Goal: Task Accomplishment & Management: Use online tool/utility

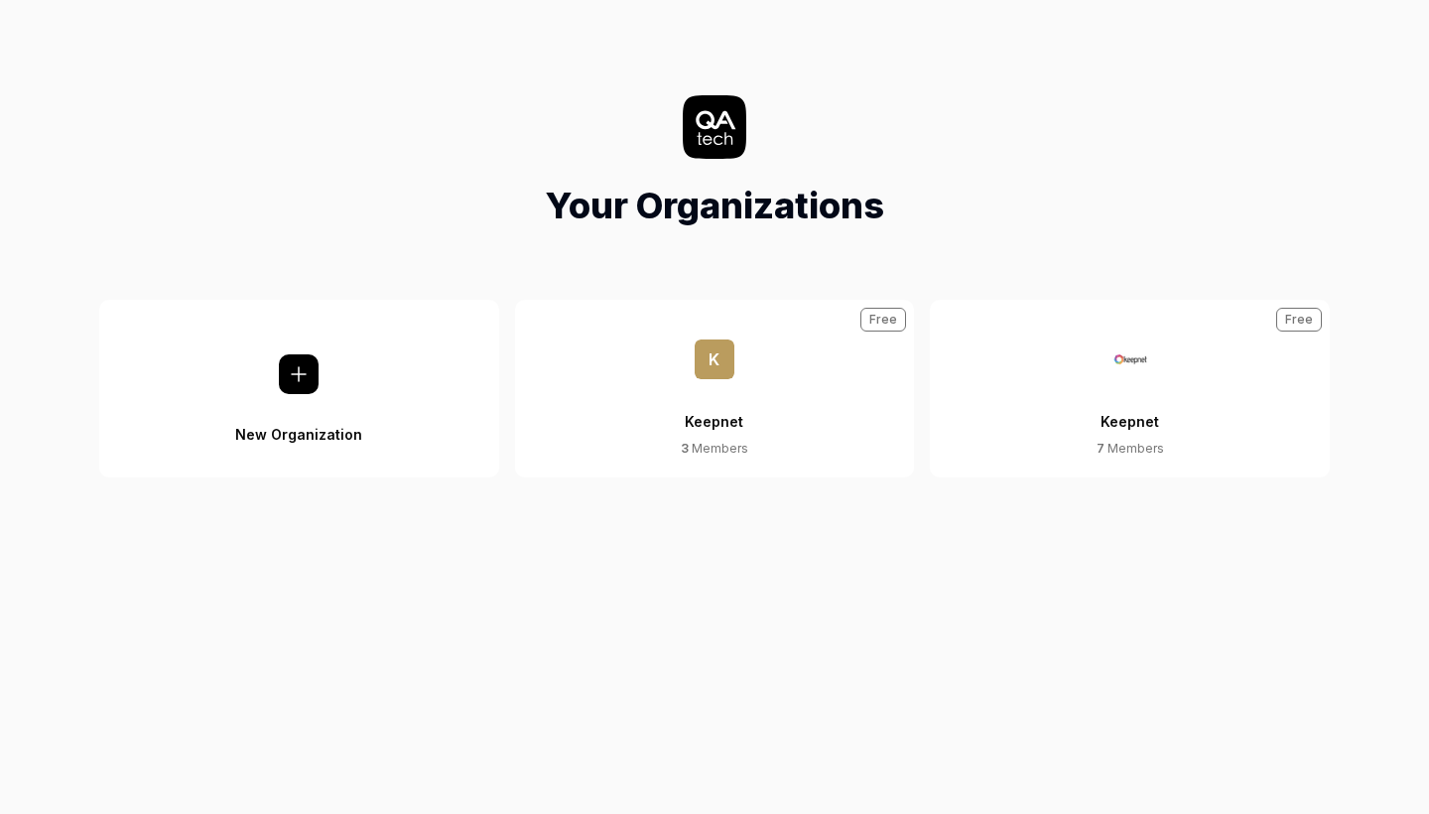
click at [1130, 417] on div "Keepnet" at bounding box center [1130, 409] width 59 height 61
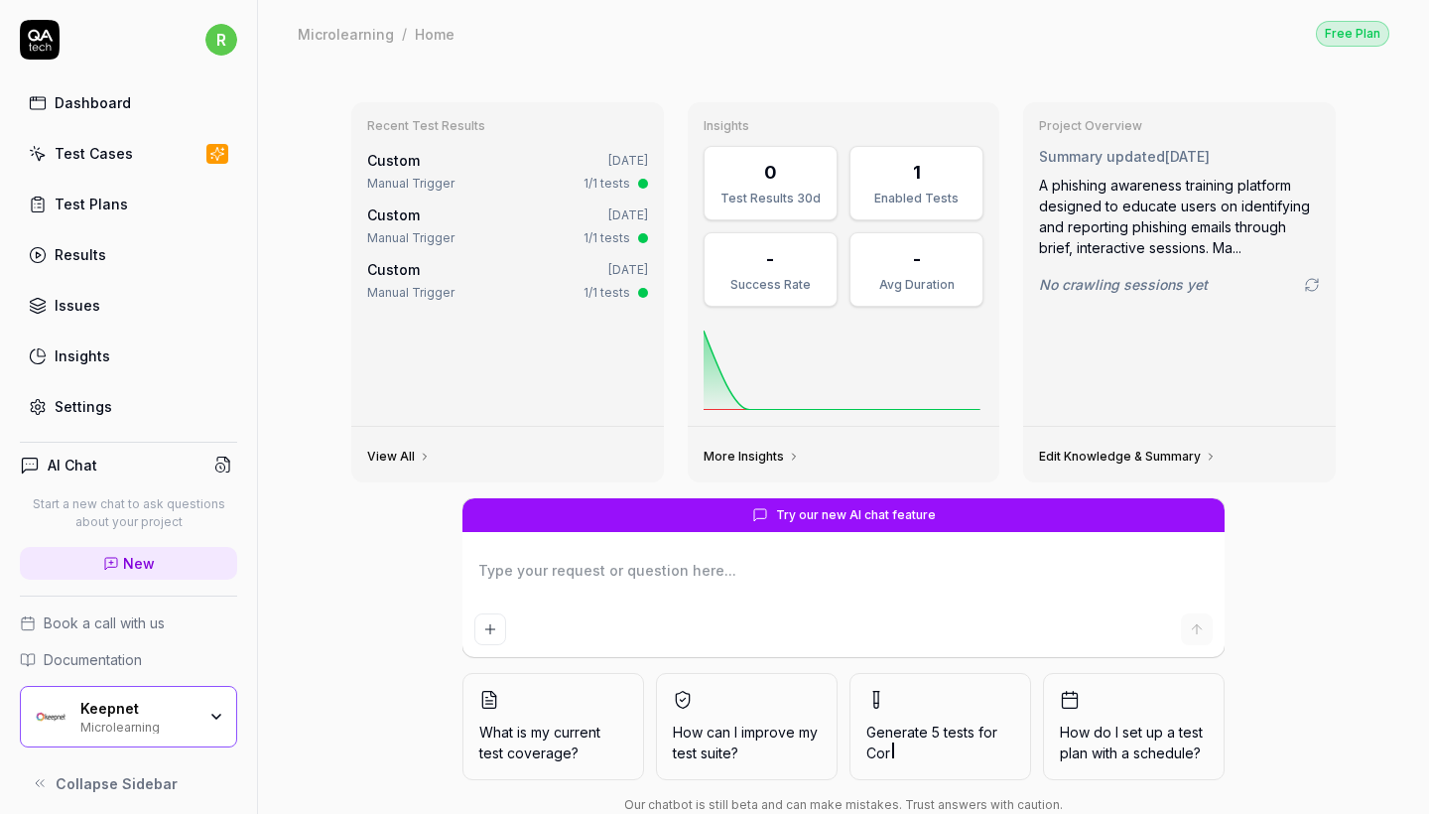
click at [65, 158] on div "Test Cases" at bounding box center [94, 153] width 78 height 21
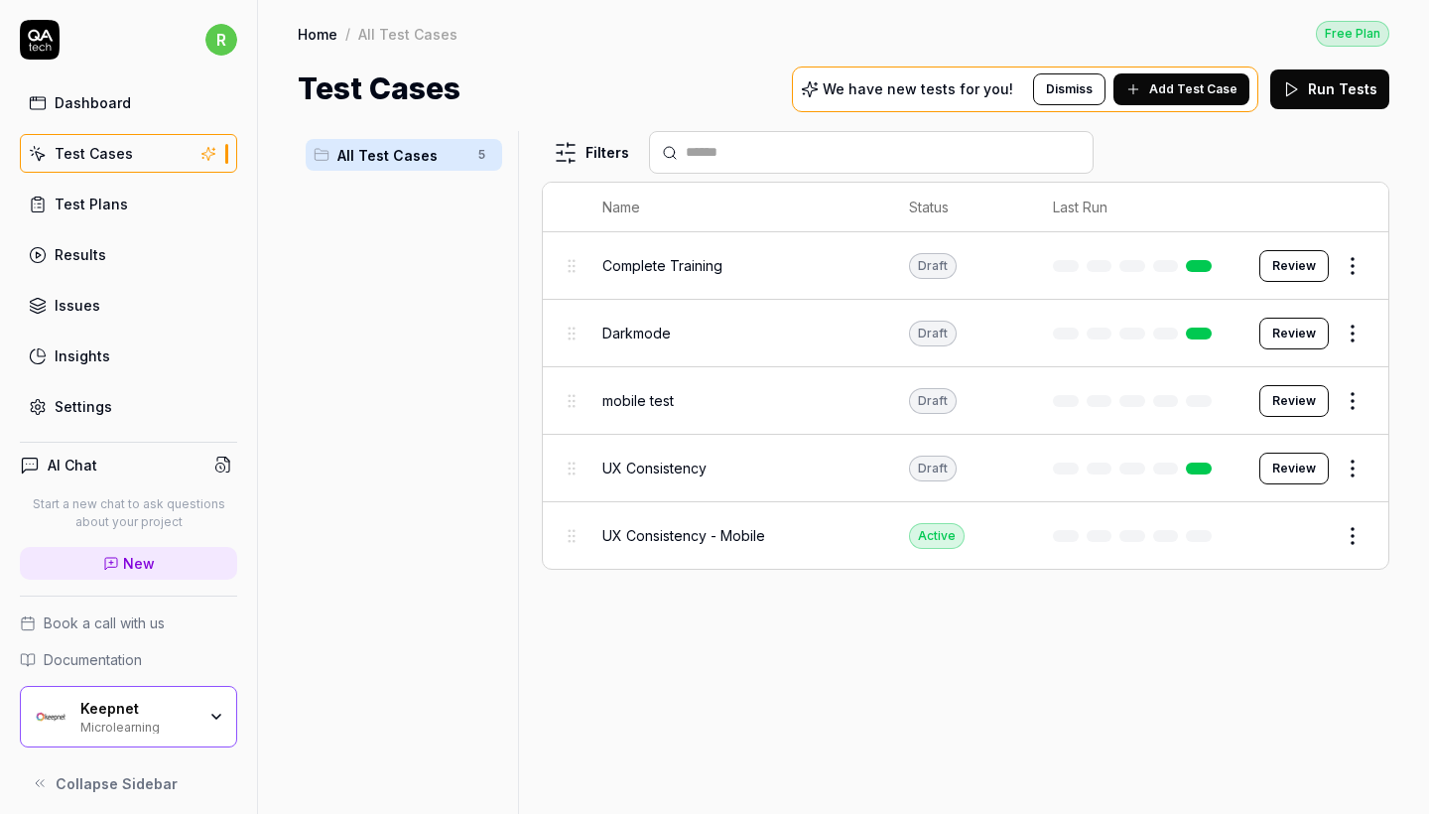
click at [65, 158] on div "Test Cases" at bounding box center [94, 153] width 78 height 21
click at [356, 154] on span "All Test Cases" at bounding box center [401, 155] width 129 height 21
click at [177, 701] on div "Keepnet" at bounding box center [137, 709] width 115 height 18
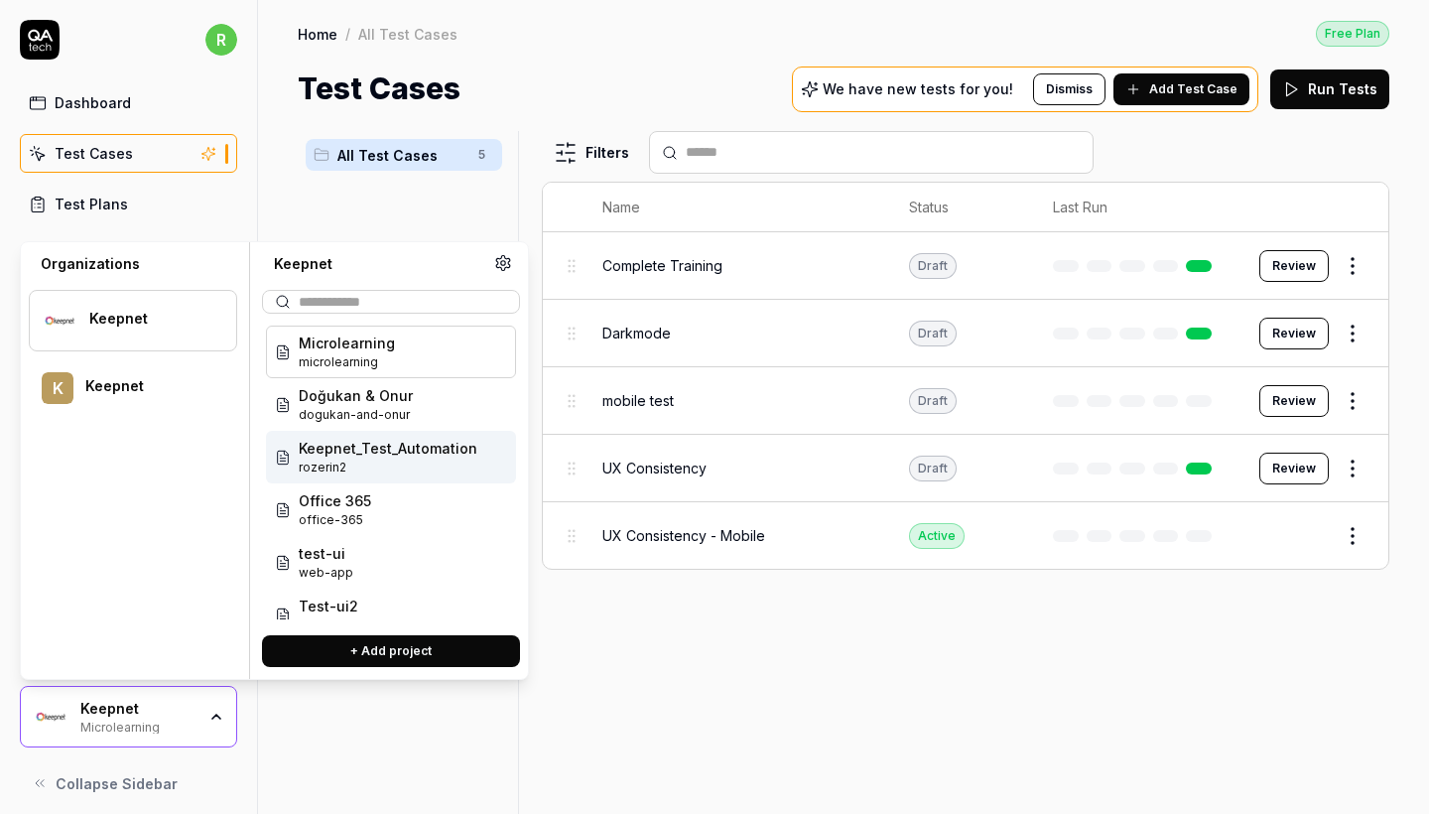
click at [383, 462] on span "rozerin2" at bounding box center [388, 467] width 179 height 18
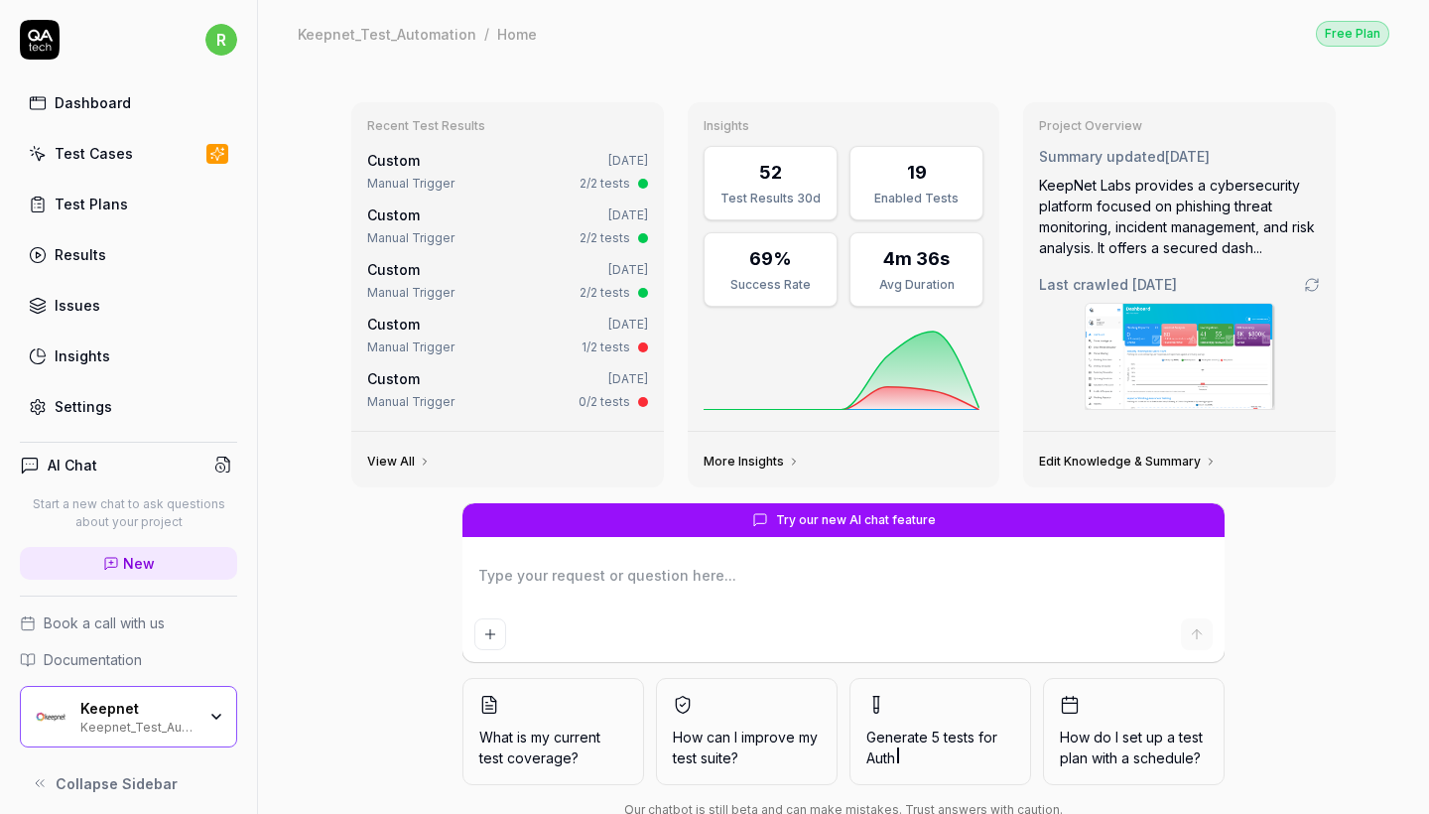
click at [148, 167] on link "Test Cases" at bounding box center [128, 153] width 217 height 39
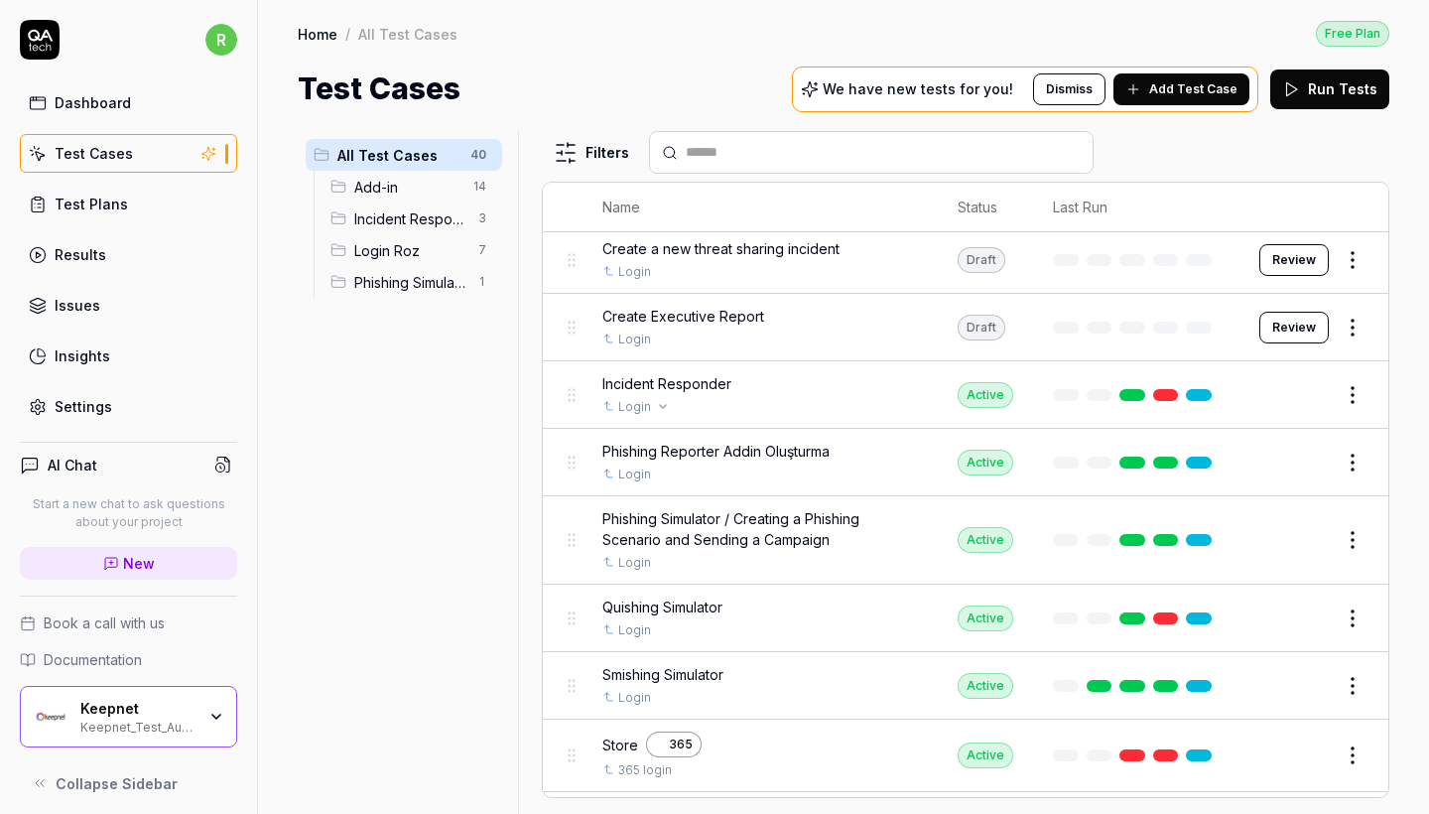
scroll to position [412, 0]
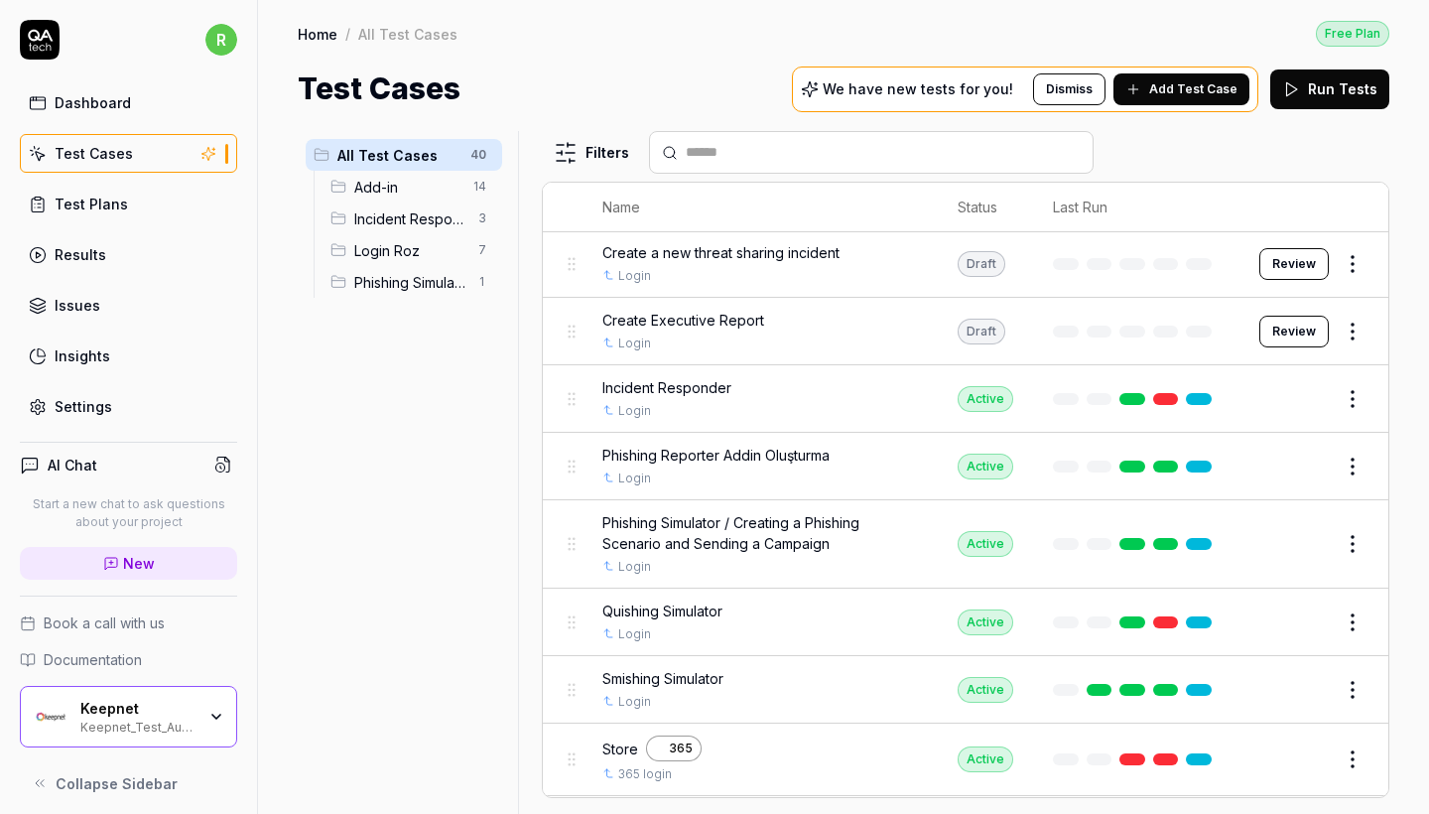
click at [1301, 328] on button "Review" at bounding box center [1293, 332] width 69 height 32
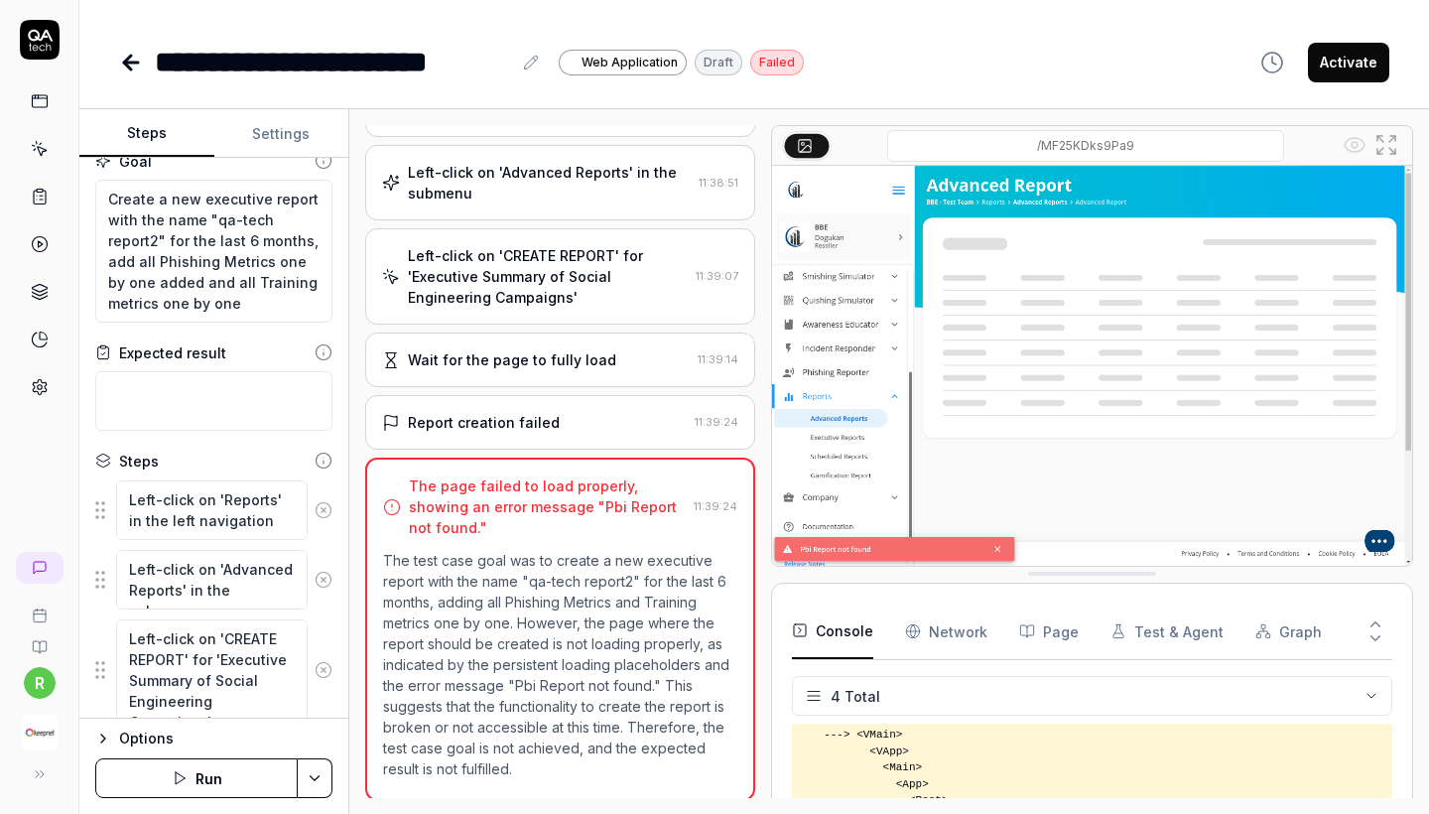
scroll to position [24, 0]
click at [578, 279] on div "Left-click on 'CREATE REPORT' for 'Executive Summary of Social Engineering Camp…" at bounding box center [548, 276] width 280 height 63
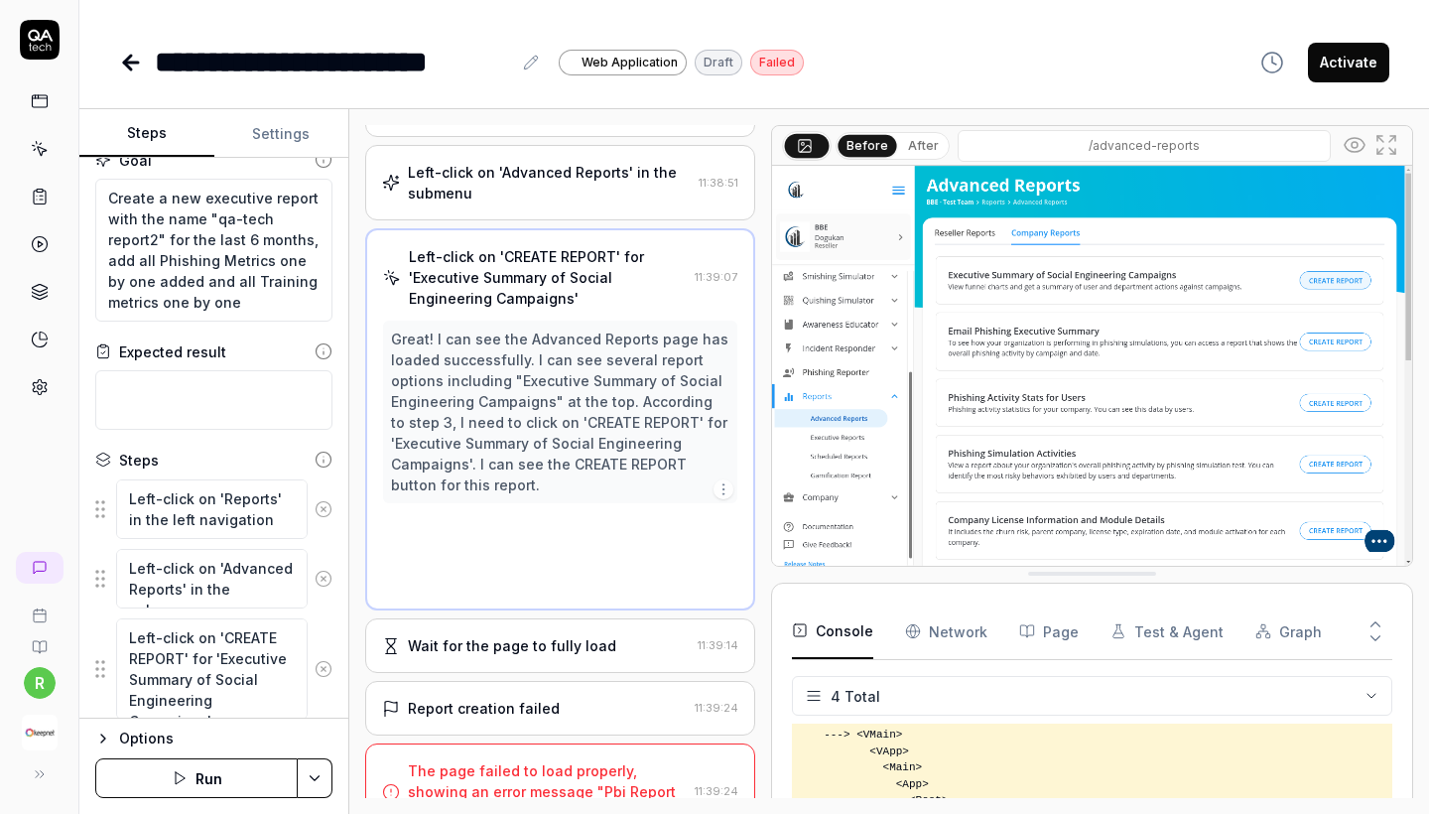
scroll to position [0, 0]
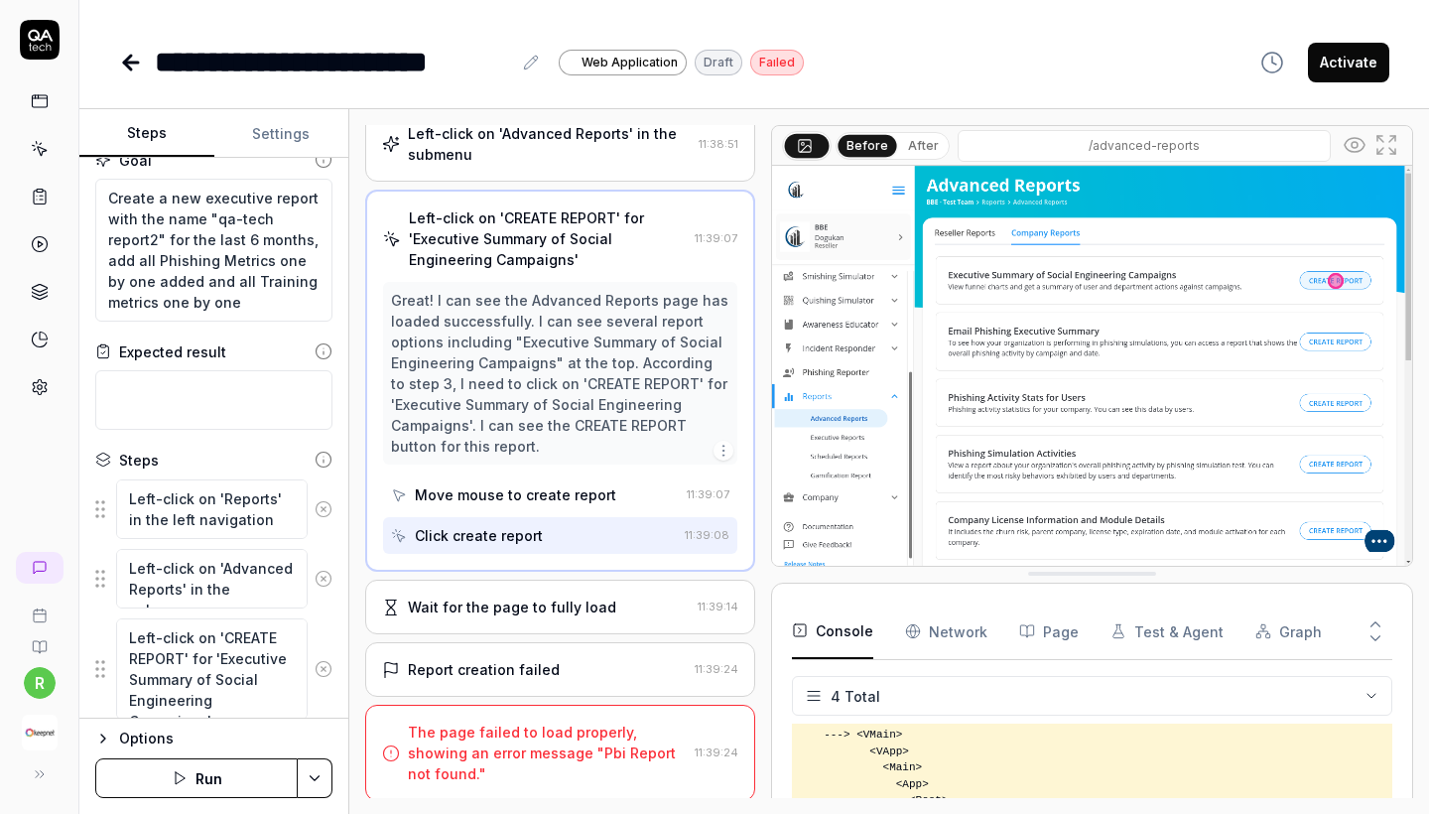
click at [548, 617] on div "Wait for the page to fully load" at bounding box center [512, 606] width 208 height 21
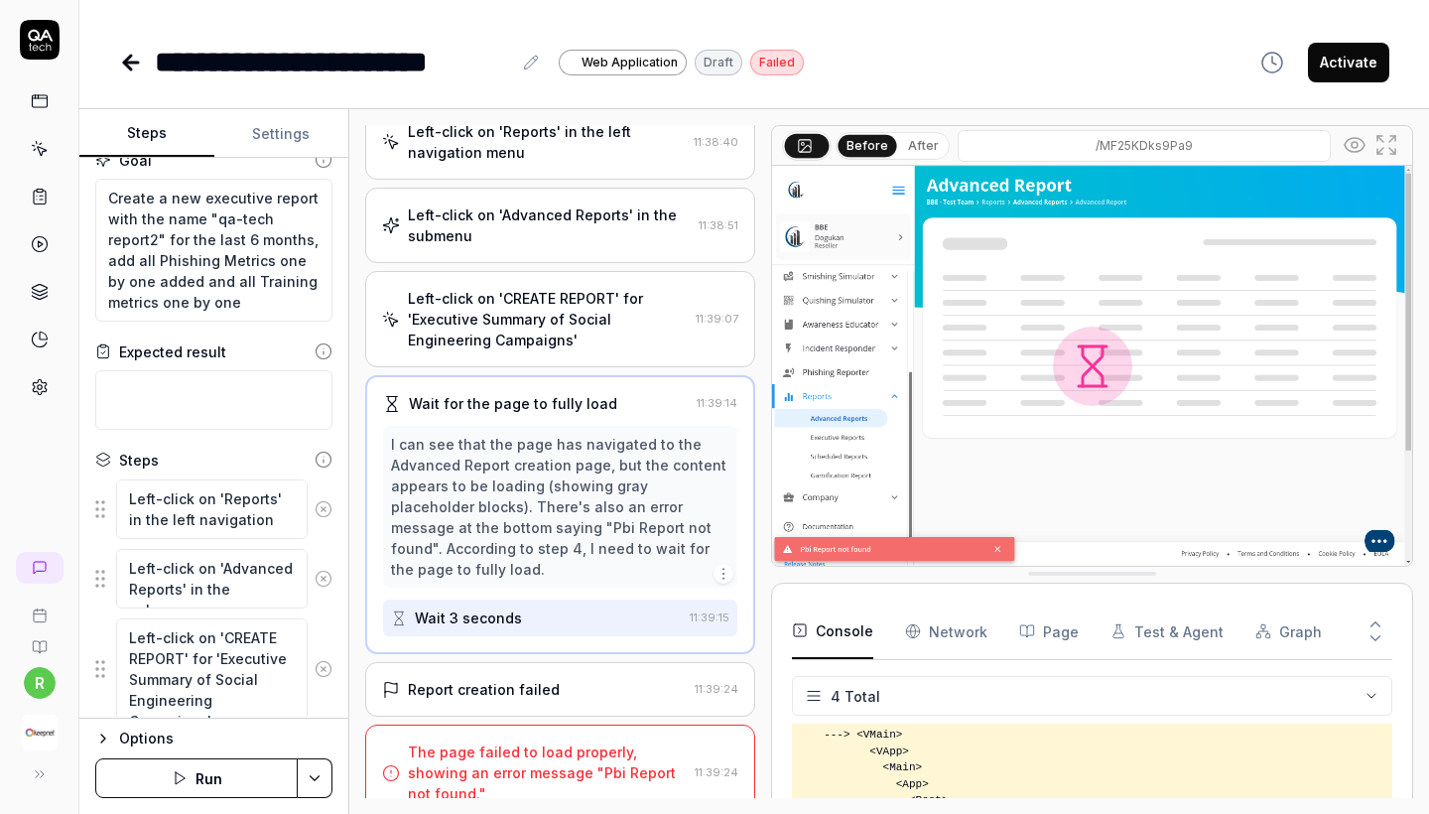
scroll to position [112, 0]
click at [567, 333] on div "Left-click on 'CREATE REPORT' for 'Executive Summary of Social Engineering Camp…" at bounding box center [548, 320] width 280 height 63
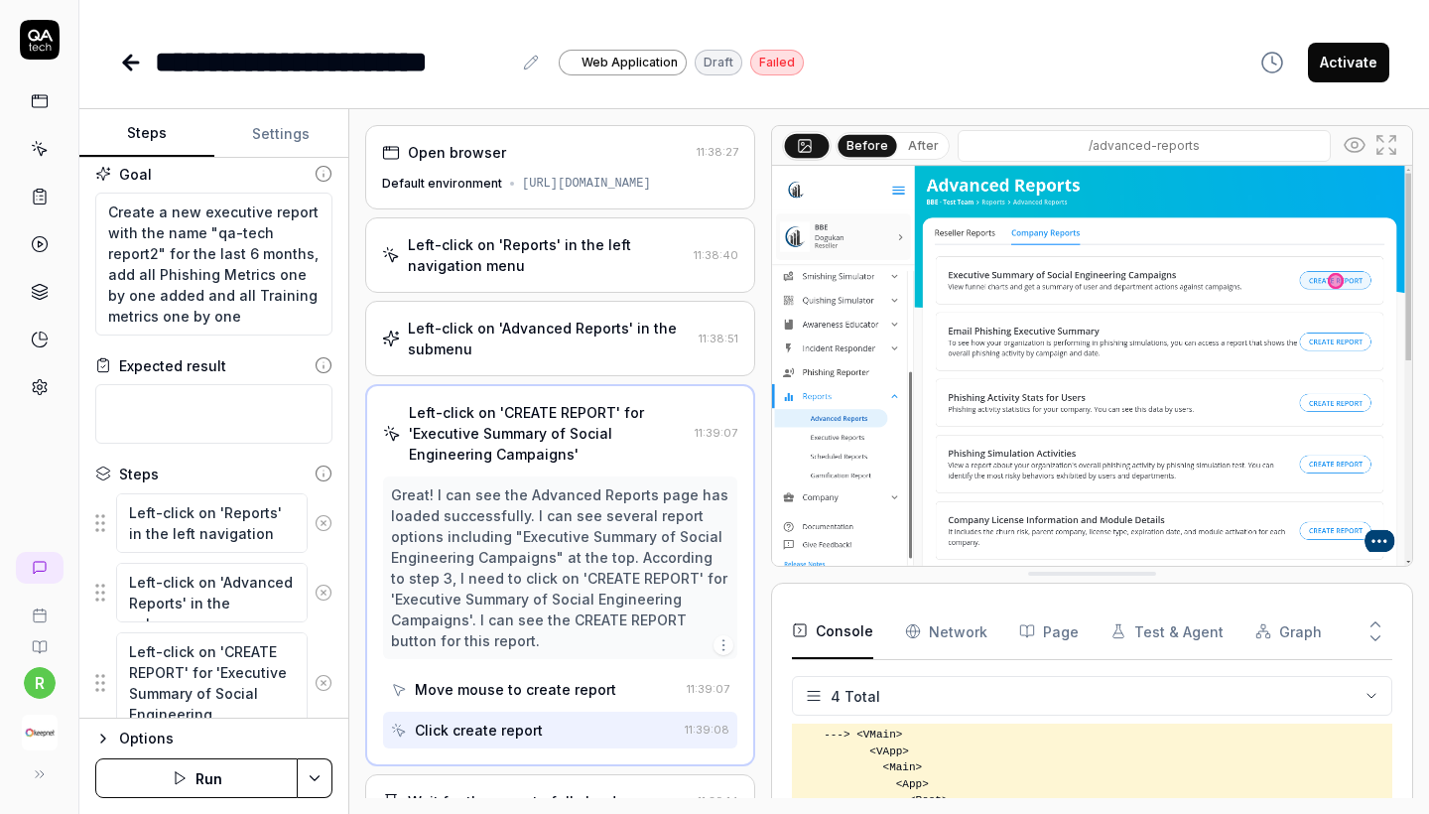
scroll to position [6, 0]
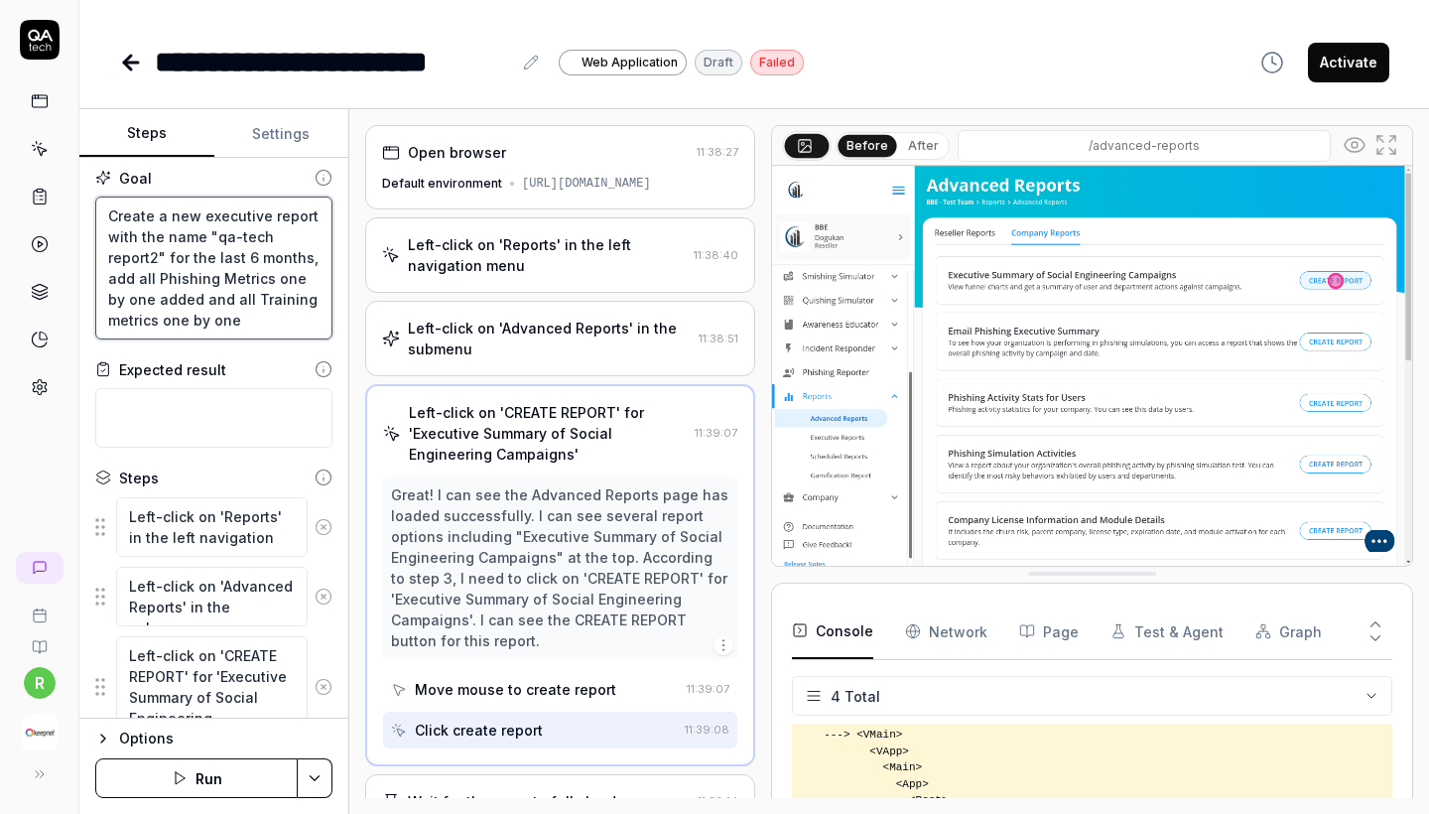
click at [306, 211] on textarea "Create a new executive report with the name "qa-tech report2" for the last 6 mo…" at bounding box center [213, 267] width 237 height 143
type textarea "*"
type textarea "Create a new executive report with the name "qa-tech report2" for the last 6 mo…"
type textarea "*"
type textarea "Create a new executive report " with the name "qa-tech report2" for the last 6 …"
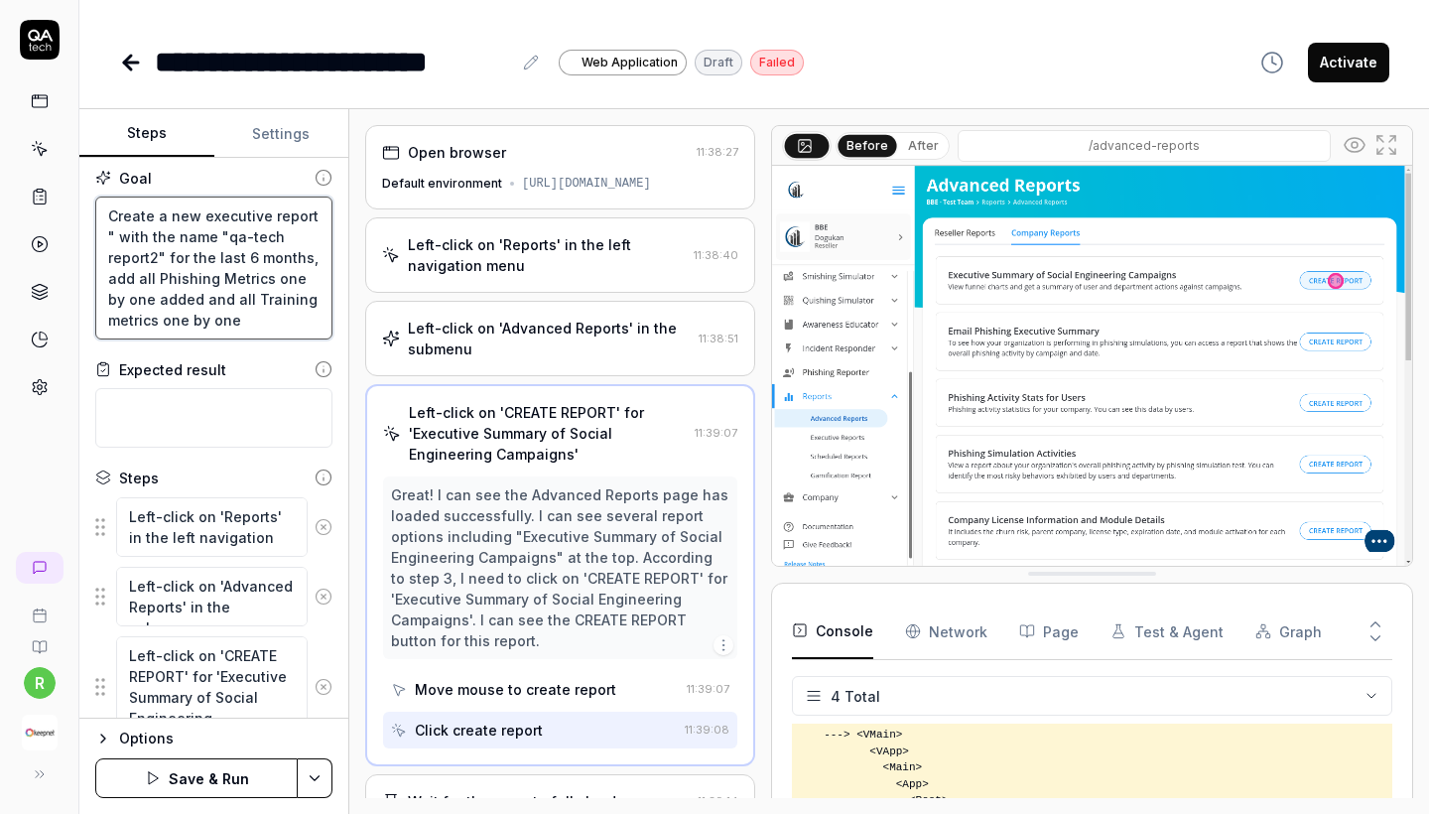
type textarea "*"
type textarea "Create a new executive report "e with the name "qa-tech report2" for the last 6…"
type textarea "*"
type textarea "Create a new executive report "em with the name "qa-tech report2" for the last …"
type textarea "*"
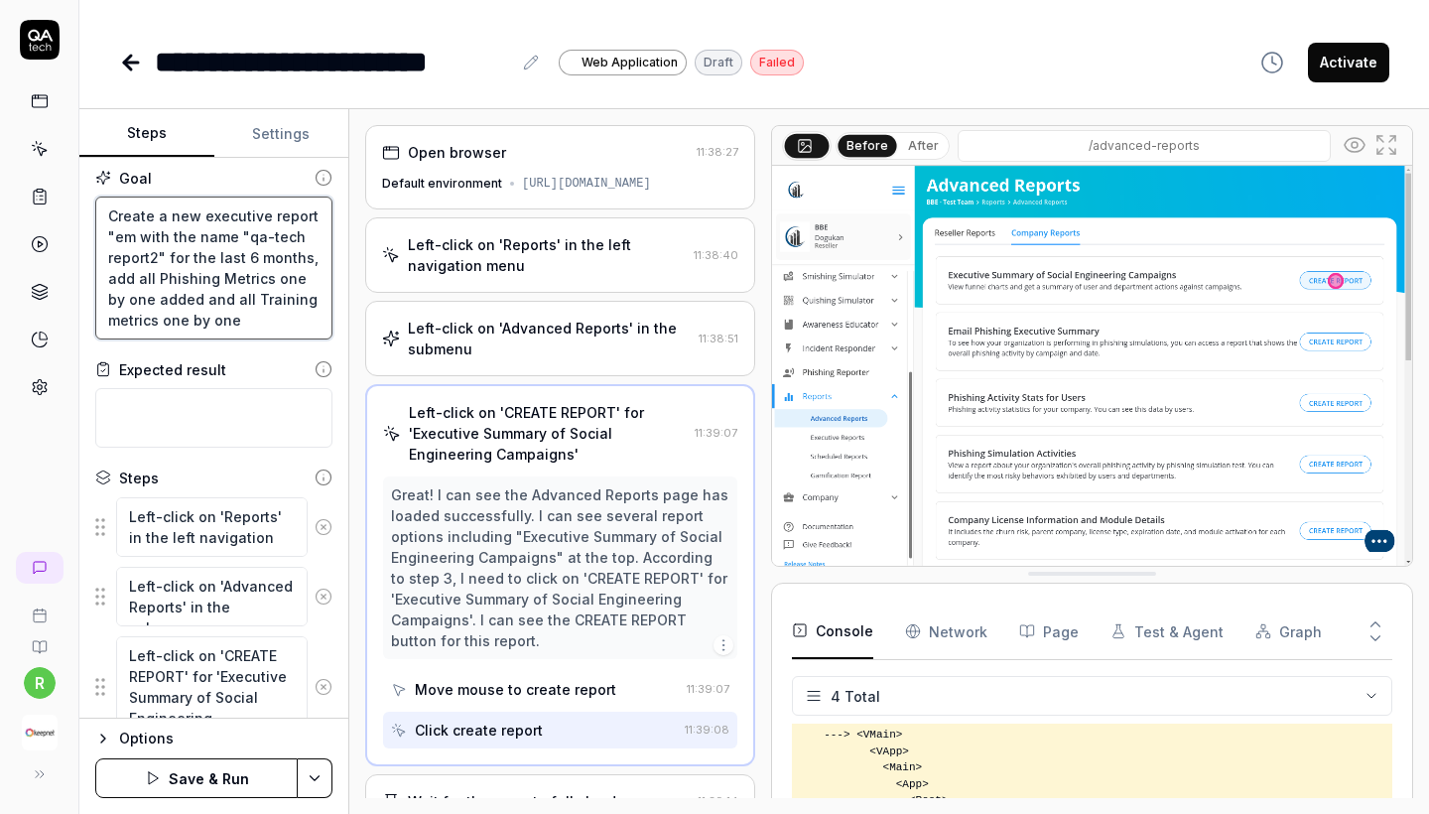
type textarea "Create a new executive report "ema with the name "qa-tech report2" for the last…"
type textarea "*"
type textarea "Create a new executive report "emai with the name "qa-tech report2" for the las…"
type textarea "*"
type textarea "Create a new executive report "email with the name "qa-tech report2" for the la…"
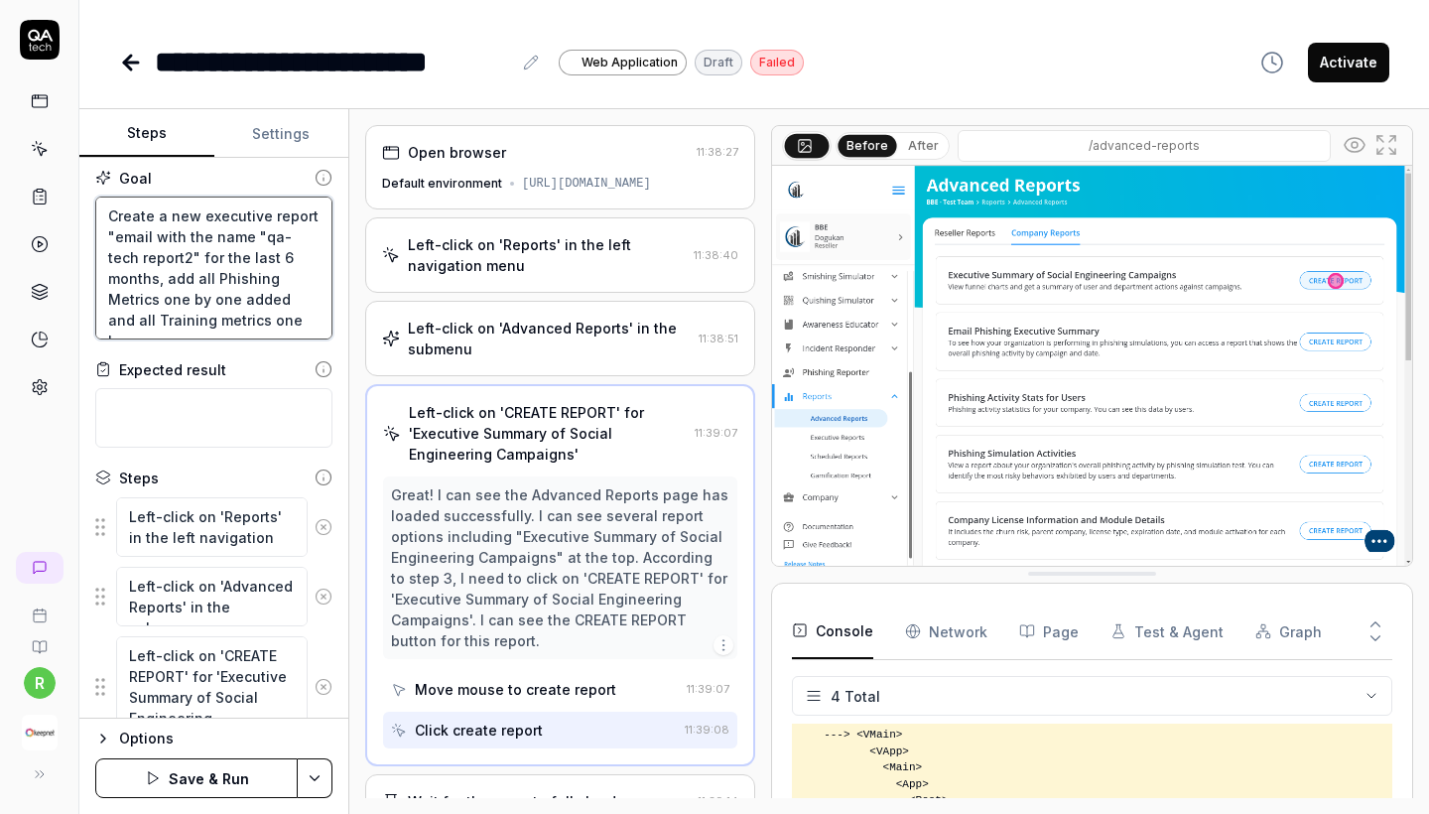
type textarea "*"
type textarea "Create a new executive report "email with the name "qa-tech report2" for the la…"
type textarea "*"
type textarea "Create a new executive report "email p with the name "qa-tech report2" for the …"
type textarea "*"
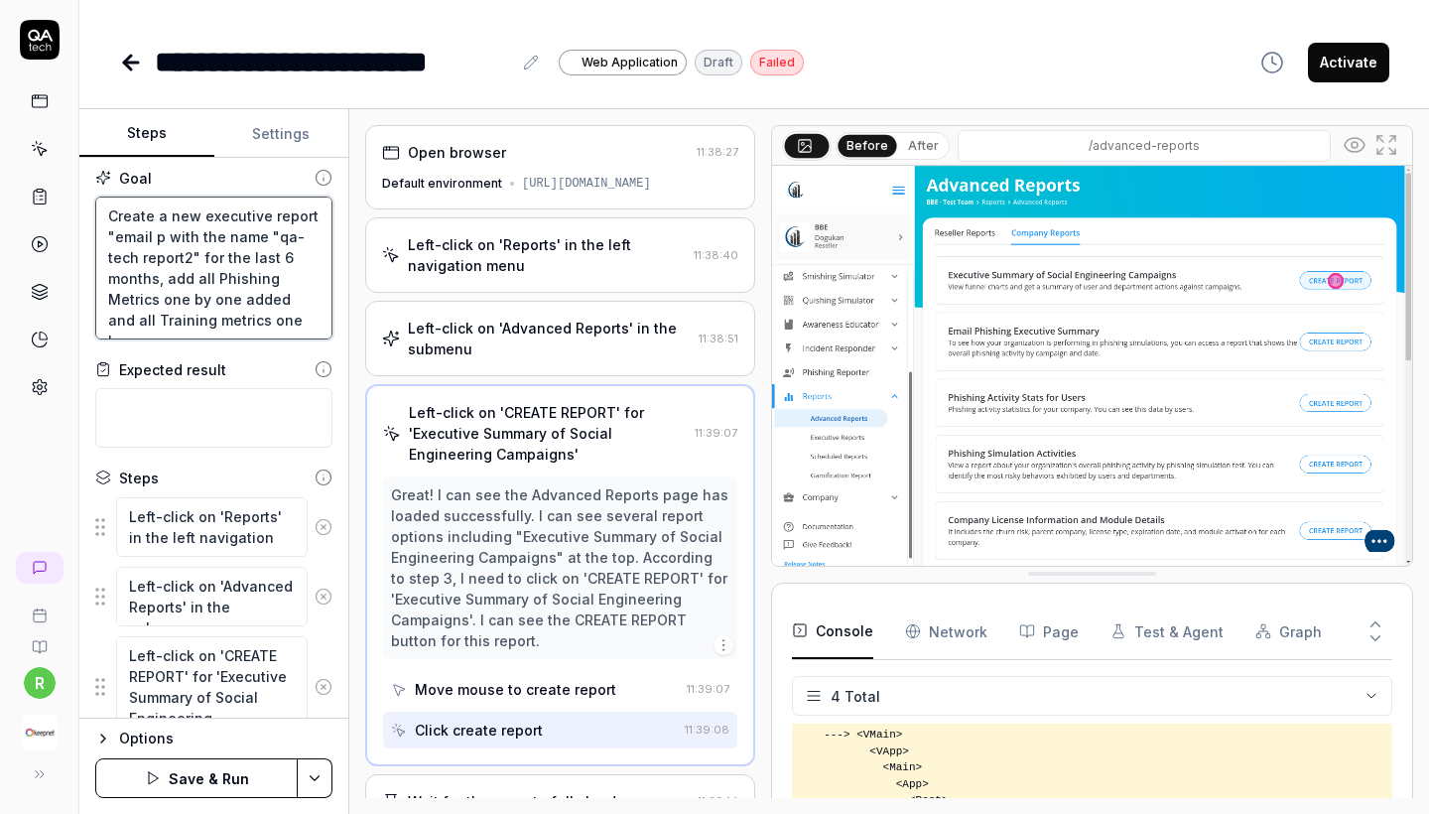
type textarea "Create a new executive report "email ph with the name "qa-tech report2" for the…"
type textarea "*"
type textarea "Create a new executive report "email phi with the name "qa-tech report2" for th…"
type textarea "*"
type textarea "Create a new executive report "email phis with the name "qa-tech report2" for t…"
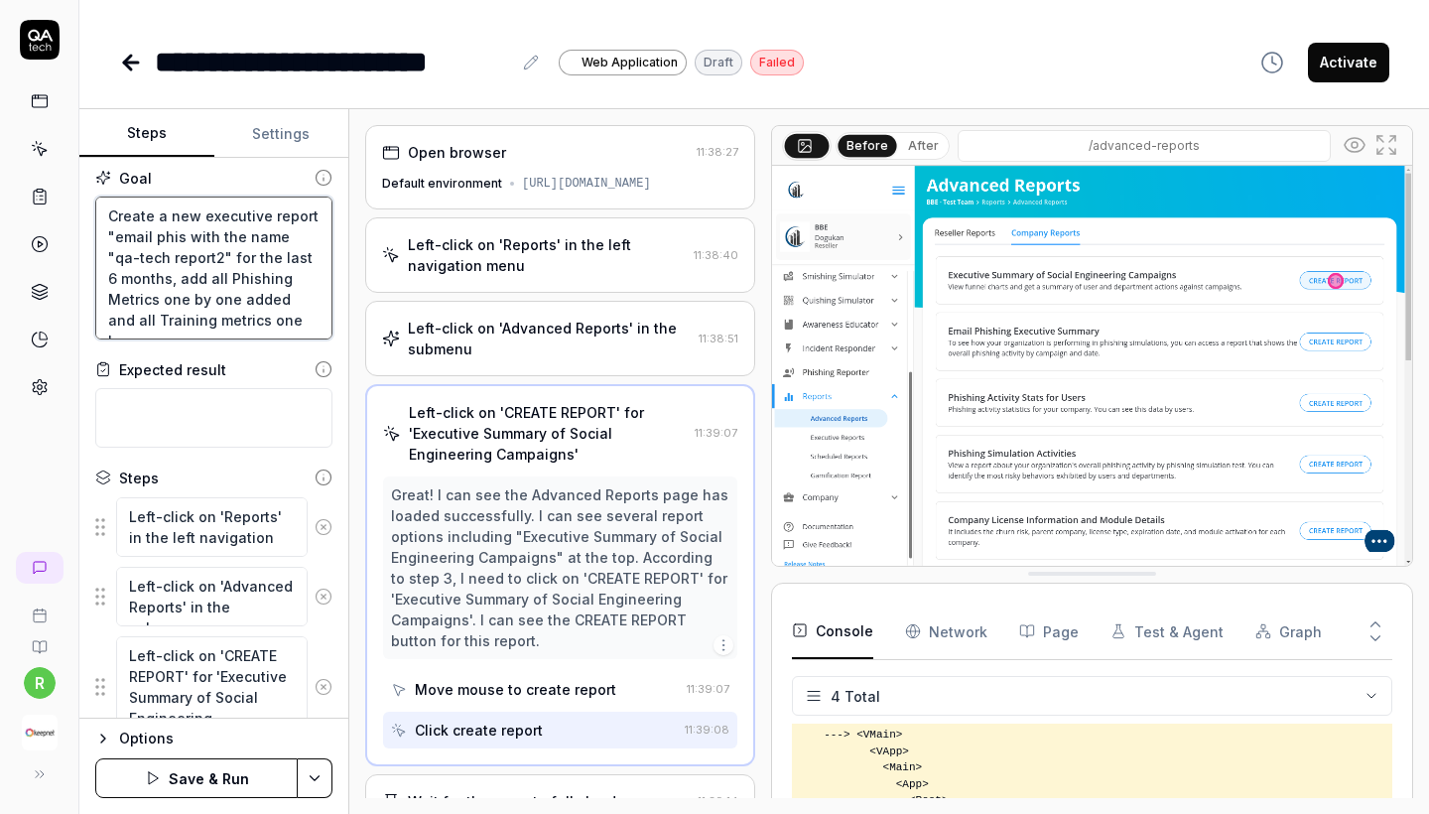
type textarea "*"
type textarea "Create a new executive report "email phish with the name "qa-tech report2" for …"
type textarea "*"
type textarea "Create a new executive report "email phishi with the name "qa-tech report2" for…"
type textarea "*"
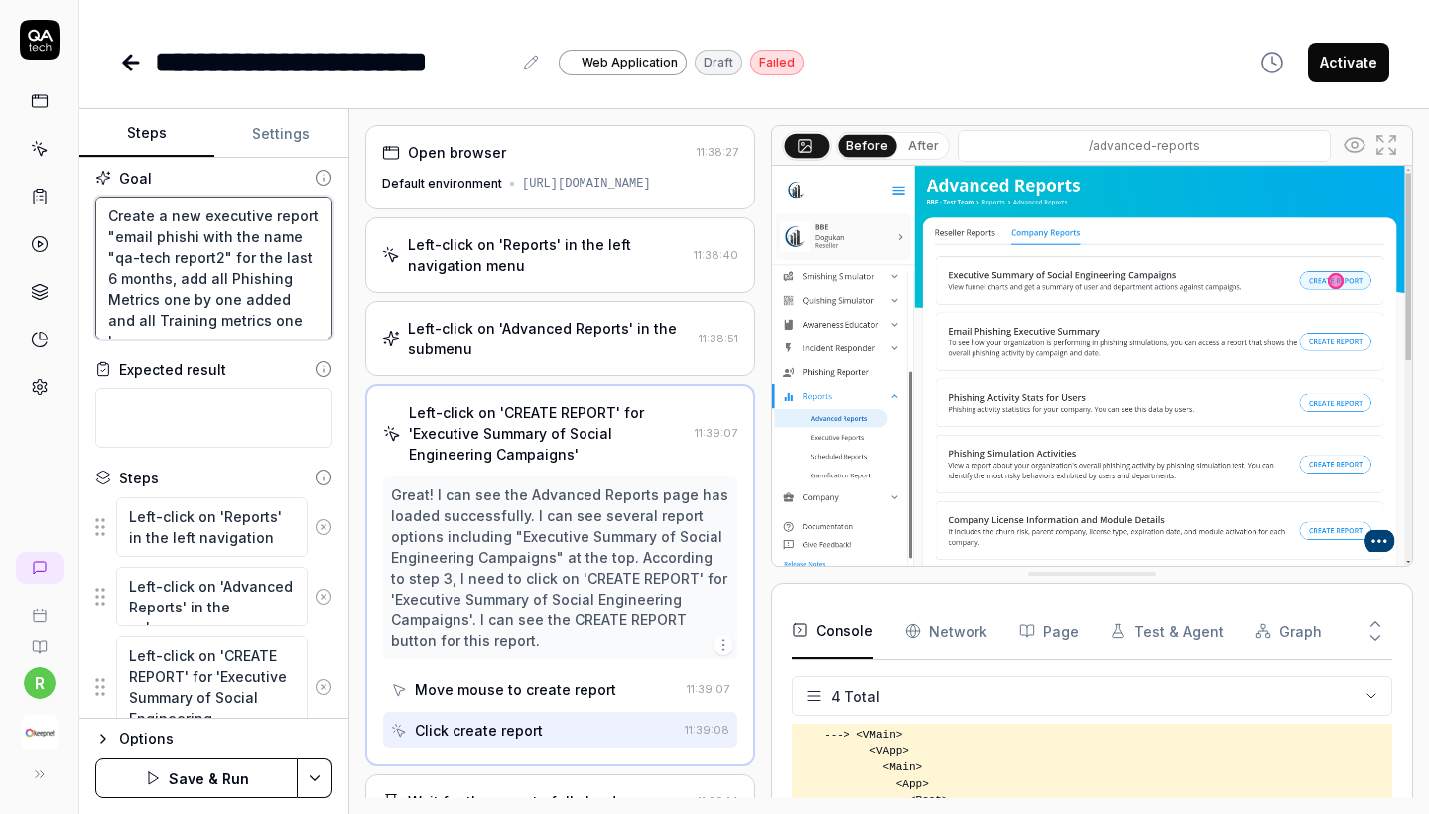
type textarea "Create a new executive report "email phishin with the name "qa-tech report2" fo…"
type textarea "*"
type textarea "Create a new executive report "email phishing with the name "qa-tech report2" f…"
type textarea "*"
type textarea "Create a new executive report "email phishing with the name "qa-tech report2" f…"
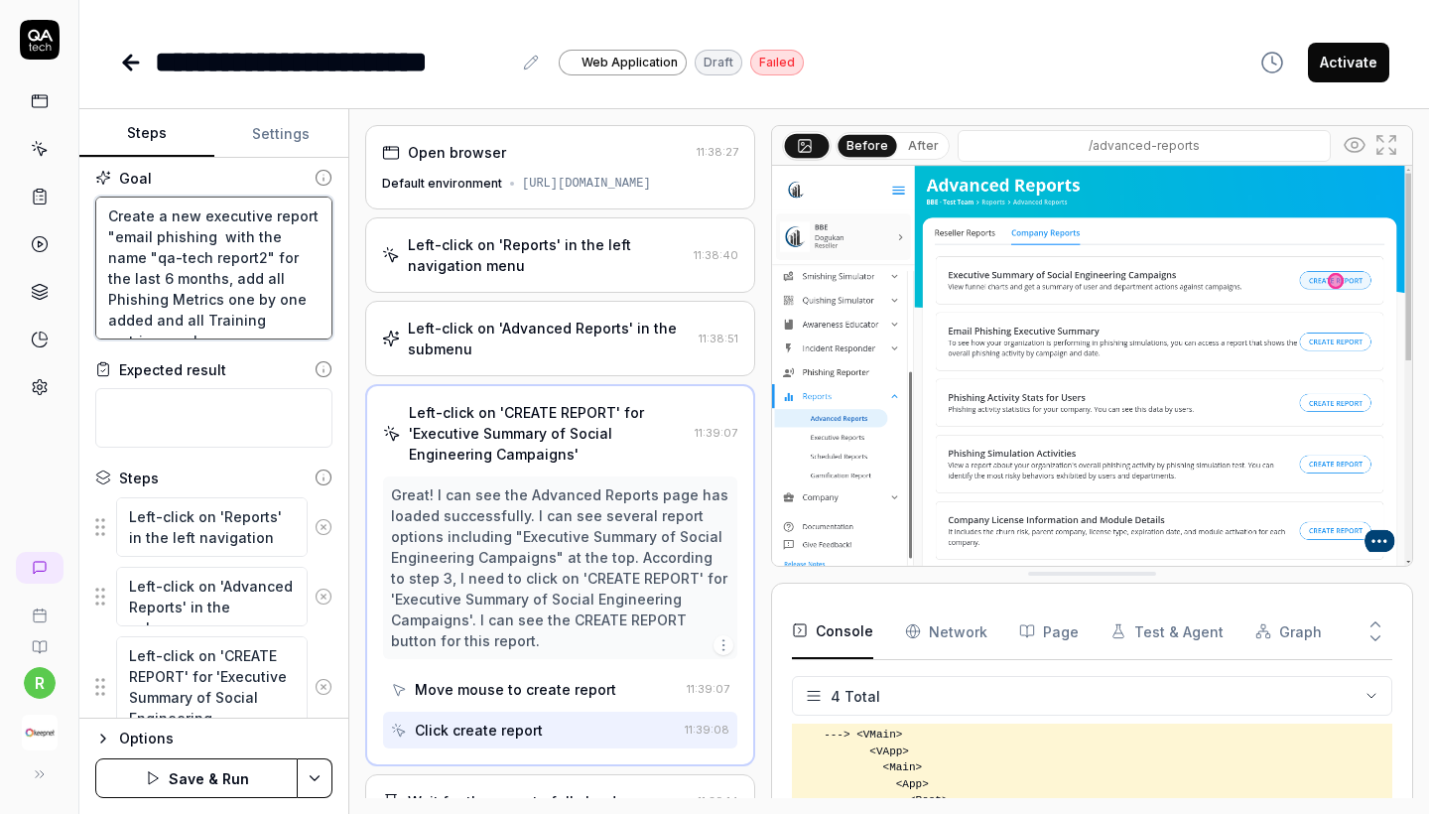
type textarea "*"
type textarea "Create a new executive report "email phishing e with the name "qa-tech report2"…"
type textarea "*"
type textarea "Create a new executive report "email phishing ex with the name "qa-tech report2…"
type textarea "*"
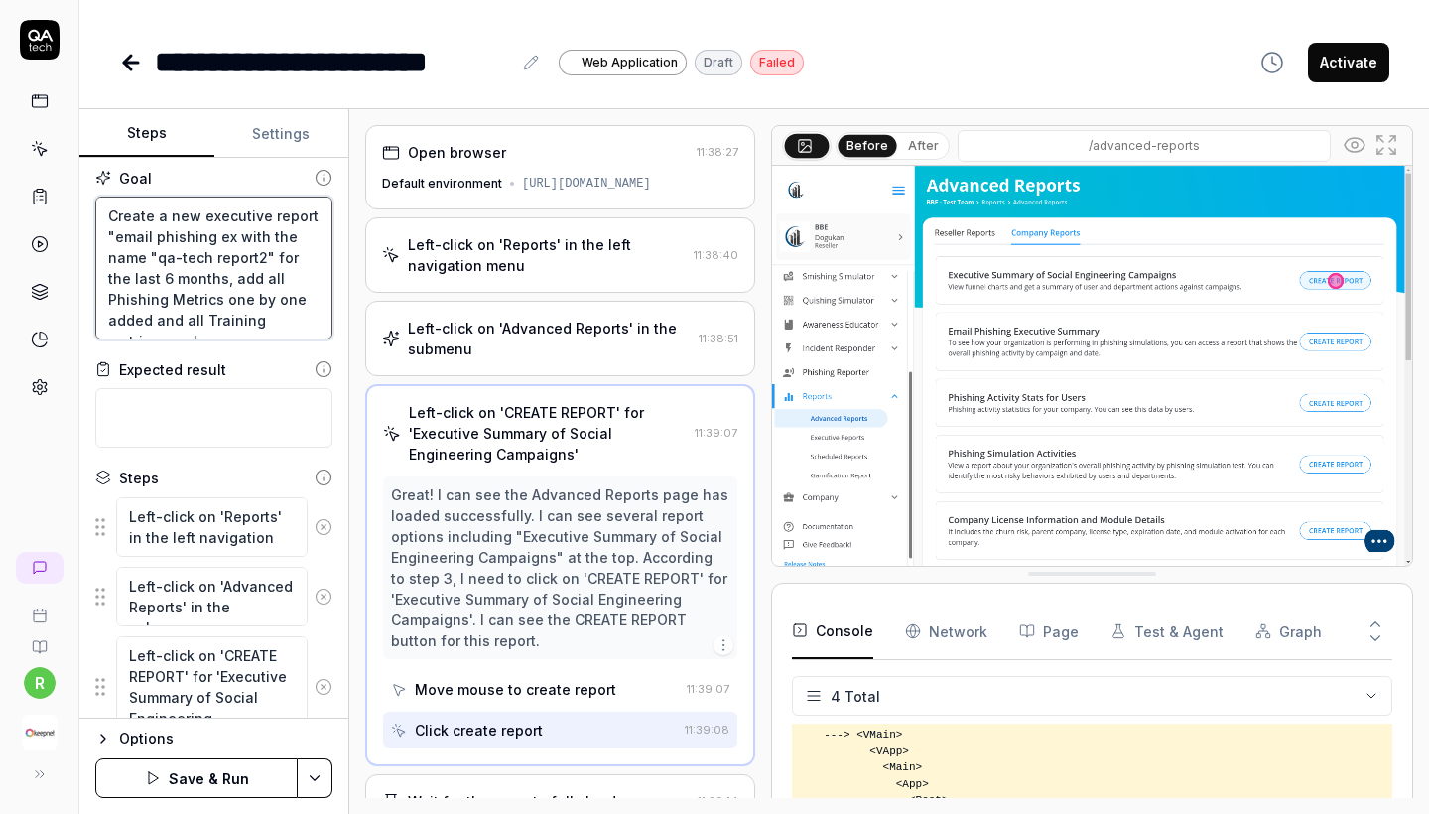
type textarea "Create a new executive report "email phishing exe with the name "qa-tech report…"
type textarea "*"
type textarea "Create a new executive report "email phishing exec with the name "qa-tech repor…"
type textarea "*"
type textarea "Create a new executive report "email phishing execu with the name "qa-tech repo…"
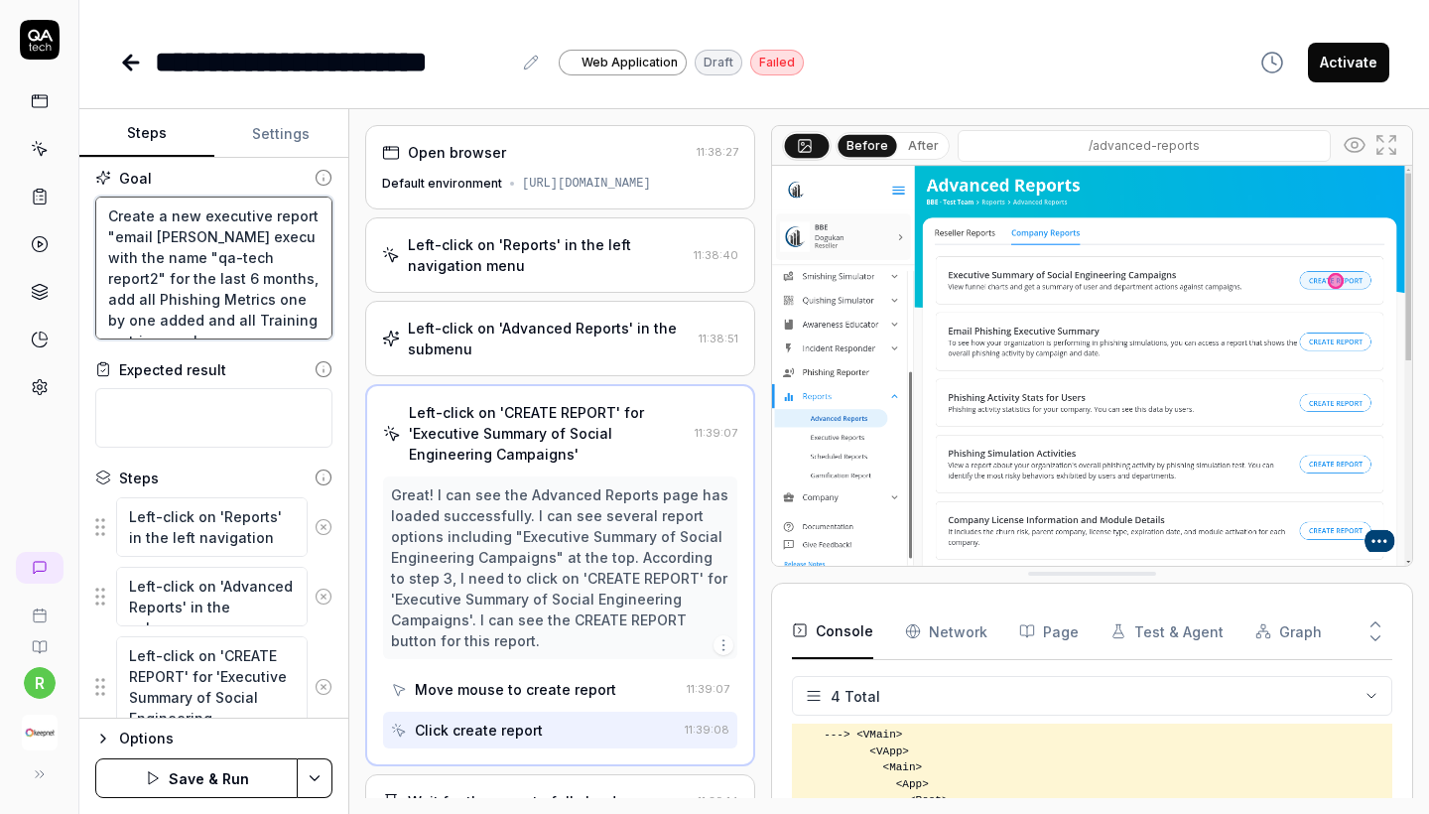
type textarea "*"
type textarea "Create a new executive report "email phishing execut with the name "qa-tech rep…"
type textarea "*"
type textarea "Create a new executive report "email phishing executi with the name "qa-tech re…"
type textarea "*"
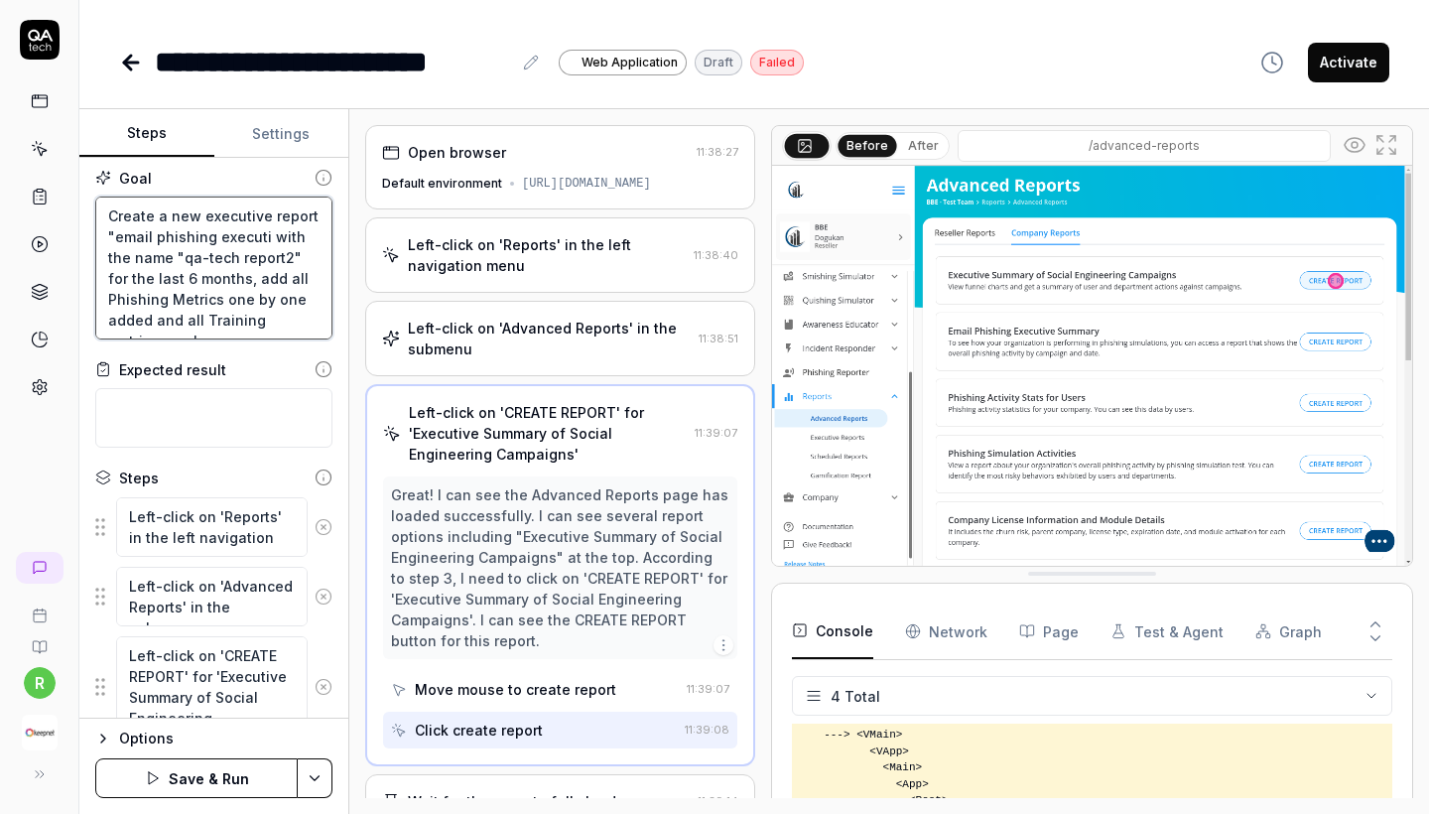
type textarea "Create a new executive report "email phishing executiv with the name "qa-tech r…"
type textarea "*"
type textarea "Create a new executive report "email phishing executive with the name "qa-tech …"
type textarea "*"
type textarea "Create a new executive report "email phishing executive with the name "qa-tech …"
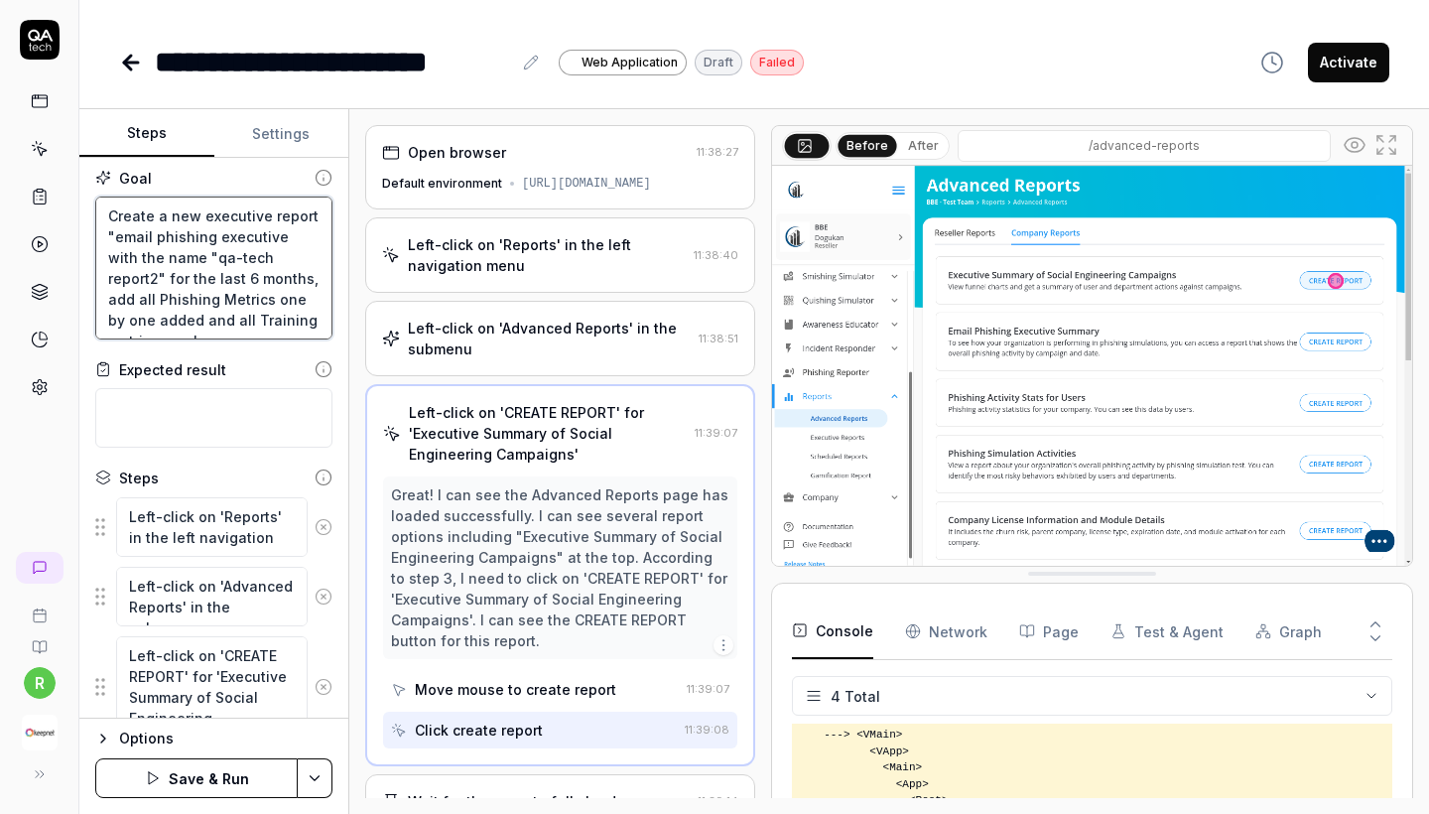
type textarea "*"
type textarea "Create a new executive report "email phishing executive s with the name "qa-tec…"
type textarea "*"
type textarea "Create a new executive report "email phishing executive su with the name "qa-te…"
type textarea "*"
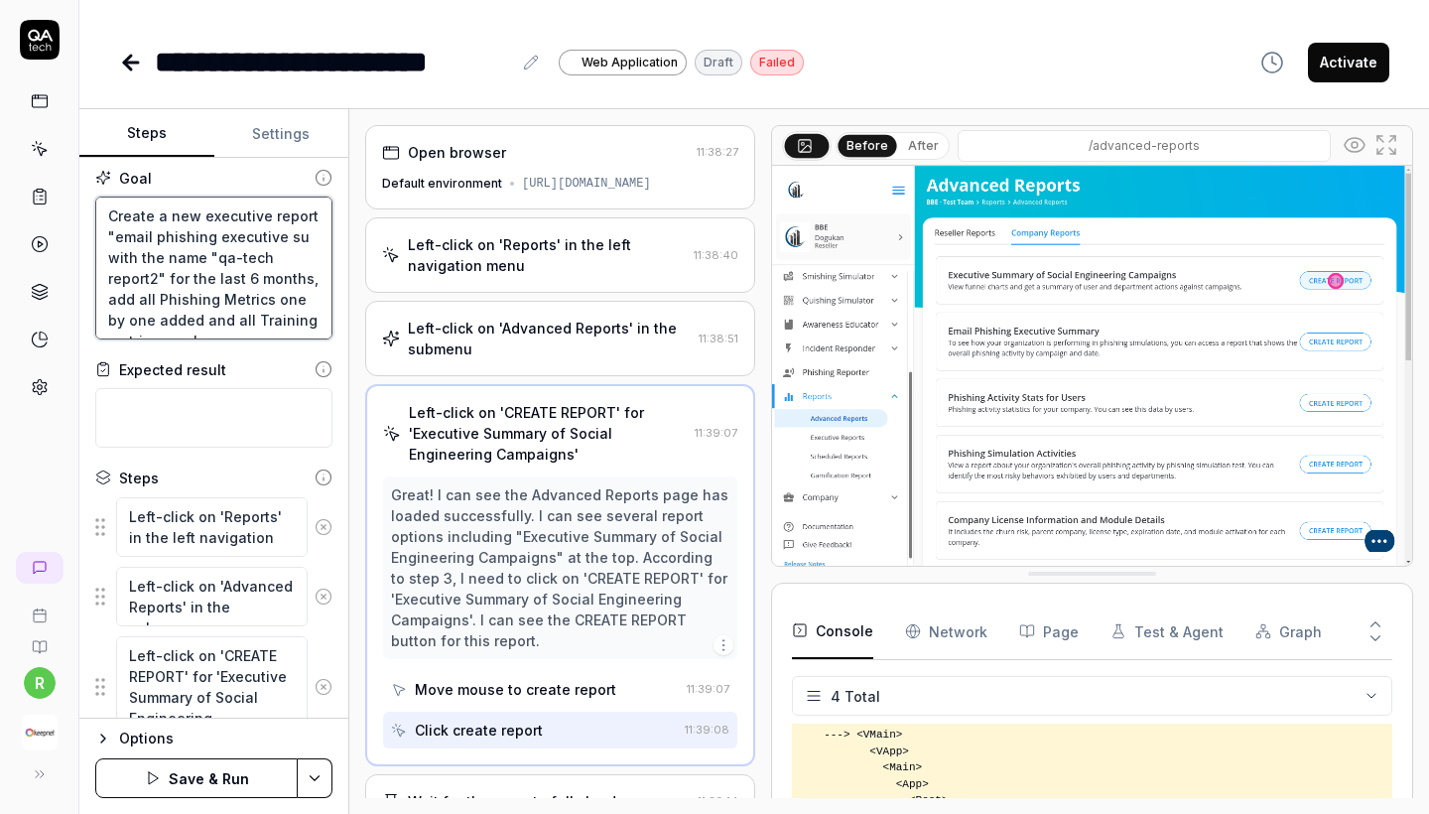
type textarea "Create a new executive report "email phishing executive sum with the name "qa-t…"
type textarea "*"
type textarea "Create a new executive report "email phishing executive summ with the name "qa-…"
type textarea "*"
type textarea "Create a new executive report "email phishing executive summa with the name "qa…"
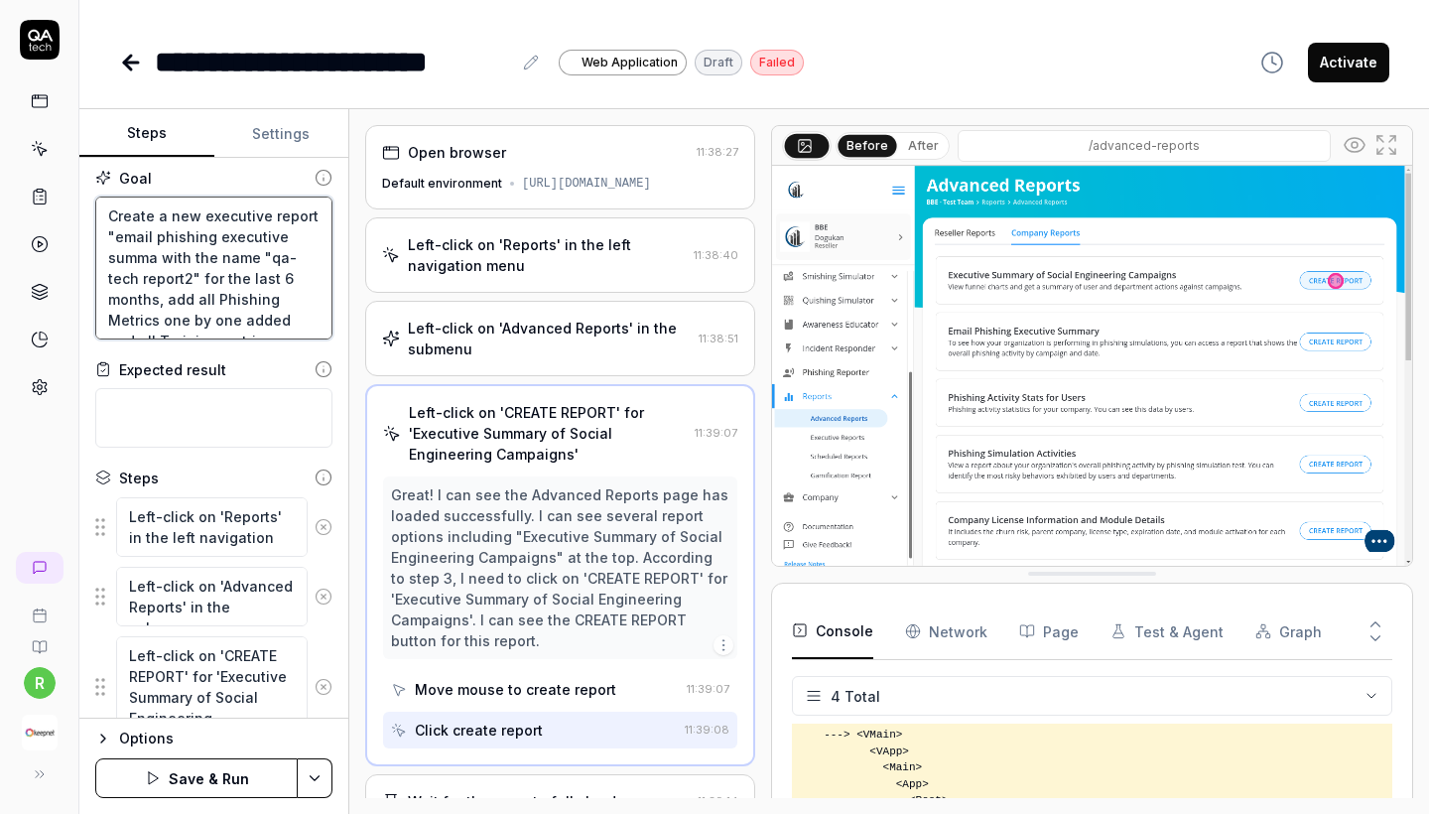
type textarea "*"
type textarea "Create a new executive report "email phishing executive summar with the name "q…"
type textarea "*"
type textarea "Create a new executive report "email phishing executive summary with the name "…"
type textarea "*"
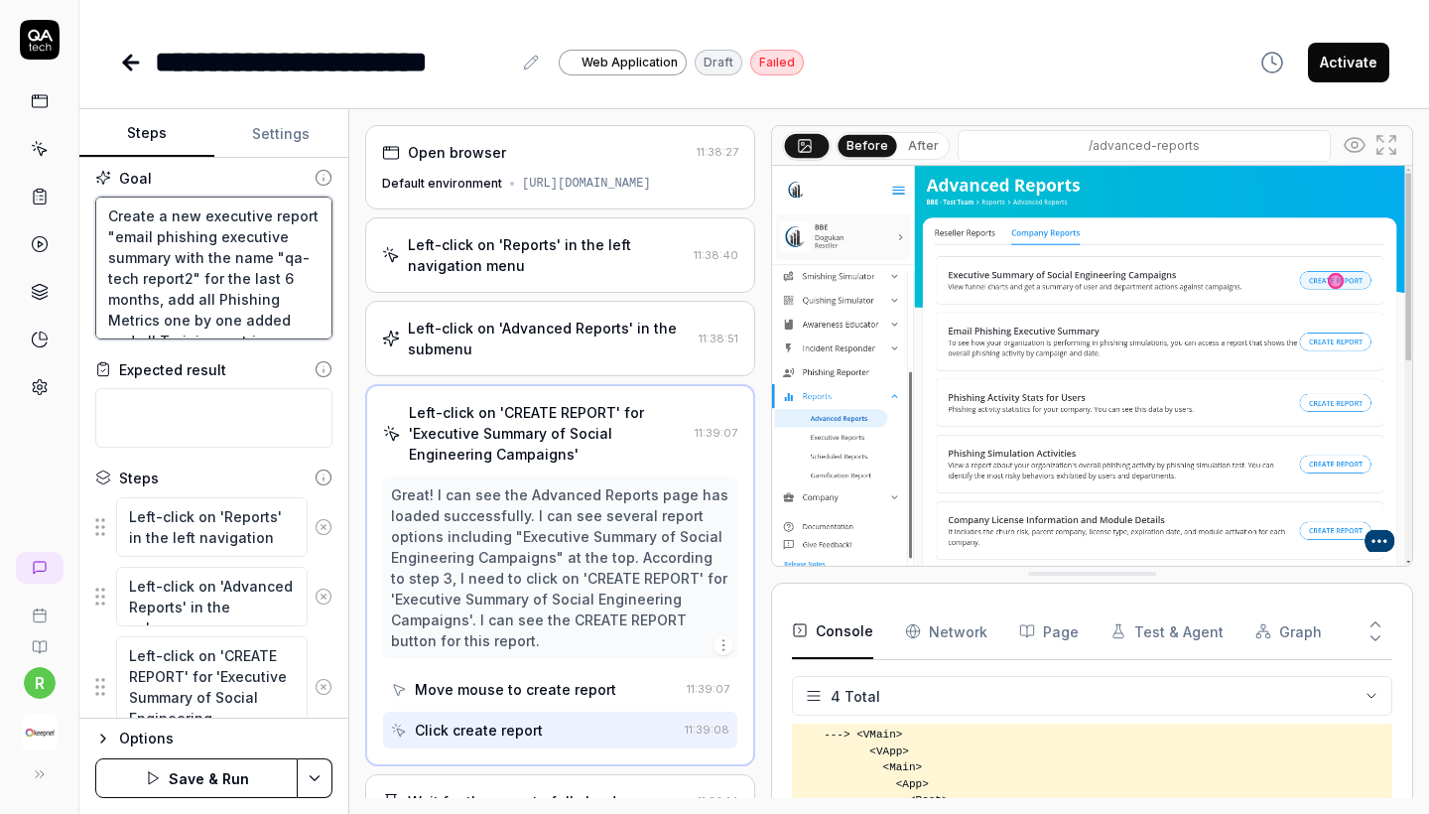
type textarea "Create a new executive report "email phishing executive summary" with the name …"
type textarea "*"
type textarea "Create a new executive report "email phishing executive summary" with the name …"
type textarea "*"
type textarea "Create a new executive report "email phishing executive summary" a with the nam…"
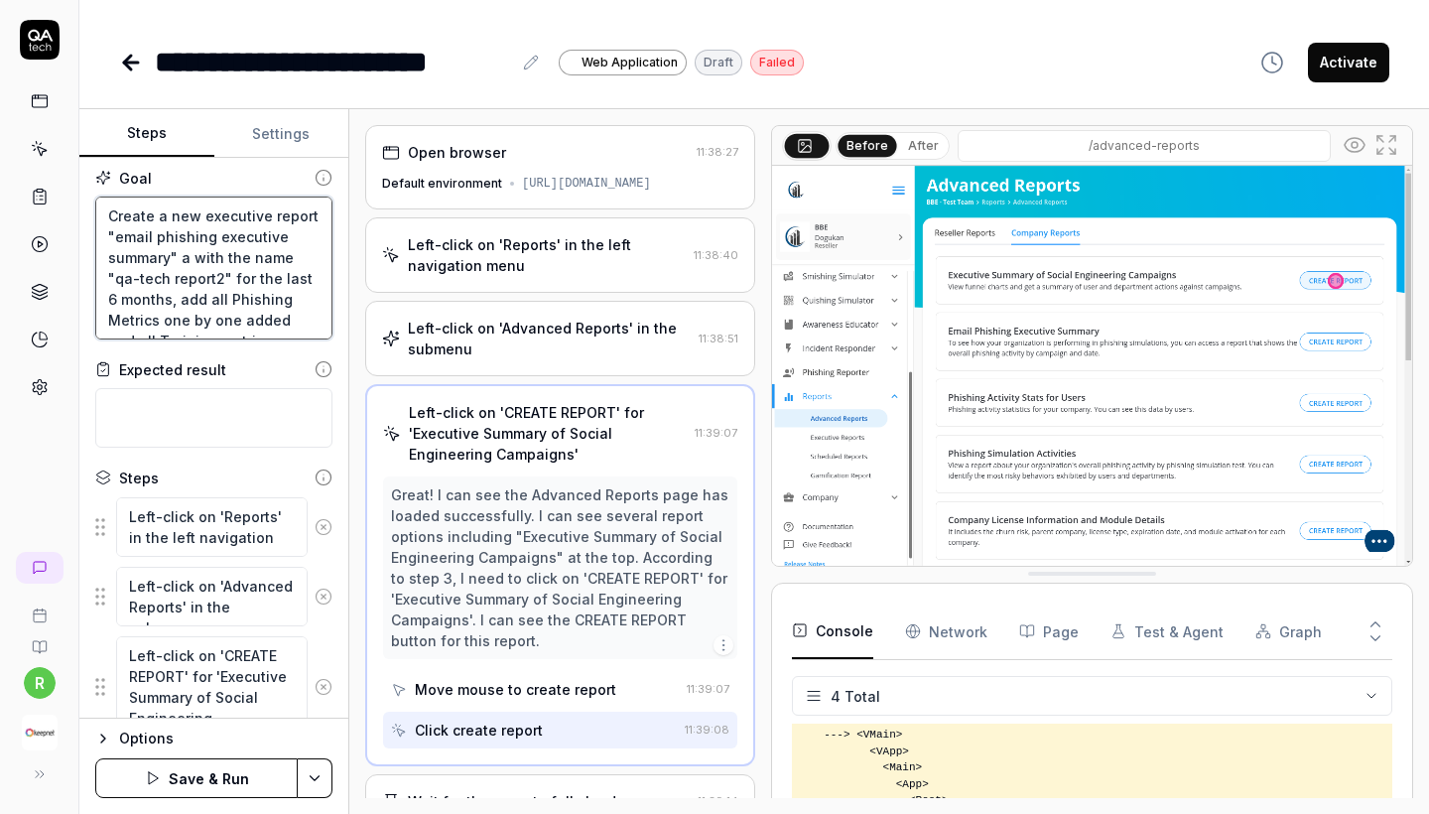
type textarea "*"
type textarea "Create a new executive report "email phishing executive summary" an with the na…"
type textarea "*"
type textarea "Create a new executive report "email phishing executive summary" and with the n…"
click at [193, 754] on div "Options Save & Run" at bounding box center [213, 766] width 269 height 96
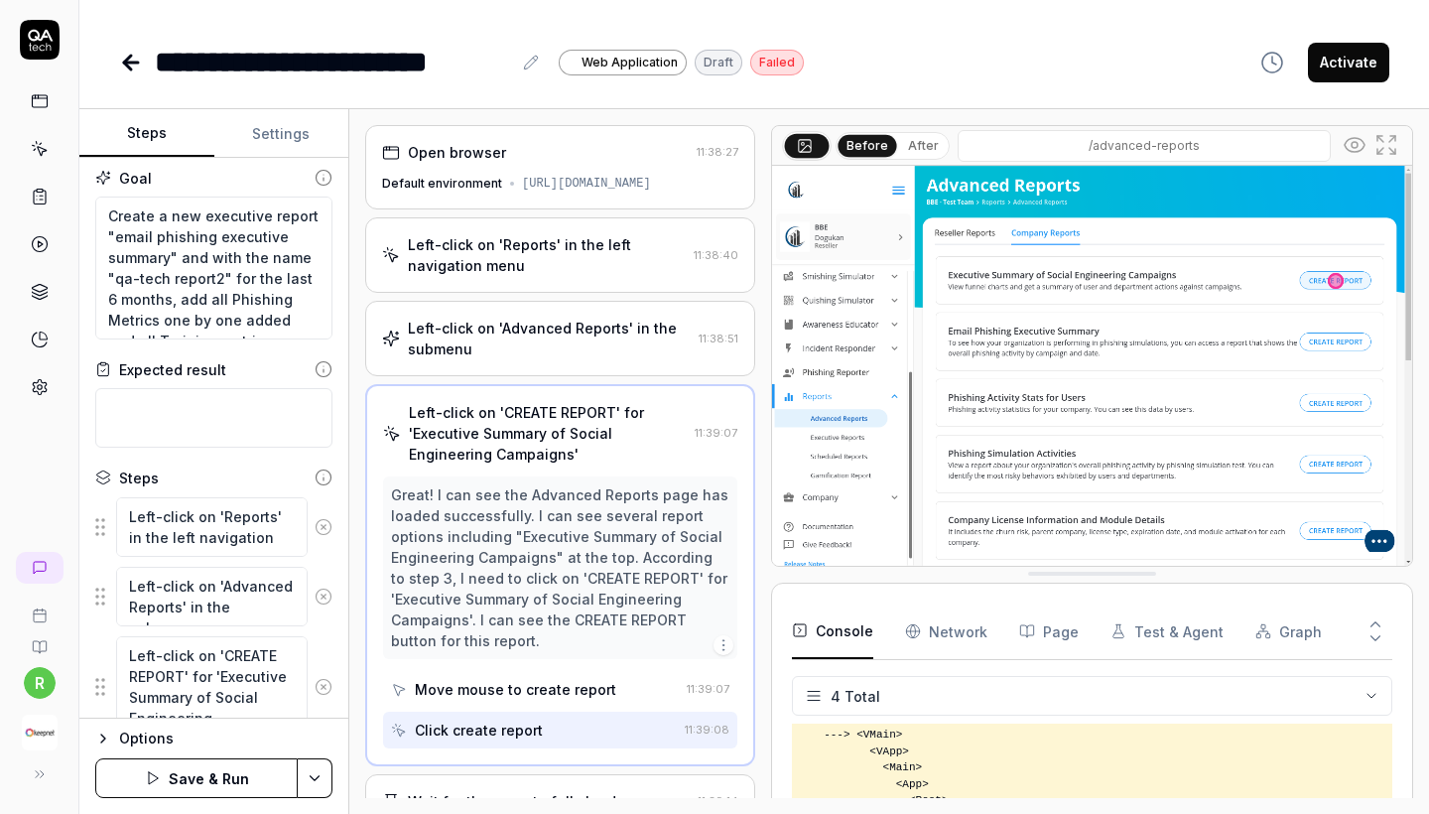
click at [193, 764] on button "Save & Run" at bounding box center [196, 778] width 202 height 40
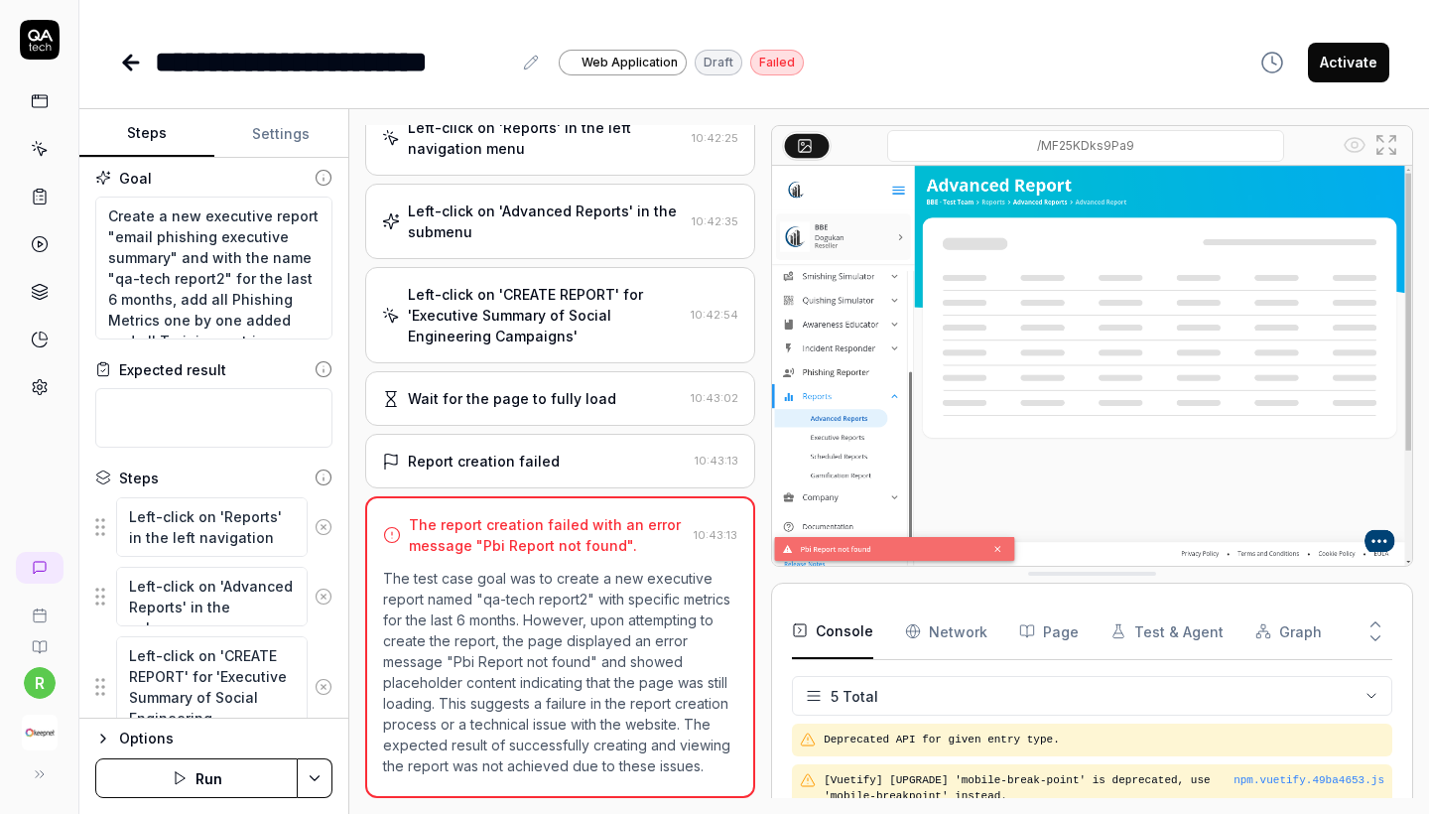
scroll to position [370, 0]
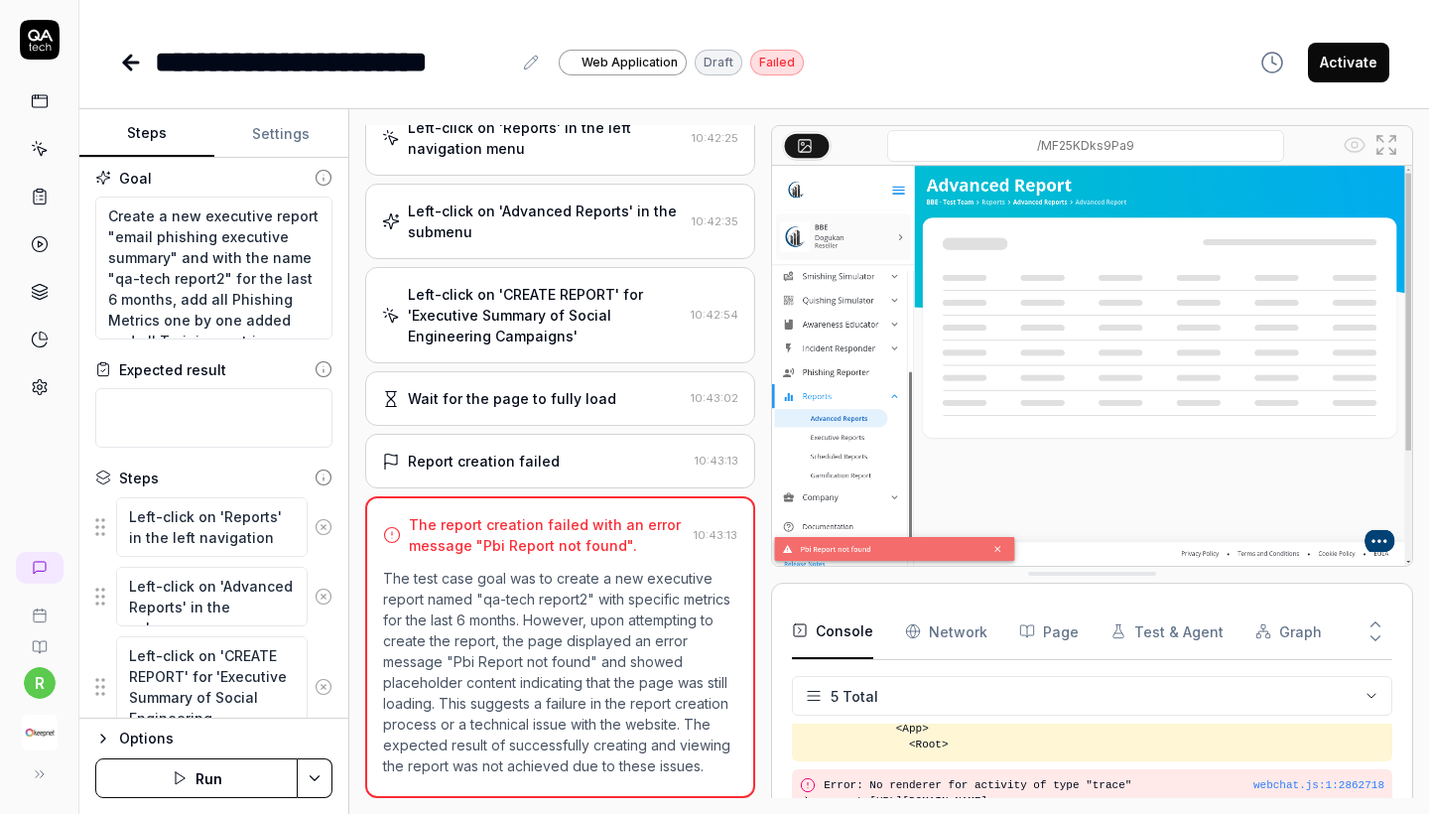
click at [136, 58] on icon at bounding box center [131, 63] width 24 height 24
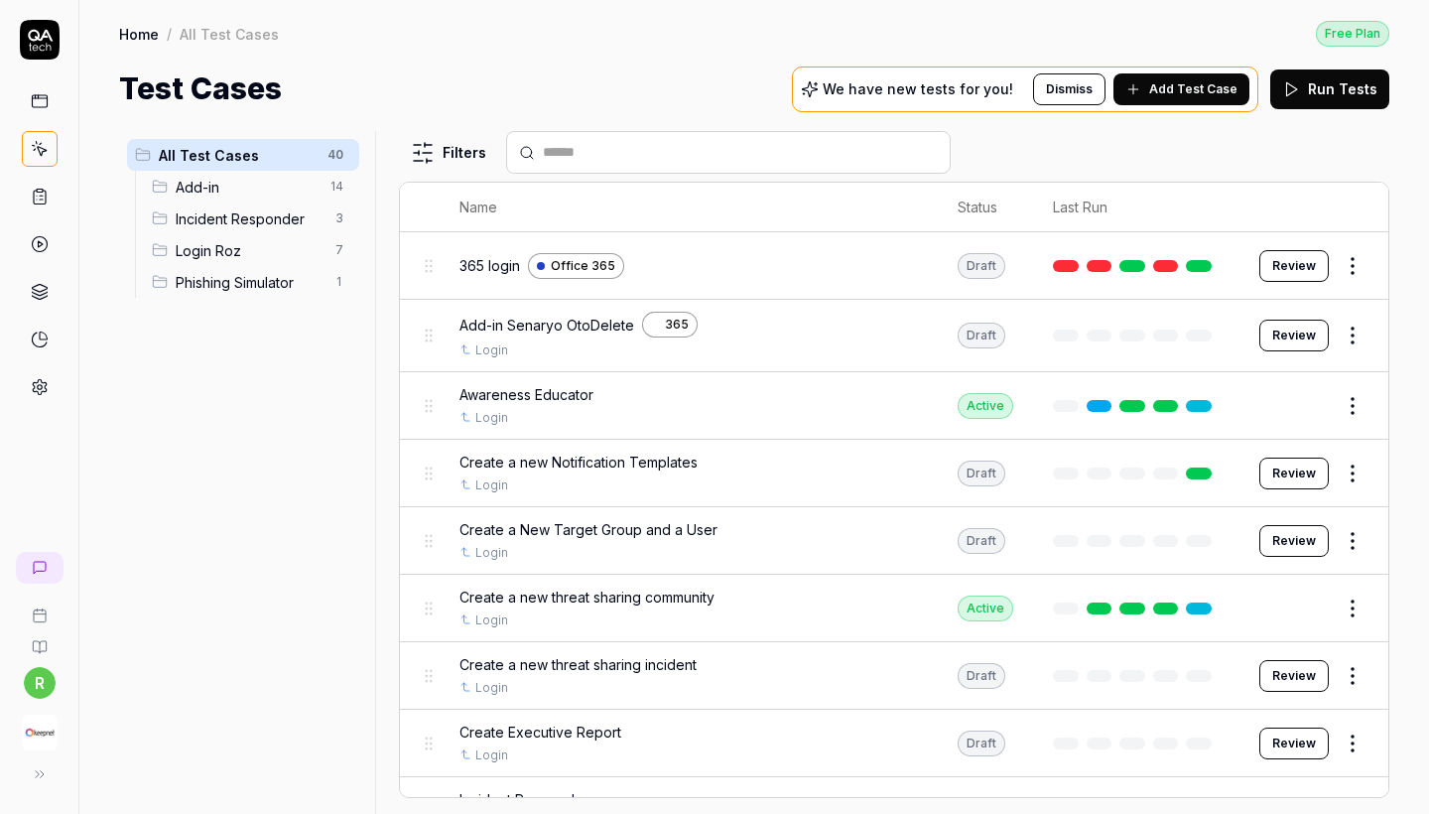
click at [35, 734] on img "button" at bounding box center [40, 733] width 36 height 36
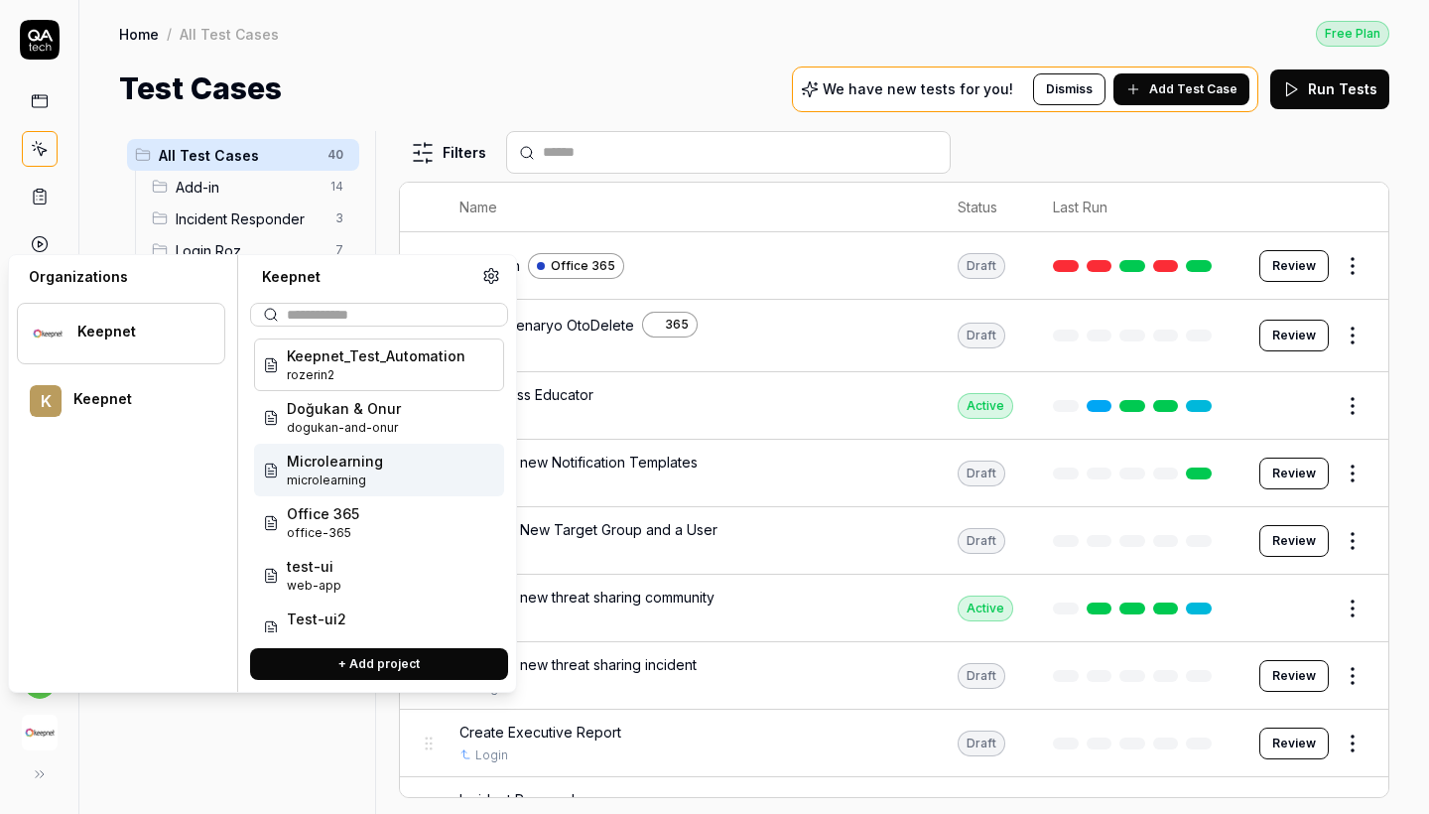
click at [405, 462] on div "Microlearning microlearning" at bounding box center [379, 470] width 250 height 53
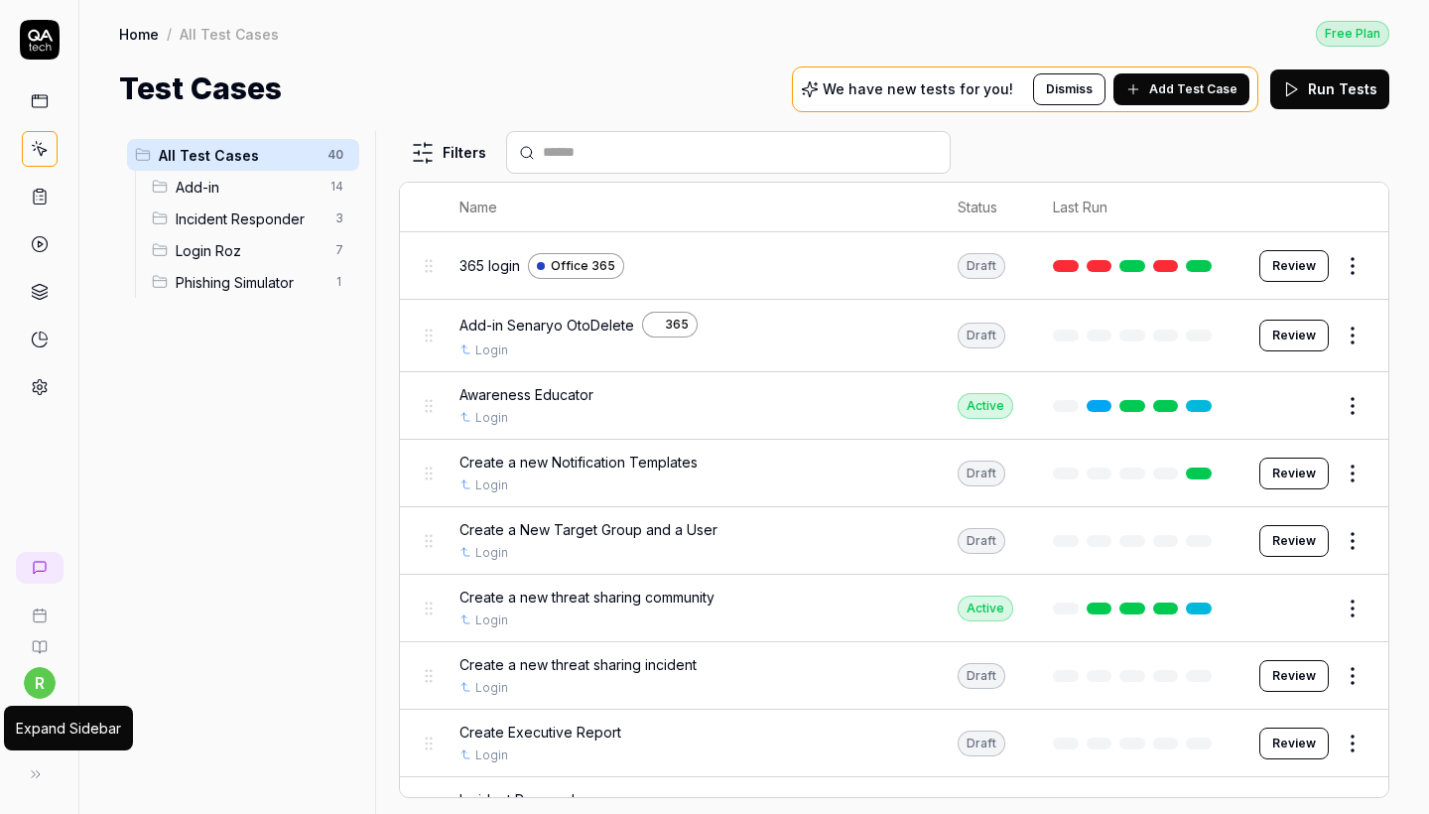
click at [25, 738] on div "Expand Sidebar" at bounding box center [68, 728] width 129 height 45
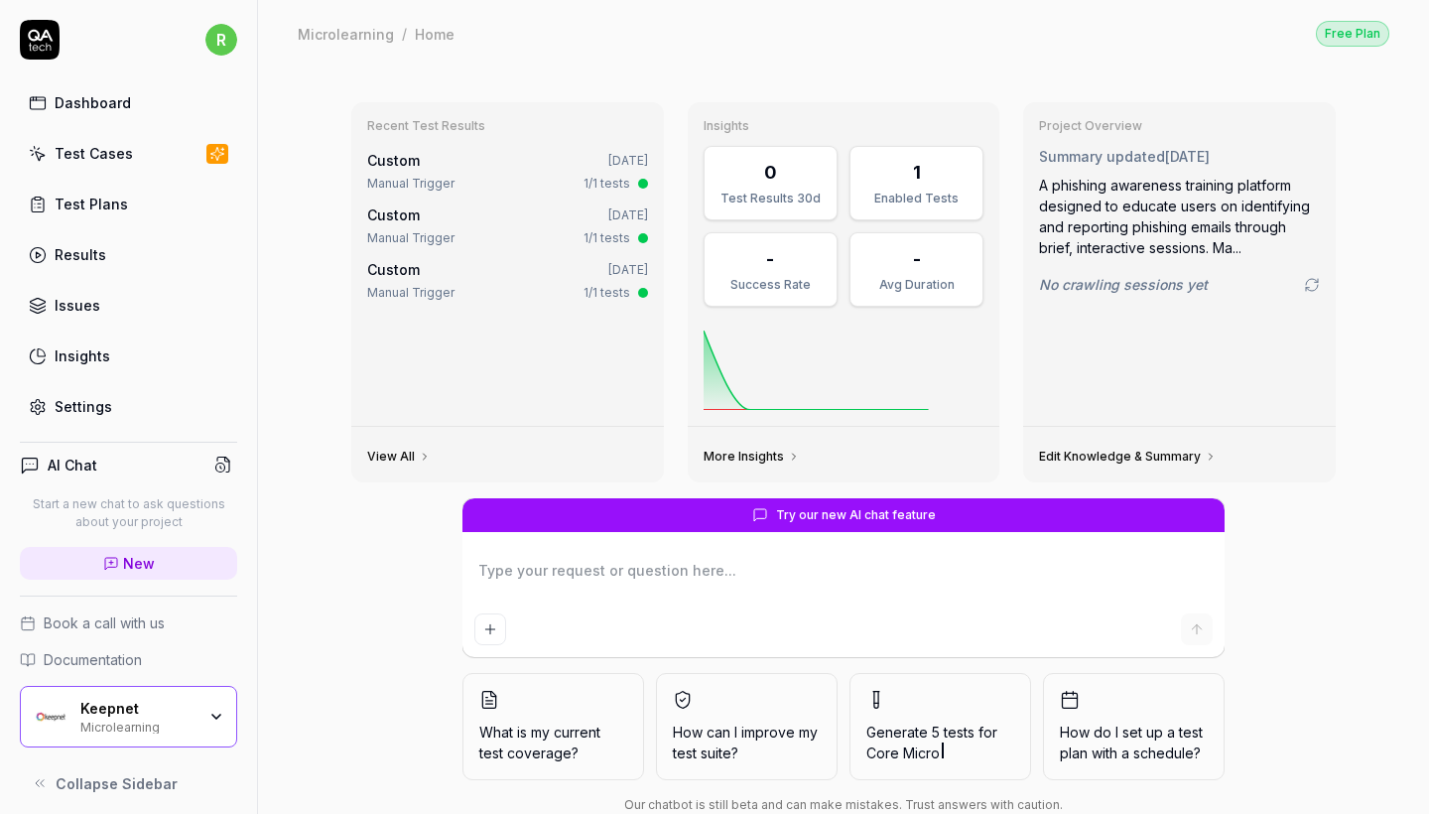
click at [73, 720] on div "Keepnet Microlearning" at bounding box center [128, 717] width 217 height 62
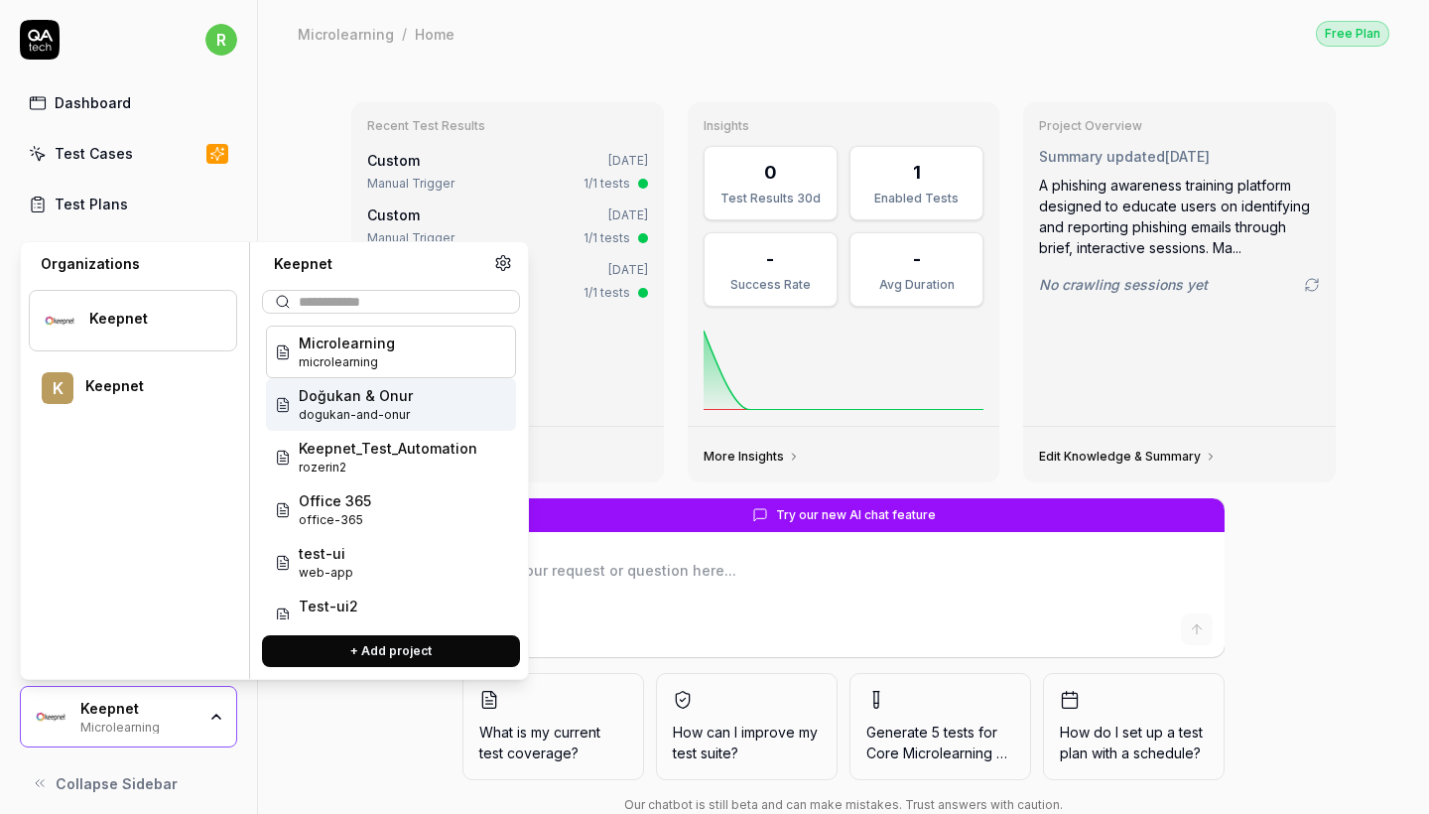
click at [407, 418] on div "Doğukan & Onur dogukan-and-onur" at bounding box center [391, 404] width 250 height 53
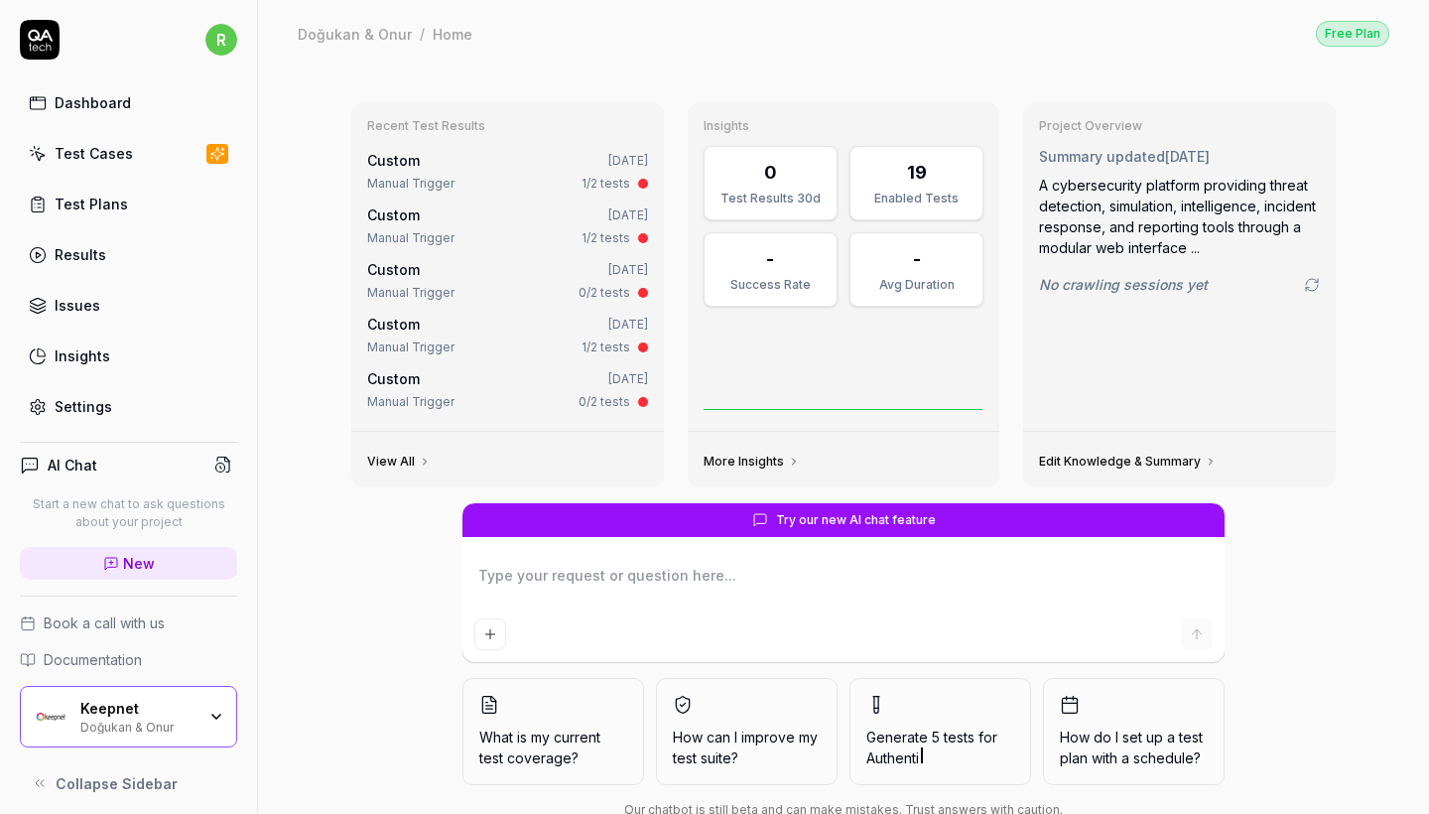
click at [87, 152] on div "Test Cases" at bounding box center [94, 153] width 78 height 21
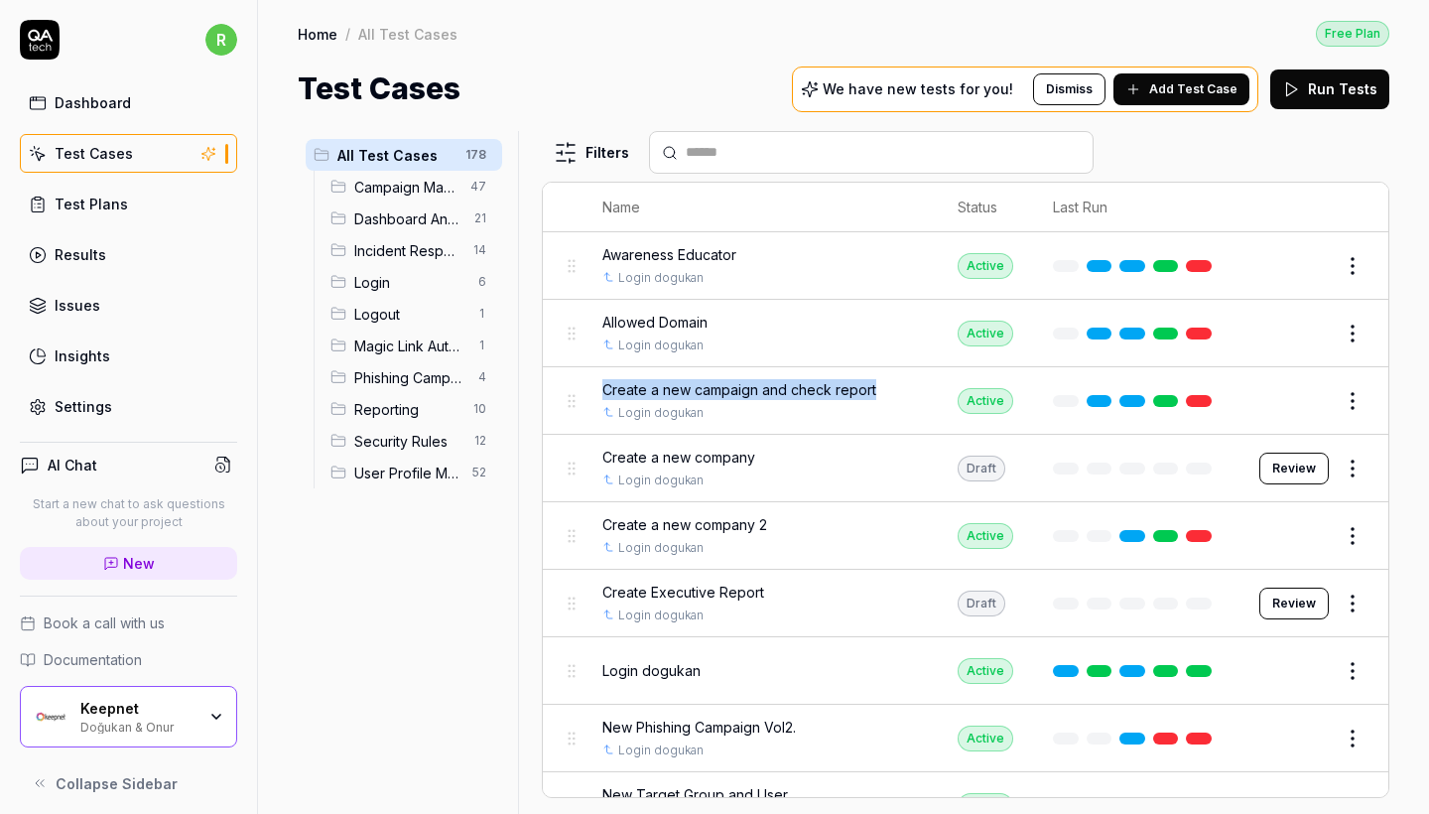
drag, startPoint x: 598, startPoint y: 382, endPoint x: 903, endPoint y: 386, distance: 304.7
click at [903, 386] on td "Create a new campaign and check report Login dogukan" at bounding box center [760, 400] width 355 height 67
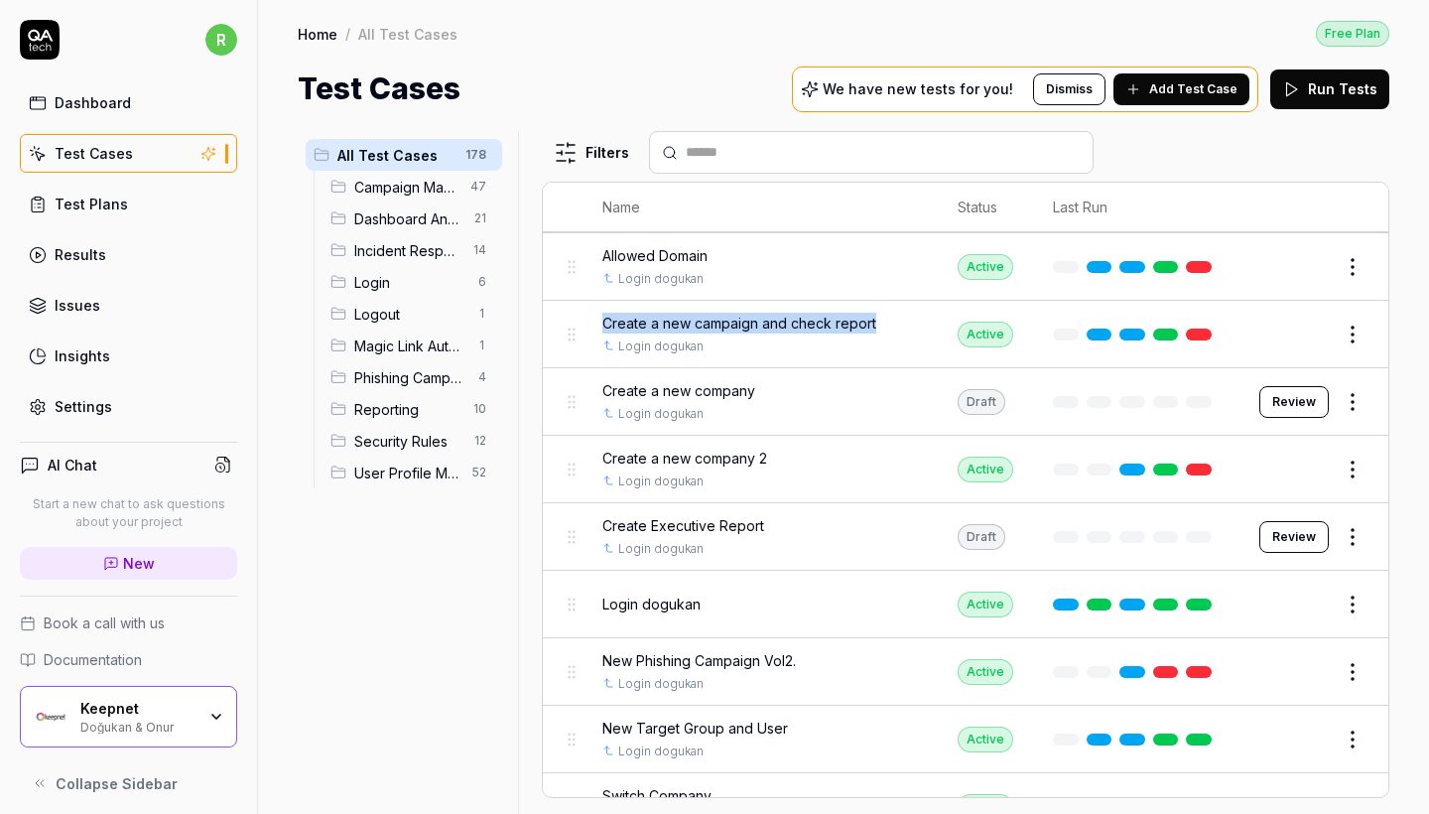
scroll to position [68, 0]
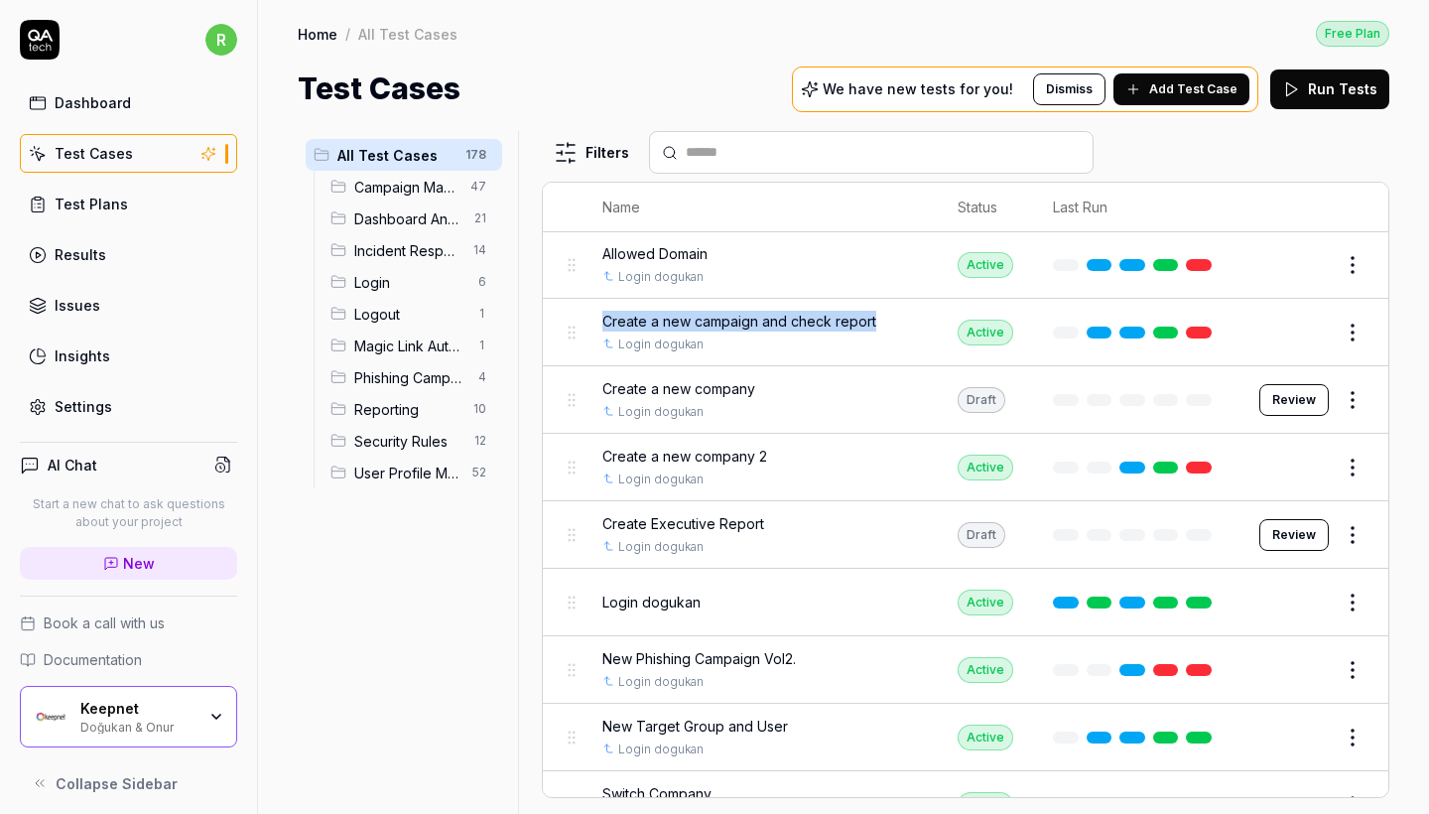
copy span "Create a new campaign and check report"
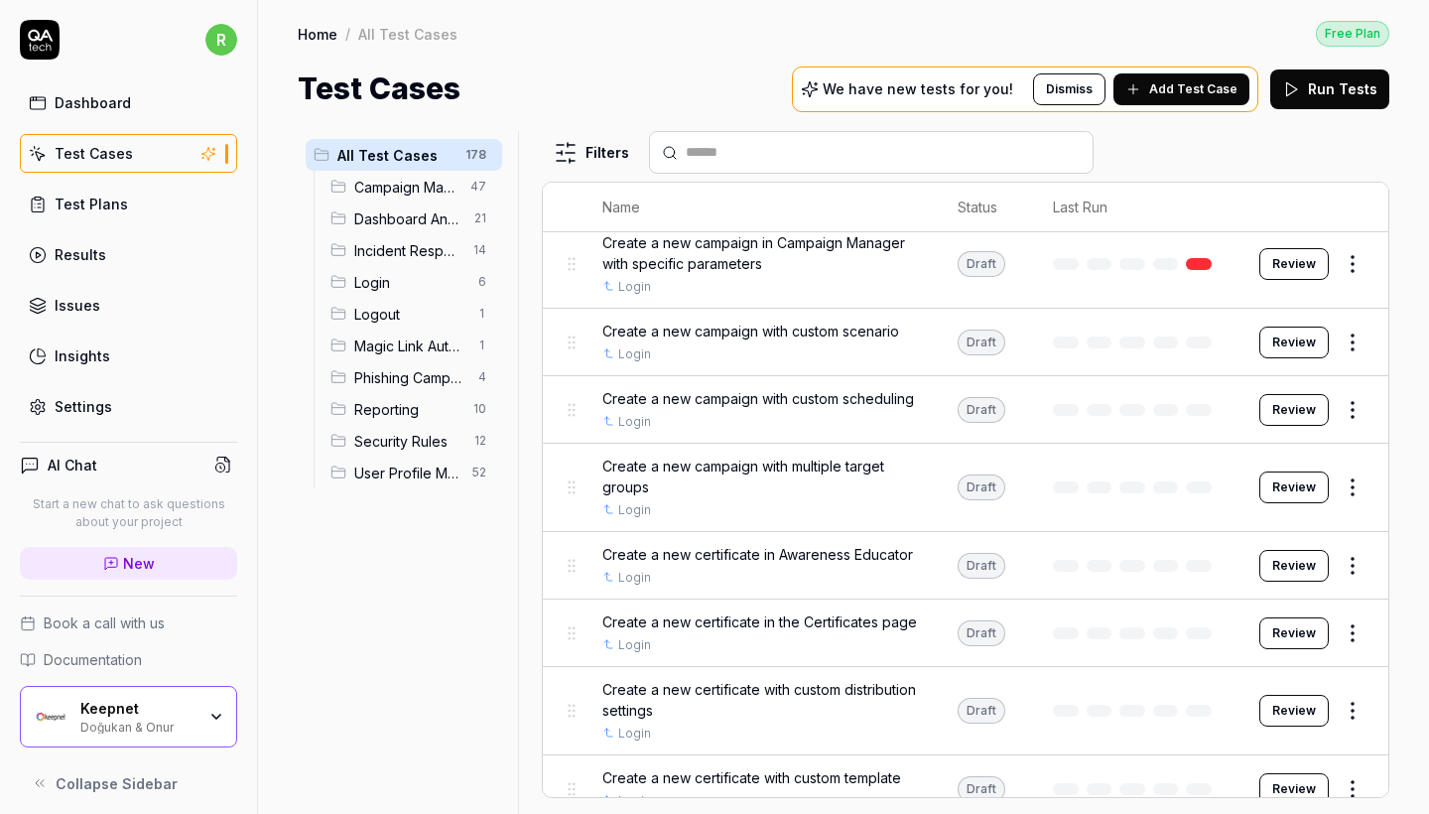
scroll to position [1176, 0]
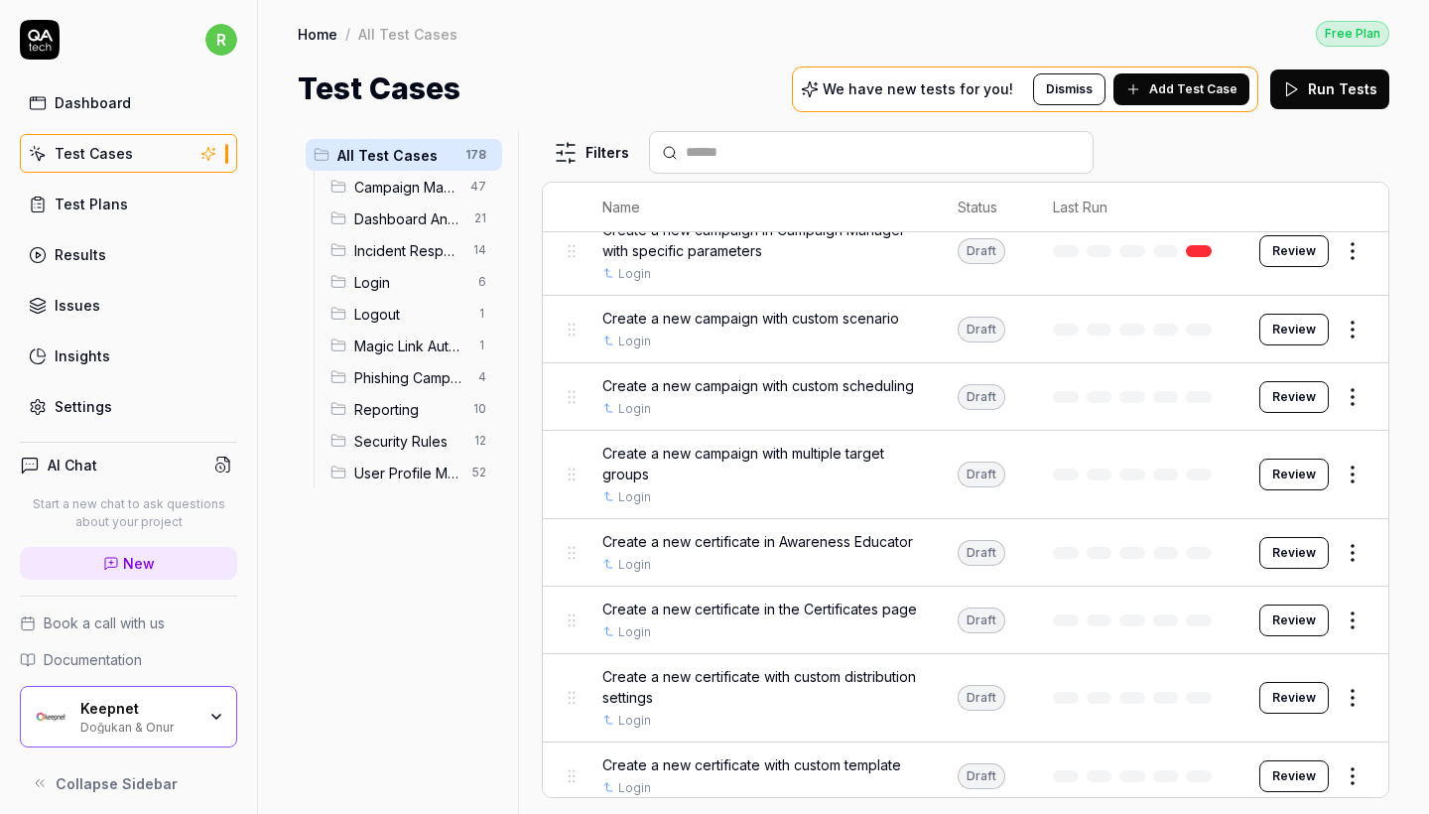
click at [1362, 530] on body "r Dashboard Test Cases Test Plans Results Issues Insights Settings AI Chat Star…" at bounding box center [714, 407] width 1429 height 814
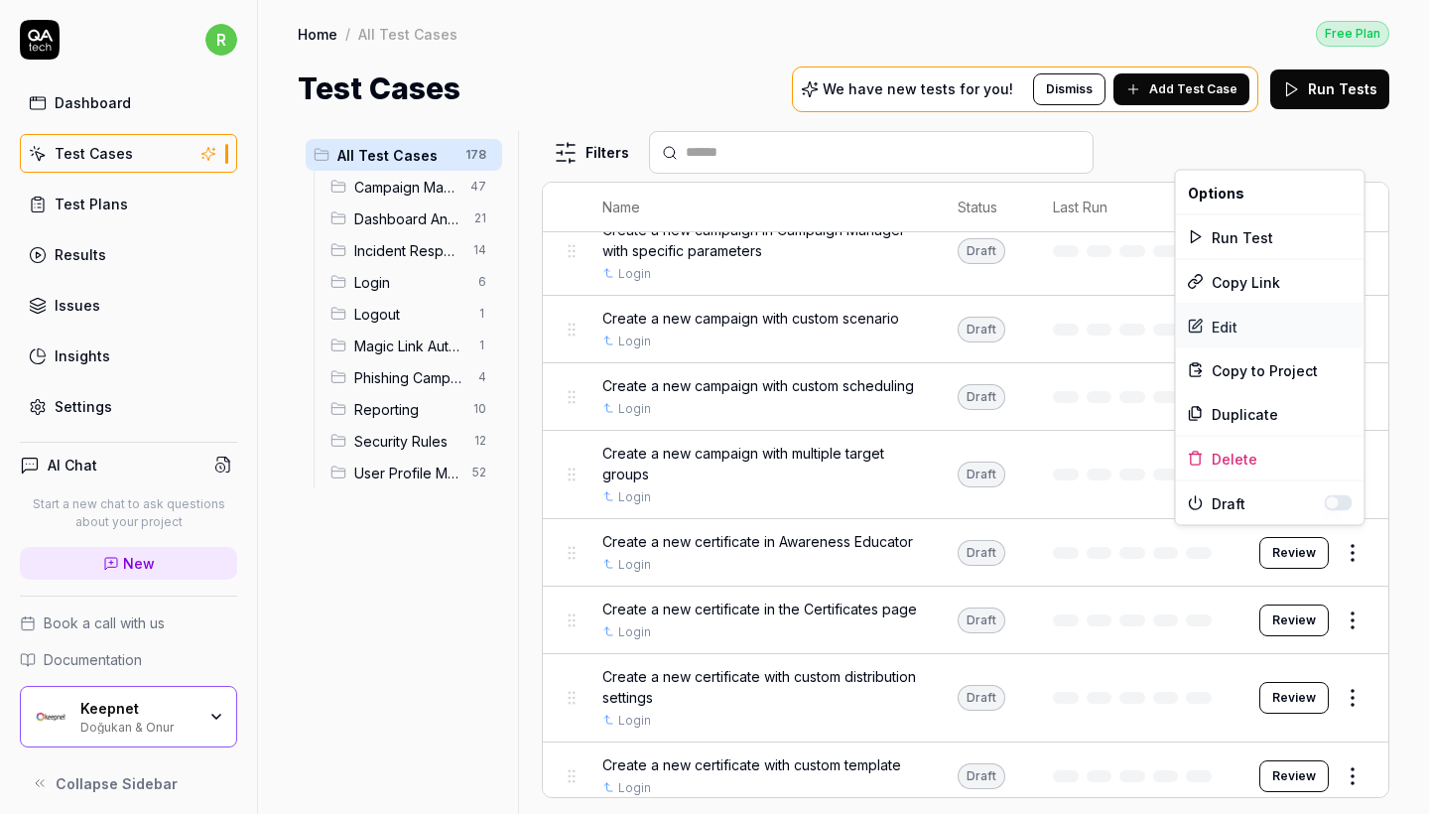
click at [1230, 331] on div "Edit" at bounding box center [1270, 327] width 189 height 44
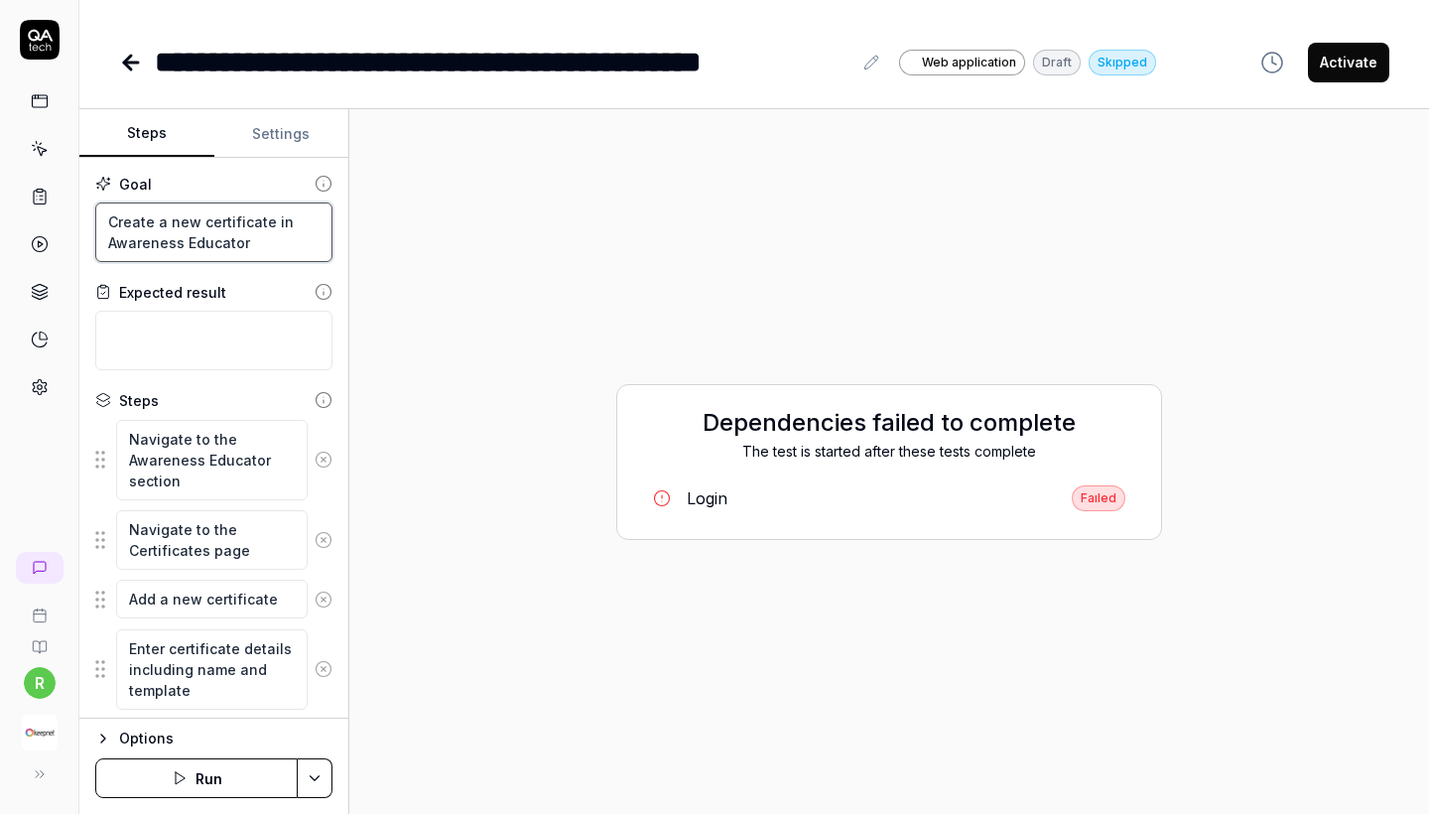
drag, startPoint x: 251, startPoint y: 250, endPoint x: 75, endPoint y: 190, distance: 185.8
click at [75, 190] on div "**********" at bounding box center [714, 407] width 1429 height 814
click at [118, 54] on div "**********" at bounding box center [754, 42] width 1350 height 84
click at [125, 60] on icon at bounding box center [127, 63] width 7 height 14
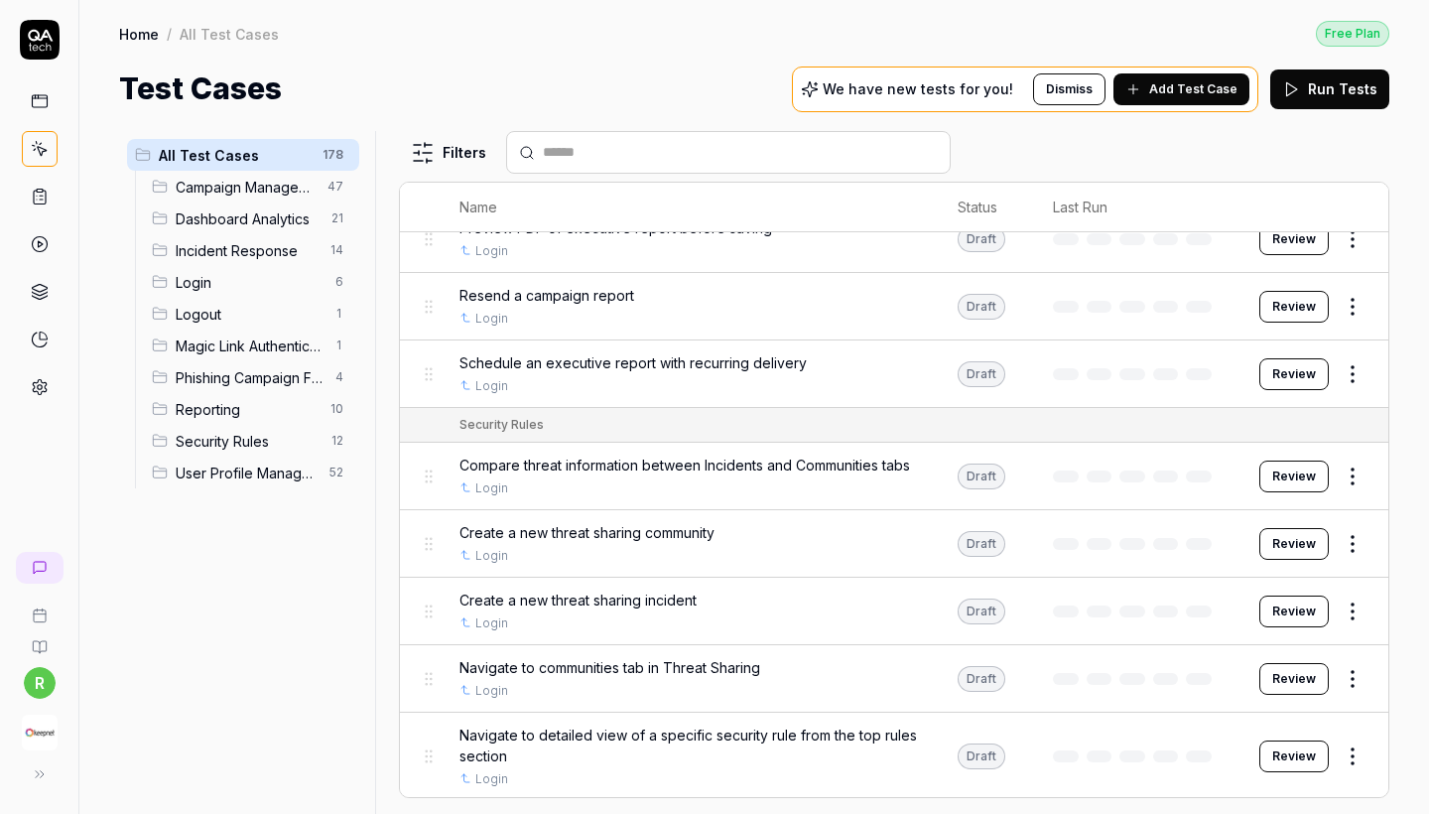
scroll to position [8289, 0]
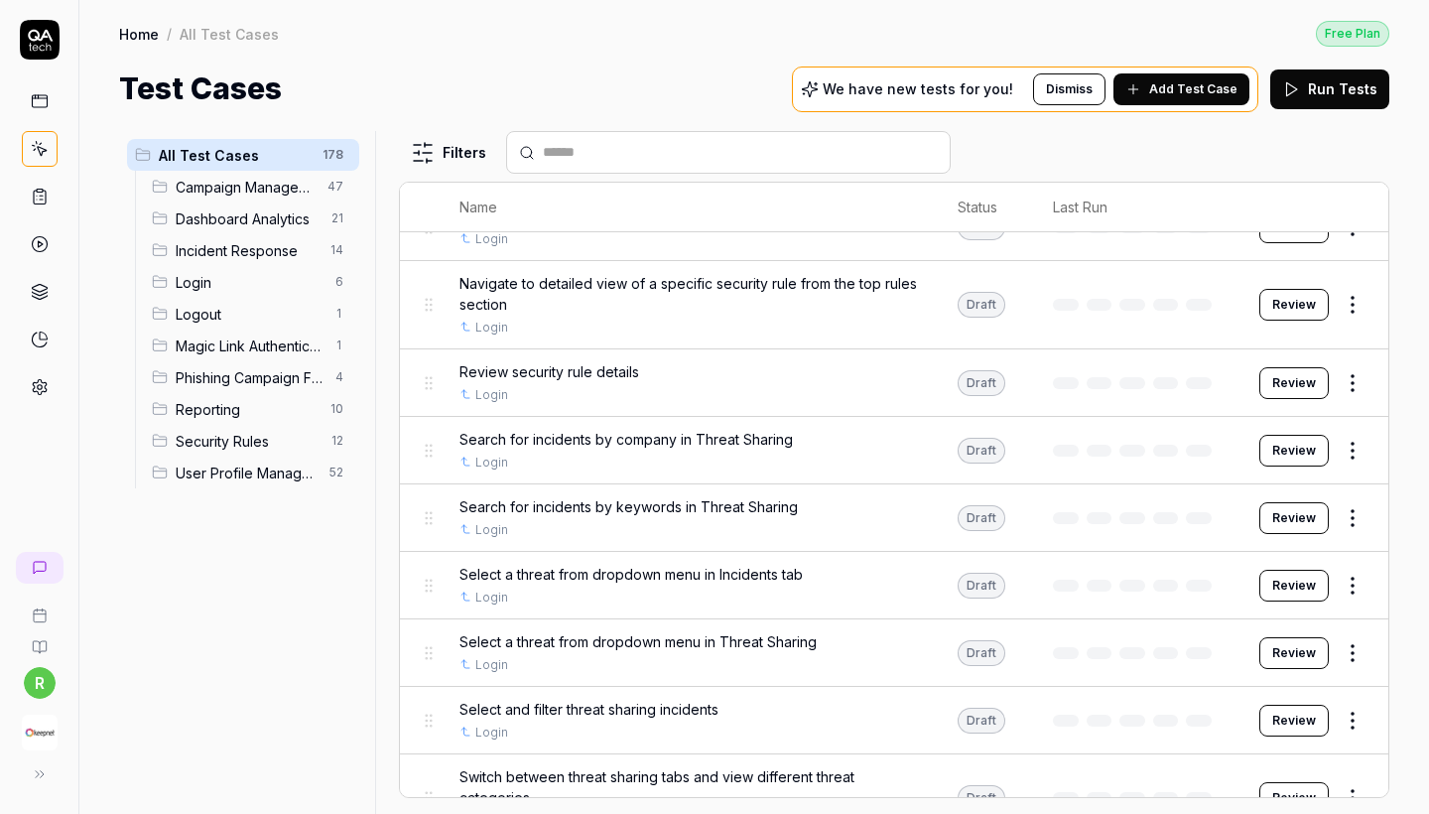
click at [223, 411] on span "Reporting" at bounding box center [247, 409] width 143 height 21
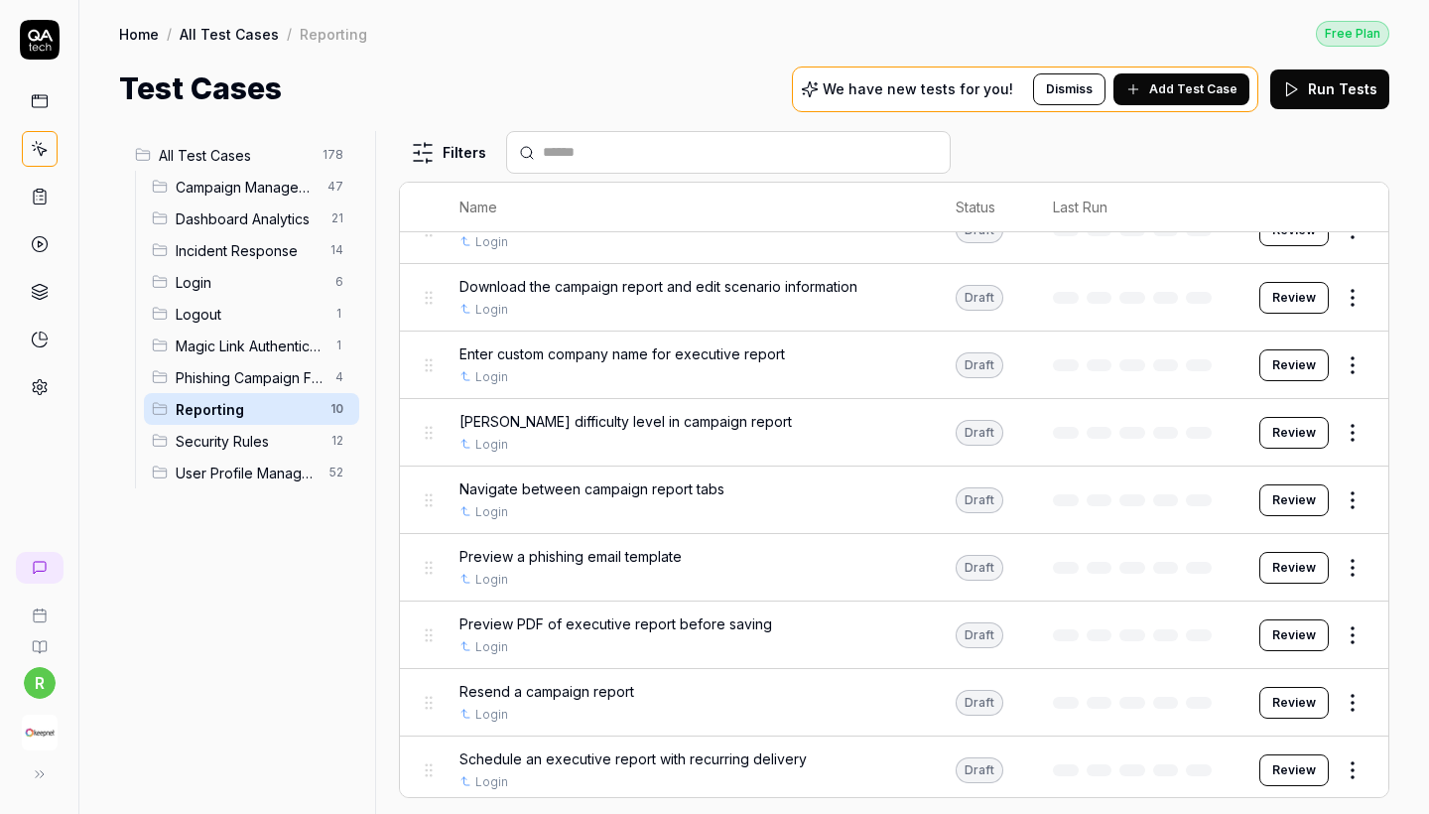
scroll to position [137, 0]
click at [48, 724] on img "button" at bounding box center [40, 733] width 36 height 36
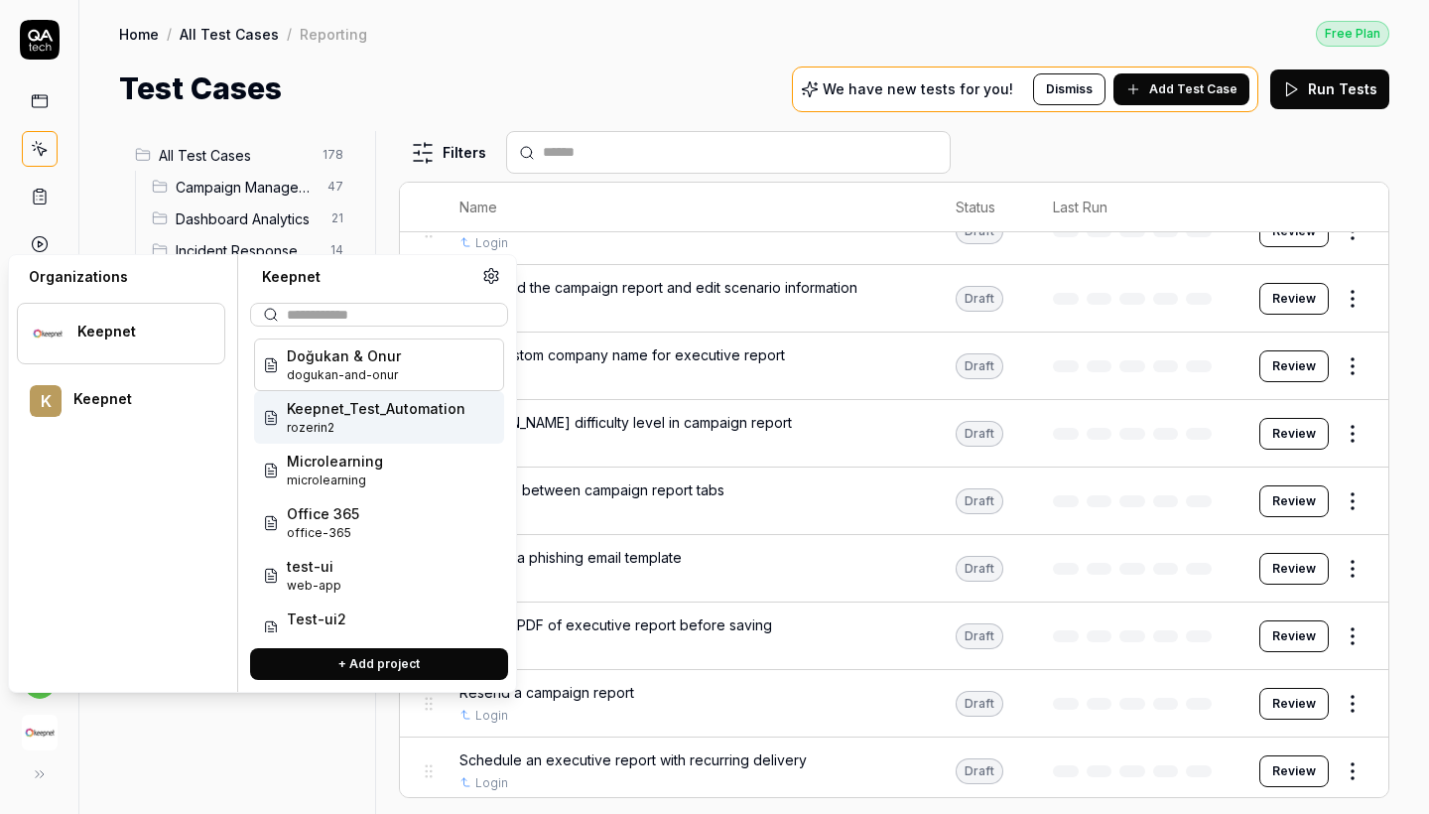
click at [380, 405] on span "Keepnet_Test_Automation" at bounding box center [376, 408] width 179 height 21
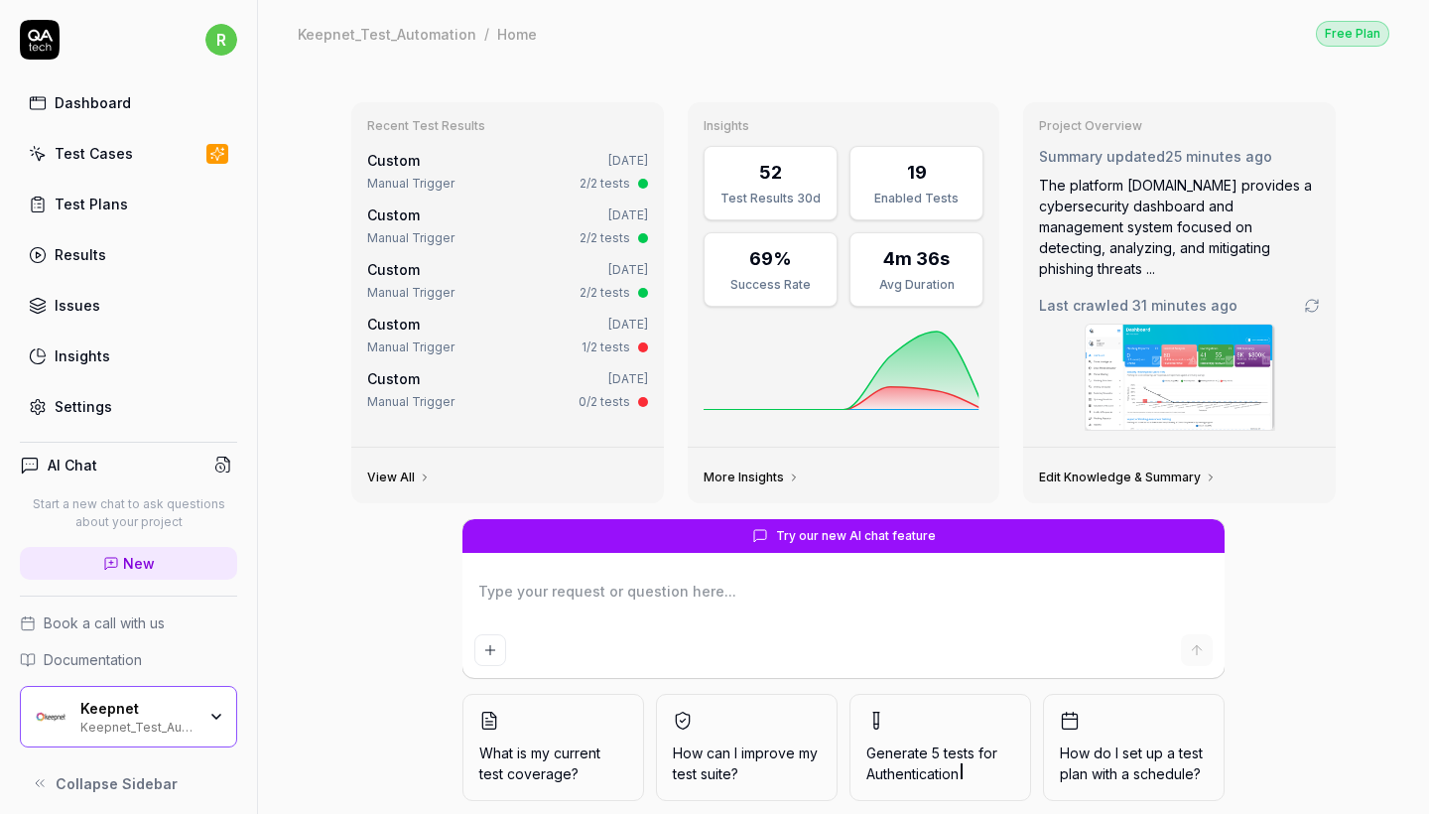
click at [141, 174] on div "Dashboard Test Cases Test Plans Results Issues Insights Settings" at bounding box center [128, 254] width 217 height 342
type textarea "*"
click at [129, 155] on link "Test Cases" at bounding box center [128, 153] width 217 height 39
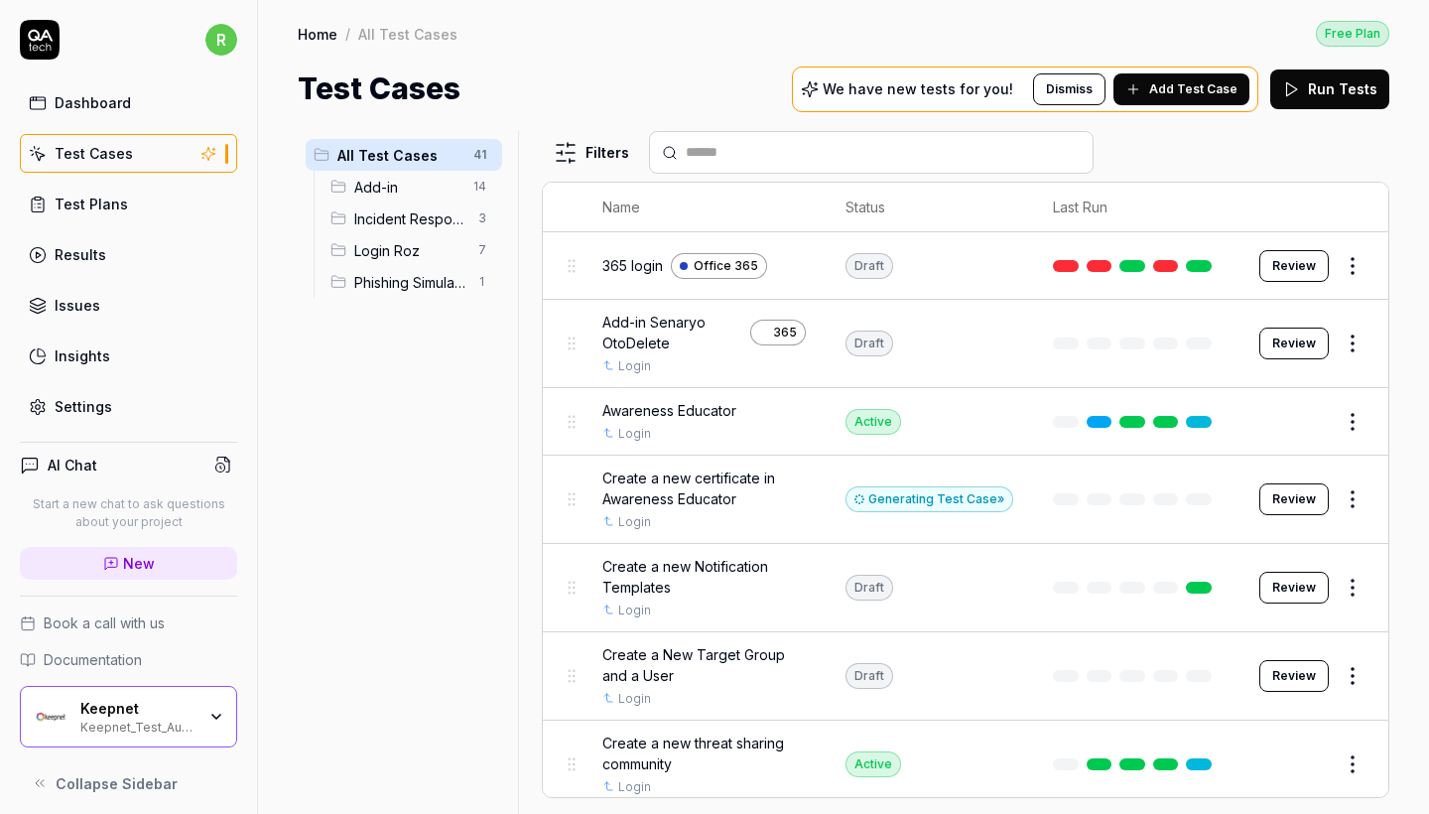
click at [1186, 80] on span "Add Test Case" at bounding box center [1193, 89] width 88 height 18
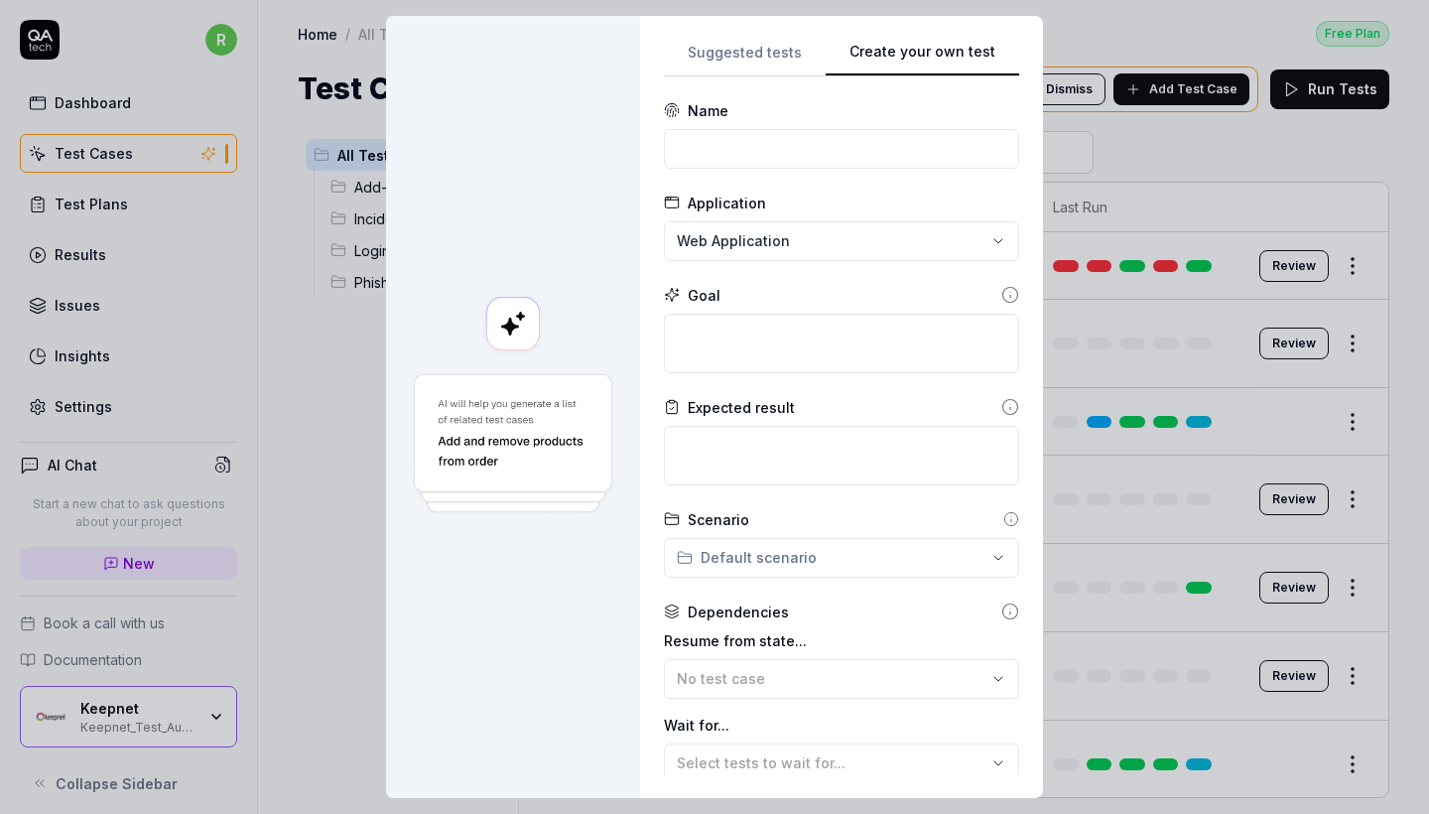
click at [1038, 62] on div "Create your own test Suggested tests Create your own test Name Application Web …" at bounding box center [714, 407] width 1429 height 814
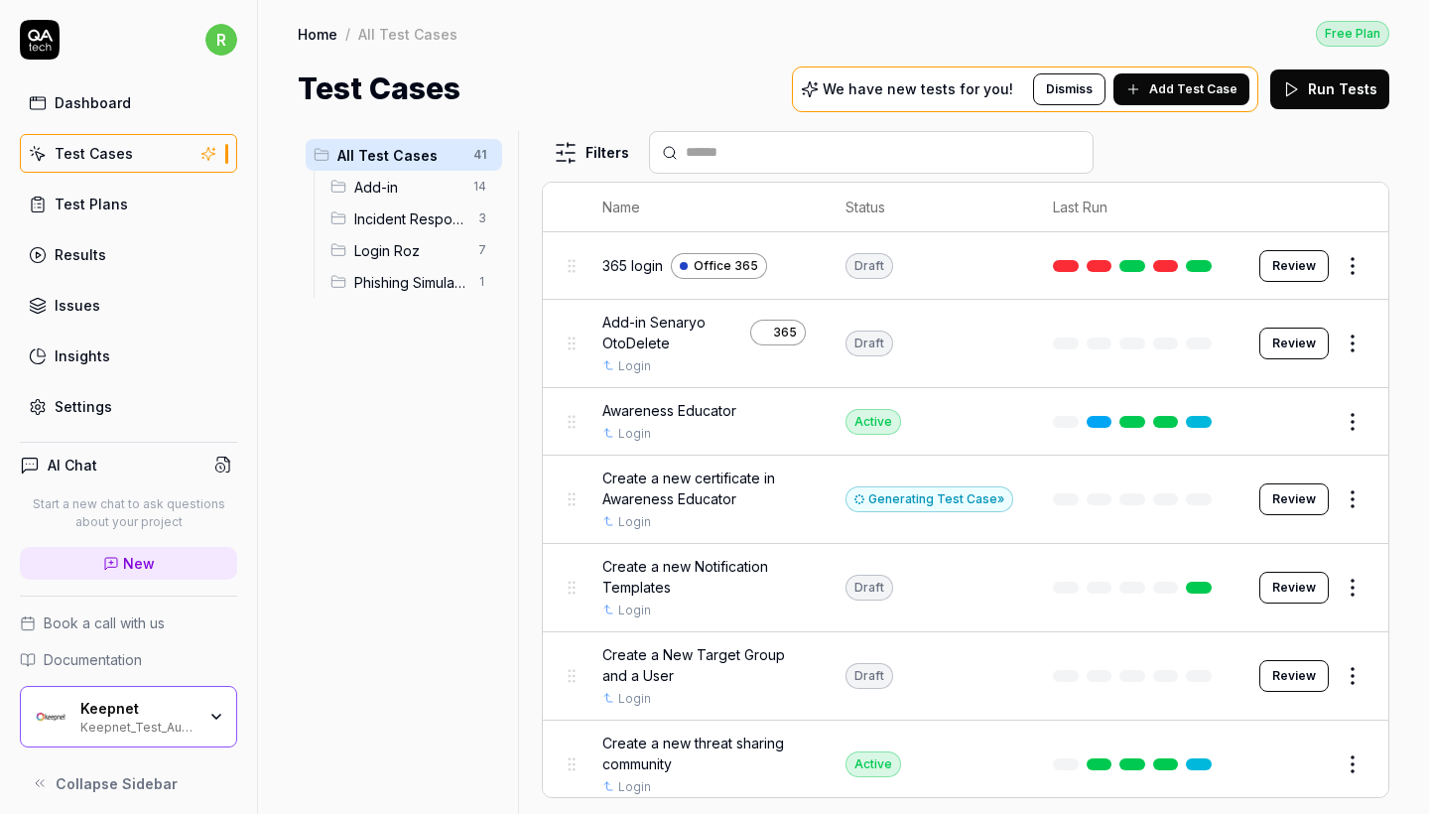
click at [470, 158] on html "r Dashboard Test Cases Test Plans Results Issues Insights Settings AI Chat Star…" at bounding box center [714, 407] width 1429 height 814
click at [447, 196] on div "Add Scenario" at bounding box center [410, 194] width 157 height 44
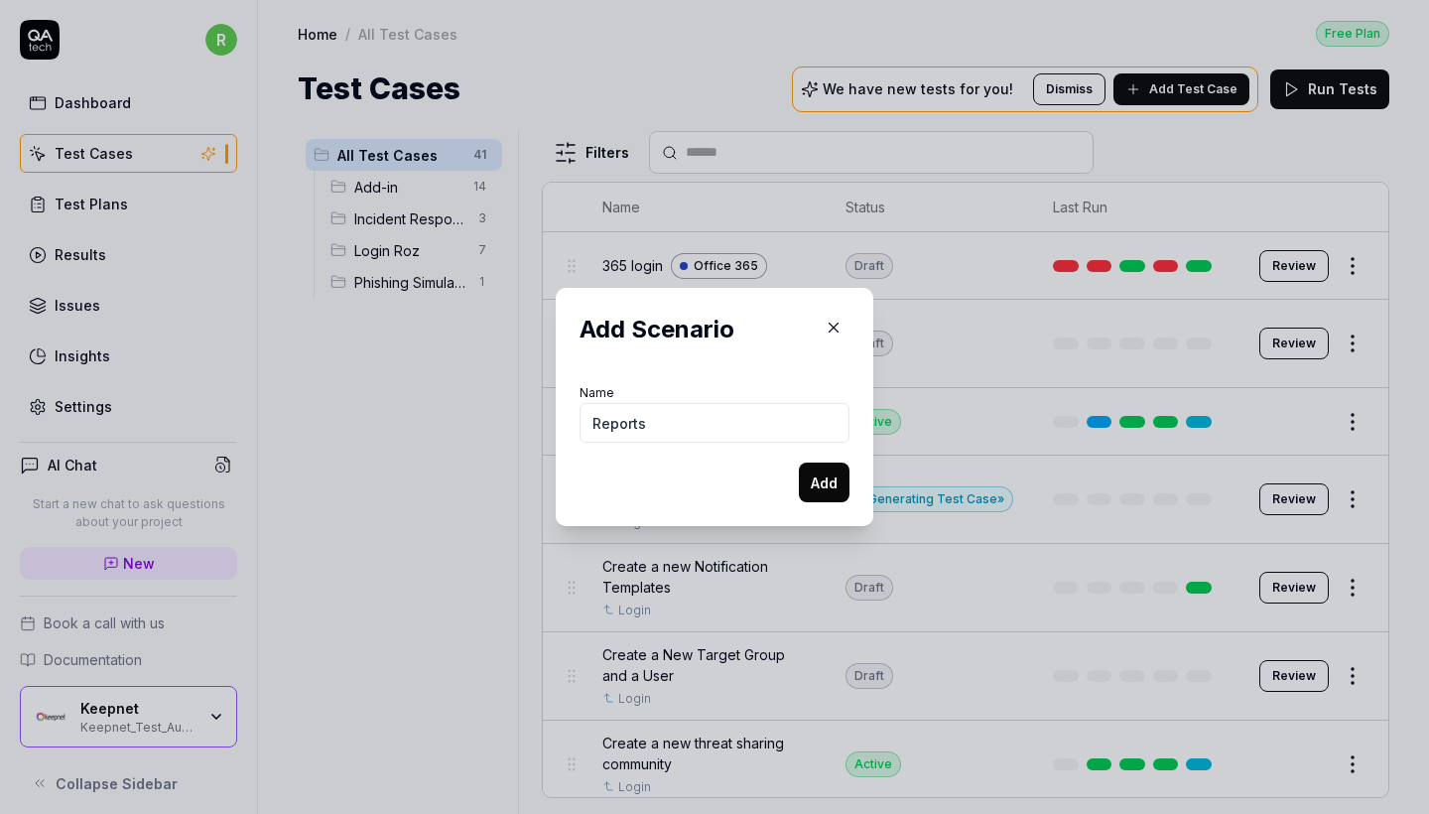
type input "Reports"
click at [824, 482] on button "Add" at bounding box center [824, 482] width 51 height 40
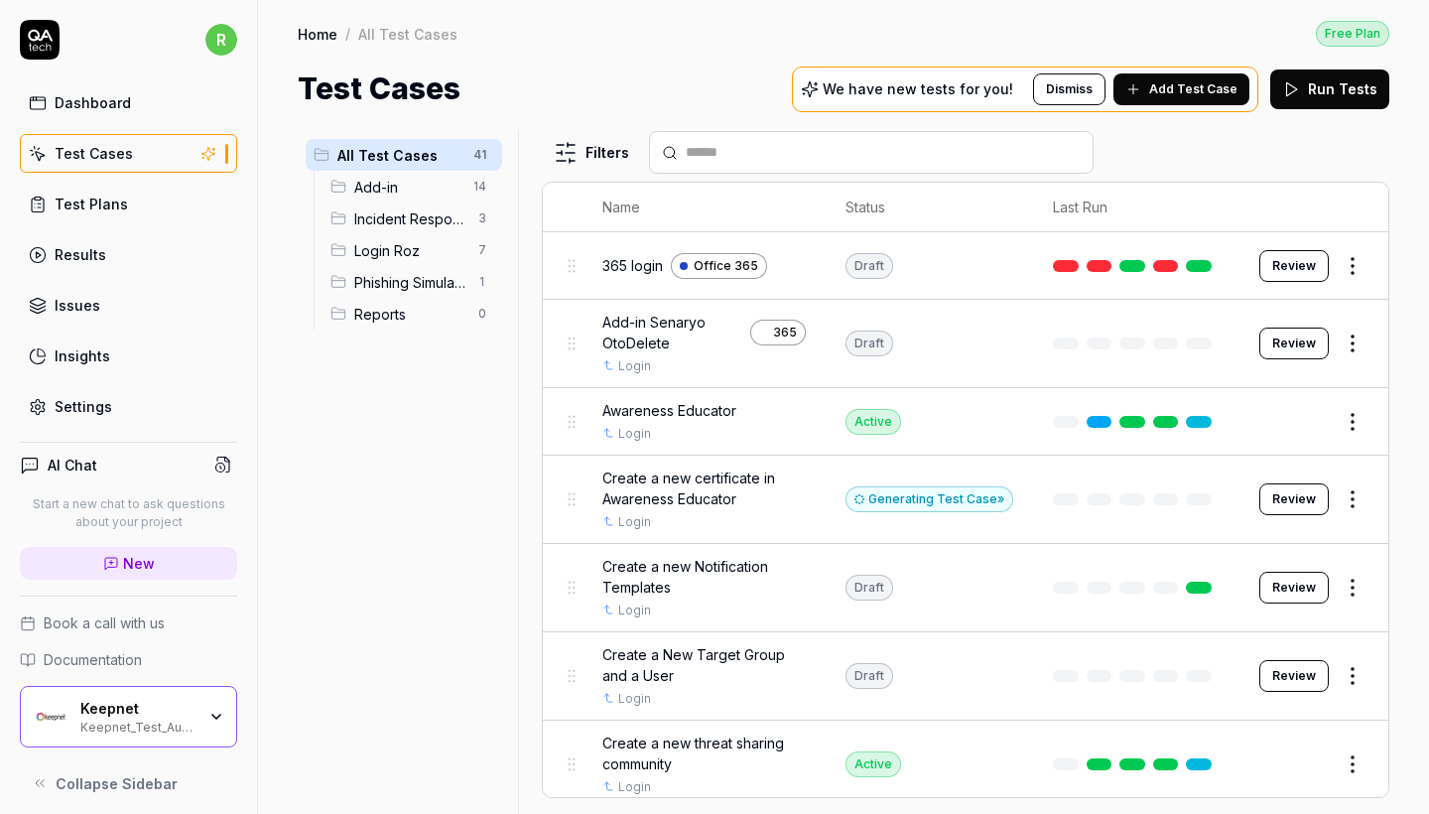
click at [413, 304] on span "Reports" at bounding box center [410, 314] width 112 height 21
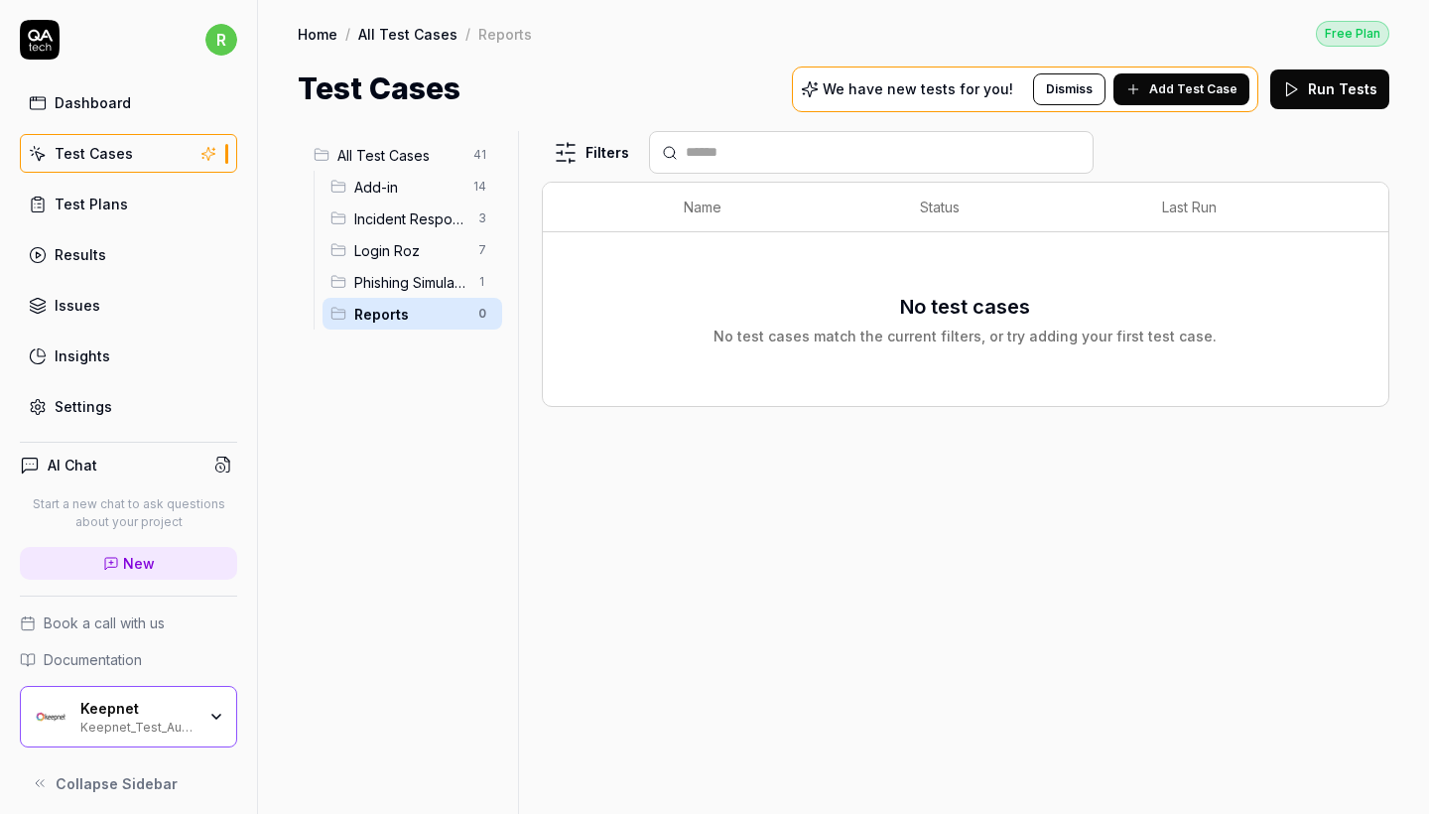
click at [1192, 96] on span "Add Test Case" at bounding box center [1193, 89] width 88 height 18
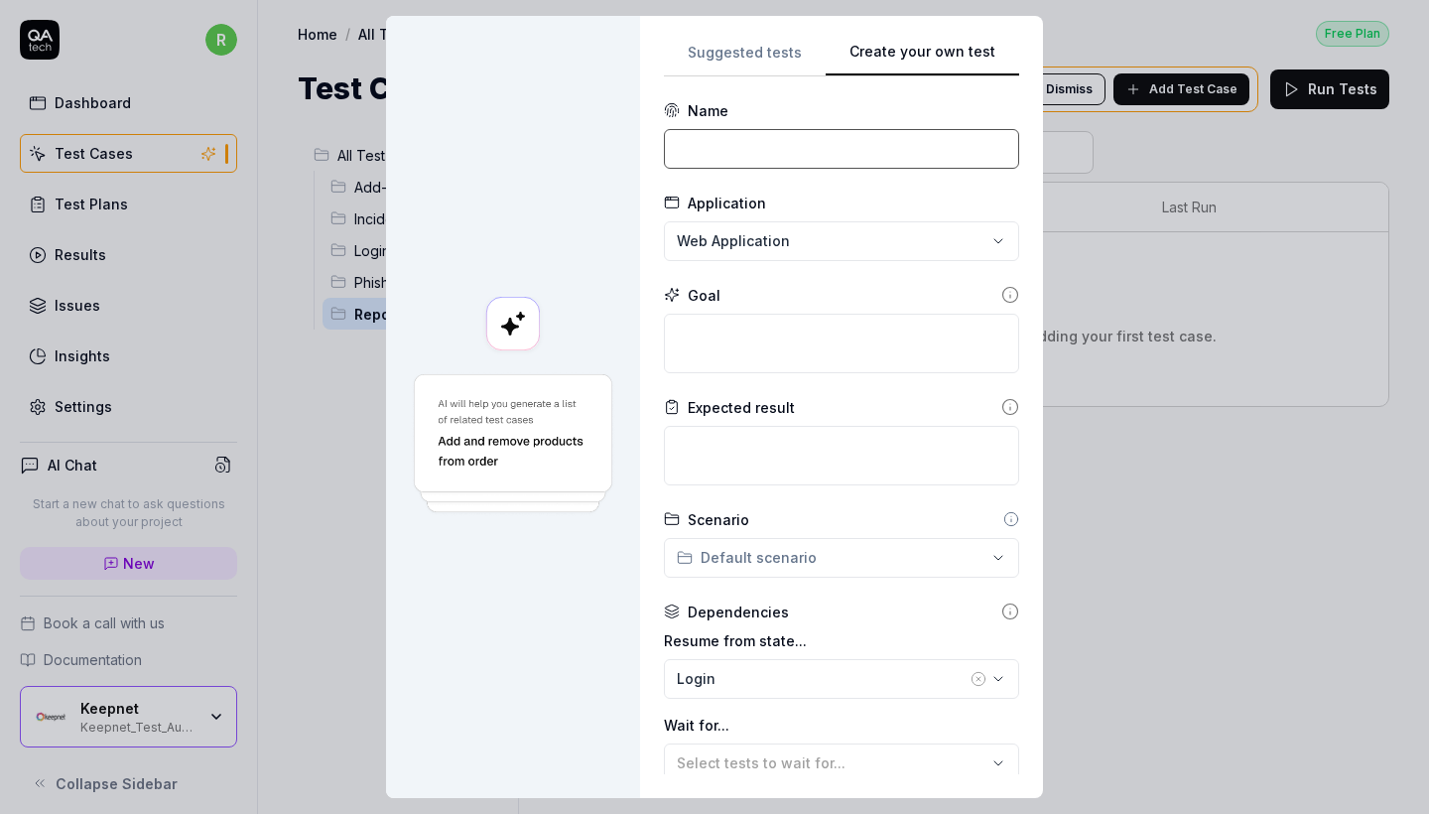
click at [847, 147] on input at bounding box center [841, 149] width 355 height 40
paste input "Navigation and Page Load Tests"
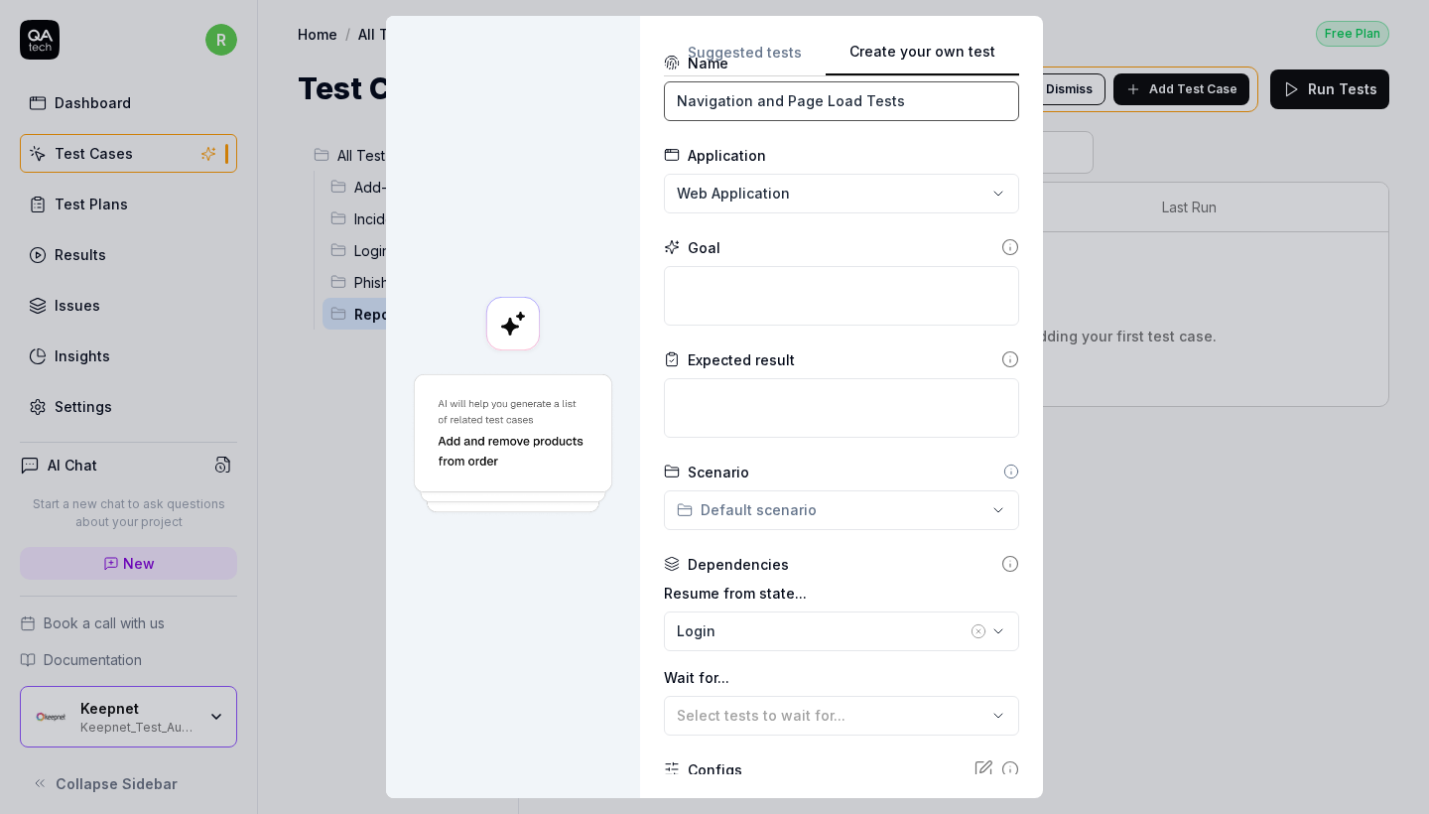
scroll to position [58, 0]
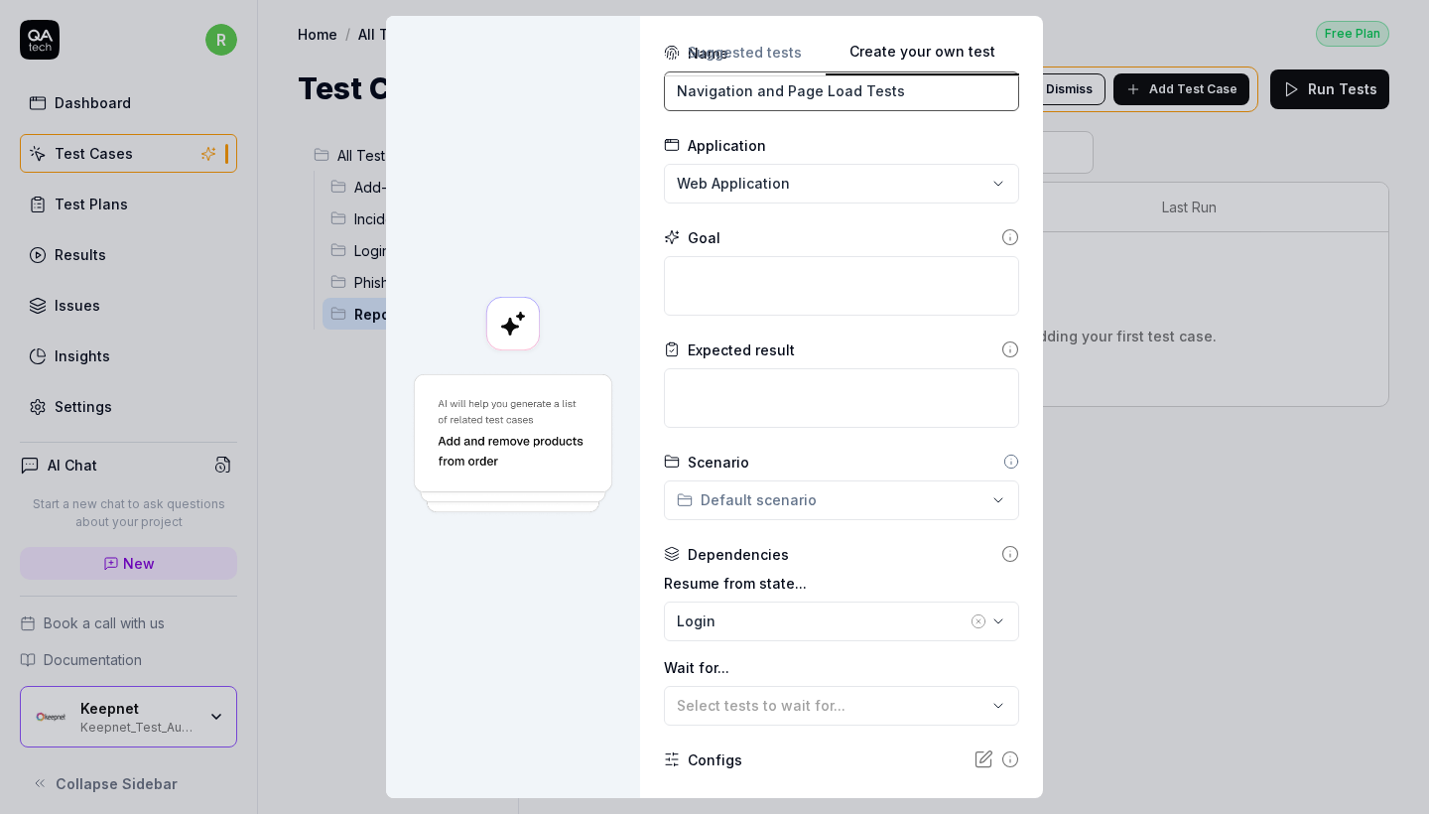
type input "Navigation and Page Load Tests"
click at [745, 279] on textarea at bounding box center [841, 286] width 355 height 60
paste textarea "Verify that the Reports page loads successfully from the main menu. Check that …"
type textarea "*"
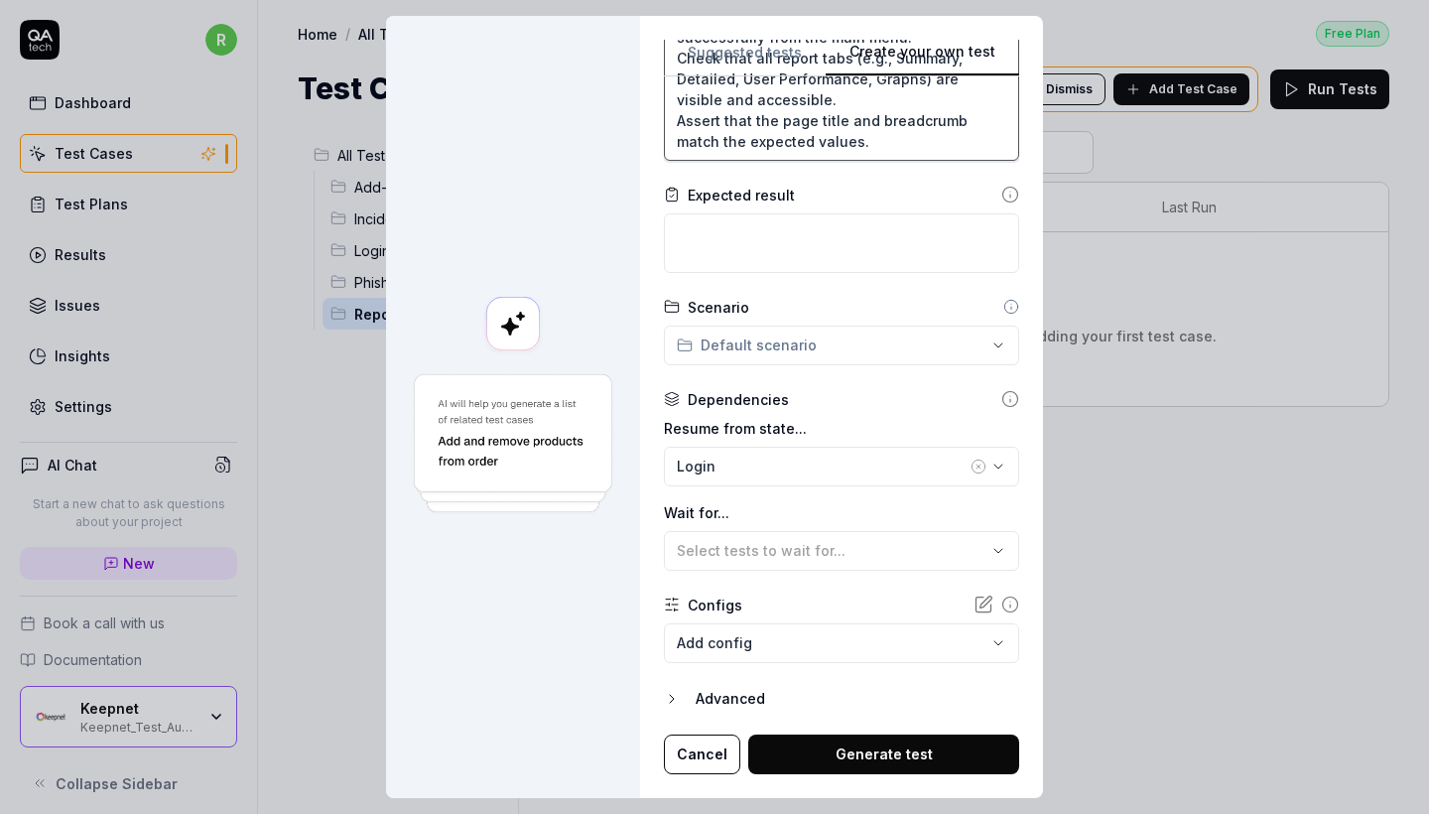
scroll to position [316, 0]
type textarea "Verify that the Reports page loads successfully from the main menu. Check that …"
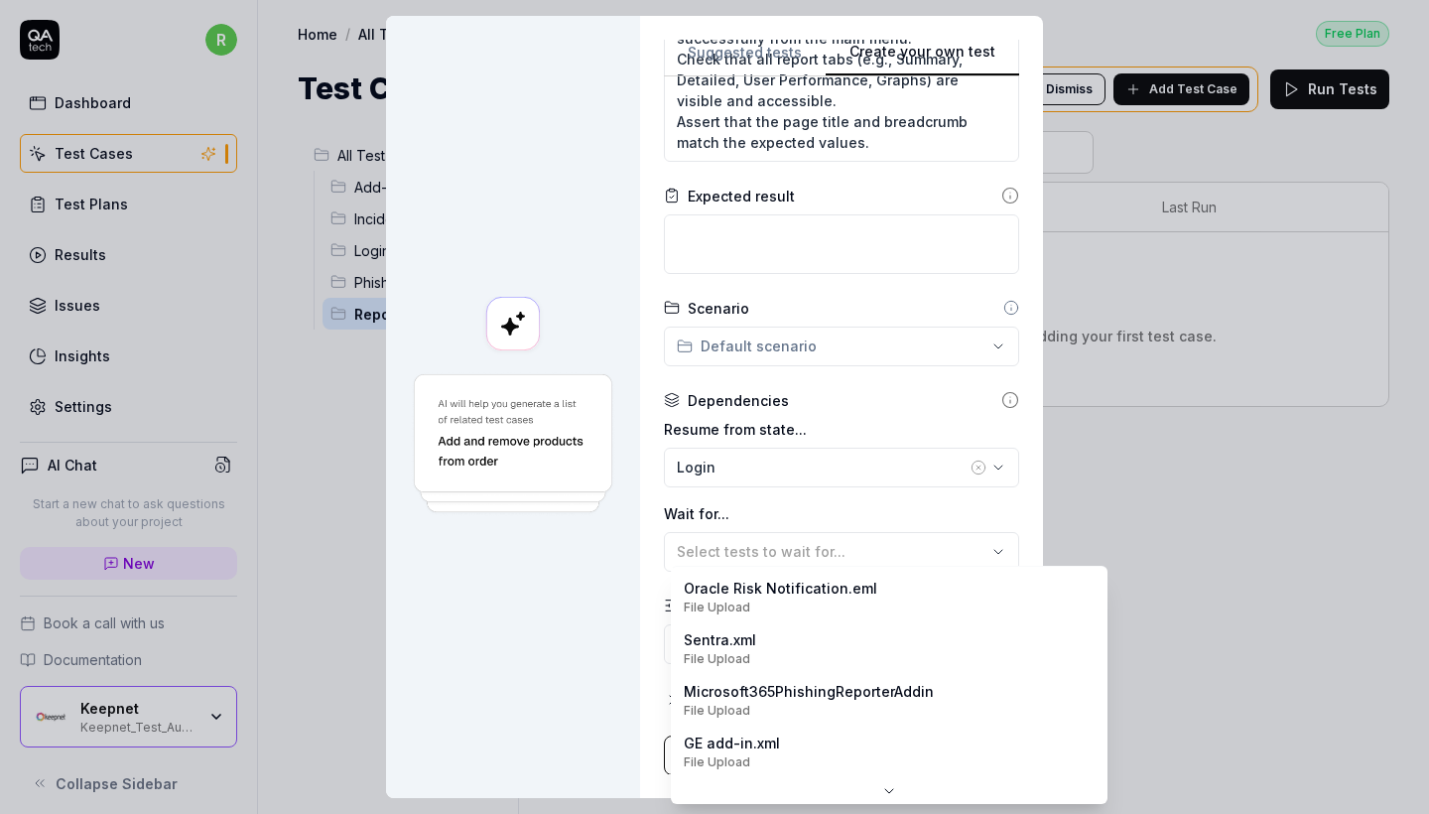
click at [792, 626] on body "r Dashboard Test Cases Test Plans Results Issues Insights Settings AI Chat Star…" at bounding box center [714, 407] width 1429 height 814
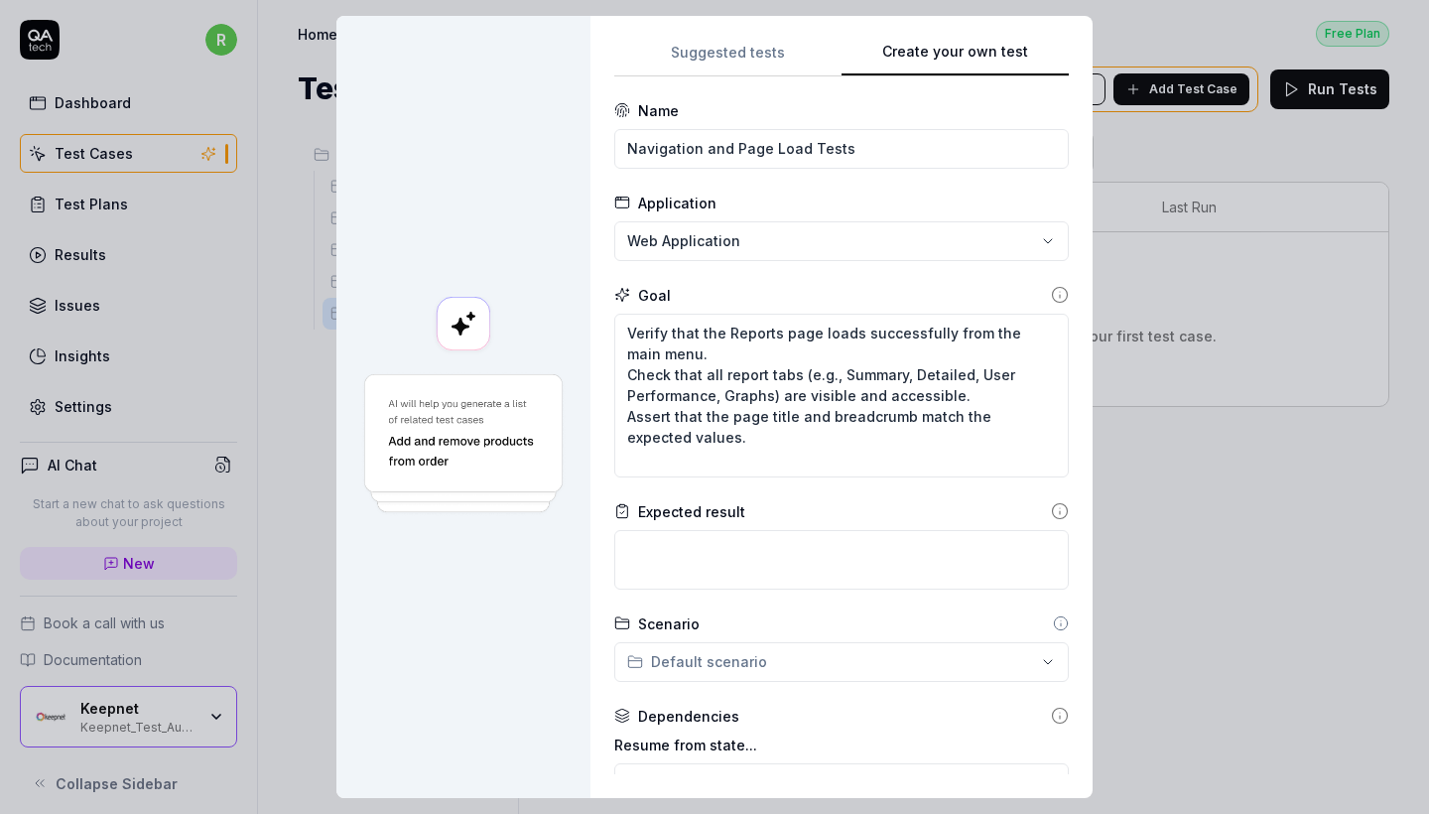
scroll to position [0, 0]
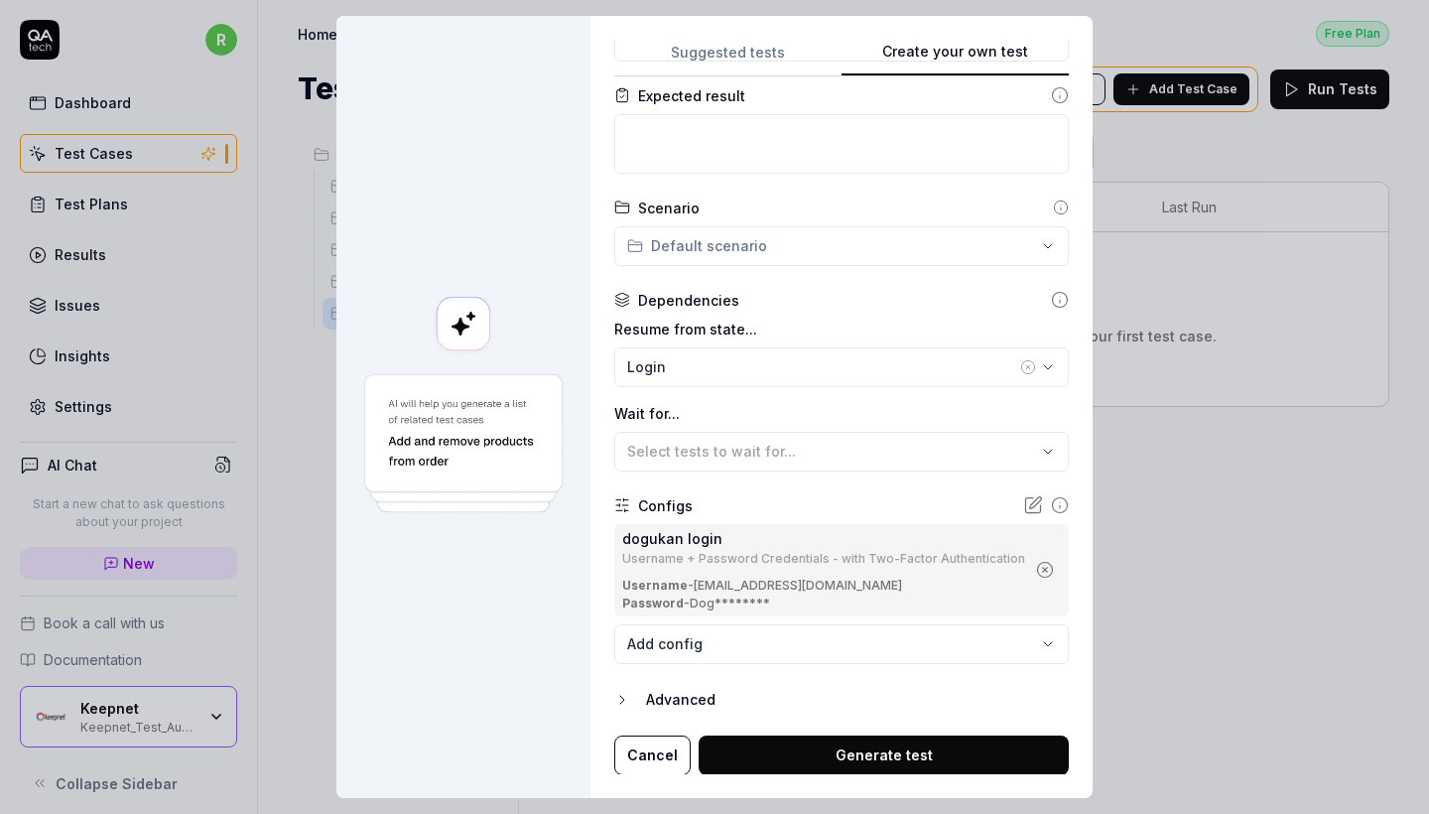
click at [884, 753] on button "Generate test" at bounding box center [884, 755] width 370 height 40
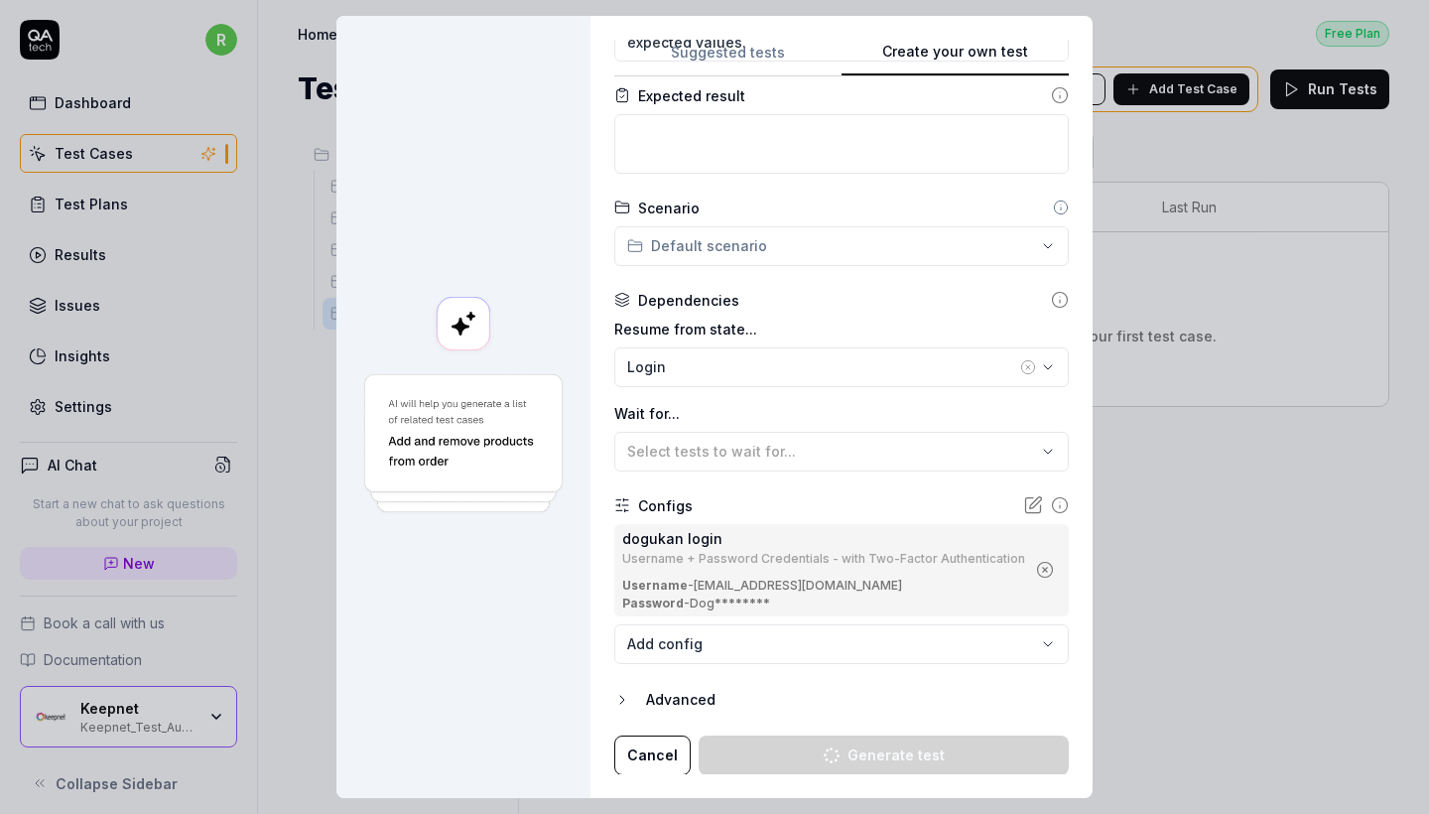
type textarea "*"
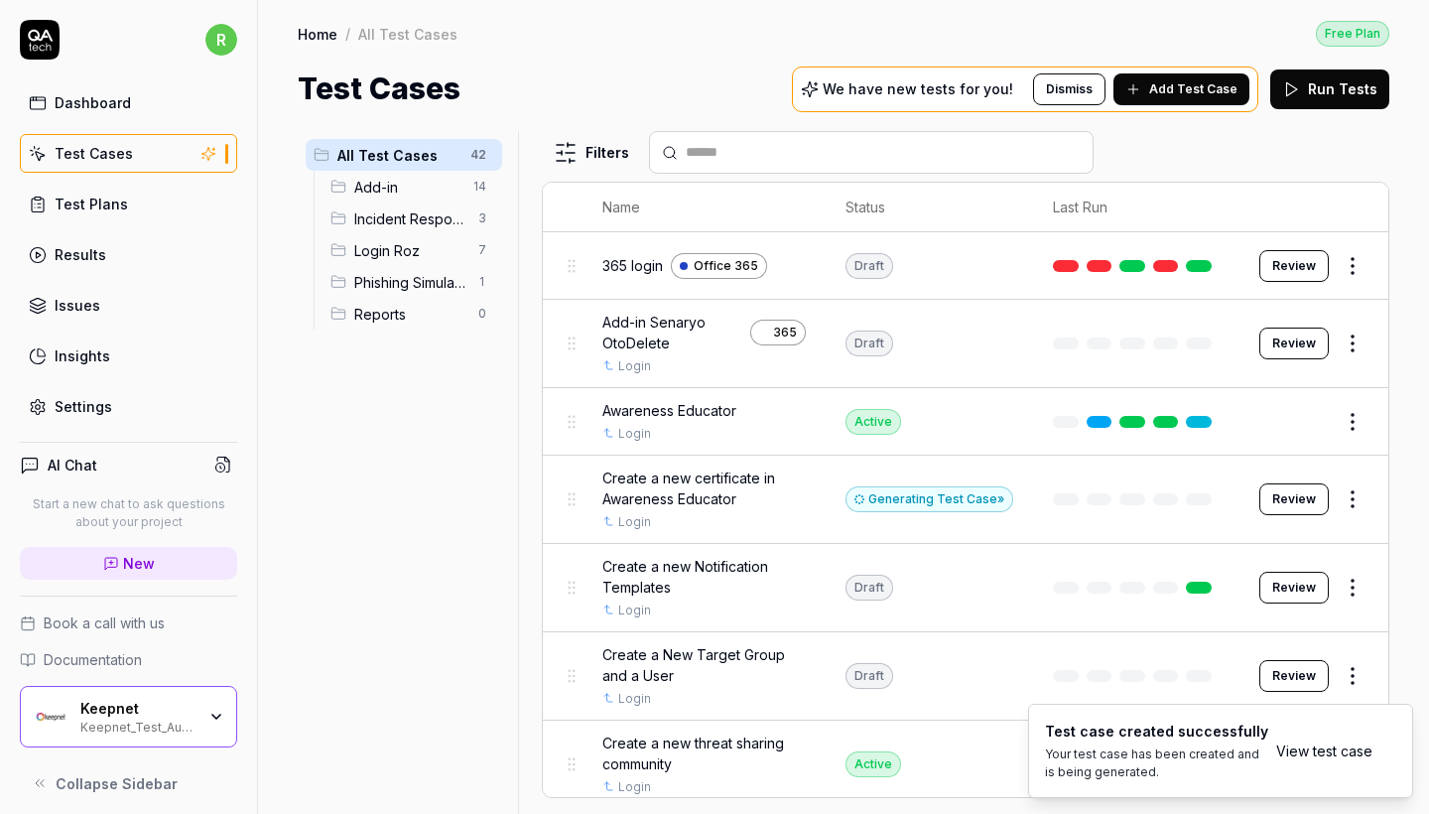
click at [435, 326] on div "Reports 0" at bounding box center [413, 314] width 180 height 32
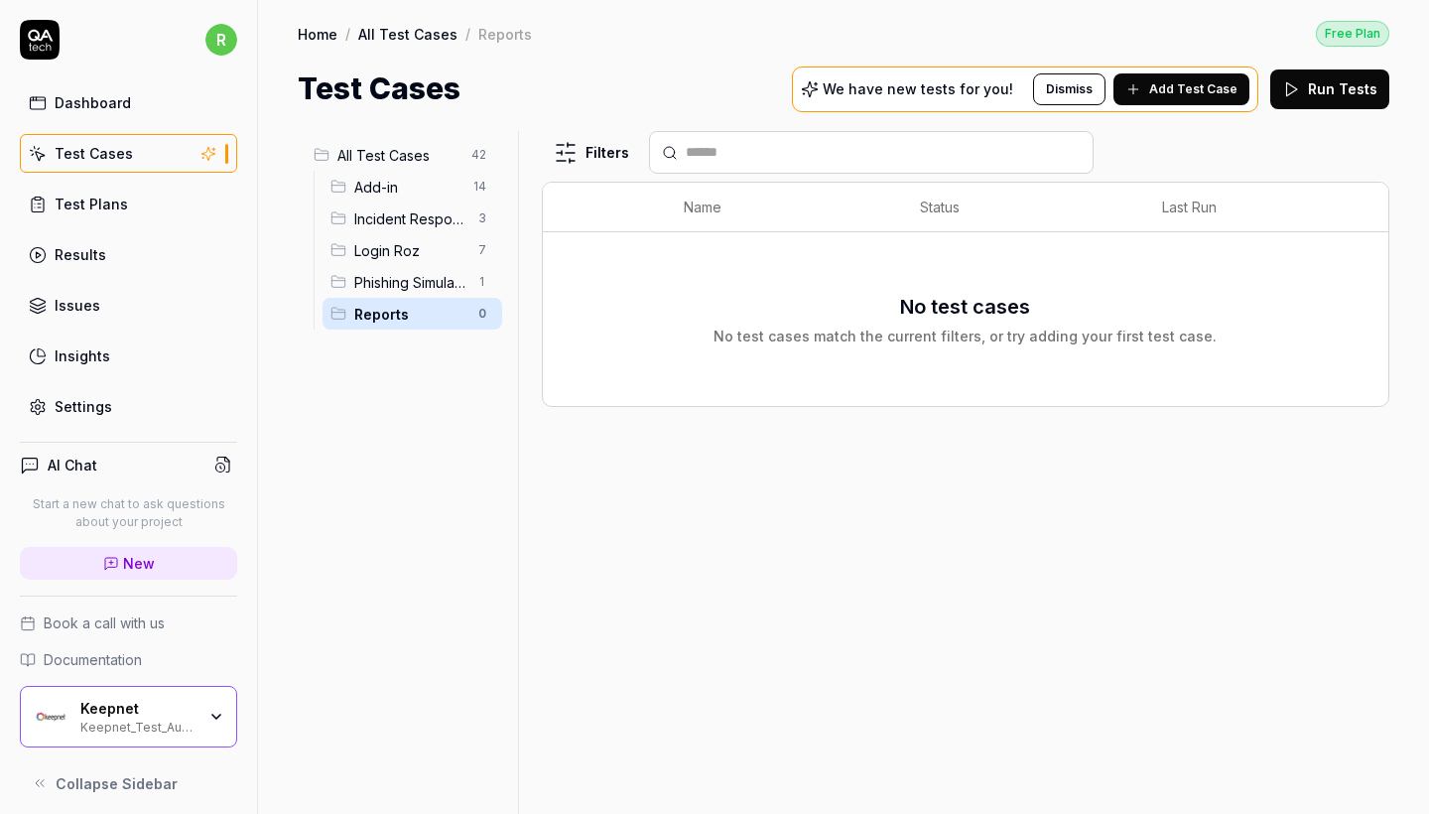
click at [399, 162] on span "All Test Cases" at bounding box center [398, 155] width 122 height 21
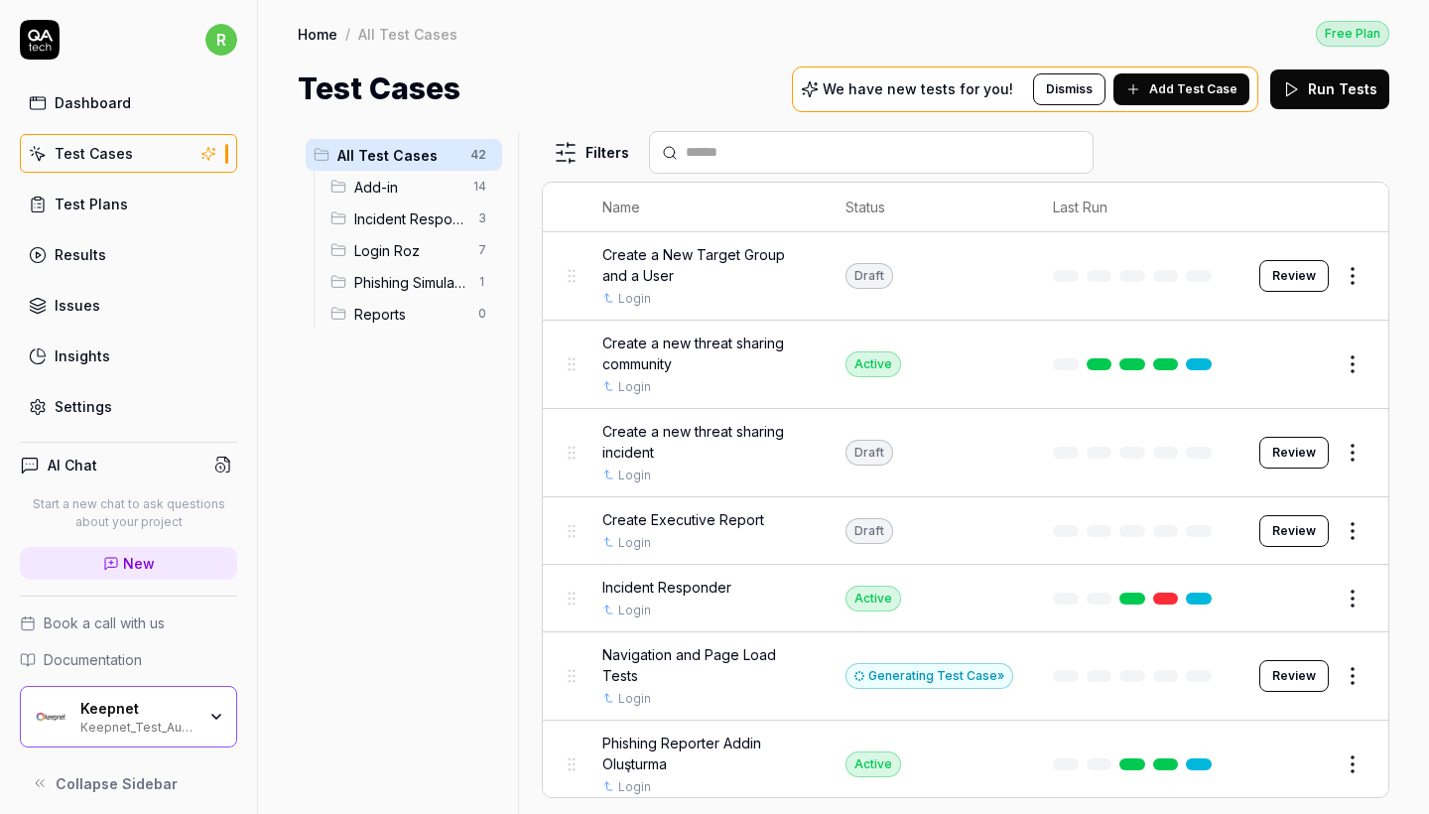
scroll to position [447, 0]
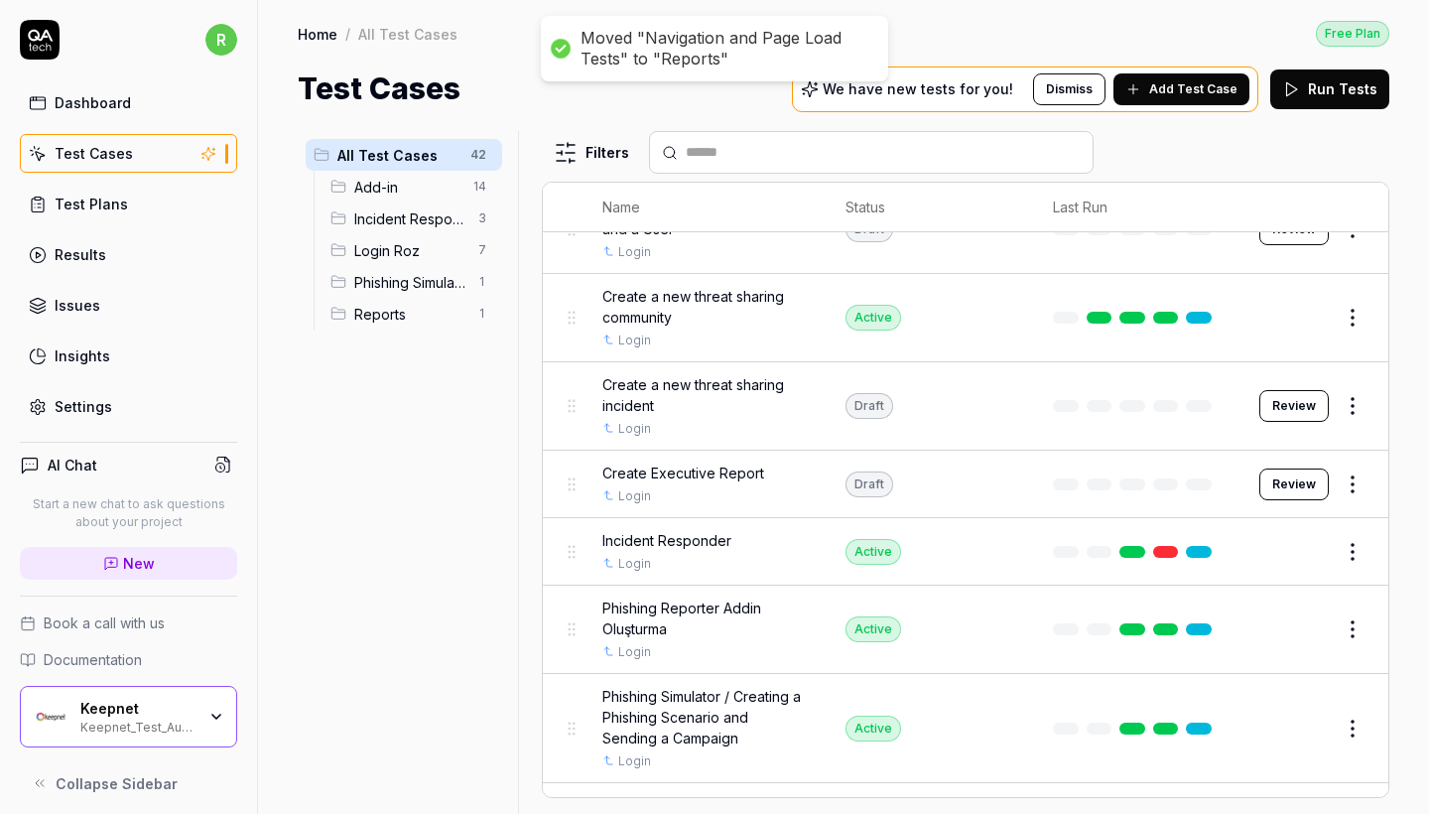
click at [387, 324] on span "Reports" at bounding box center [410, 314] width 112 height 21
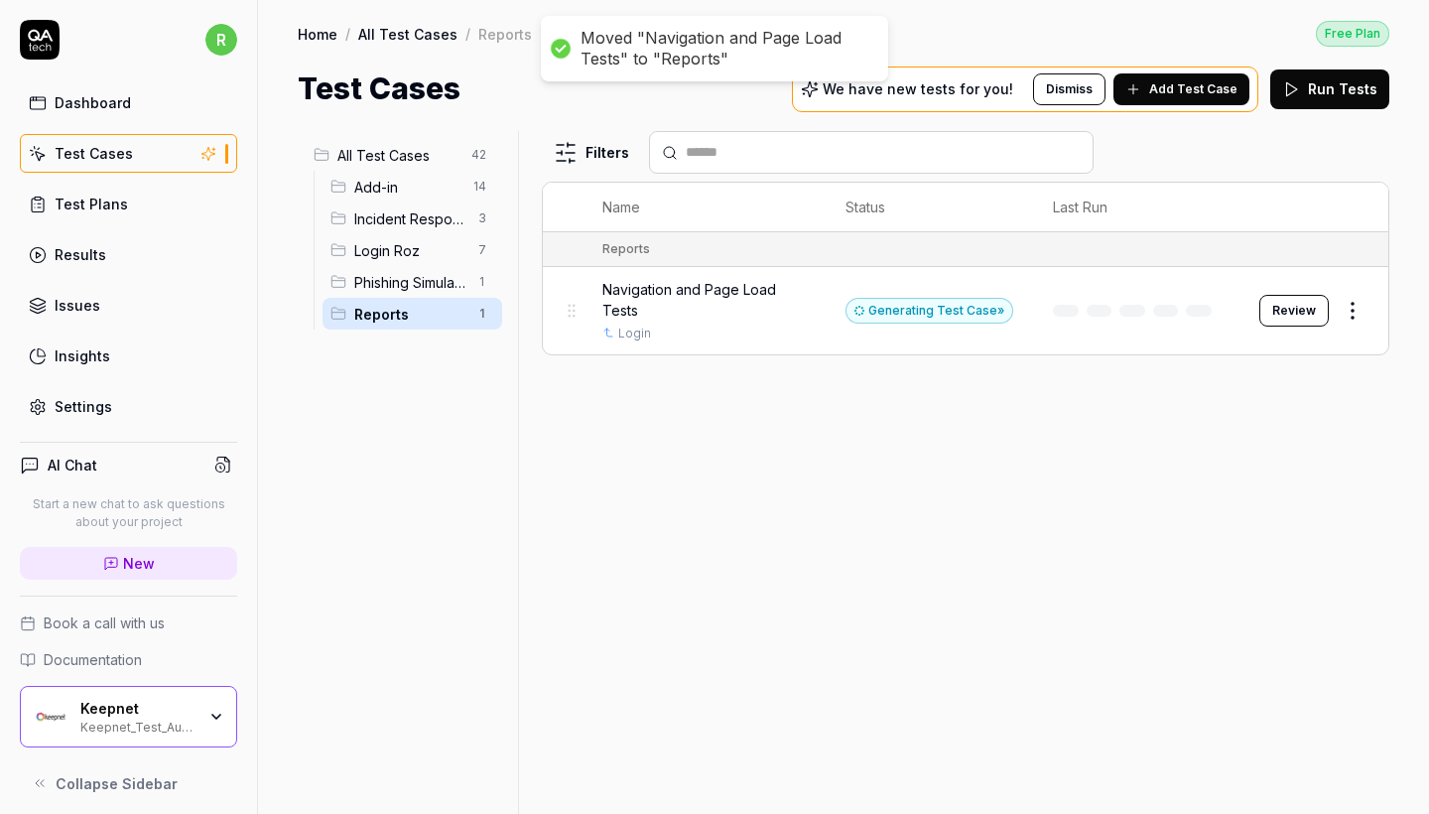
scroll to position [0, 0]
click at [1141, 91] on icon at bounding box center [1133, 89] width 16 height 16
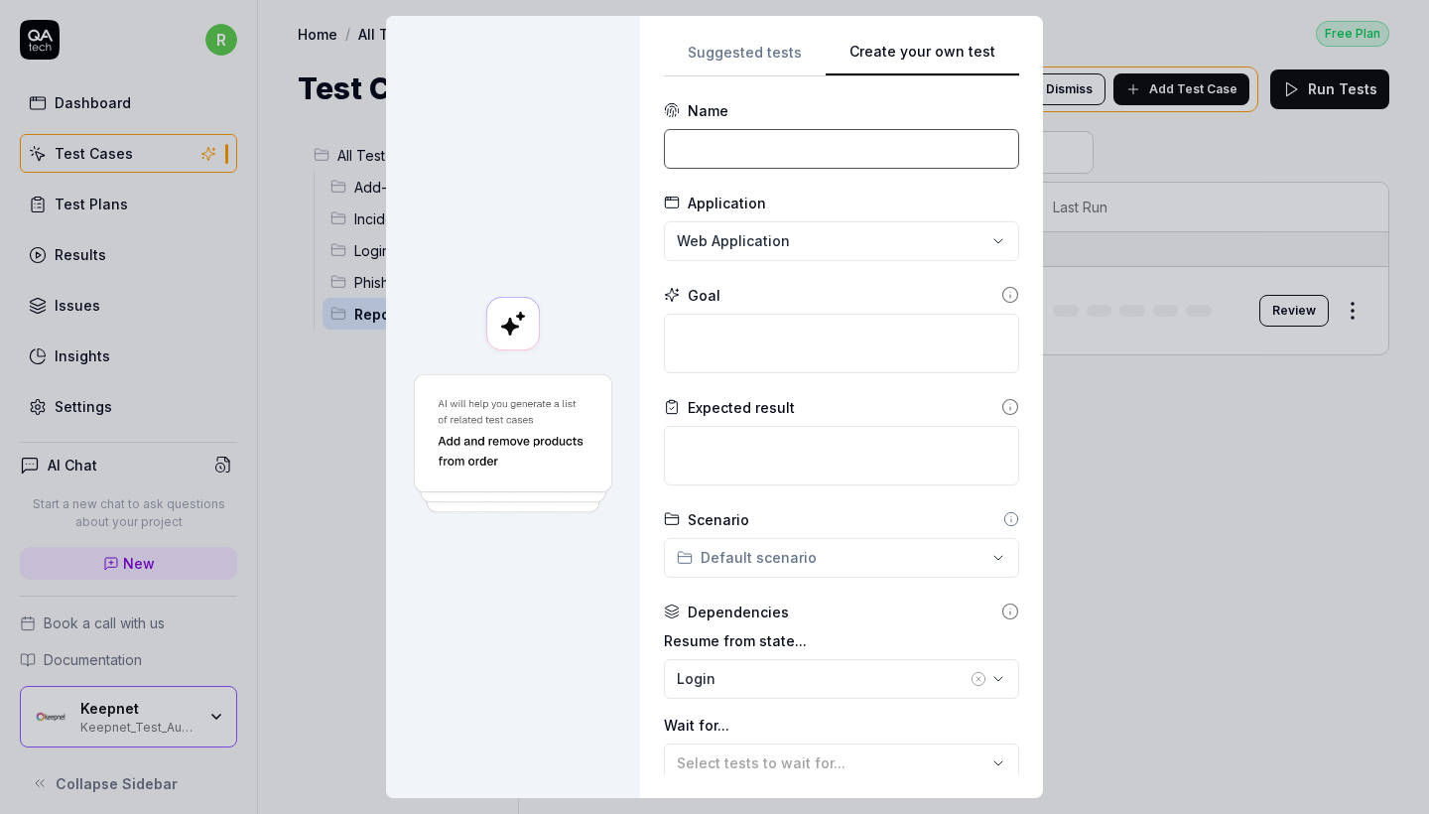
click at [852, 142] on input at bounding box center [841, 149] width 355 height 40
paste input "Data Accuracy and Content Verification"
type input "Data Accuracy and Content Verification"
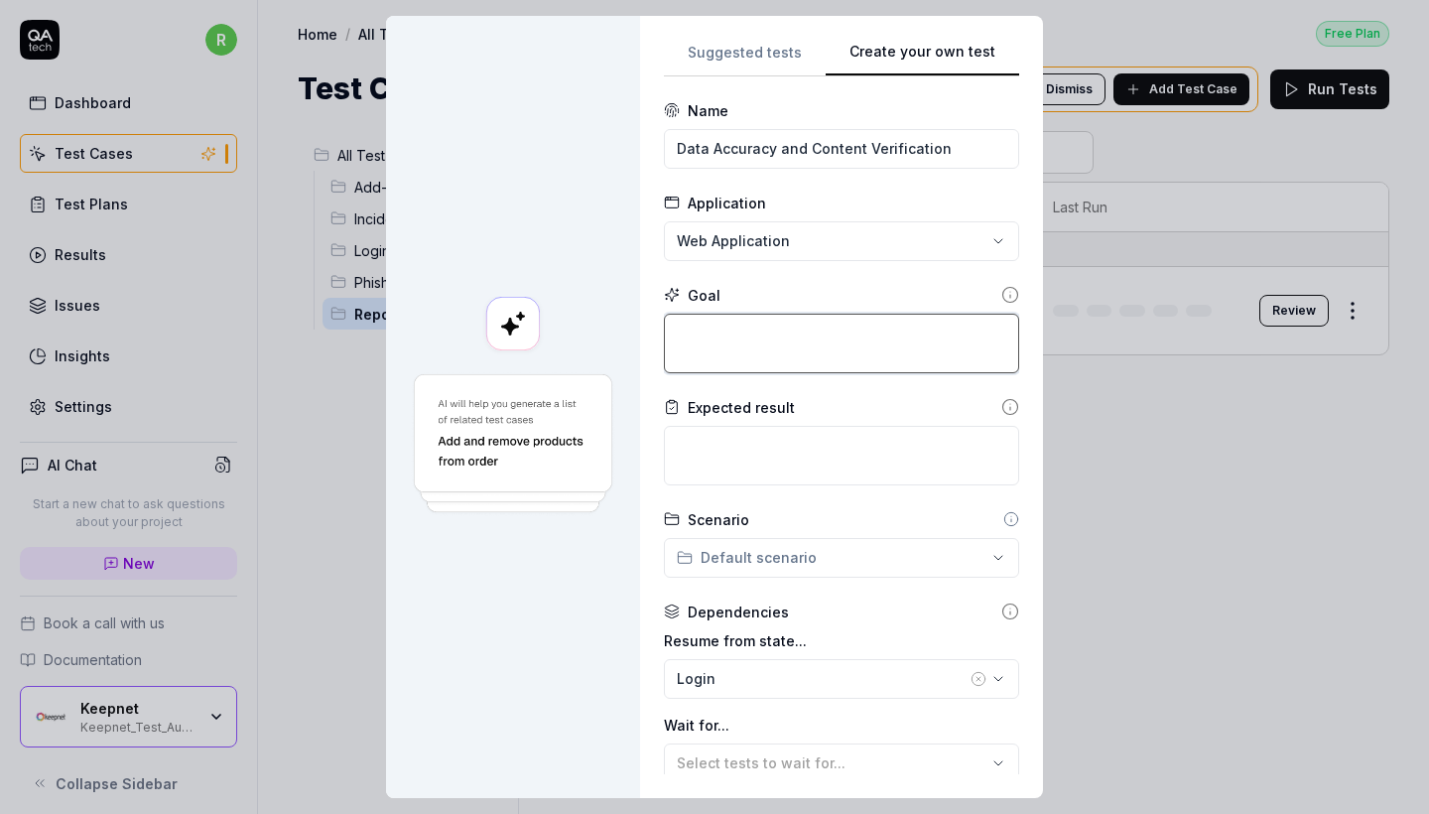
click at [859, 321] on textarea at bounding box center [841, 344] width 355 height 60
paste textarea "click on “Reports”. Wait for the Reports Summary tab to load (default selected …"
type textarea "*"
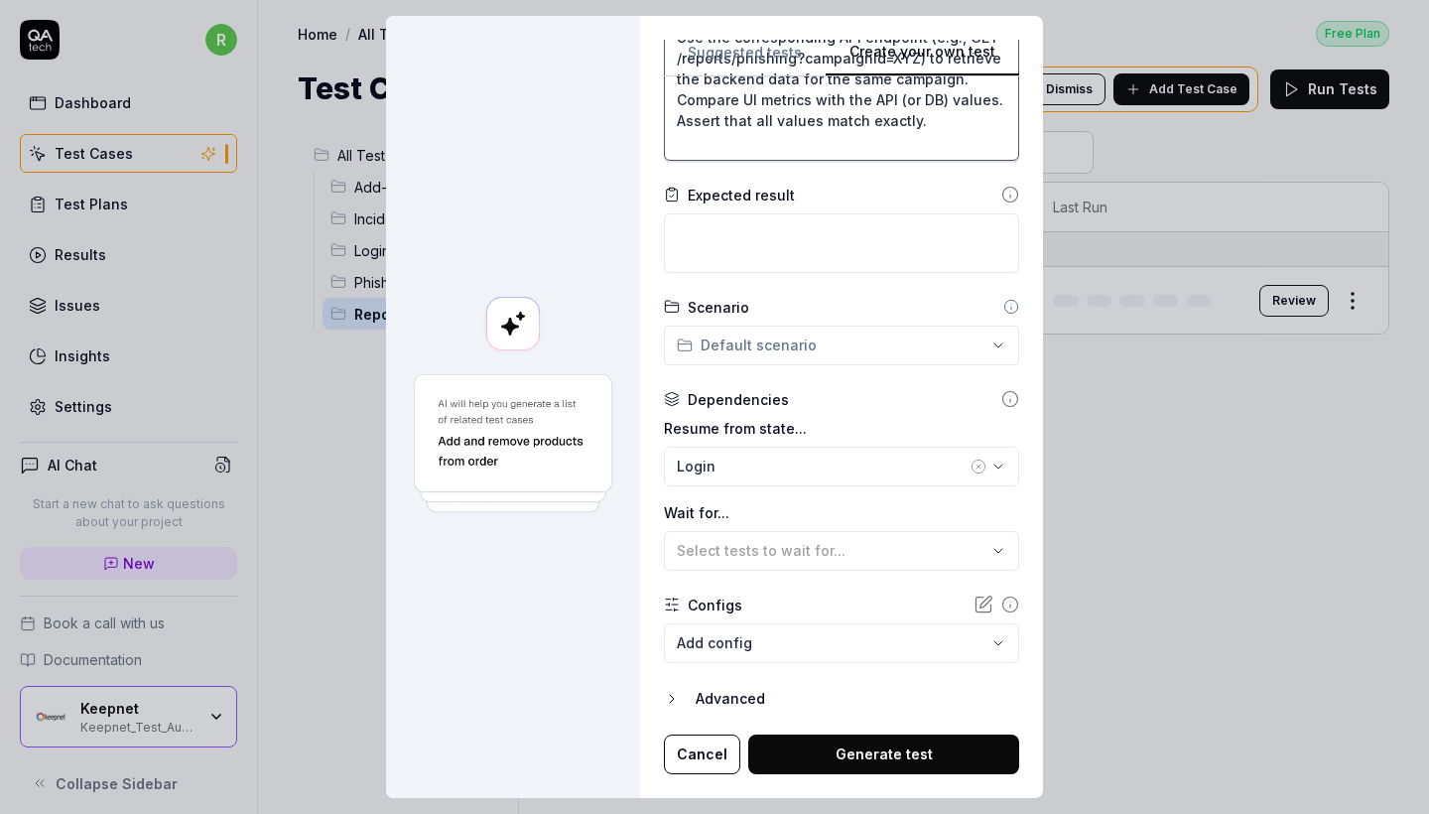
type textarea "click on “Reports”. Wait for the Reports Summary tab to load (default selected …"
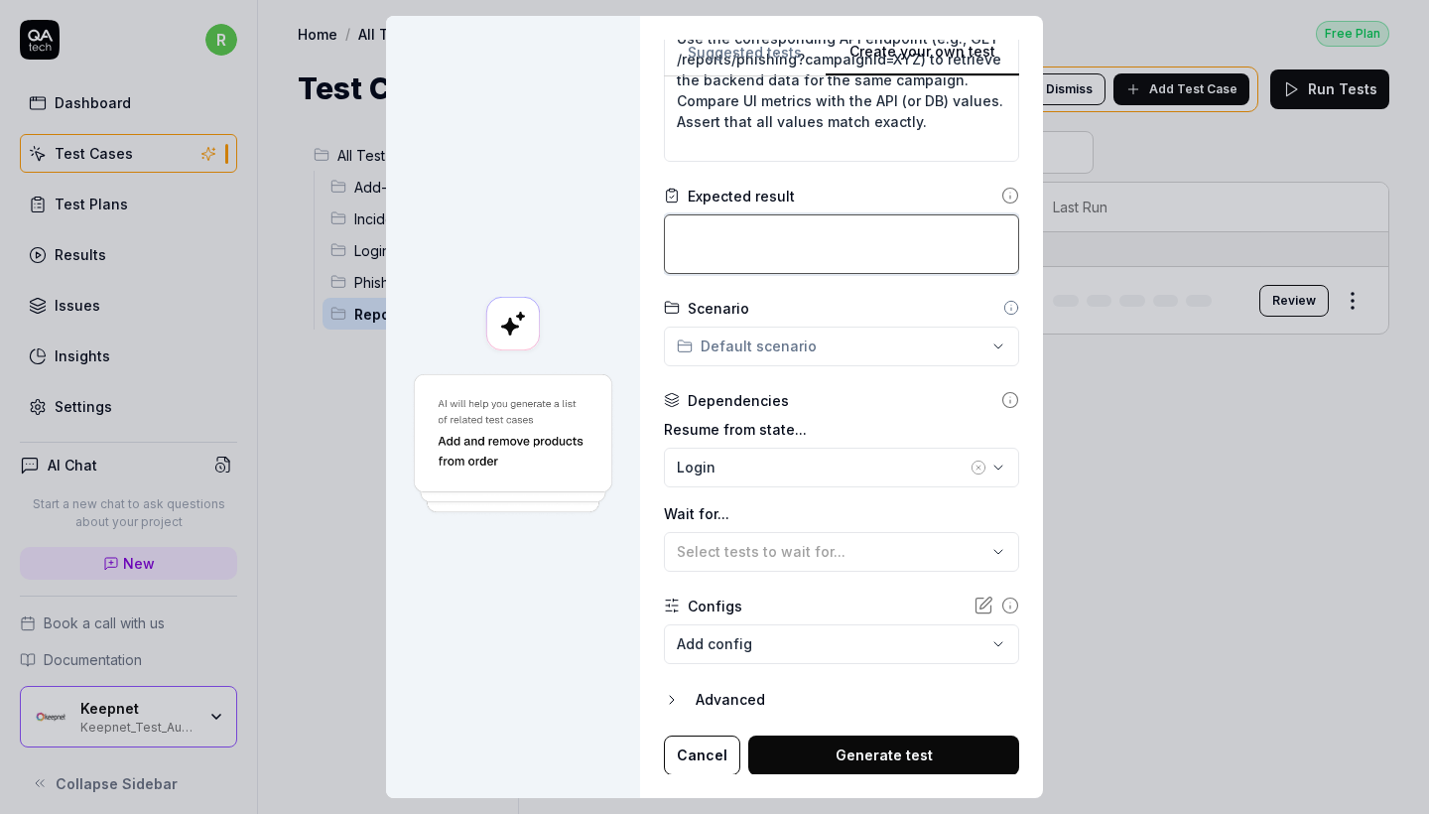
click at [799, 217] on textarea at bounding box center [841, 244] width 355 height 60
paste textarea "All summary metrics displayed on the UI must match the data retrieved from the …"
type textarea "*"
type textarea "All summary metrics displayed on the UI must match the data retrieved from the …"
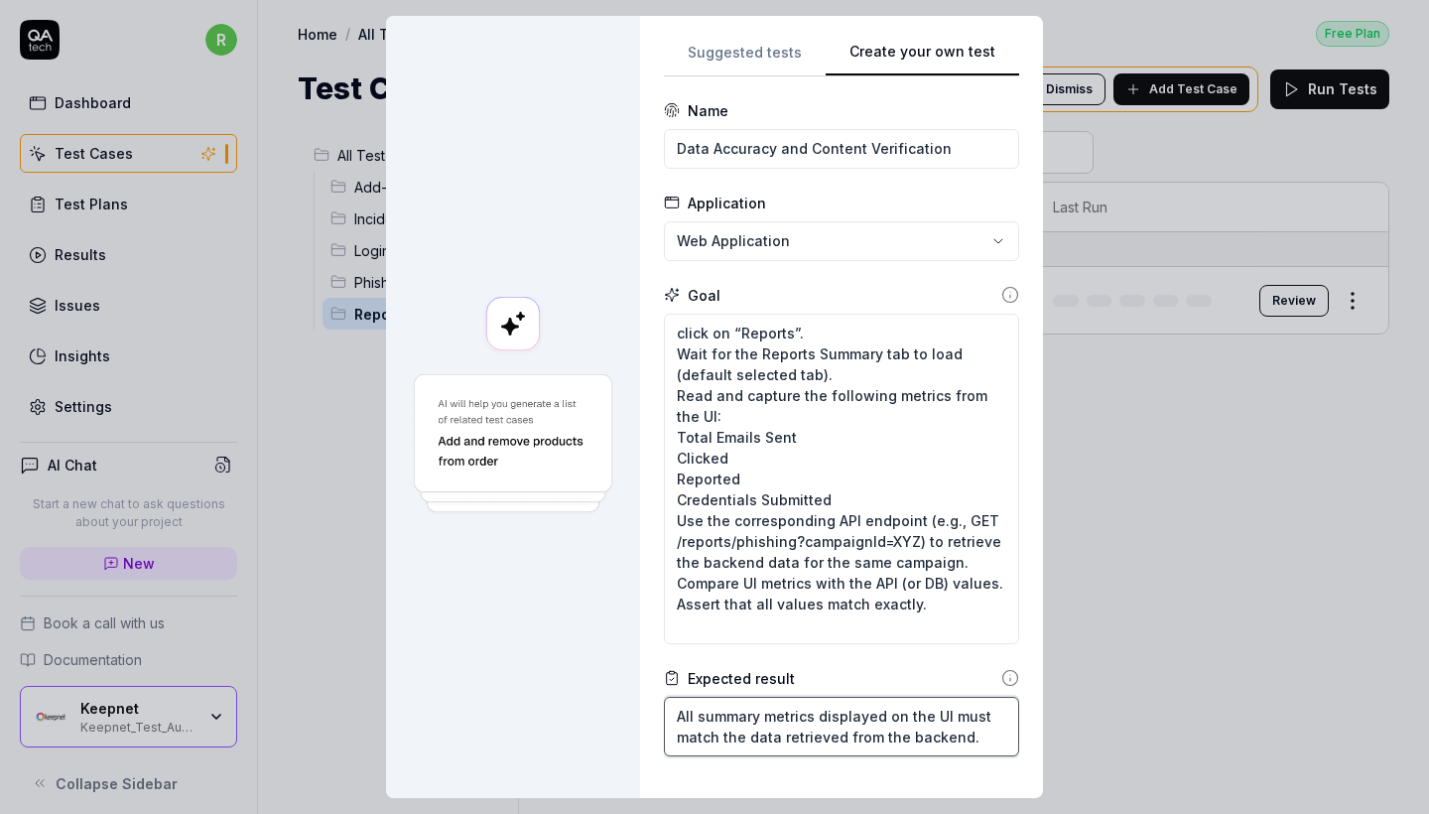
scroll to position [0, 0]
type textarea "*"
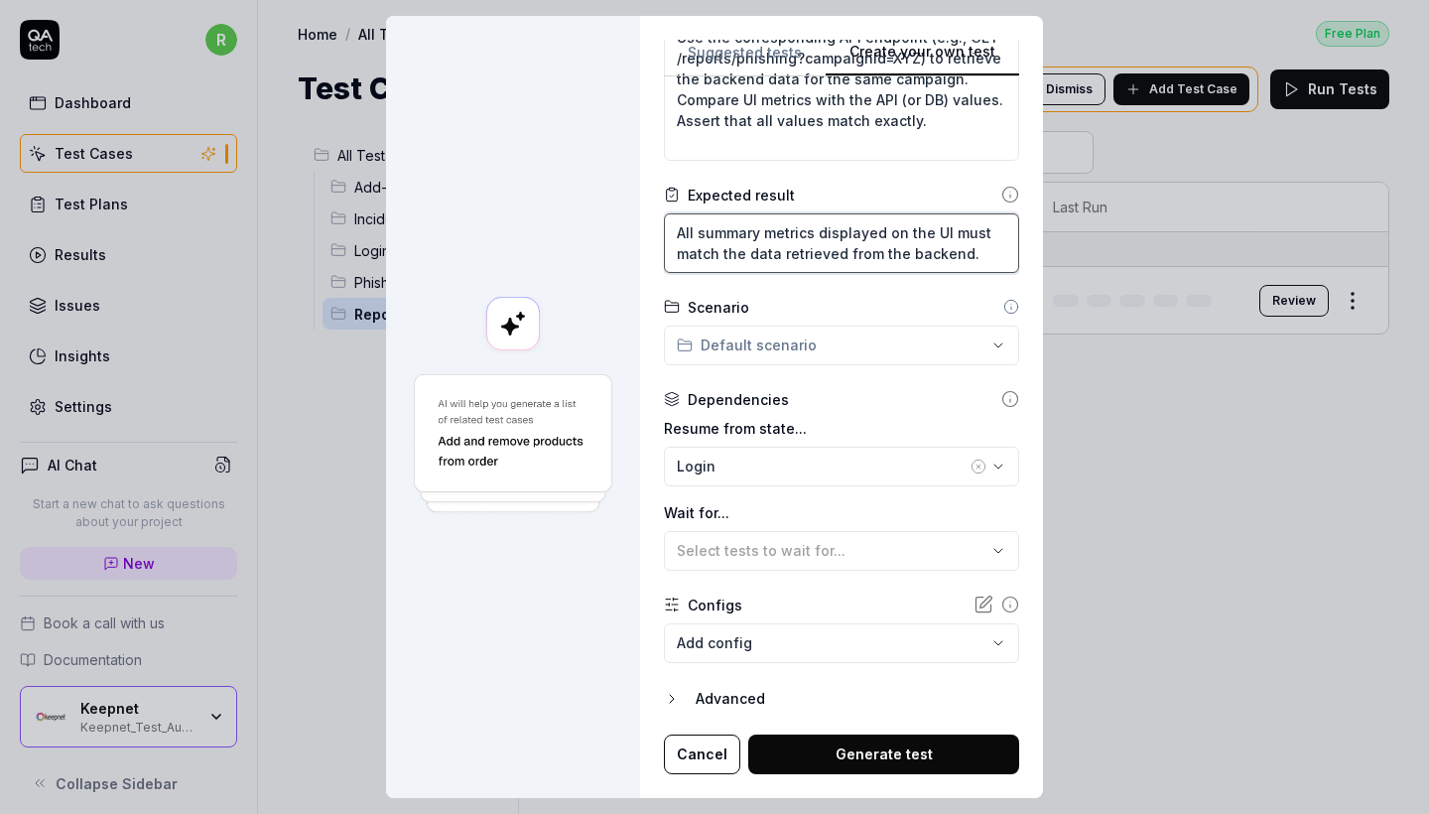
scroll to position [482, 0]
type textarea "All summary metrics displayed on the UI must match the data retrieved from the …"
click at [820, 740] on button "Generate test" at bounding box center [883, 755] width 271 height 40
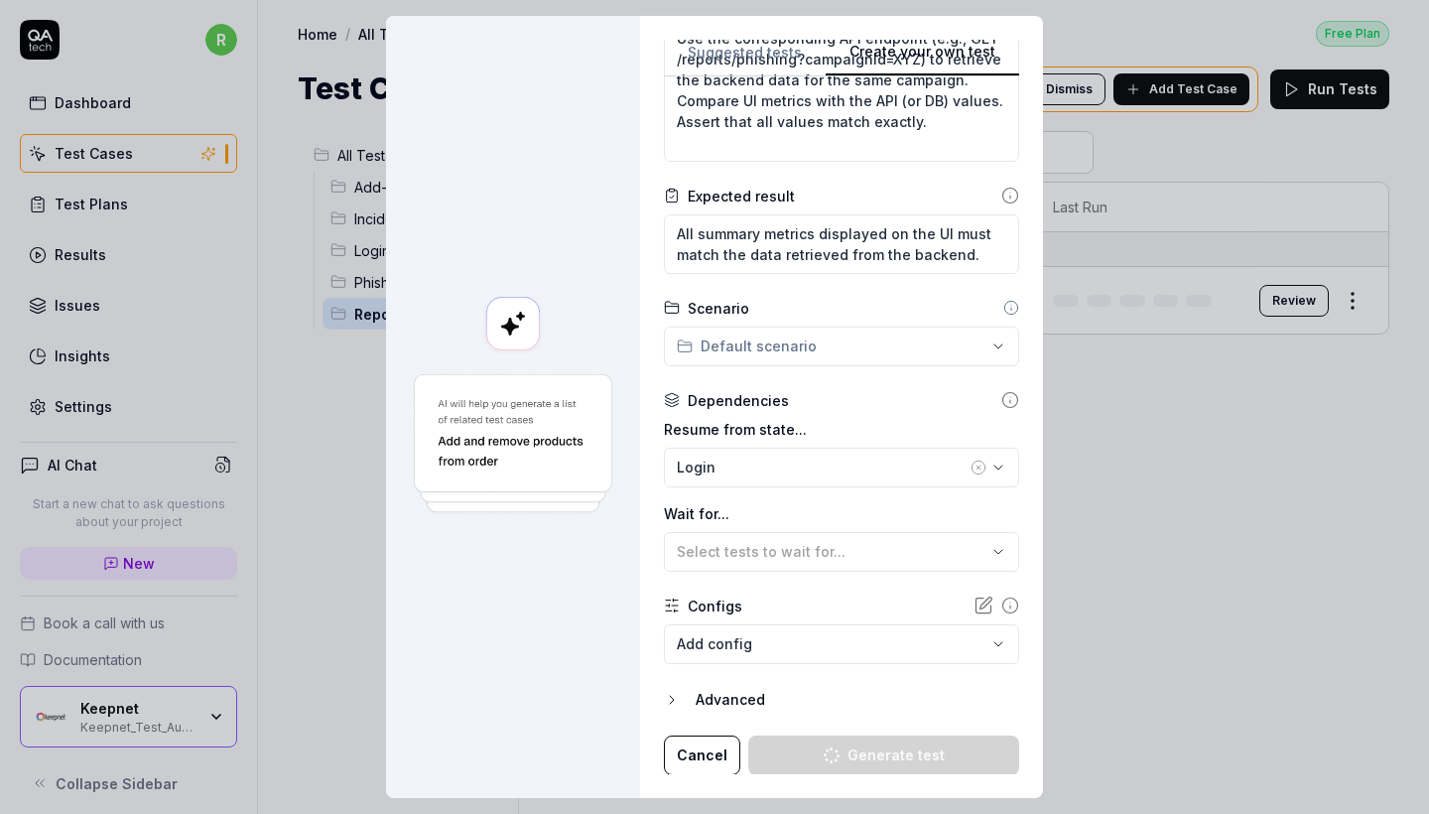
type textarea "*"
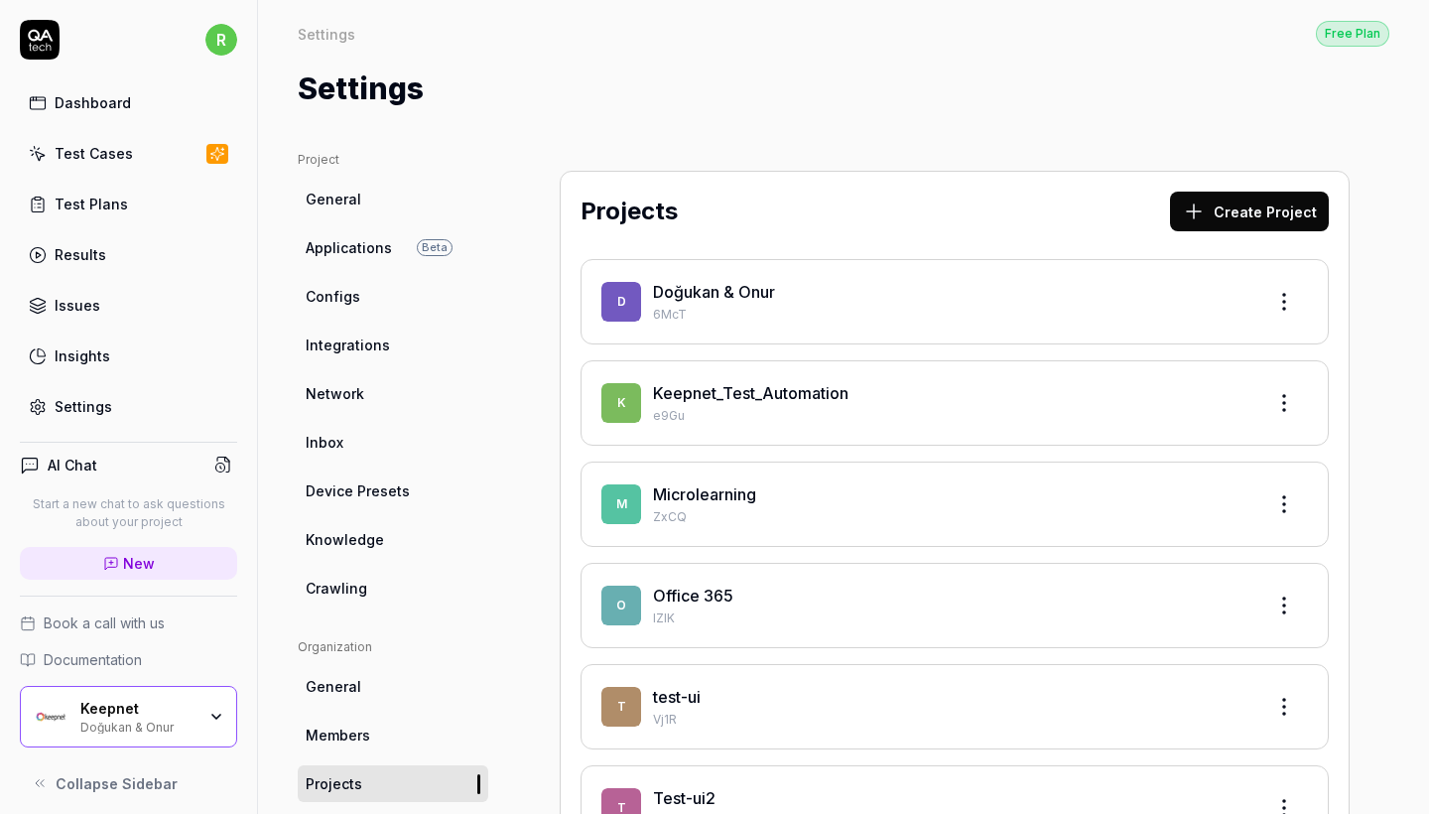
click at [750, 377] on div "K Keepnet_Test_Automation e9Gu" at bounding box center [955, 402] width 748 height 85
click at [765, 407] on p "e9Gu" at bounding box center [950, 416] width 595 height 18
click at [750, 393] on link "Keepnet_Test_Automation" at bounding box center [751, 393] width 196 height 20
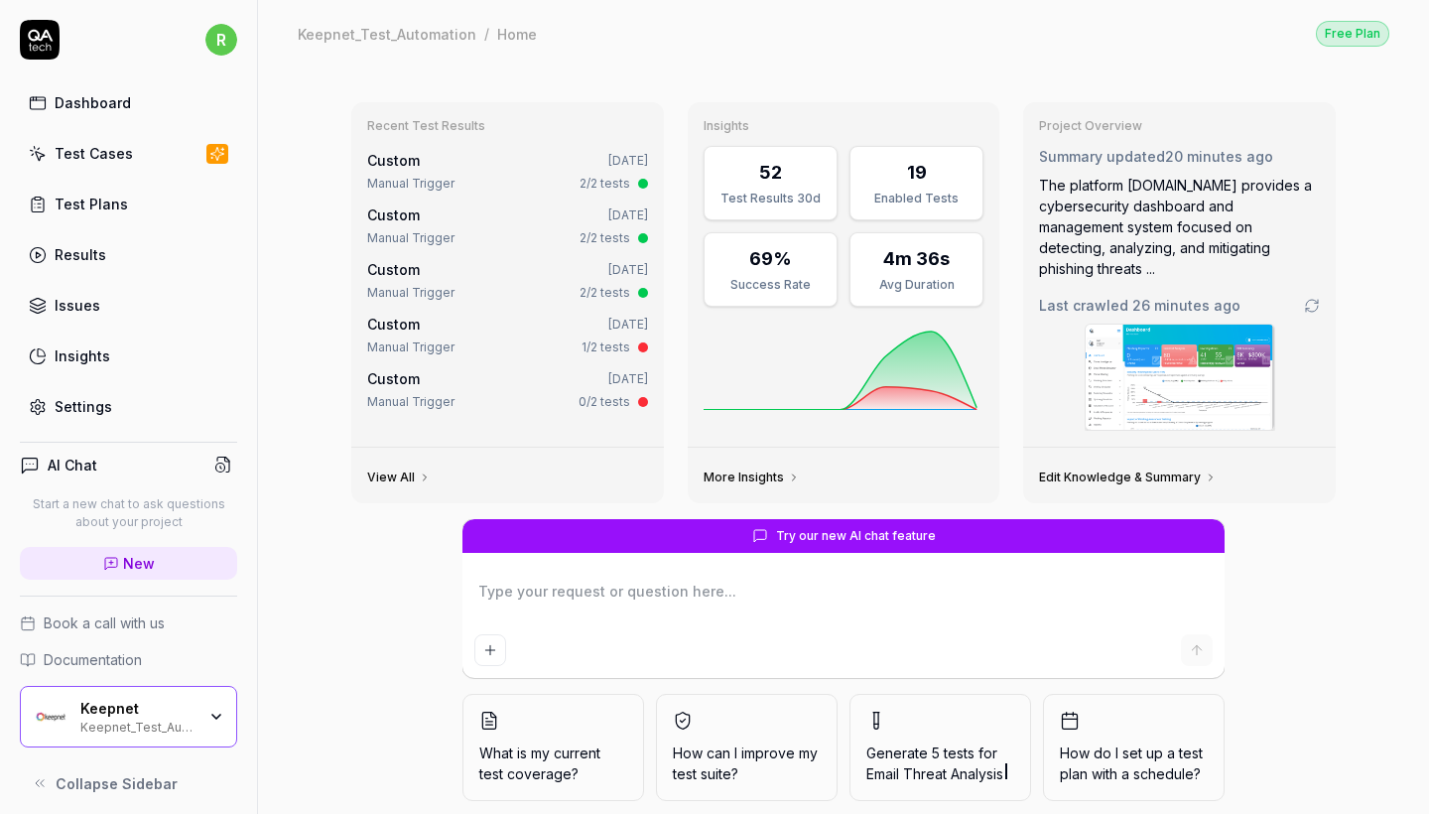
type textarea "*"
click at [116, 163] on div "Test Cases" at bounding box center [94, 153] width 78 height 21
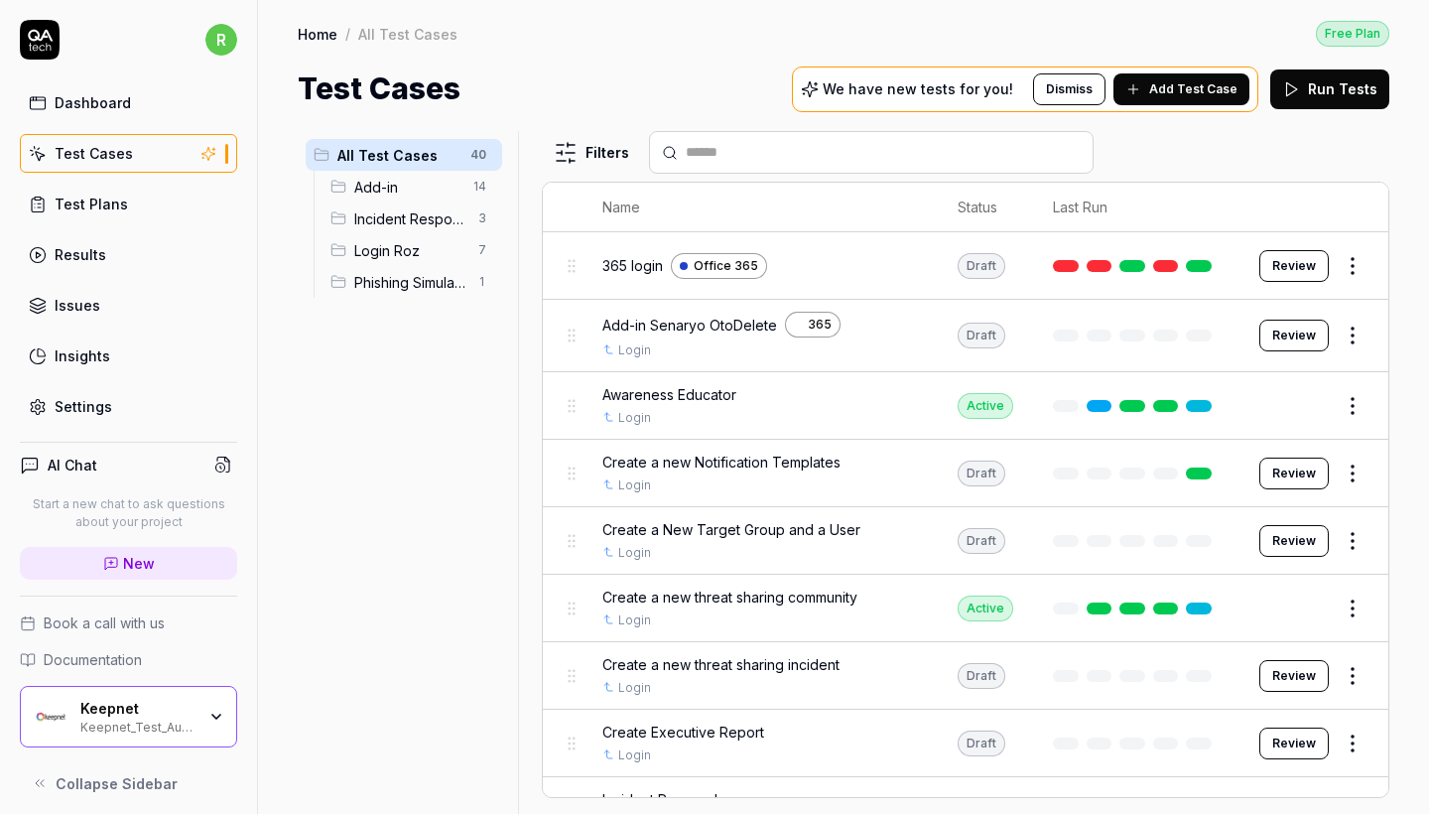
click at [1180, 97] on span "Add Test Case" at bounding box center [1193, 89] width 88 height 18
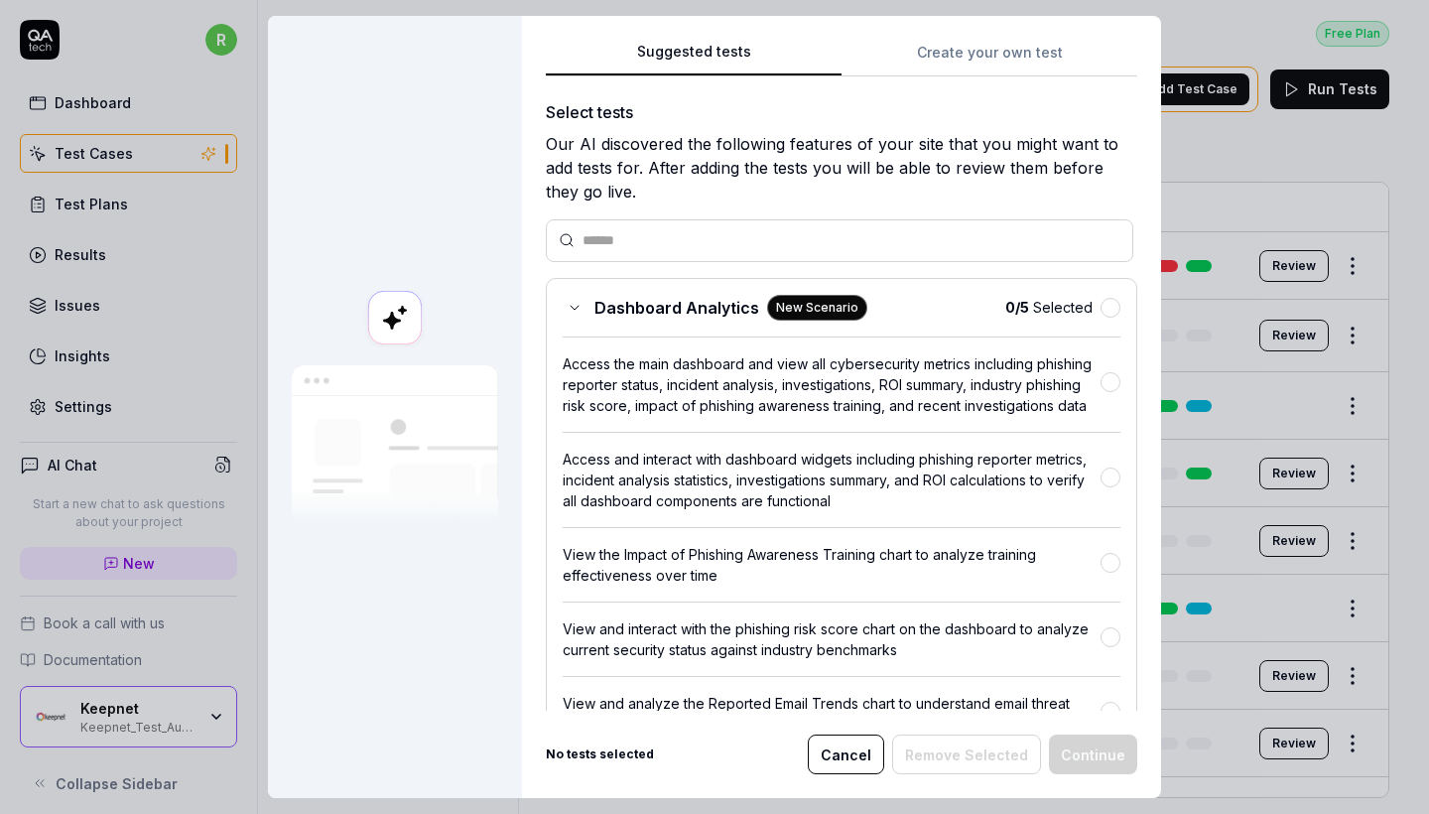
click at [998, 75] on div "Suggested tests Create your own test Select tests Our AI discovered the followi…" at bounding box center [841, 375] width 591 height 671
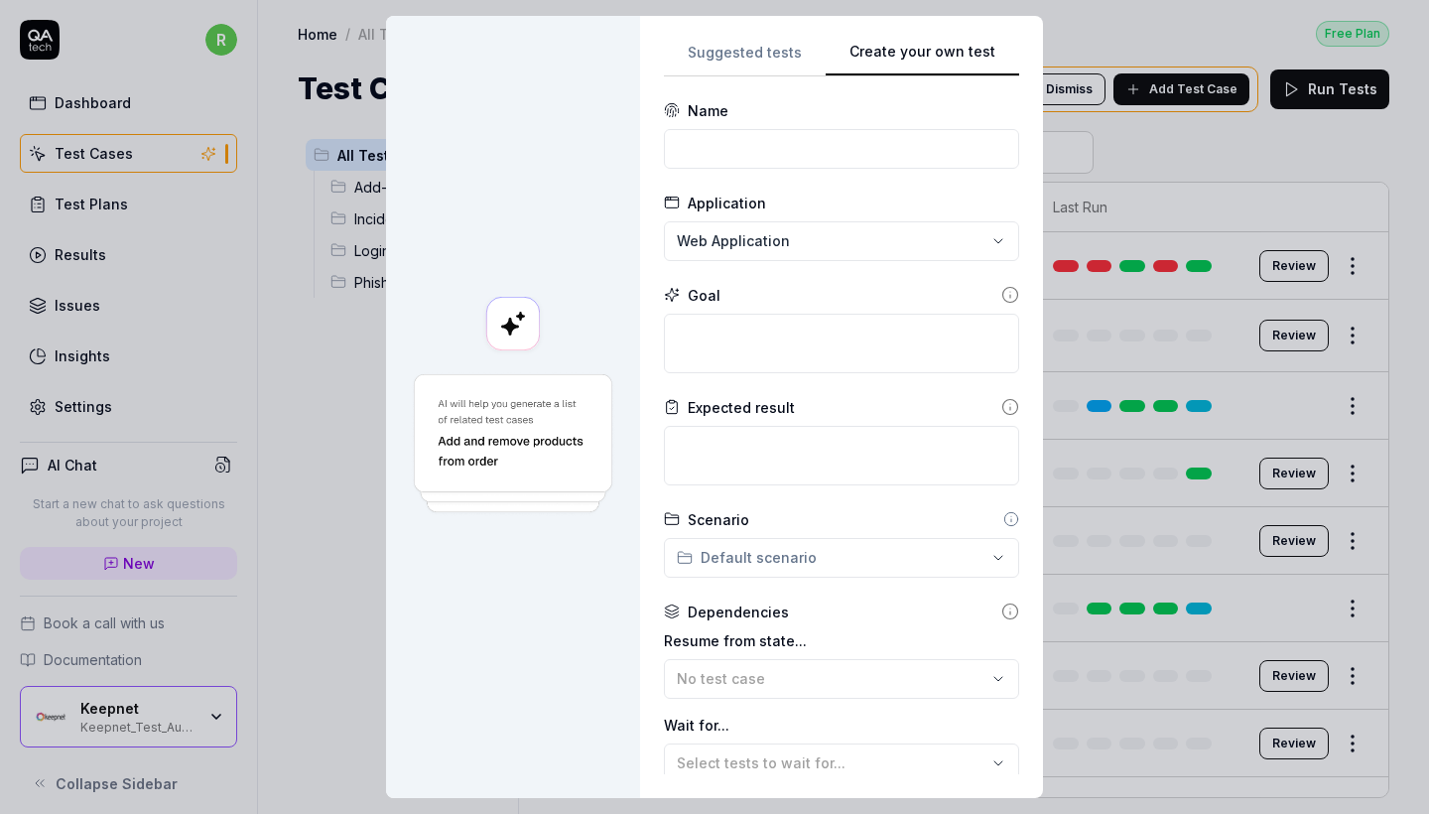
click at [982, 60] on button "Create your own test" at bounding box center [923, 59] width 194 height 36
click at [789, 170] on form "**********" at bounding box center [841, 543] width 355 height 886
click at [782, 152] on input at bounding box center [841, 149] width 355 height 40
paste input "Create a new campaign and check report"
type input "Create a new campaign and check report"
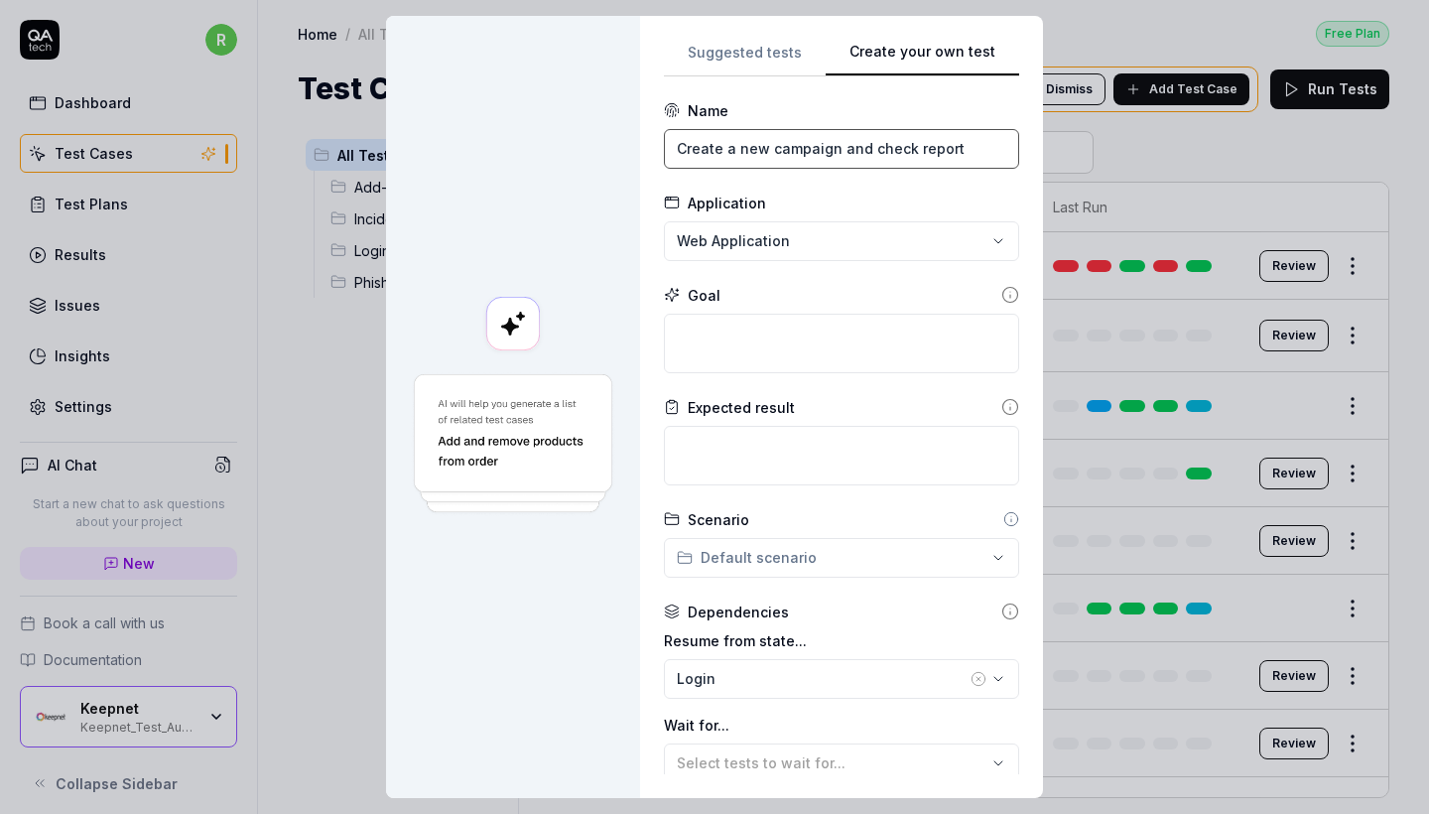
drag, startPoint x: 963, startPoint y: 147, endPoint x: 571, endPoint y: 147, distance: 392.0
click at [571, 147] on div "**********" at bounding box center [714, 407] width 657 height 782
paste input "Create a new certificate in Awareness Educator"
type input "Create a new certificate in Awareness Educator"
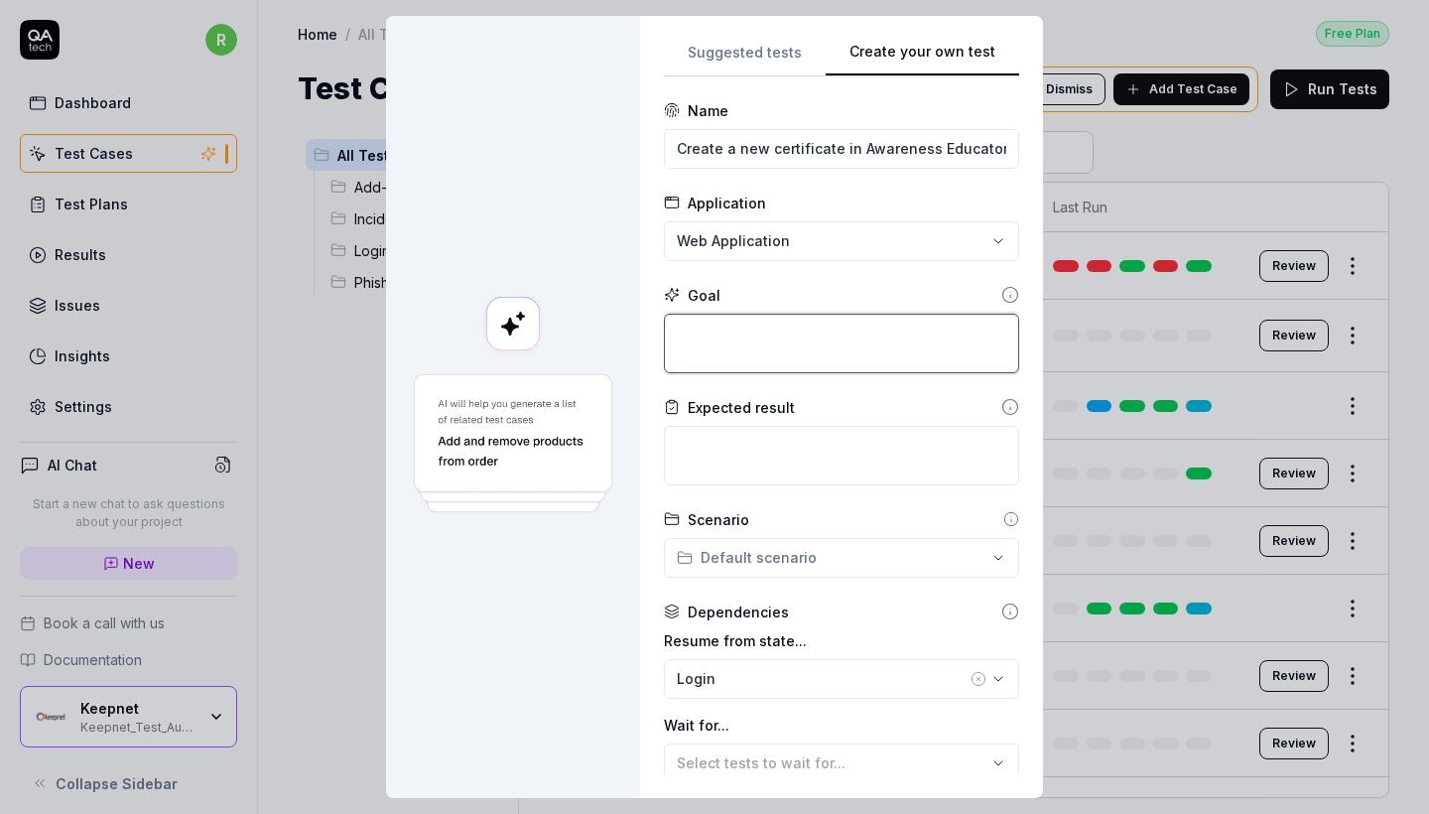
click at [784, 353] on textarea at bounding box center [841, 344] width 355 height 60
paste textarea "Navigate to Awareness Educator From the left sidebar menu, click on Awareness E…"
type textarea "*"
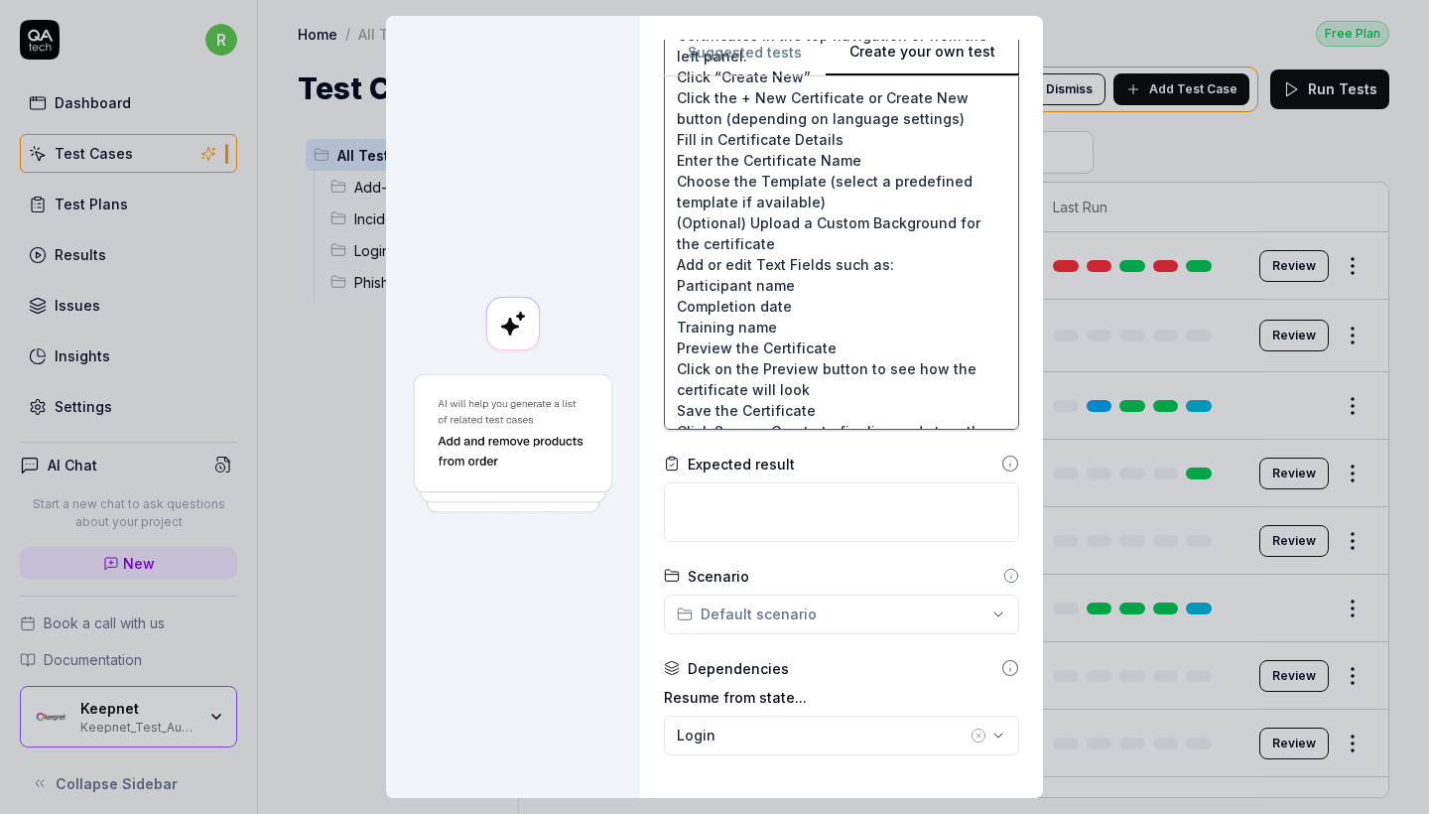
click at [758, 193] on textarea "Navigate to Awareness Educator From the left sidebar menu, click on Awareness E…" at bounding box center [841, 171] width 355 height 518
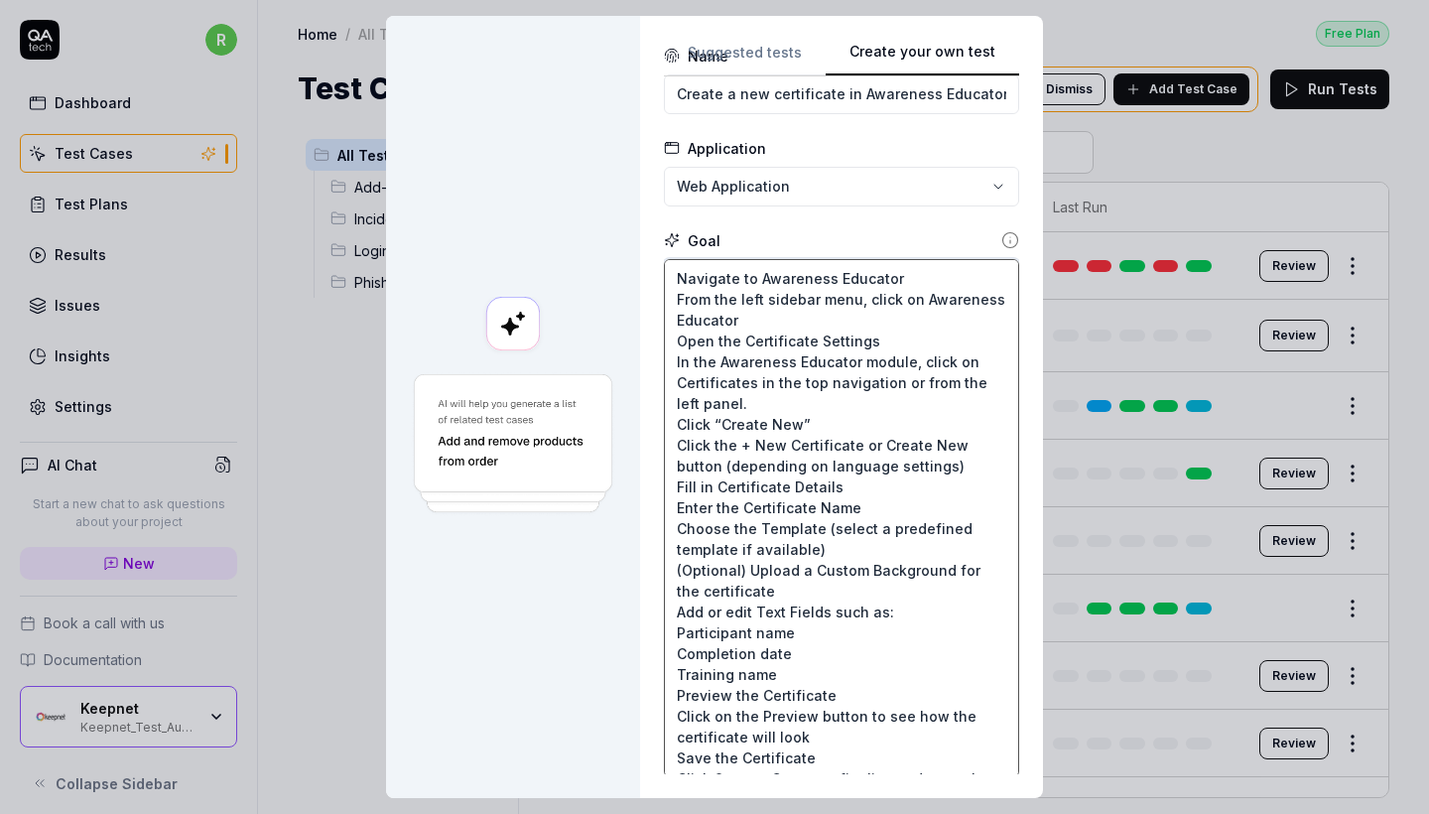
scroll to position [146, 0]
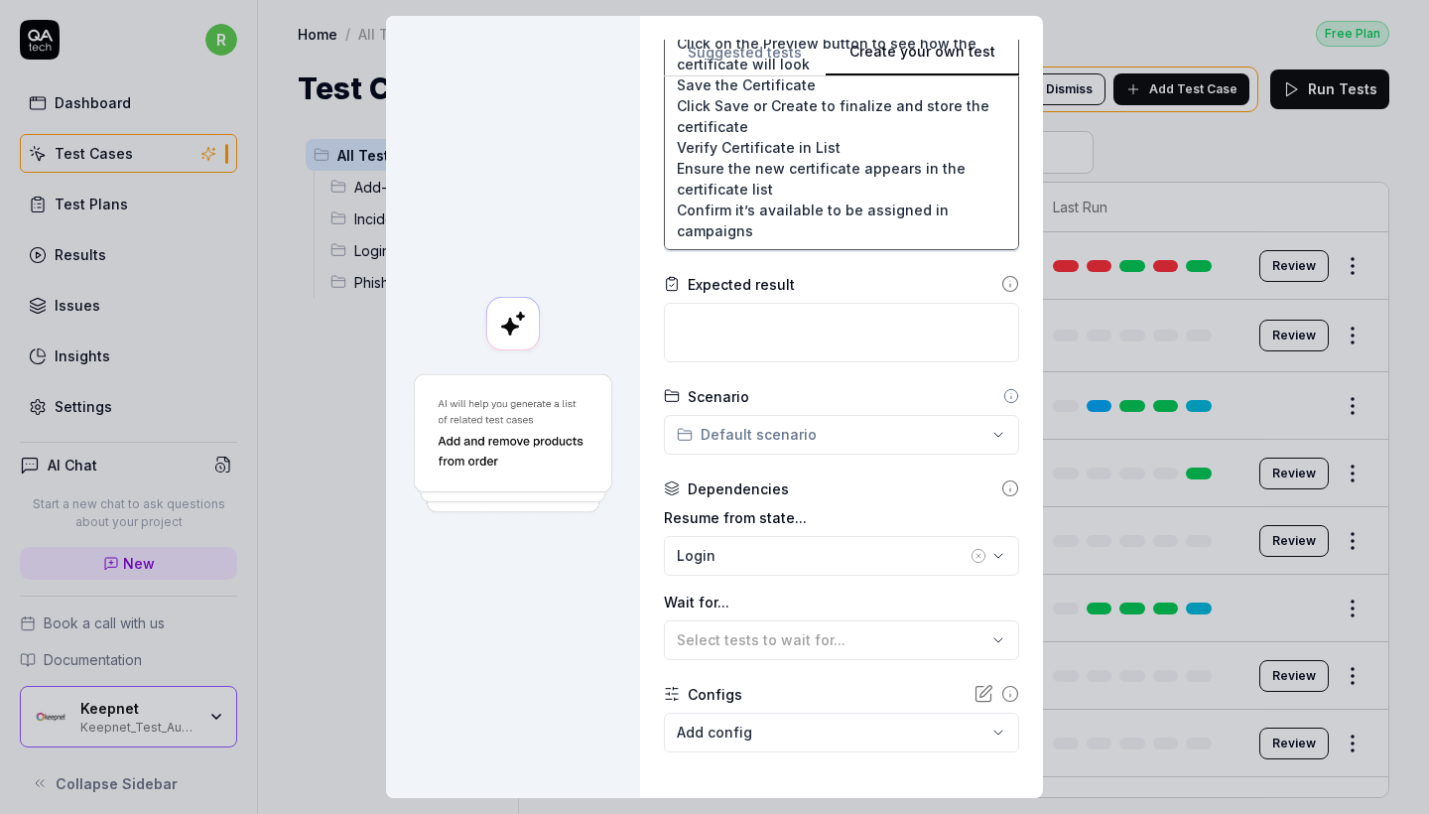
drag, startPoint x: 682, startPoint y: 333, endPoint x: 866, endPoint y: 792, distance: 494.2
click at [866, 792] on div "Suggested tests Create your own test Name Create a new certificate in Awareness…" at bounding box center [841, 407] width 403 height 782
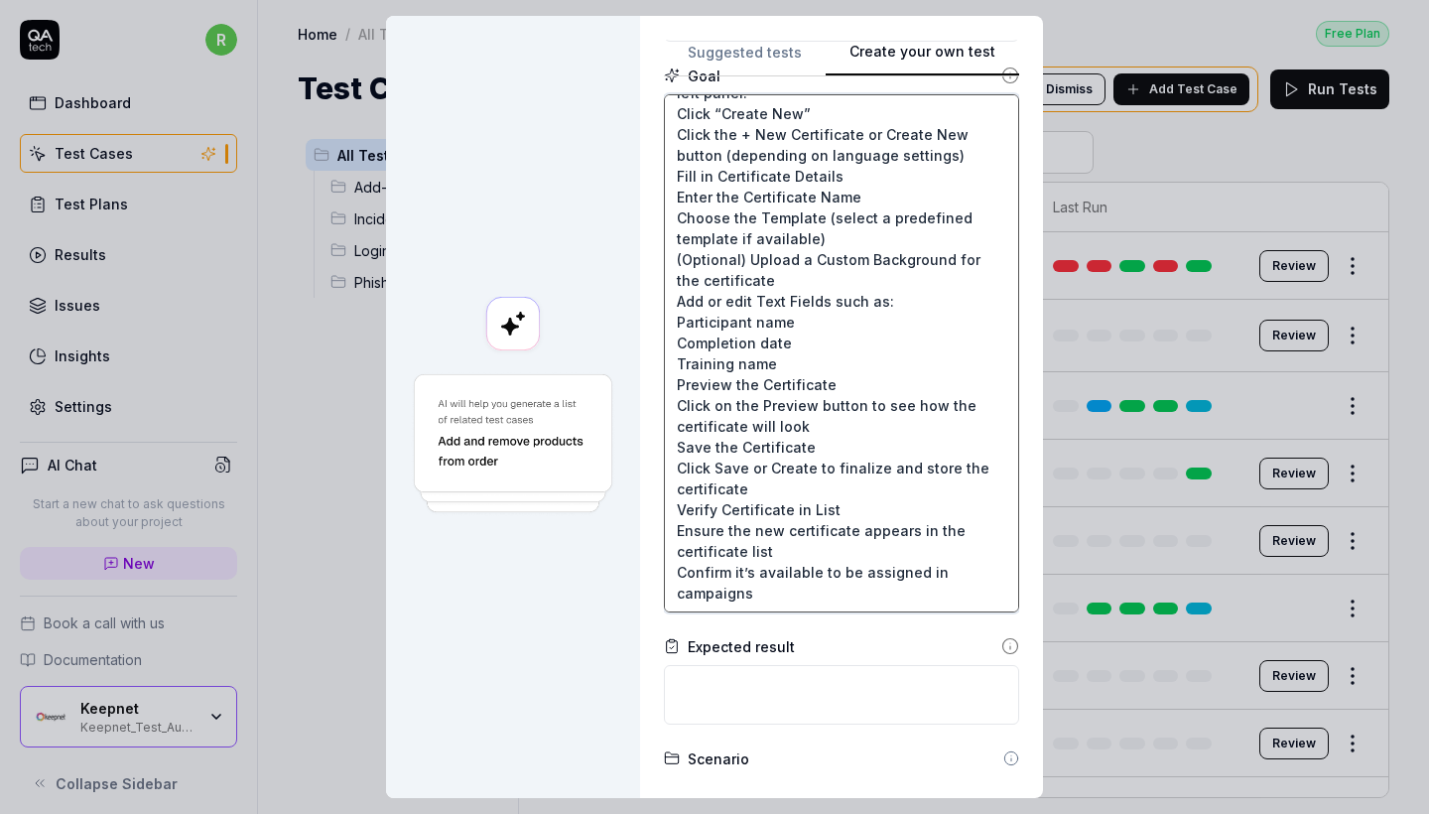
scroll to position [191, 0]
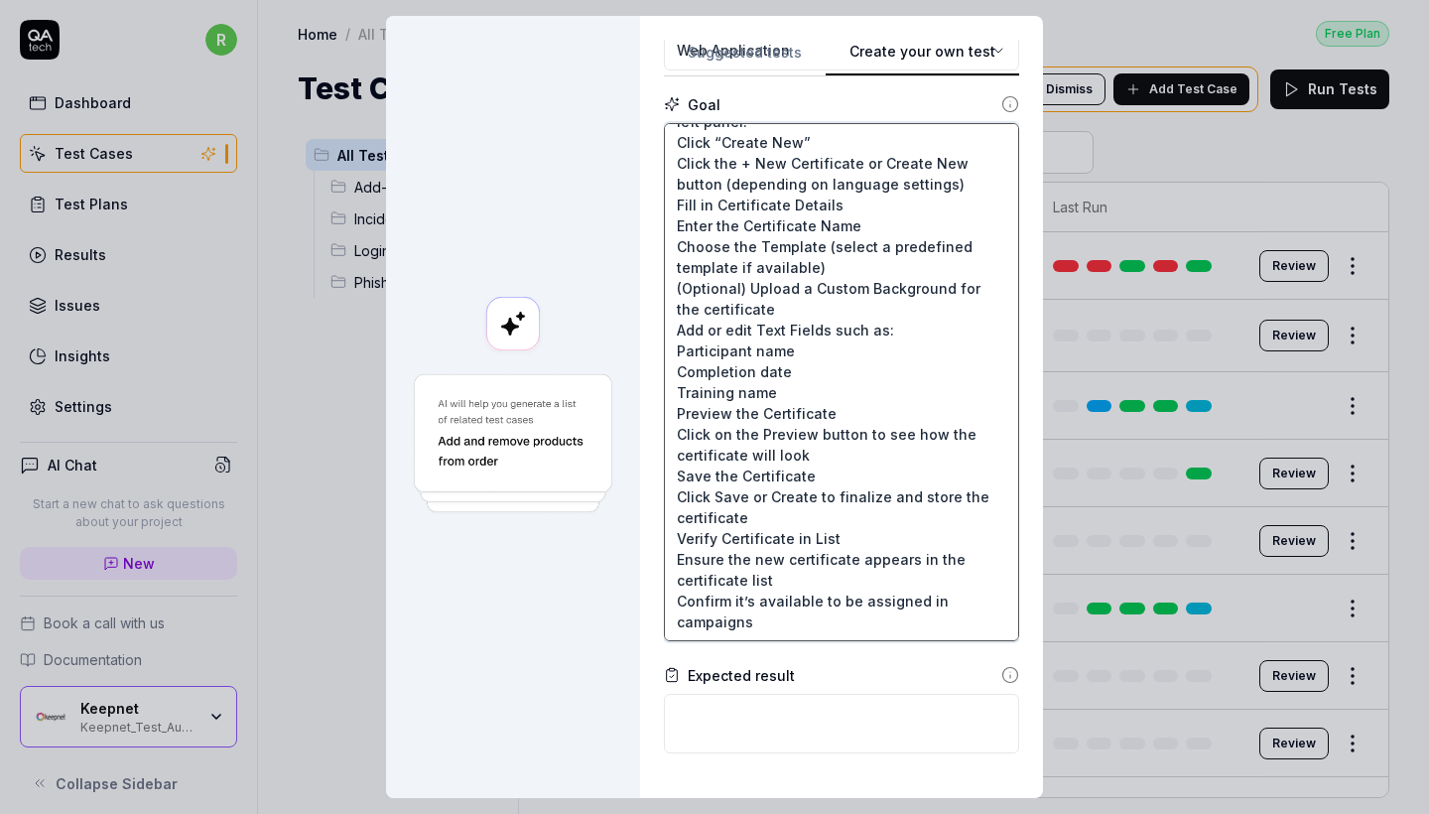
click at [806, 362] on textarea "Navigate to Awareness Educator From the left sidebar menu, click on Awareness E…" at bounding box center [841, 382] width 355 height 518
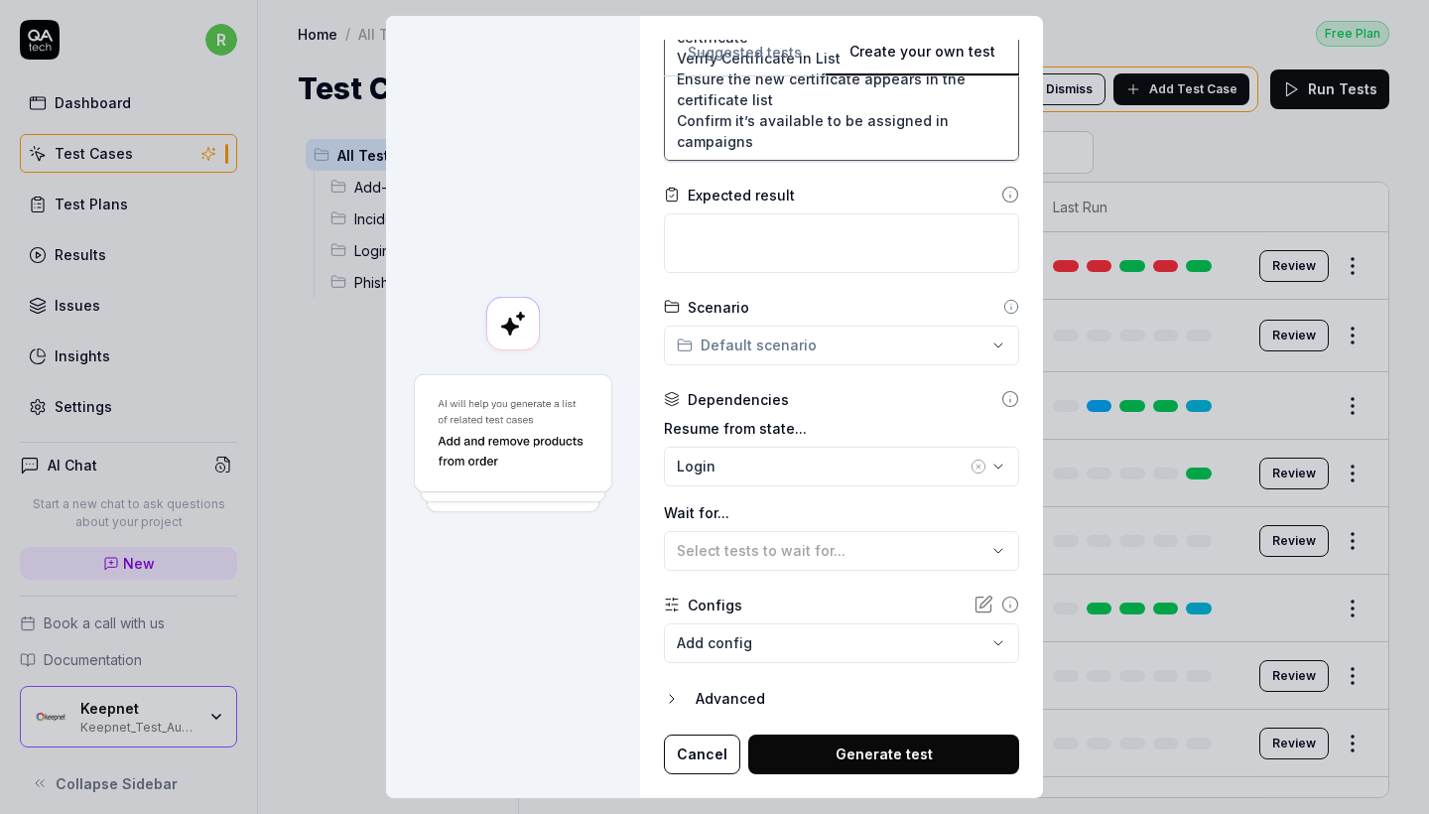
scroll to position [670, 0]
type textarea "Navigate to Awareness Educator From the left sidebar menu, click on Awareness E…"
click at [768, 457] on div "Login" at bounding box center [822, 467] width 290 height 21
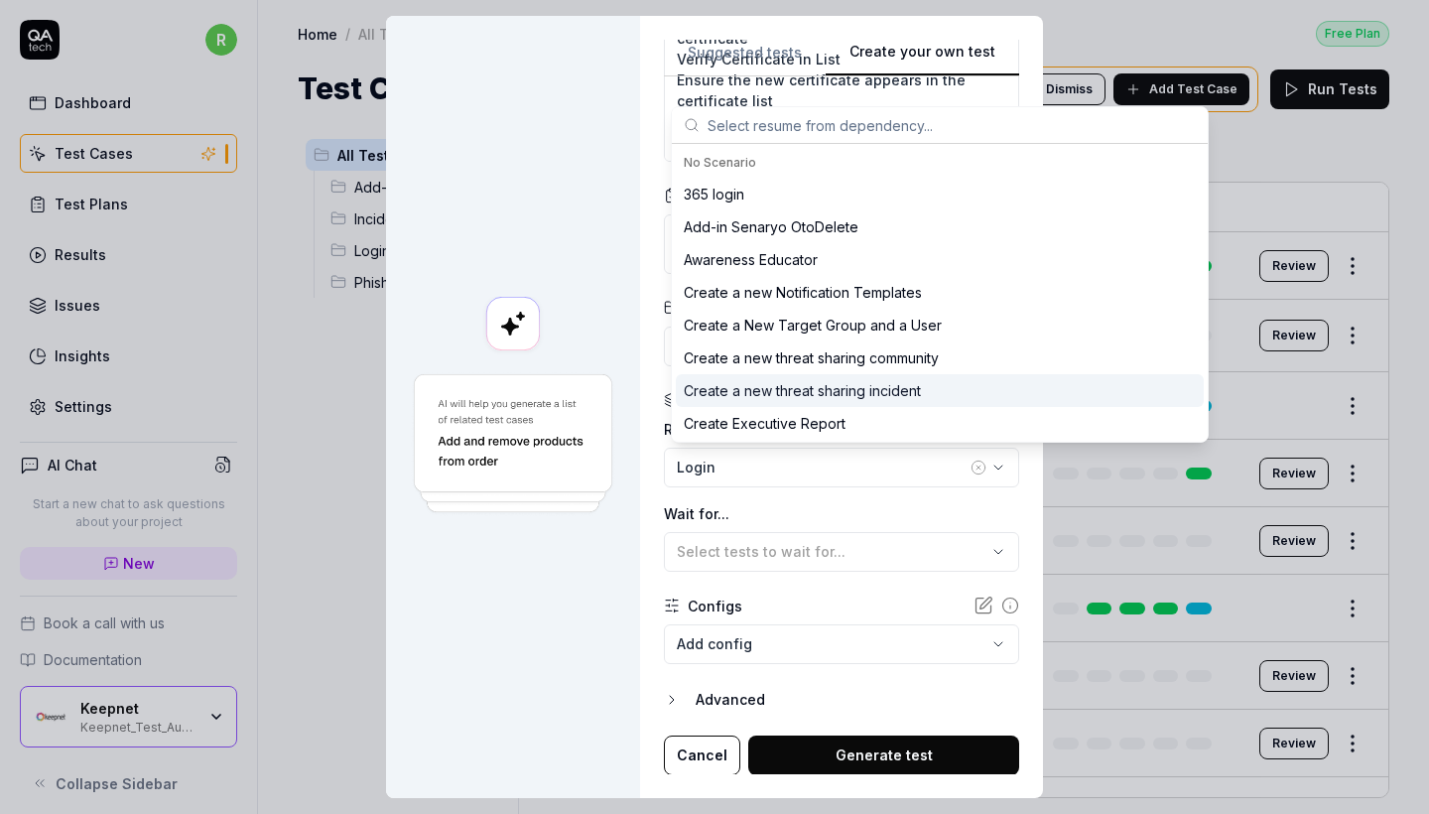
scroll to position [0, 0]
click at [765, 532] on button "Select tests to wait for..." at bounding box center [841, 552] width 355 height 40
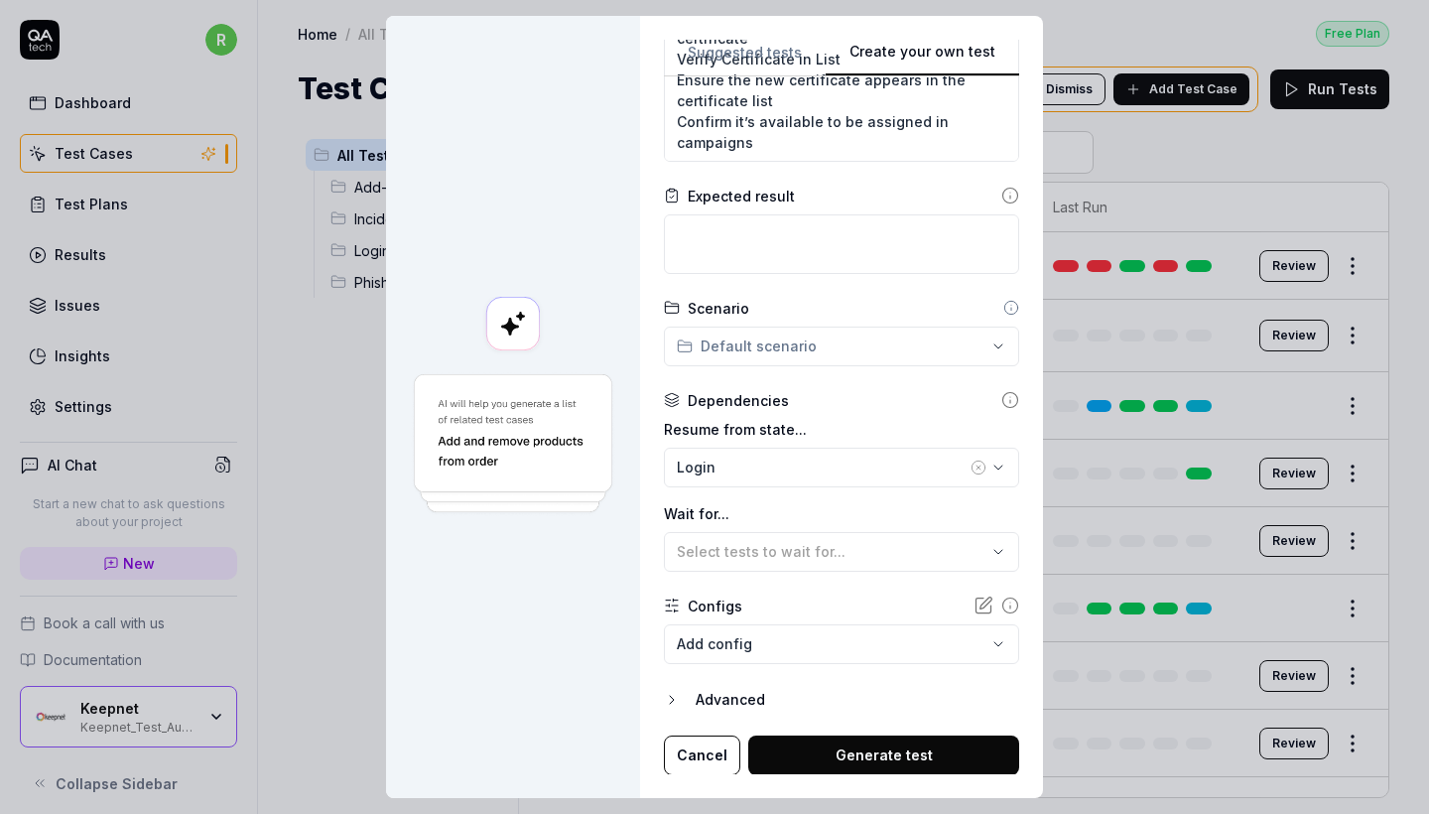
click at [757, 667] on form "Name Create a new certificate in Awareness Educator Application Web Application…" at bounding box center [841, 102] width 355 height 1345
click at [757, 654] on body "r Dashboard Test Cases Test Plans Results Issues Insights Settings AI Chat Star…" at bounding box center [714, 407] width 1429 height 814
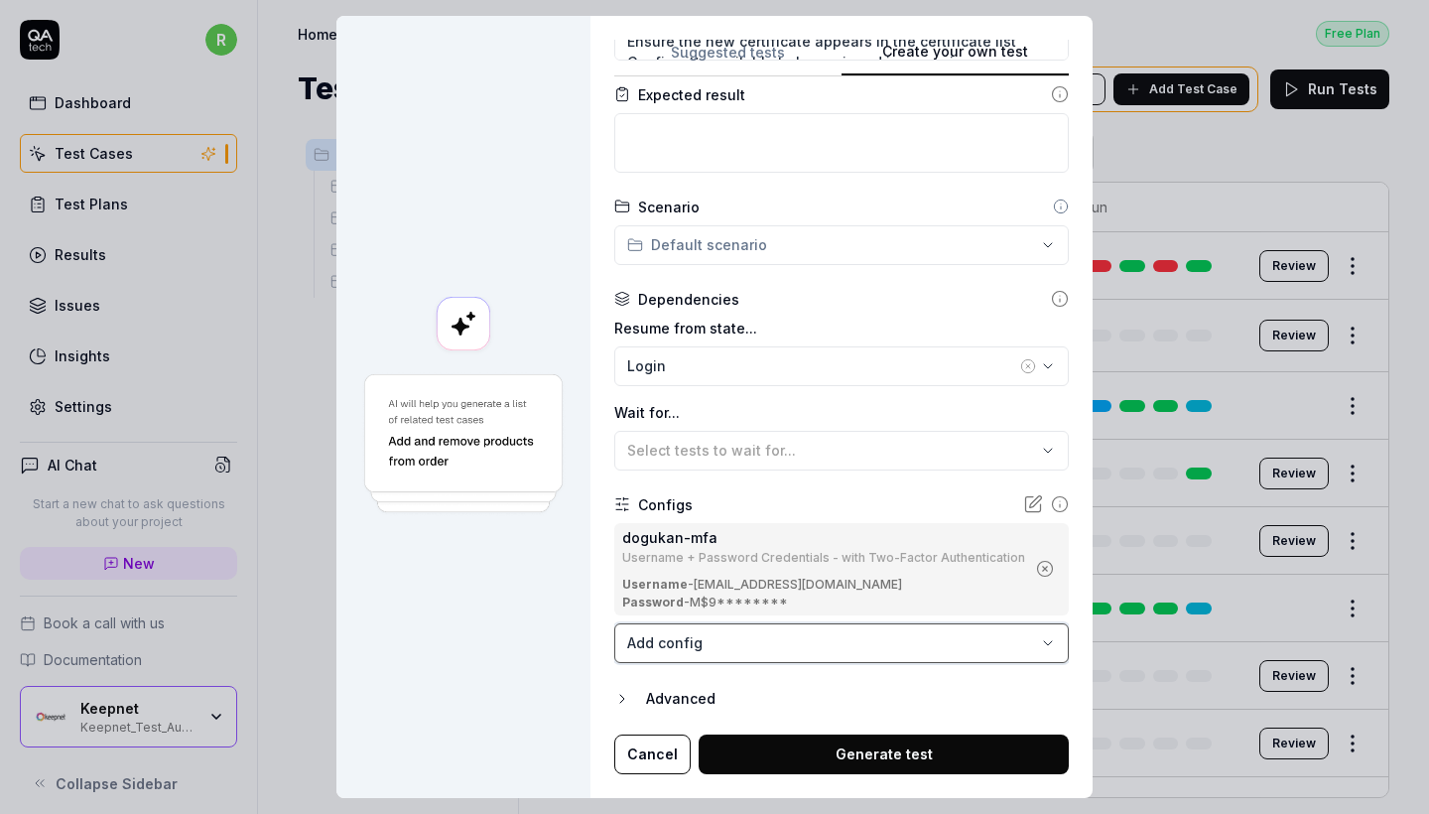
scroll to position [770, 0]
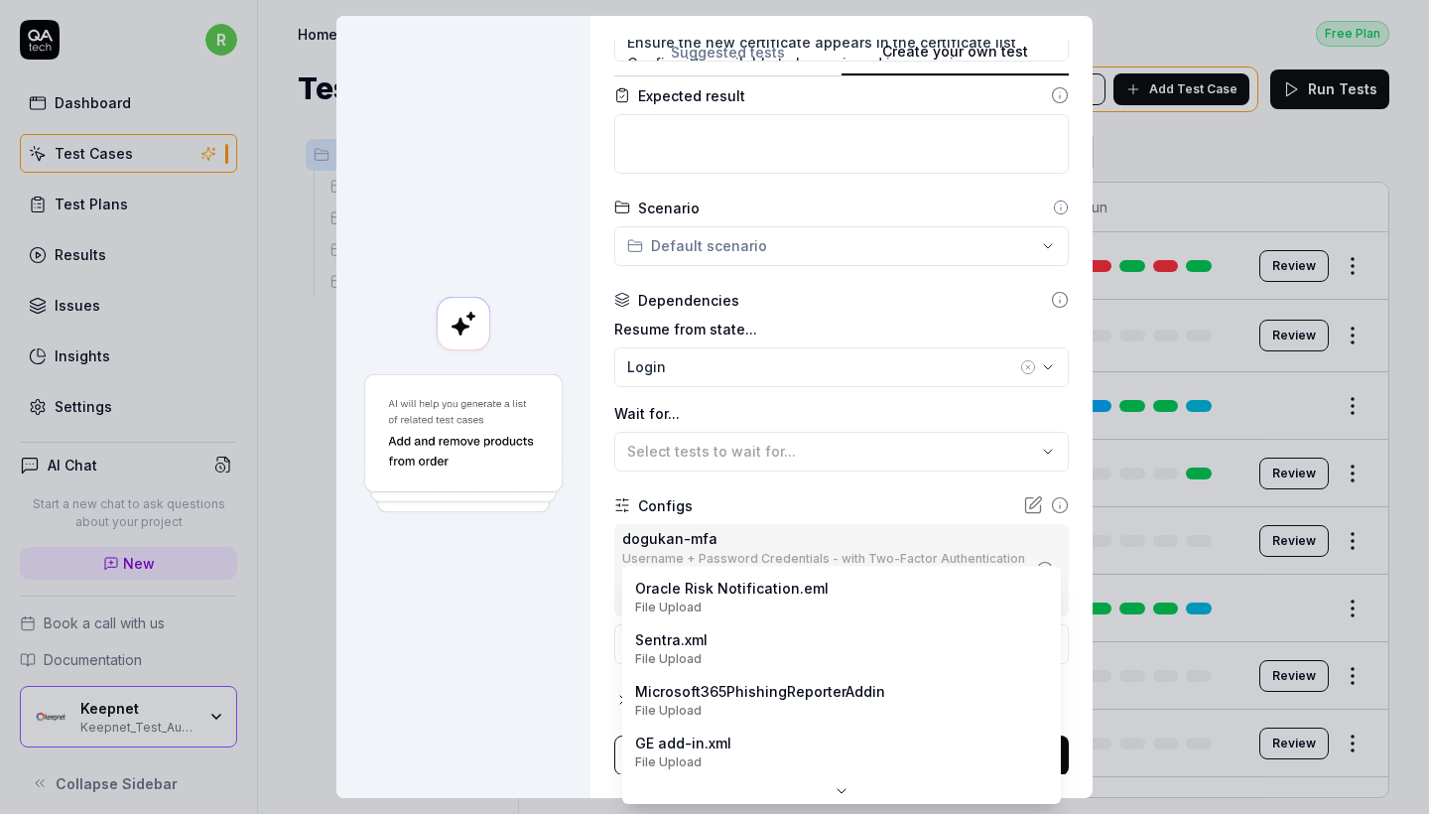
click at [841, 641] on body "r Dashboard Test Cases Test Plans Results Issues Insights Settings AI Chat Star…" at bounding box center [714, 407] width 1429 height 814
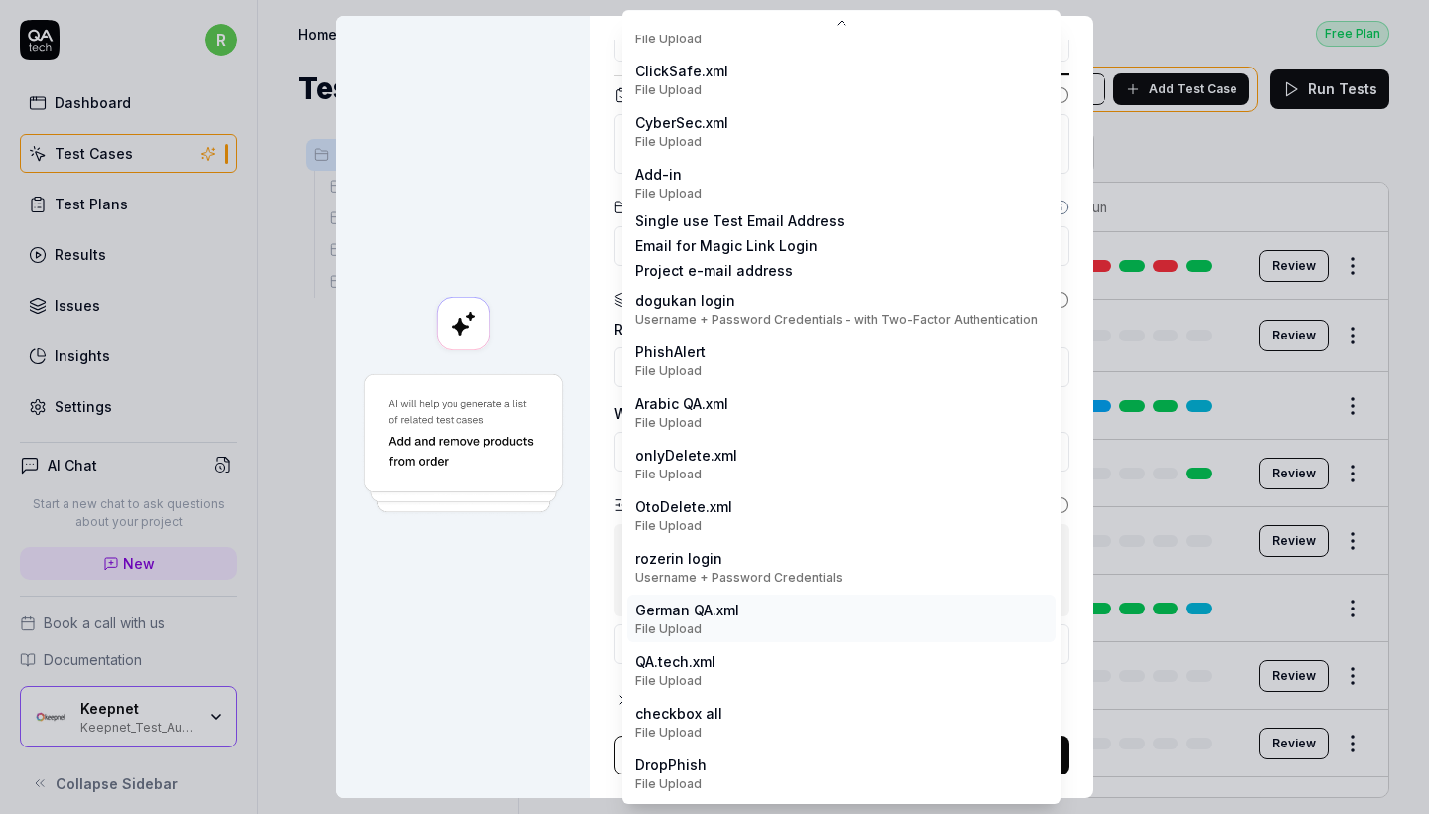
scroll to position [192, 0]
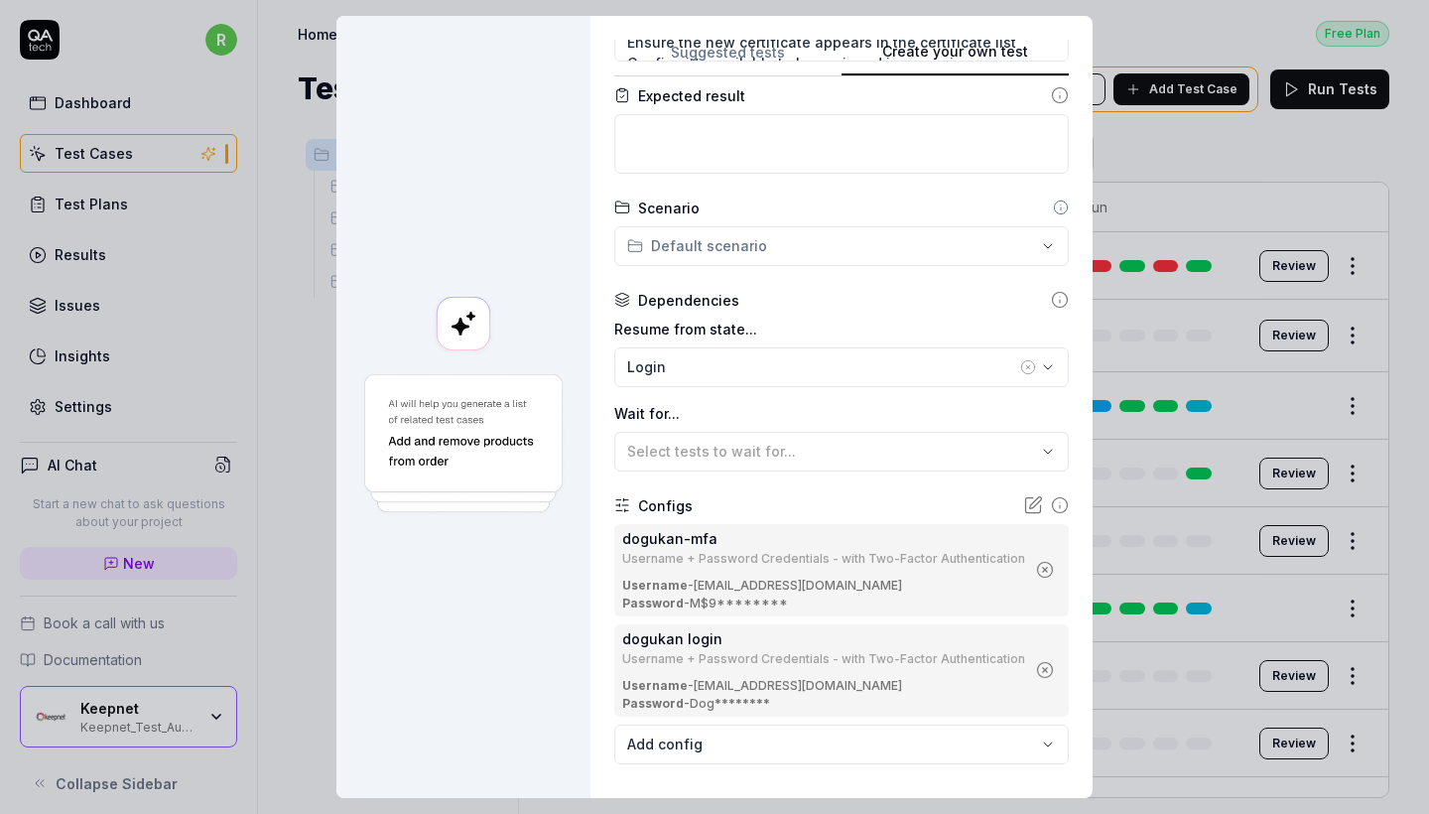
click at [1036, 571] on icon "button" at bounding box center [1045, 570] width 18 height 18
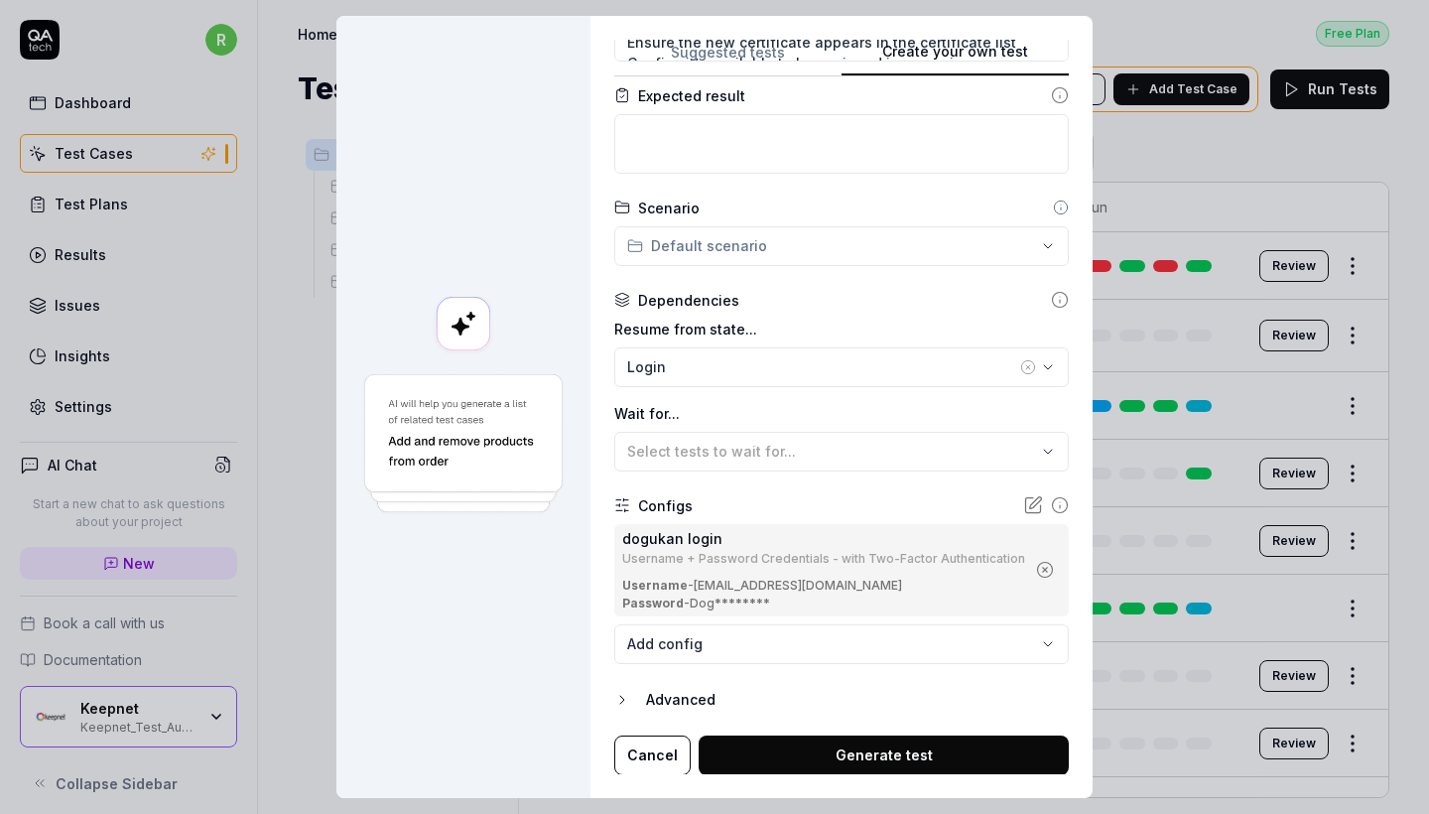
click at [903, 632] on body "r Dashboard Test Cases Test Plans Results Issues Insights Settings AI Chat Star…" at bounding box center [714, 407] width 1429 height 814
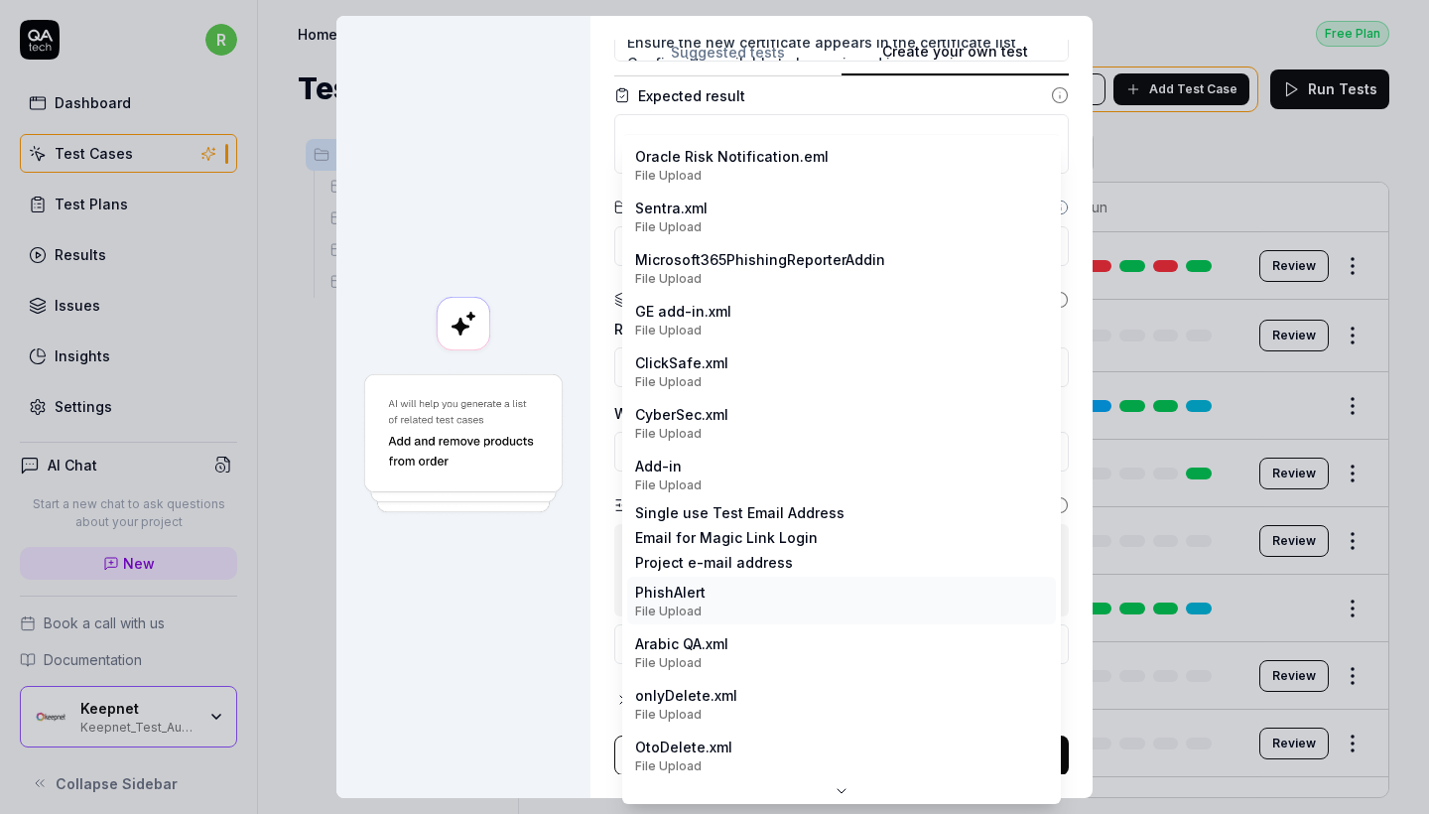
scroll to position [0, 0]
click at [591, 325] on div "**********" at bounding box center [714, 407] width 1429 height 814
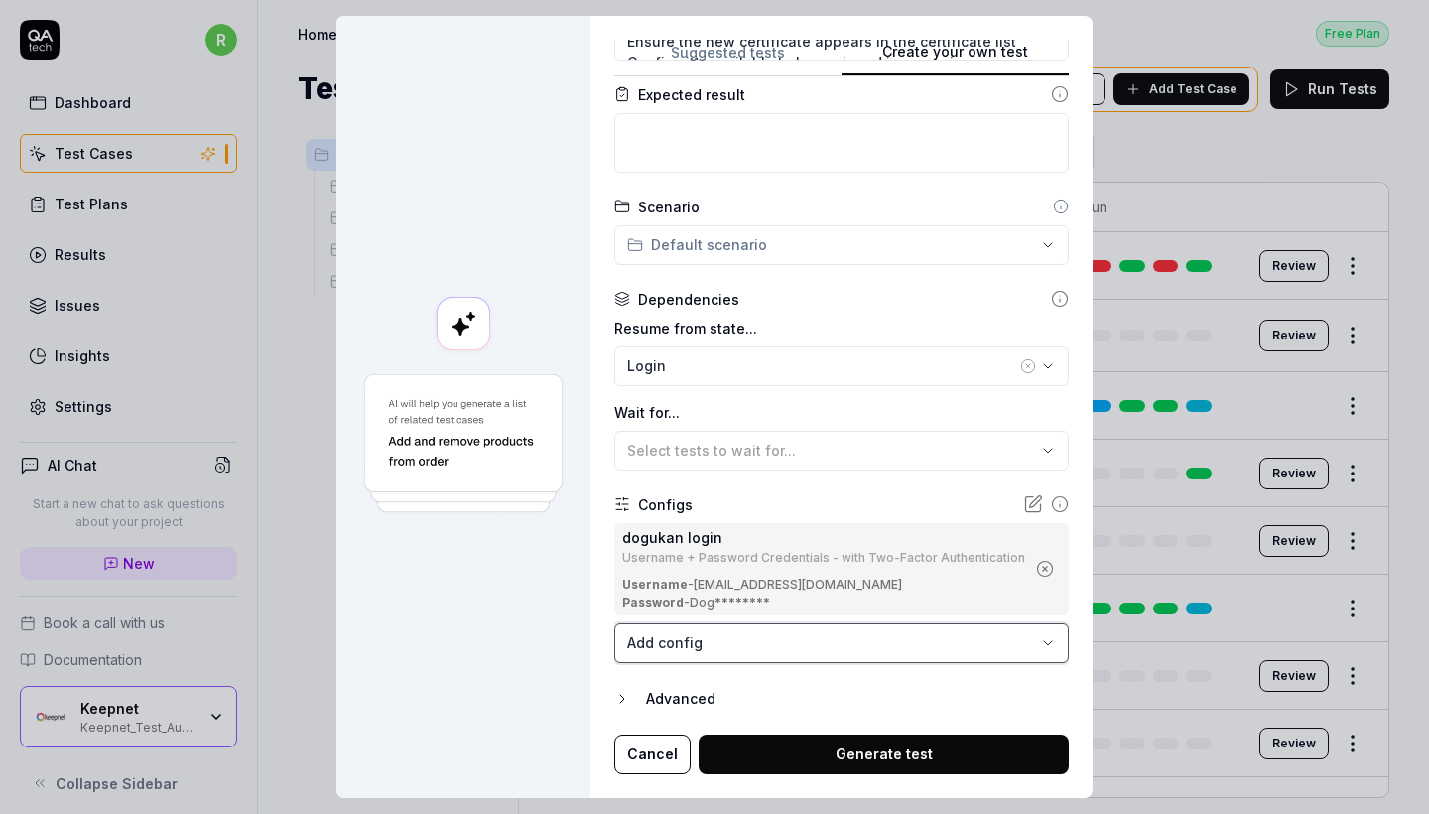
scroll to position [770, 0]
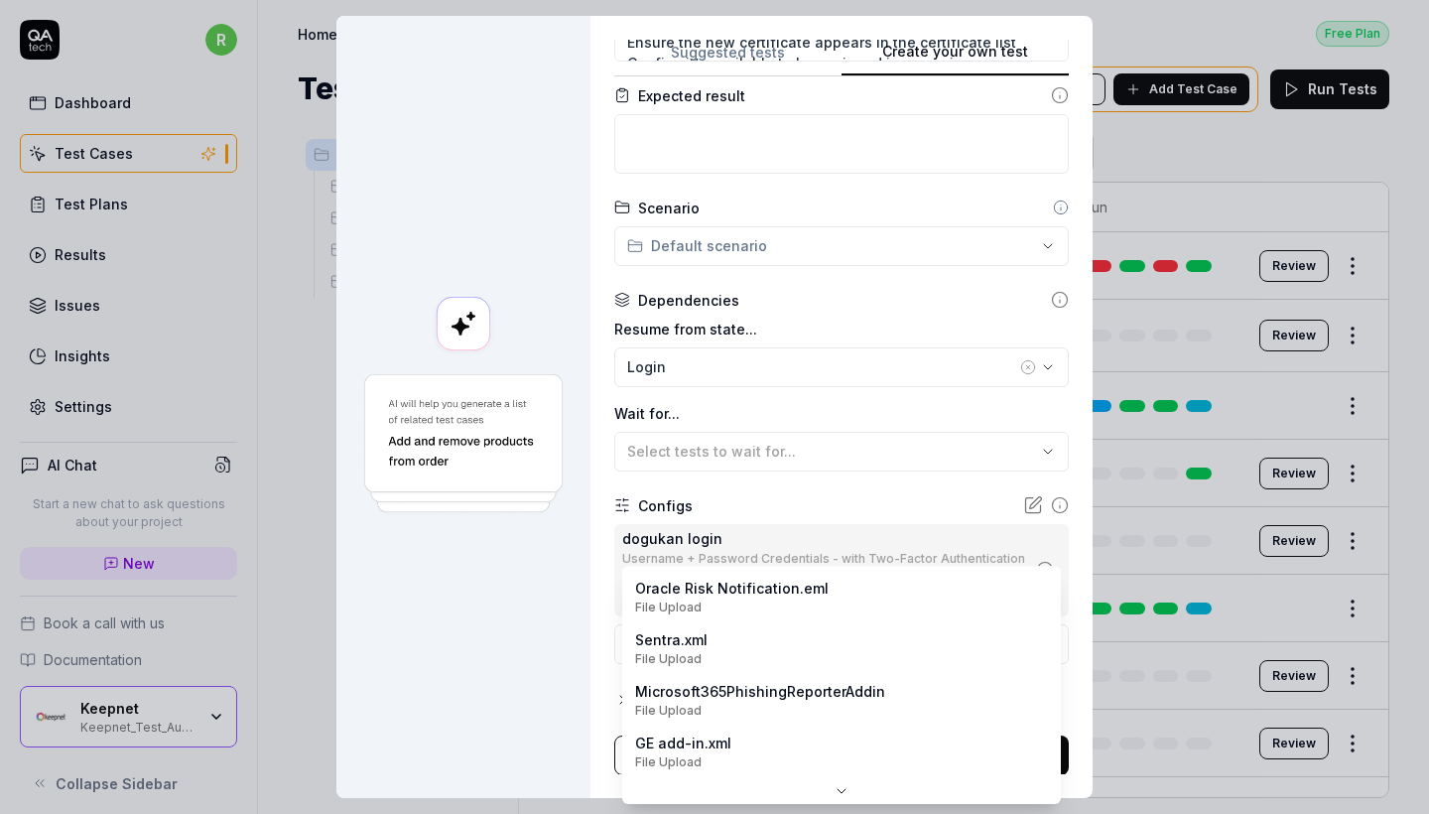
click at [713, 641] on body "r Dashboard Test Cases Test Plans Results Issues Insights Settings AI Chat Star…" at bounding box center [714, 407] width 1429 height 814
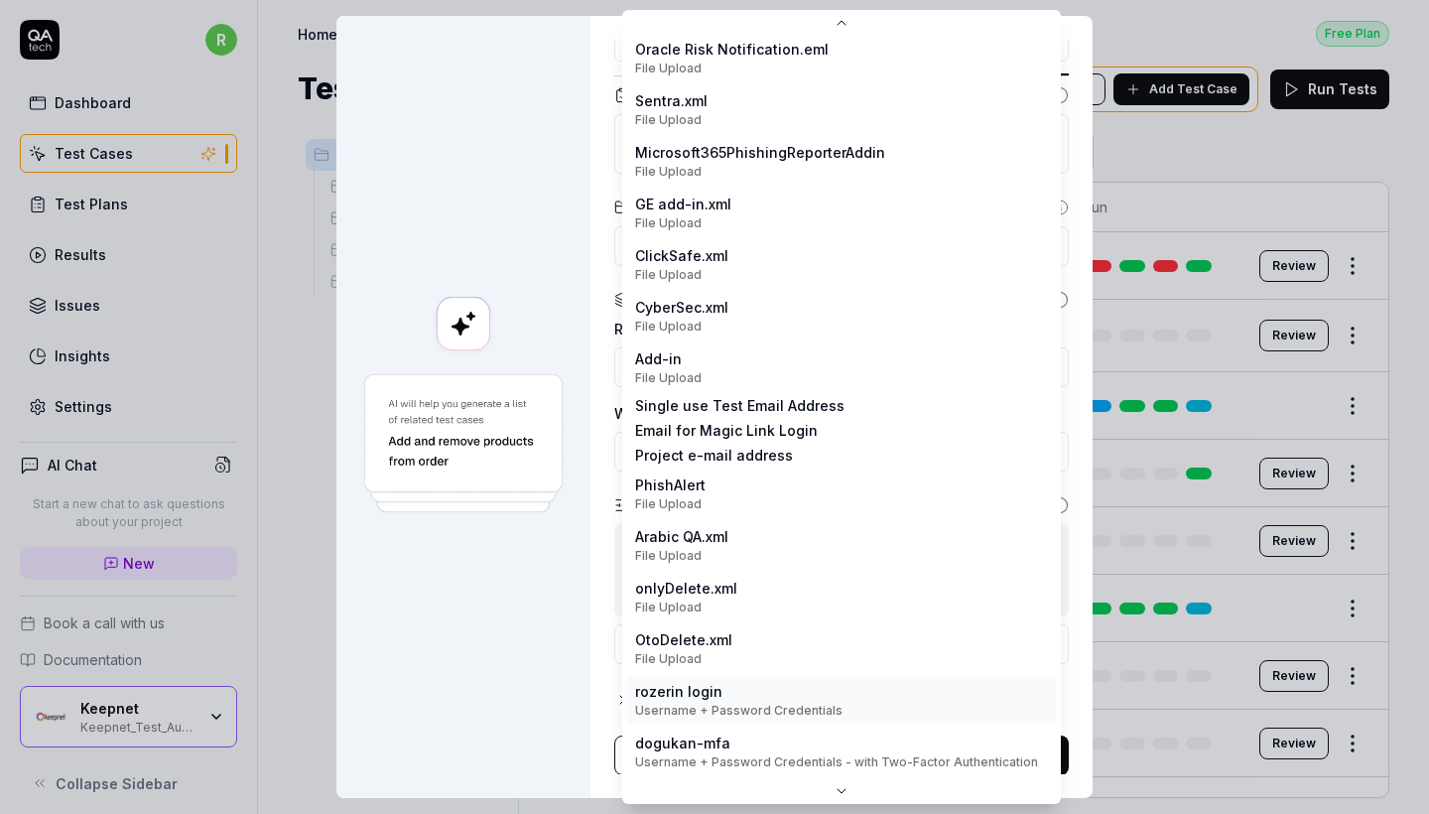
scroll to position [0, 0]
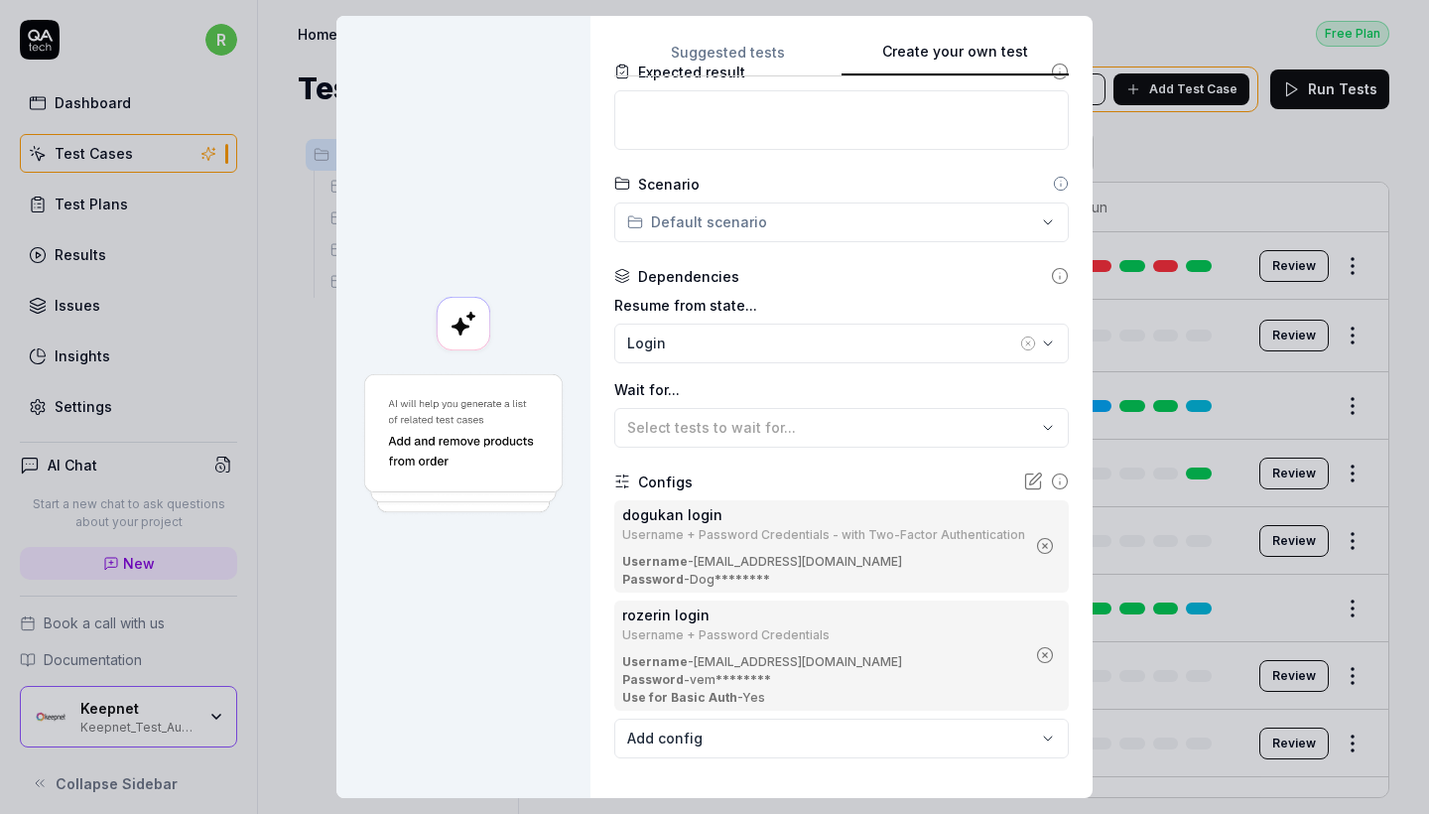
click at [1038, 648] on circle "button" at bounding box center [1045, 655] width 15 height 15
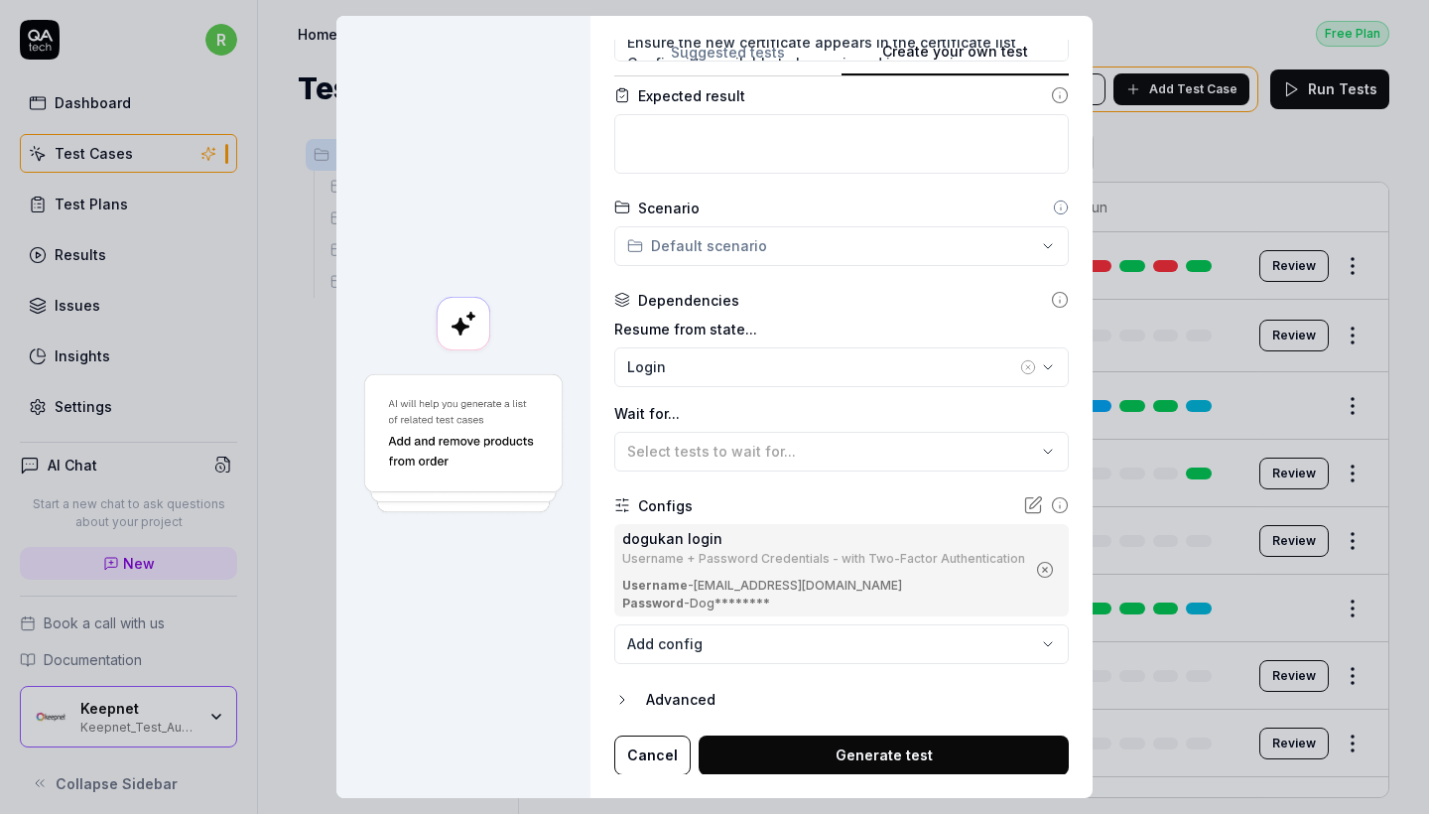
click at [887, 735] on button "Generate test" at bounding box center [884, 755] width 370 height 40
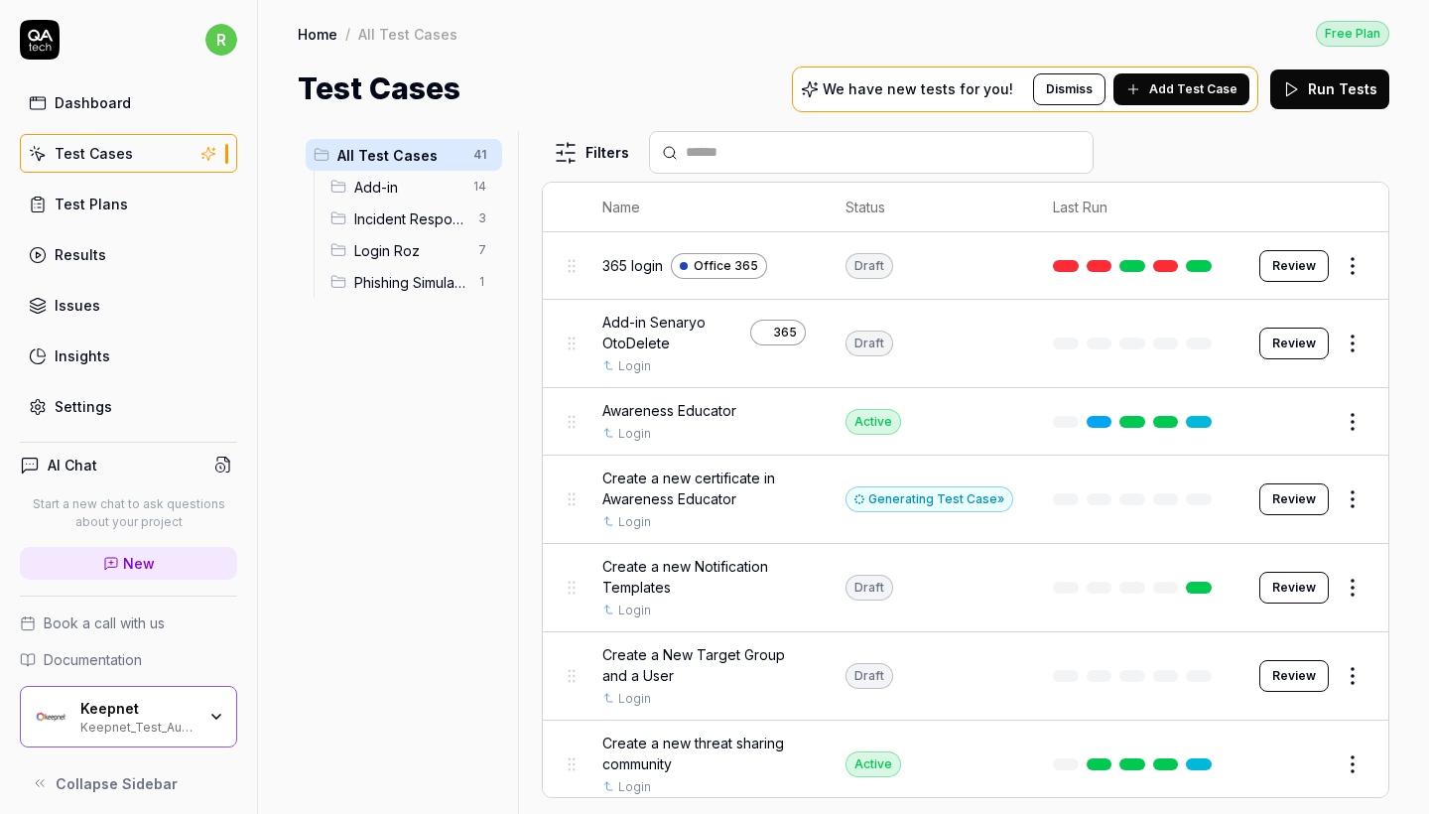
click at [956, 493] on div "Generating Test Case »" at bounding box center [930, 499] width 168 height 26
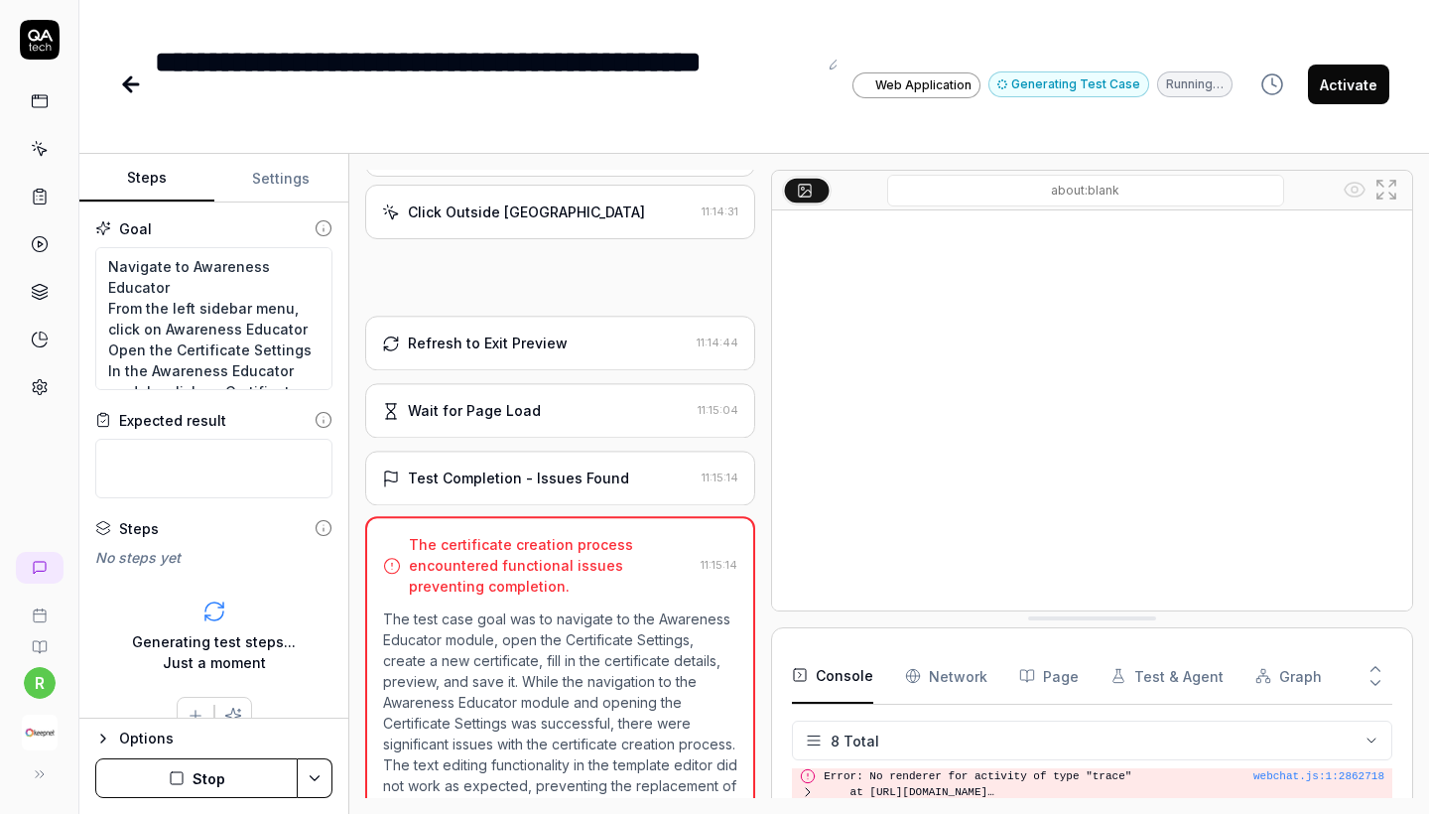
scroll to position [1140, 0]
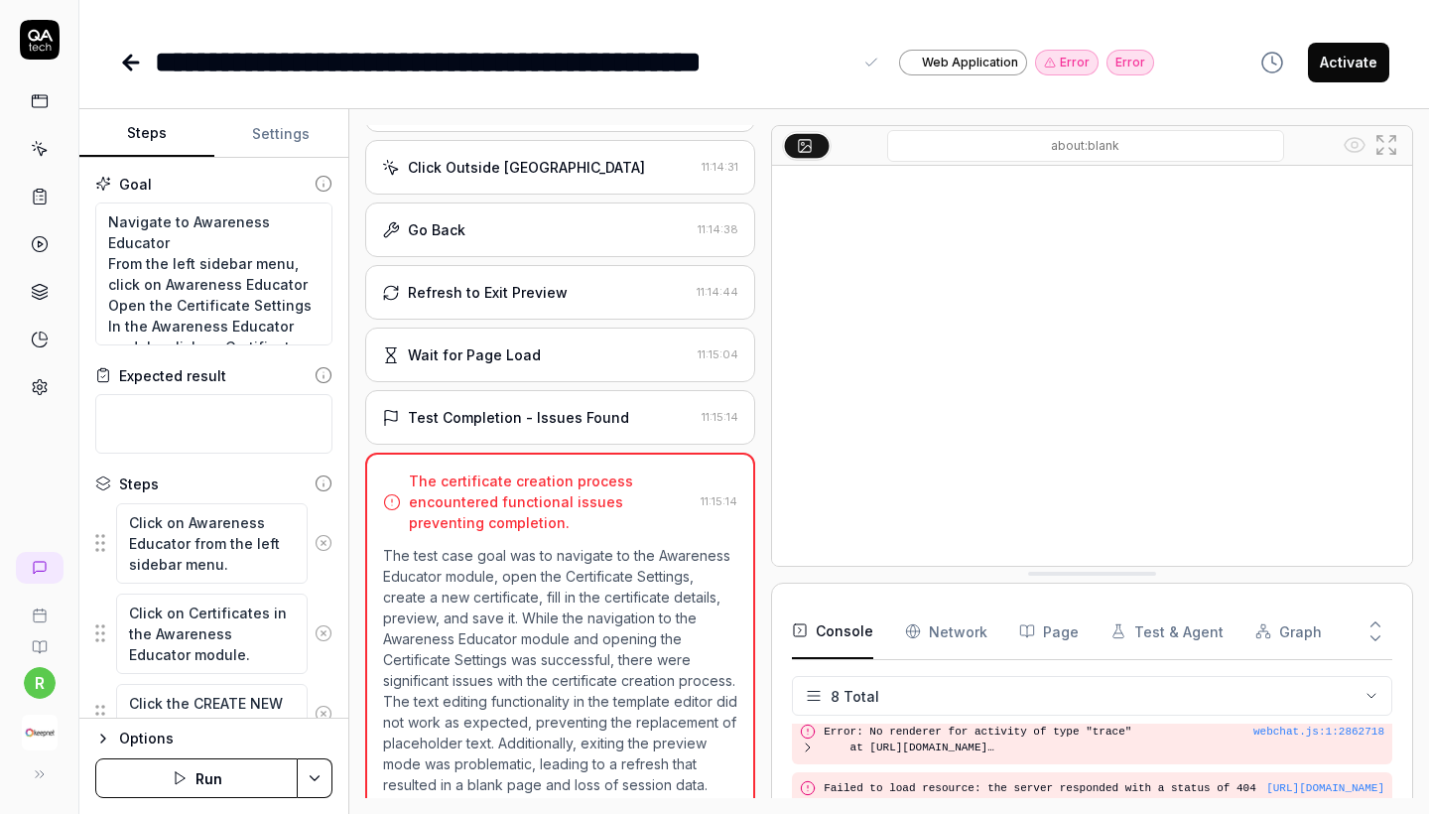
click at [149, 76] on div "**********" at bounding box center [636, 62] width 1035 height 45
click at [133, 69] on icon at bounding box center [131, 63] width 24 height 24
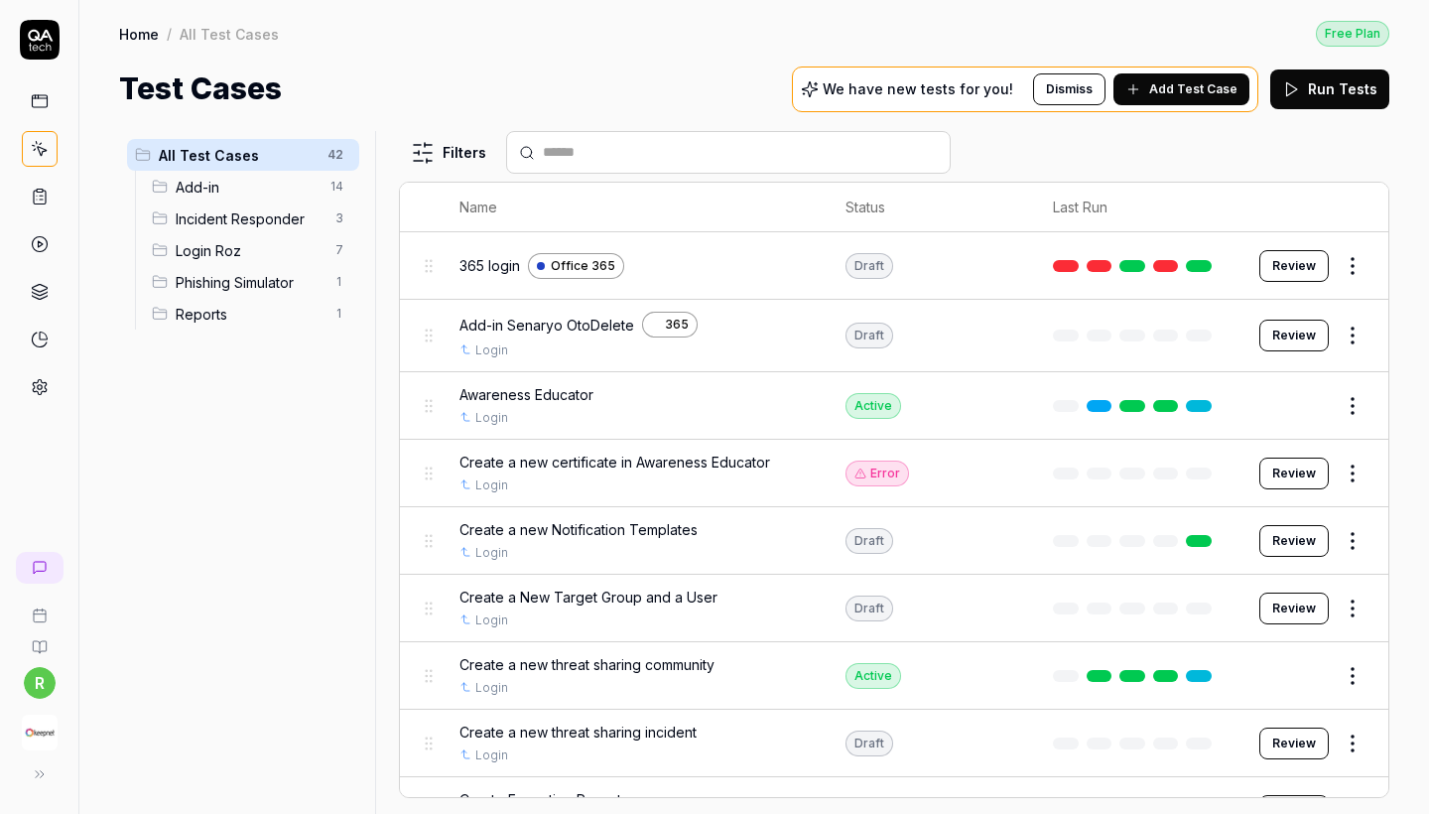
click at [254, 314] on span "Reports" at bounding box center [250, 314] width 148 height 21
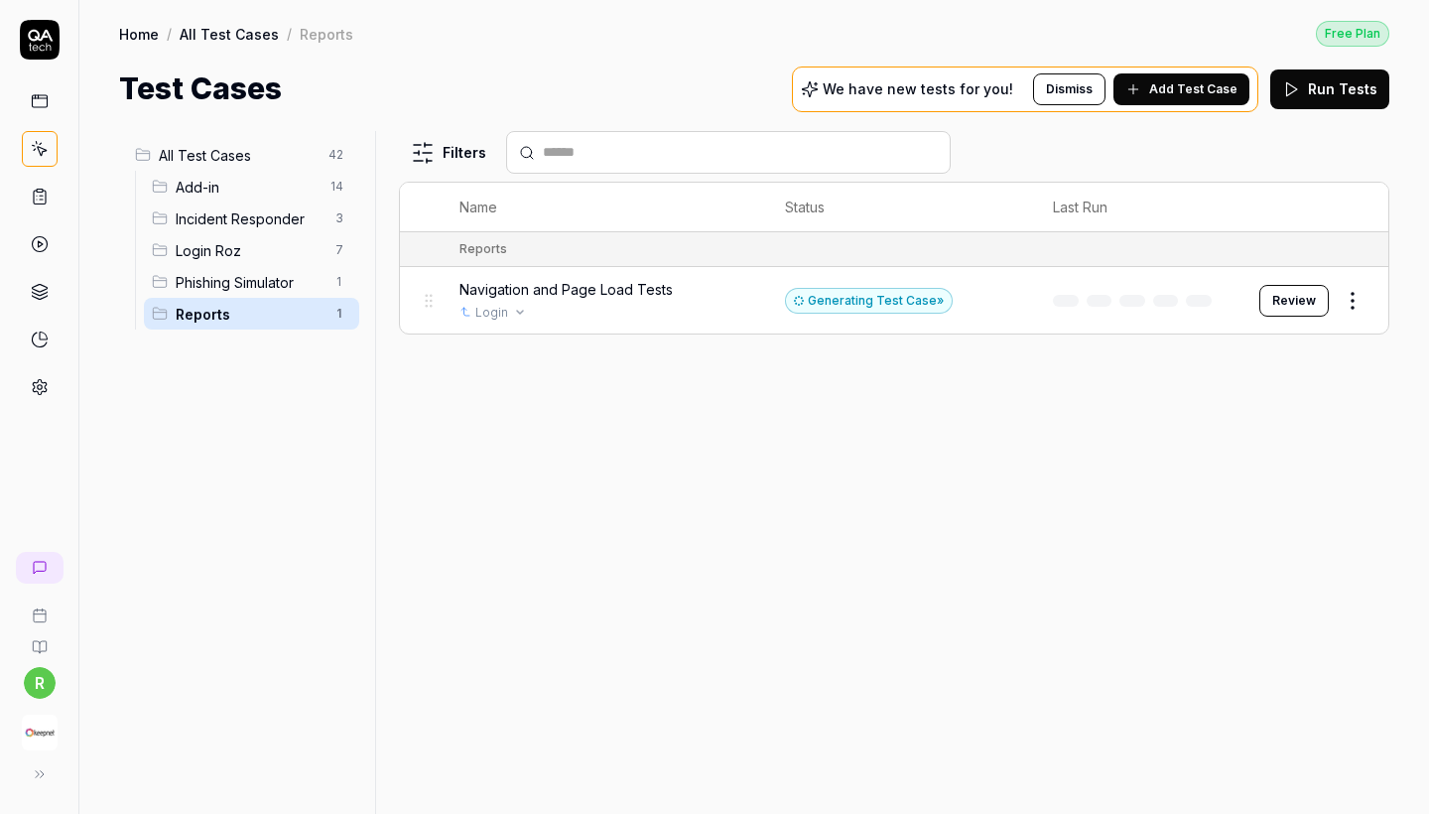
click at [718, 317] on div "Login" at bounding box center [602, 313] width 287 height 18
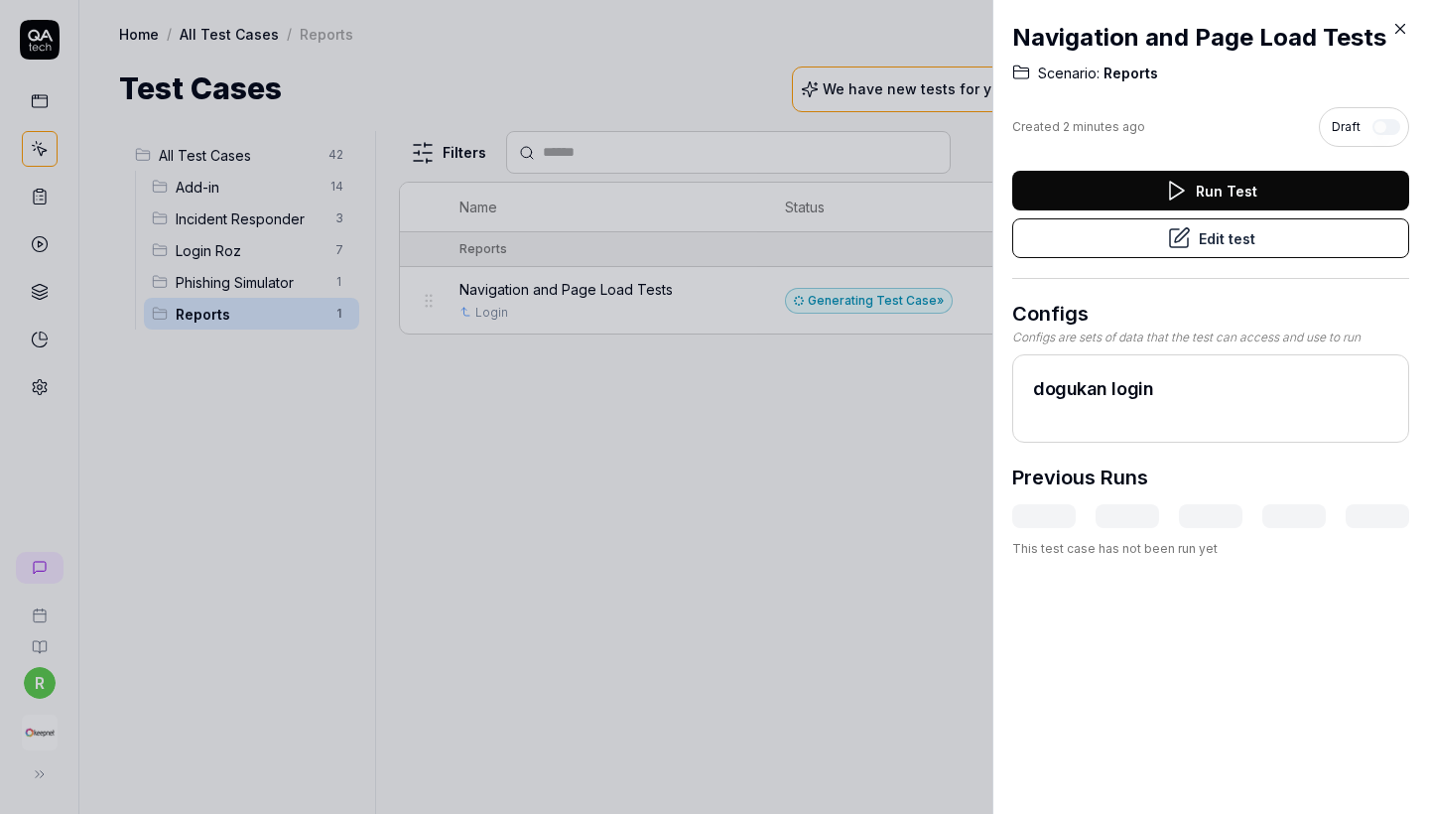
click at [1203, 242] on button "Edit test" at bounding box center [1210, 238] width 397 height 40
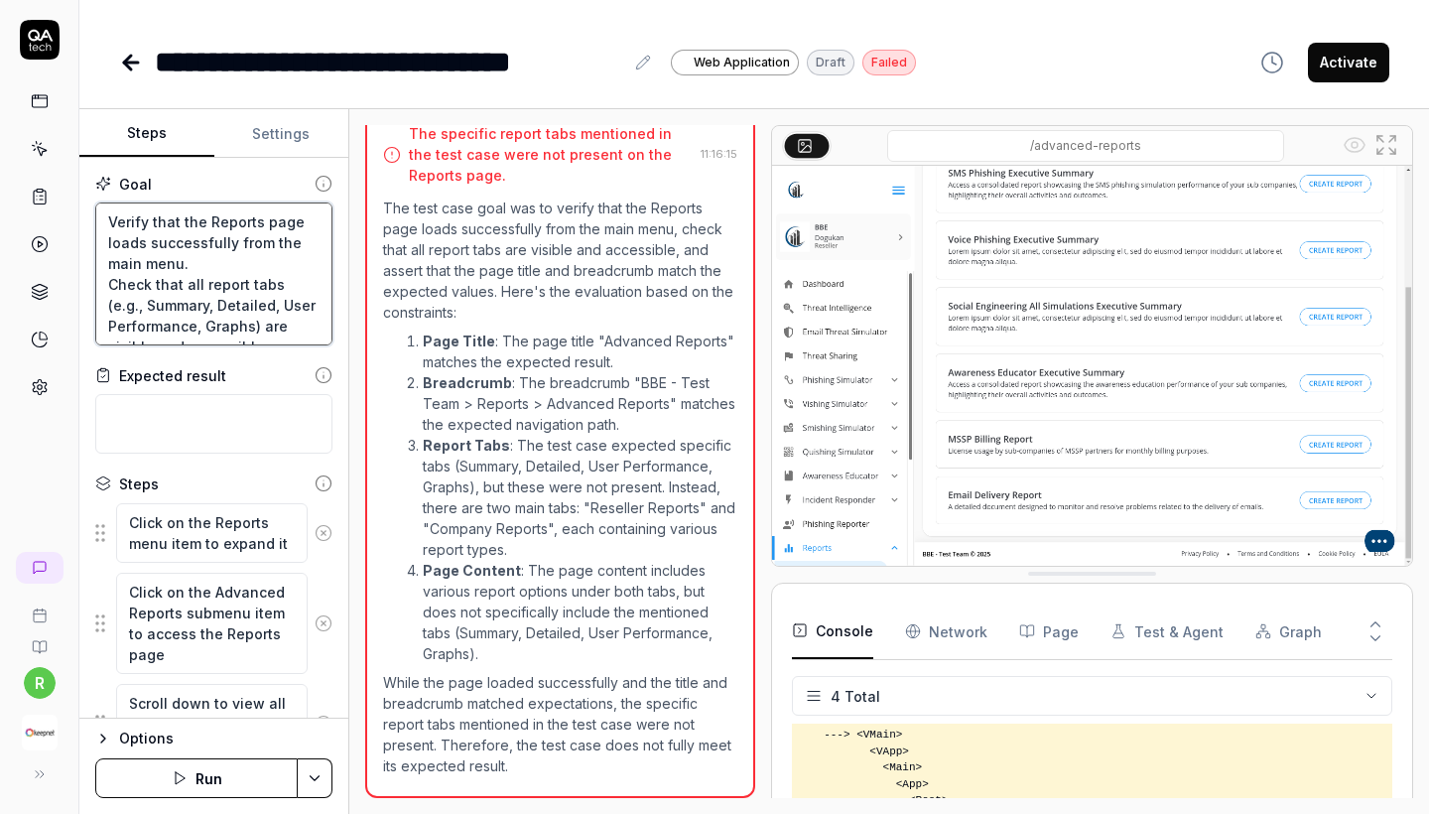
drag, startPoint x: 234, startPoint y: 327, endPoint x: 3, endPoint y: 67, distance: 348.0
click at [3, 67] on div "**********" at bounding box center [714, 407] width 1429 height 814
type textarea "*"
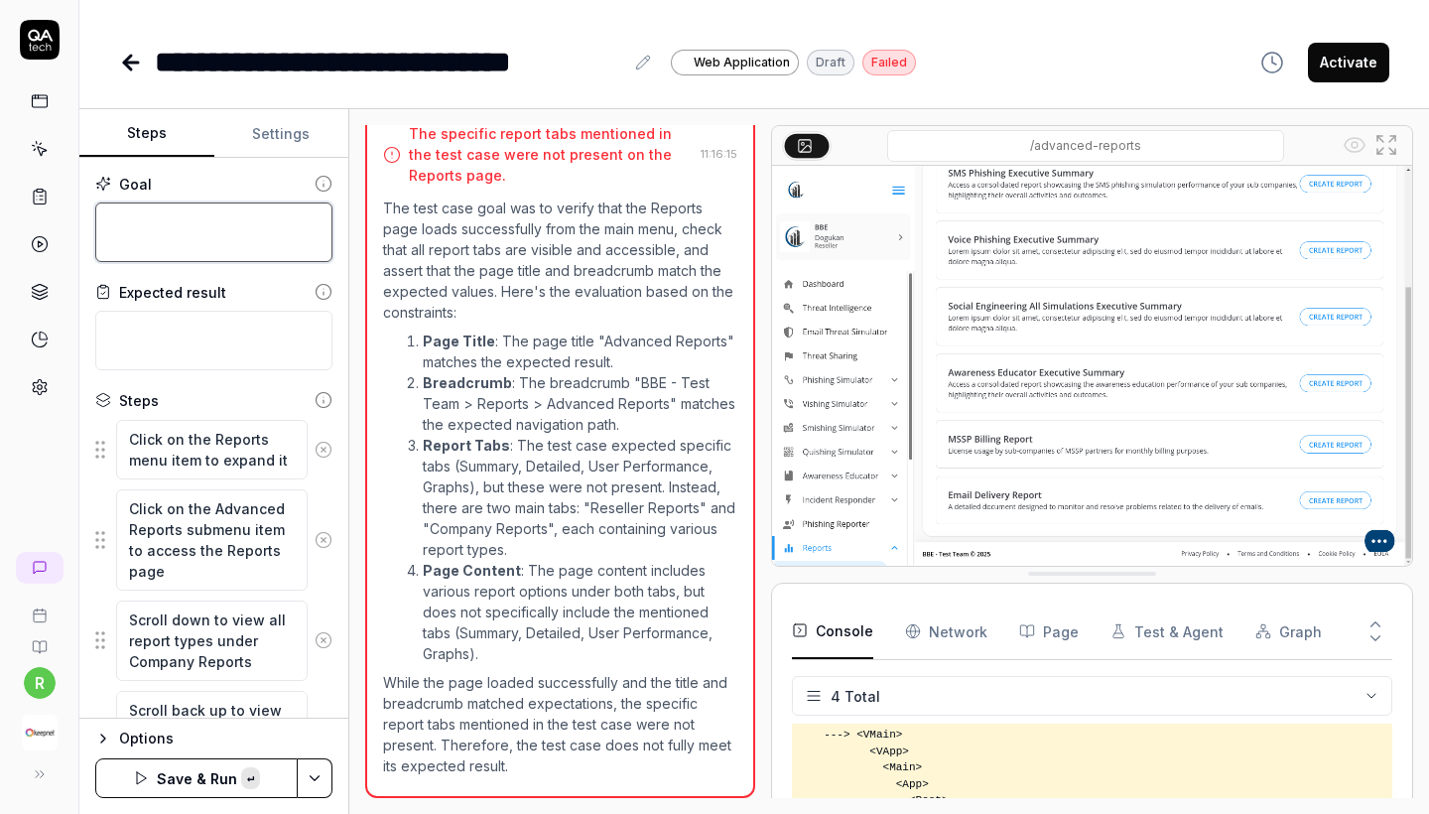
paste textarea "Create a new Executive Report titled "qa-tech report2", with the "Email Phishin…"
type textarea "*"
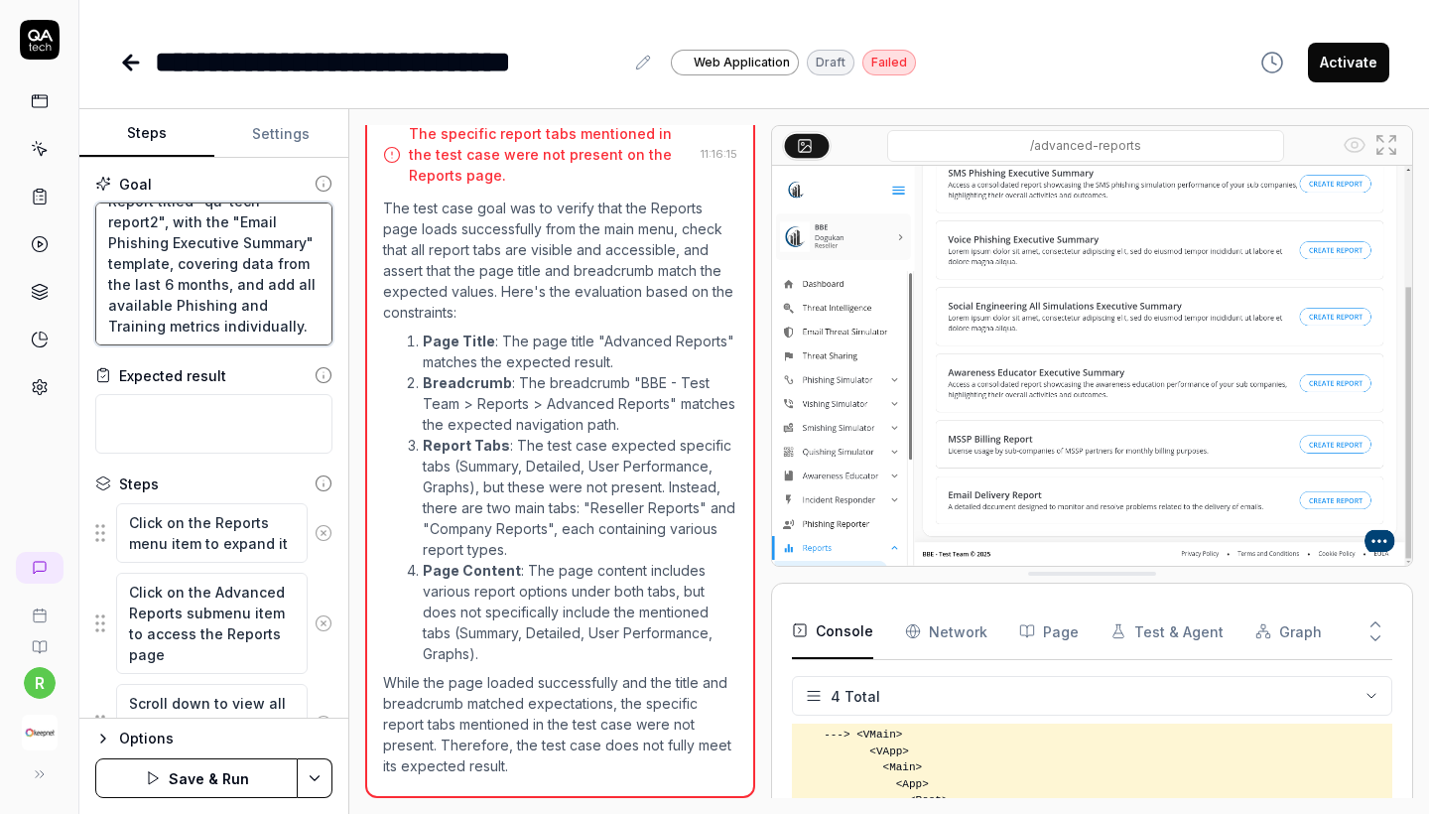
type textarea "Create a new Executive Report titled "qa-tech report2", with the "Email Phishin…"
click at [324, 520] on button at bounding box center [324, 533] width 32 height 40
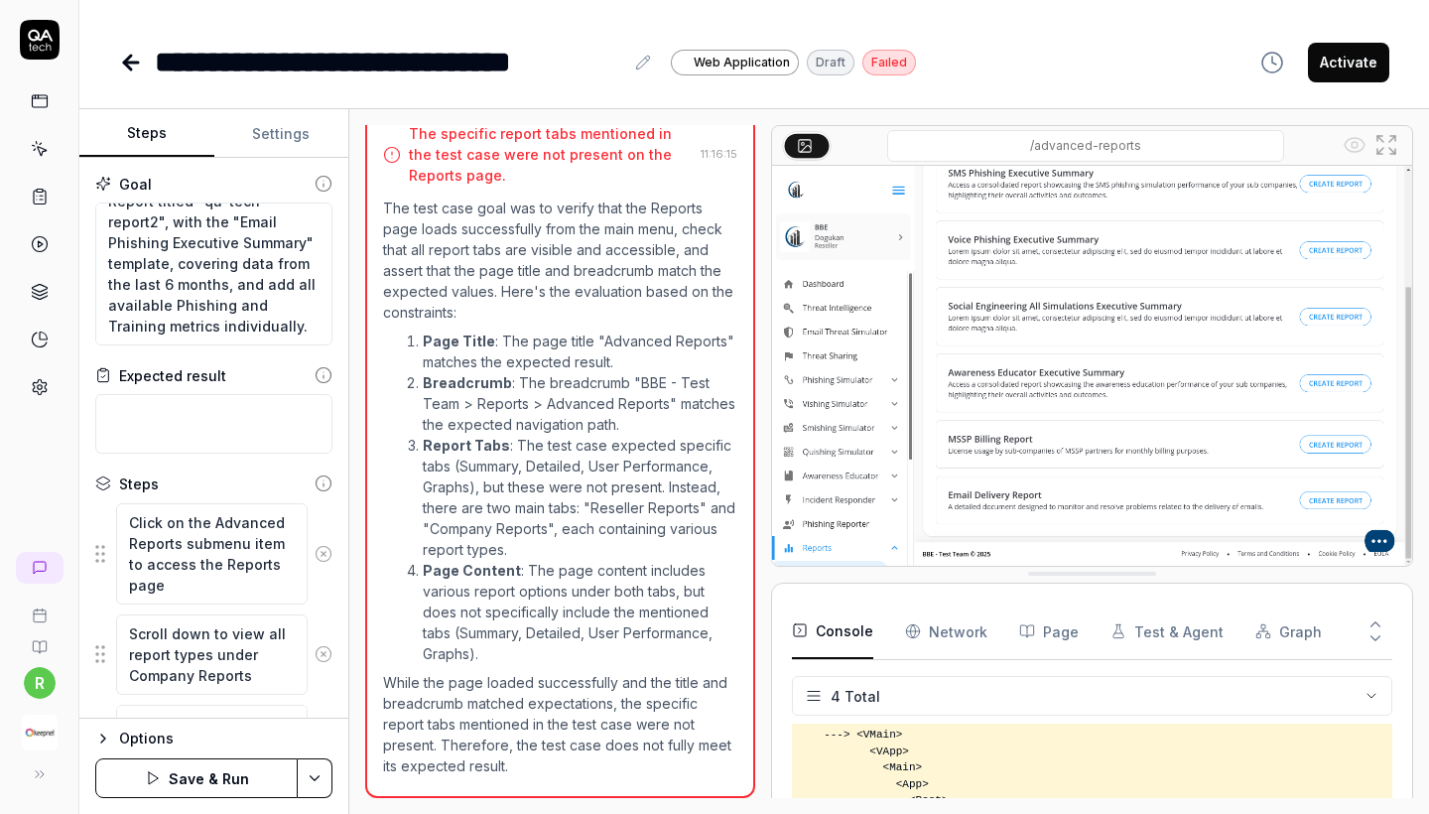
click at [323, 537] on button at bounding box center [324, 554] width 32 height 40
click at [323, 543] on icon at bounding box center [324, 543] width 5 height 5
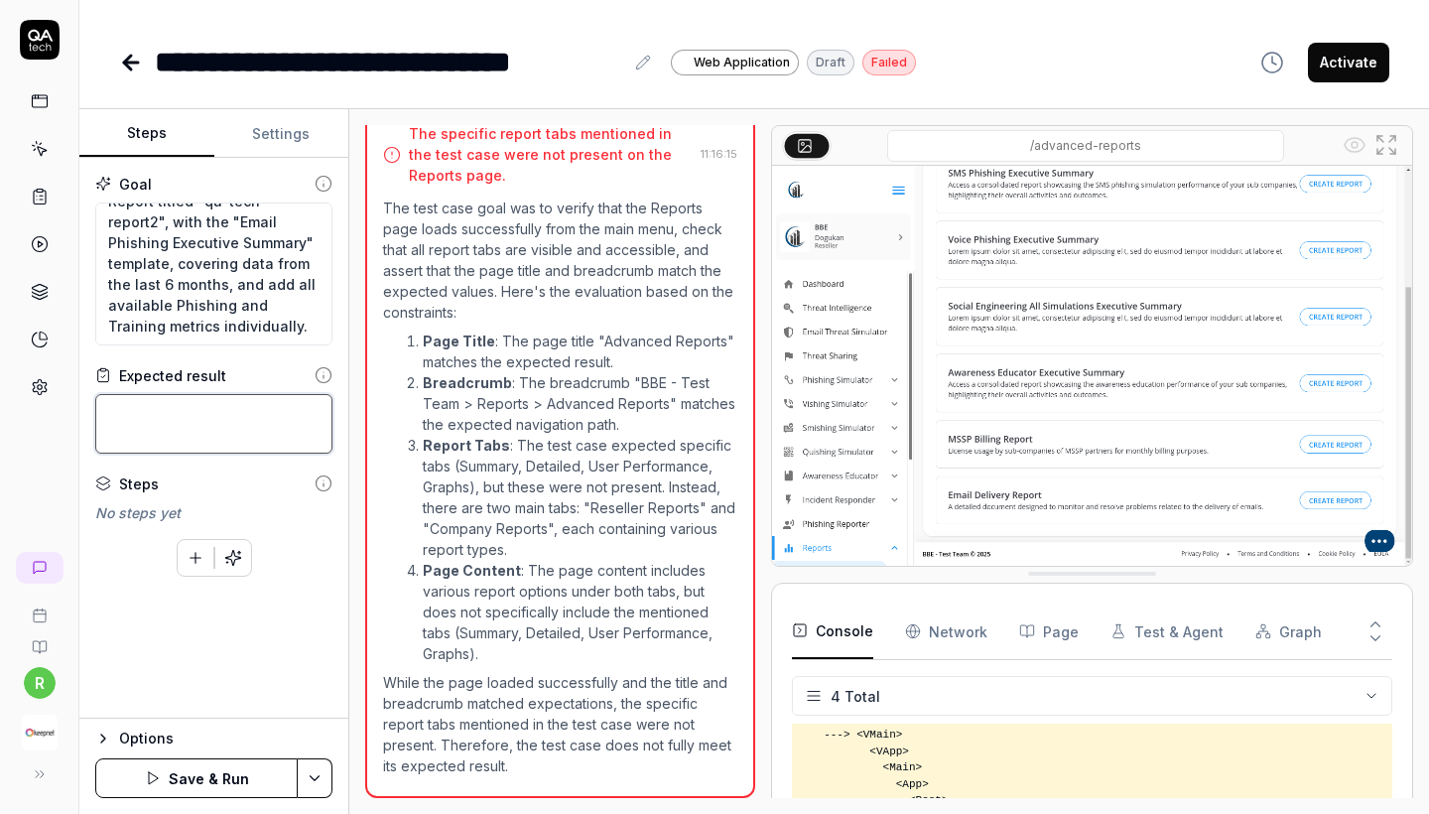
click at [262, 426] on textarea at bounding box center [213, 424] width 237 height 60
paste textarea "A new report named "qa-tech report2" is successfully created. The report uses t…"
type textarea "*"
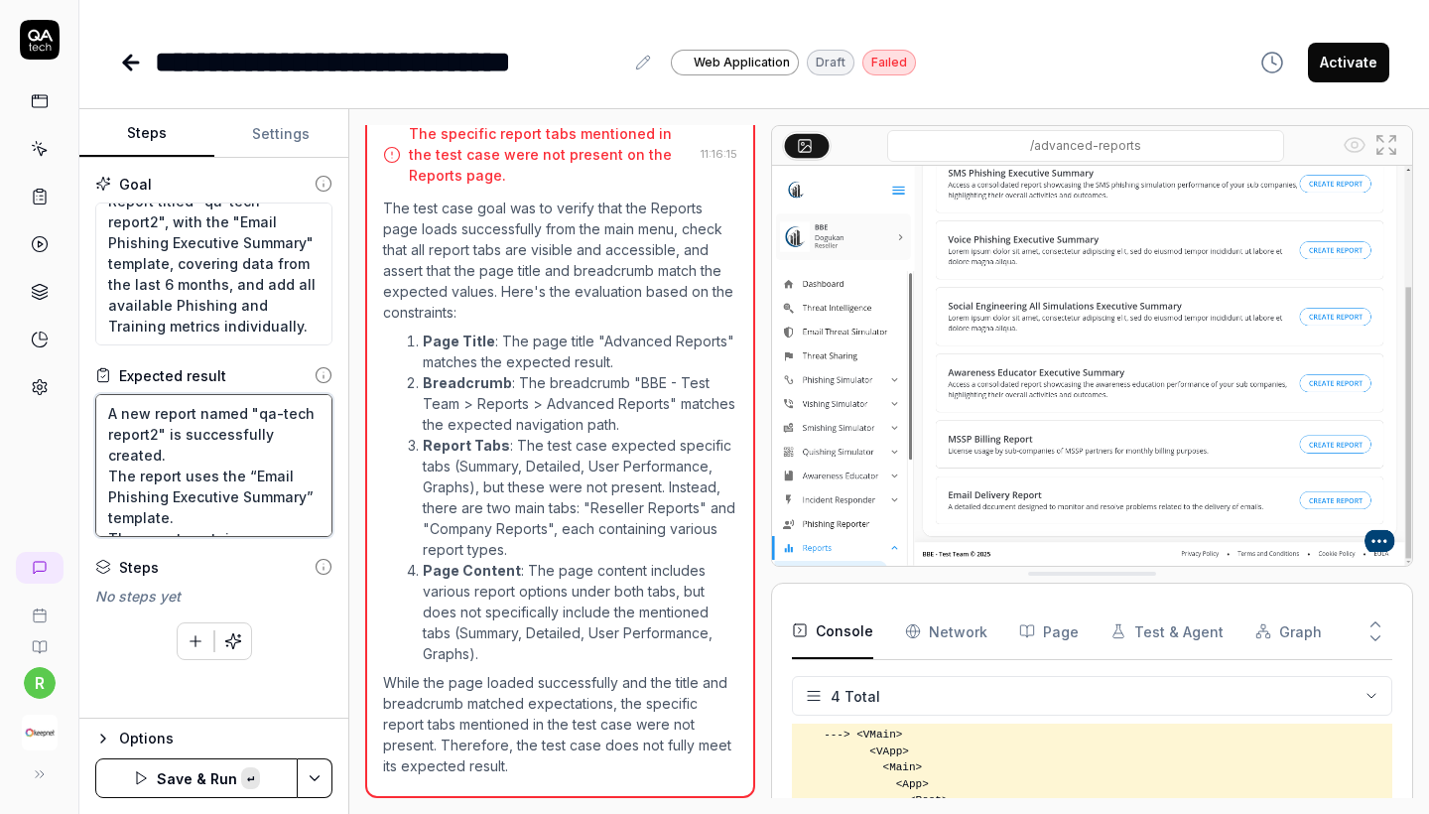
scroll to position [208, 0]
type textarea "A new report named "qa-tech report2" is successfully created. The report uses t…"
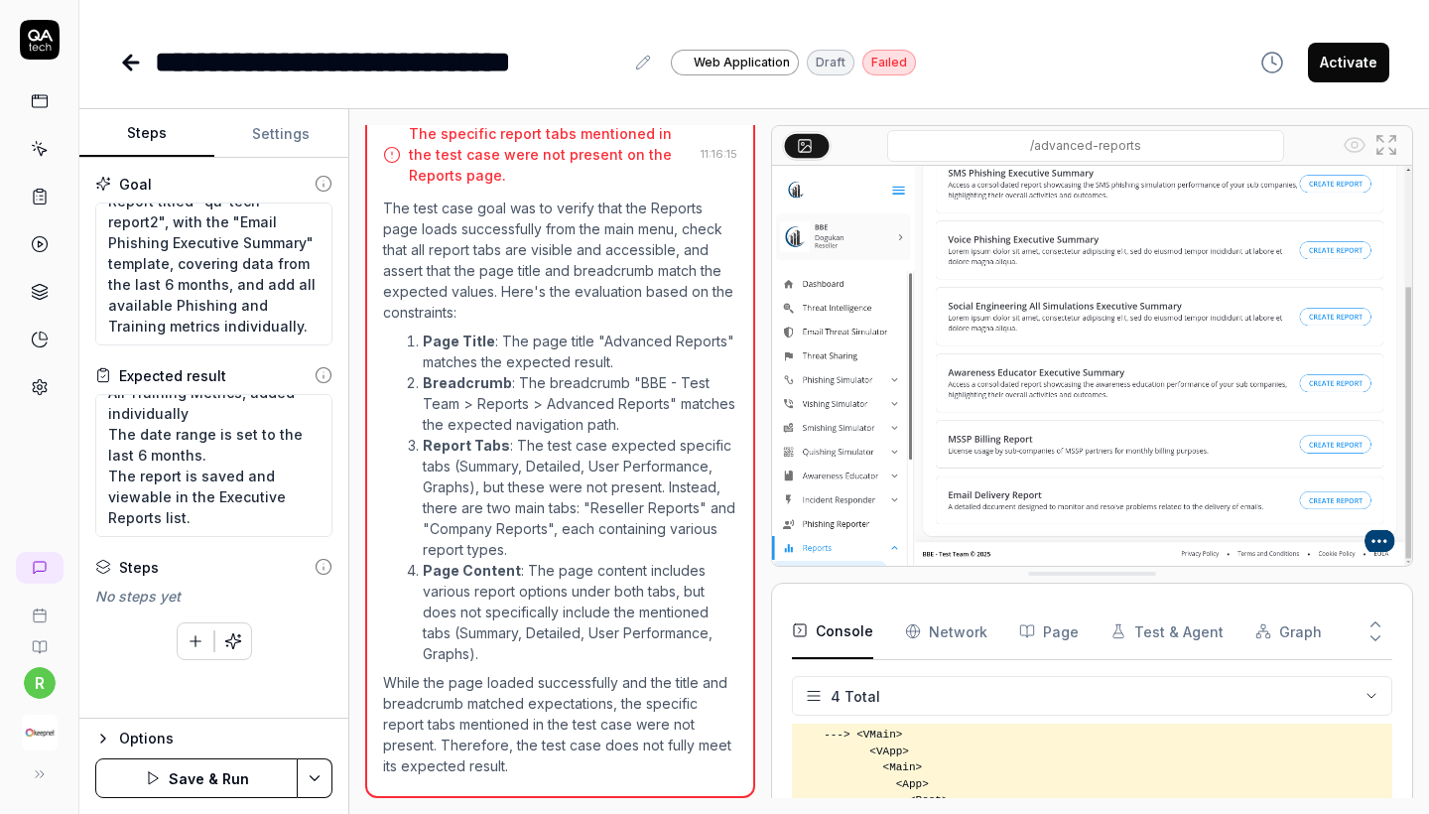
click at [272, 774] on button "Save & Run" at bounding box center [196, 778] width 202 height 40
type textarea "*"
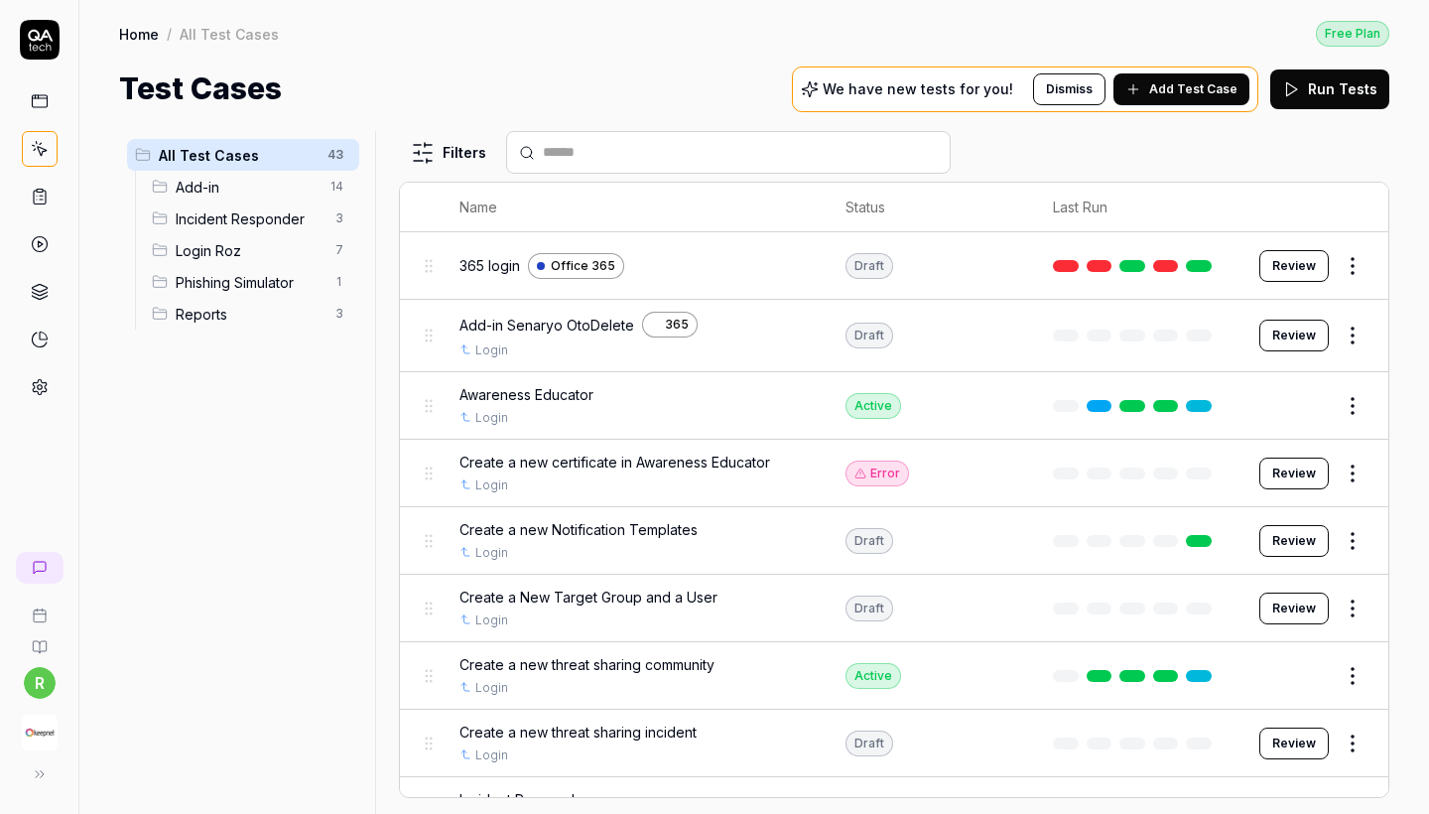
click at [260, 309] on span "Reports" at bounding box center [250, 314] width 148 height 21
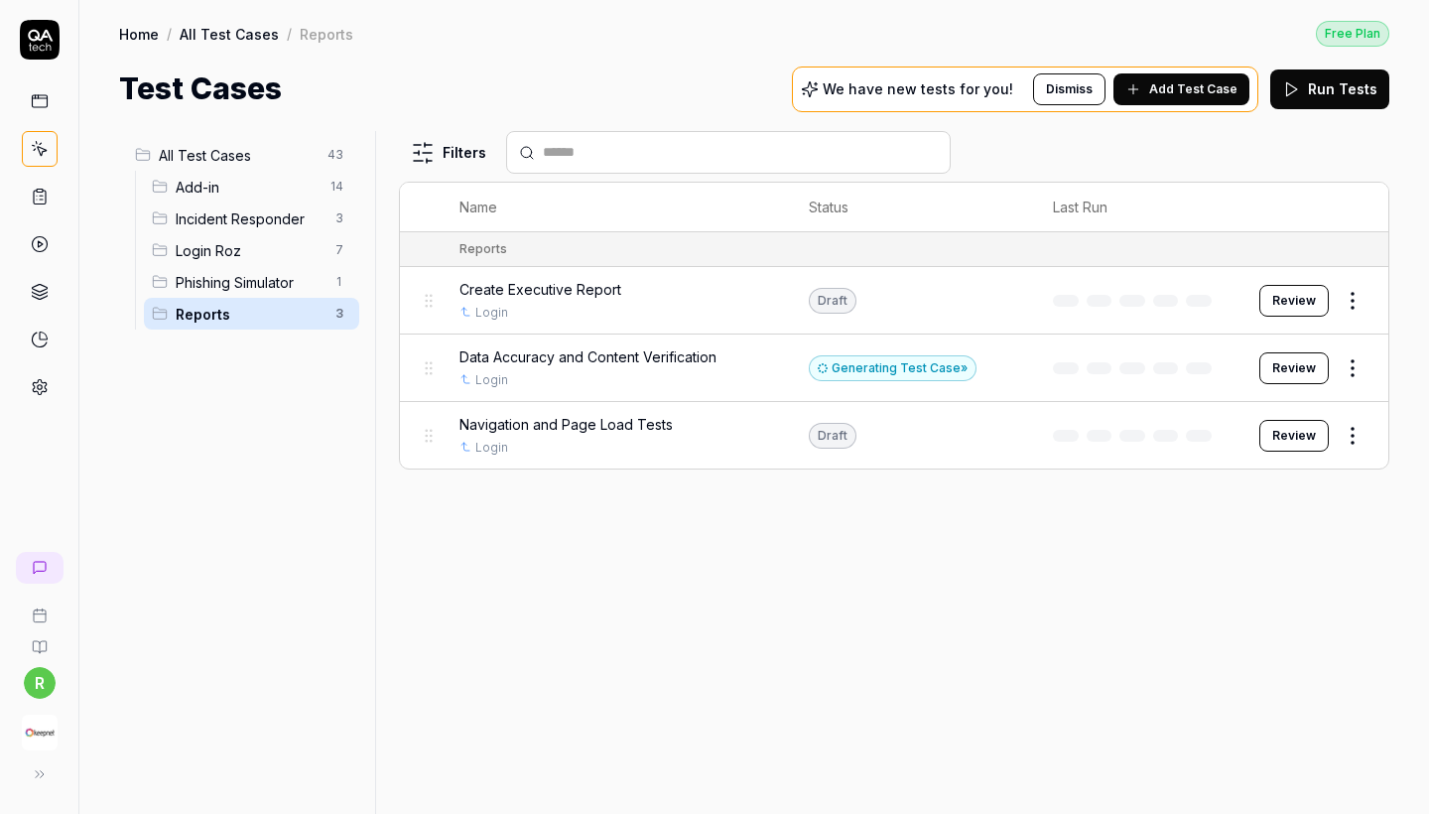
click at [650, 293] on div "Create Executive Report" at bounding box center [614, 289] width 310 height 21
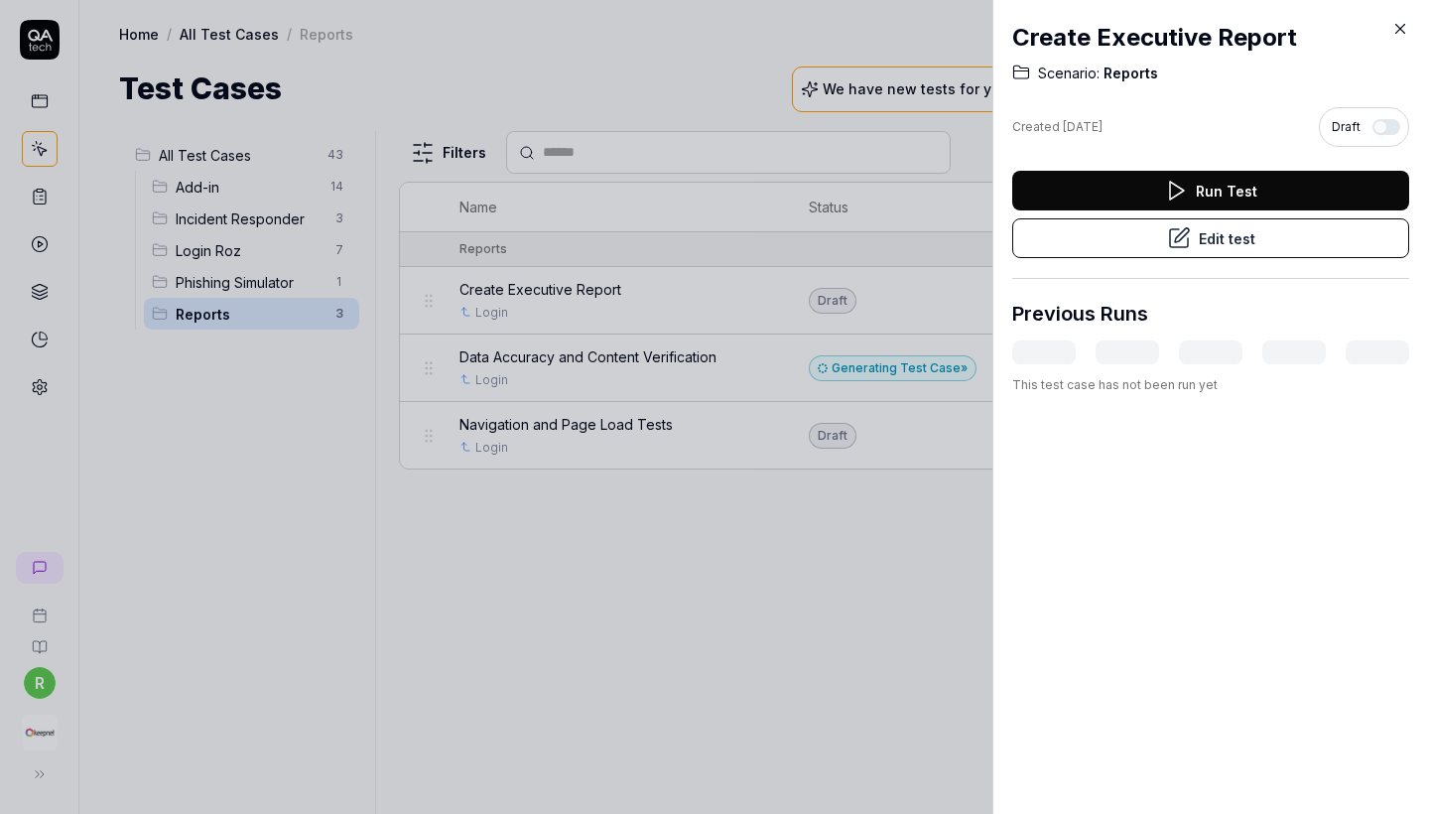
click at [1230, 245] on button "Edit test" at bounding box center [1210, 238] width 397 height 40
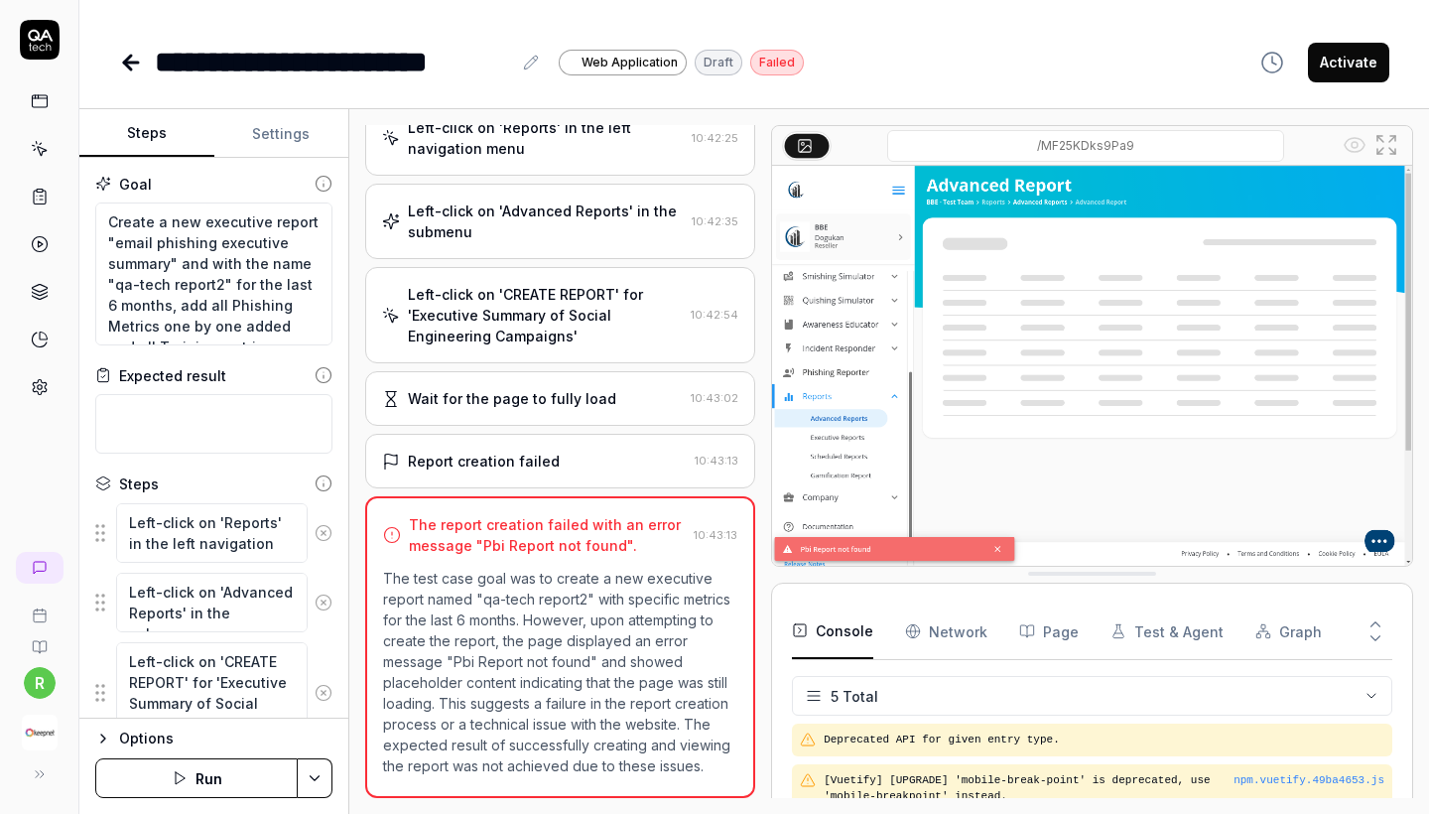
scroll to position [370, 0]
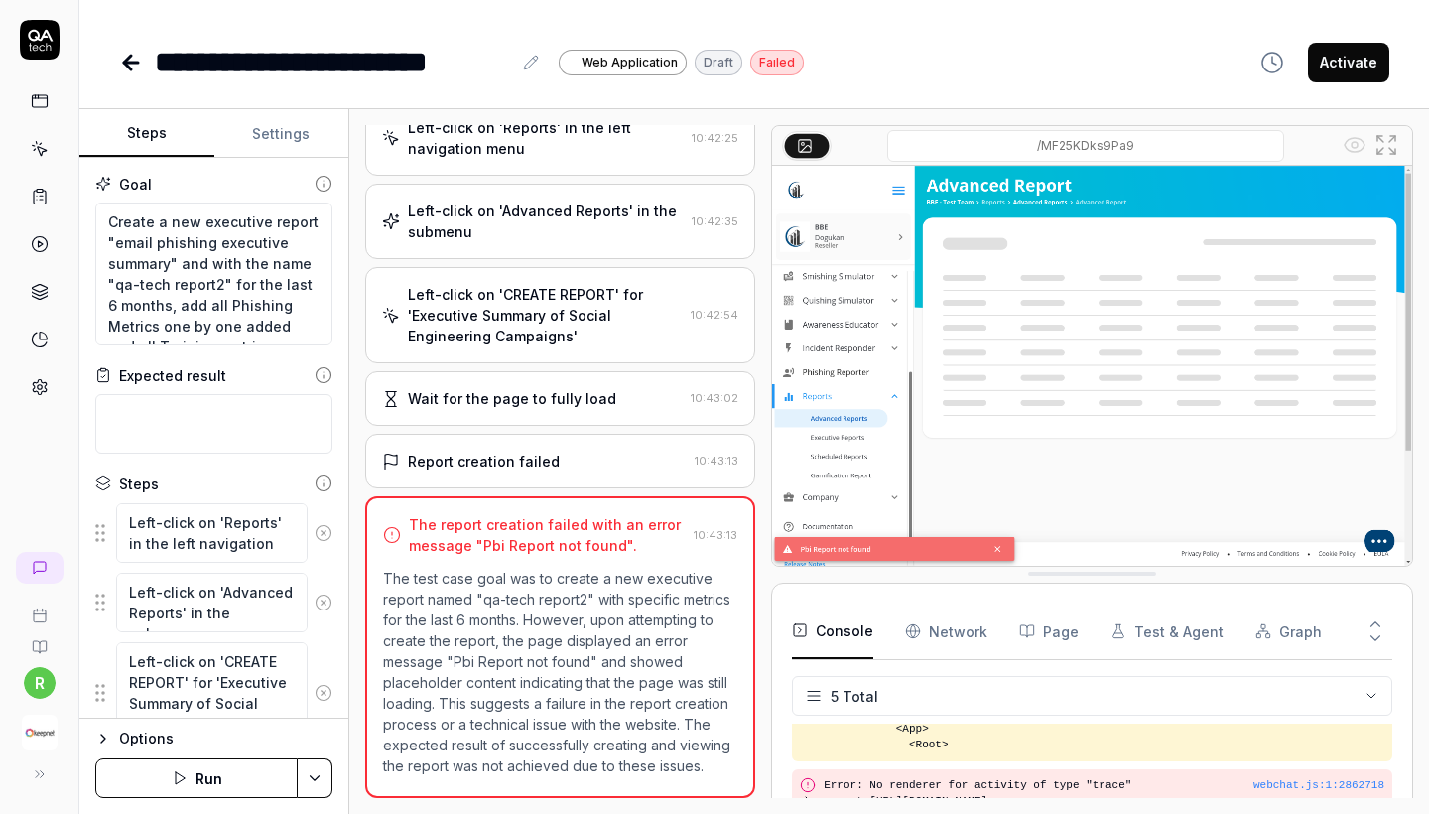
click at [582, 397] on div "Wait for the page to fully load" at bounding box center [512, 398] width 208 height 21
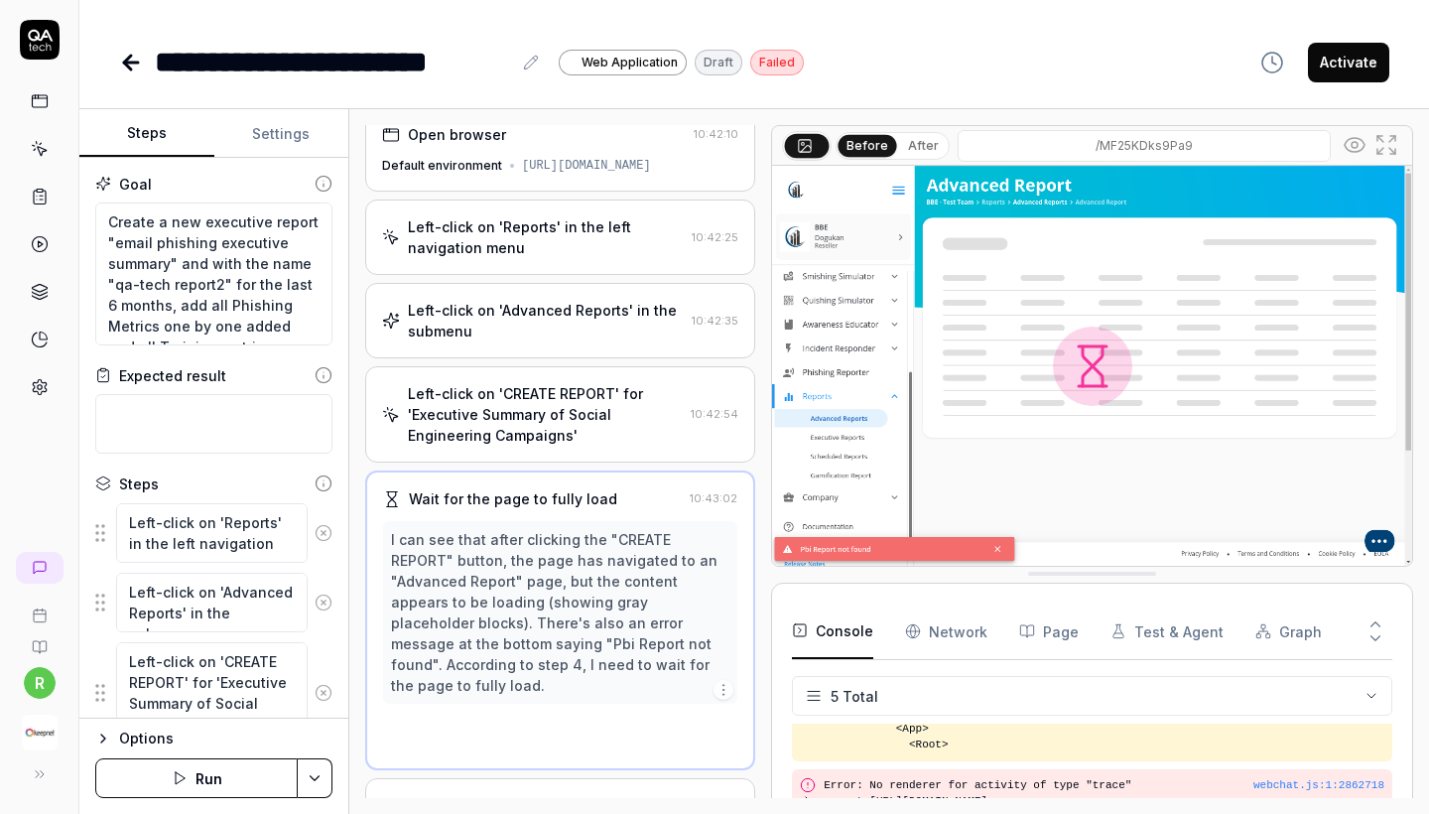
scroll to position [0, 0]
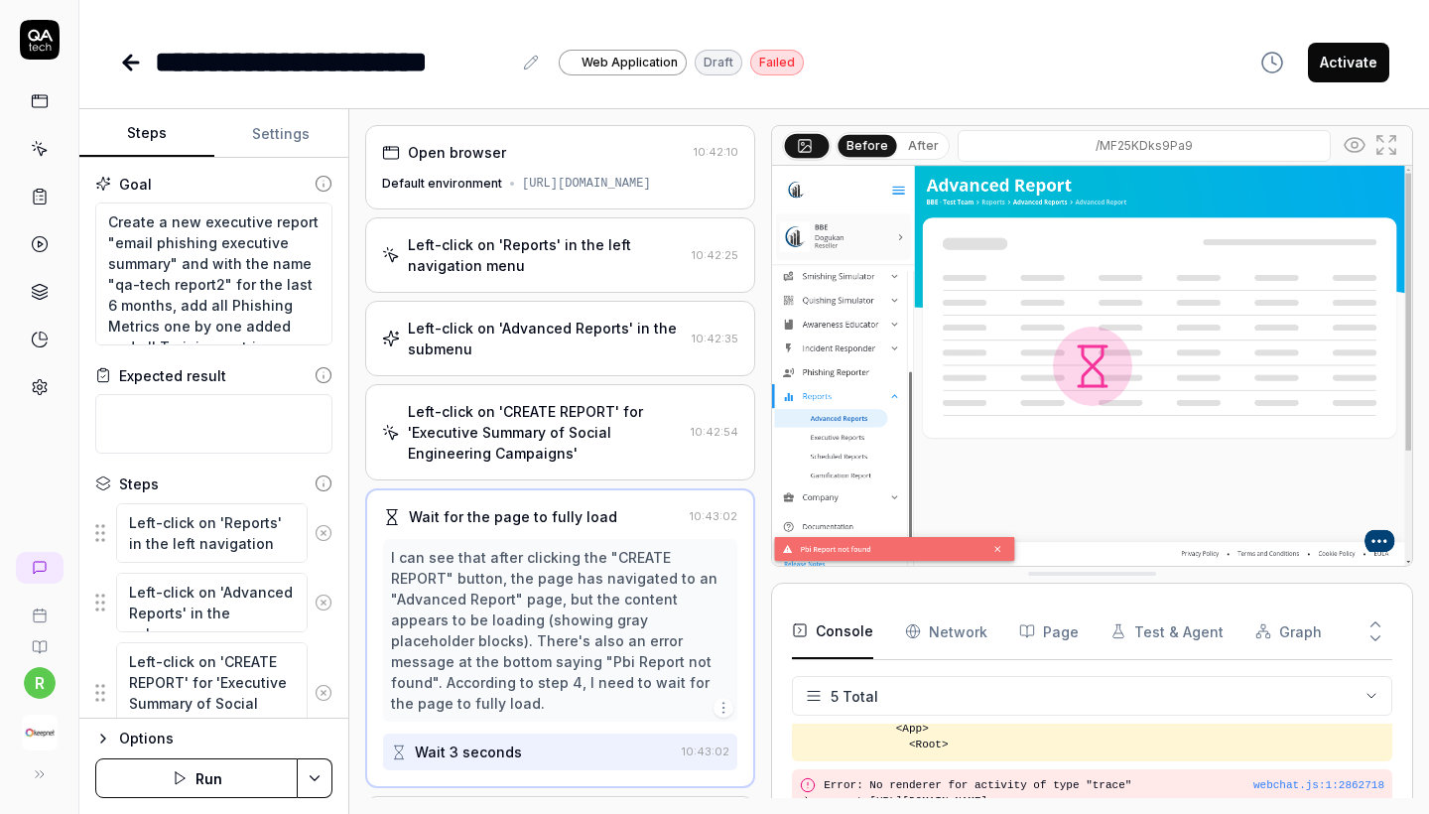
click at [579, 344] on div "Left-click on 'Advanced Reports' in the submenu" at bounding box center [546, 339] width 276 height 42
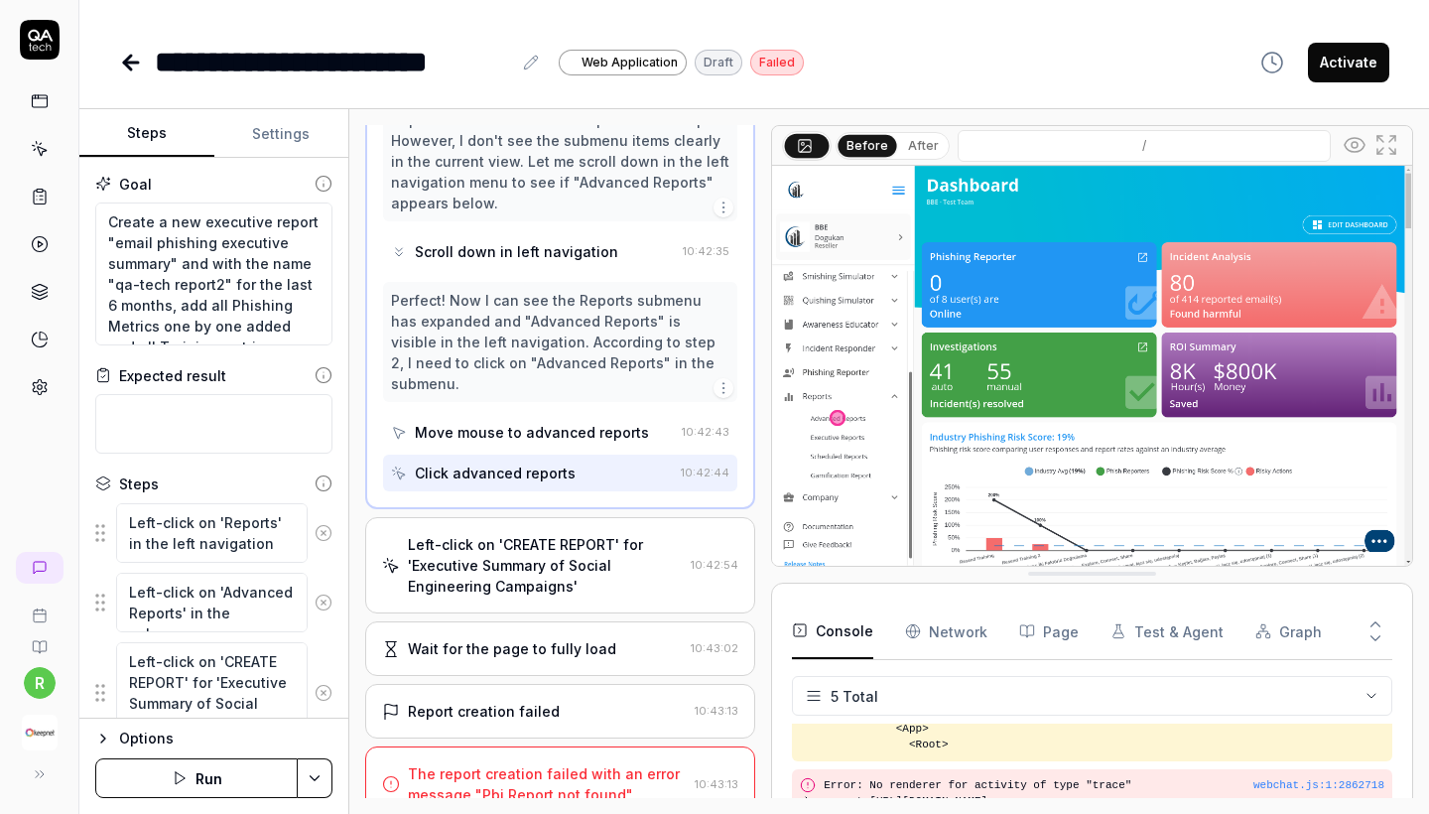
click at [556, 573] on div "Left-click on 'CREATE REPORT' for 'Executive Summary of Social Engineering Camp…" at bounding box center [560, 565] width 390 height 96
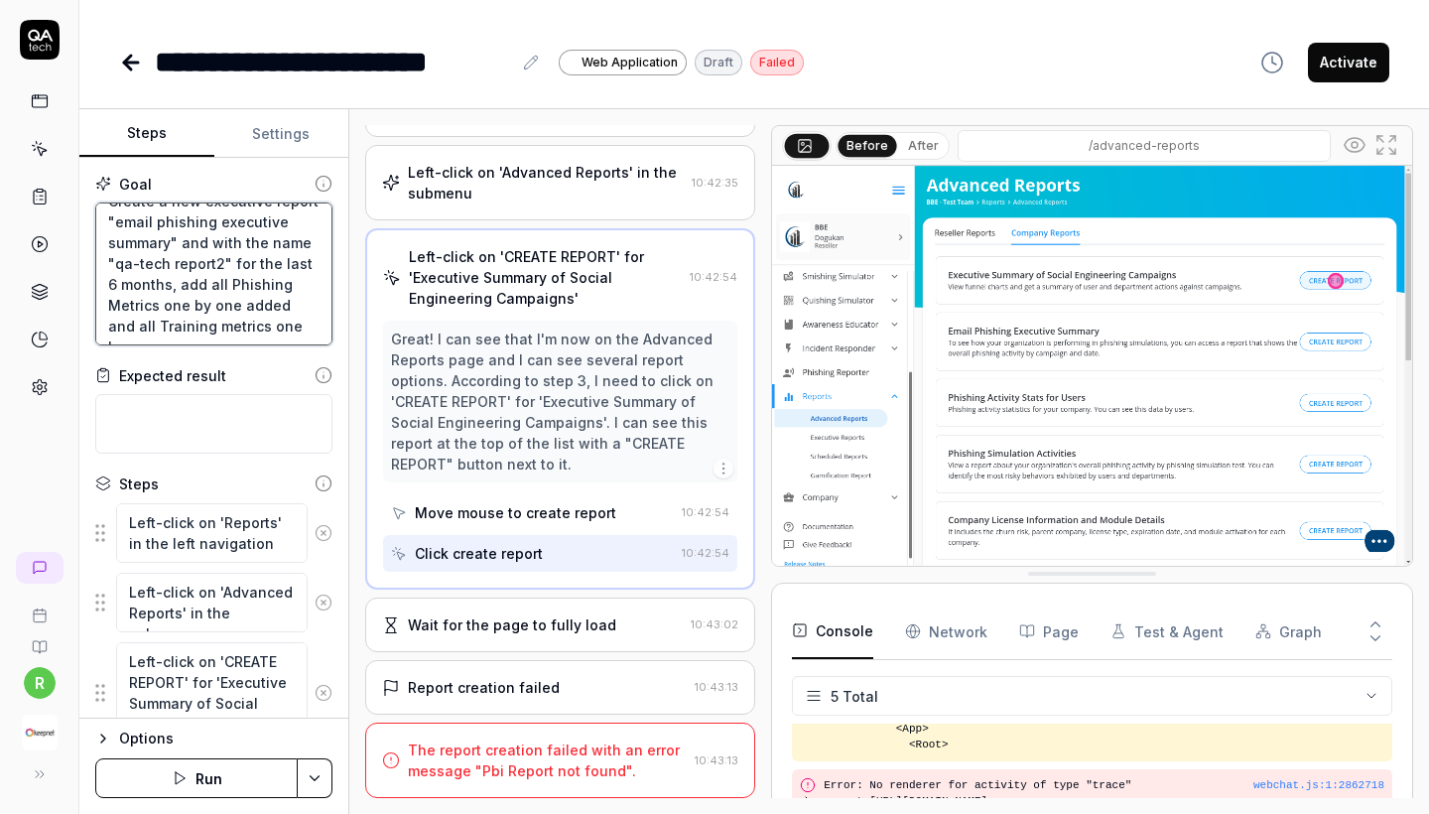
scroll to position [-1, 0]
click at [287, 318] on textarea "Create a new executive report "email phishing executive summary" and with the n…" at bounding box center [213, 273] width 237 height 143
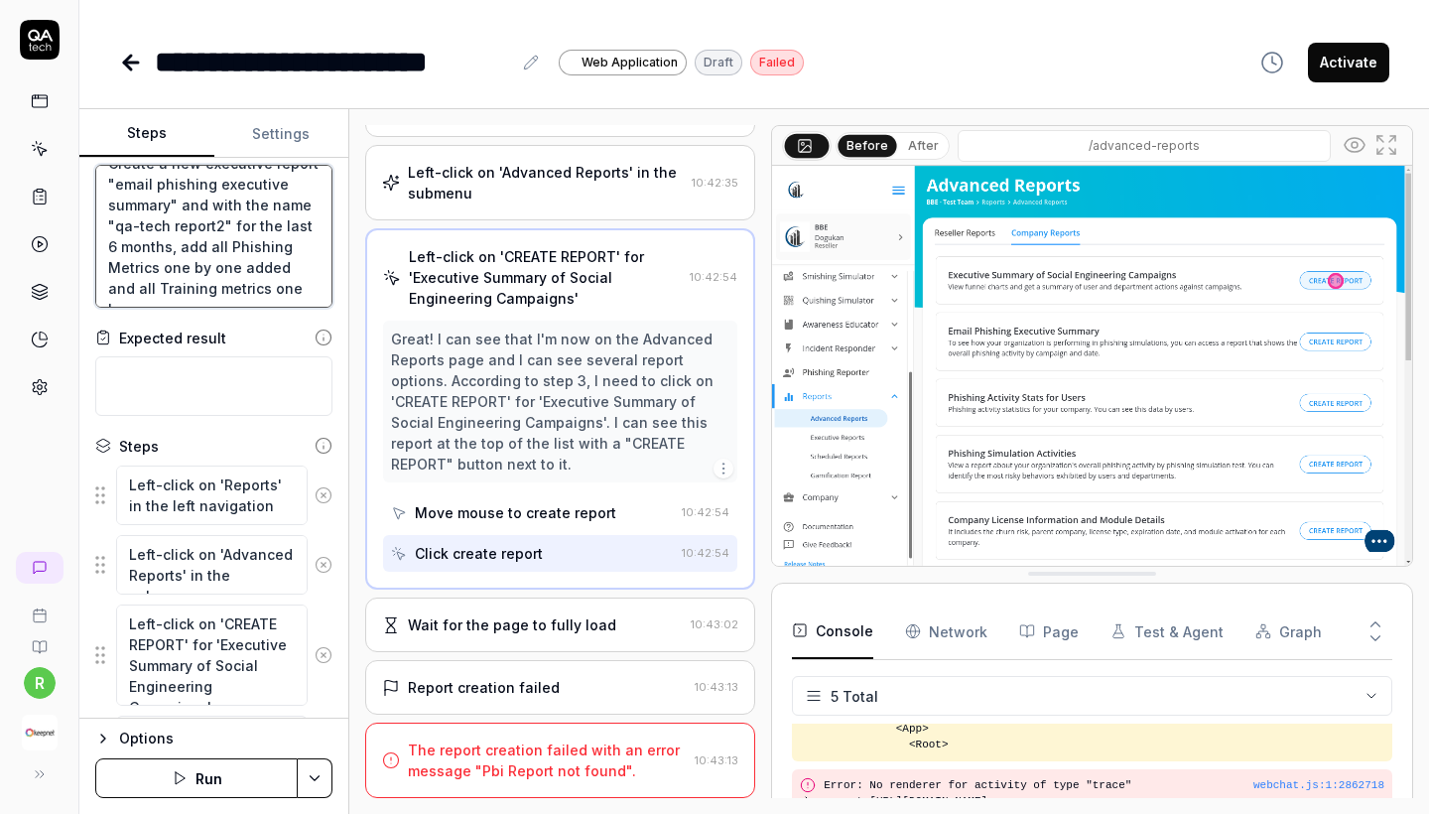
scroll to position [0, 0]
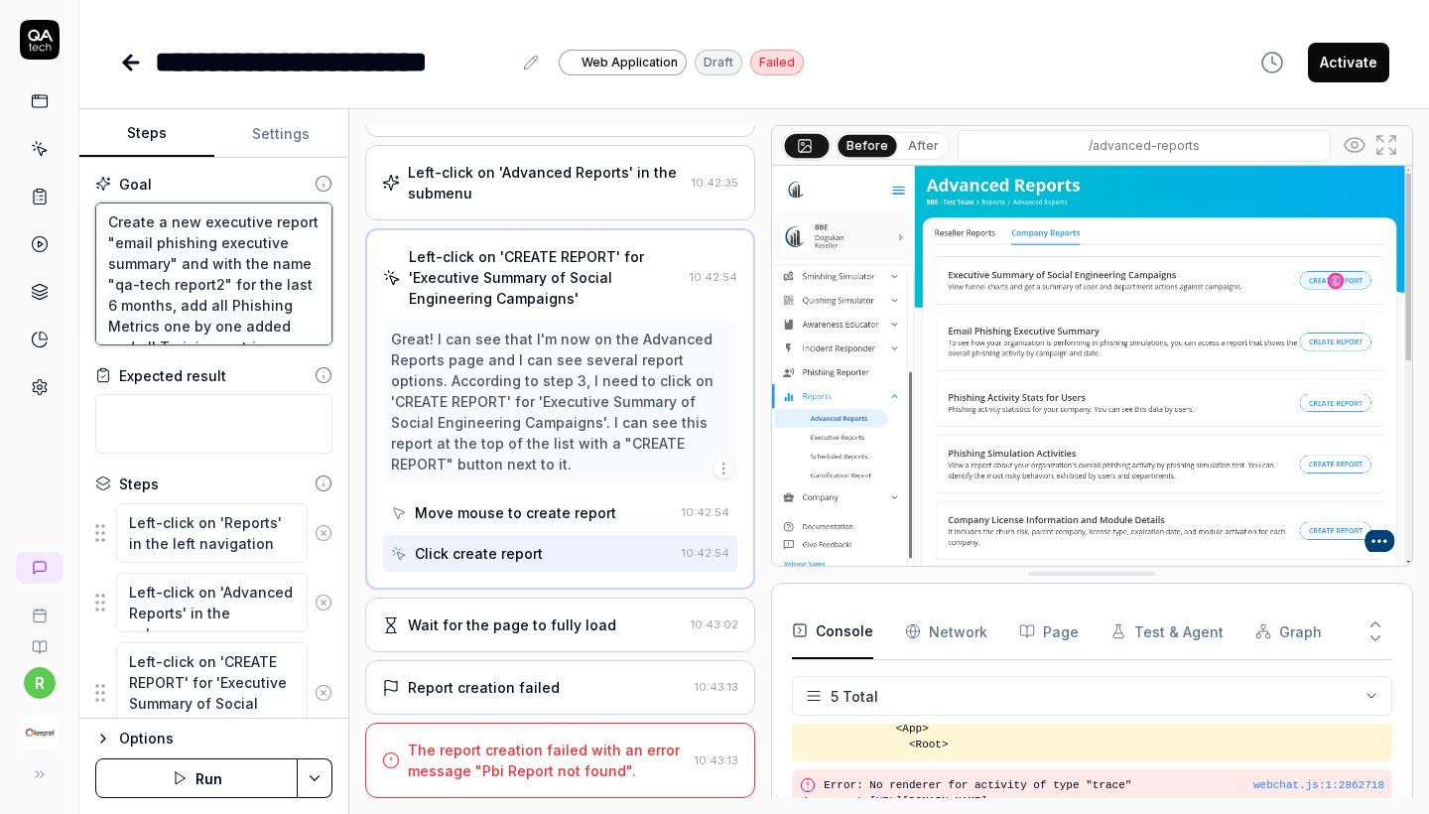
drag, startPoint x: 318, startPoint y: 293, endPoint x: 74, endPoint y: 107, distance: 305.9
click at [74, 107] on div "**********" at bounding box center [714, 407] width 1429 height 814
type textarea "*"
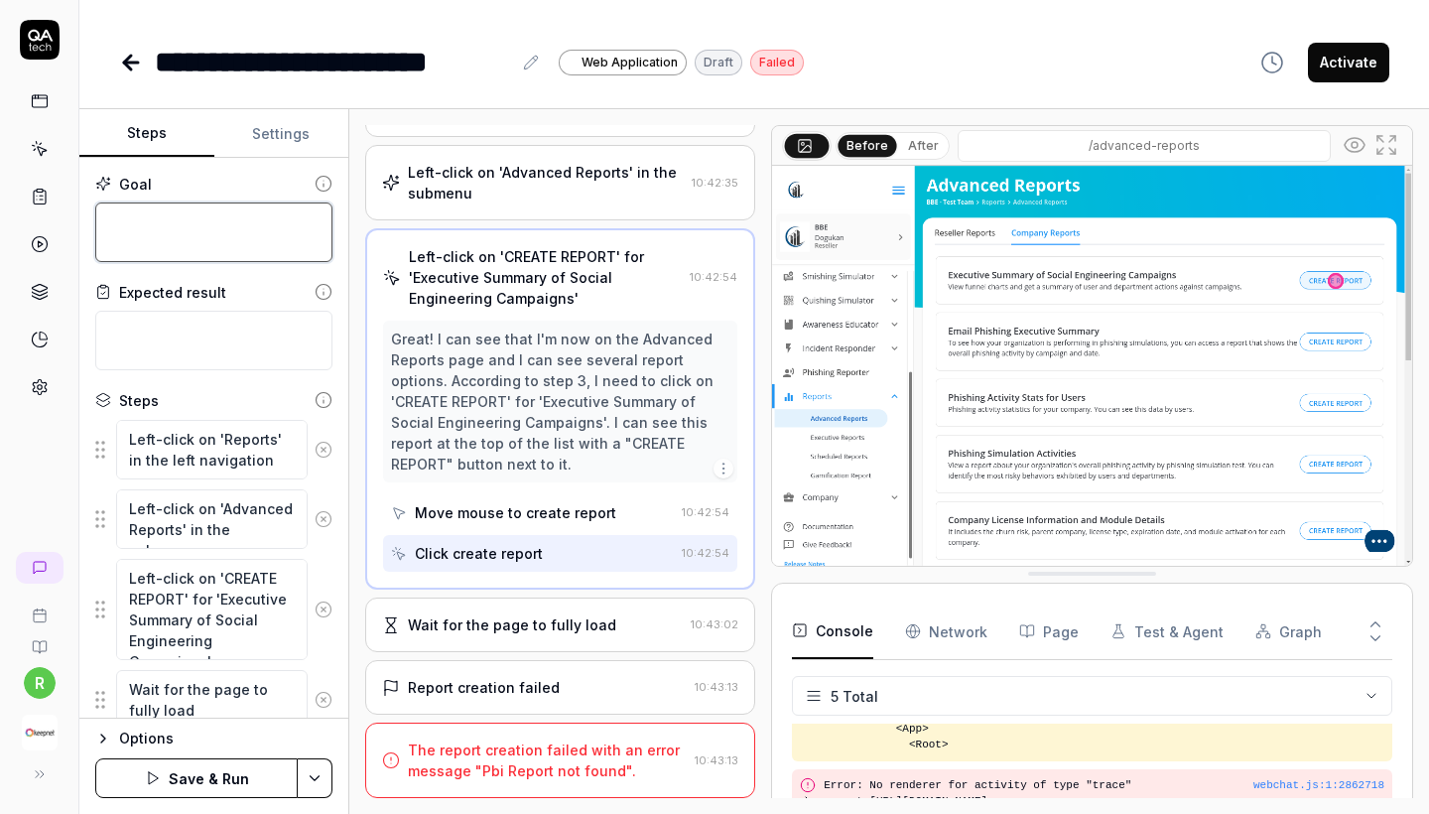
paste textarea "Create a new Executive Report titled "qa-tech report2", with the "Email Phishin…"
type textarea "*"
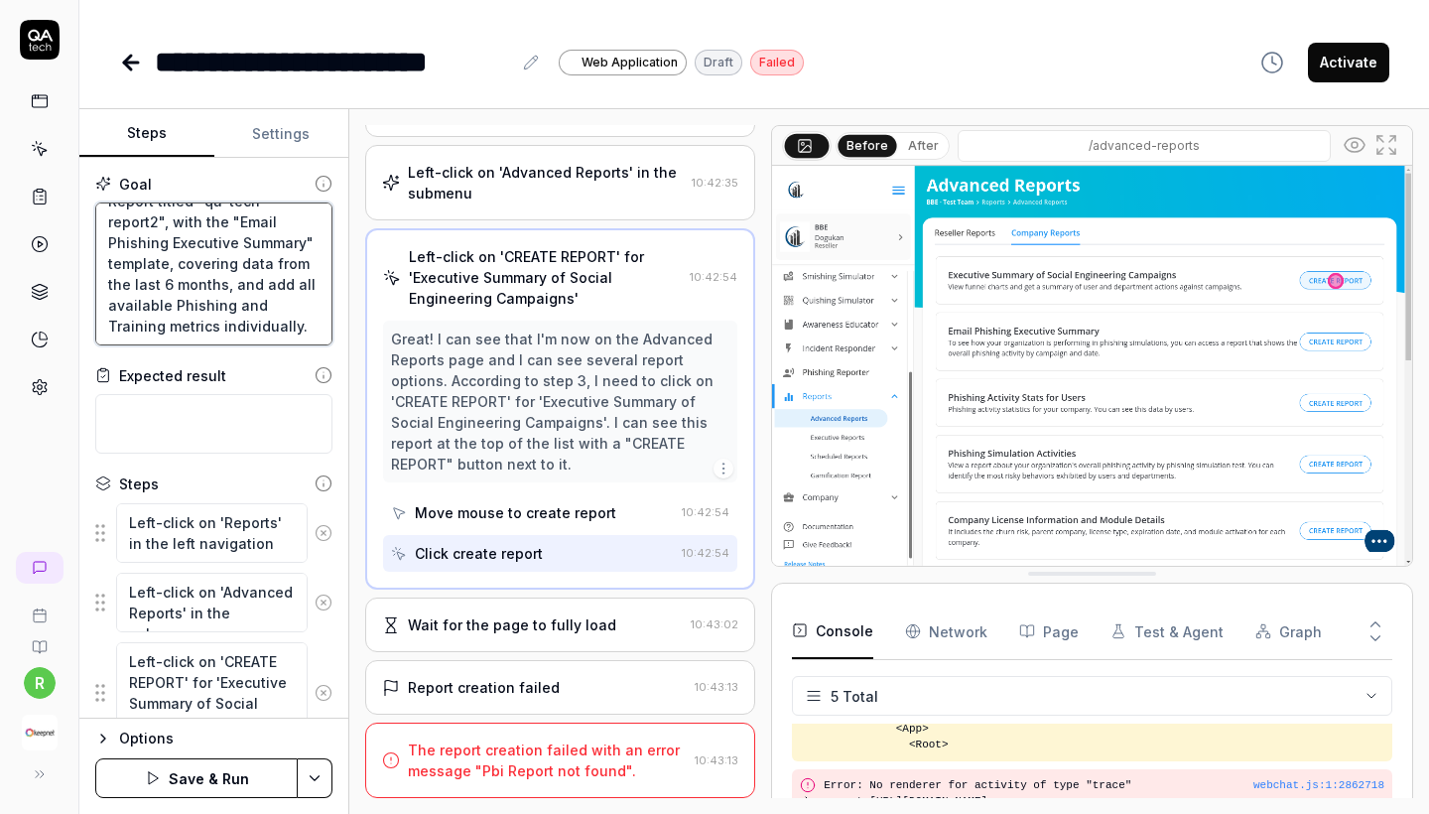
type textarea "Create a new Executive Report titled "qa-tech report2", with the "Email Phishin…"
click at [319, 534] on icon at bounding box center [324, 533] width 18 height 18
click at [319, 593] on icon at bounding box center [324, 602] width 18 height 18
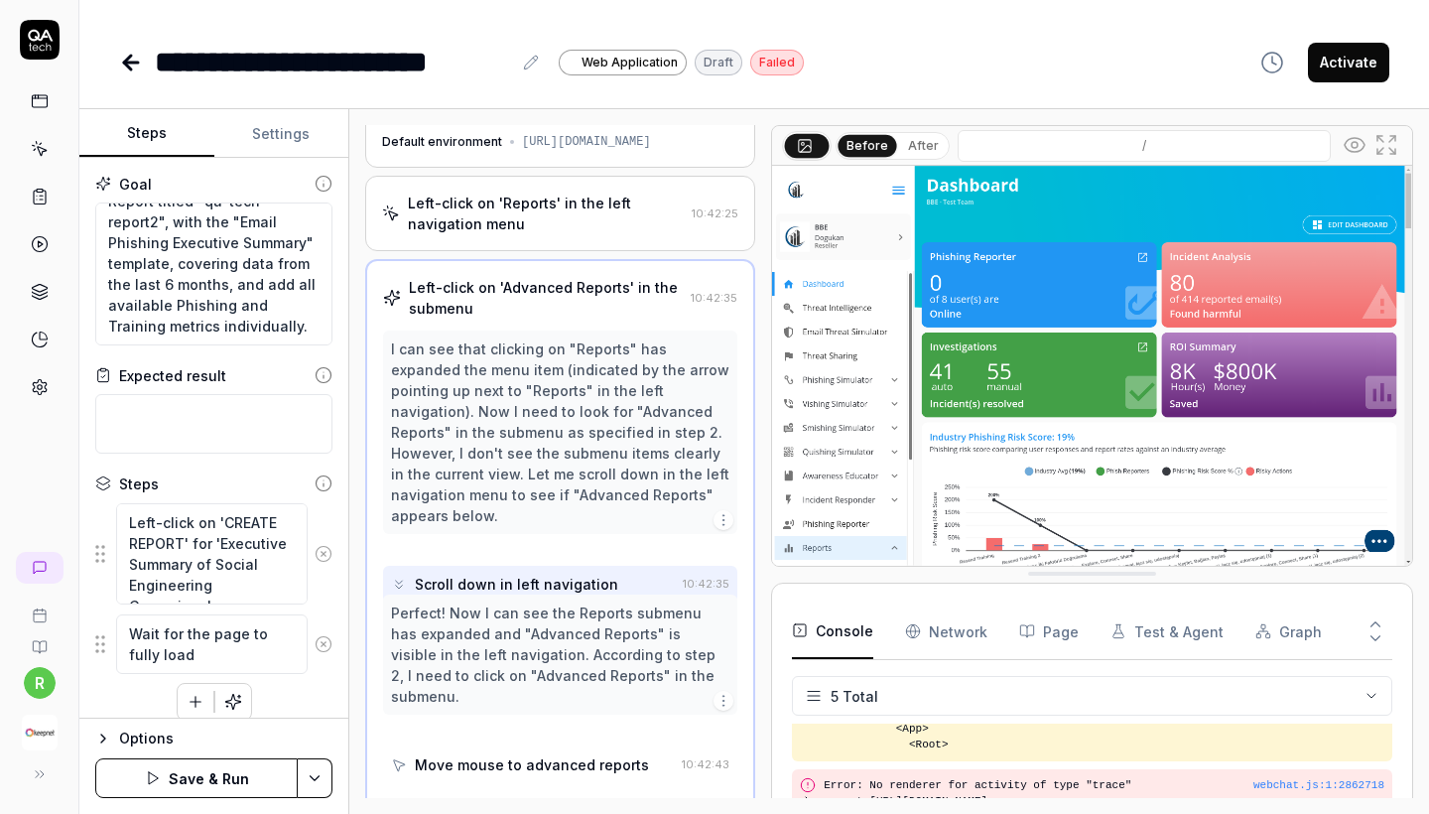
click at [319, 534] on button at bounding box center [324, 554] width 32 height 40
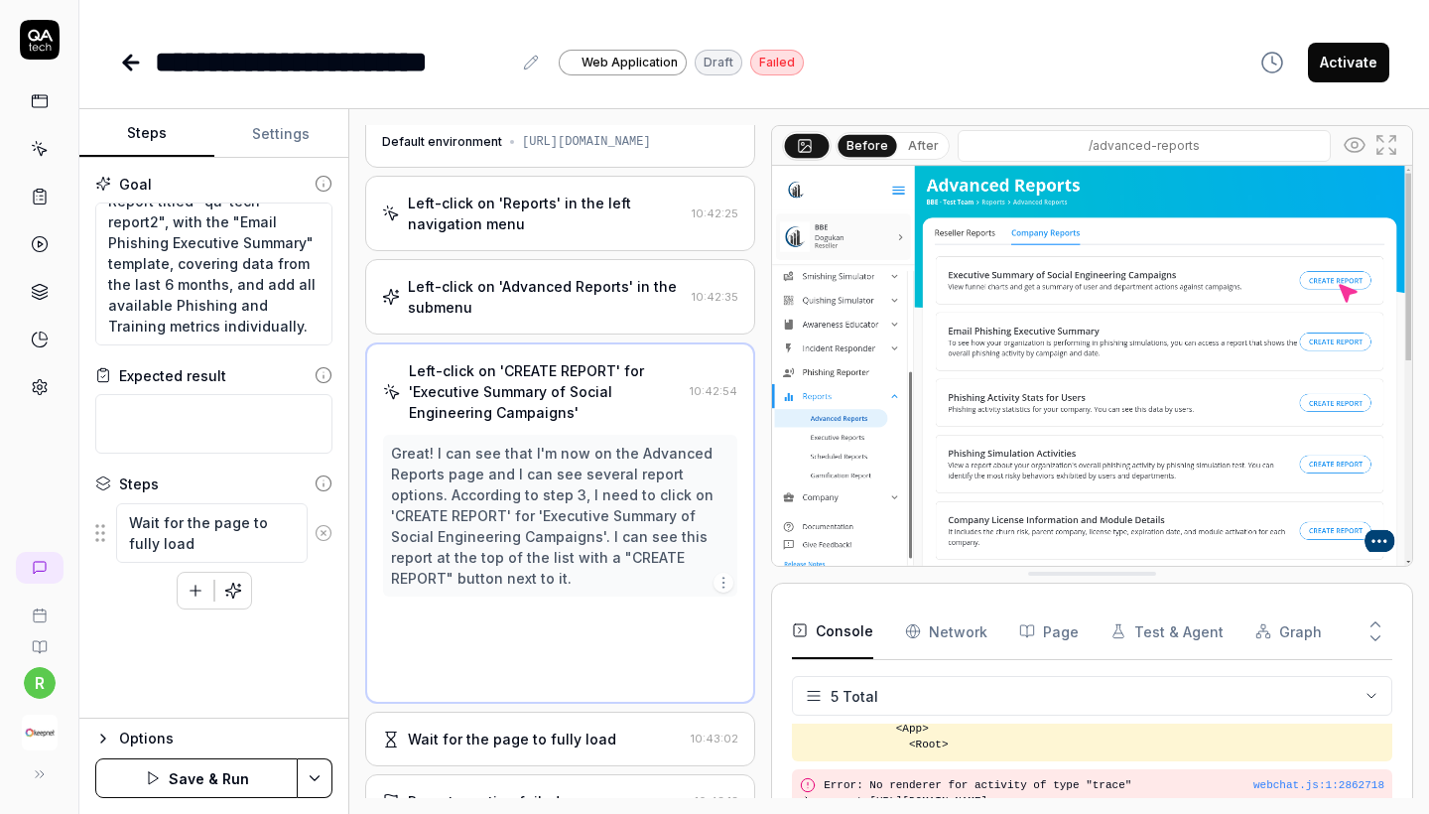
scroll to position [0, 0]
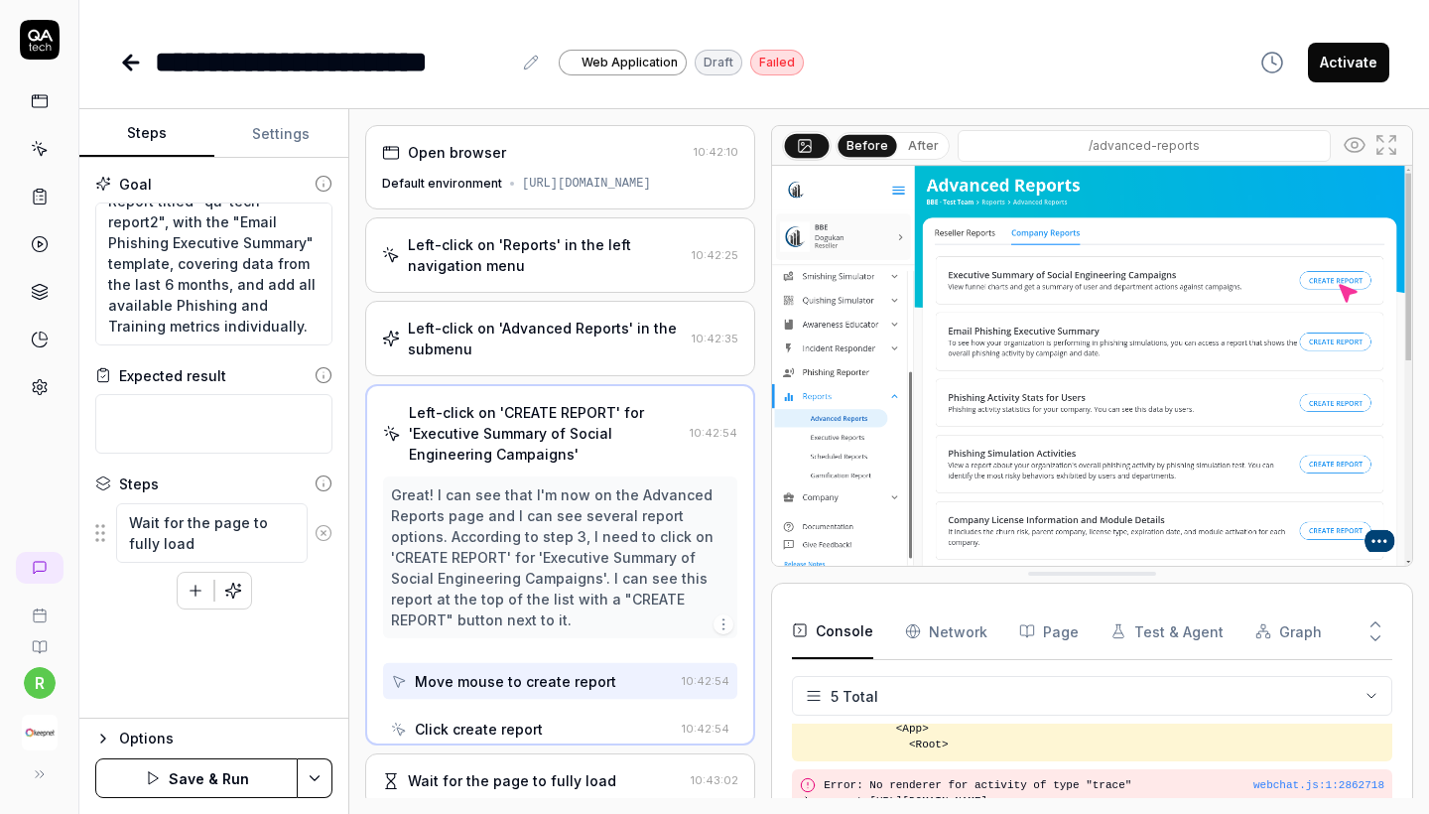
click at [319, 534] on icon at bounding box center [324, 533] width 18 height 18
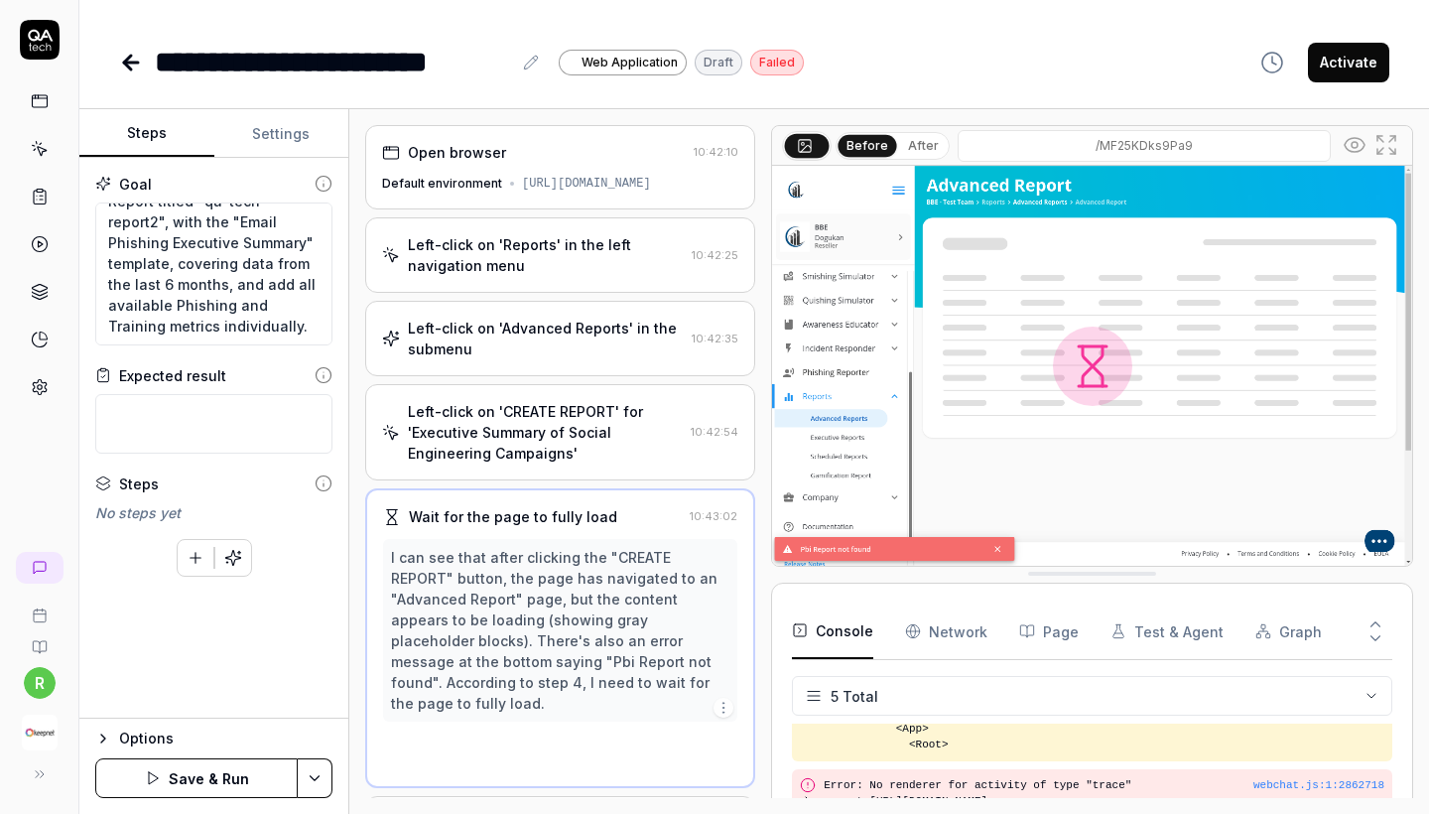
click at [319, 534] on div "To pick up a draggable item, press the space bar. While dragging, use the arrow…" at bounding box center [213, 554] width 237 height 46
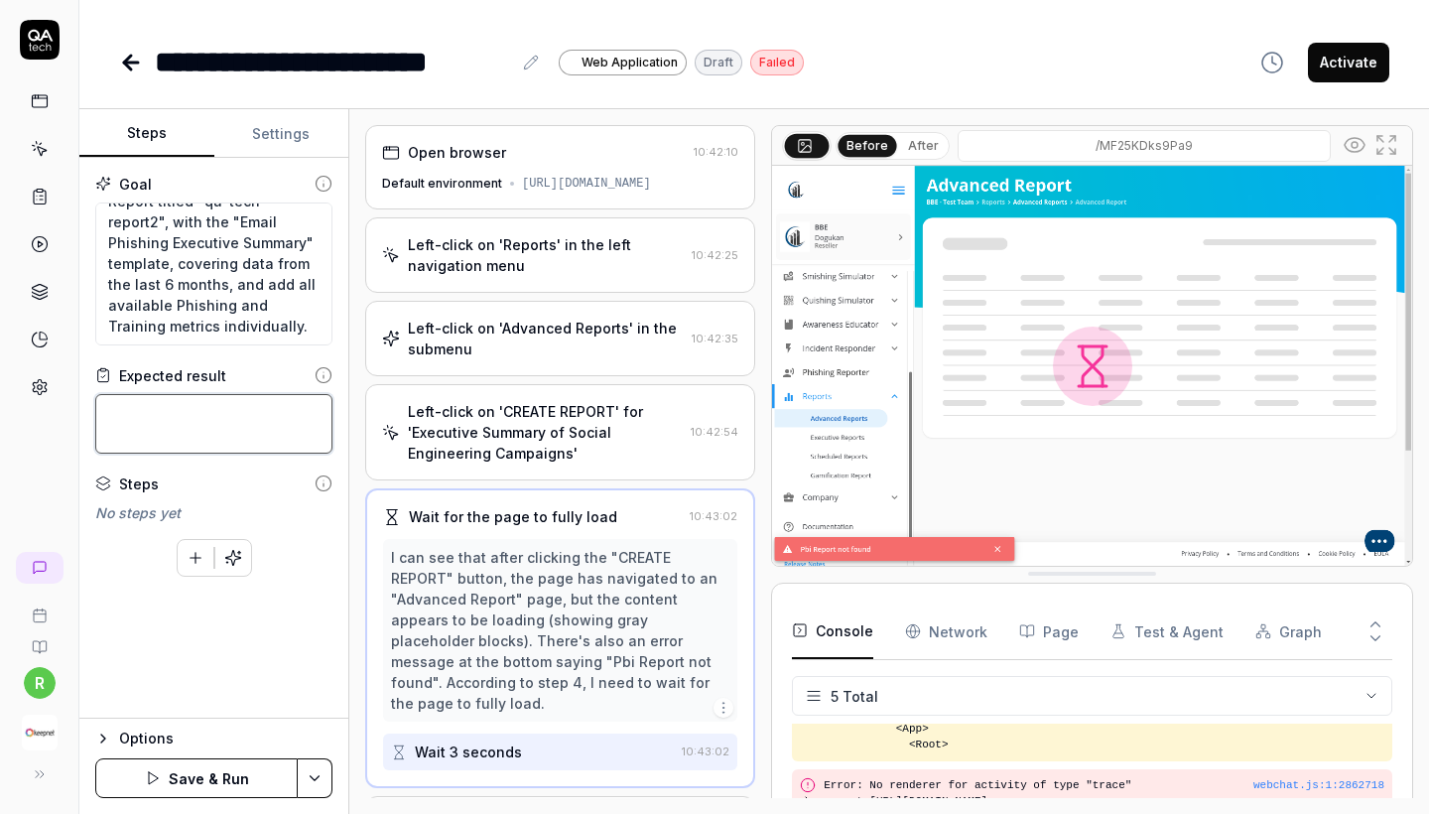
click at [213, 435] on textarea at bounding box center [213, 424] width 237 height 60
paste textarea "A new report named "qa-tech report2" is successfully created. The report uses t…"
type textarea "*"
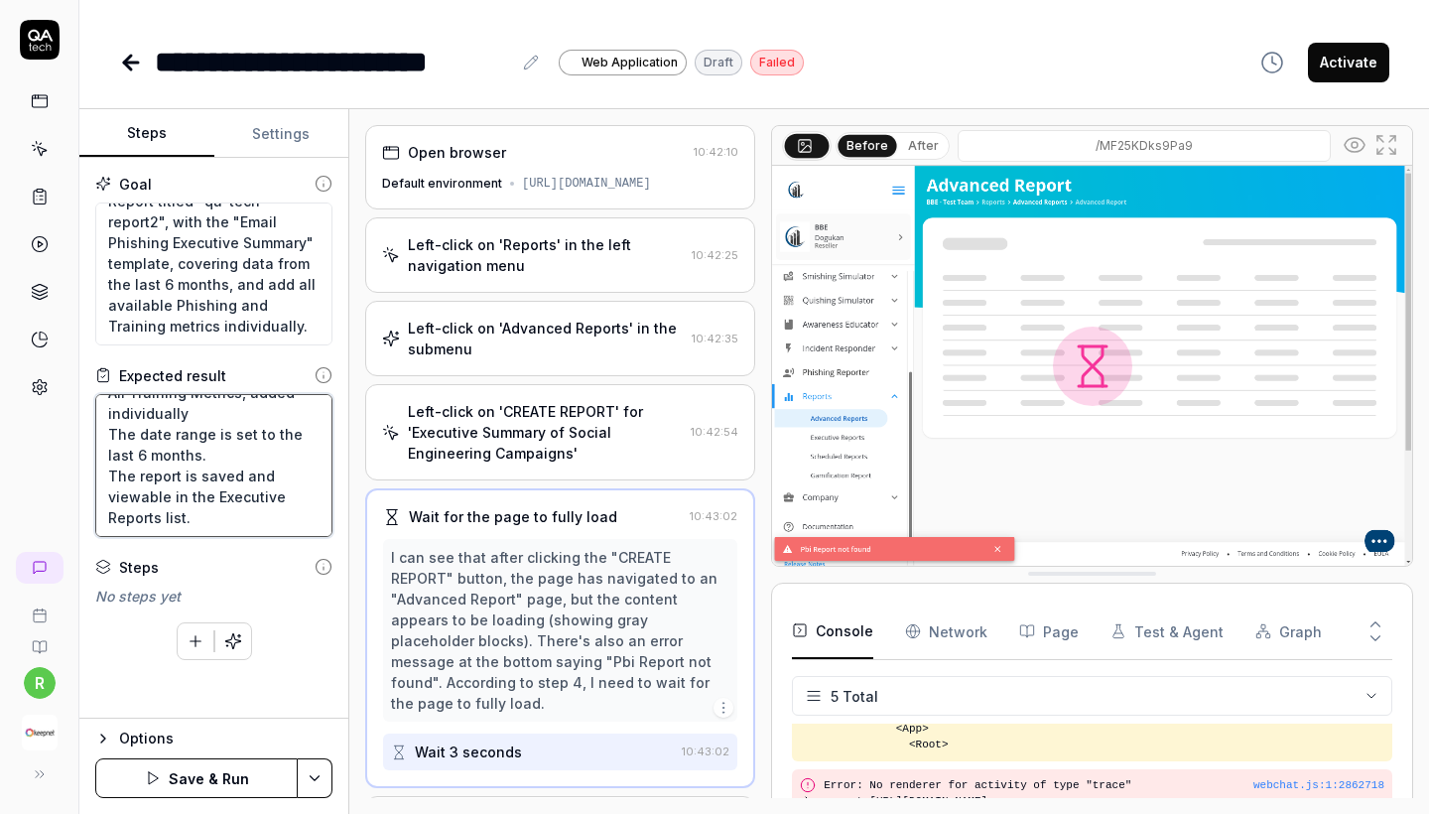
type textarea "A new report named "qa-tech report2" is successfully created. The report uses t…"
click at [238, 778] on button "Save & Run" at bounding box center [196, 778] width 202 height 40
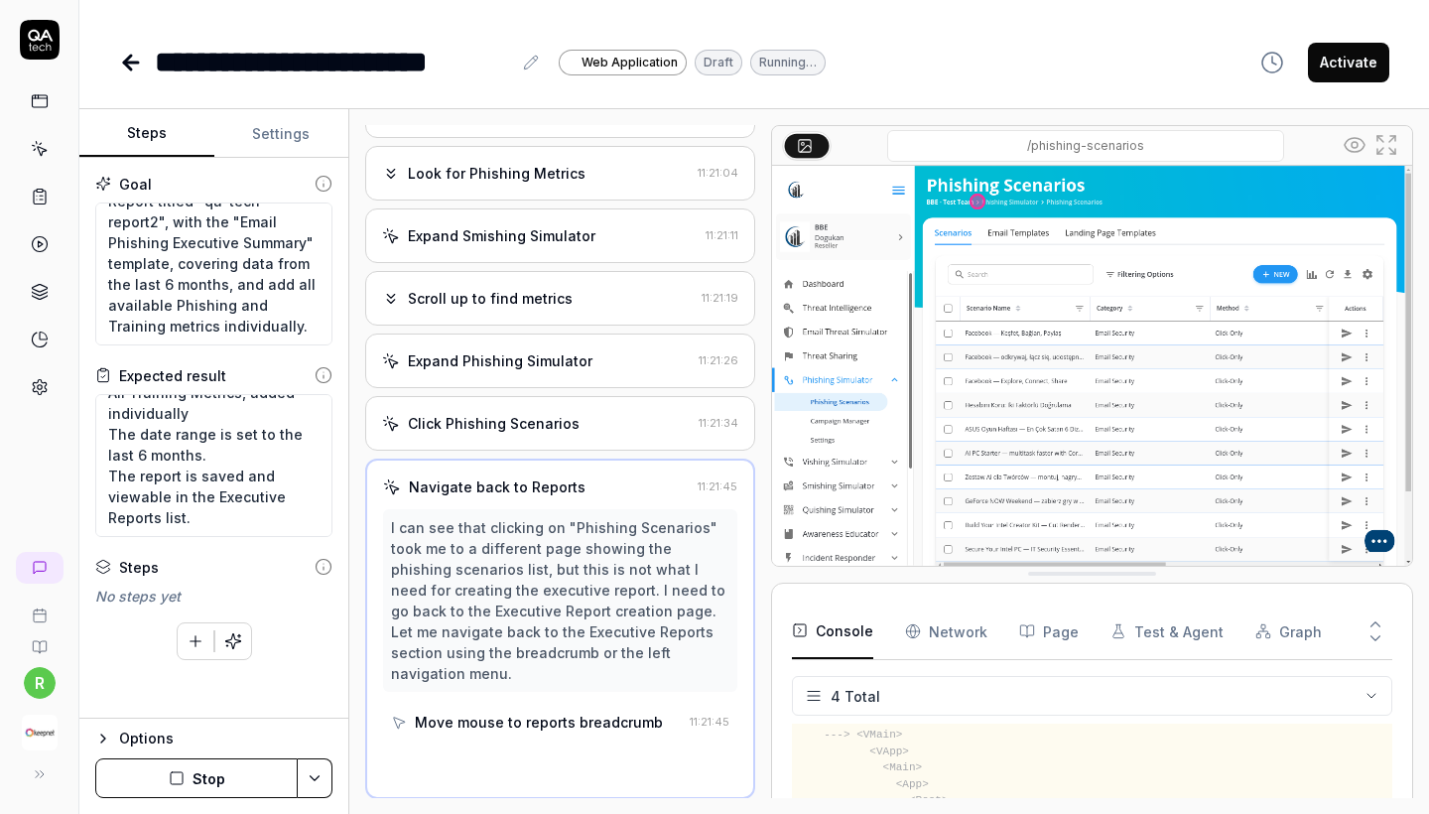
scroll to position [632, 0]
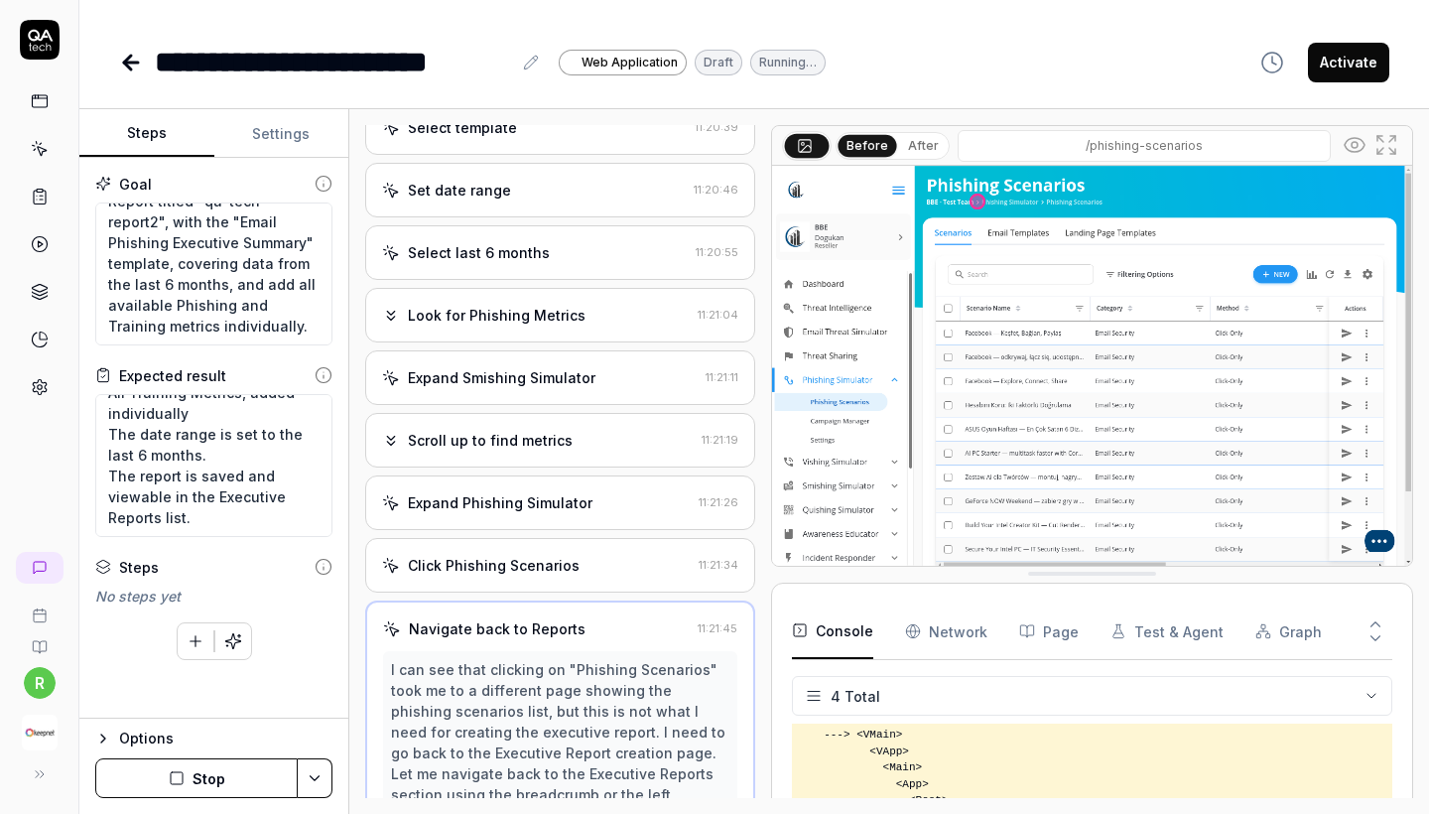
click at [579, 262] on div "Select last 6 months" at bounding box center [535, 252] width 306 height 21
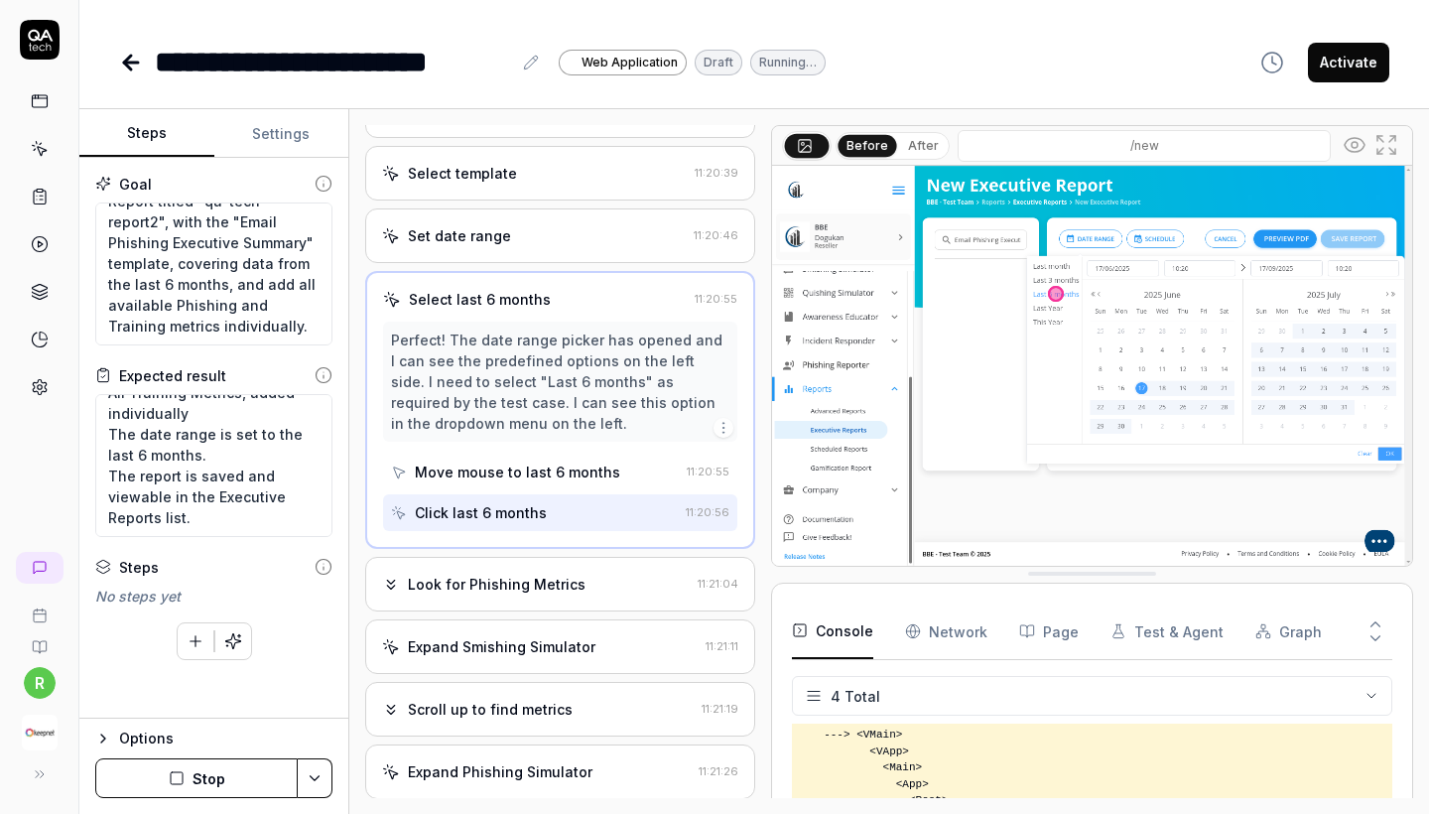
click at [549, 633] on div "Open browser 11:19:44 Default environment https://test-ui.devkeepnet.com/ Navig…" at bounding box center [560, 461] width 390 height 673
click at [534, 594] on div "Look for Phishing Metrics" at bounding box center [497, 584] width 178 height 21
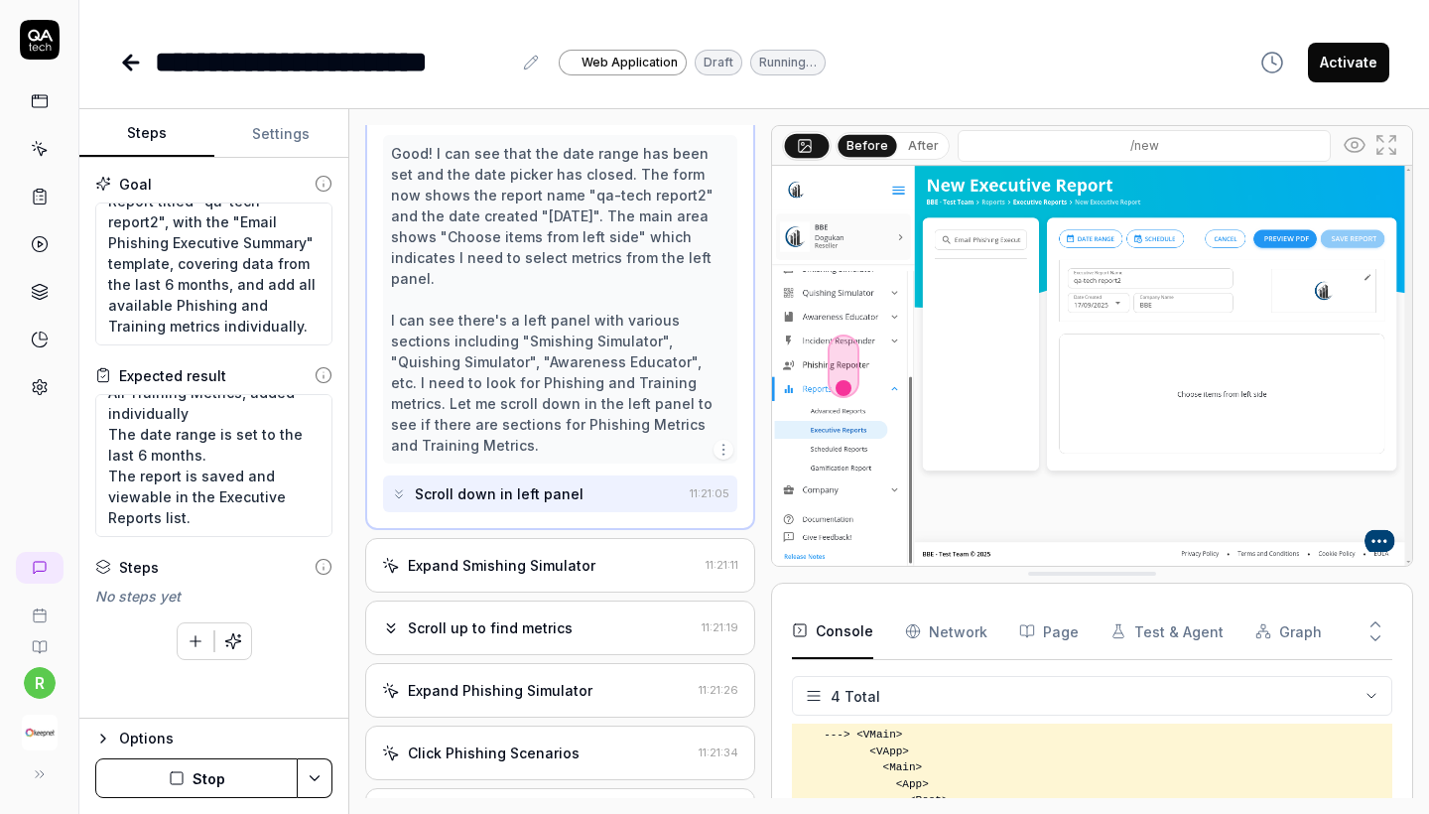
click at [527, 555] on div "Expand Smishing Simulator" at bounding box center [502, 565] width 188 height 21
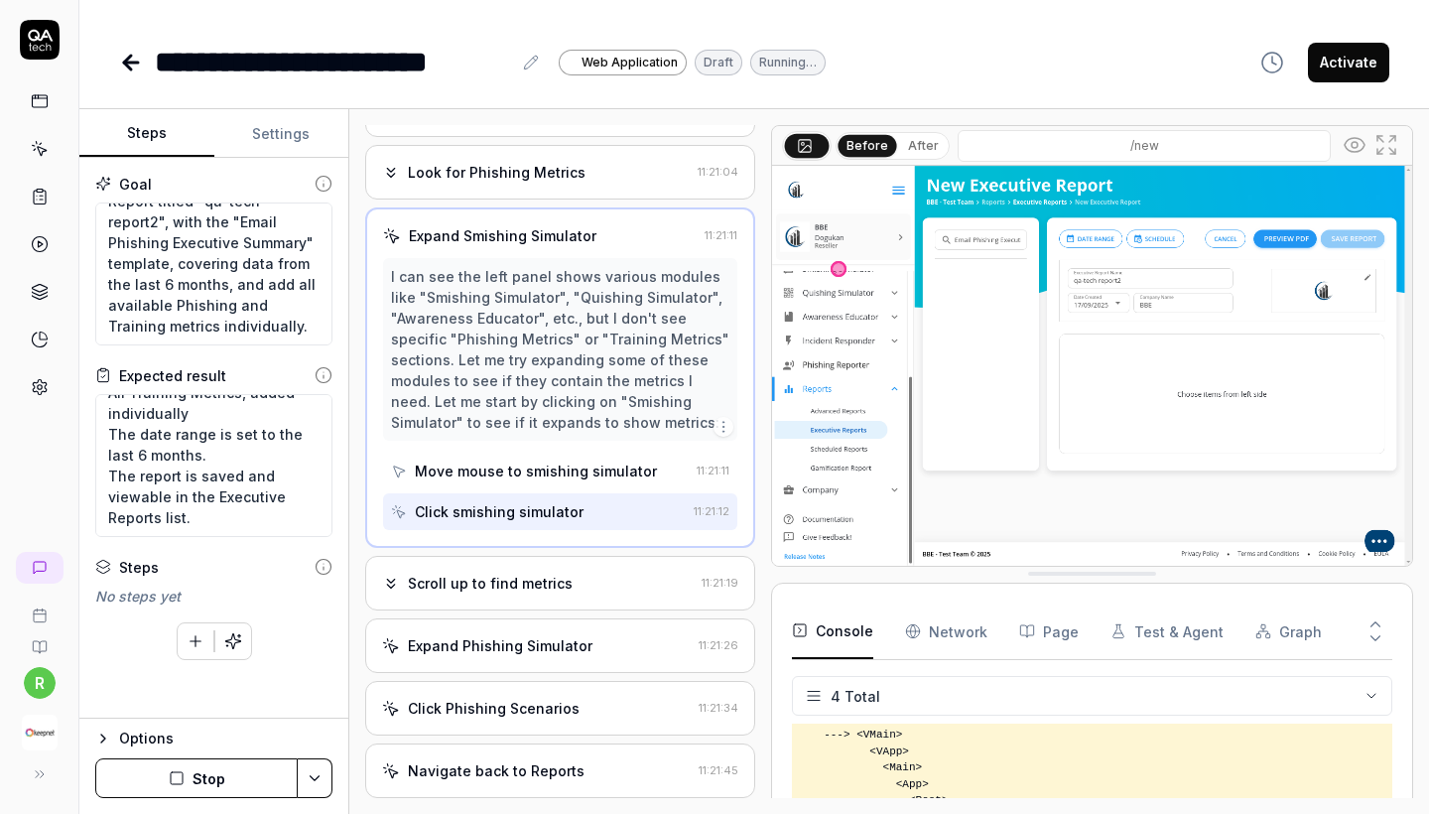
click at [529, 593] on div "Scroll up to find metrics" at bounding box center [490, 583] width 165 height 21
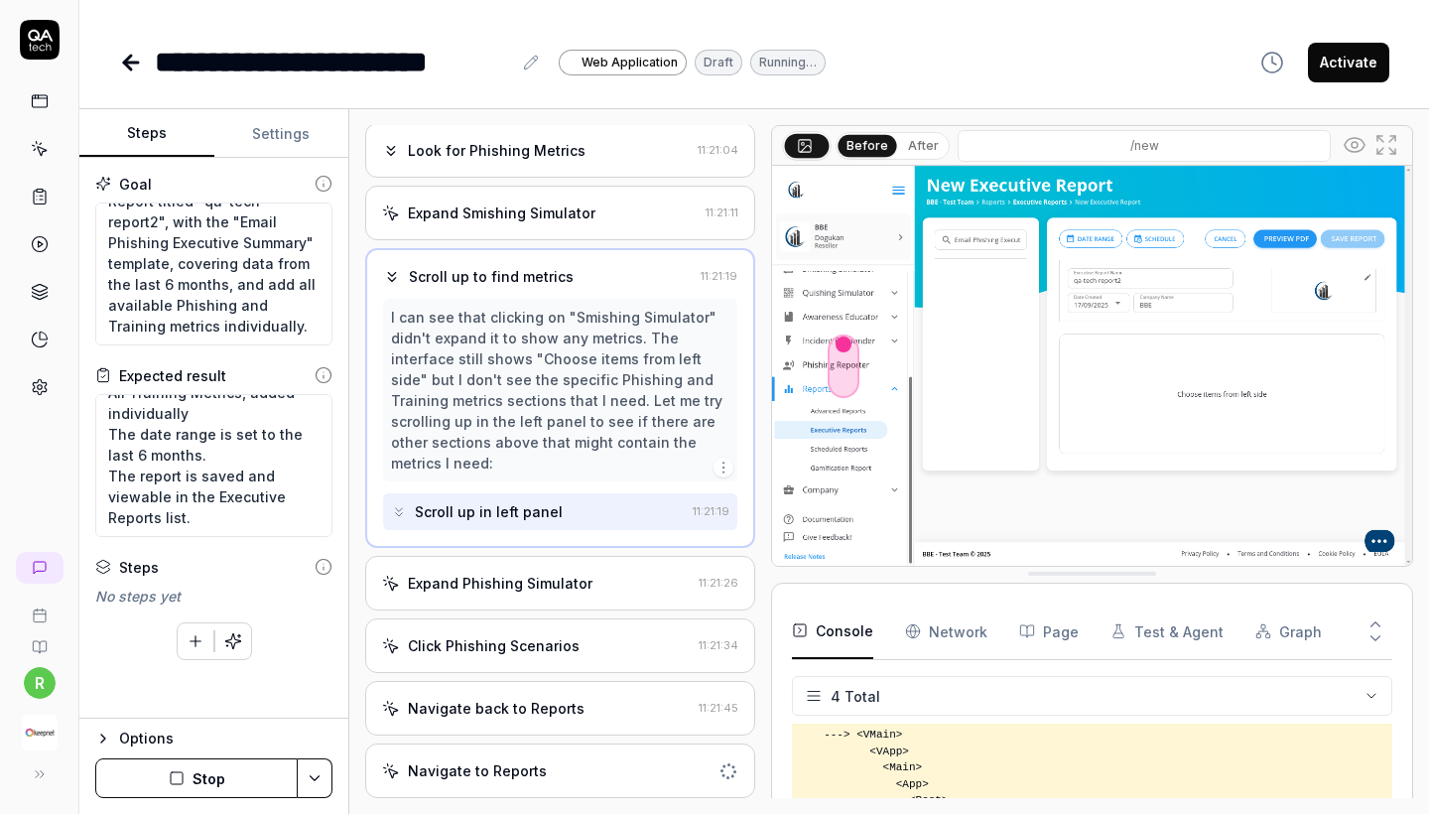
click at [530, 593] on div "Expand Phishing Simulator 11:21:26" at bounding box center [560, 583] width 390 height 55
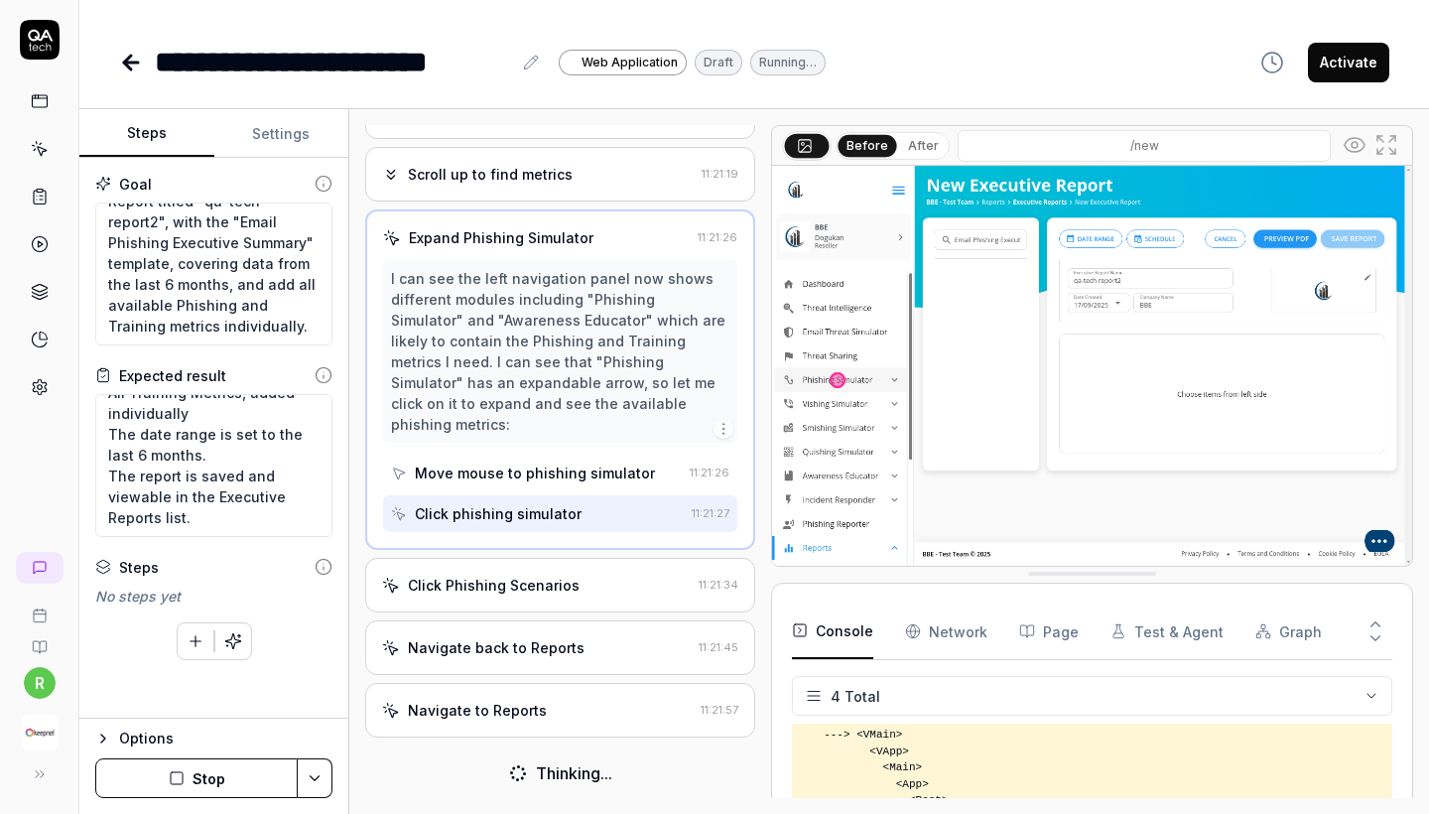
click at [529, 627] on div "Navigate back to Reports 11:21:45" at bounding box center [560, 647] width 390 height 55
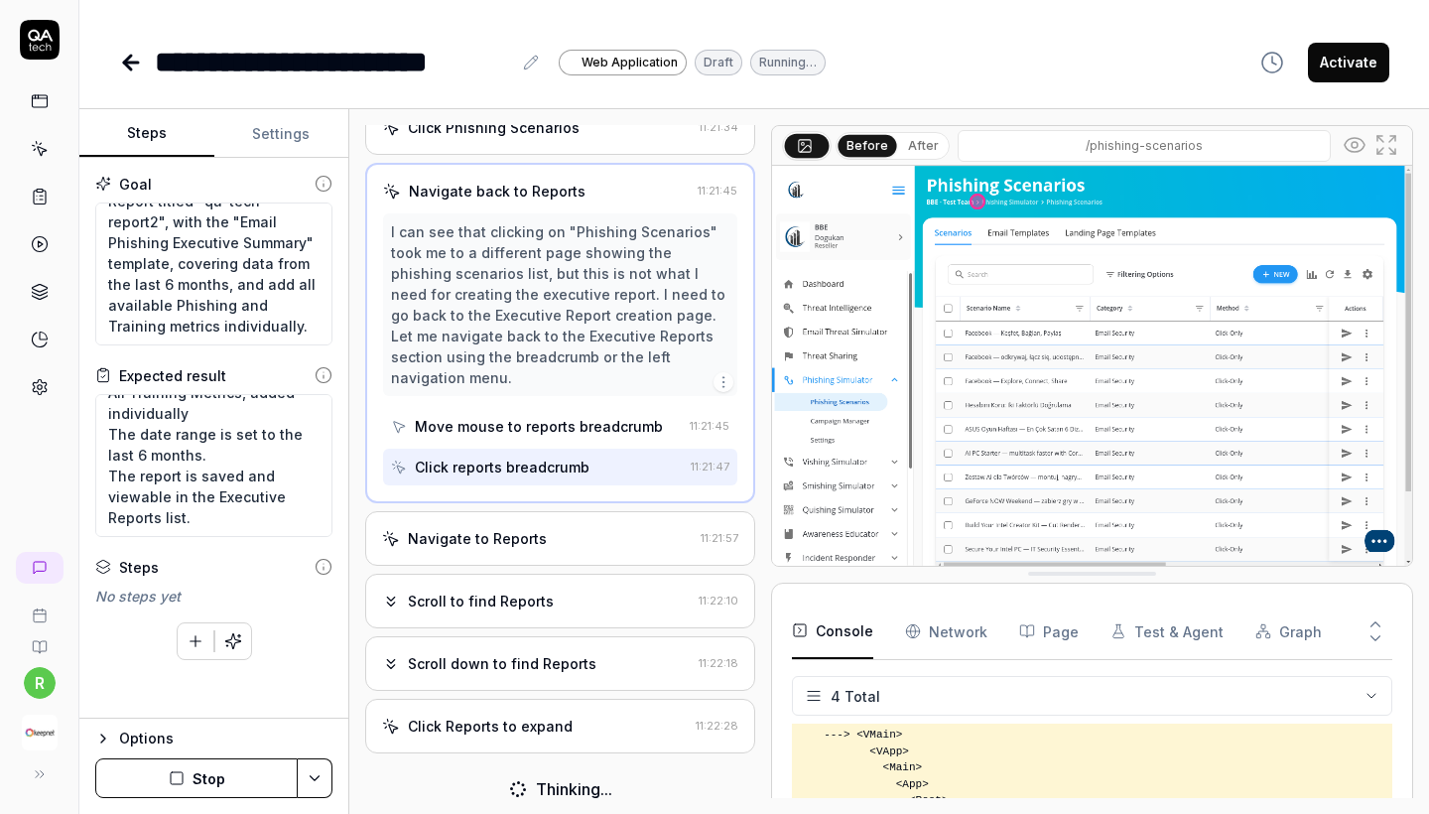
scroll to position [932, 0]
click at [568, 718] on div "Click Reports to expand" at bounding box center [535, 724] width 306 height 21
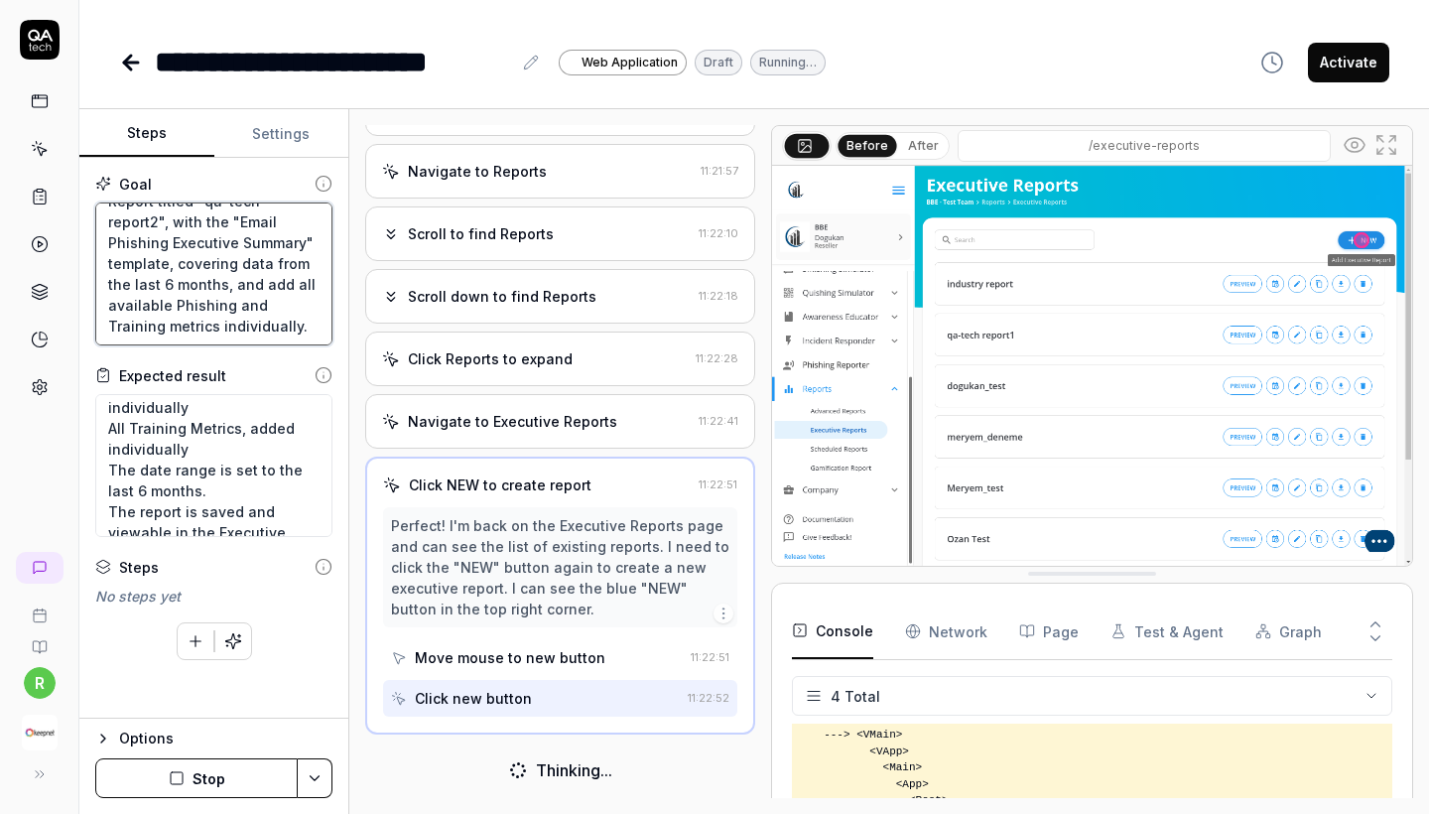
scroll to position [0, 0]
drag, startPoint x: 226, startPoint y: 329, endPoint x: 51, endPoint y: 96, distance: 292.0
click at [51, 96] on div "**********" at bounding box center [714, 407] width 1429 height 814
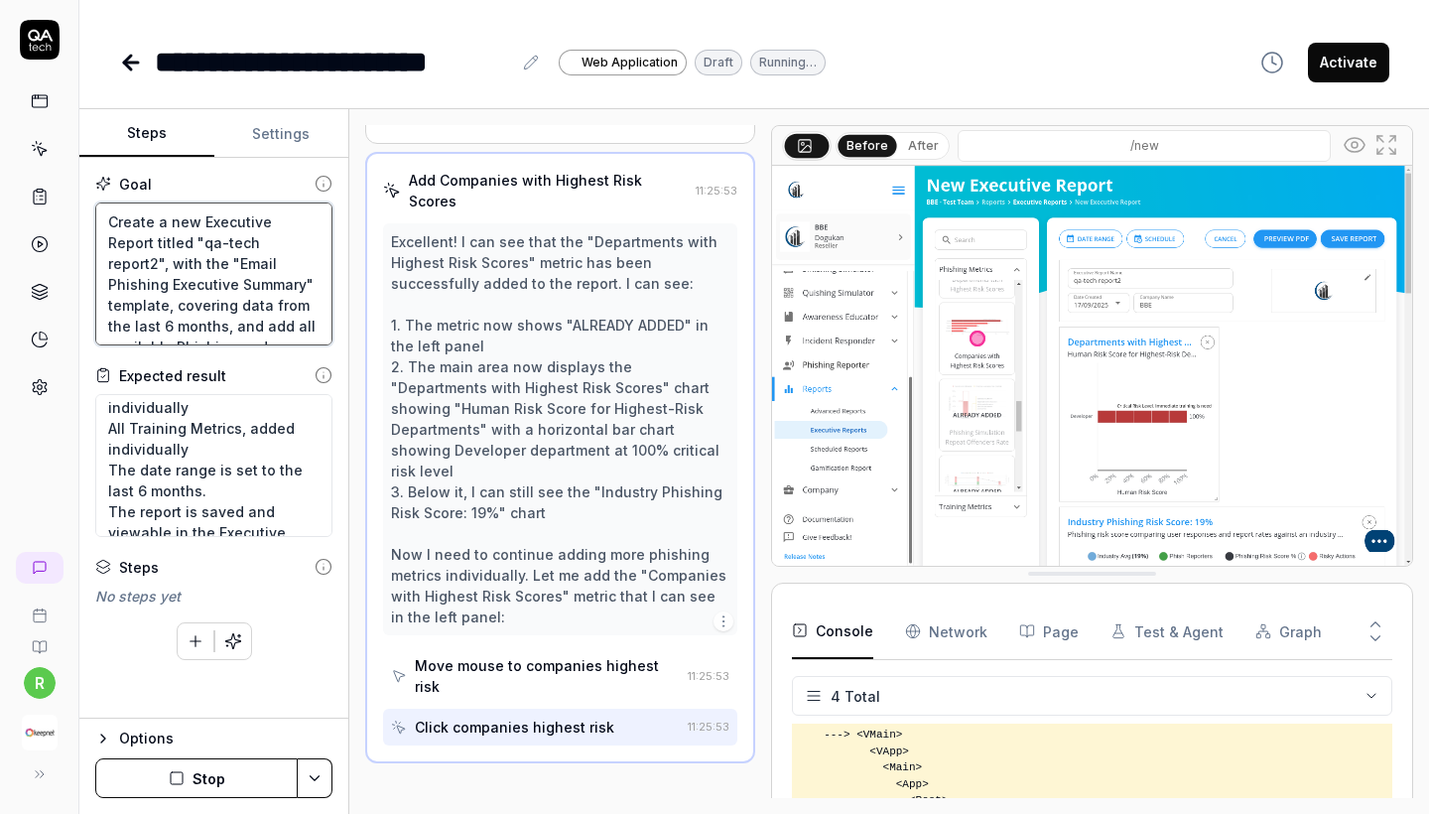
scroll to position [2759, 0]
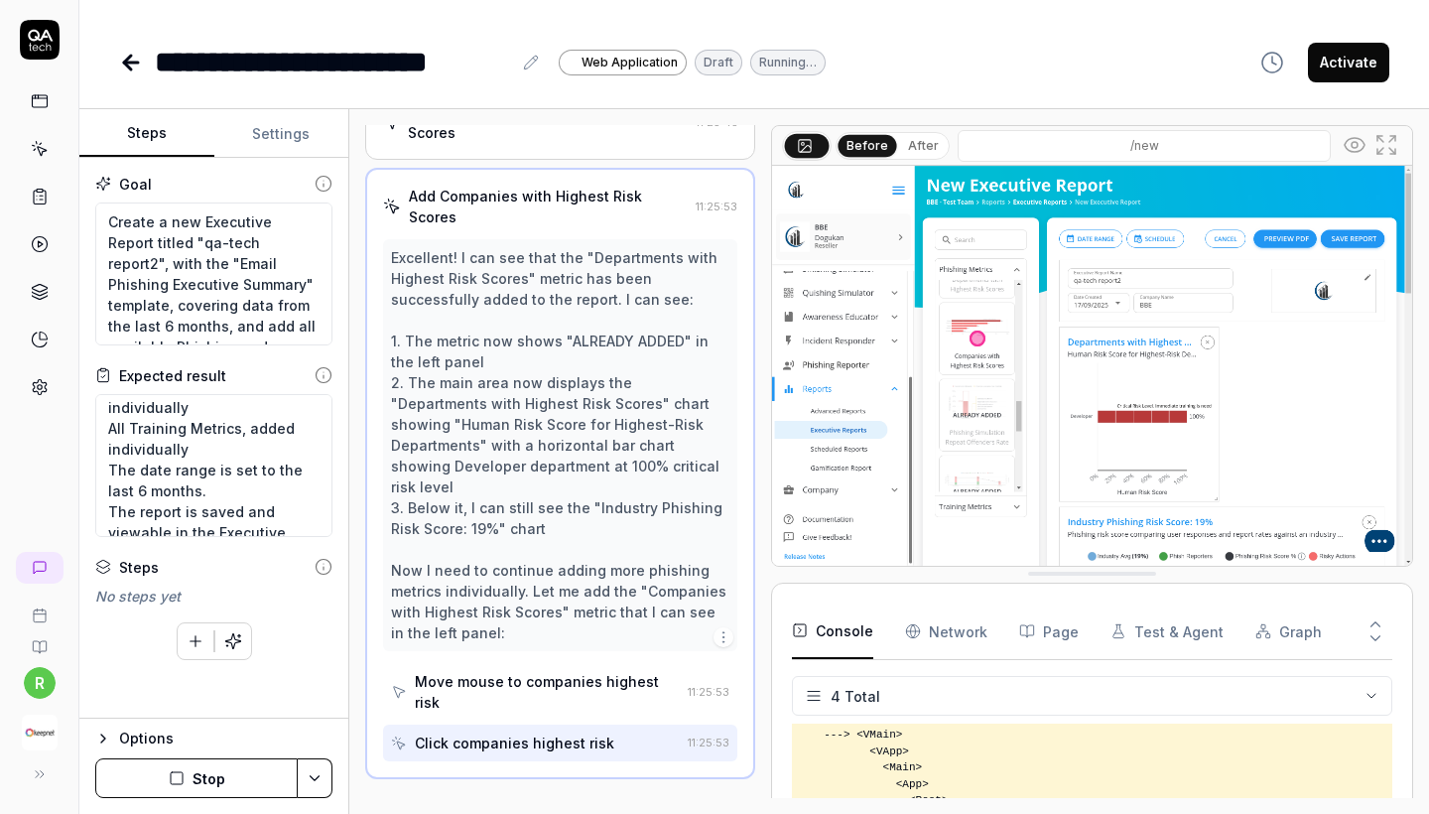
click at [882, 1] on div "**********" at bounding box center [754, 42] width 1350 height 84
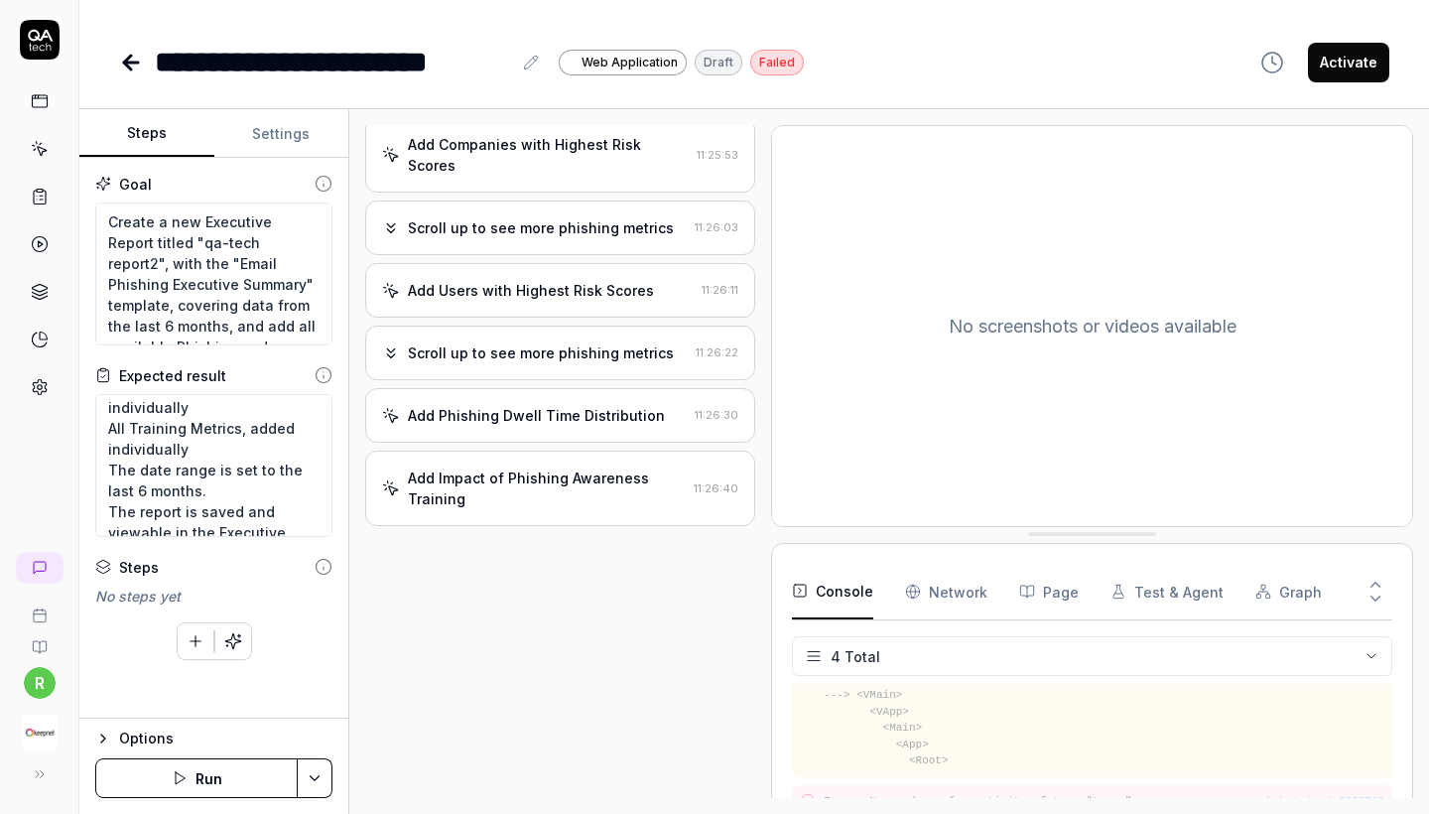
scroll to position [2787, 0]
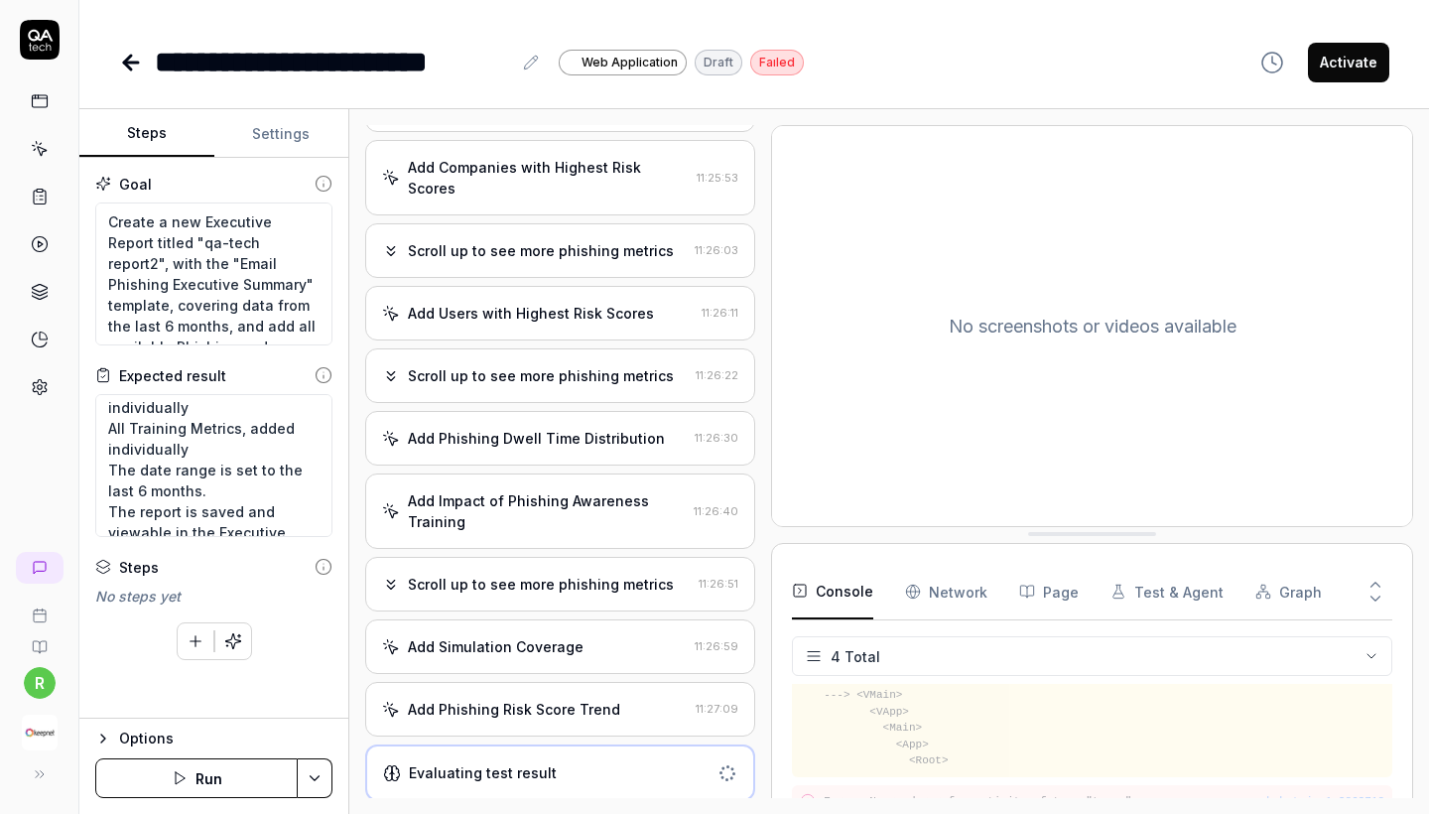
click at [513, 738] on div "Open browser 11:19:44 Default environment https://test-ui.devkeepnet.com/ Navig…" at bounding box center [560, 461] width 390 height 673
click at [504, 703] on div "Add Phishing Risk Score Trend" at bounding box center [514, 709] width 212 height 21
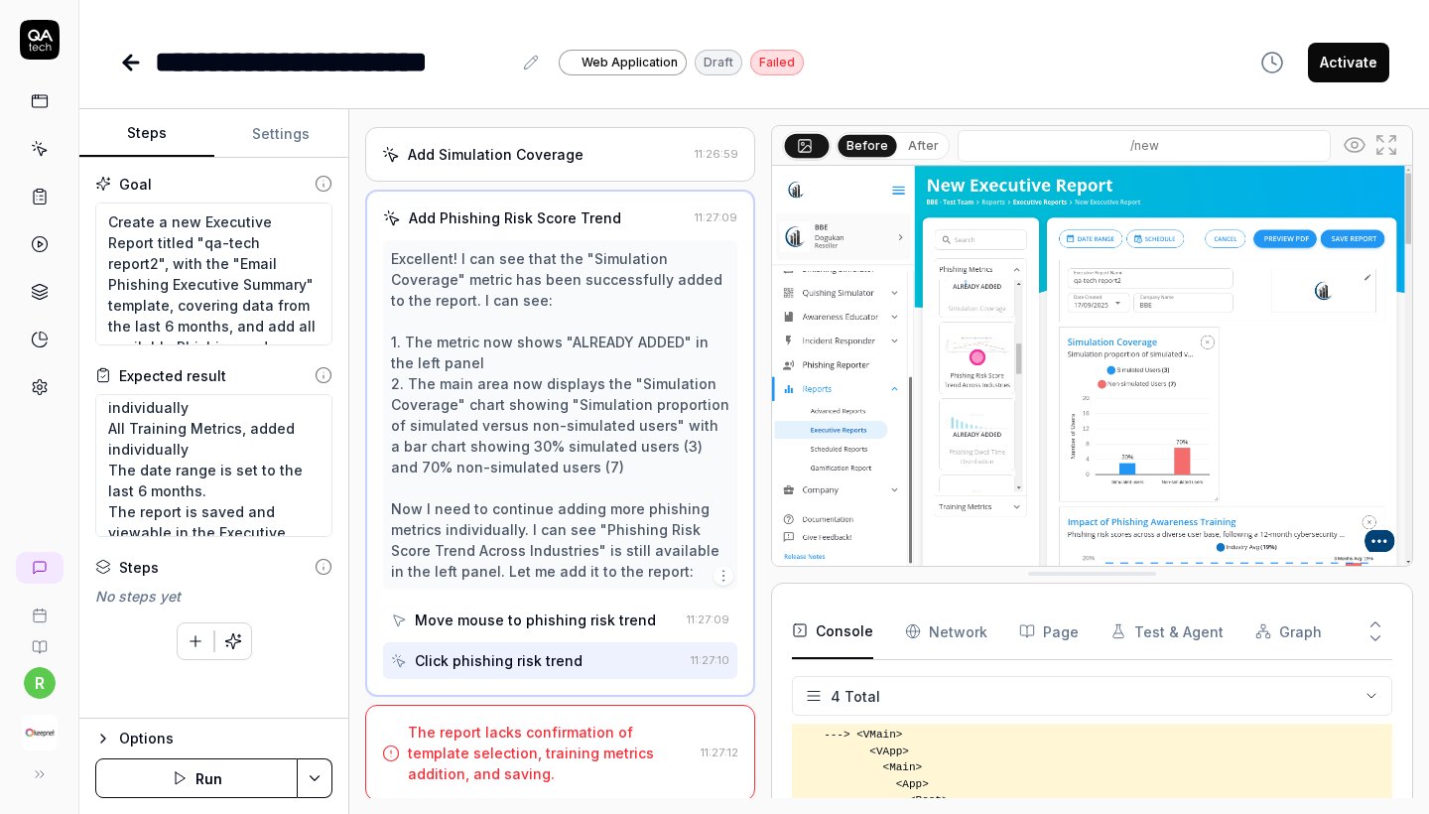
click at [510, 740] on div "The report lacks confirmation of template selection, training metrics addition,…" at bounding box center [550, 752] width 285 height 63
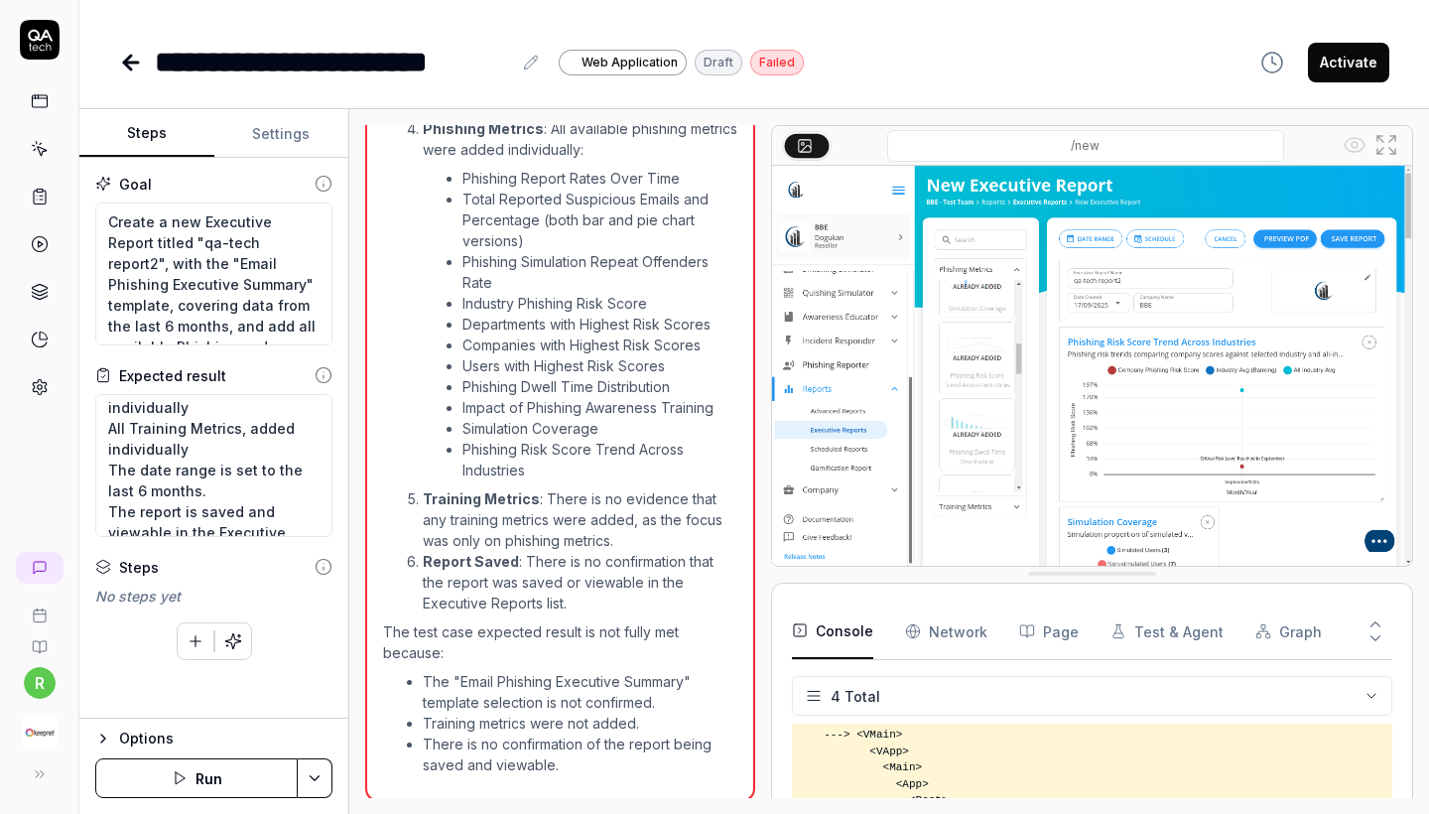
scroll to position [0, 0]
type textarea "*"
click at [135, 63] on icon at bounding box center [131, 63] width 14 height 0
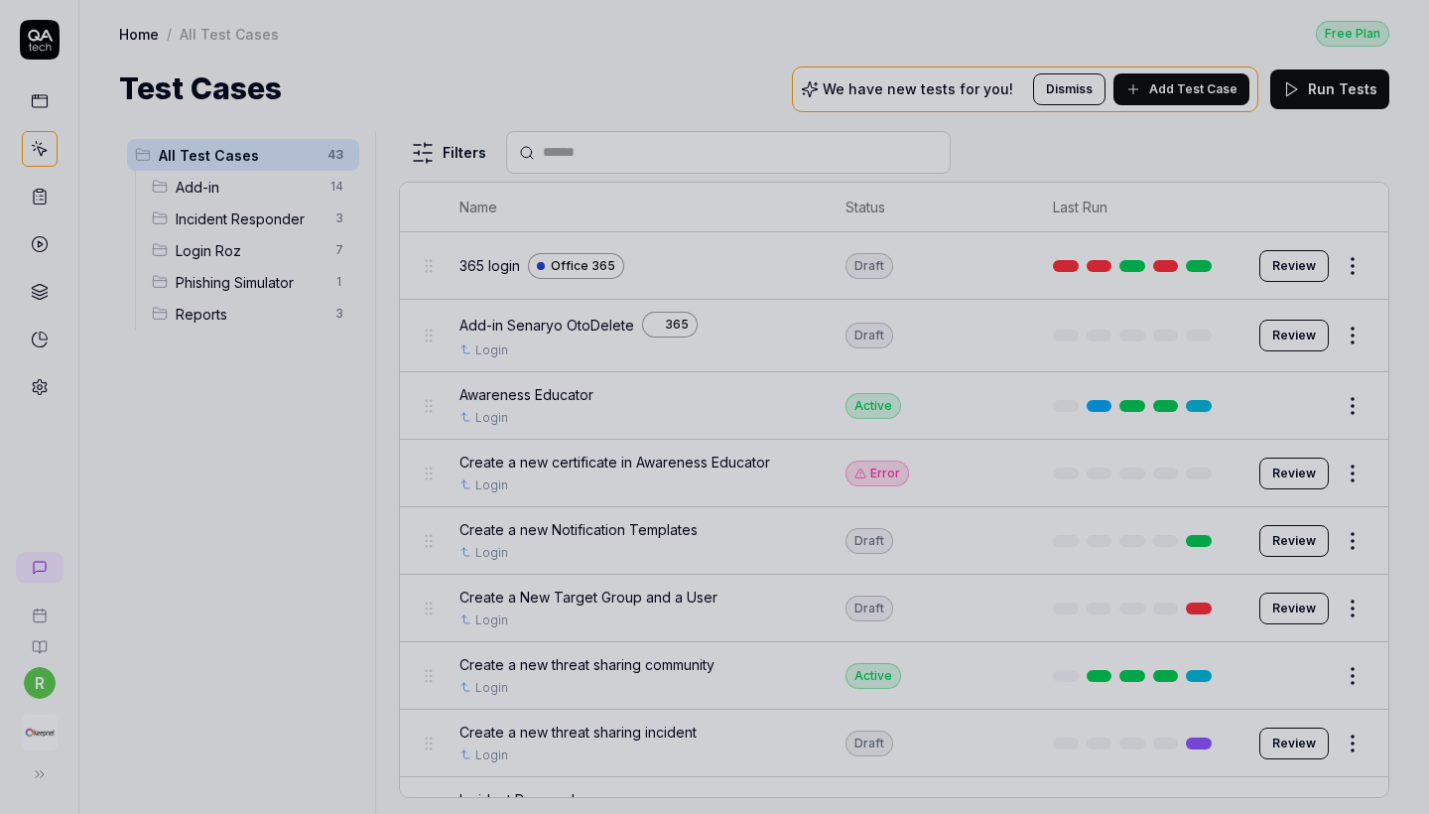
click at [211, 219] on div at bounding box center [714, 407] width 1429 height 814
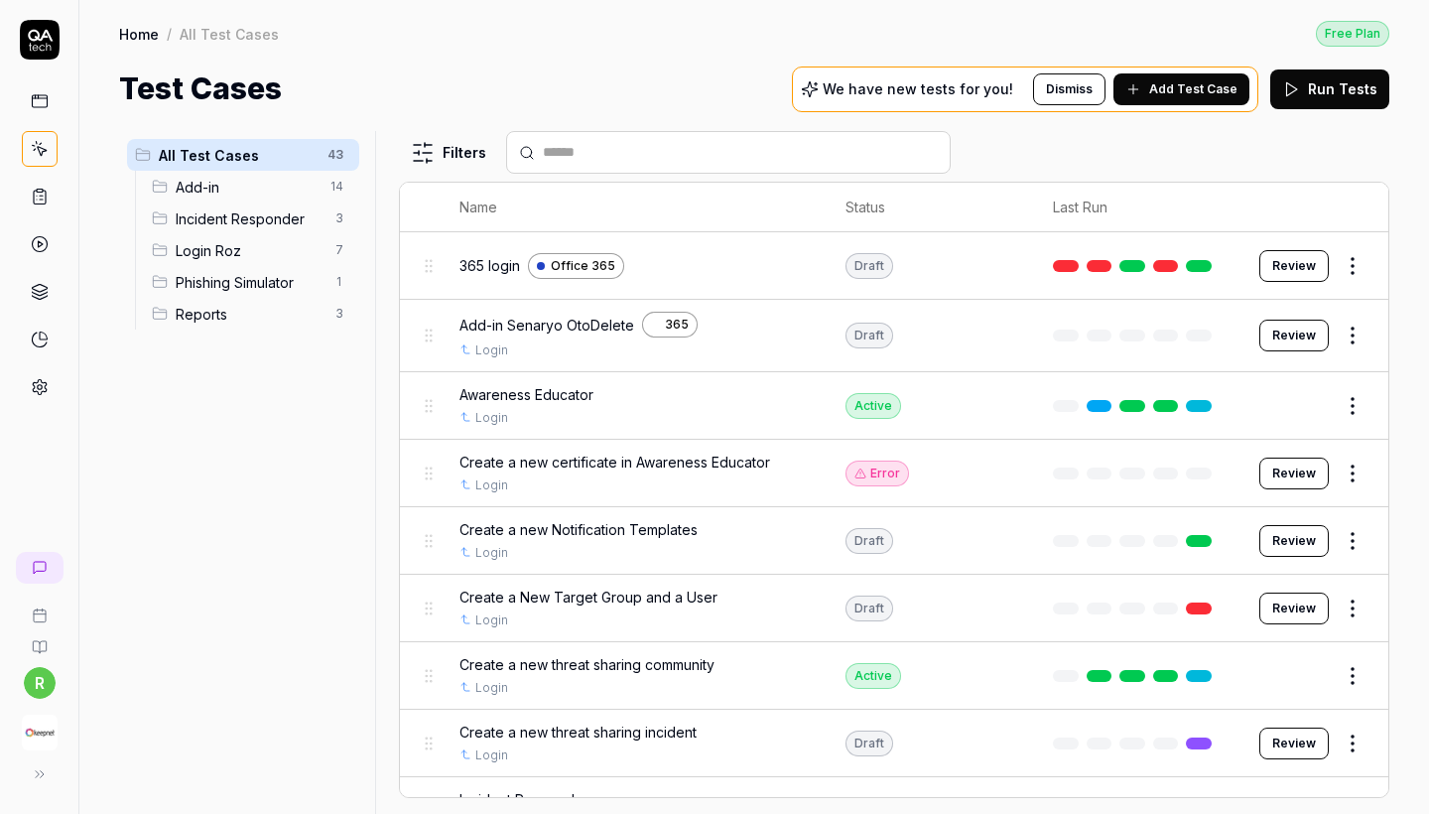
click at [211, 315] on span "Reports" at bounding box center [250, 314] width 148 height 21
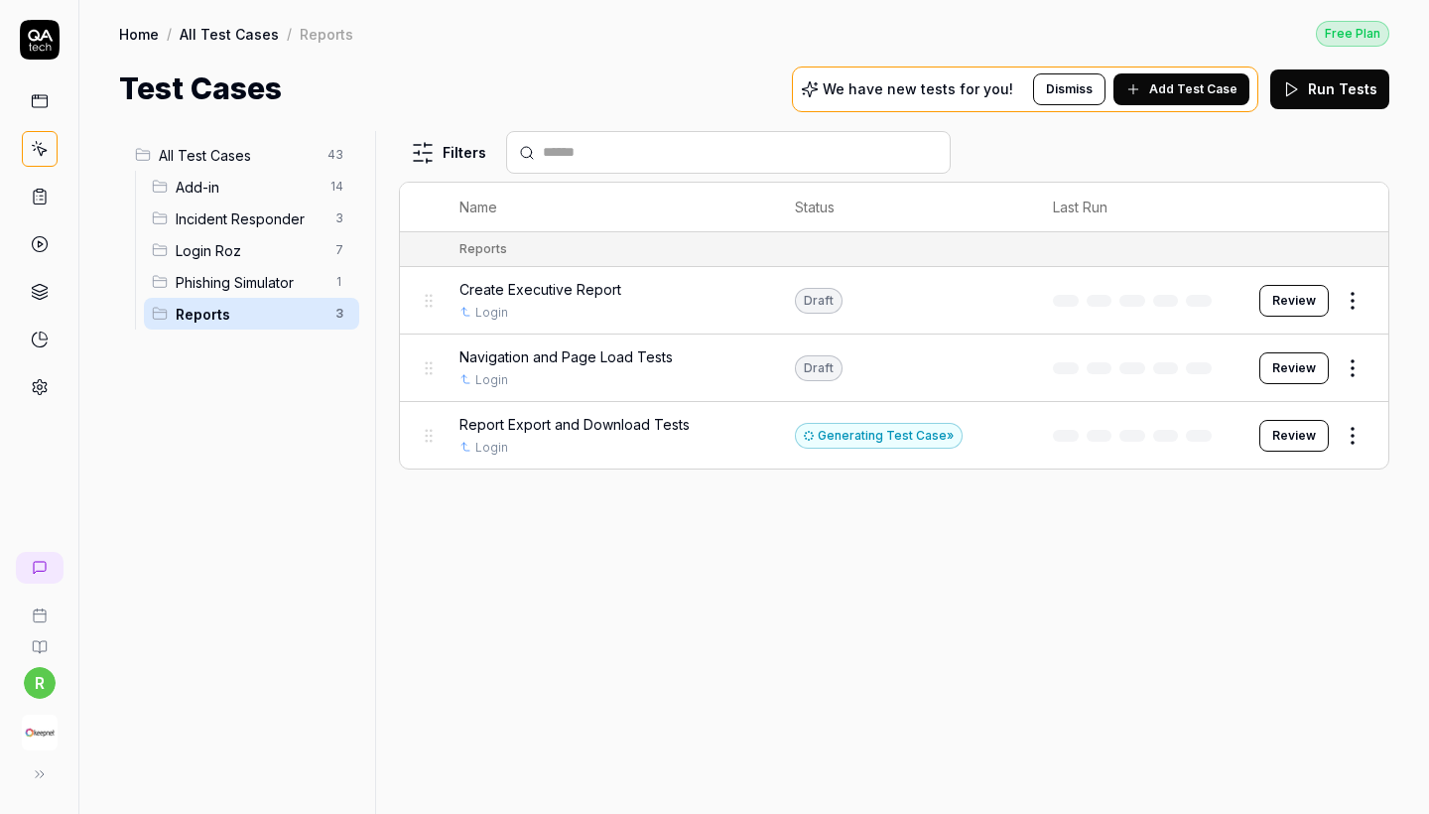
click at [257, 145] on span "All Test Cases" at bounding box center [237, 155] width 157 height 21
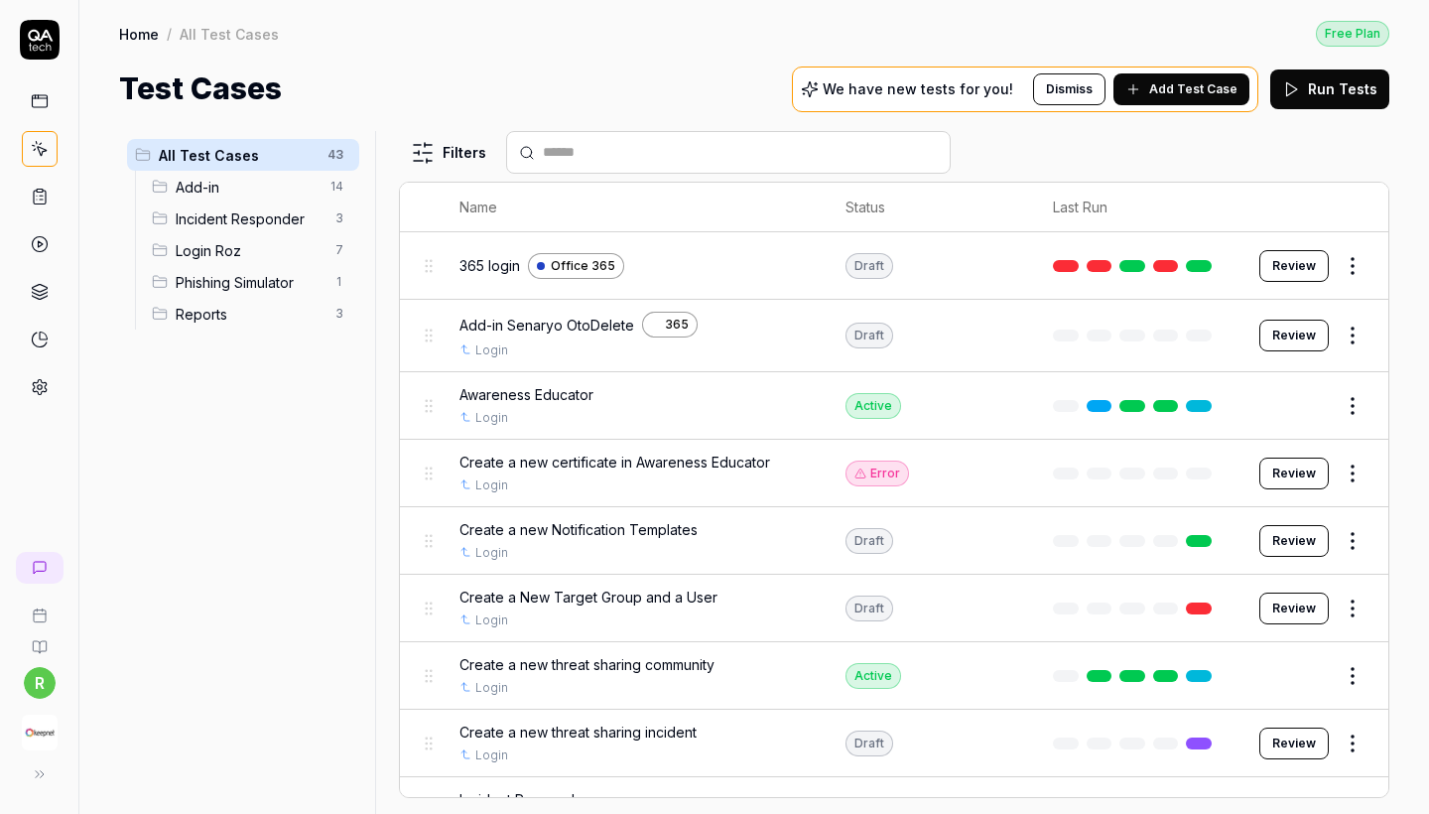
click at [1173, 96] on span "Add Test Case" at bounding box center [1193, 89] width 88 height 18
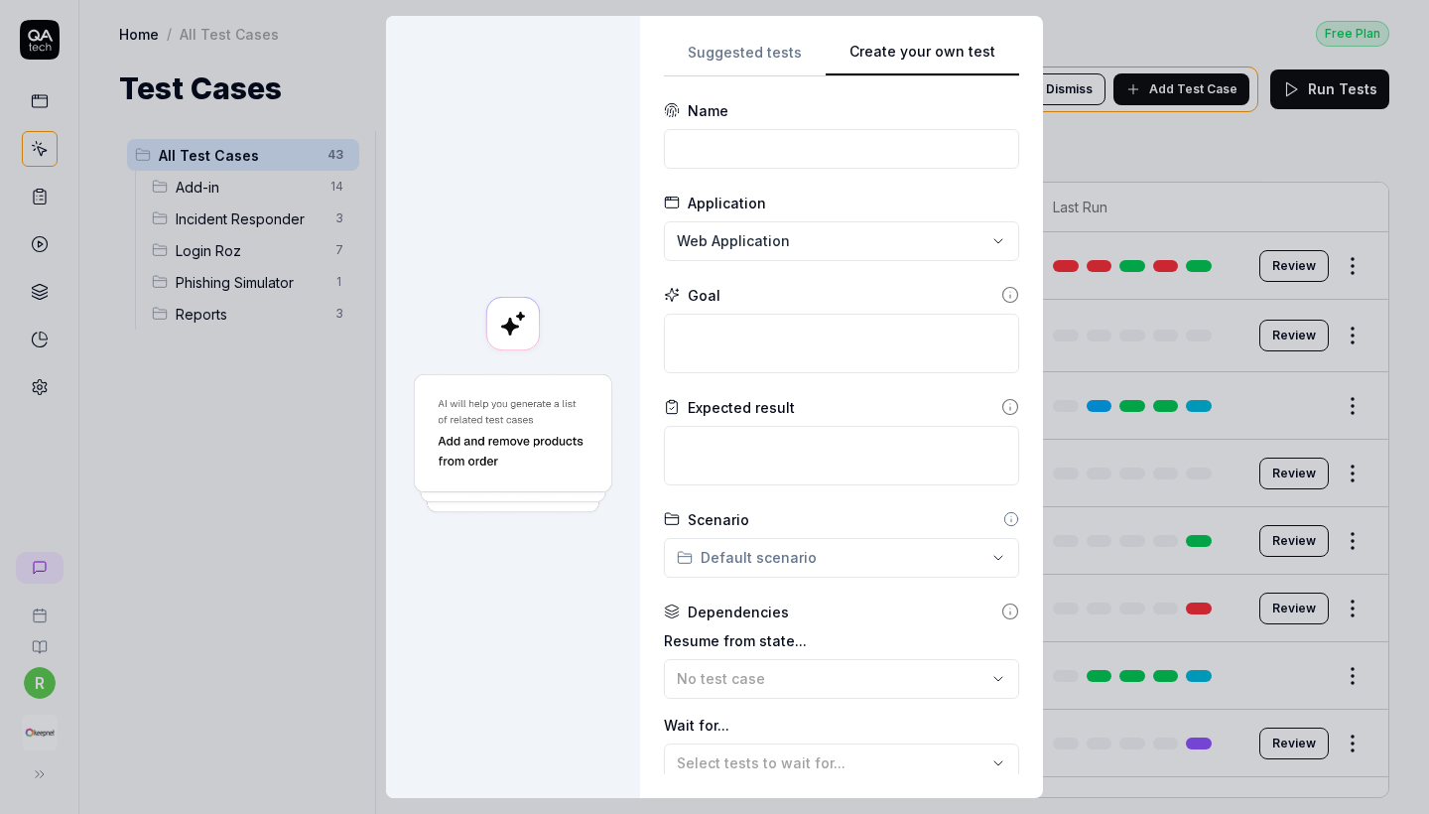
click at [968, 58] on button "Create your own test" at bounding box center [923, 59] width 194 height 36
click at [730, 159] on input at bounding box center [841, 149] width 355 height 40
paste input "Validate Gamification Reports Functionality"
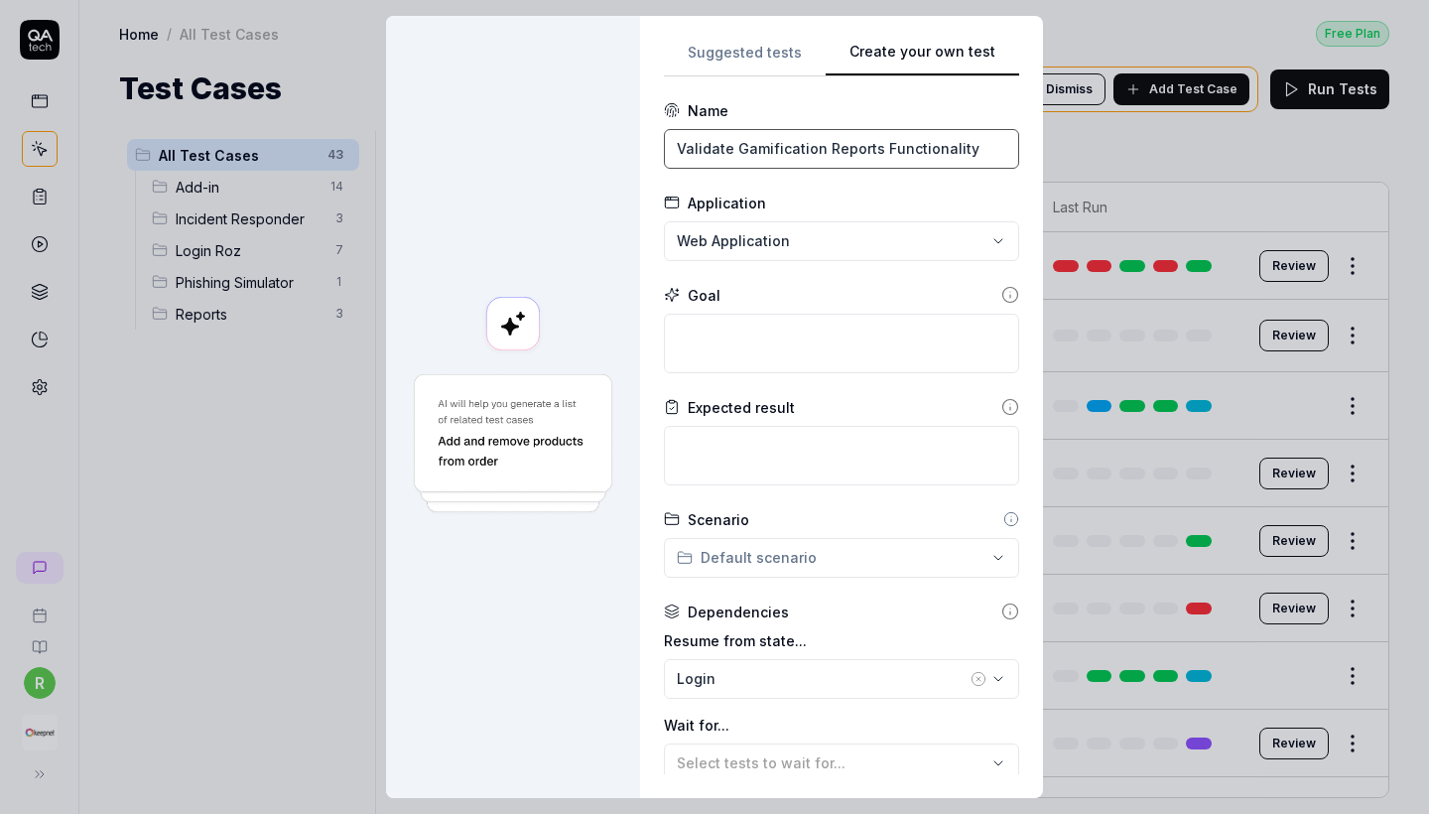
type input "Validate Gamification Reports Functionality"
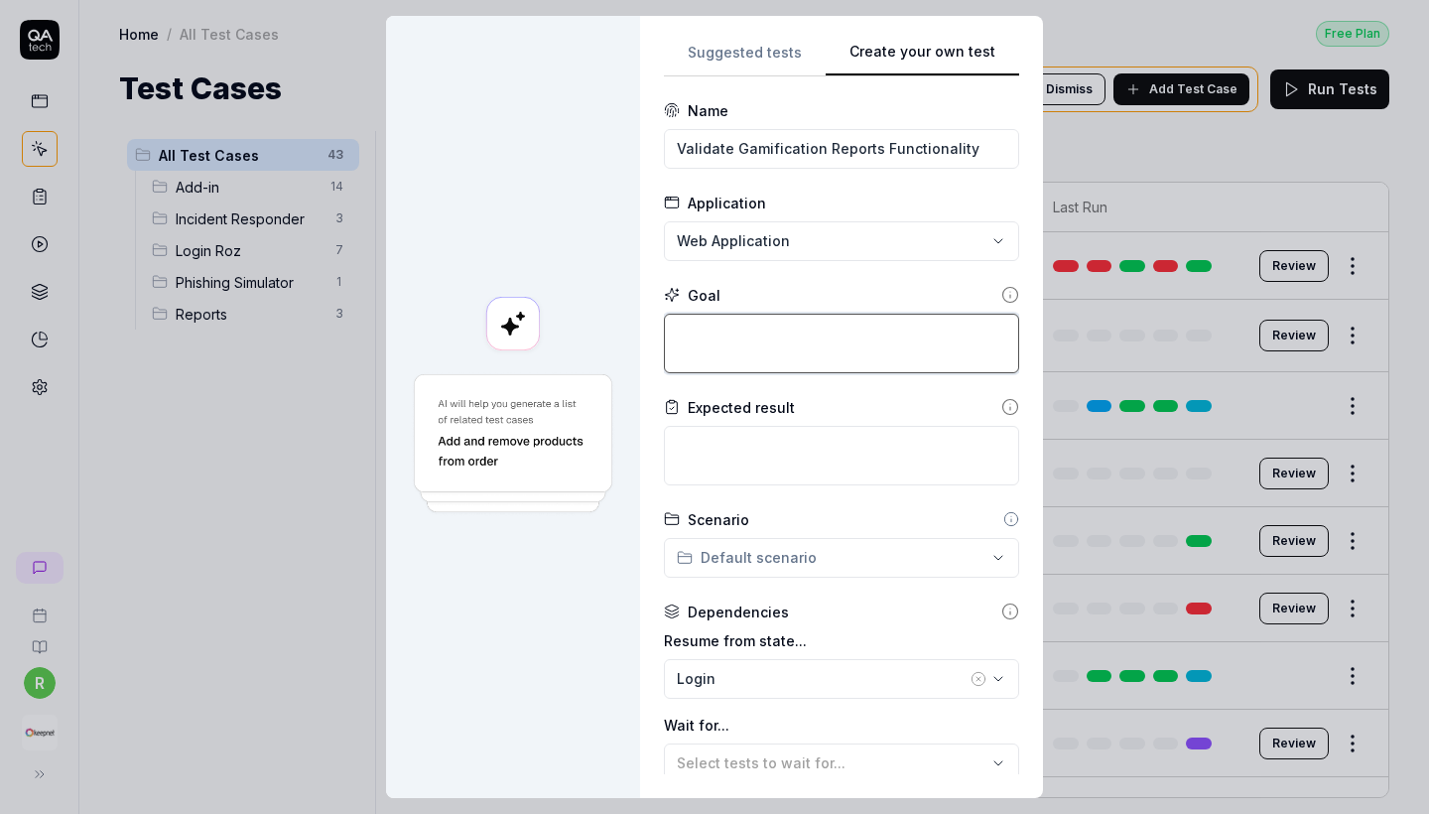
click at [768, 350] on textarea at bounding box center [841, 344] width 355 height 60
paste textarea "Go to Gamification > Reports from the left-side menu. Ensure the page loads cor…"
type textarea "*"
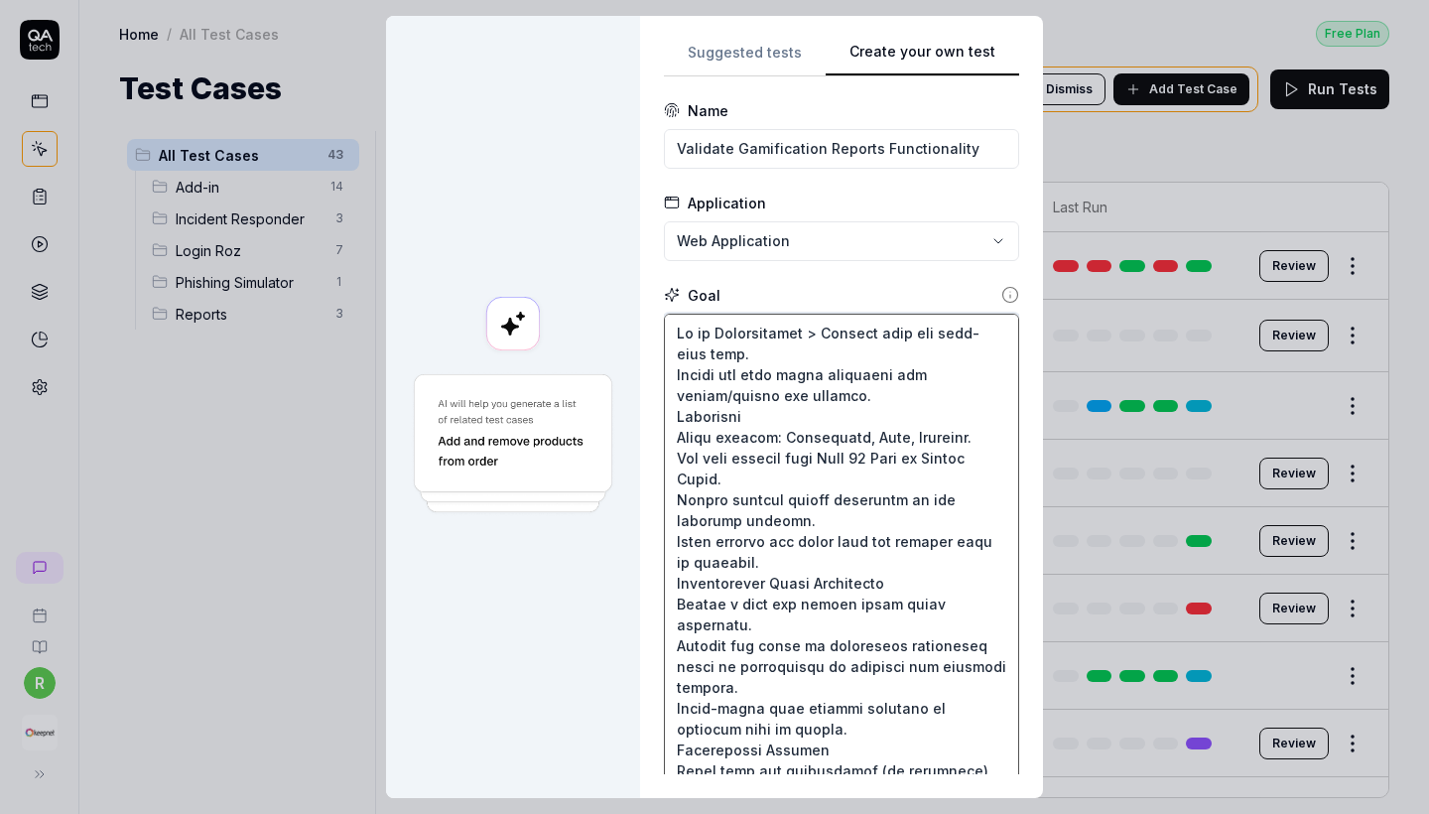
scroll to position [402, 0]
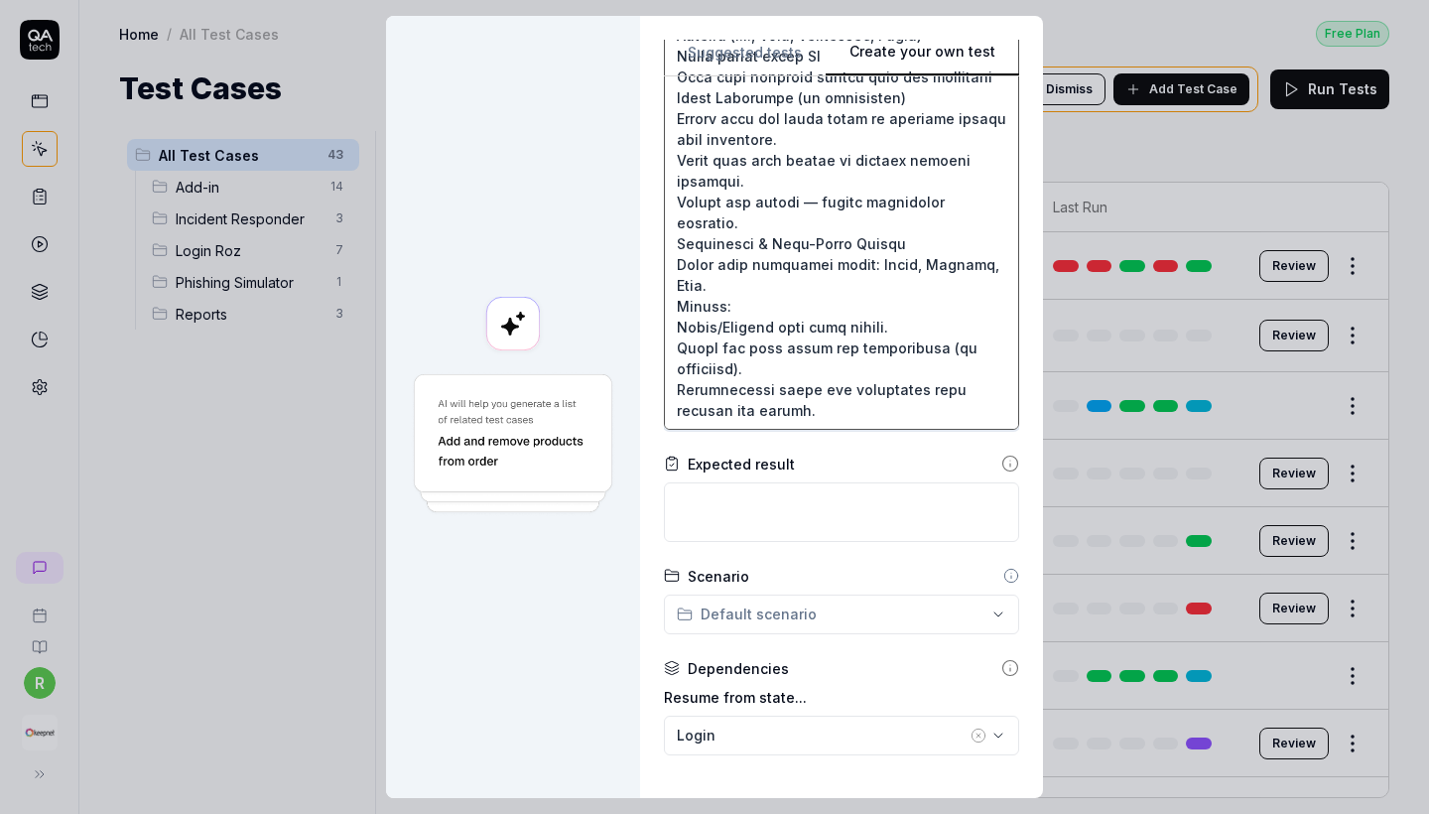
type textarea "Go to Gamification > Reports from the left-side menu. Ensure the page loads cor…"
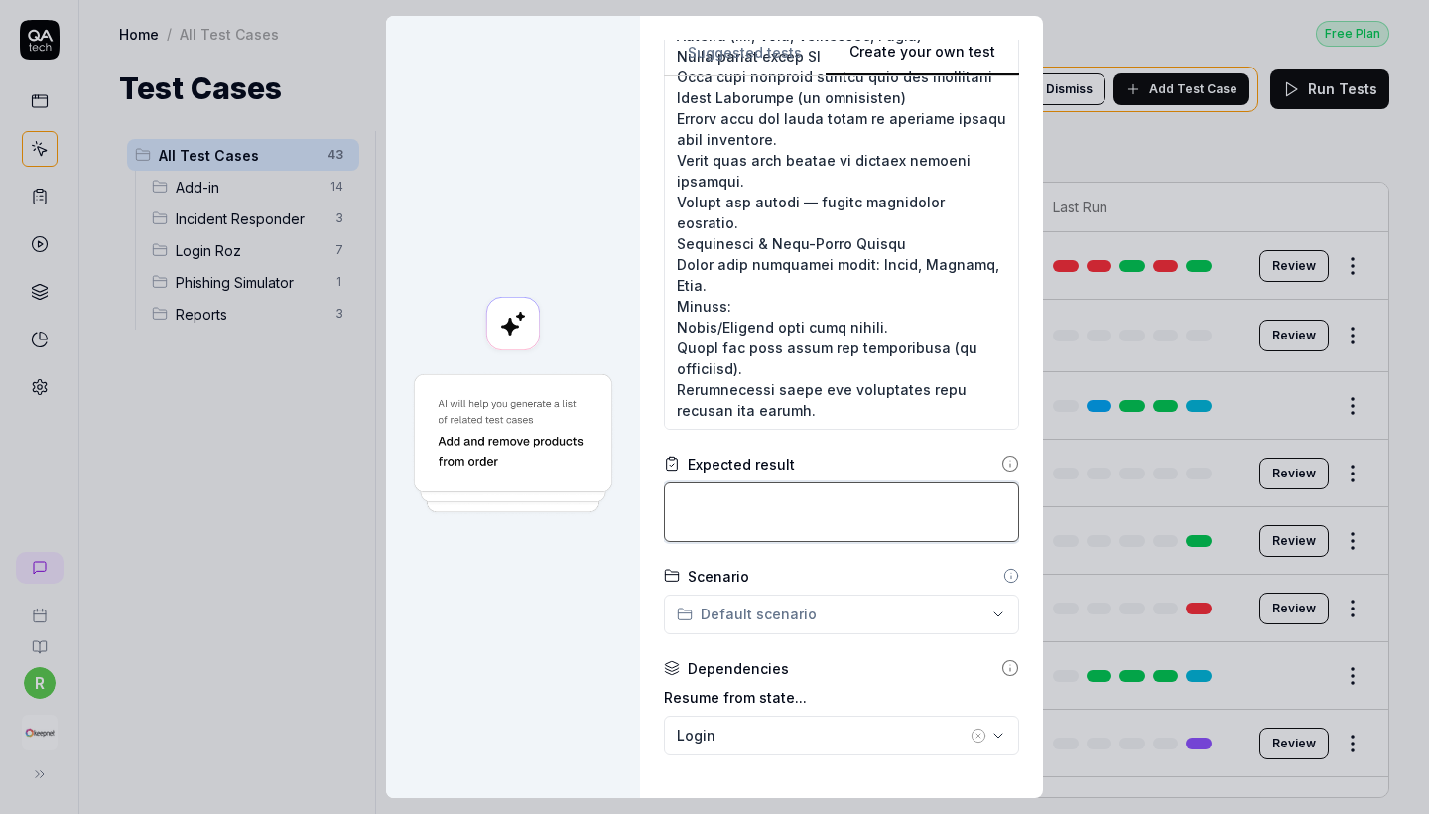
click at [780, 513] on textarea at bounding box center [841, 512] width 355 height 60
paste textarea "Reports page is accessible and stable across roles. All filters, charts, and se…"
type textarea "*"
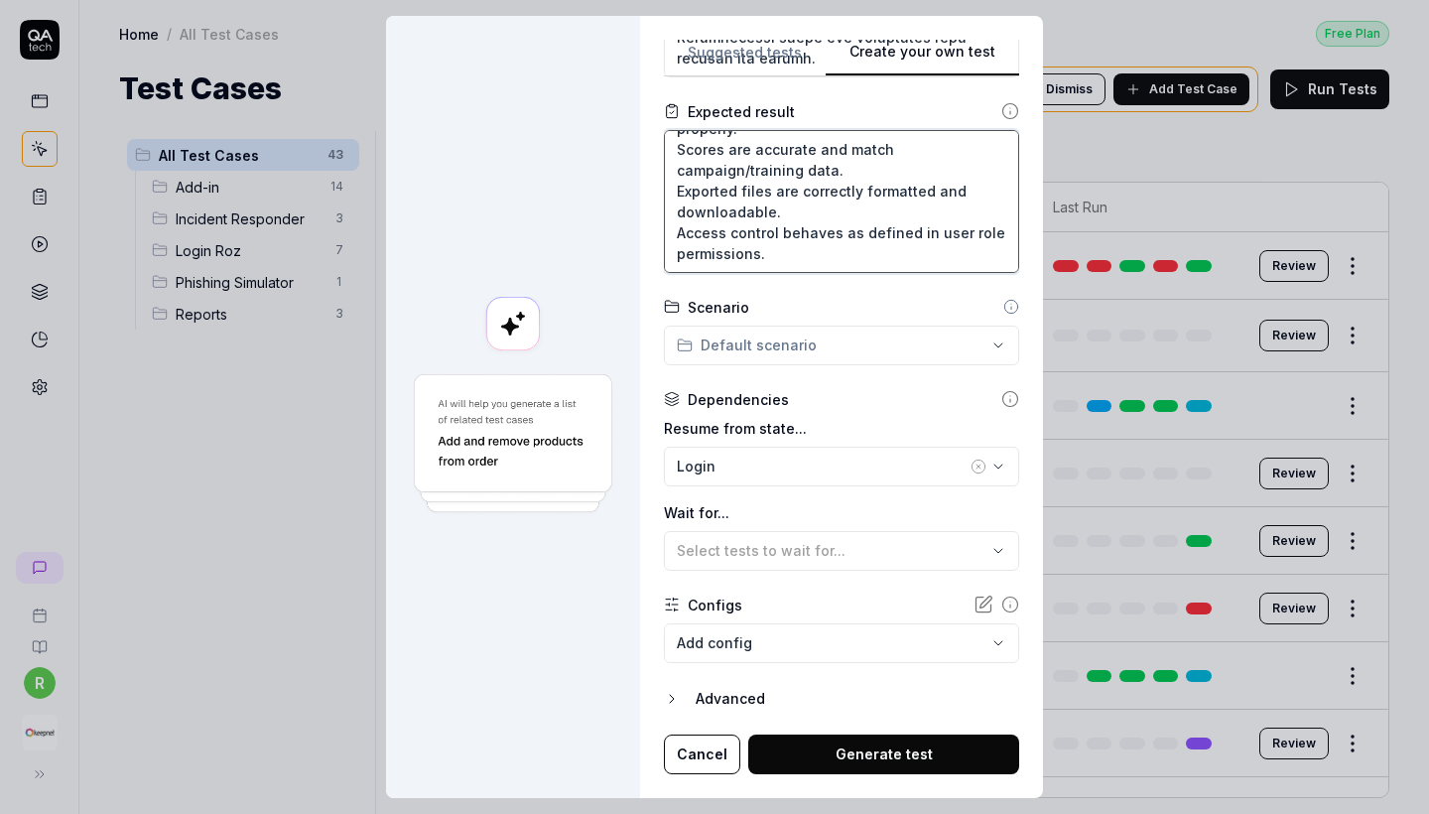
scroll to position [753, 0]
type textarea "Reports page is accessible and stable across roles. All filters, charts, and se…"
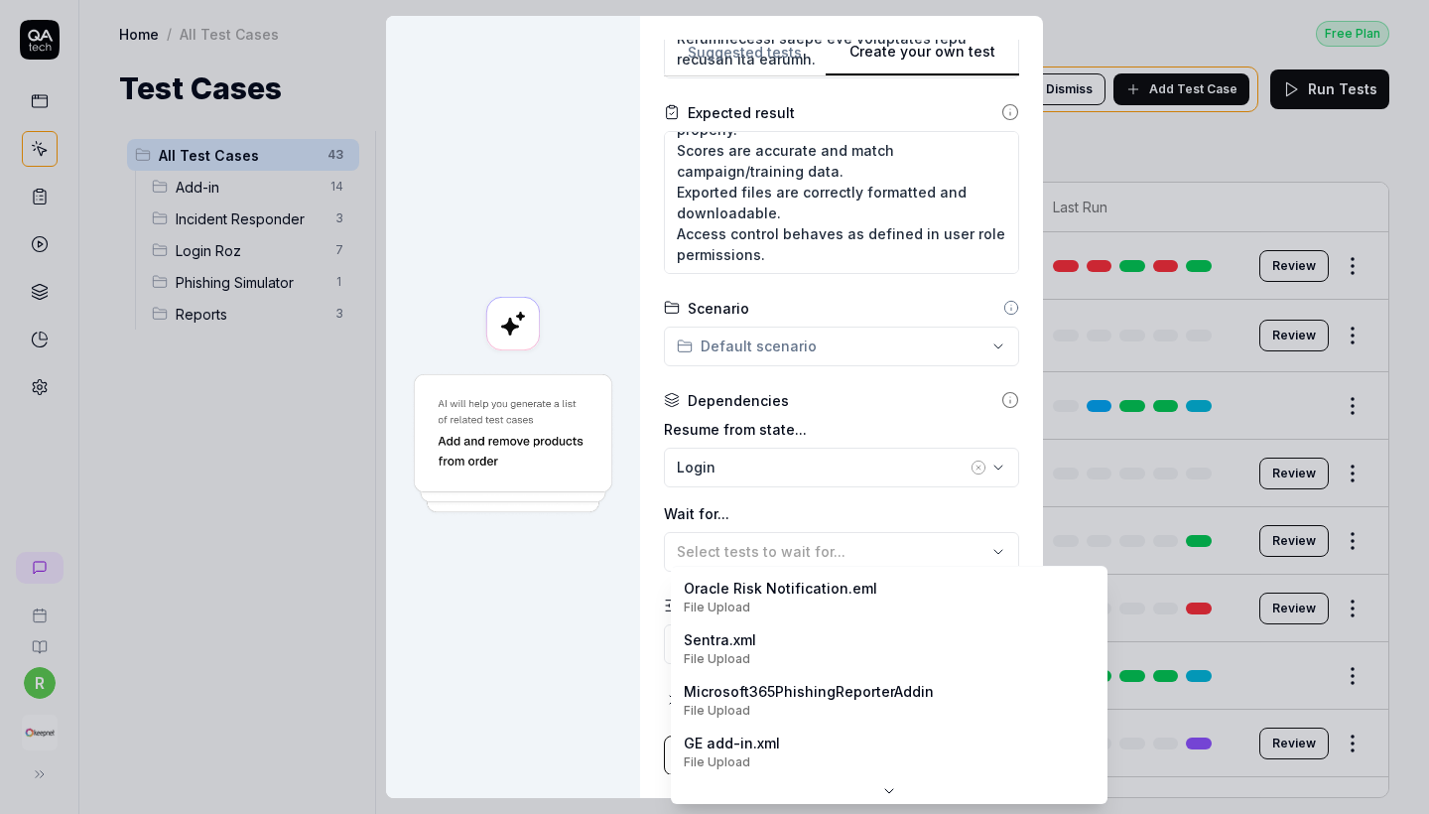
click at [814, 635] on body "r Home / All Test Cases Free Plan Home / All Test Cases Free Plan Test Cases We…" at bounding box center [714, 407] width 1429 height 814
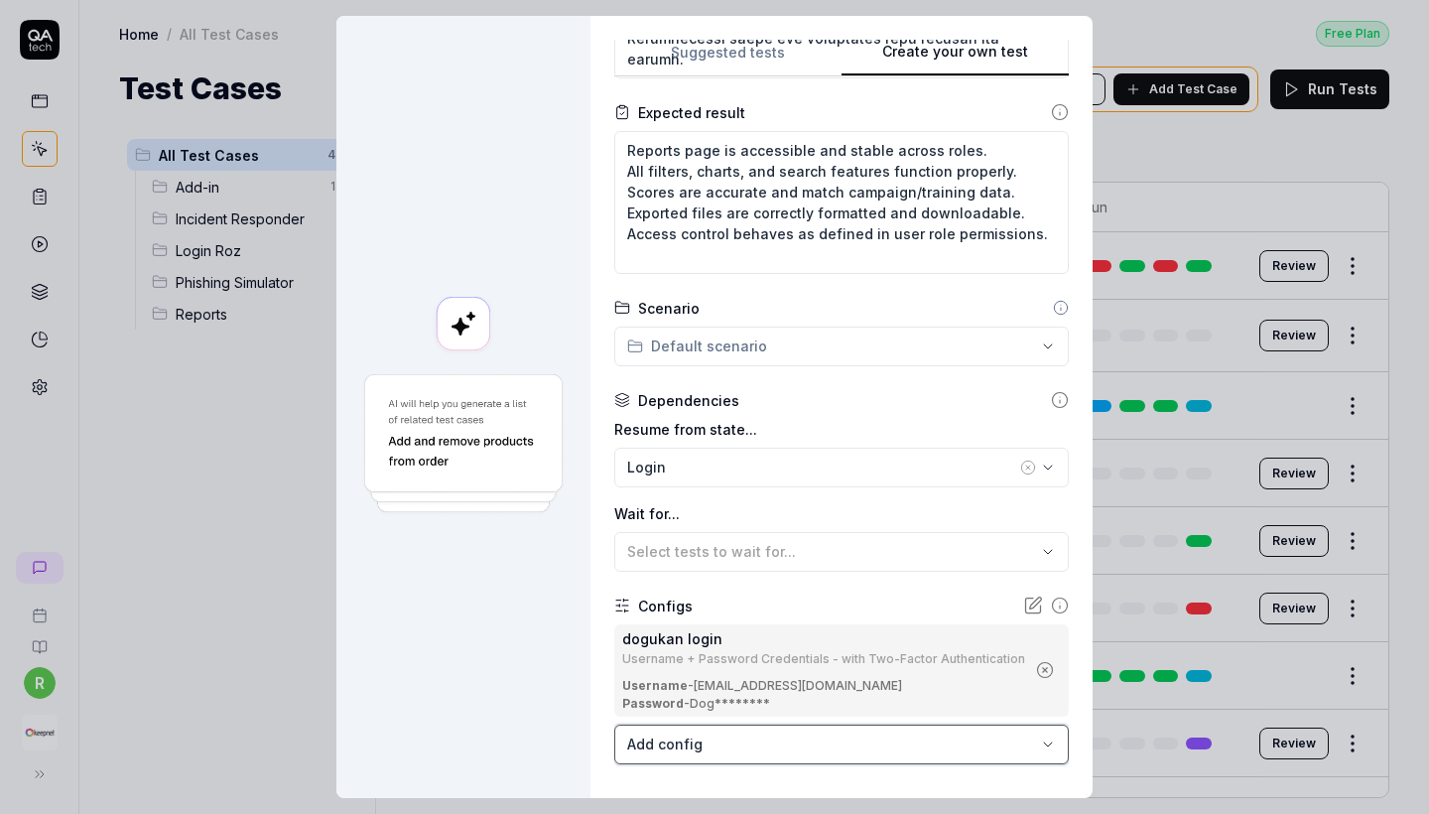
scroll to position [292, 0]
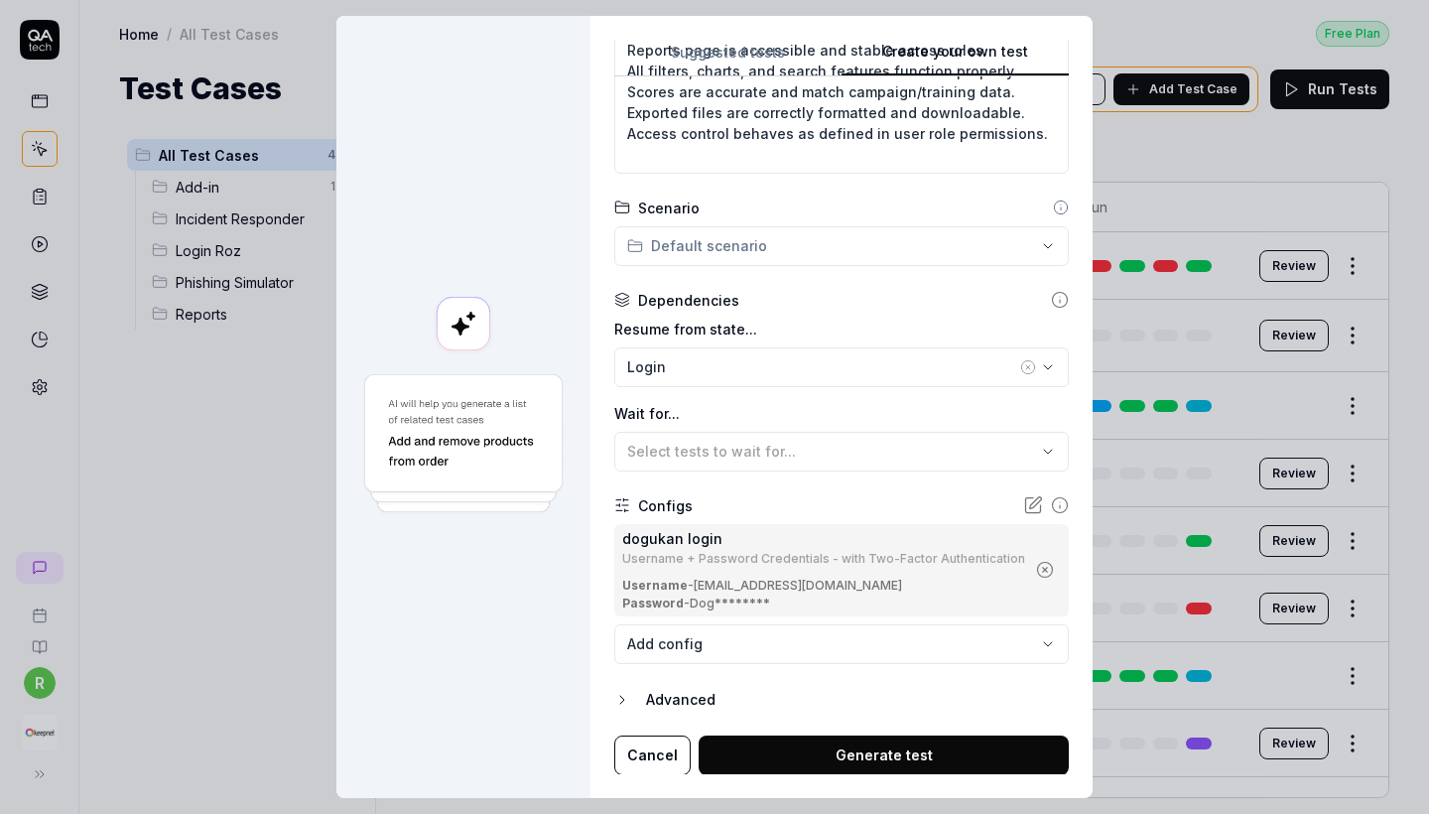
click at [845, 761] on button "Generate test" at bounding box center [884, 755] width 370 height 40
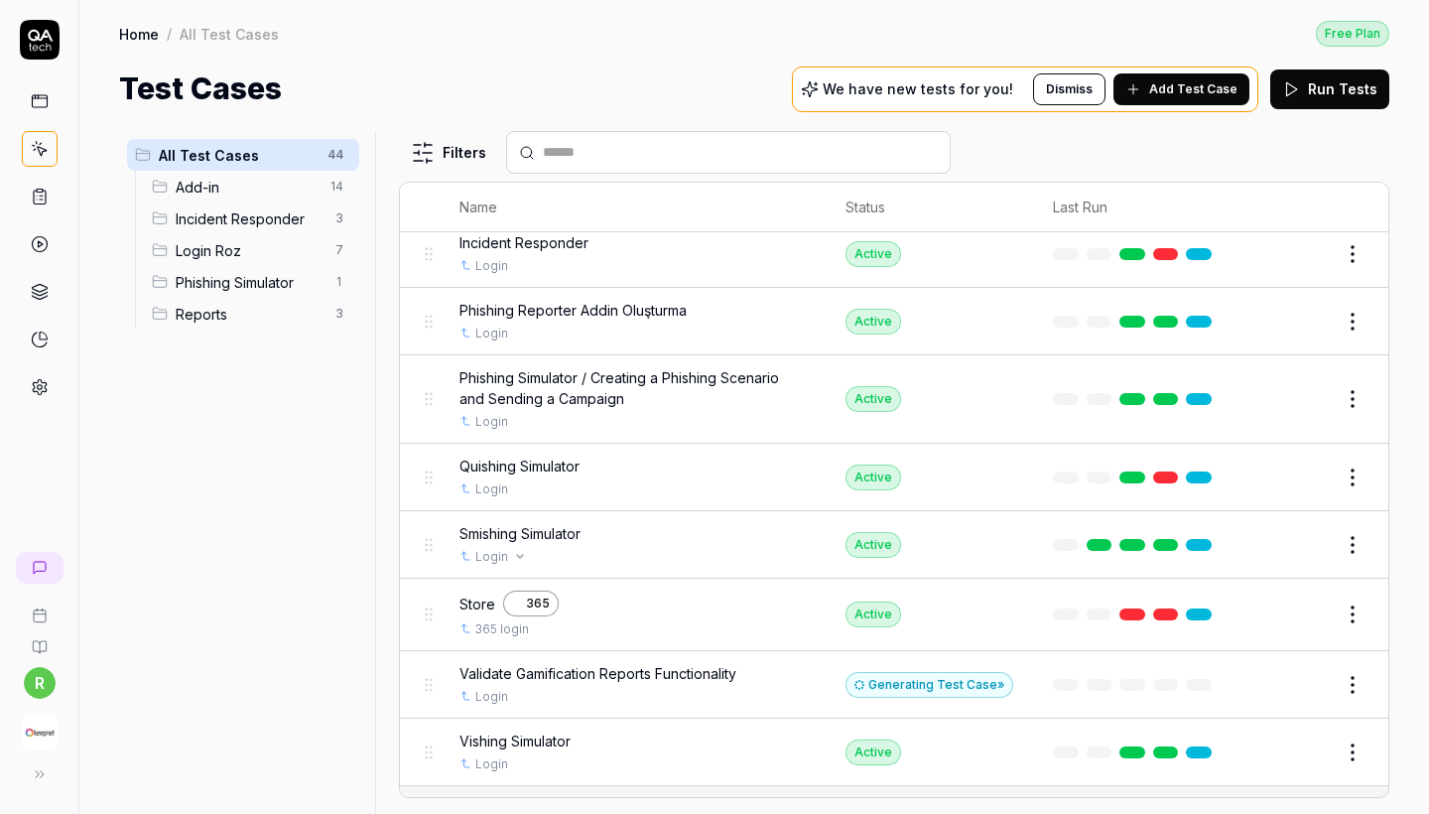
scroll to position [672, 0]
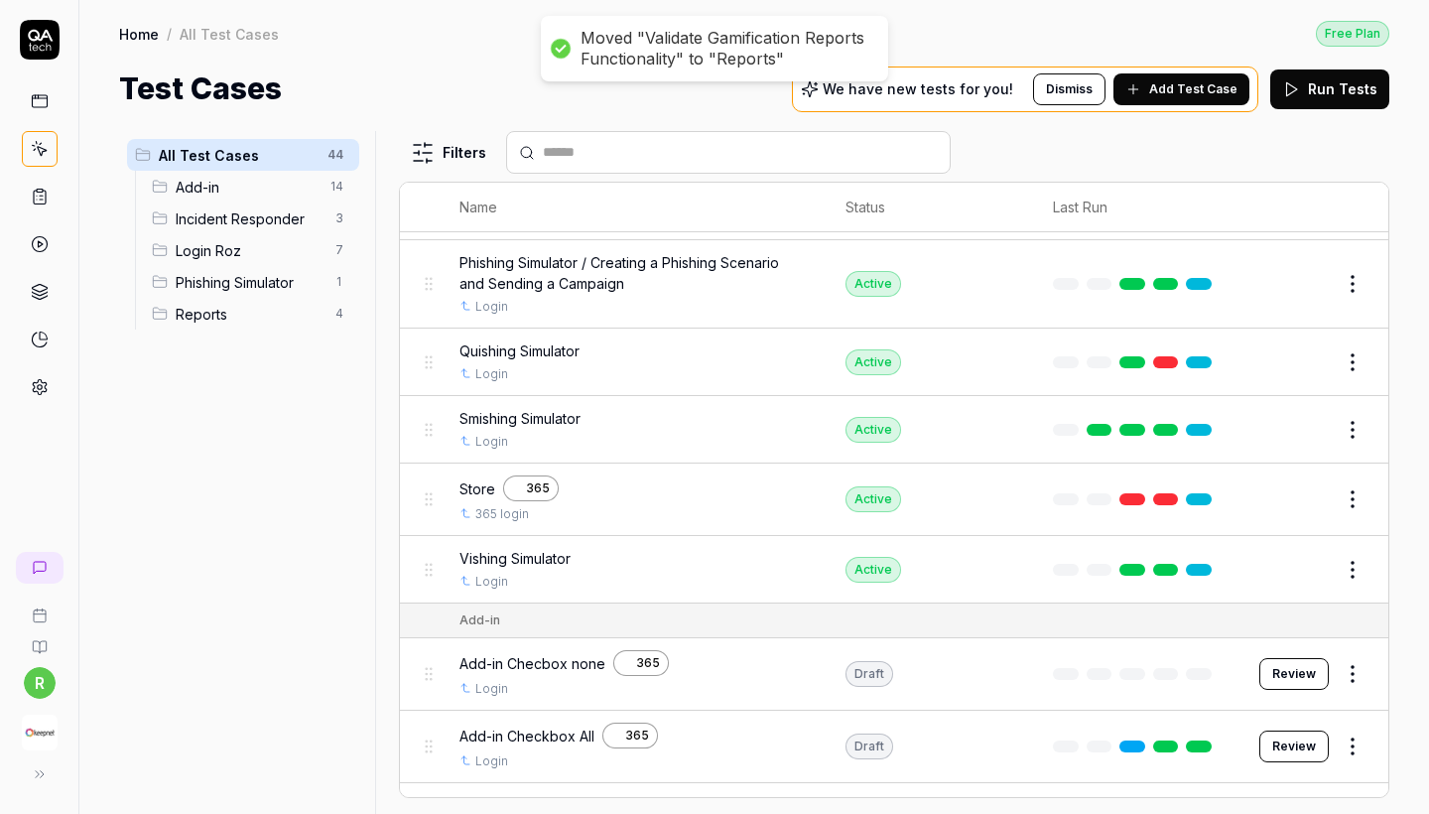
click at [276, 322] on span "Reports" at bounding box center [250, 314] width 148 height 21
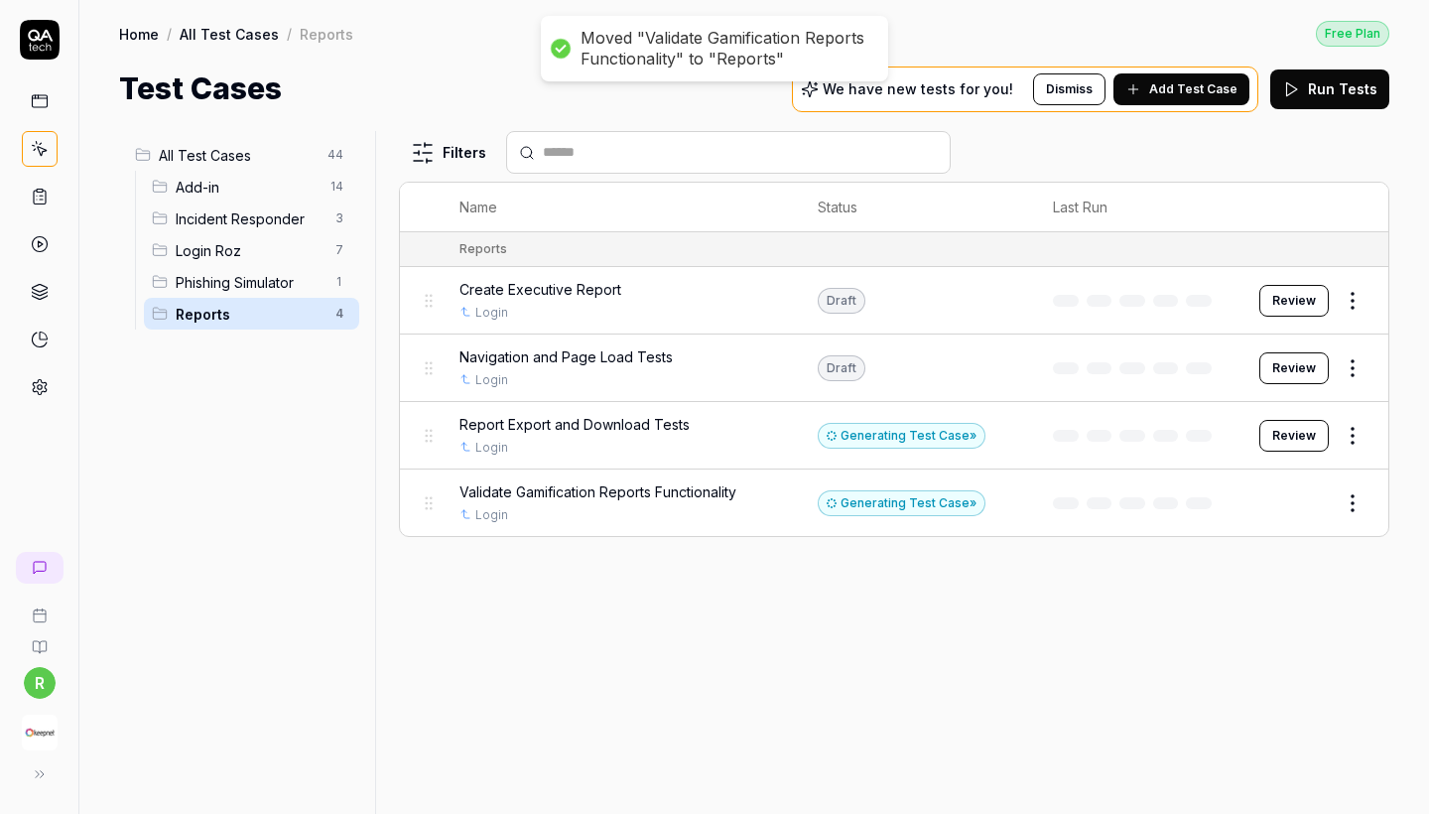
scroll to position [0, 0]
click at [1345, 360] on html "r Home / All Test Cases / Reports Free Plan Home / All Test Cases / Reports Fre…" at bounding box center [714, 407] width 1429 height 814
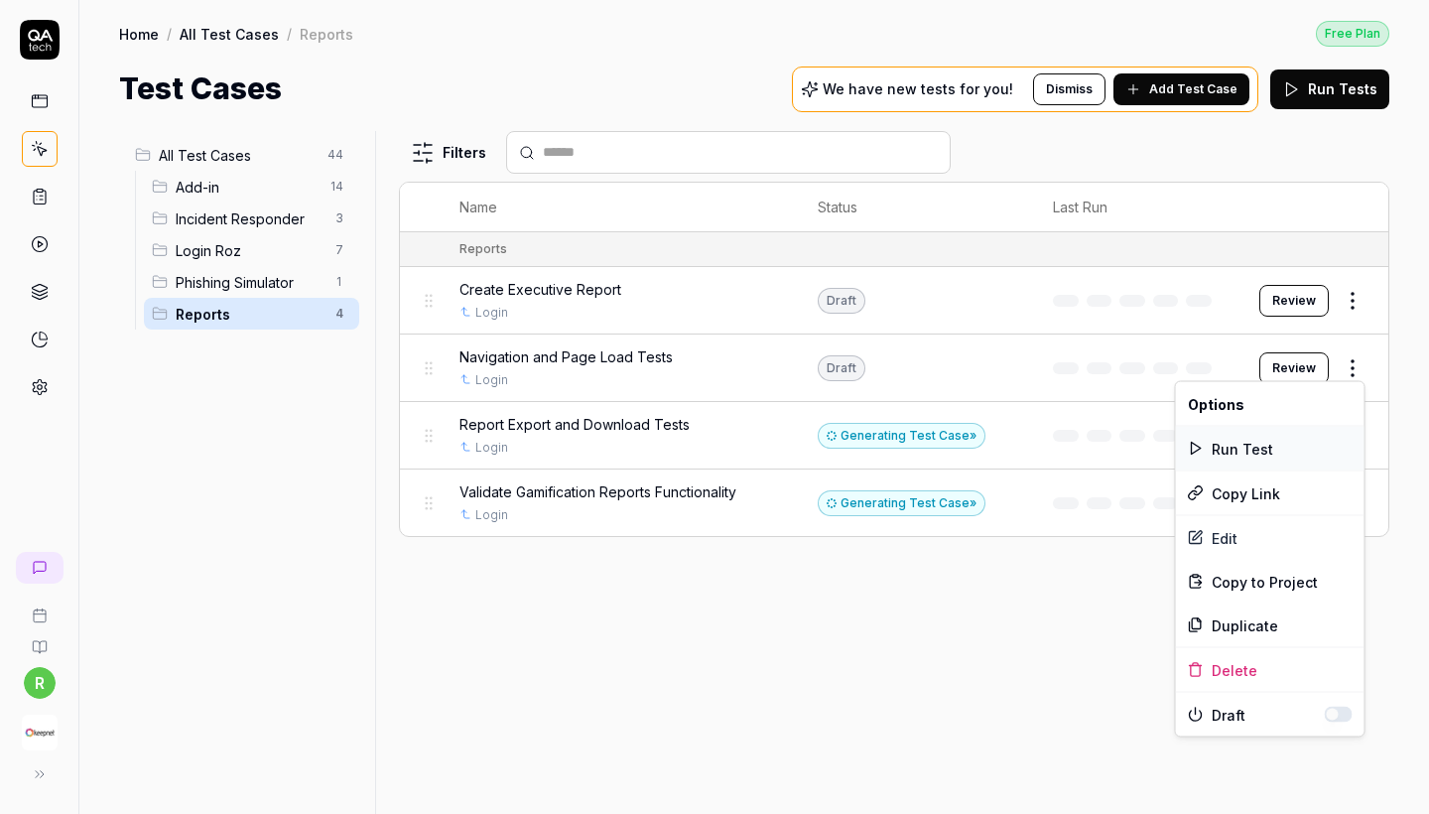
click at [1285, 454] on div "Run Test" at bounding box center [1270, 449] width 189 height 44
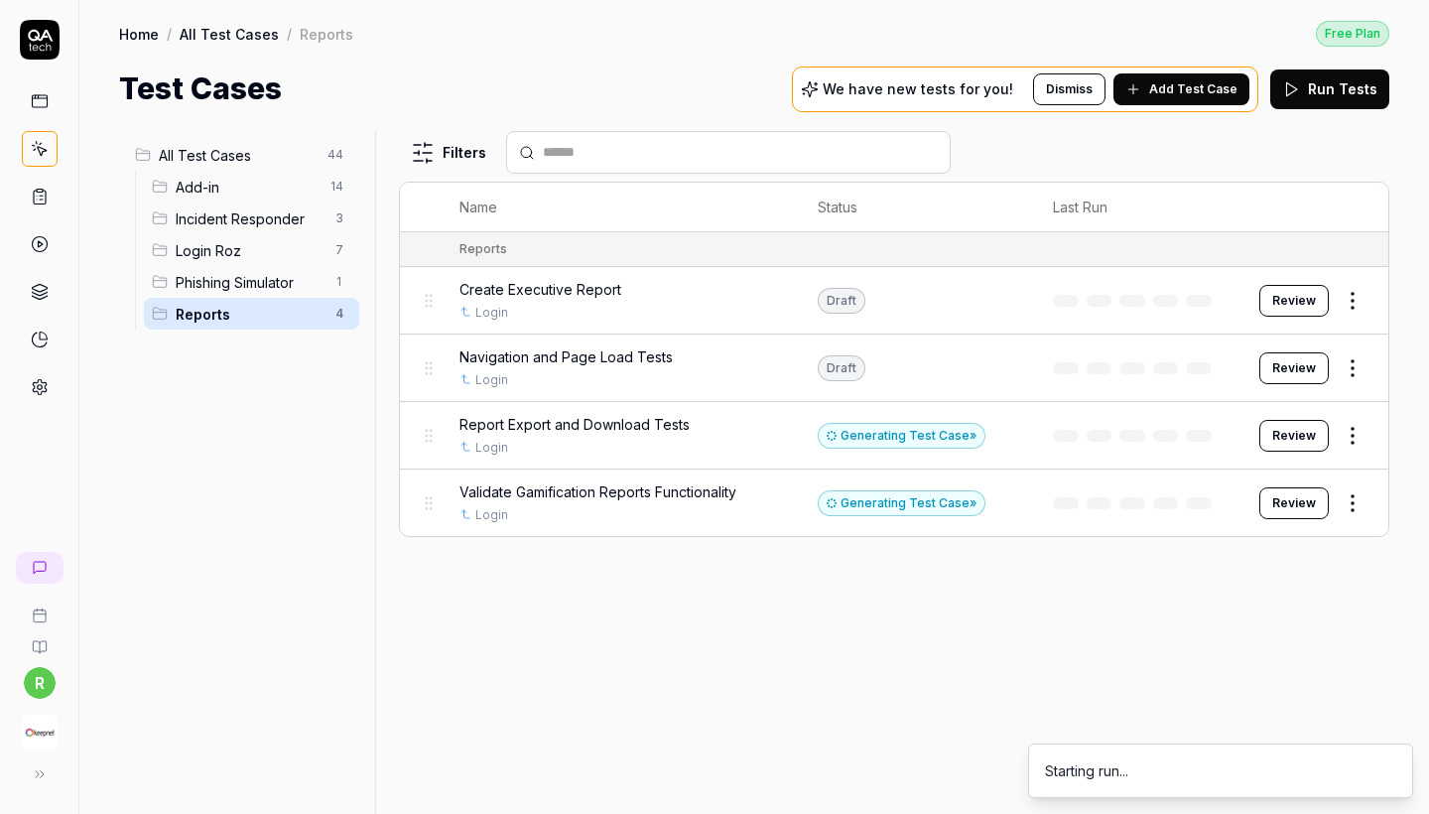
click at [1354, 297] on html "r Home / All Test Cases / Reports Free Plan Home / All Test Cases / Reports Fre…" at bounding box center [714, 407] width 1429 height 814
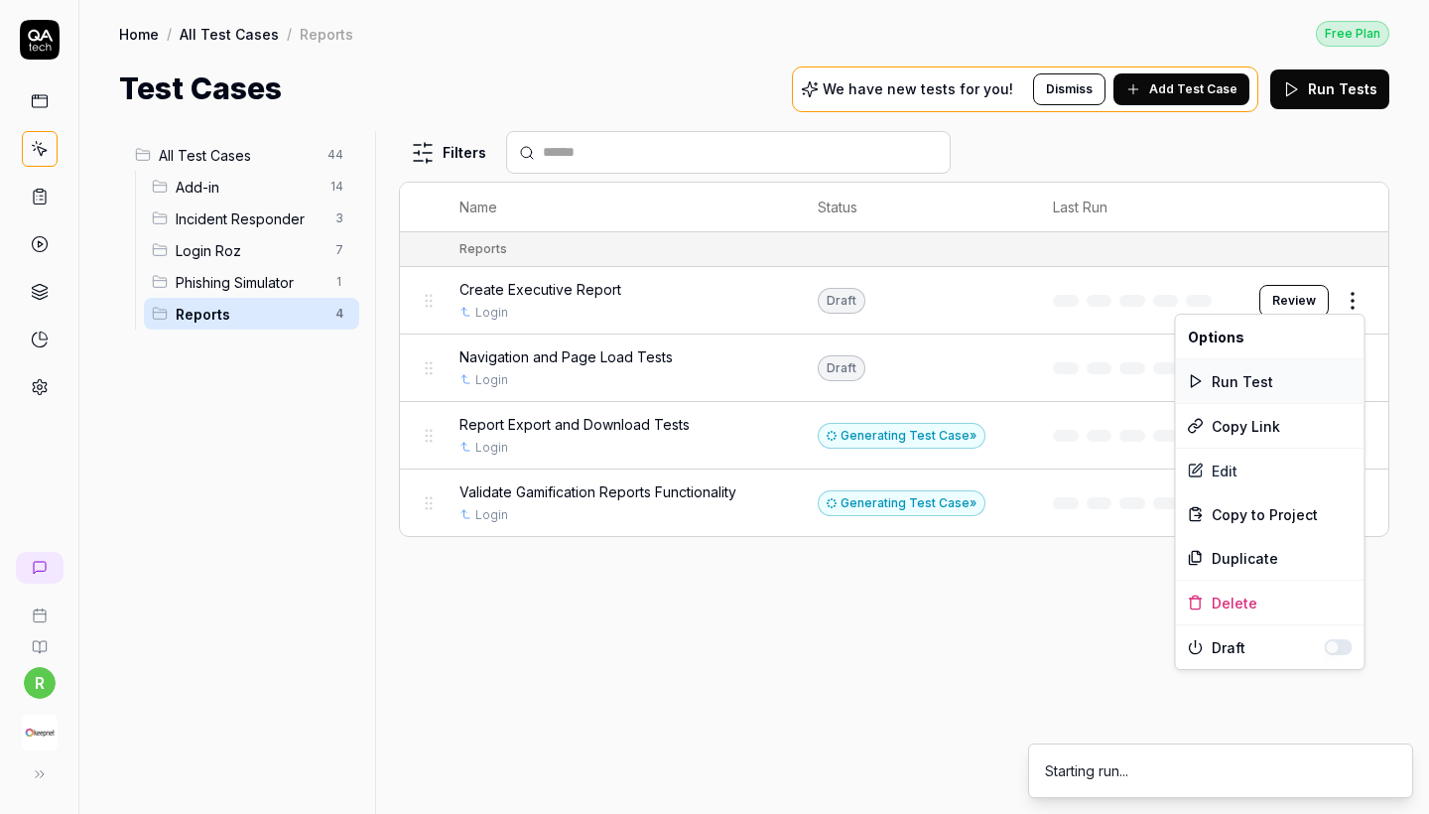
click at [1289, 384] on div "Run Test" at bounding box center [1270, 381] width 189 height 44
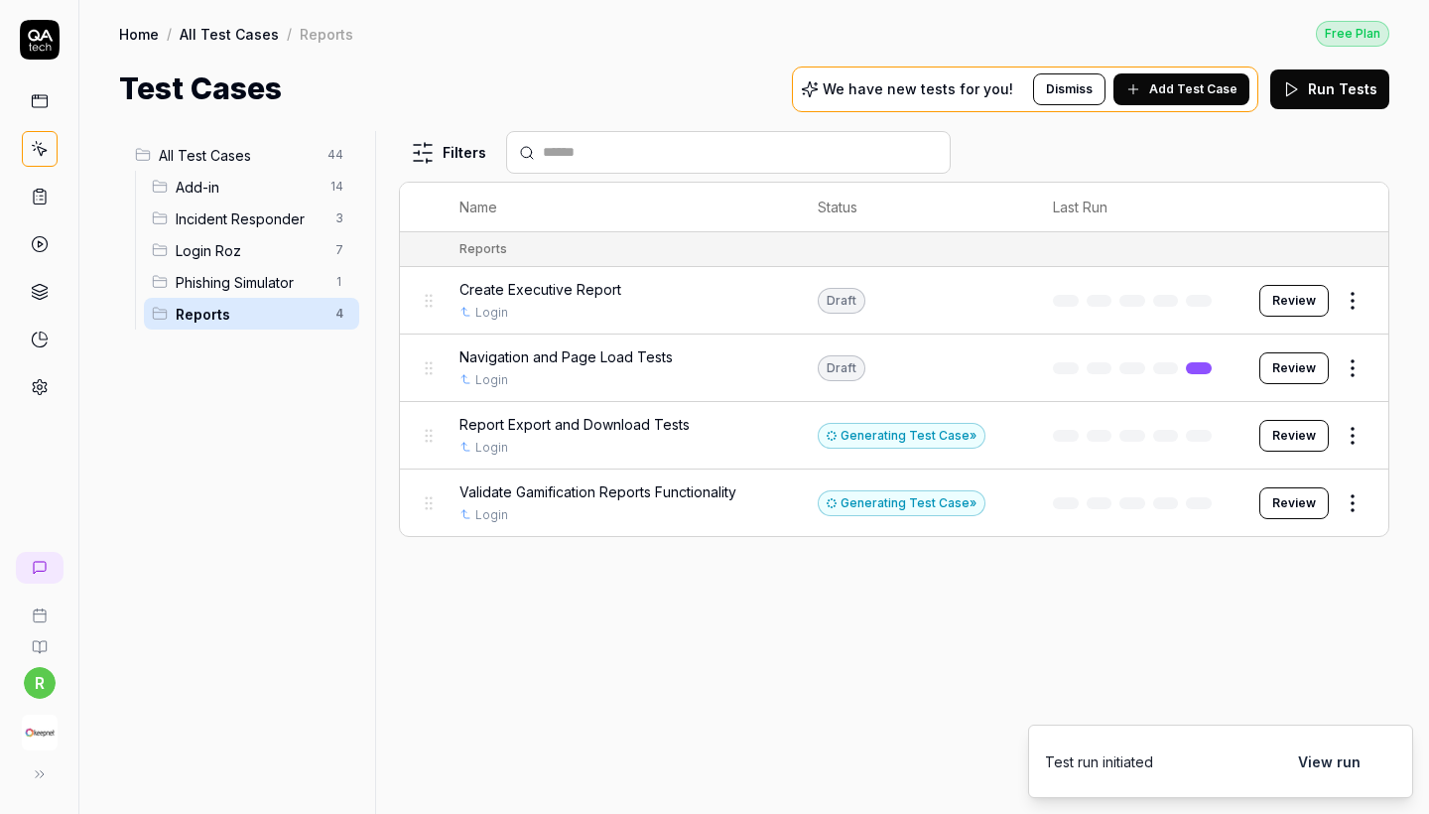
click at [1283, 297] on button "Review" at bounding box center [1293, 301] width 69 height 32
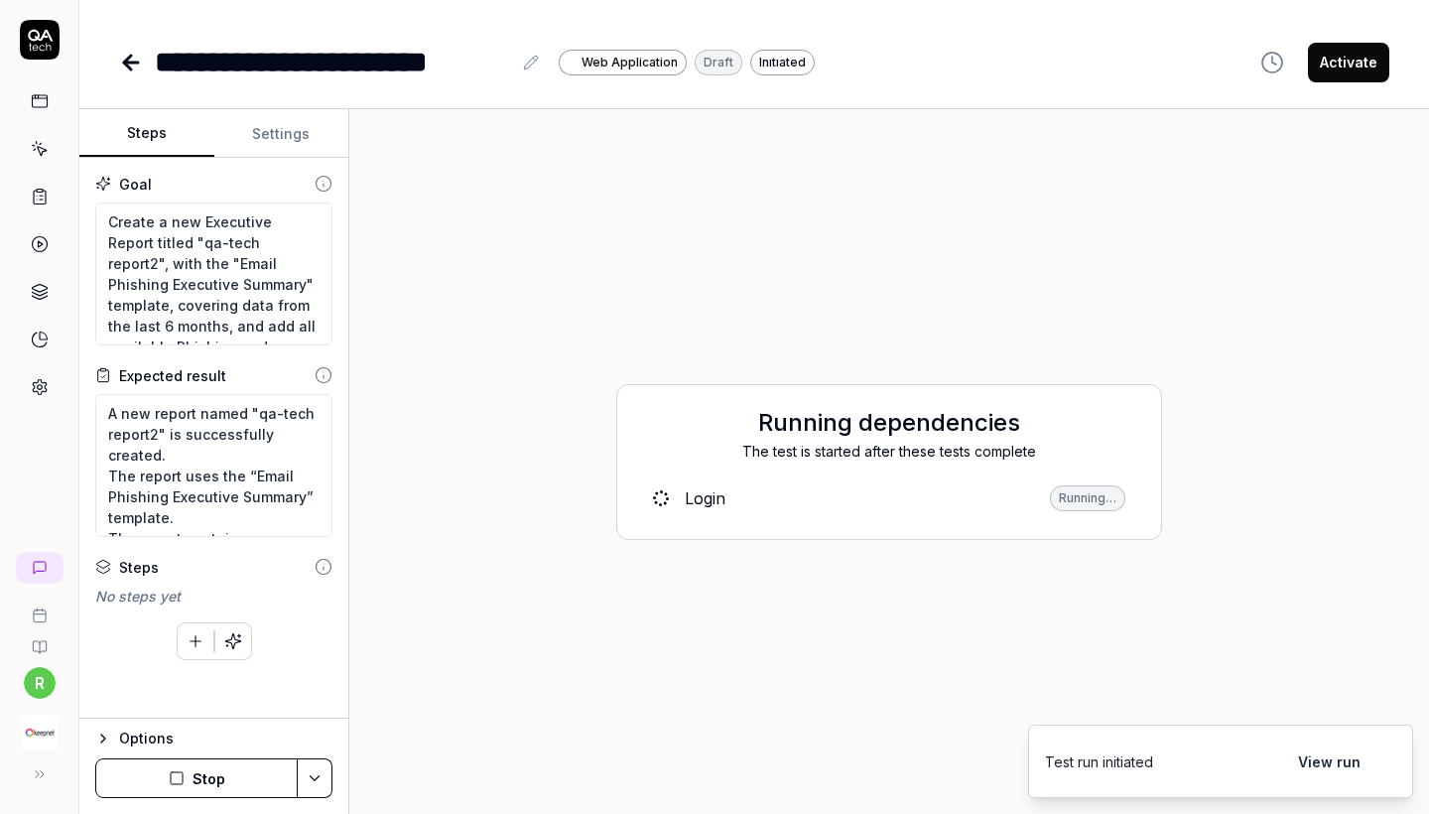
click at [1357, 62] on button "Activate" at bounding box center [1348, 63] width 81 height 40
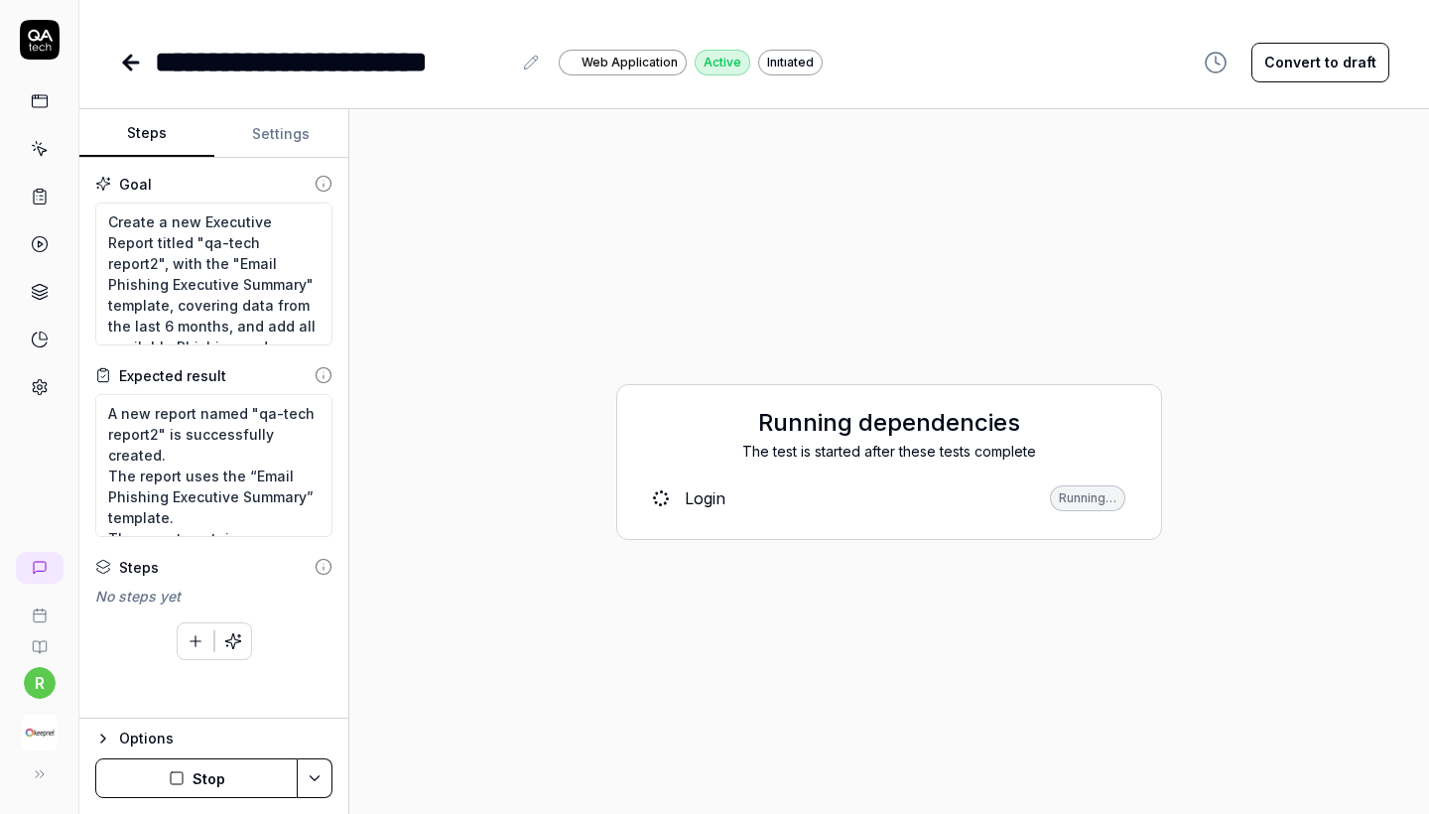
click at [133, 69] on icon at bounding box center [131, 63] width 24 height 24
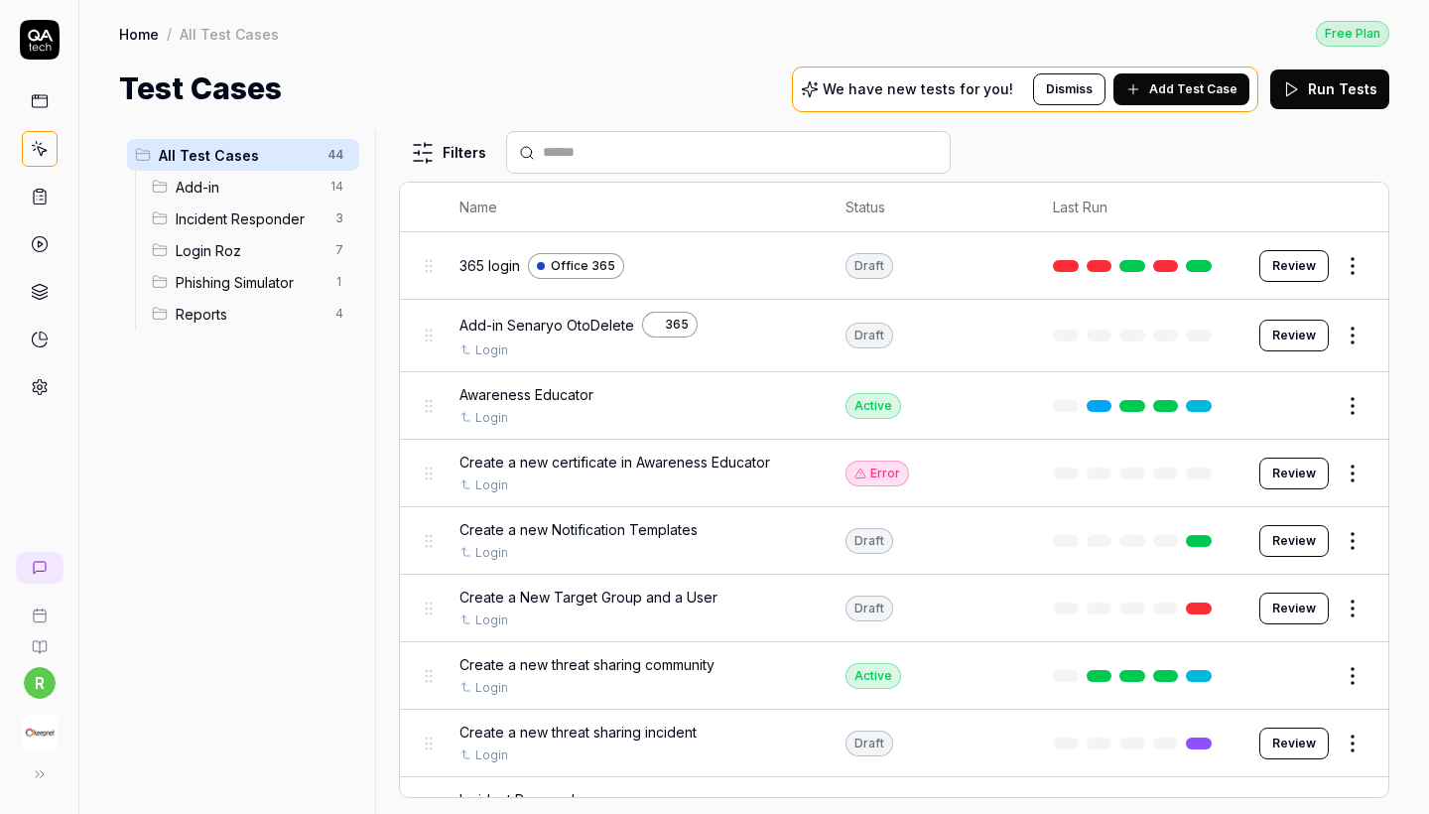
click at [242, 310] on span "Reports" at bounding box center [250, 314] width 148 height 21
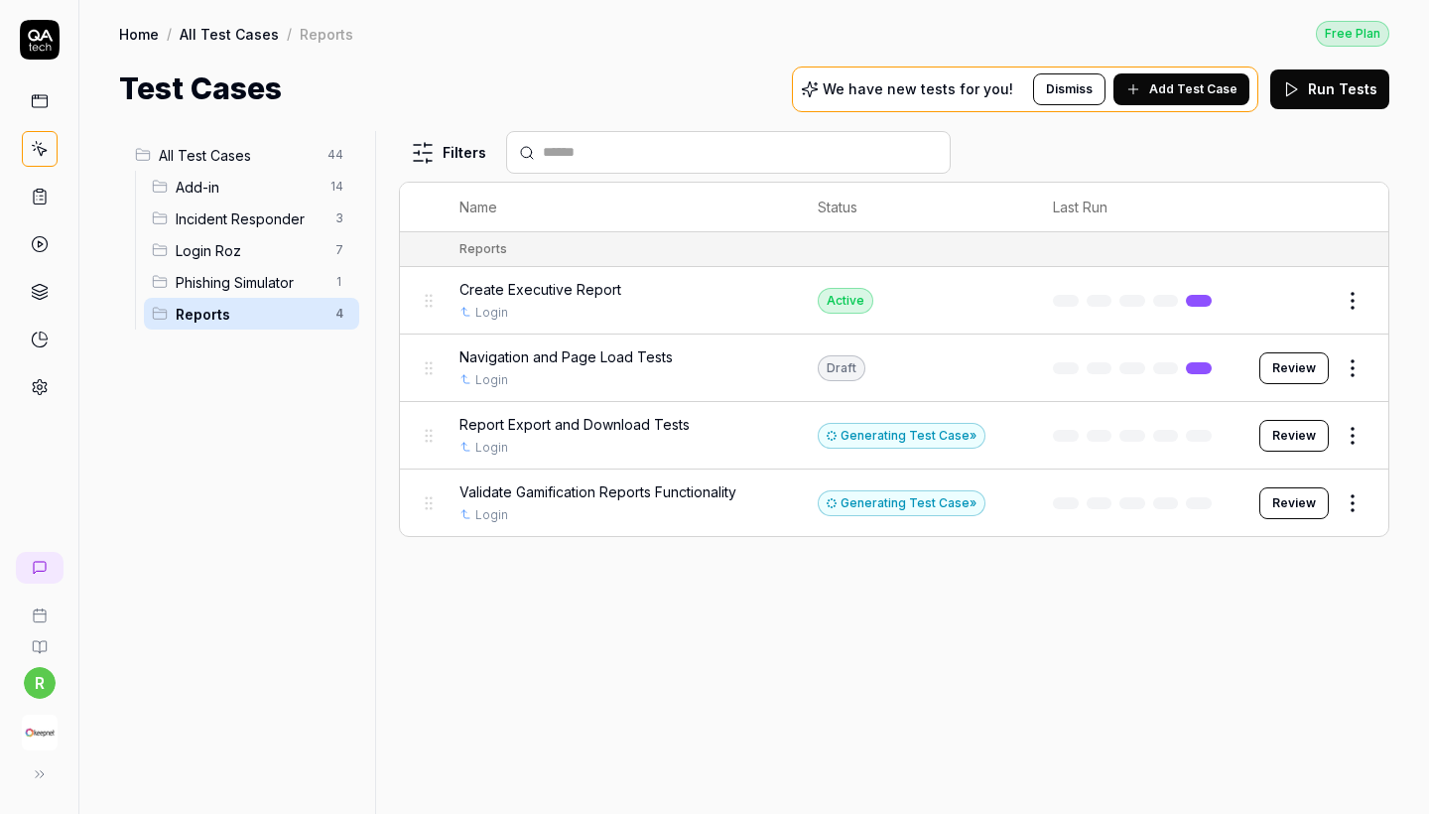
click at [985, 372] on td "Draft" at bounding box center [915, 367] width 235 height 67
click at [1300, 375] on button "Review" at bounding box center [1293, 368] width 69 height 32
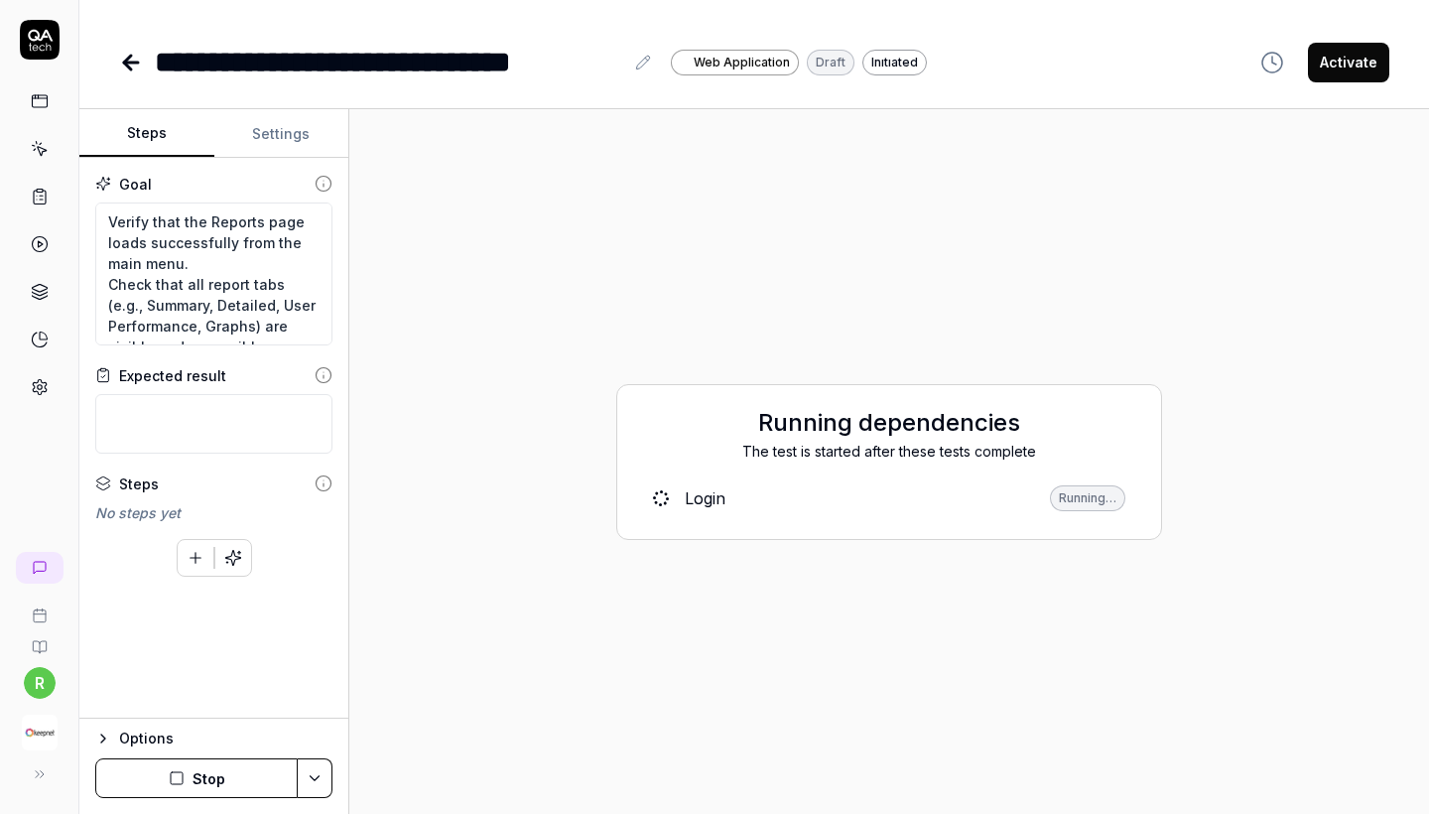
click at [1321, 60] on button "Activate" at bounding box center [1348, 63] width 81 height 40
click at [128, 69] on icon at bounding box center [131, 63] width 24 height 24
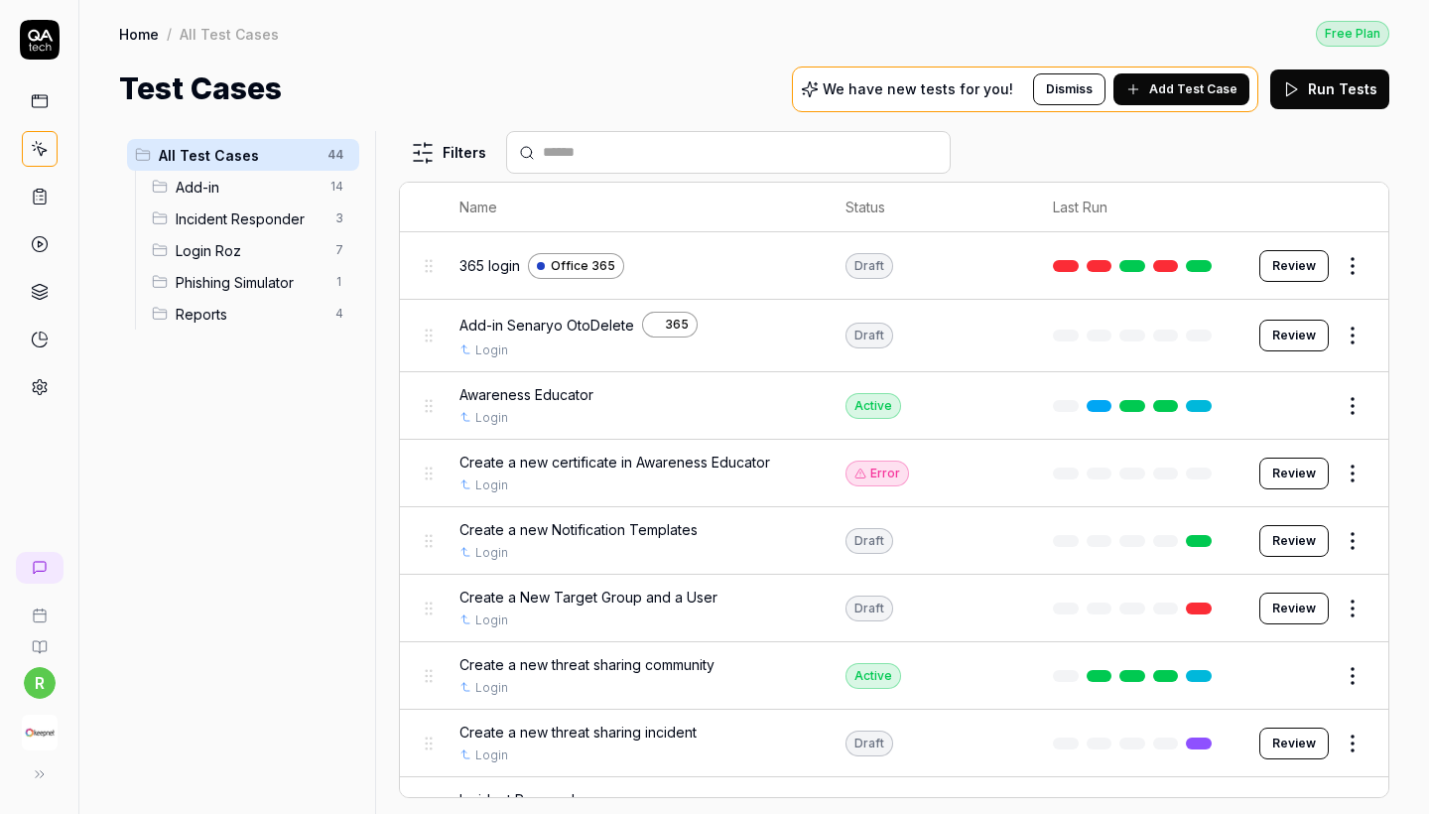
click at [270, 310] on span "Reports" at bounding box center [250, 314] width 148 height 21
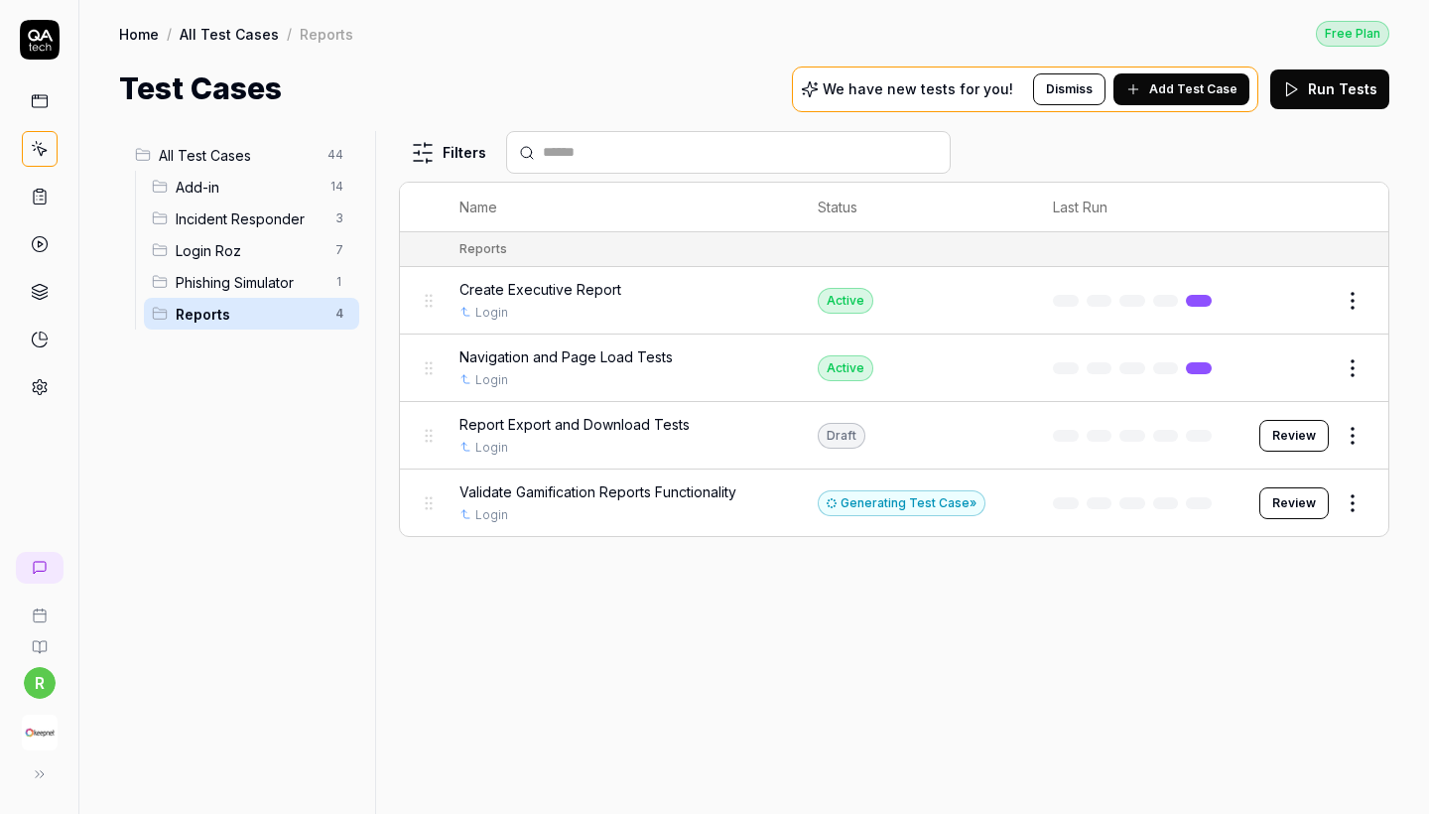
click at [1281, 440] on button "Review" at bounding box center [1293, 436] width 69 height 32
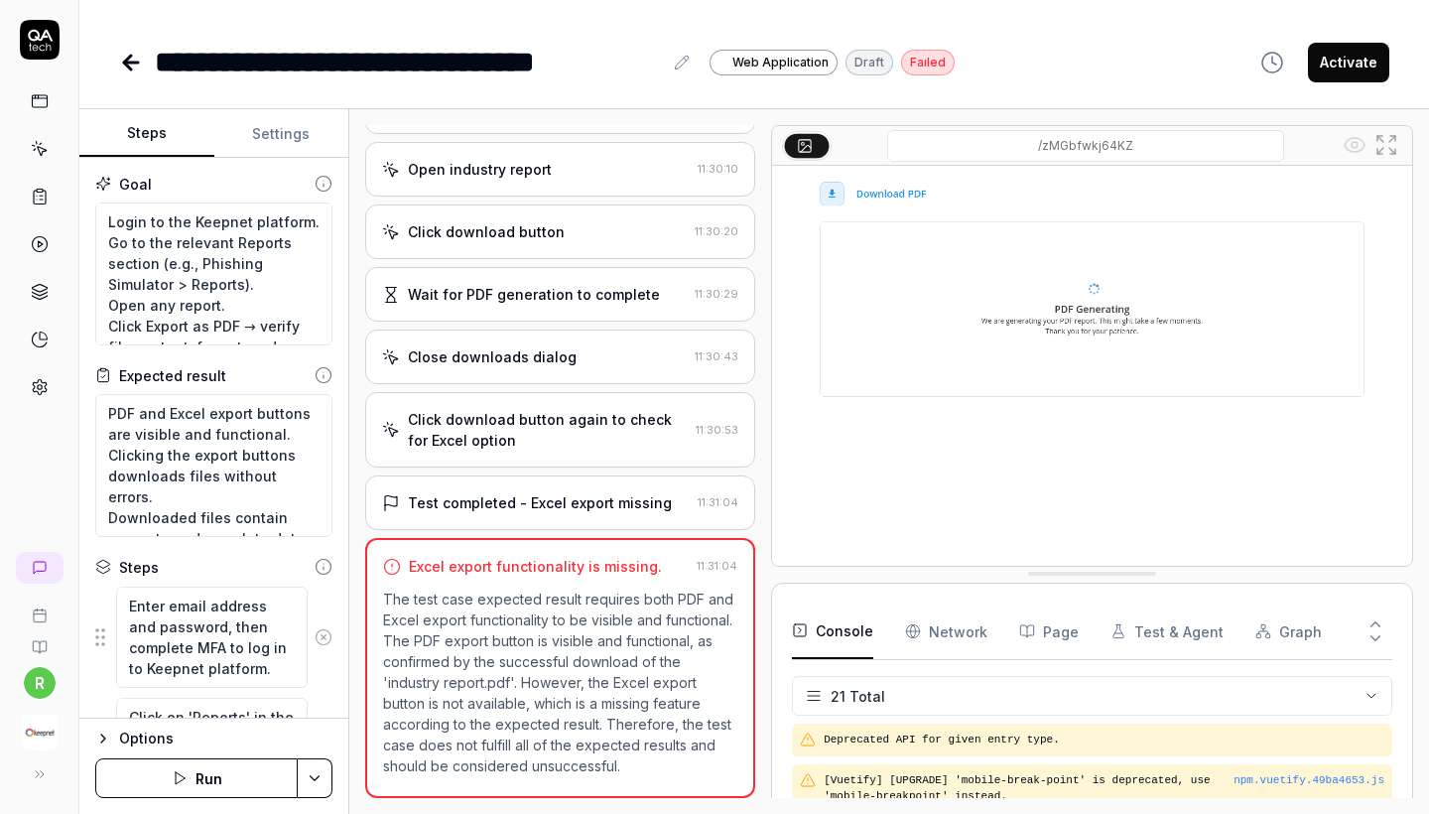
scroll to position [1577, 0]
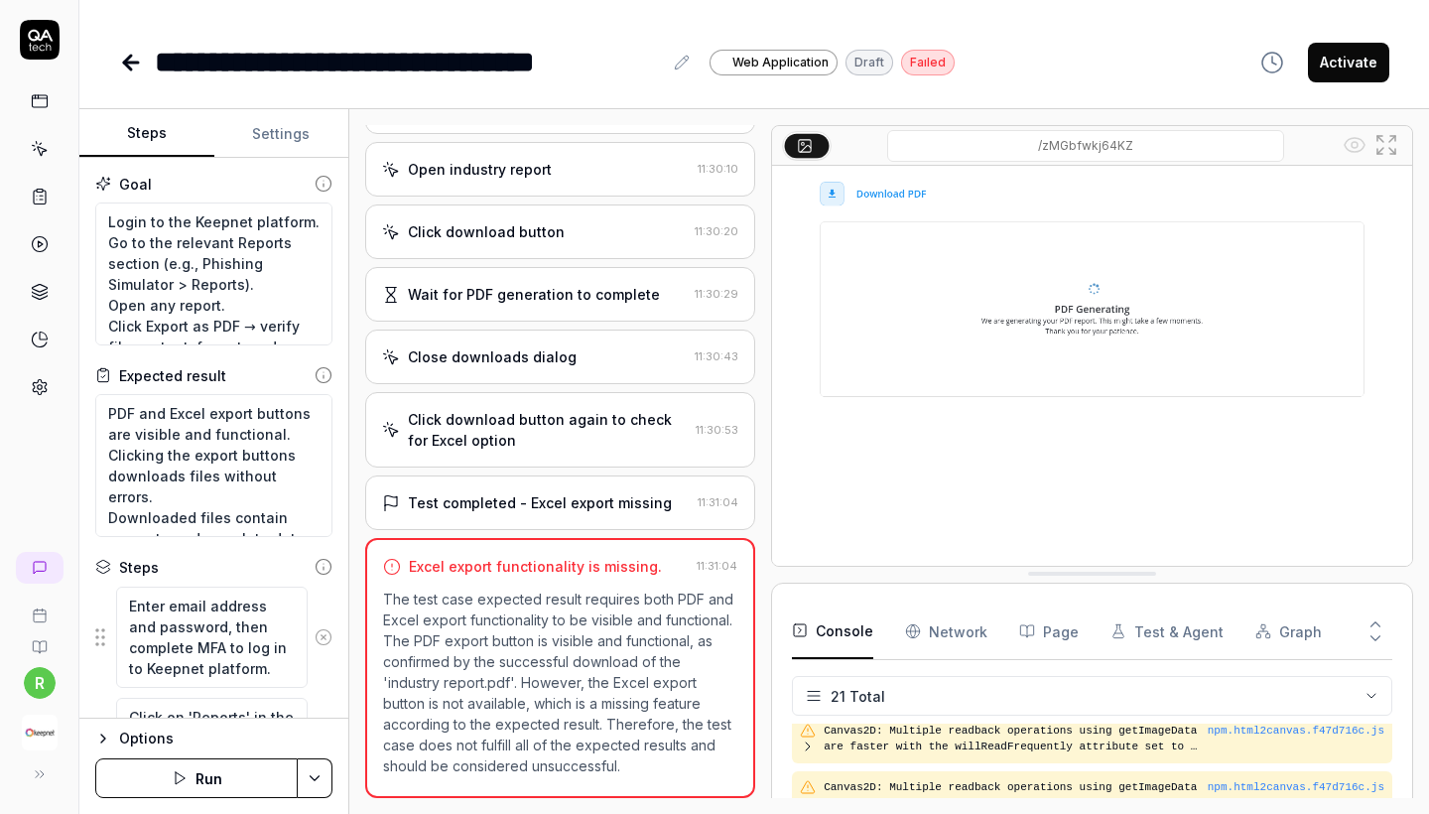
click at [1348, 70] on button "Activate" at bounding box center [1348, 63] width 81 height 40
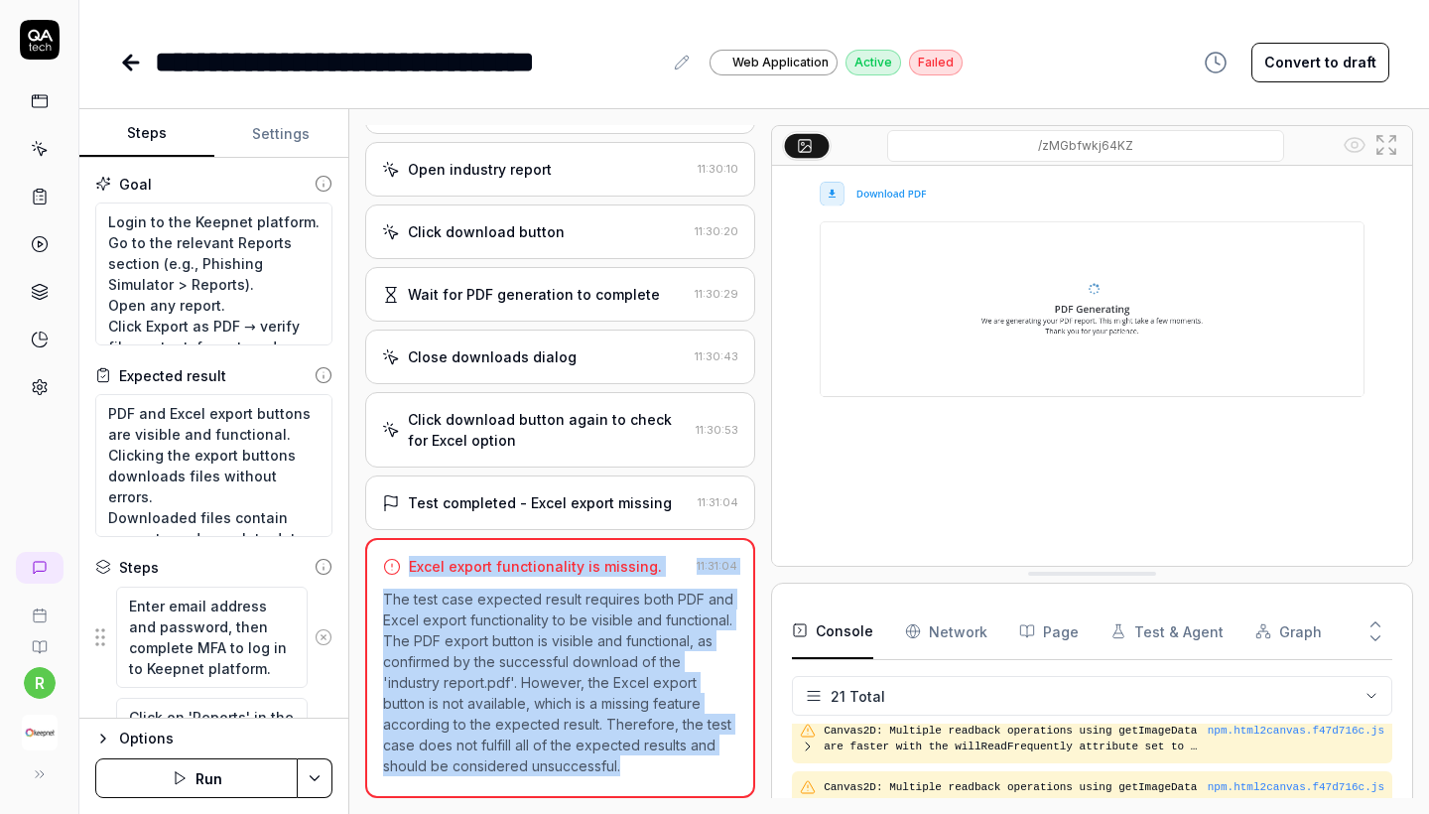
drag, startPoint x: 627, startPoint y: 768, endPoint x: 382, endPoint y: 573, distance: 313.5
click at [383, 573] on div "Excel export functionality is missing. 11:31:04 The test case expected result r…" at bounding box center [560, 668] width 390 height 260
copy div "Excel export functionality is missing. 11:31:04 The test case expected result r…"
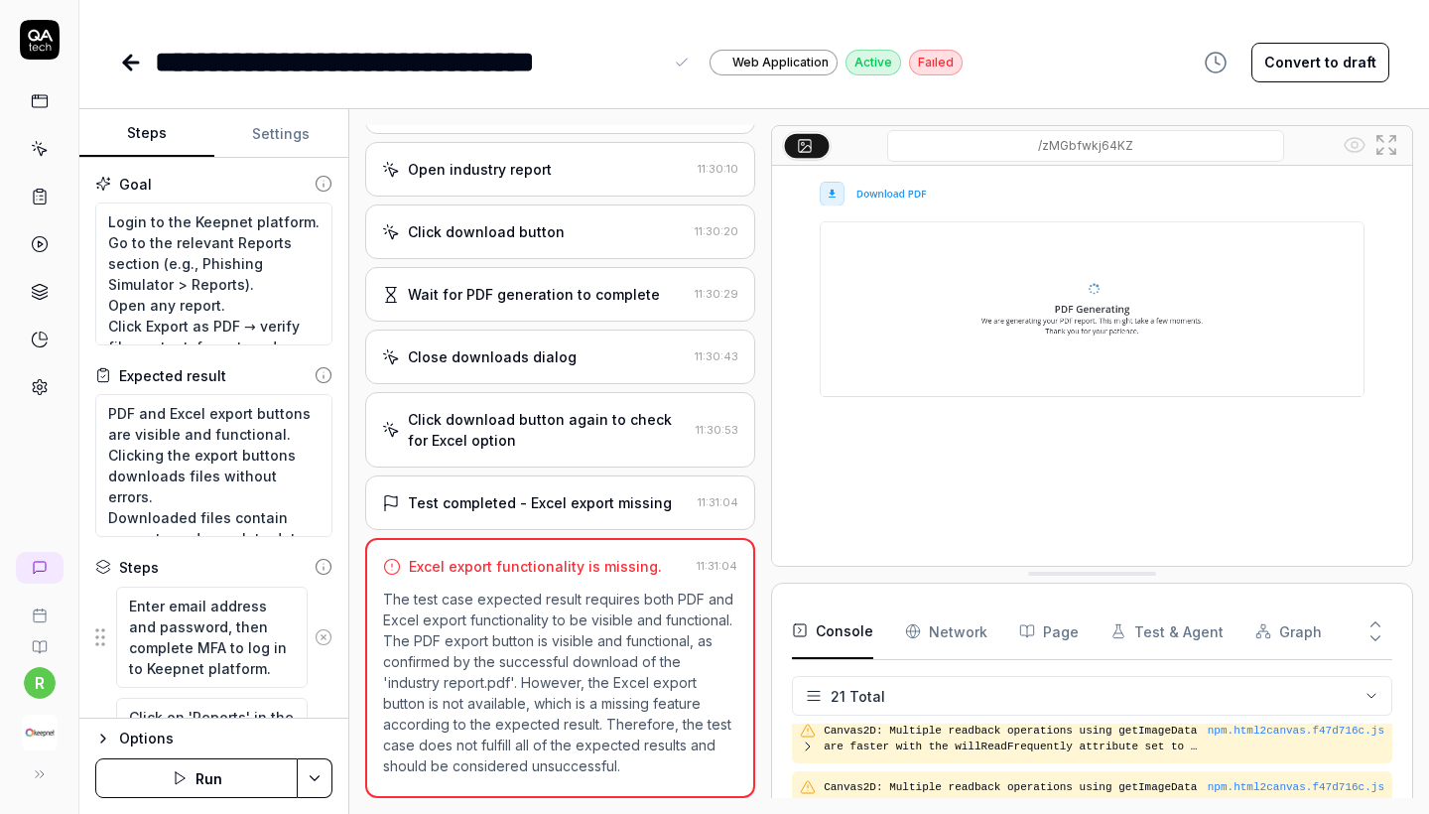
click at [160, 63] on div "**********" at bounding box center [408, 62] width 507 height 45
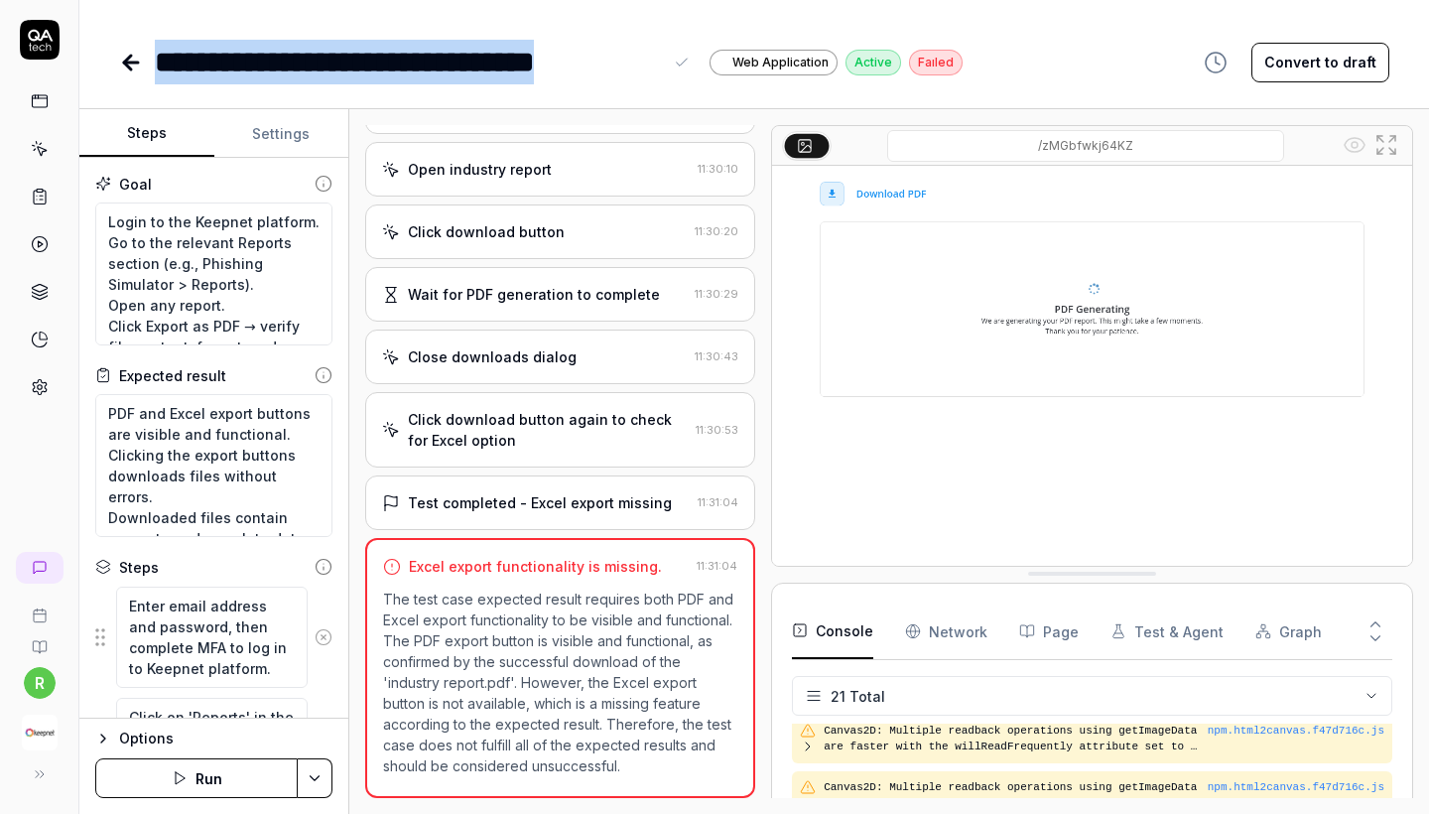
copy div "**********"
drag, startPoint x: 155, startPoint y: 55, endPoint x: 665, endPoint y: 61, distance: 510.1
click at [666, 60] on div "**********" at bounding box center [424, 62] width 539 height 45
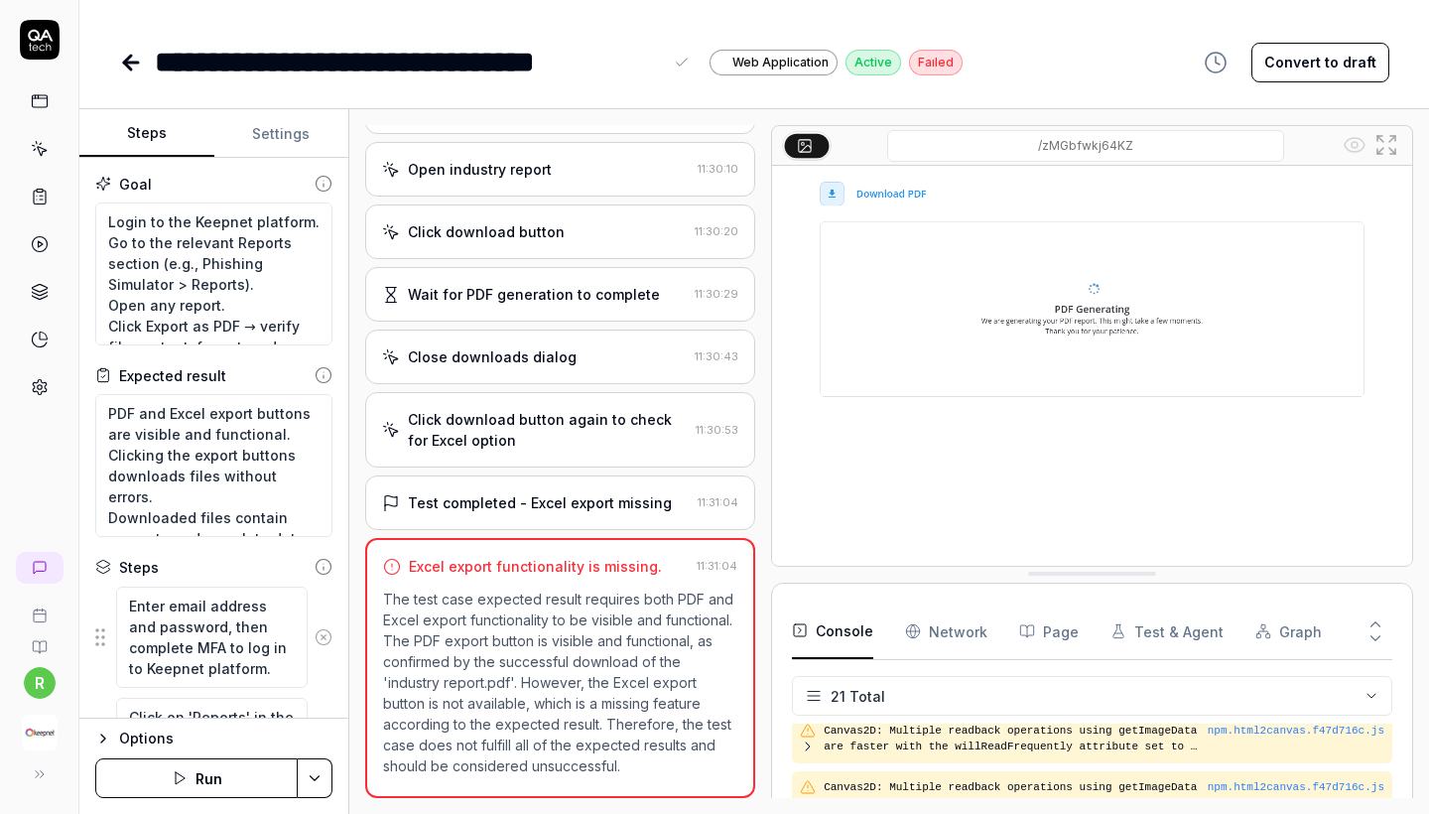
click at [543, 347] on div "Close downloads dialog" at bounding box center [492, 356] width 169 height 21
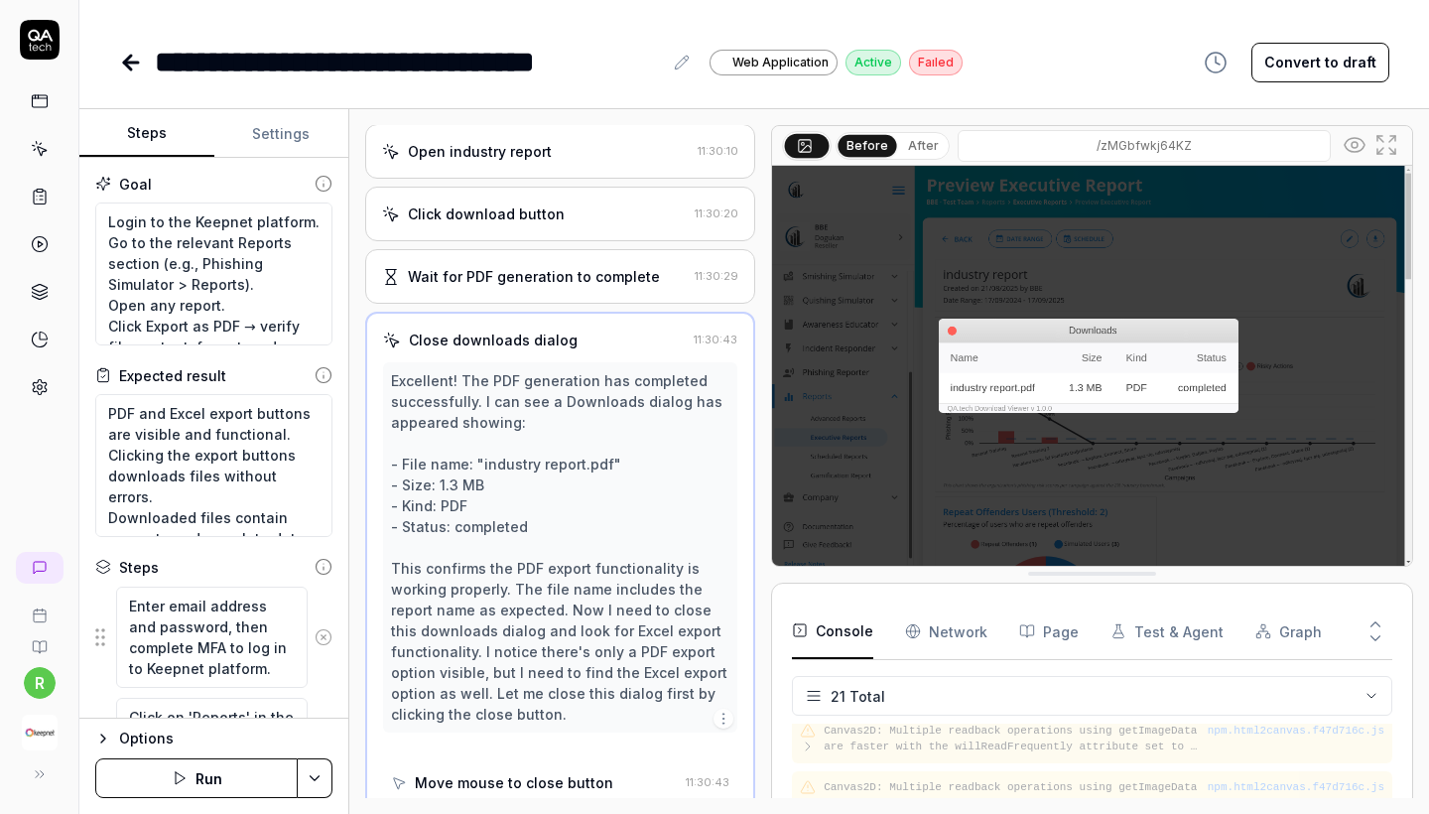
scroll to position [1507, 0]
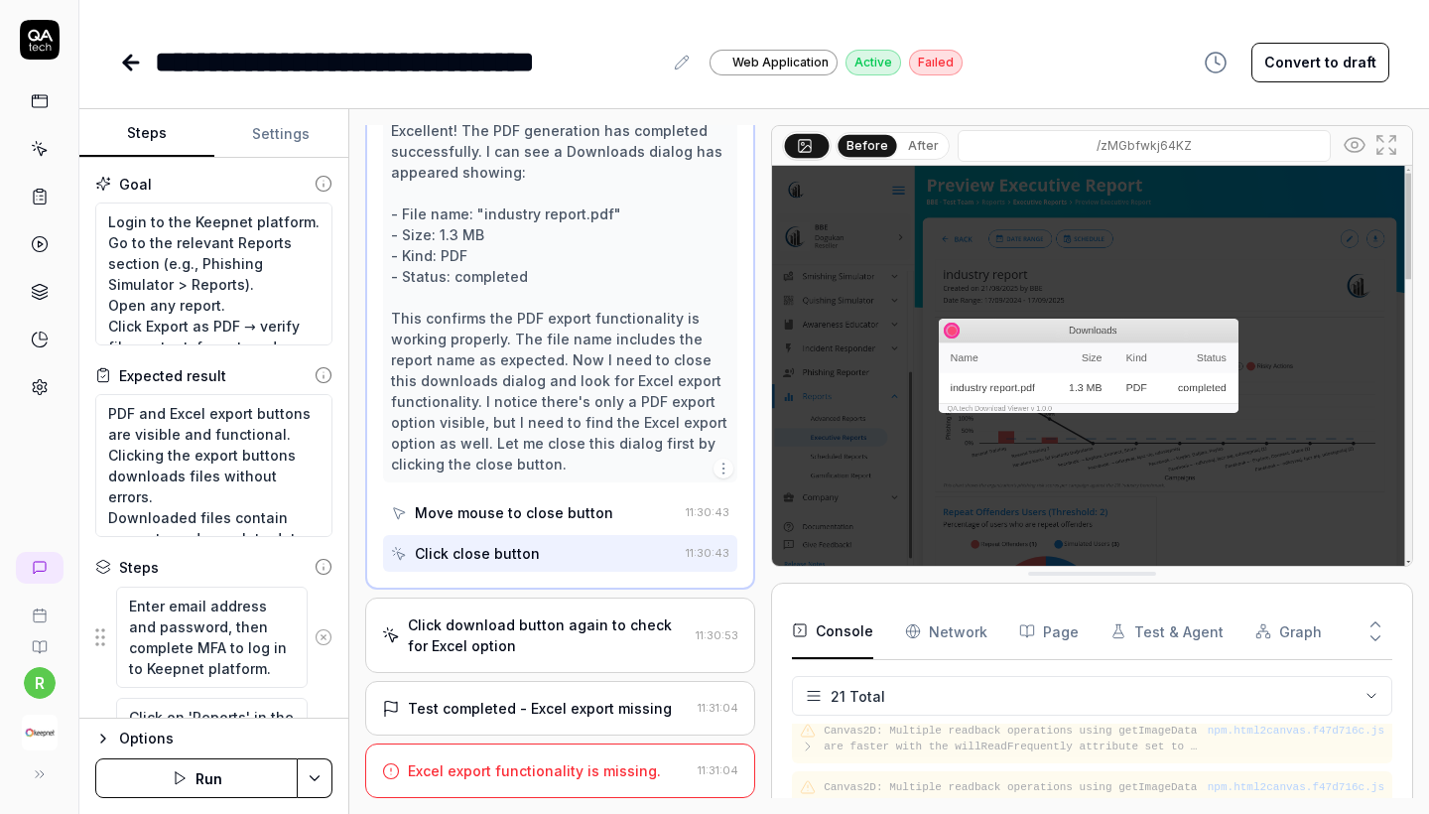
click at [551, 659] on div "Click download button again to check for Excel option 11:30:53" at bounding box center [560, 634] width 390 height 75
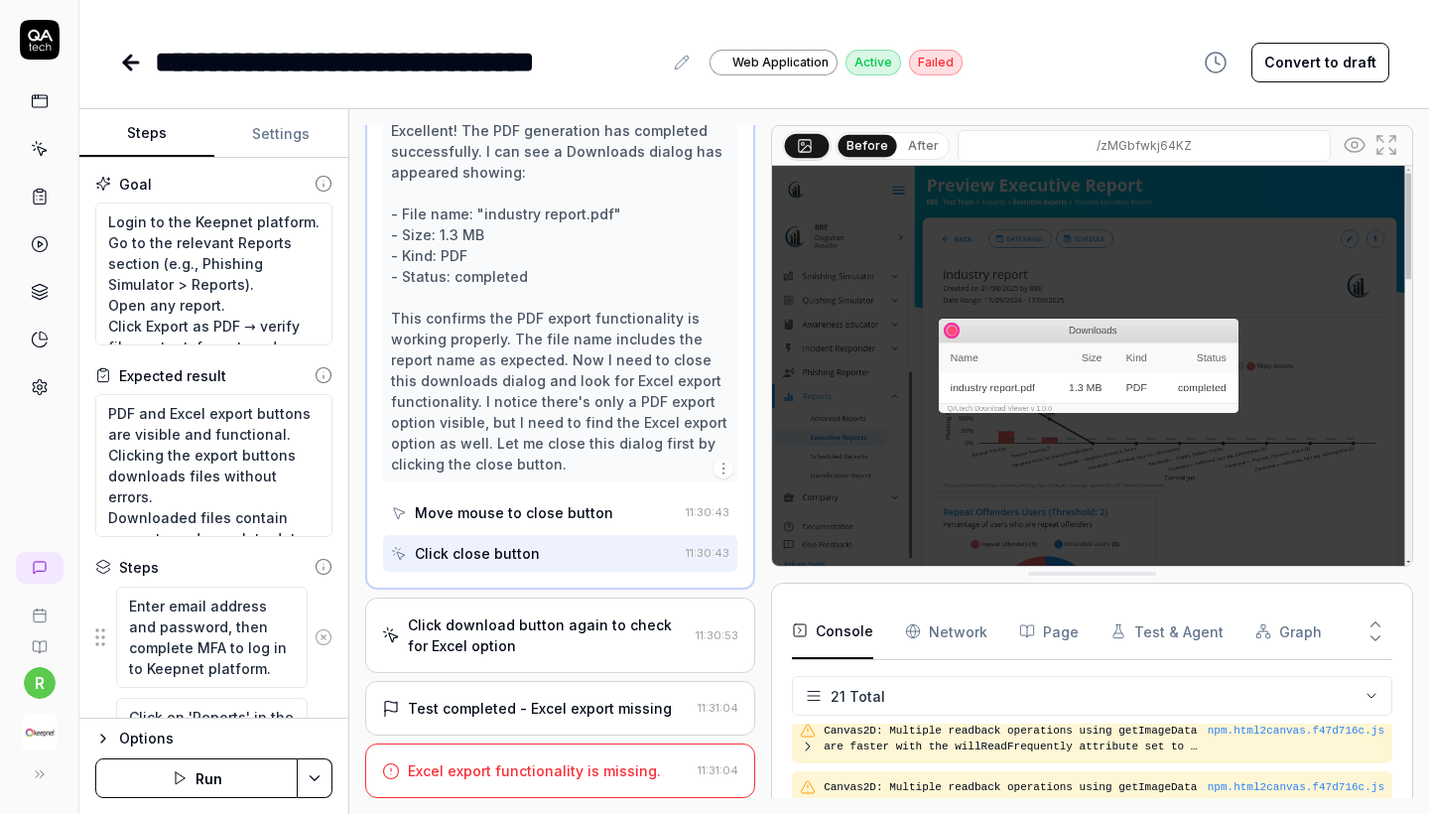
scroll to position [1612, 0]
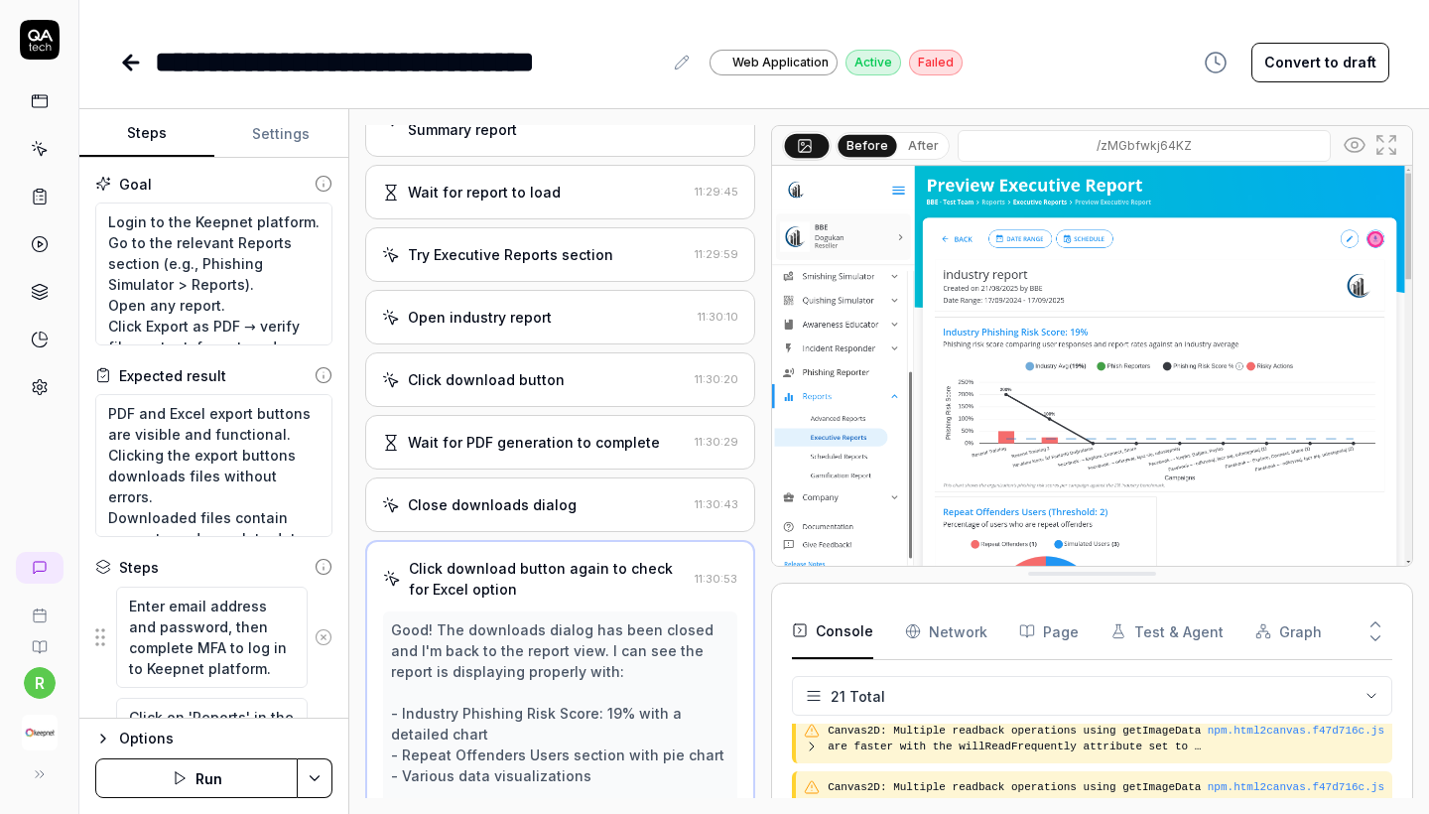
click at [612, 312] on div "Open industry report 11:30:10" at bounding box center [560, 317] width 390 height 55
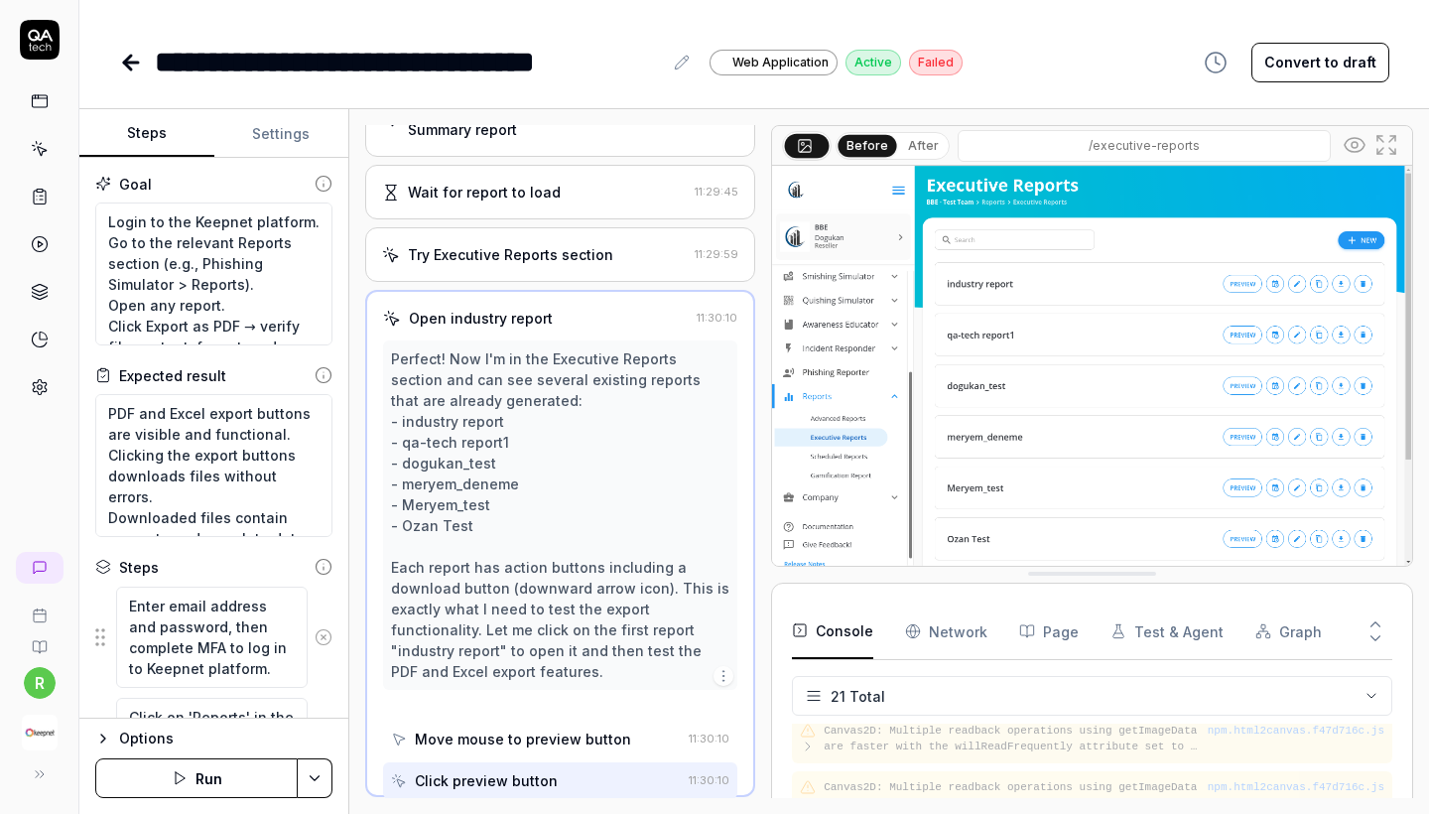
scroll to position [1299, 0]
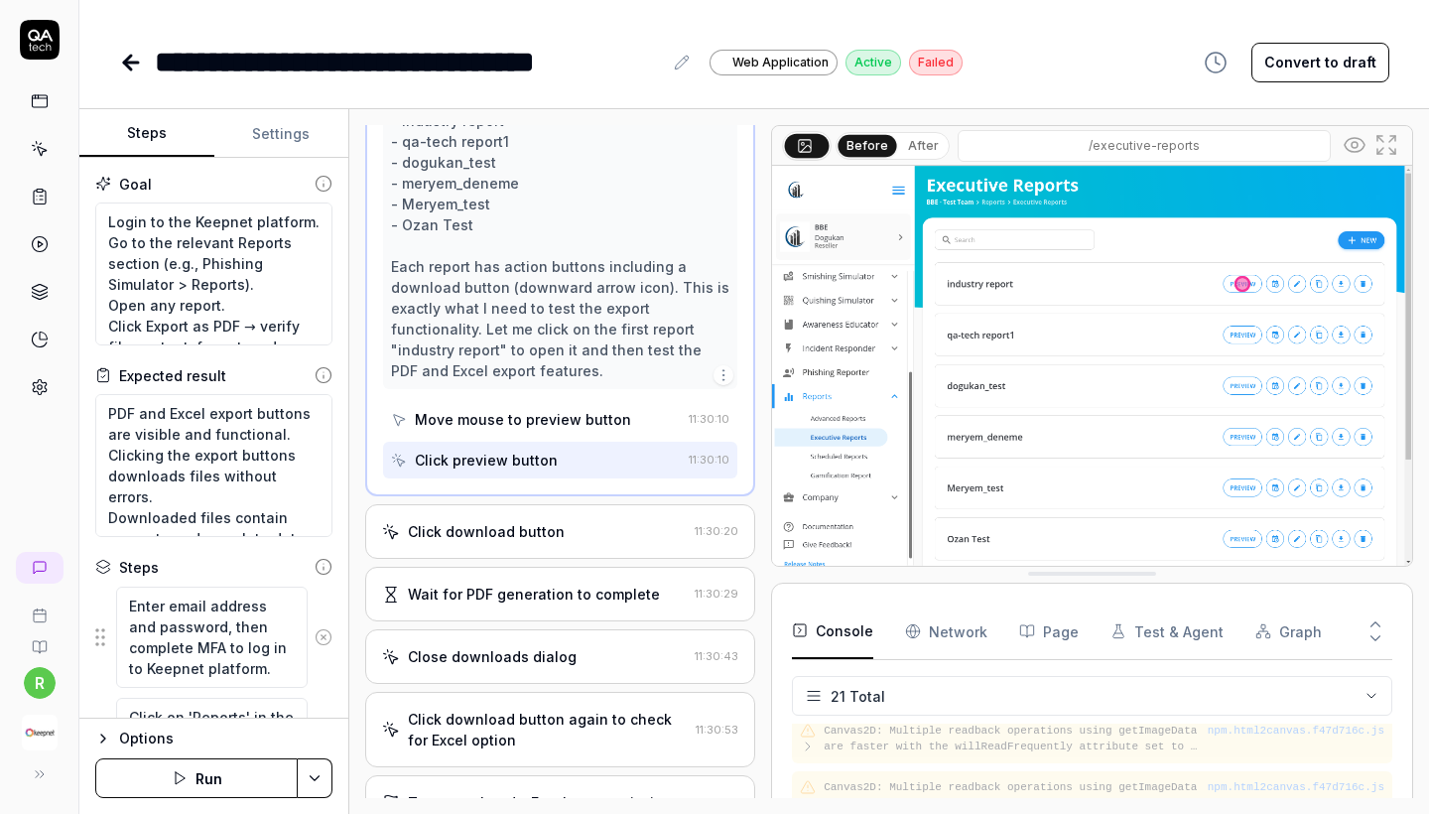
click at [581, 537] on div "Click download button 11:30:20" at bounding box center [560, 531] width 390 height 55
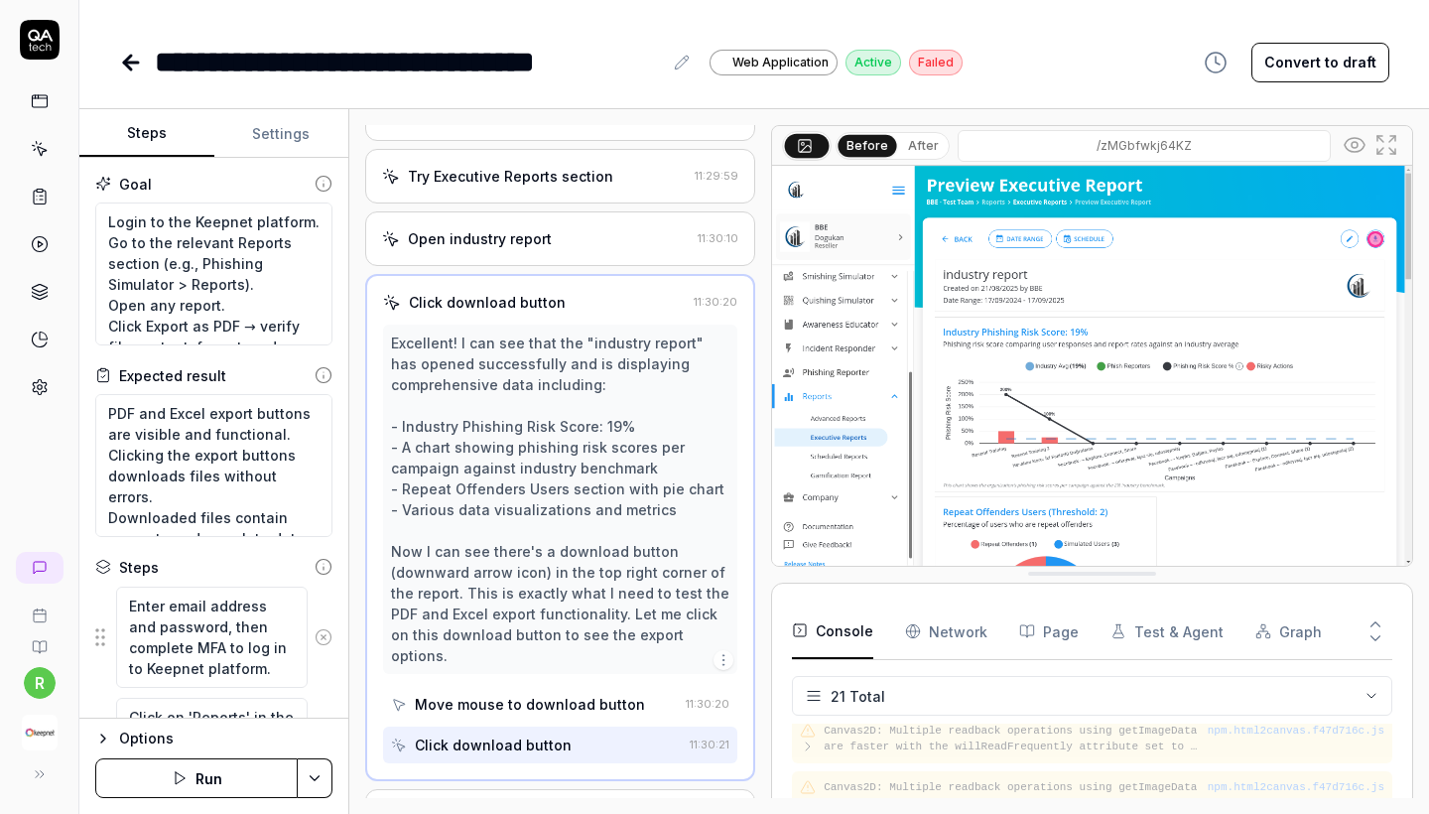
scroll to position [1575, 0]
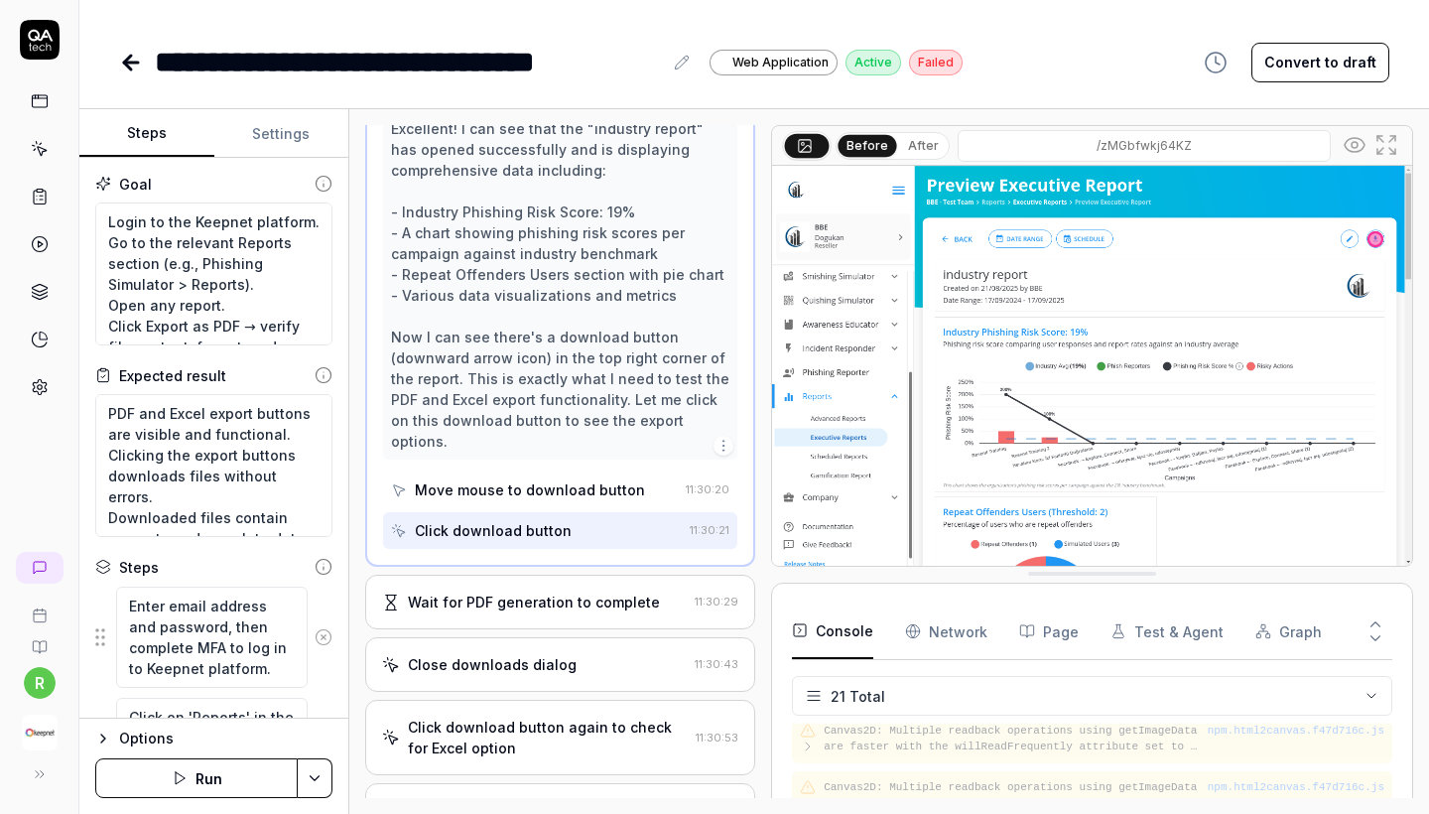
click at [579, 591] on div "Wait for PDF generation to complete" at bounding box center [534, 601] width 252 height 21
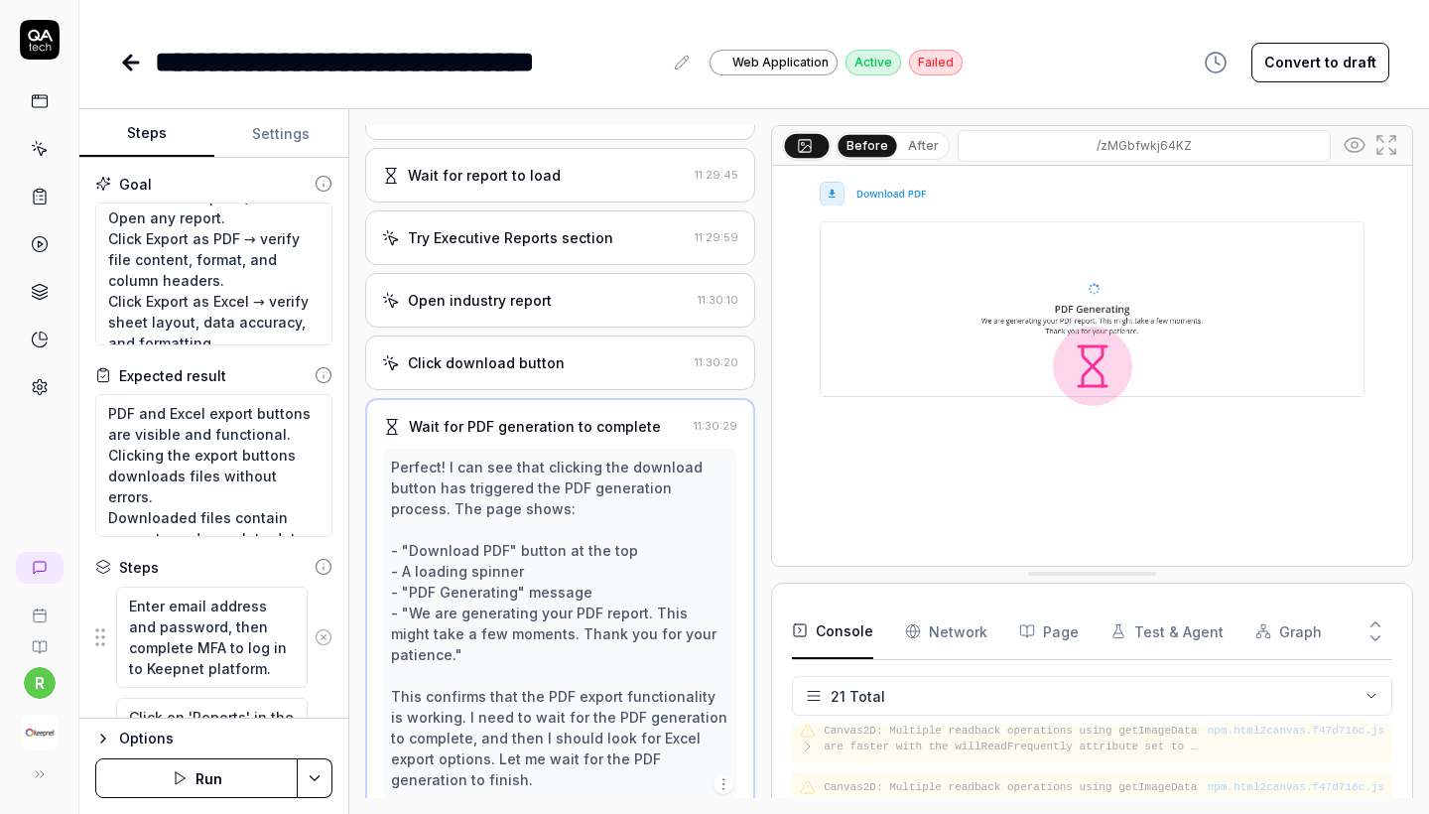
scroll to position [94, 0]
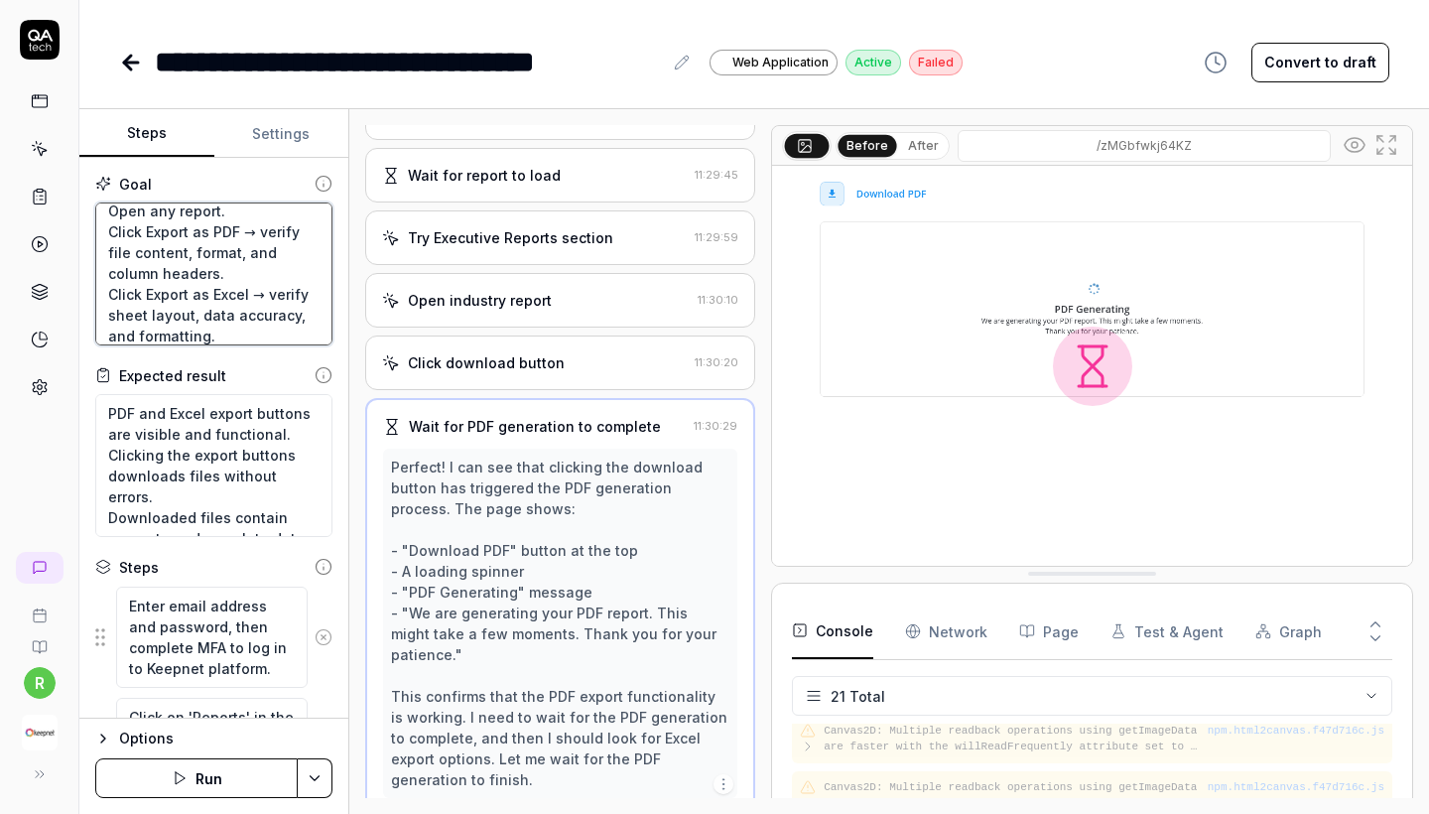
drag, startPoint x: 100, startPoint y: 294, endPoint x: 219, endPoint y: 329, distance: 124.3
click at [219, 329] on textarea "Login to the Keepnet platform. Go to the relevant Reports section (e.g., Phishi…" at bounding box center [213, 273] width 237 height 143
type textarea "*"
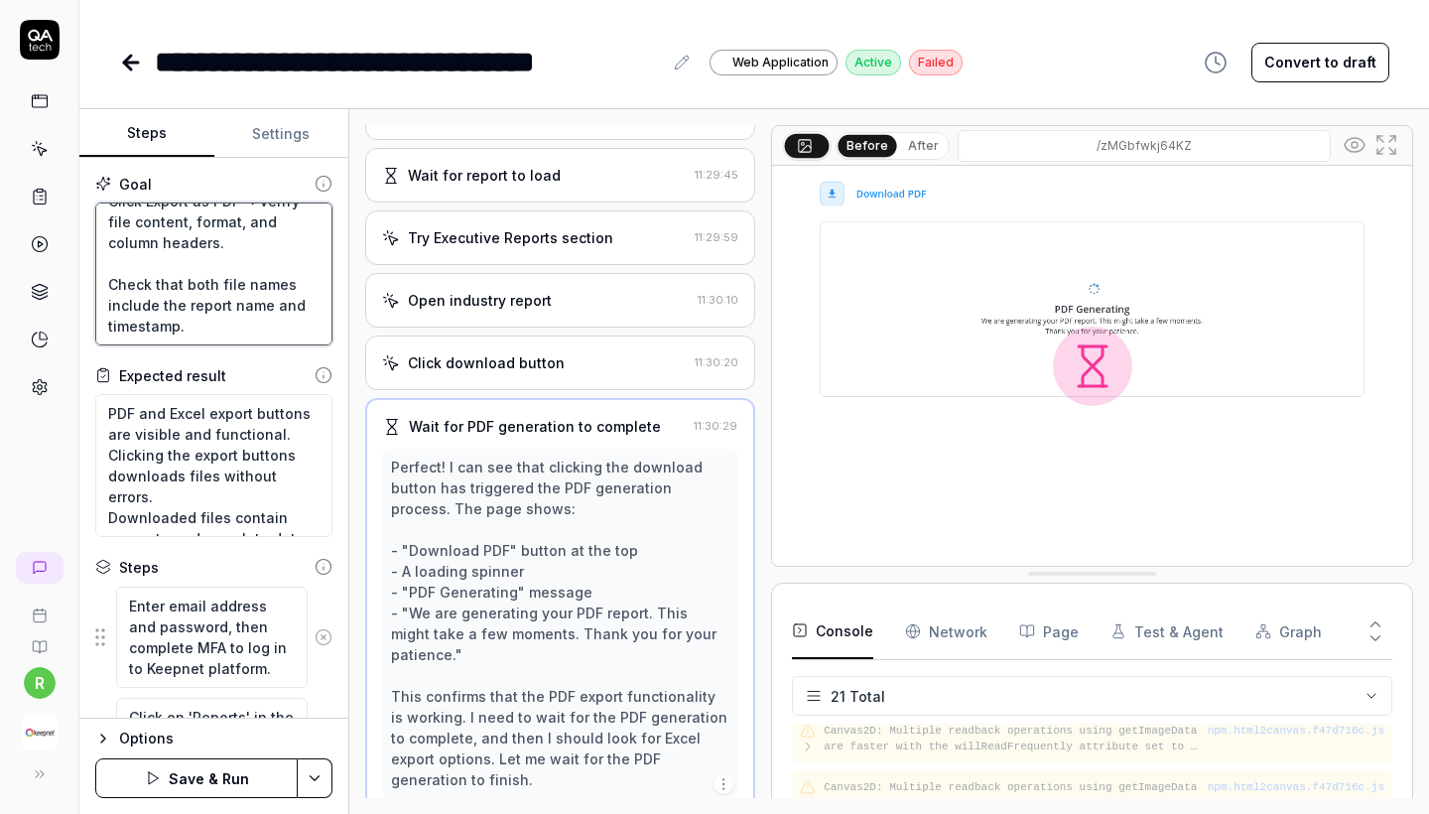
scroll to position [0, 0]
type textarea "Login to the Keepnet platform. Go to the relevant Reports section (e.g., Phishi…"
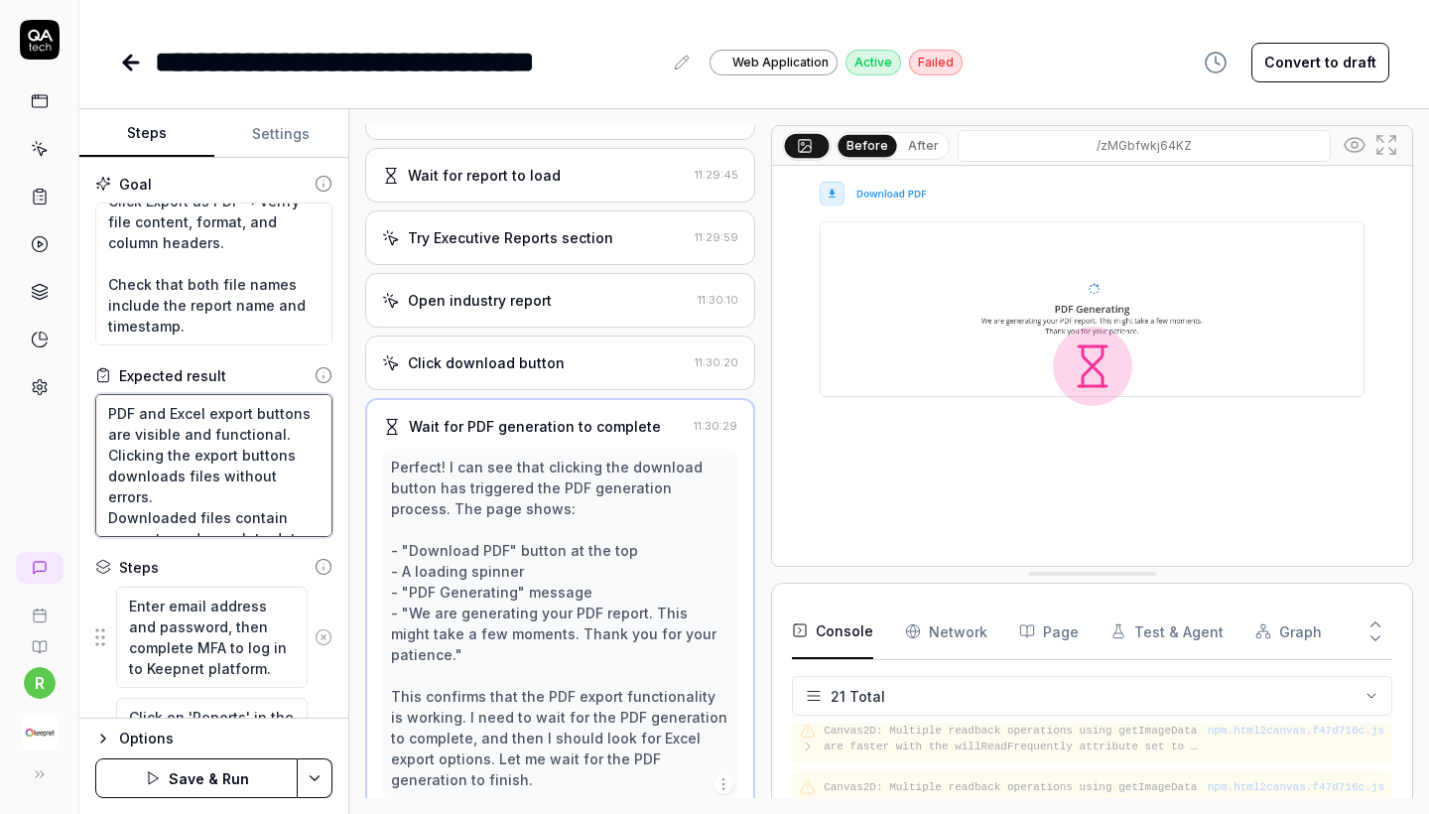
drag, startPoint x: 140, startPoint y: 415, endPoint x: 205, endPoint y: 415, distance: 65.5
click at [205, 415] on textarea "PDF and Excel export buttons are visible and functional. Clicking the export bu…" at bounding box center [213, 465] width 237 height 143
type textarea "*"
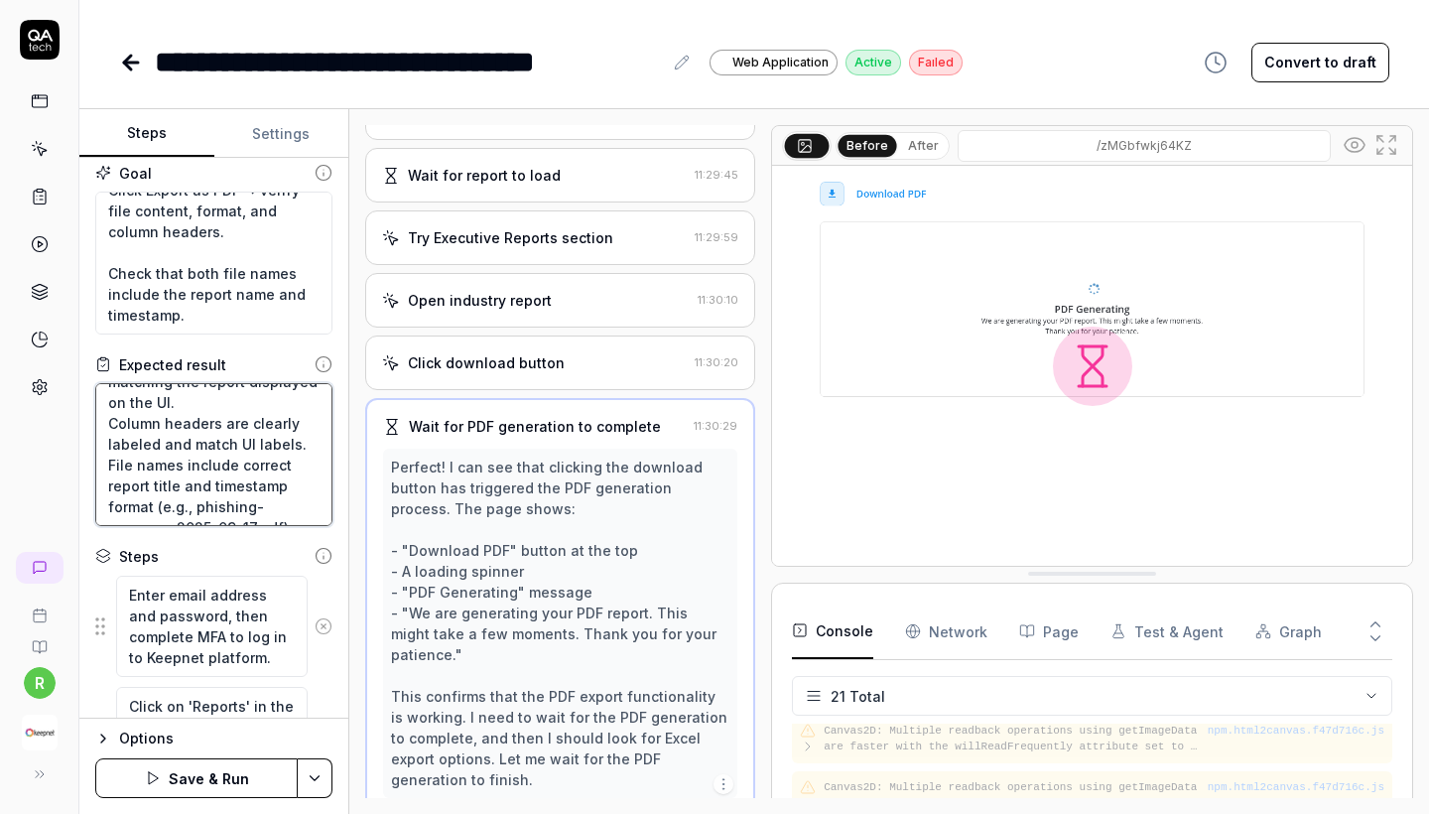
type textarea "PDF export buttons are visible and functional. Clicking the export buttons down…"
click at [233, 770] on button "Save & Run" at bounding box center [196, 778] width 202 height 40
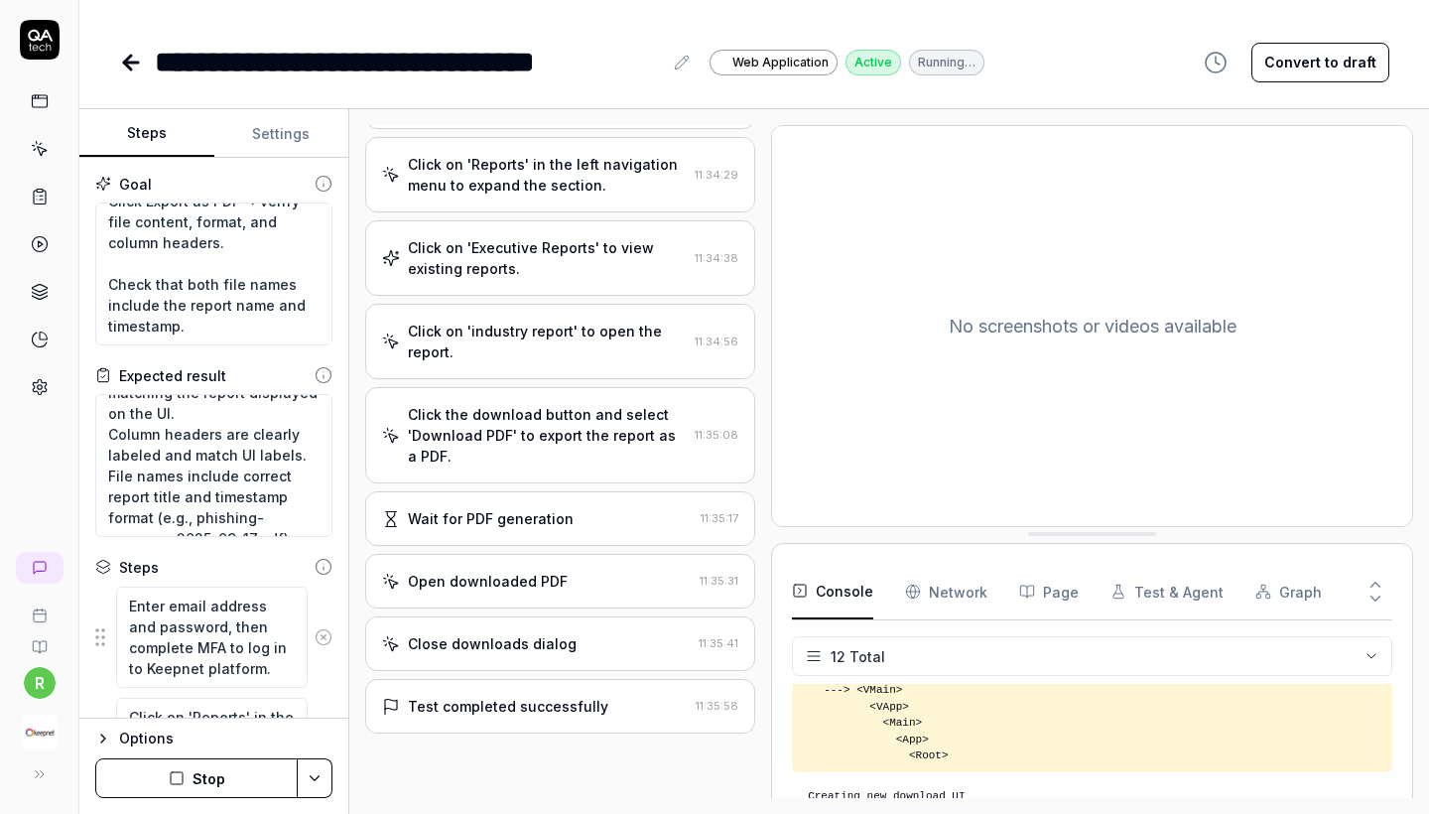
scroll to position [598, 0]
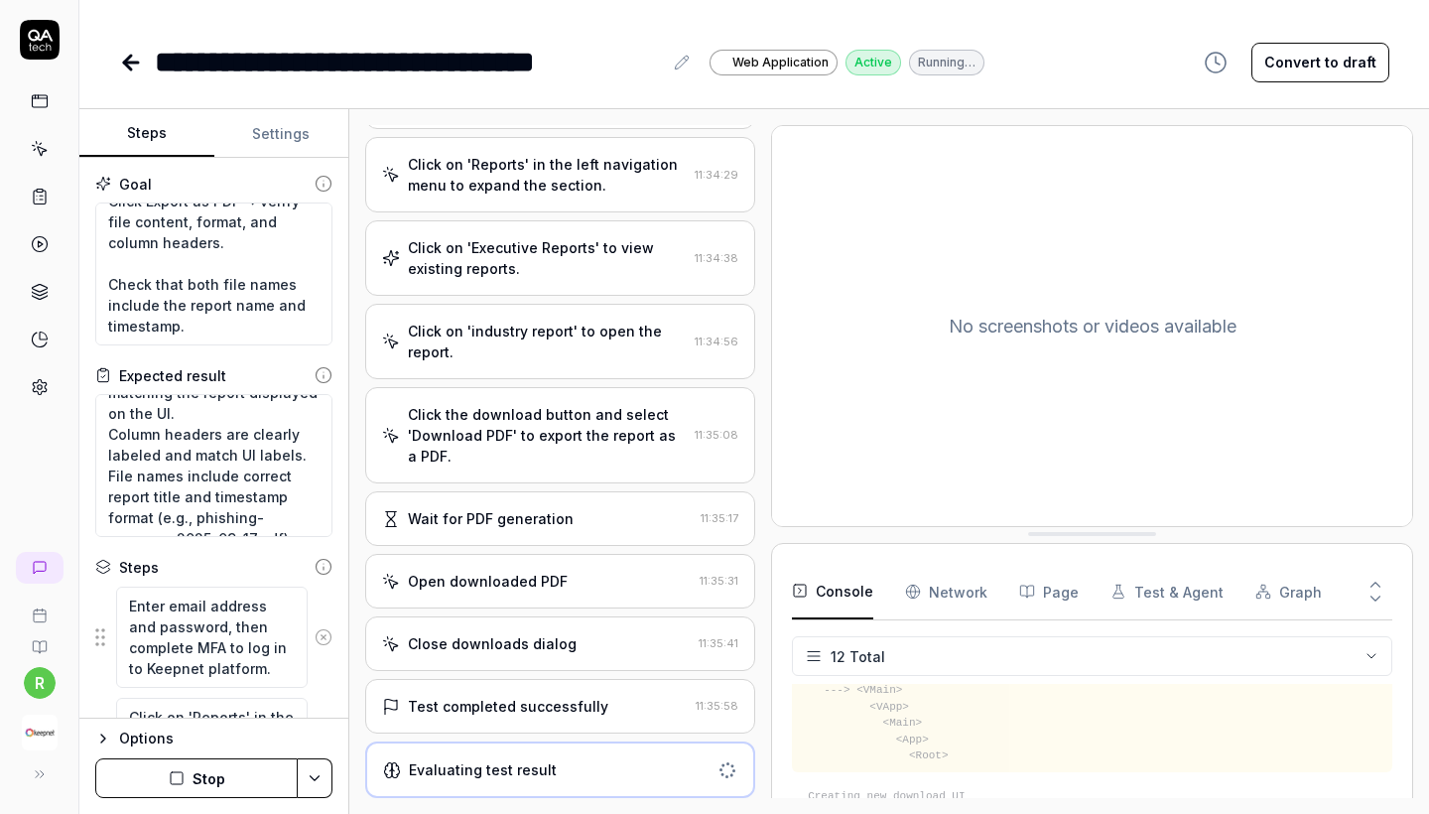
click at [619, 718] on div "Test completed successfully 11:35:58" at bounding box center [560, 706] width 390 height 55
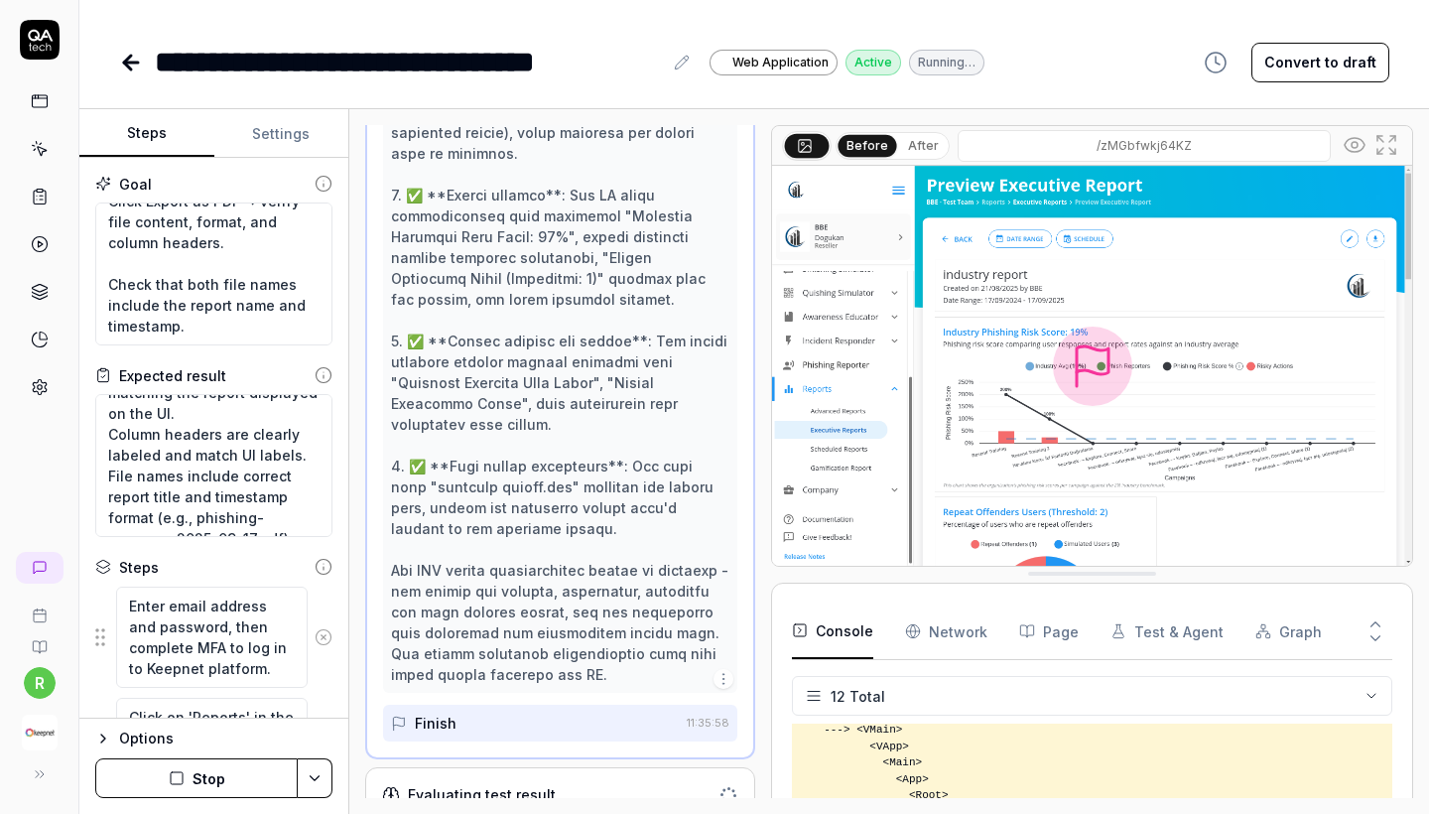
scroll to position [0, 0]
click at [126, 63] on icon at bounding box center [131, 63] width 14 height 0
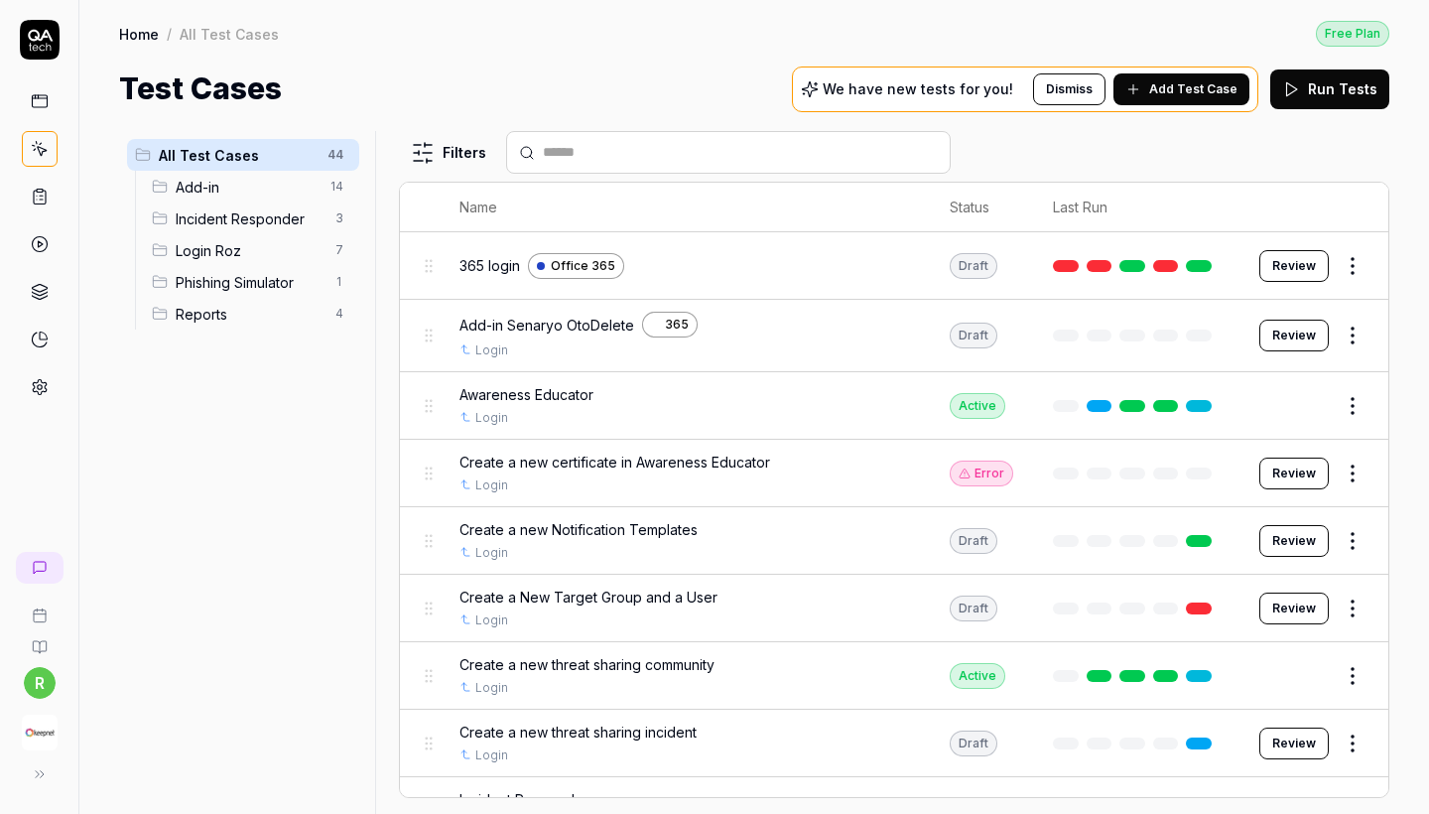
click at [228, 329] on ul "All Test Cases 44 Add-in 14 Incident Responder 3 Login Roz 7 Phishing Simulator…" at bounding box center [243, 234] width 248 height 206
click at [212, 316] on span "Reports" at bounding box center [250, 314] width 148 height 21
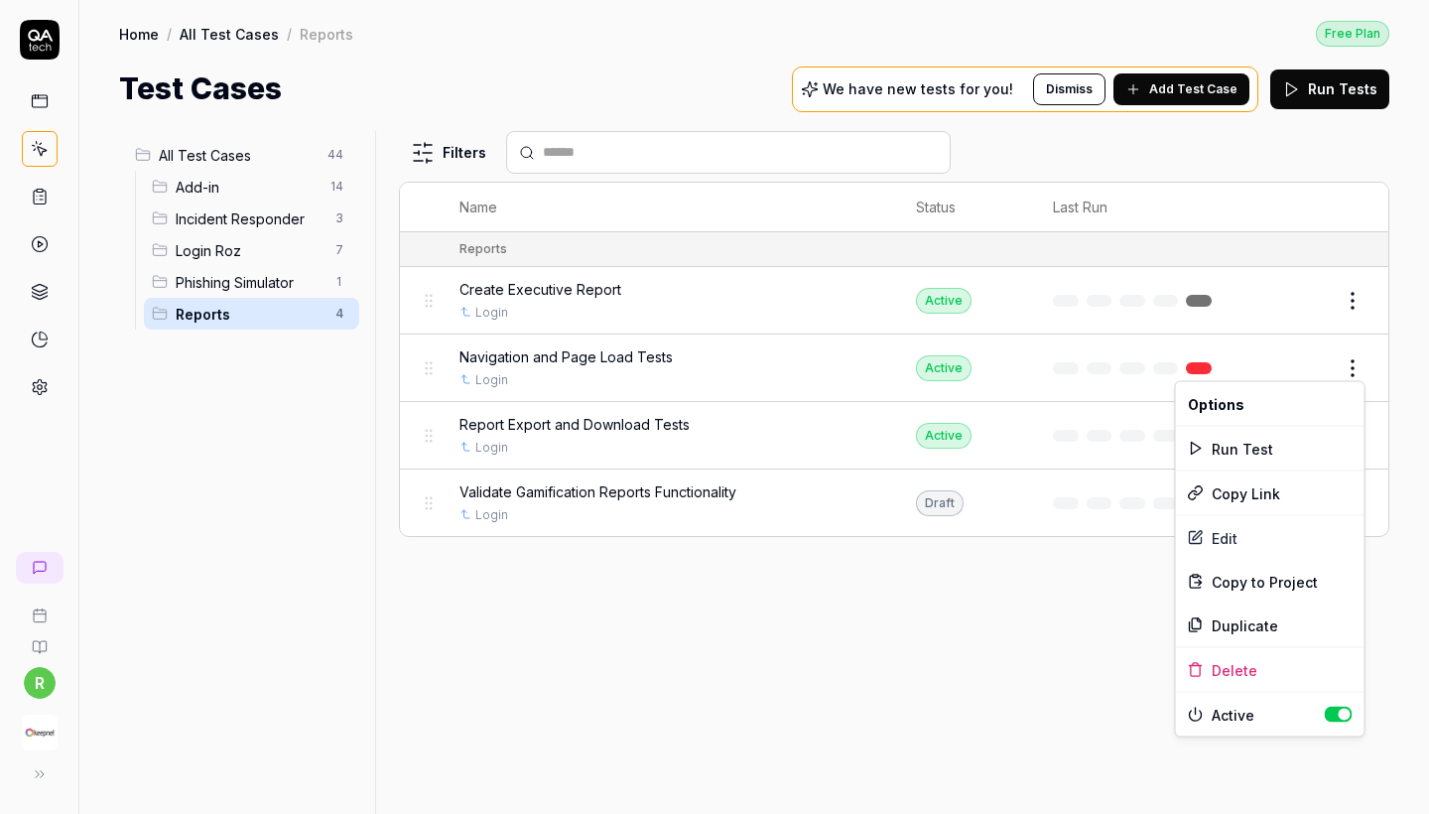
click at [1369, 358] on html "r Home / All Test Cases / Reports Free Plan Home / All Test Cases / Reports Fre…" at bounding box center [714, 407] width 1429 height 814
click at [1194, 294] on html "r Home / All Test Cases / Reports Free Plan Home / All Test Cases / Reports Fre…" at bounding box center [714, 407] width 1429 height 814
click at [1351, 296] on html "r Home / All Test Cases / Reports Free Plan Home / All Test Cases / Reports Fre…" at bounding box center [714, 407] width 1429 height 814
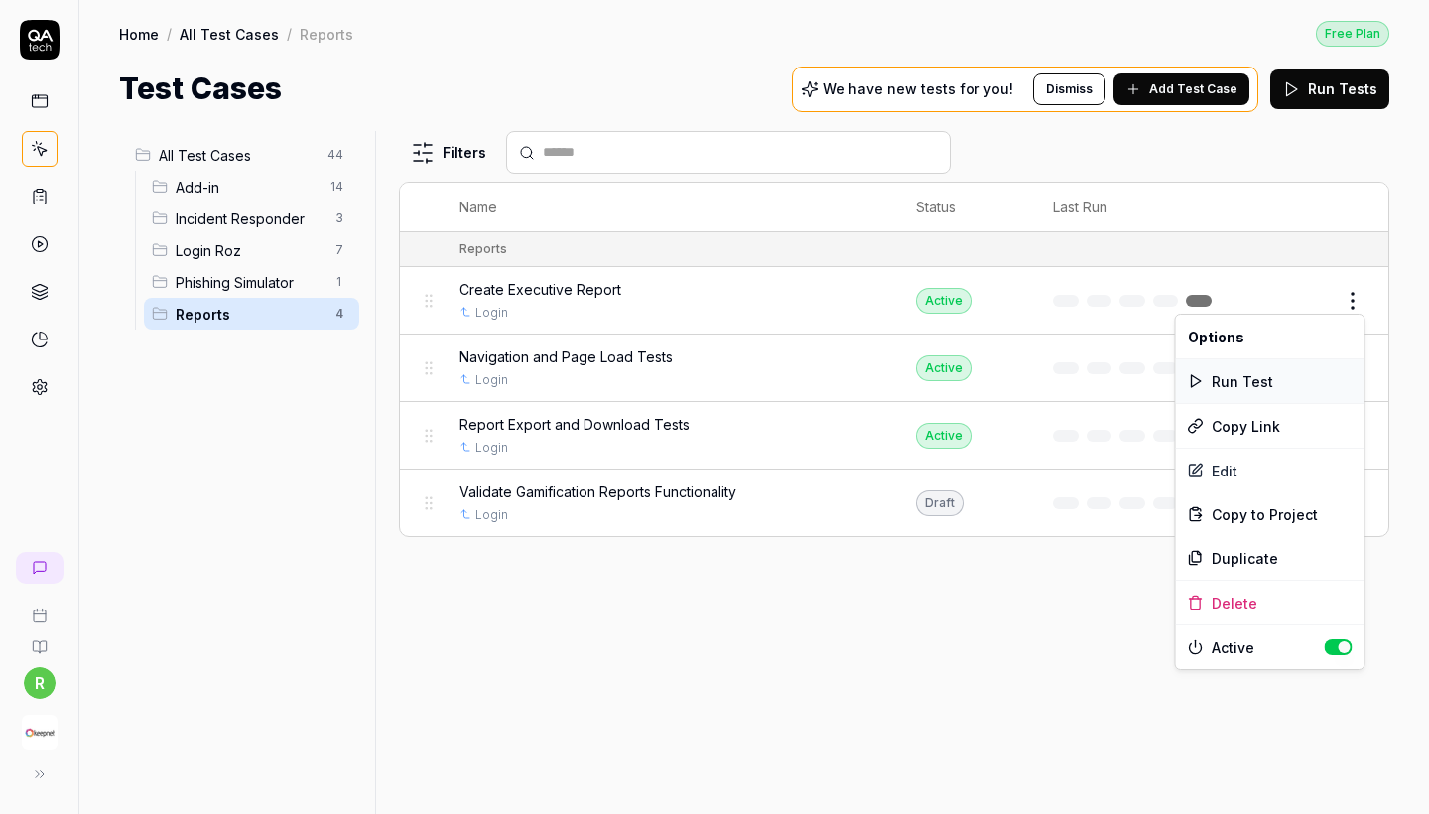
click at [1240, 384] on div "Run Test" at bounding box center [1270, 381] width 189 height 44
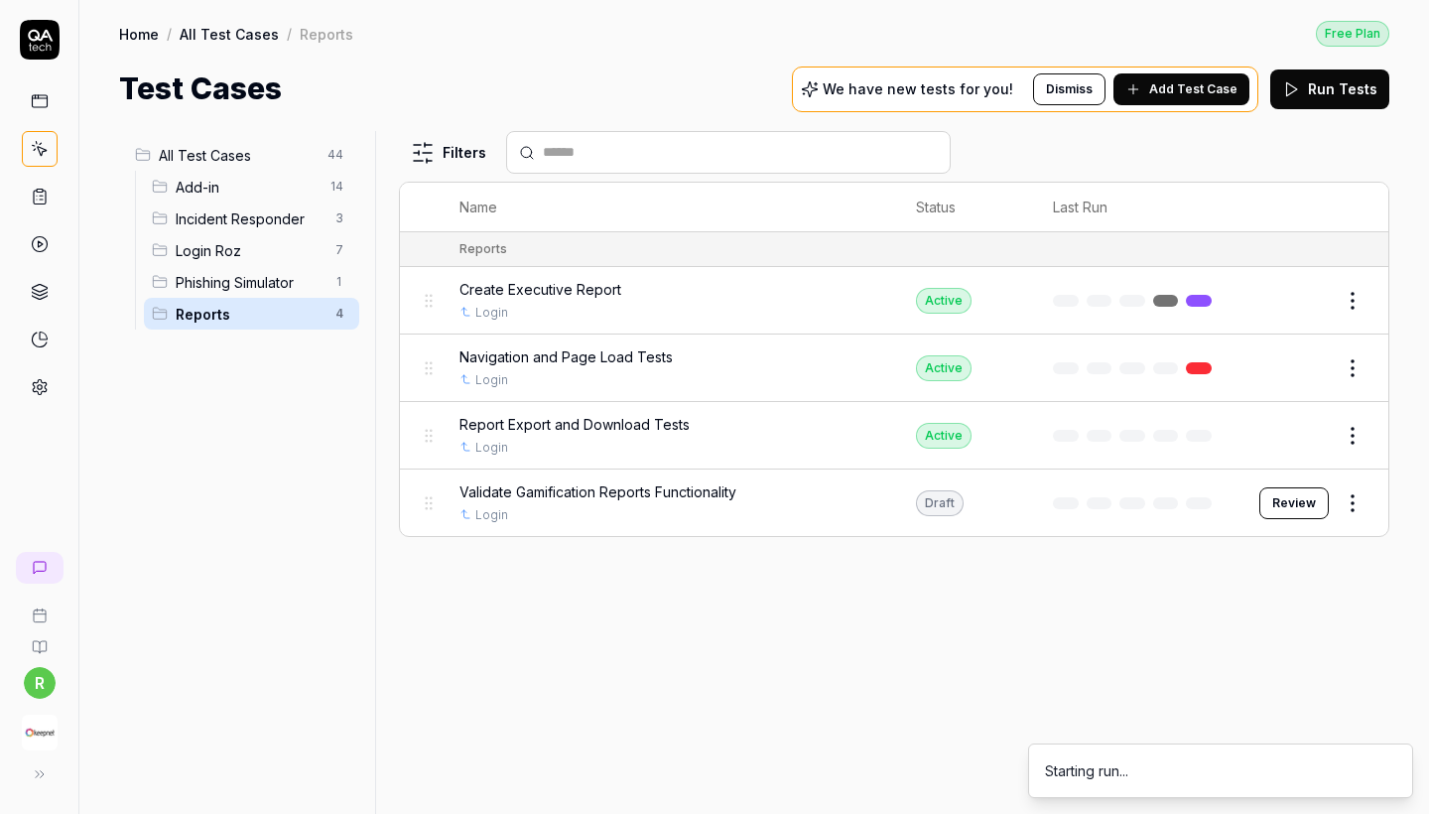
click at [1352, 362] on html "r Home / All Test Cases / Reports Free Plan Home / All Test Cases / Reports Fre…" at bounding box center [714, 407] width 1429 height 814
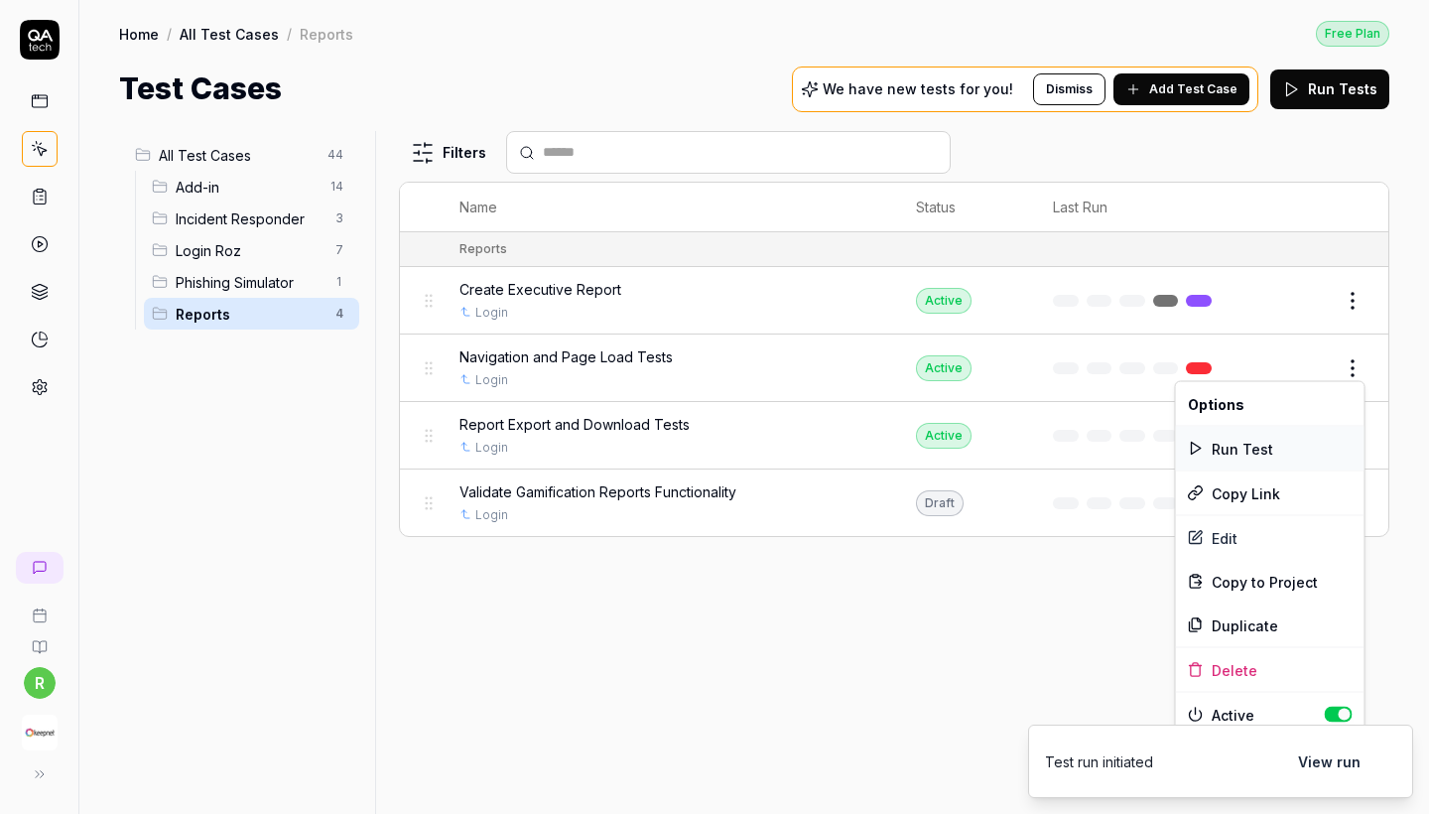
click at [1267, 429] on div "Run Test" at bounding box center [1270, 449] width 189 height 44
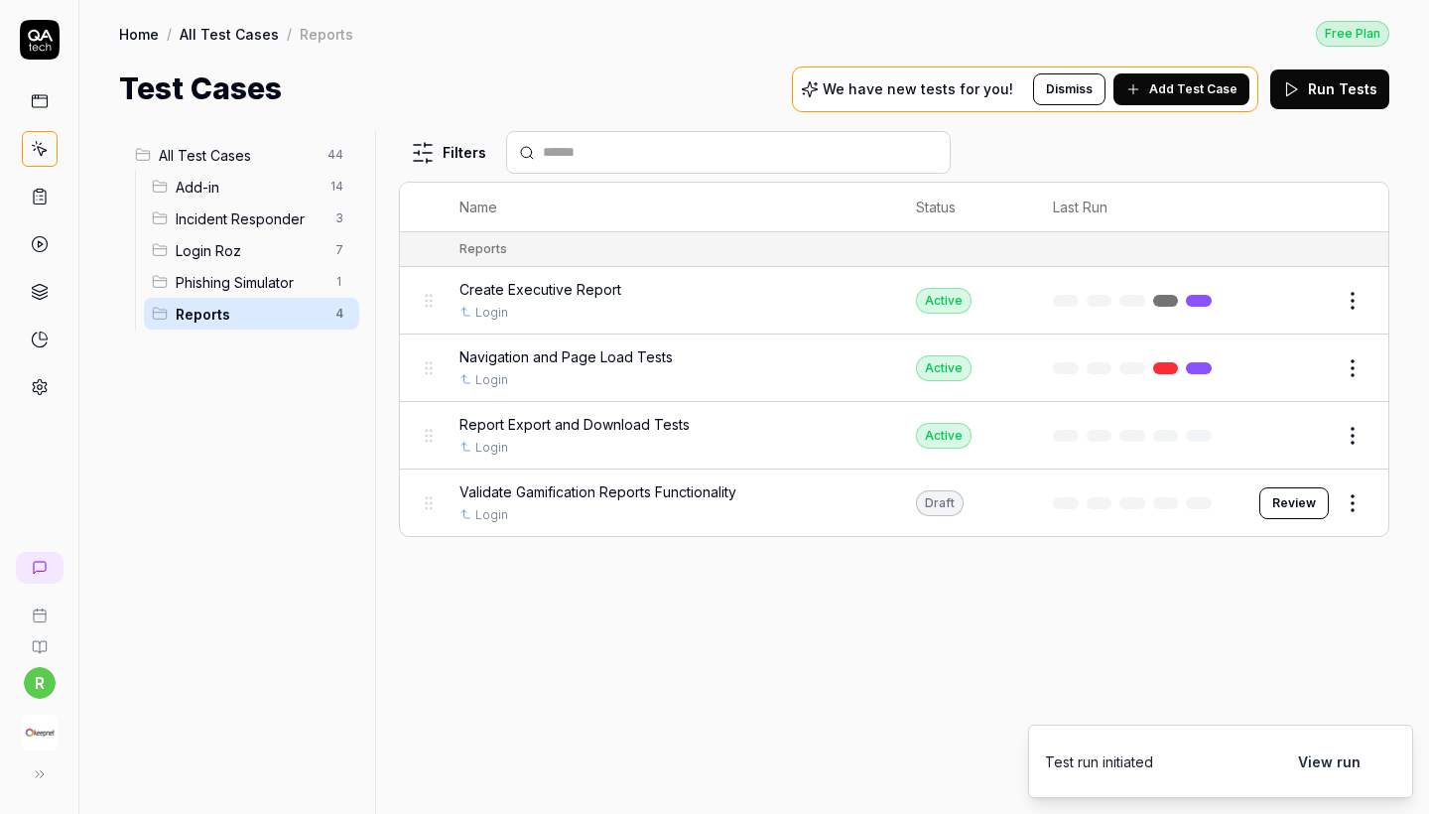
click at [1310, 495] on button "Review" at bounding box center [1293, 503] width 69 height 32
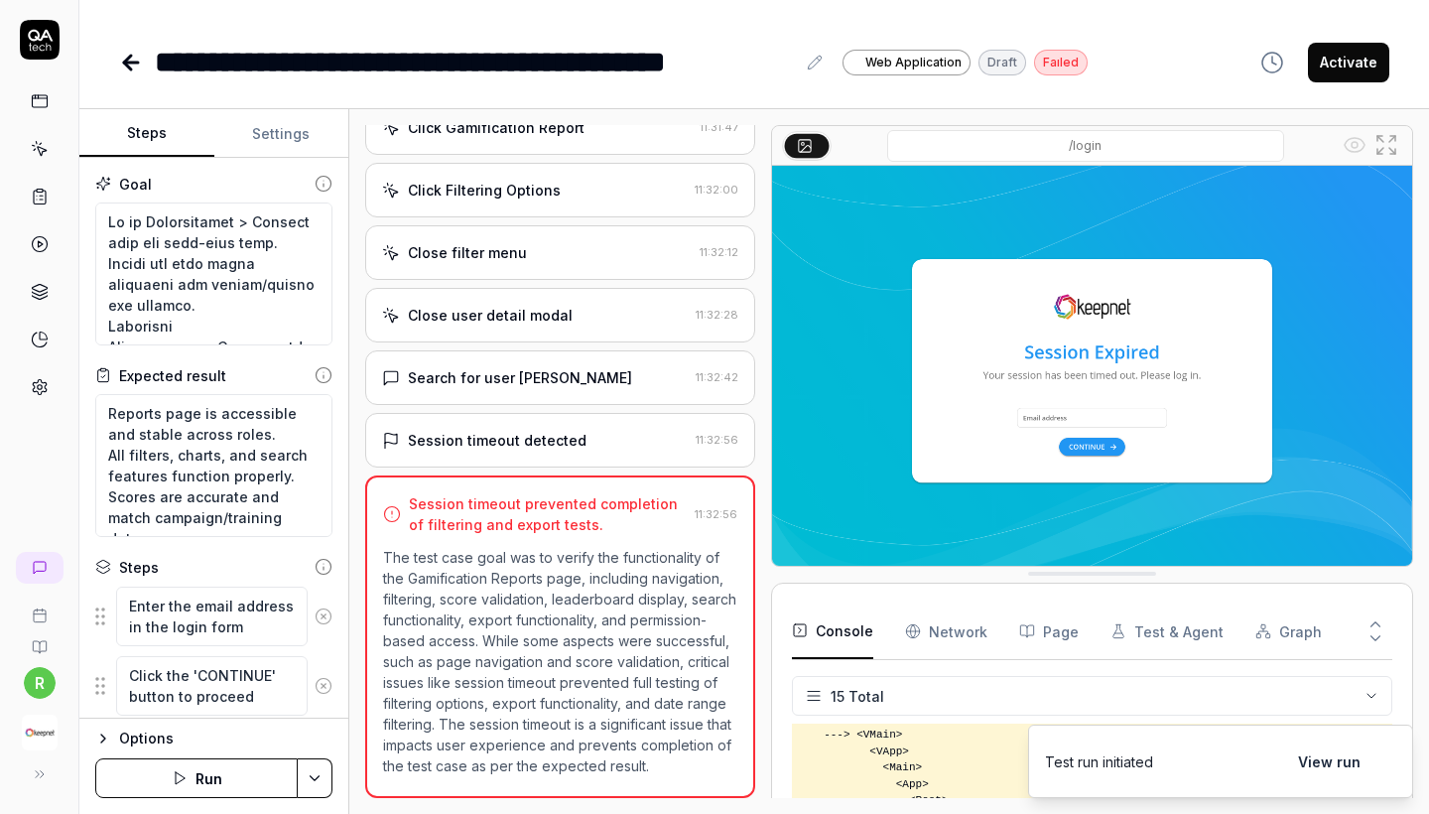
scroll to position [1434, 0]
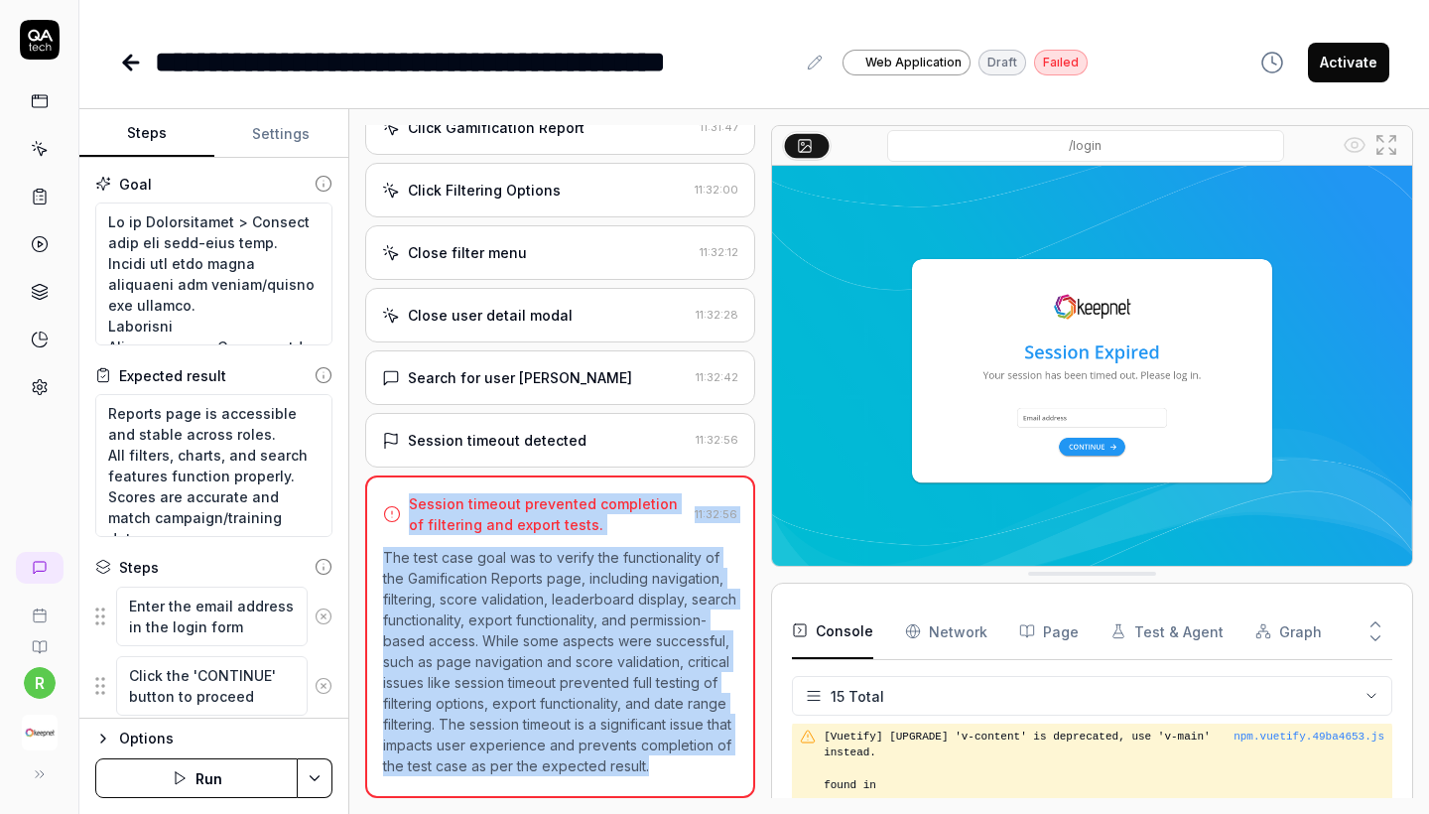
drag, startPoint x: 434, startPoint y: 772, endPoint x: 393, endPoint y: 471, distance: 303.4
click at [393, 475] on div "Session timeout prevented completion of filtering and export tests. 11:32:56 Th…" at bounding box center [560, 636] width 390 height 323
copy div "Session timeout prevented completion of filtering and export tests. 11:32:56 Th…"
click at [222, 782] on button "Run" at bounding box center [196, 778] width 202 height 40
click at [128, 65] on icon at bounding box center [127, 63] width 7 height 14
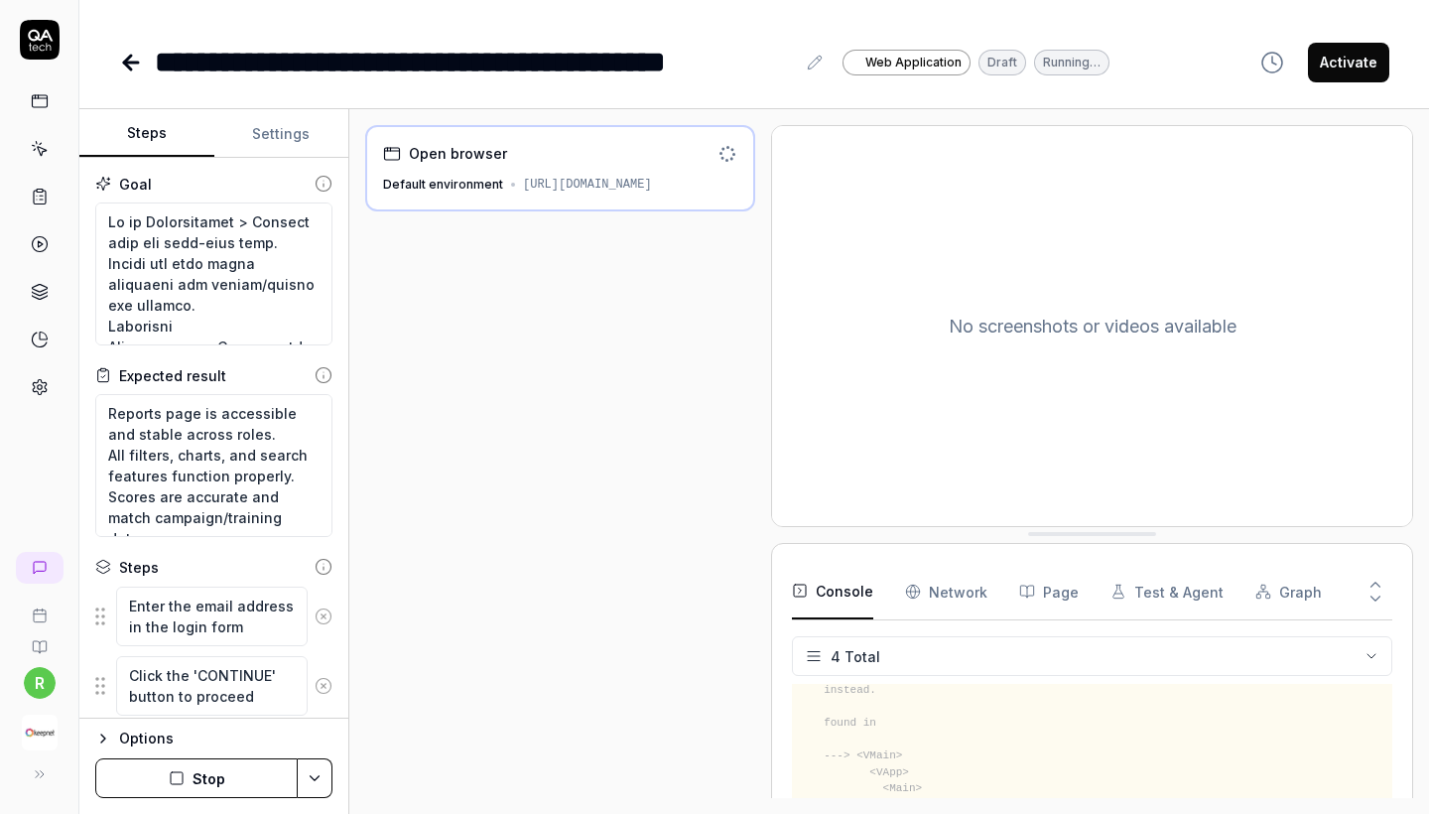
click at [128, 65] on icon at bounding box center [127, 63] width 7 height 14
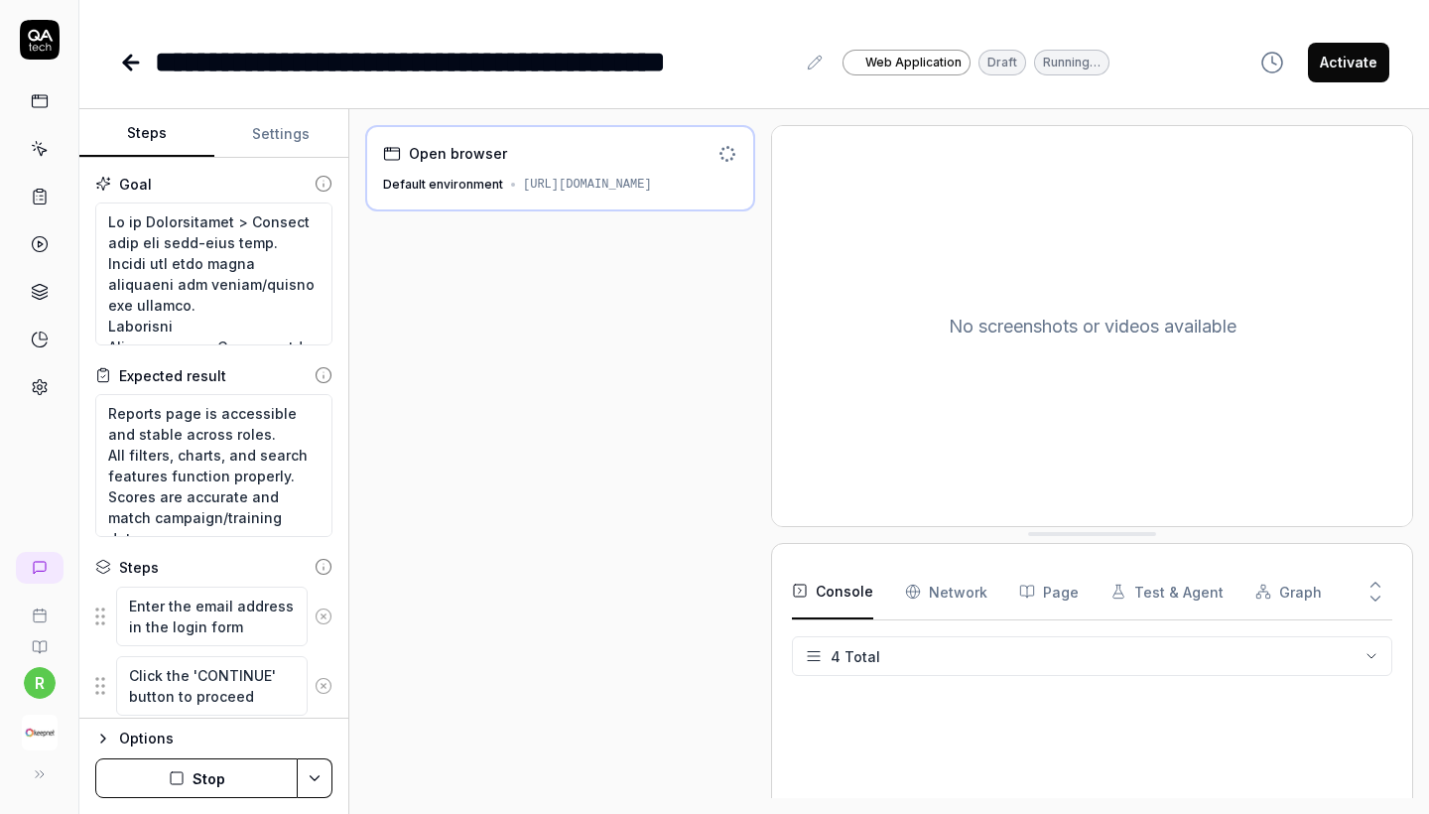
scroll to position [497, 0]
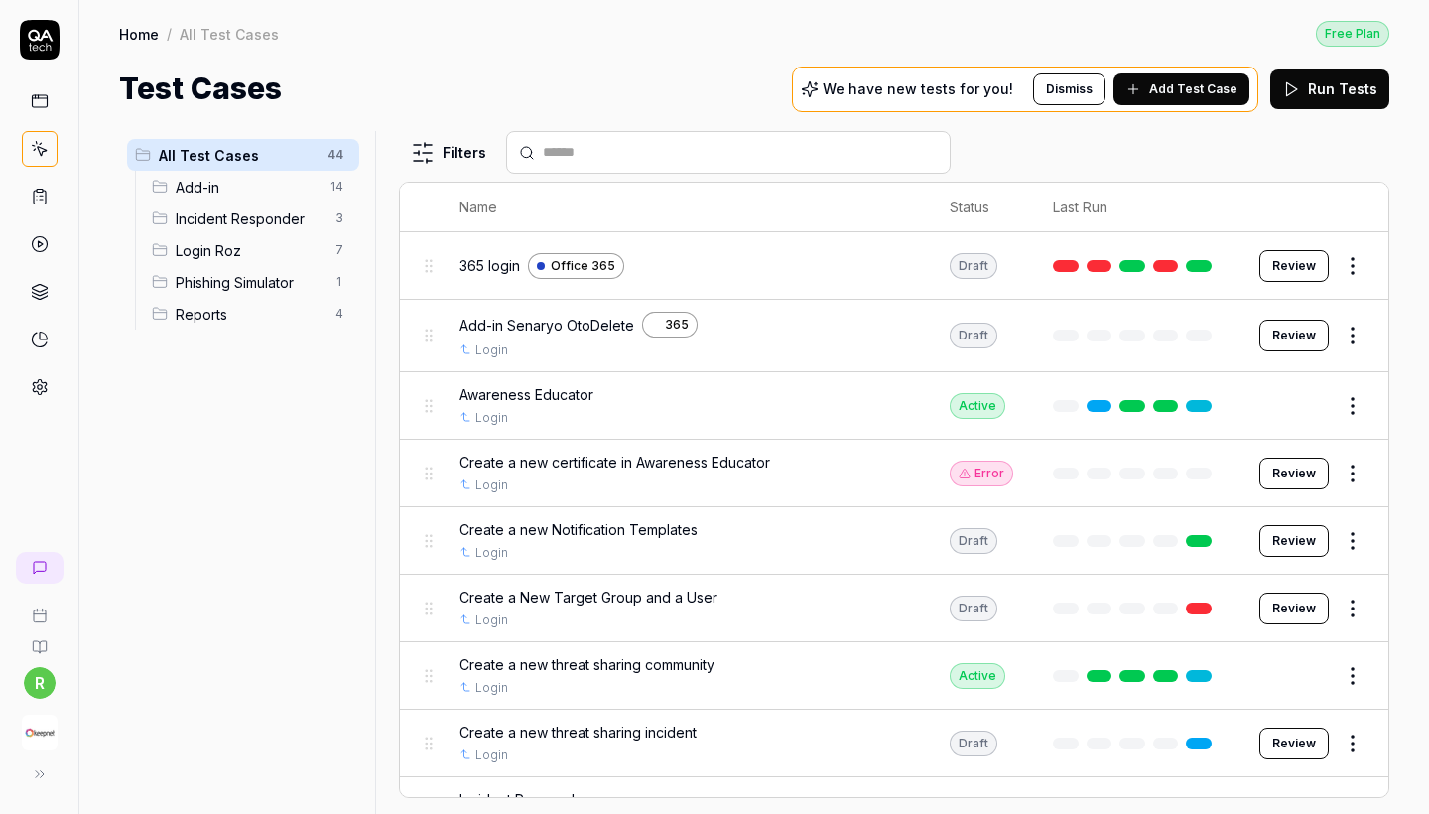
click at [239, 311] on span "Reports" at bounding box center [250, 314] width 148 height 21
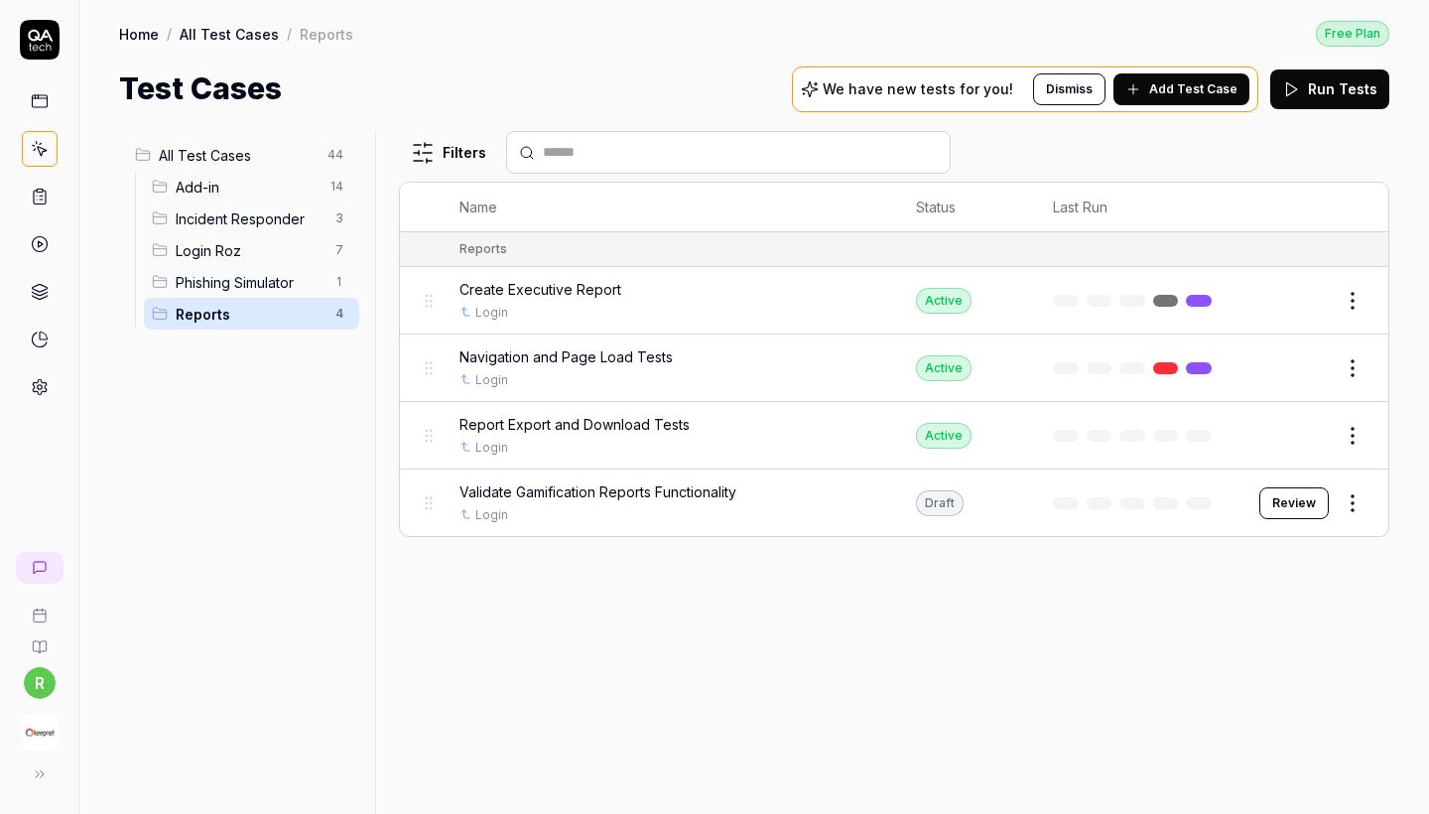
click at [280, 164] on span "All Test Cases" at bounding box center [237, 155] width 157 height 21
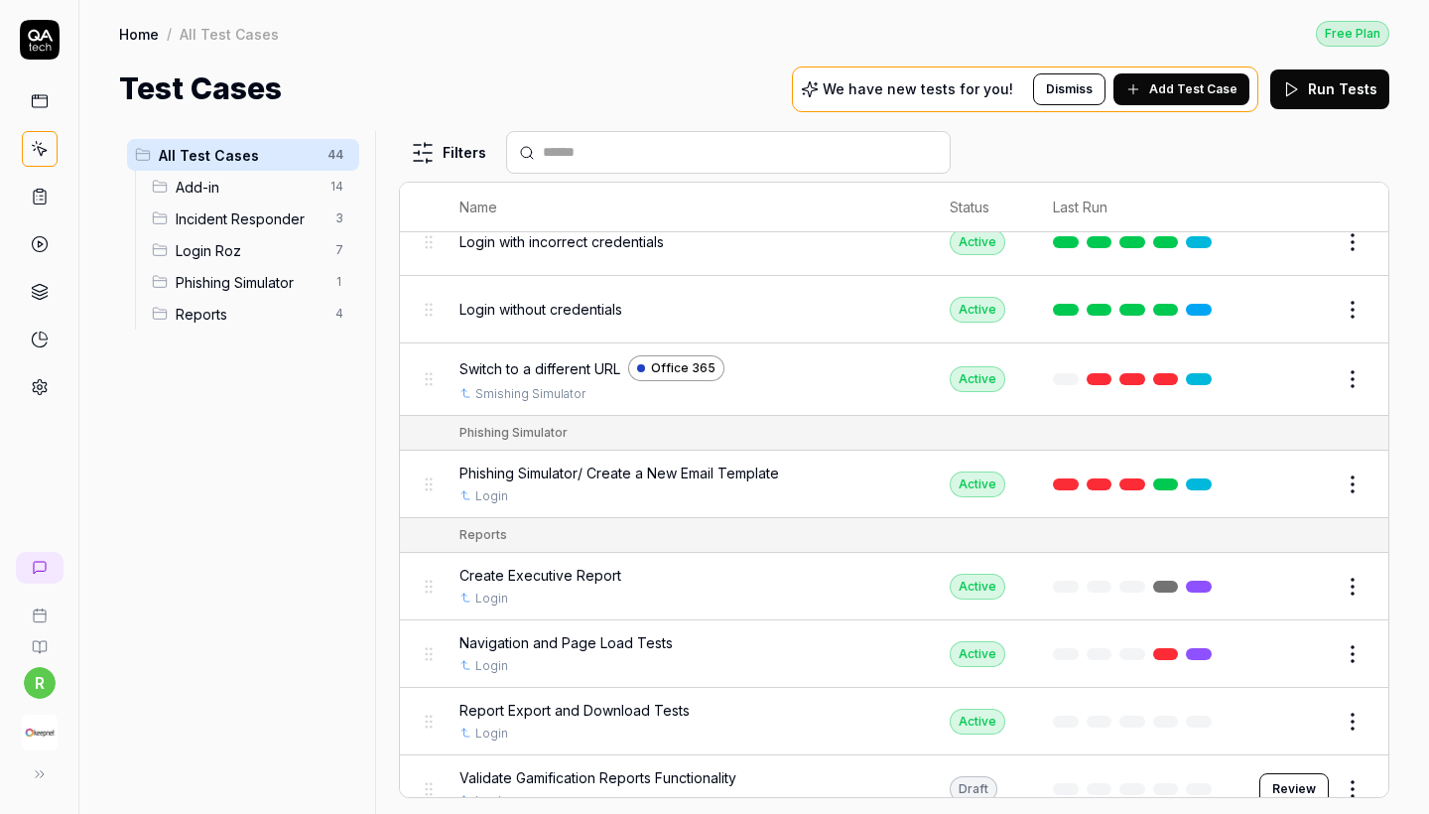
scroll to position [2627, 0]
click at [275, 320] on span "Reports" at bounding box center [250, 314] width 148 height 21
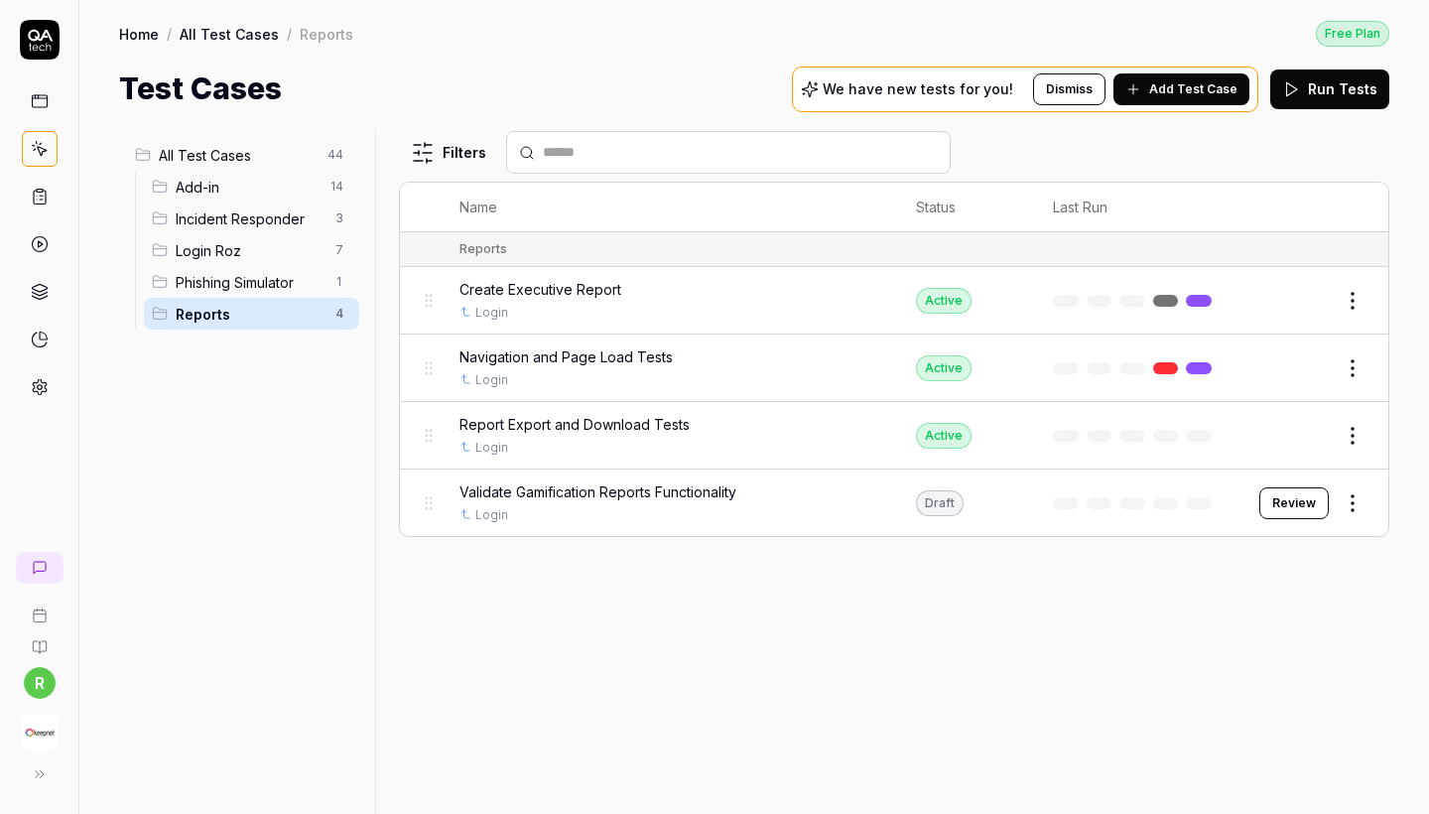
scroll to position [0, 0]
click at [1316, 502] on button "Review" at bounding box center [1293, 503] width 69 height 32
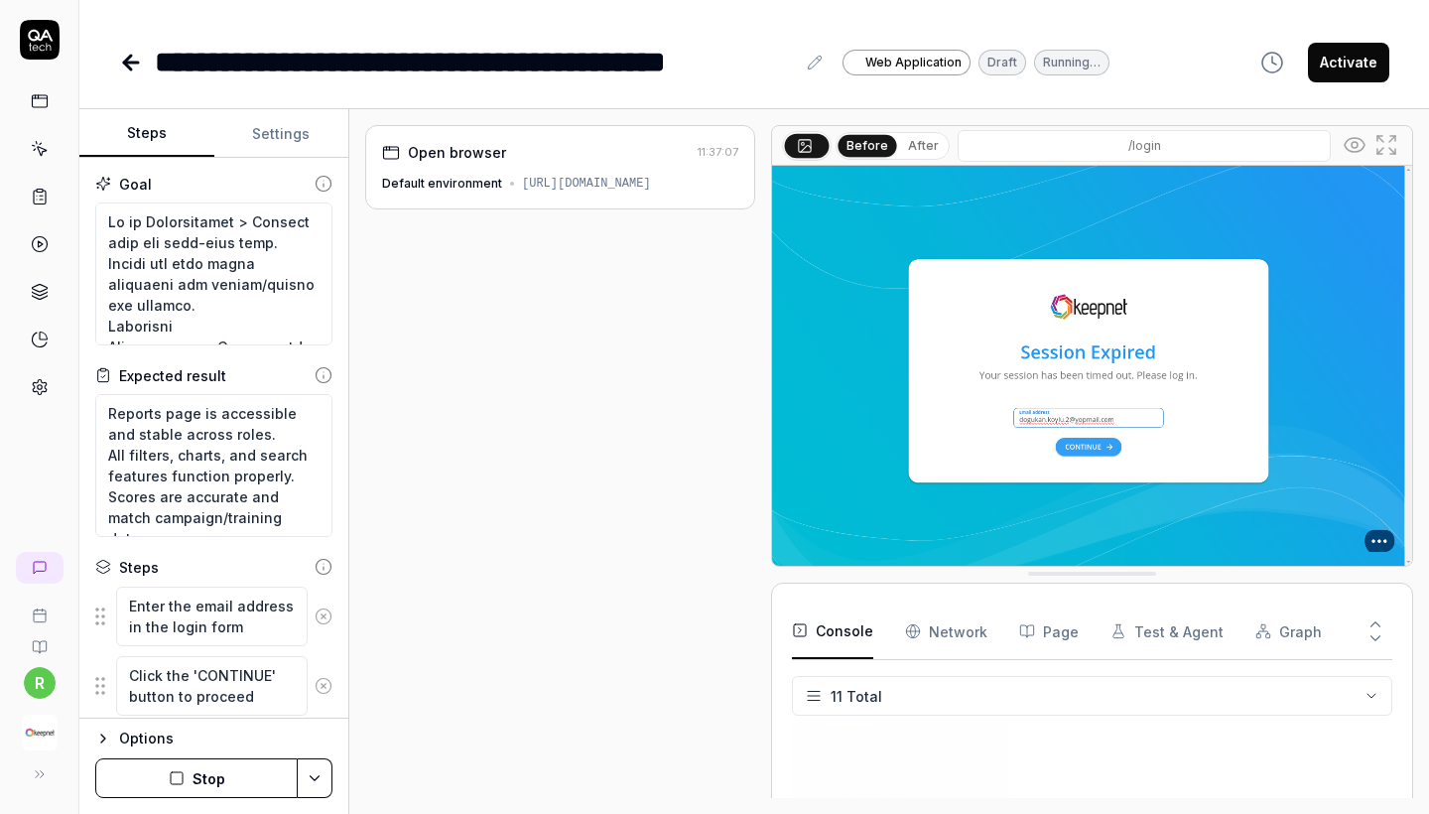
scroll to position [831, 0]
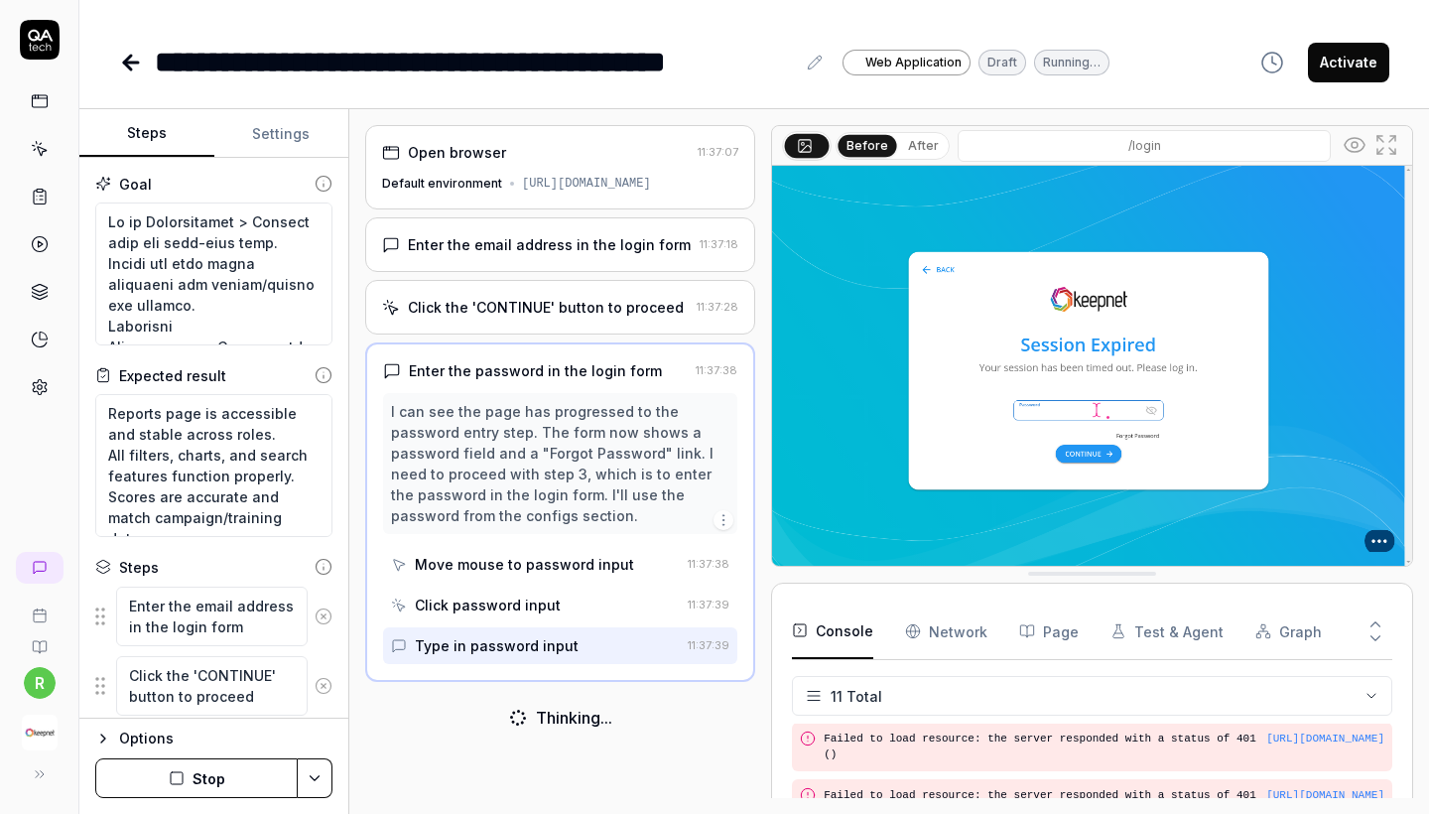
click at [141, 69] on icon at bounding box center [131, 63] width 24 height 24
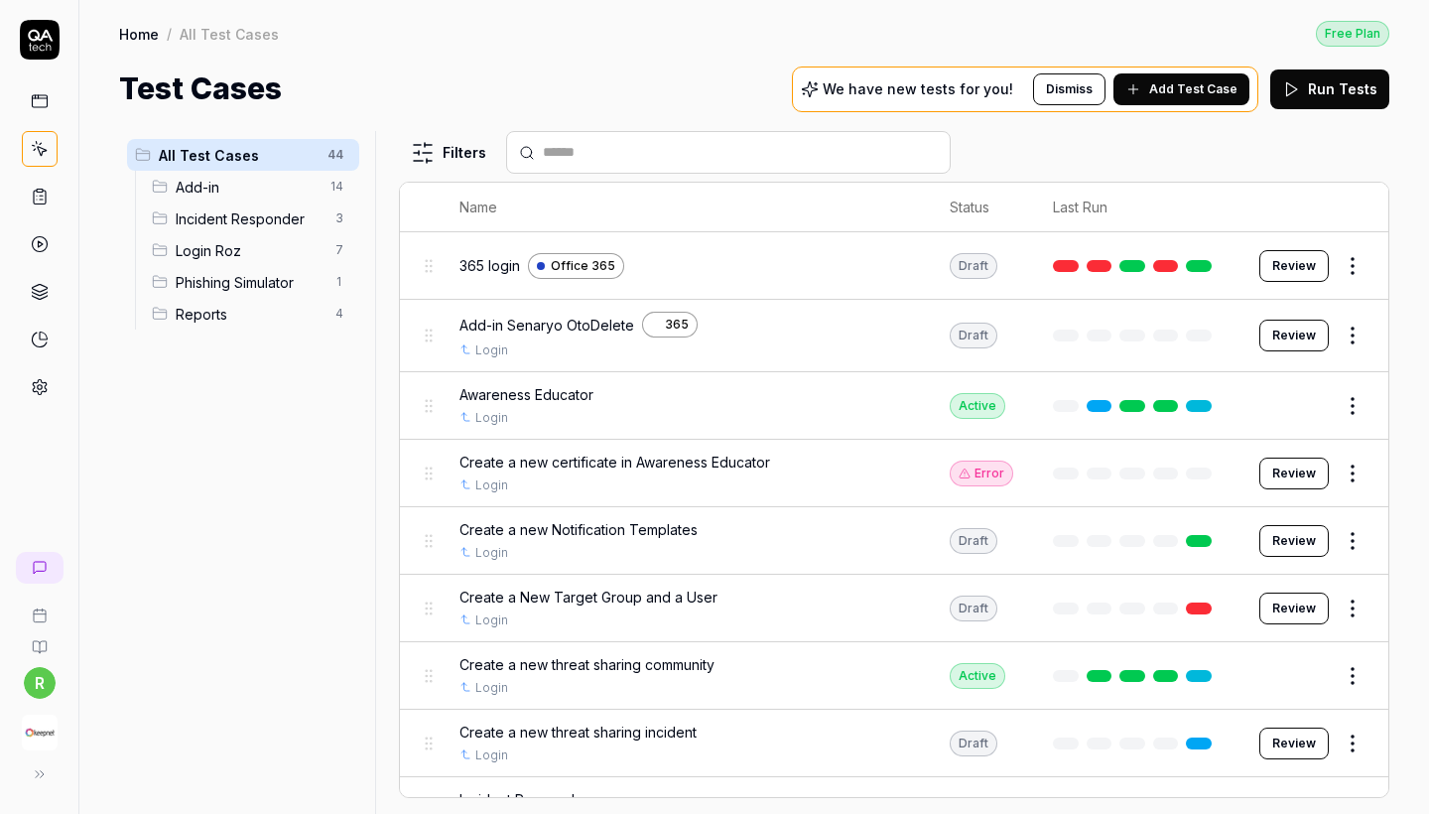
click at [239, 322] on span "Reports" at bounding box center [250, 314] width 148 height 21
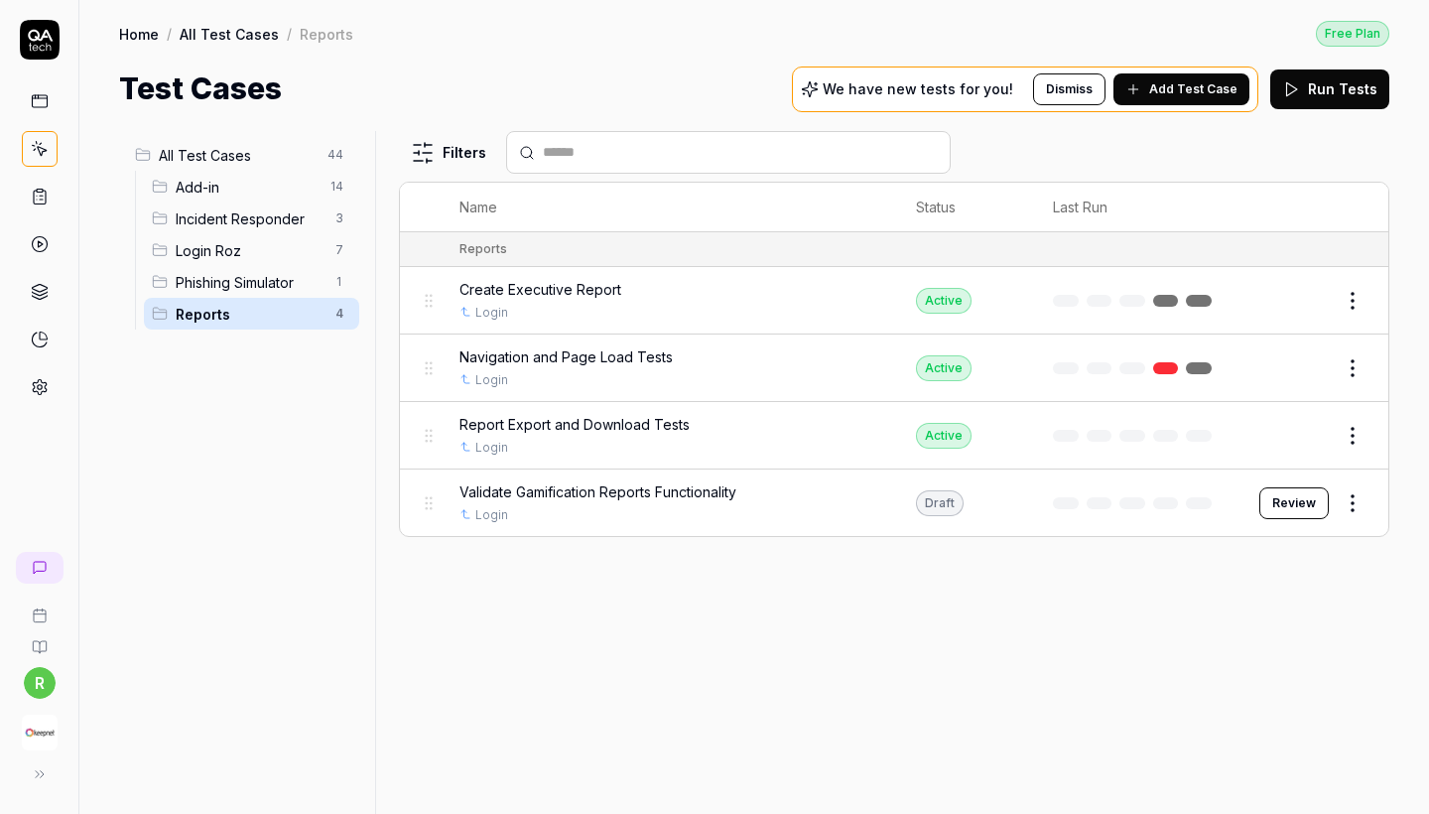
click at [1194, 97] on span "Add Test Case" at bounding box center [1193, 89] width 88 height 18
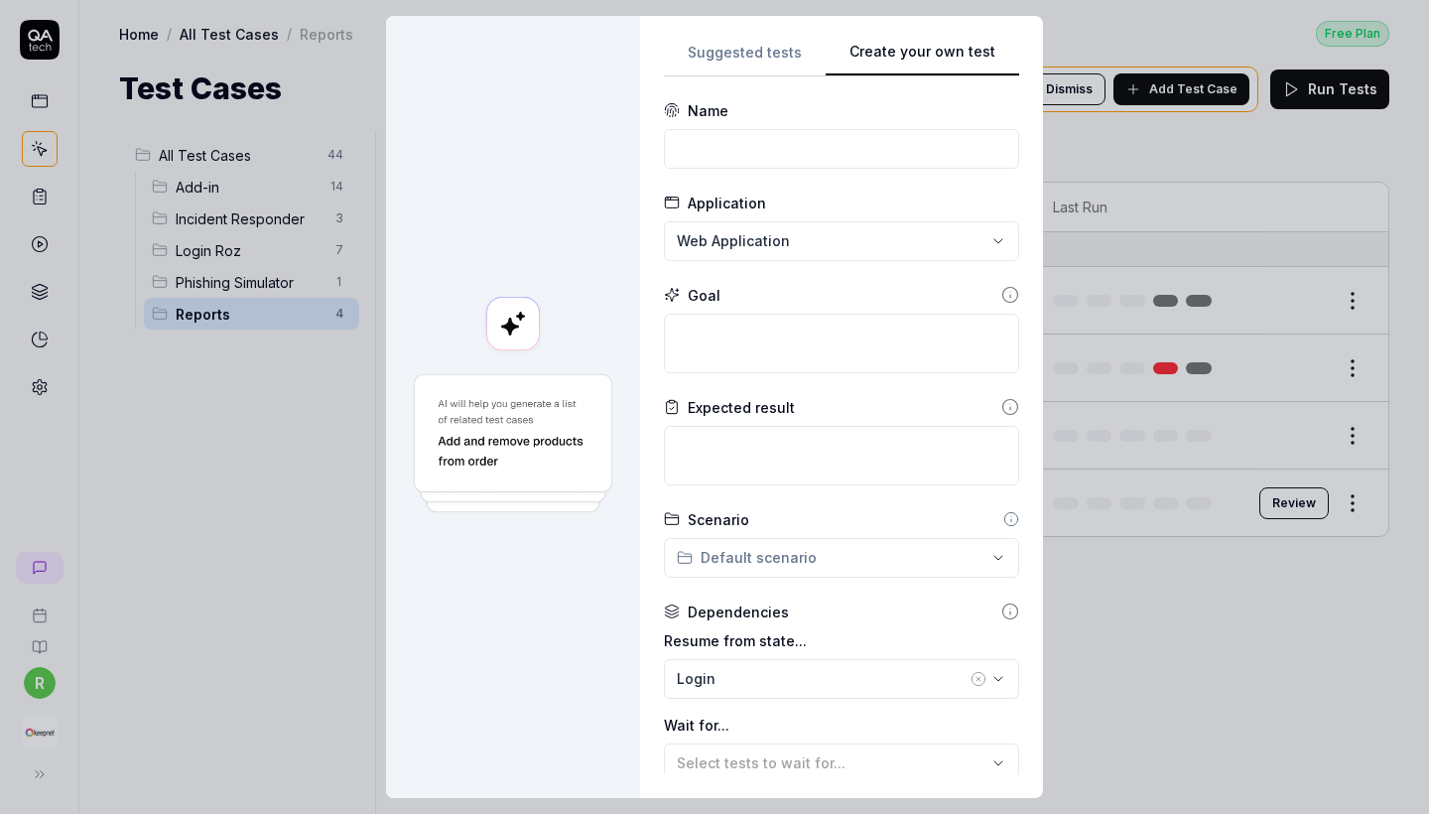
click at [1043, 44] on div "**********" at bounding box center [714, 407] width 1429 height 814
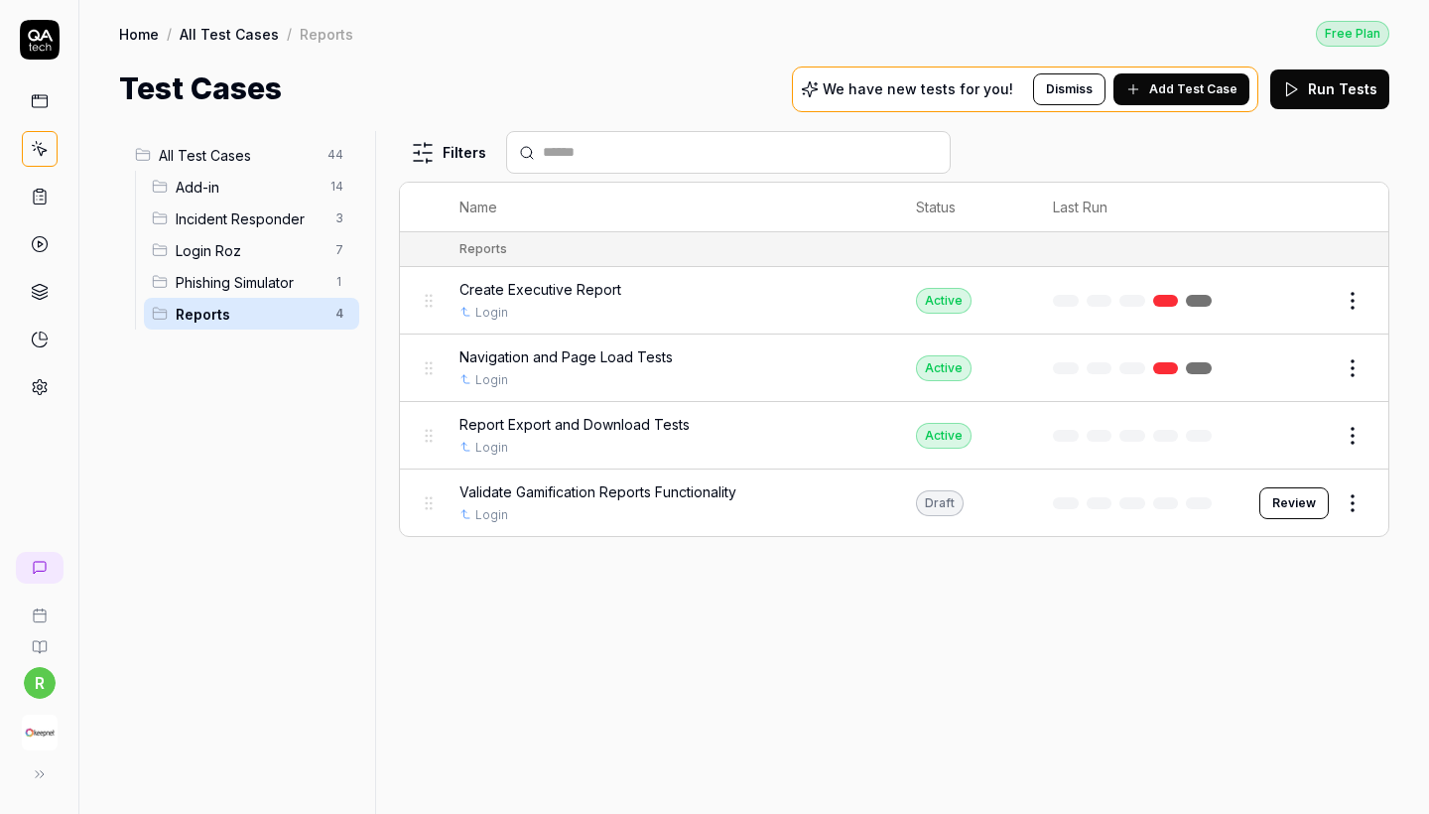
click at [1301, 491] on button "Review" at bounding box center [1293, 503] width 69 height 32
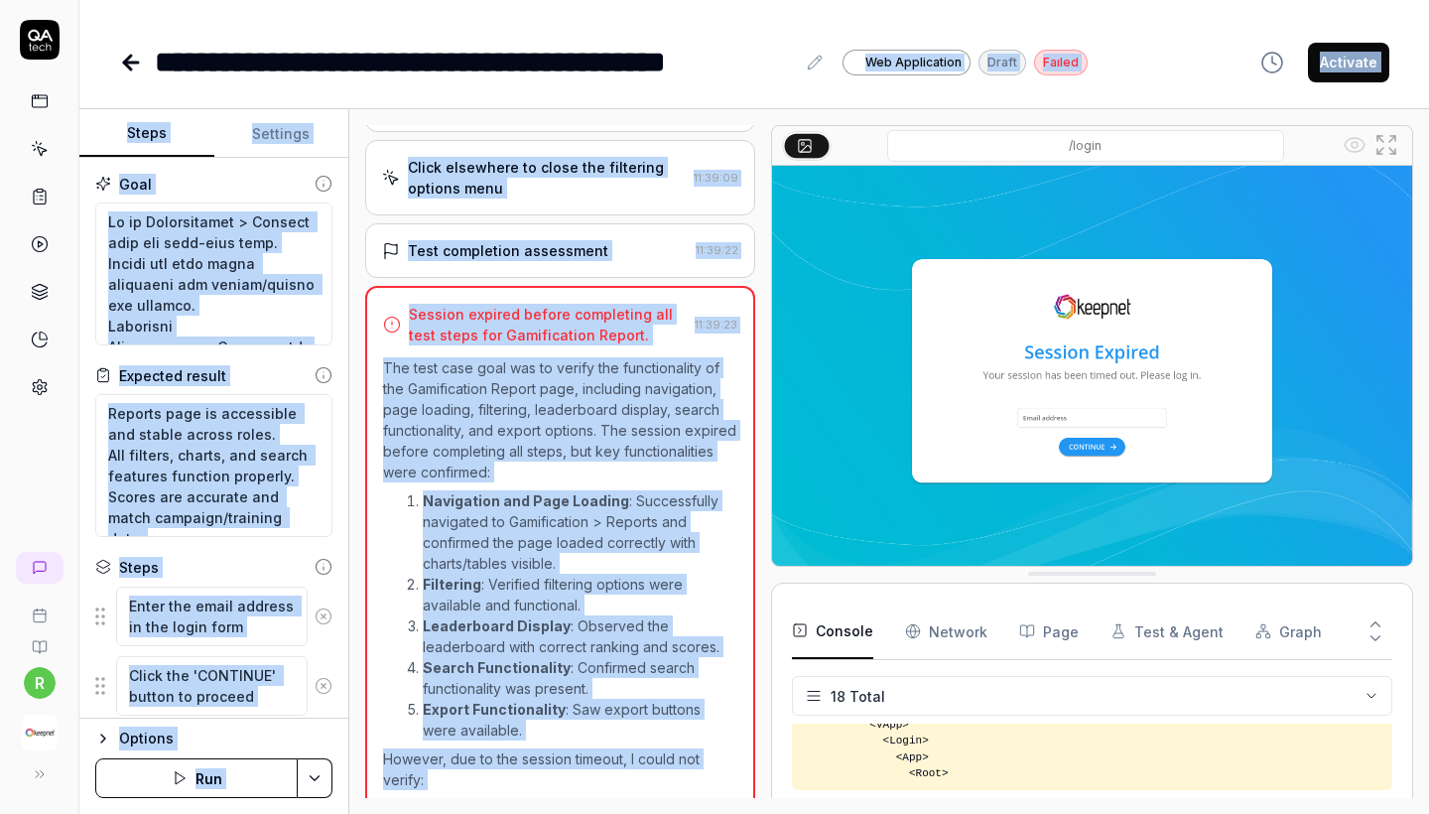
scroll to position [745, 0]
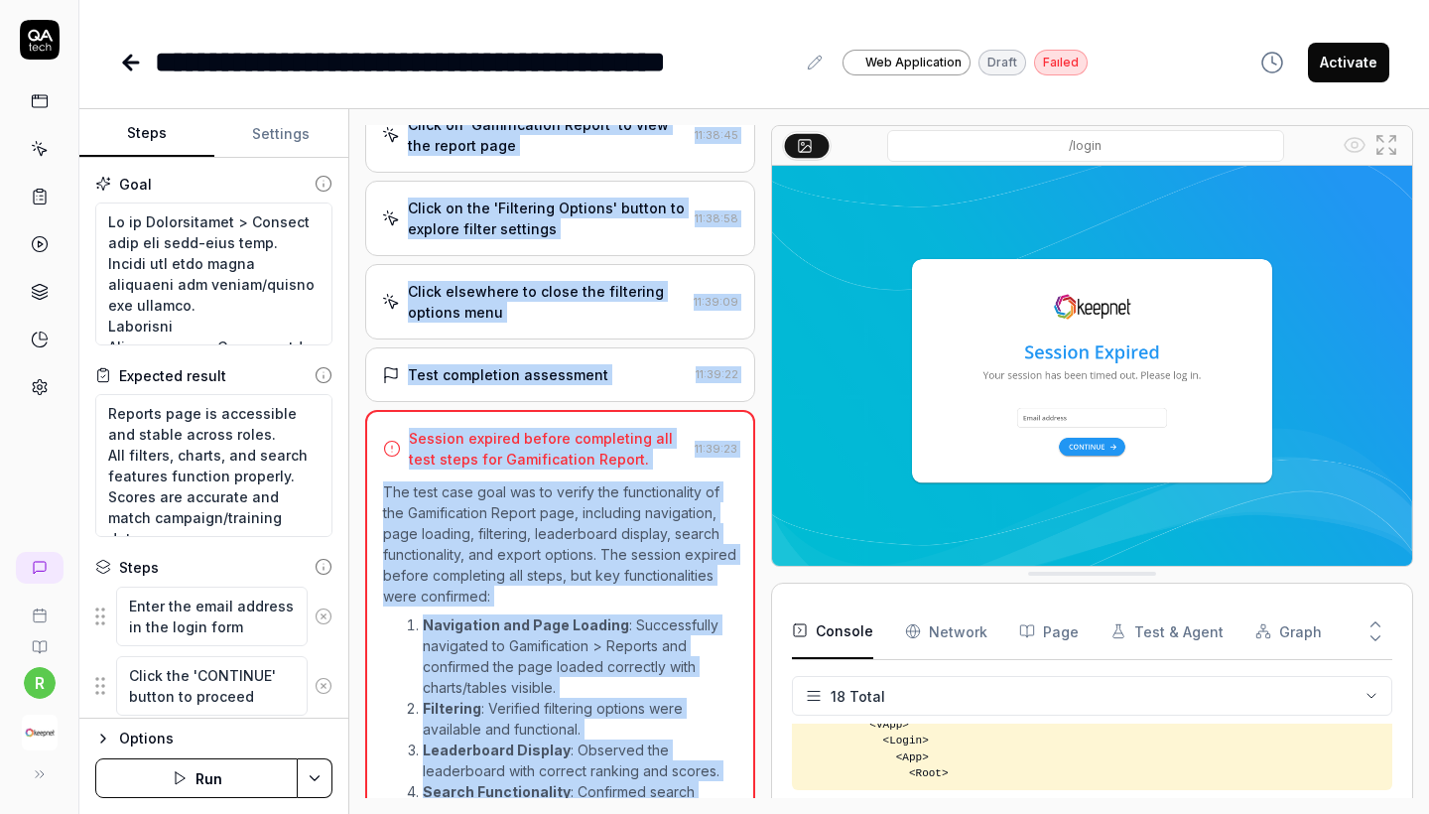
drag, startPoint x: 656, startPoint y: 764, endPoint x: 350, endPoint y: 529, distance: 385.7
click at [350, 529] on div "Open browser 11:37:07 Default environment https://test-ui.devkeepnet.com/ Enter…" at bounding box center [889, 461] width 1080 height 705
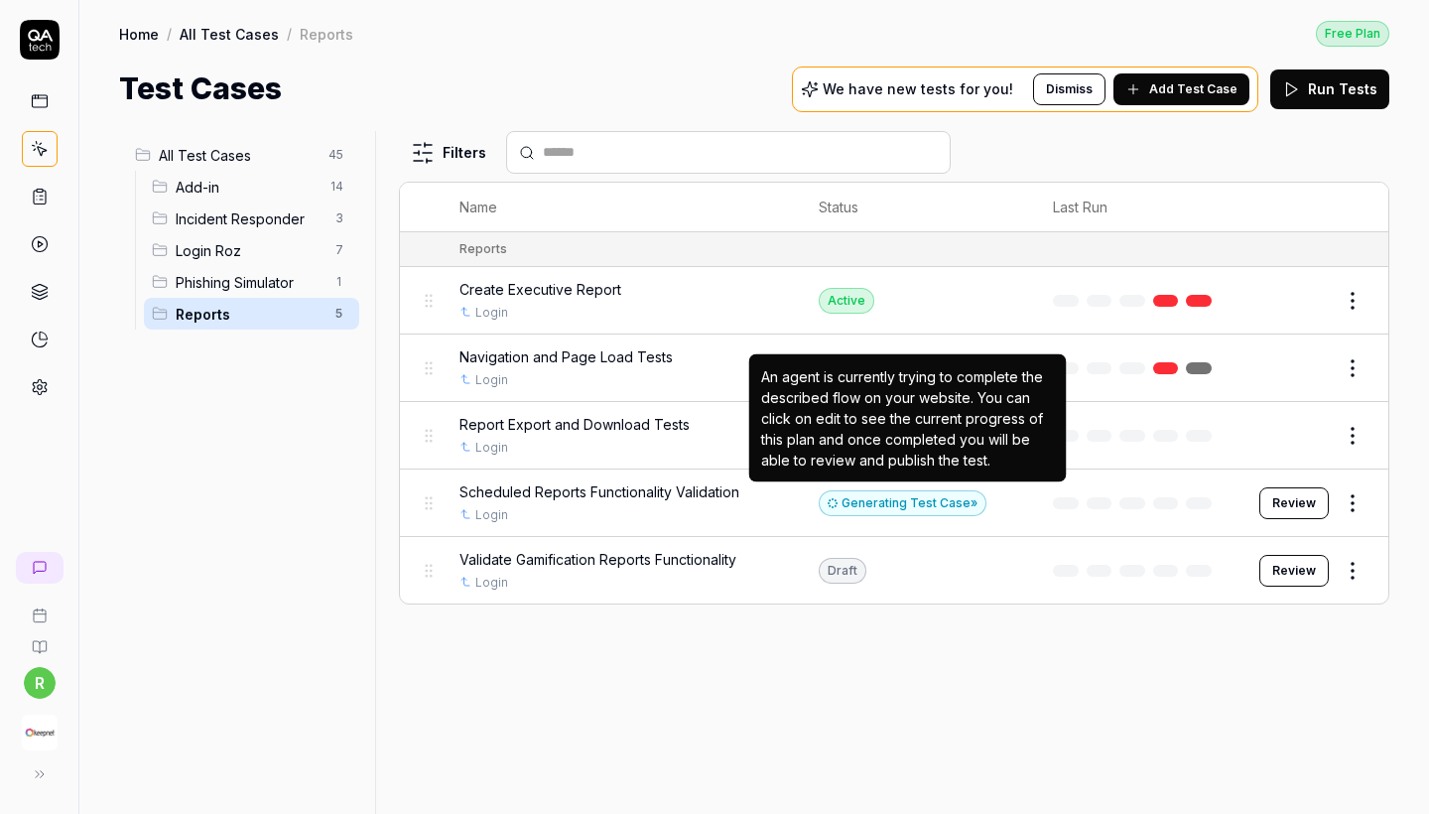
click at [845, 494] on div "Generating Test Case »" at bounding box center [903, 503] width 168 height 26
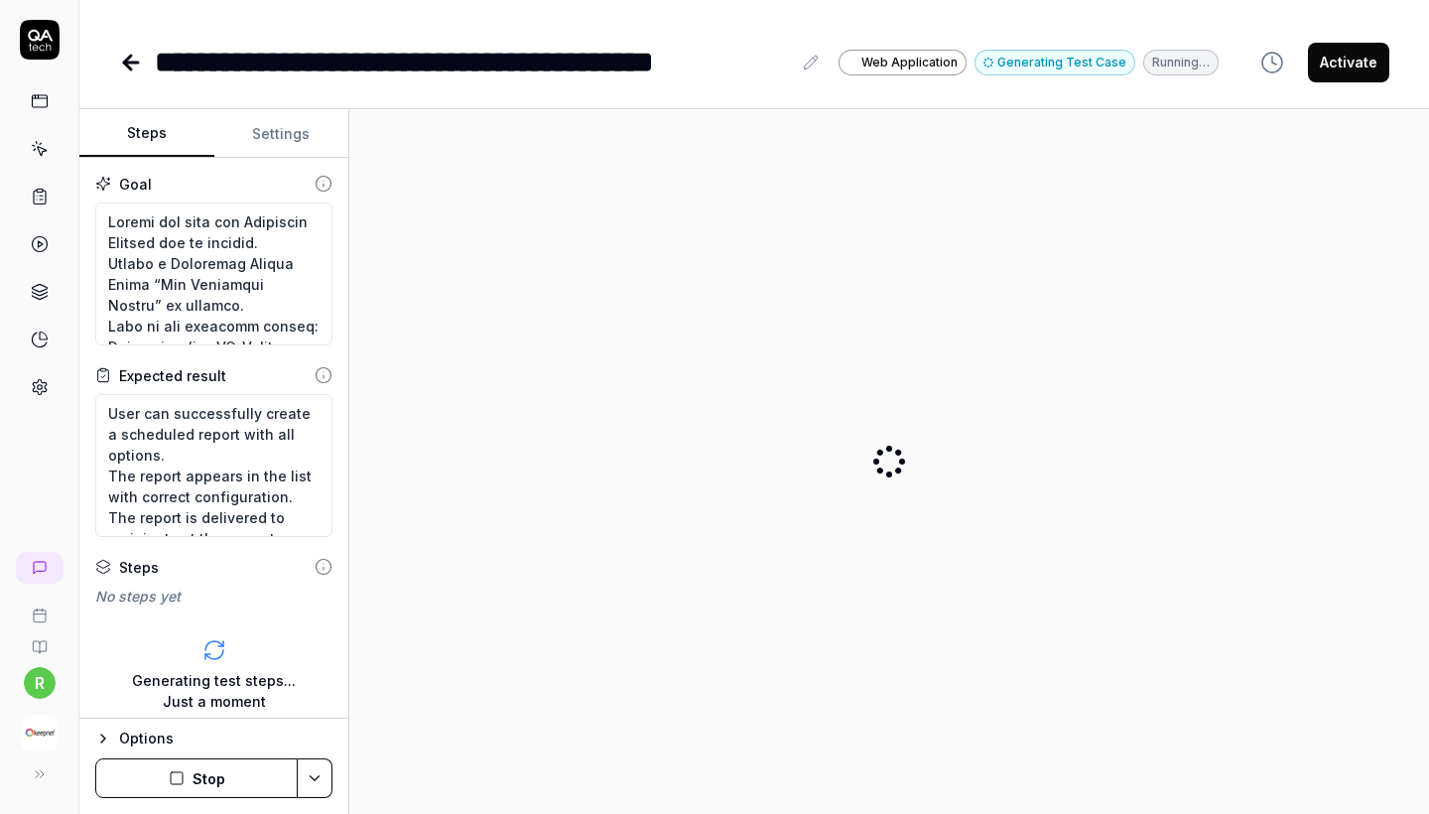
type textarea "*"
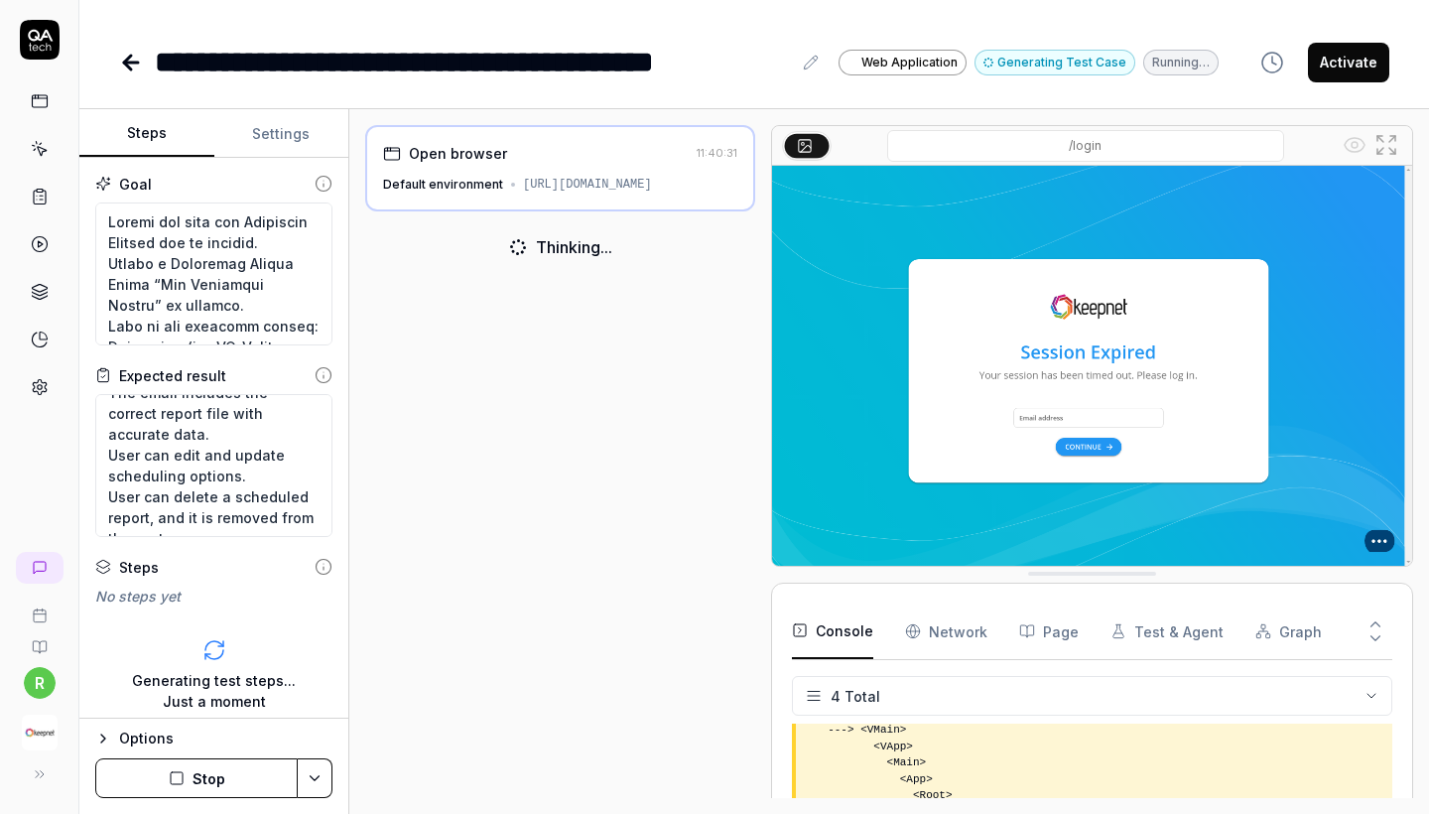
scroll to position [188, 0]
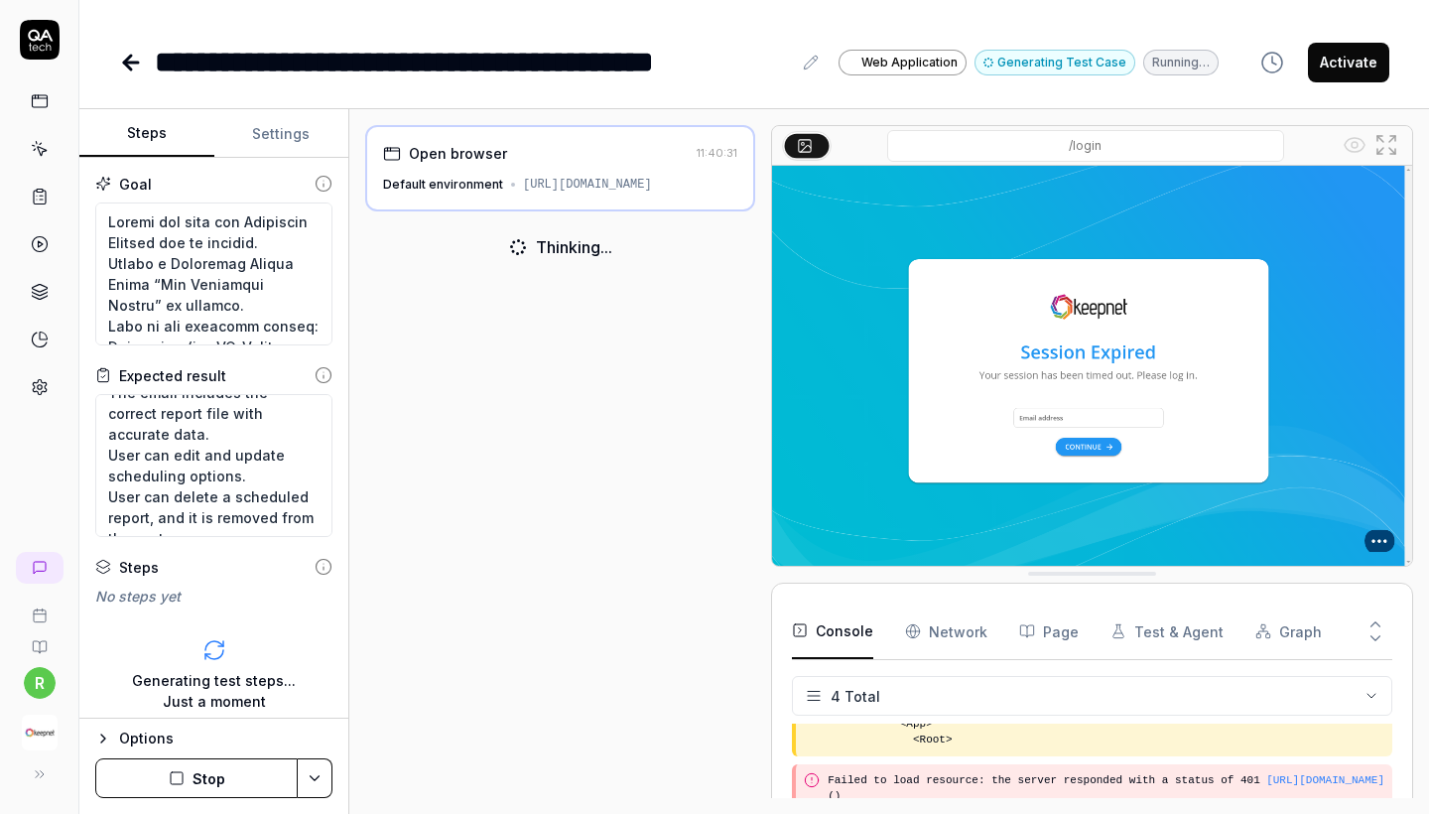
click at [128, 63] on icon at bounding box center [131, 63] width 14 height 0
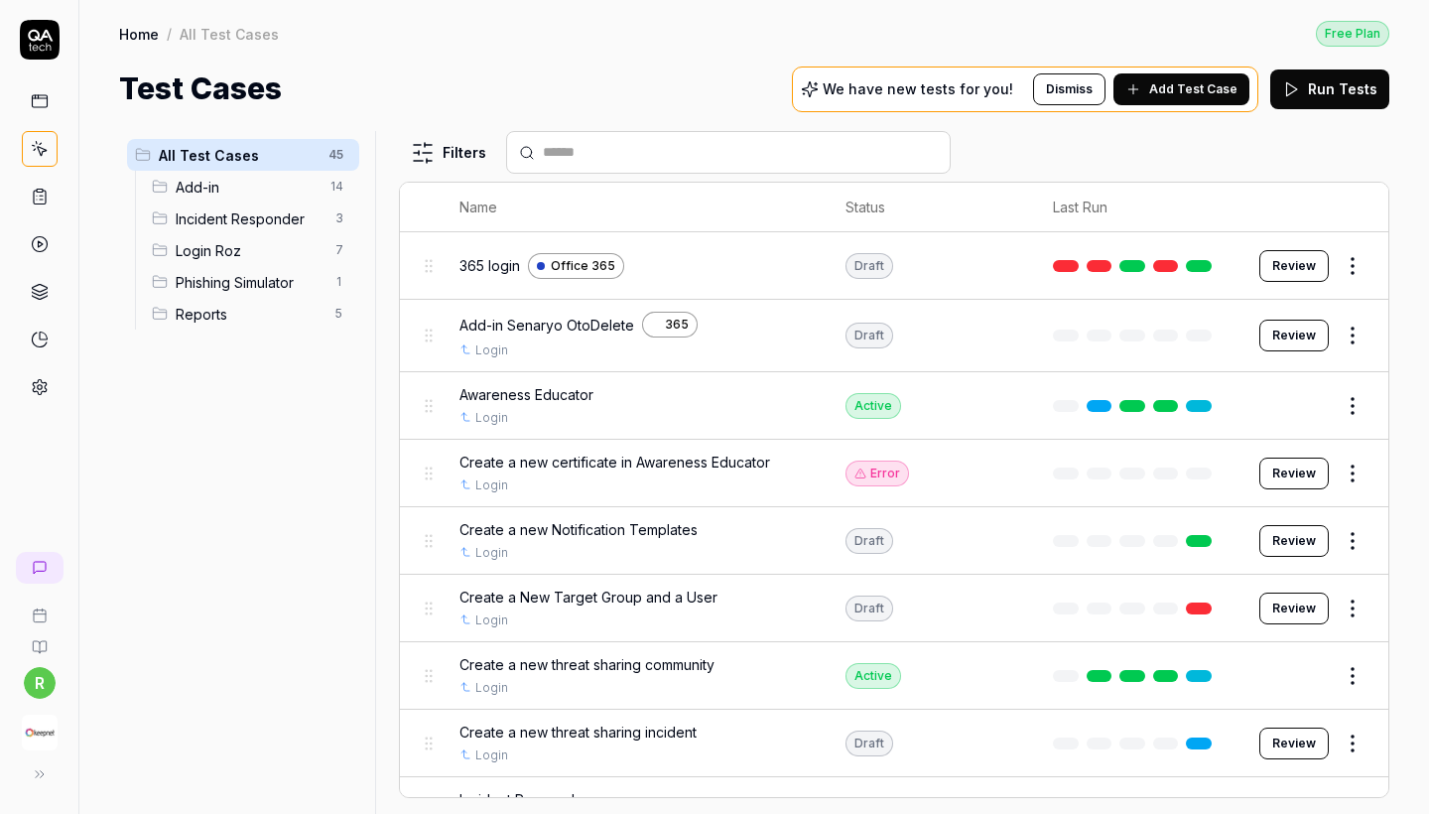
click at [233, 316] on span "Reports" at bounding box center [250, 314] width 148 height 21
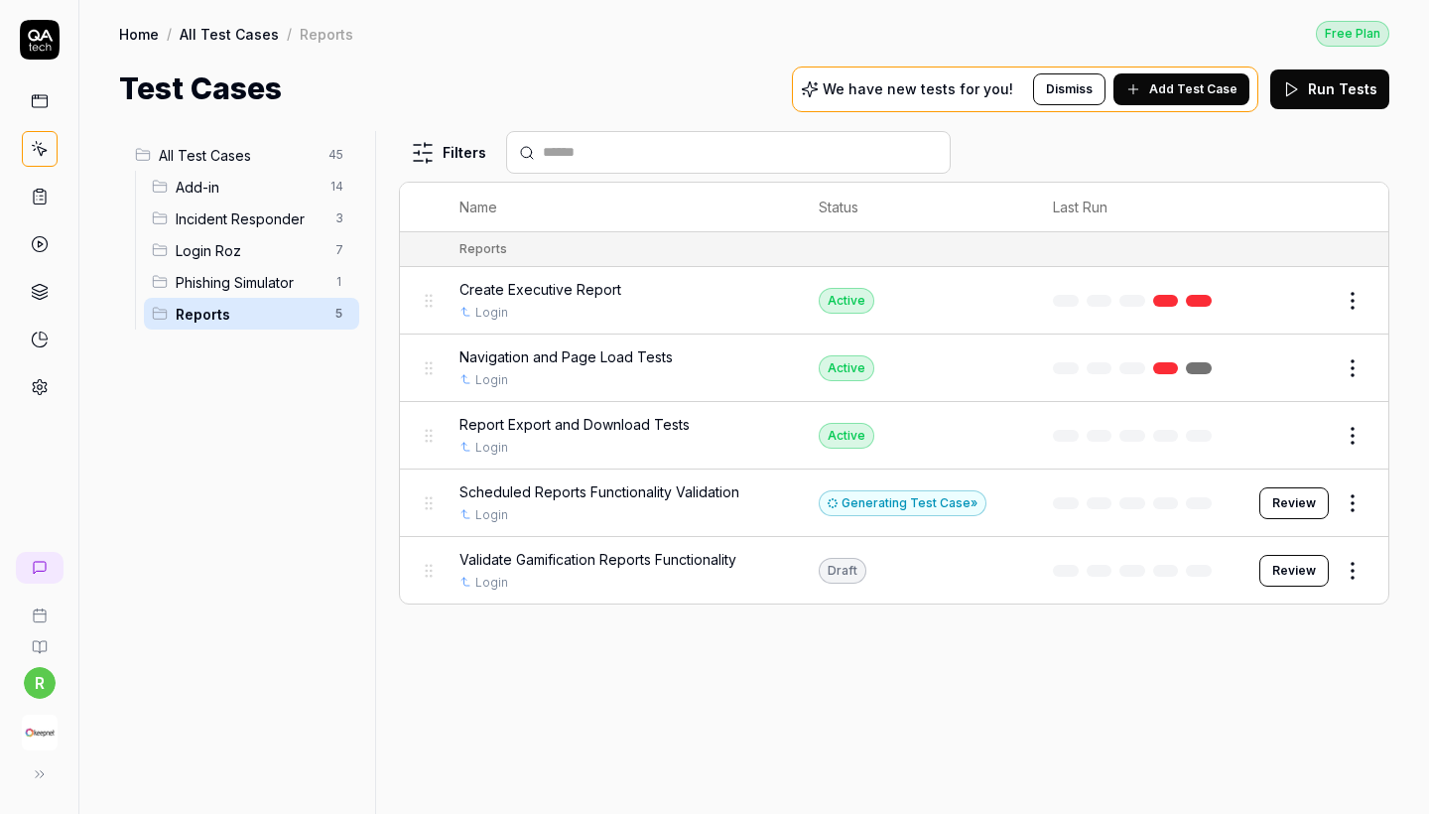
click at [1214, 96] on span "Add Test Case" at bounding box center [1193, 89] width 88 height 18
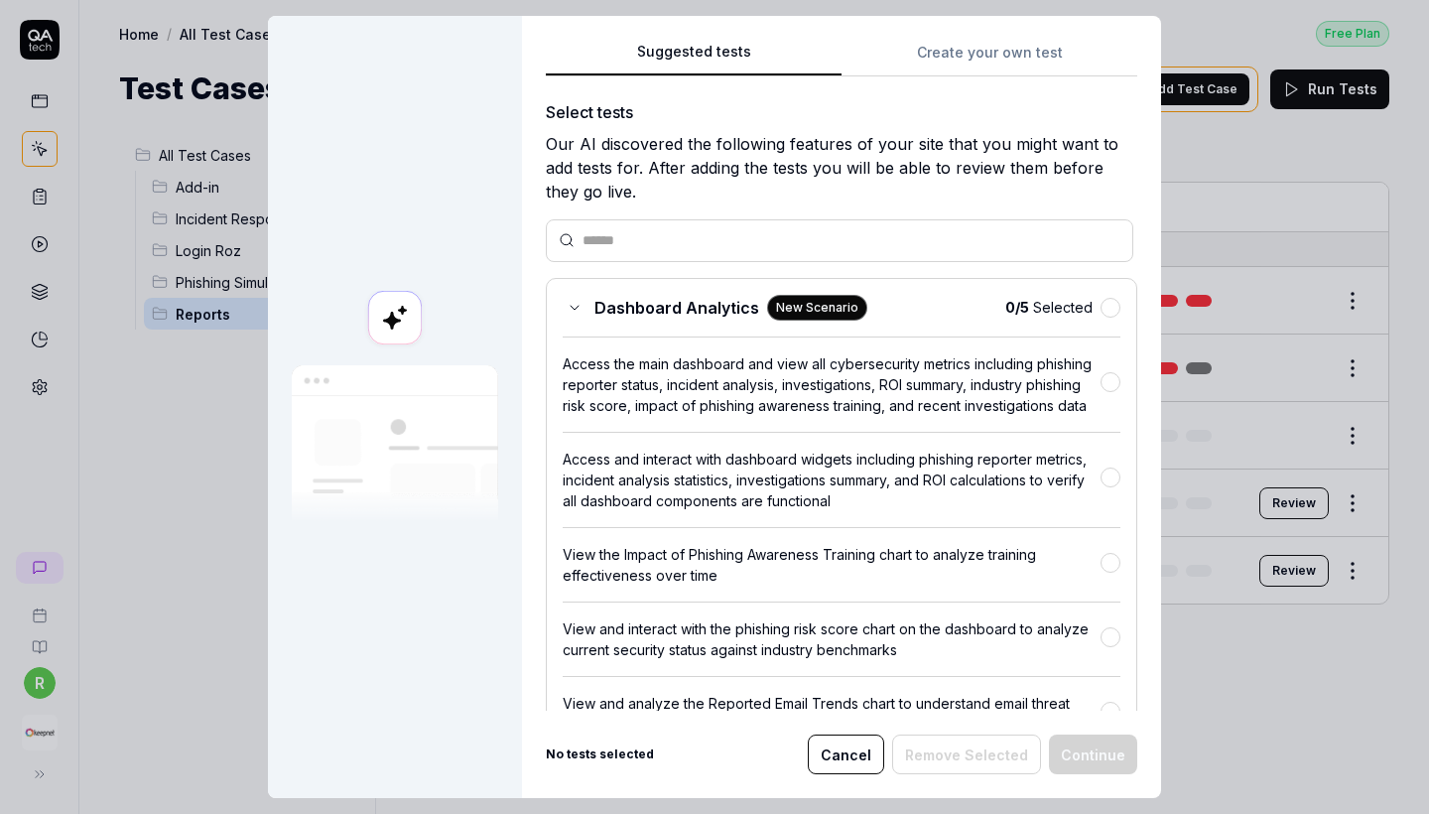
click at [995, 53] on button "Create your own test" at bounding box center [990, 59] width 296 height 36
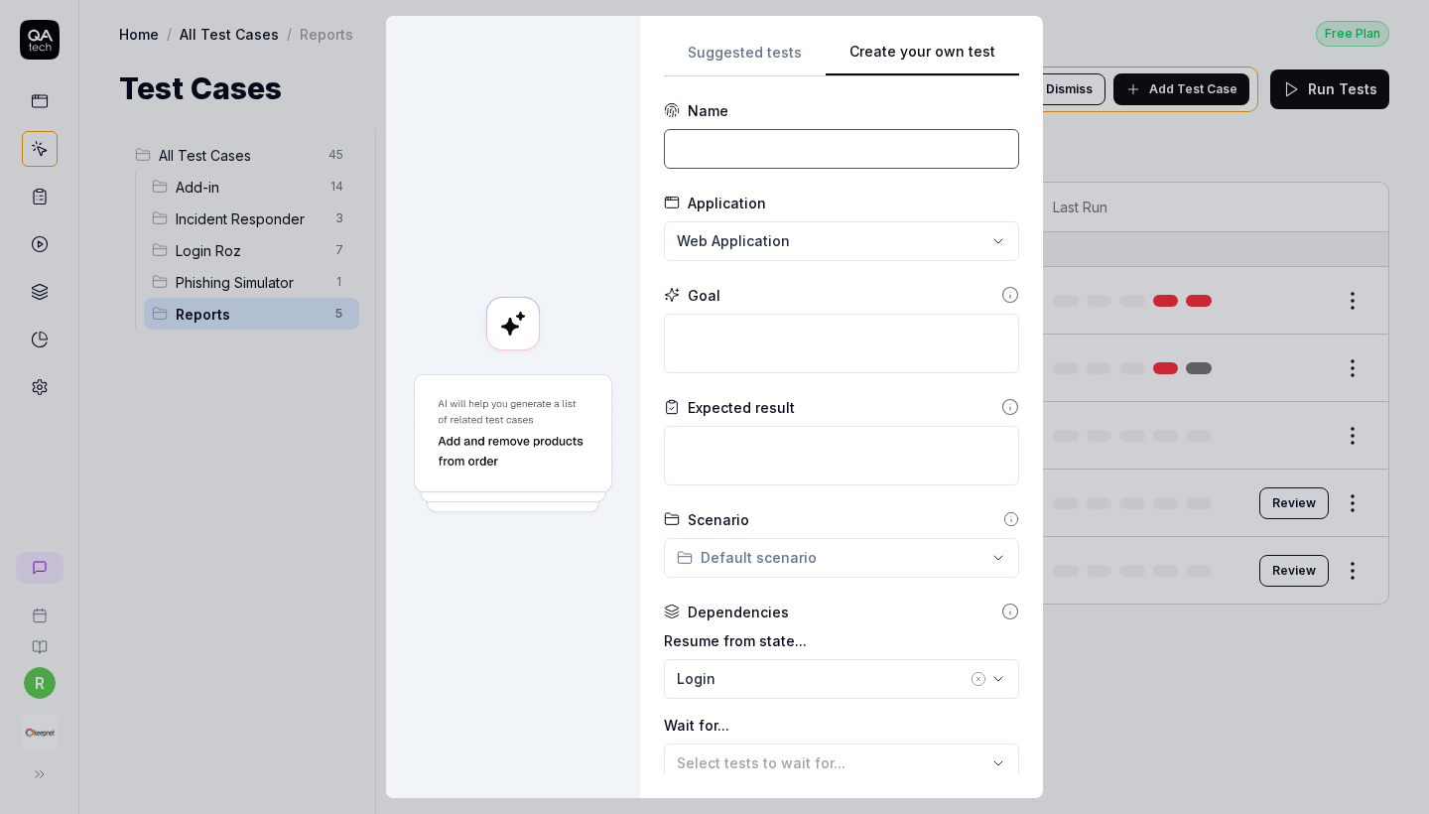
click at [783, 141] on input at bounding box center [841, 149] width 355 height 40
paste input "Advanced Reports Functionality Validation"
type input "Advanced Reports Functionality Validation"
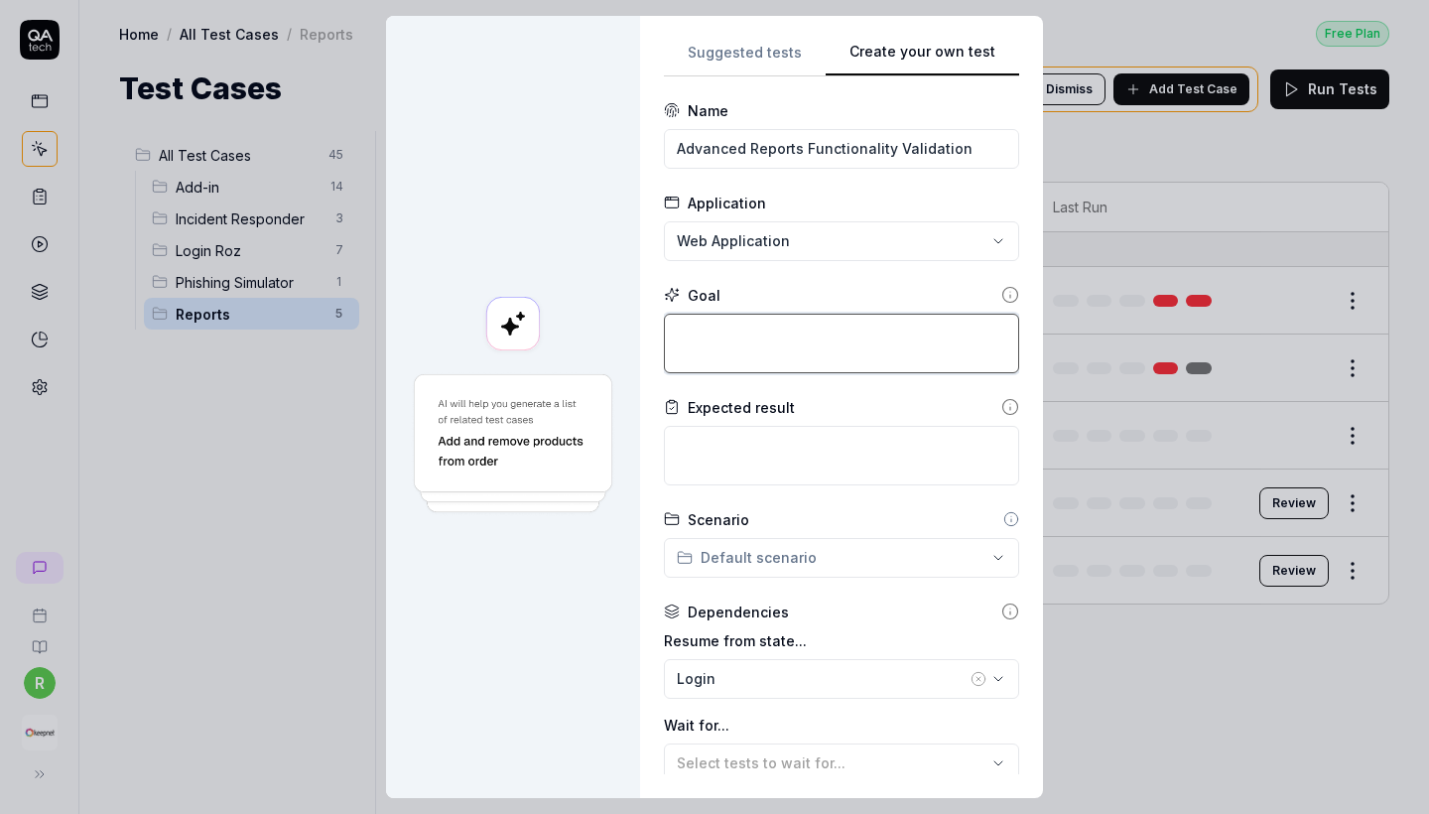
click at [819, 343] on textarea at bounding box center [841, 344] width 355 height 60
paste textarea "Navigate to Reports > Advanced Reports from the main menu or via the relevant m…"
type textarea "*"
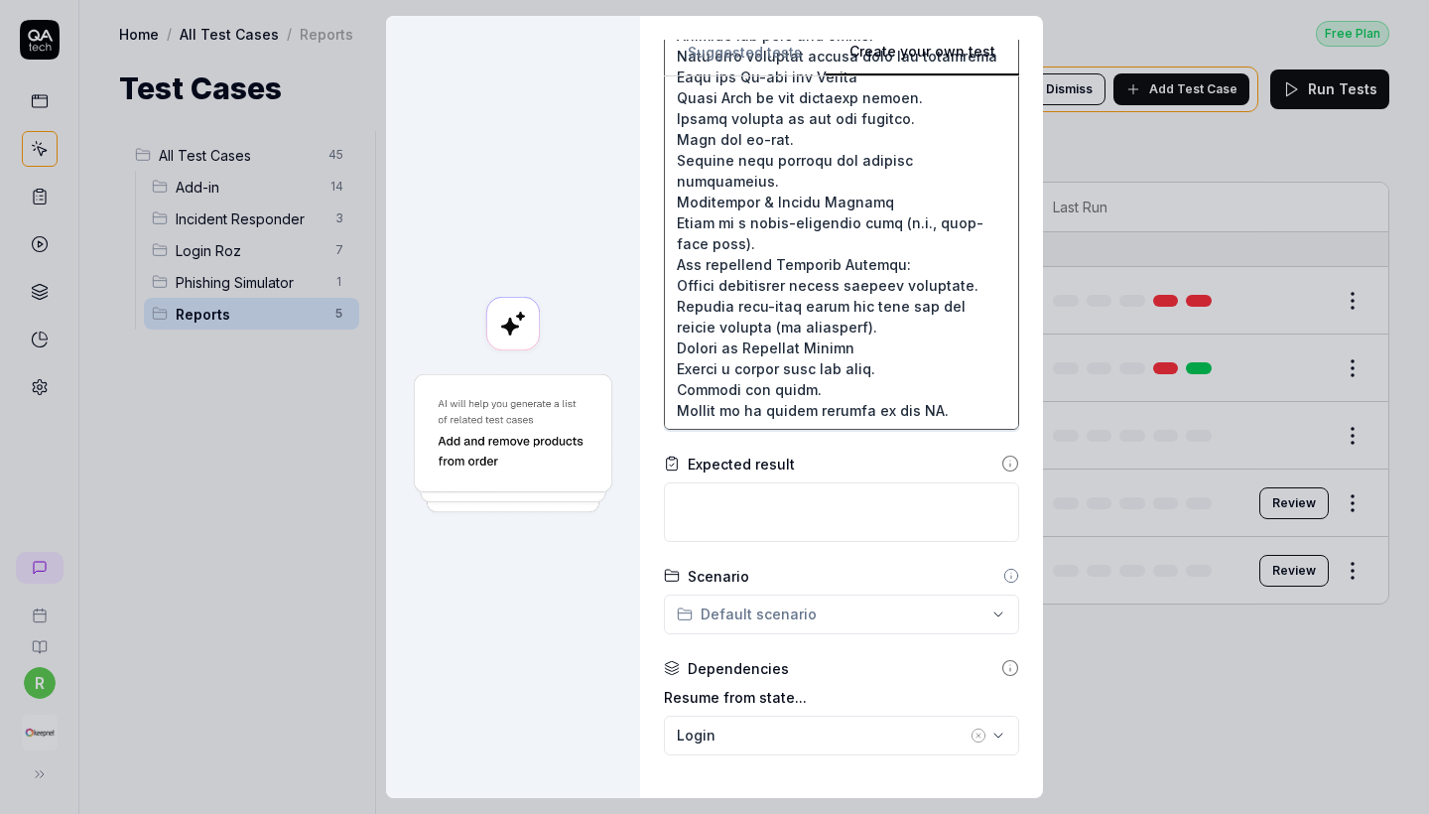
type textarea "Navigate to Reports > Advanced Reports from the main menu or via the relevant m…"
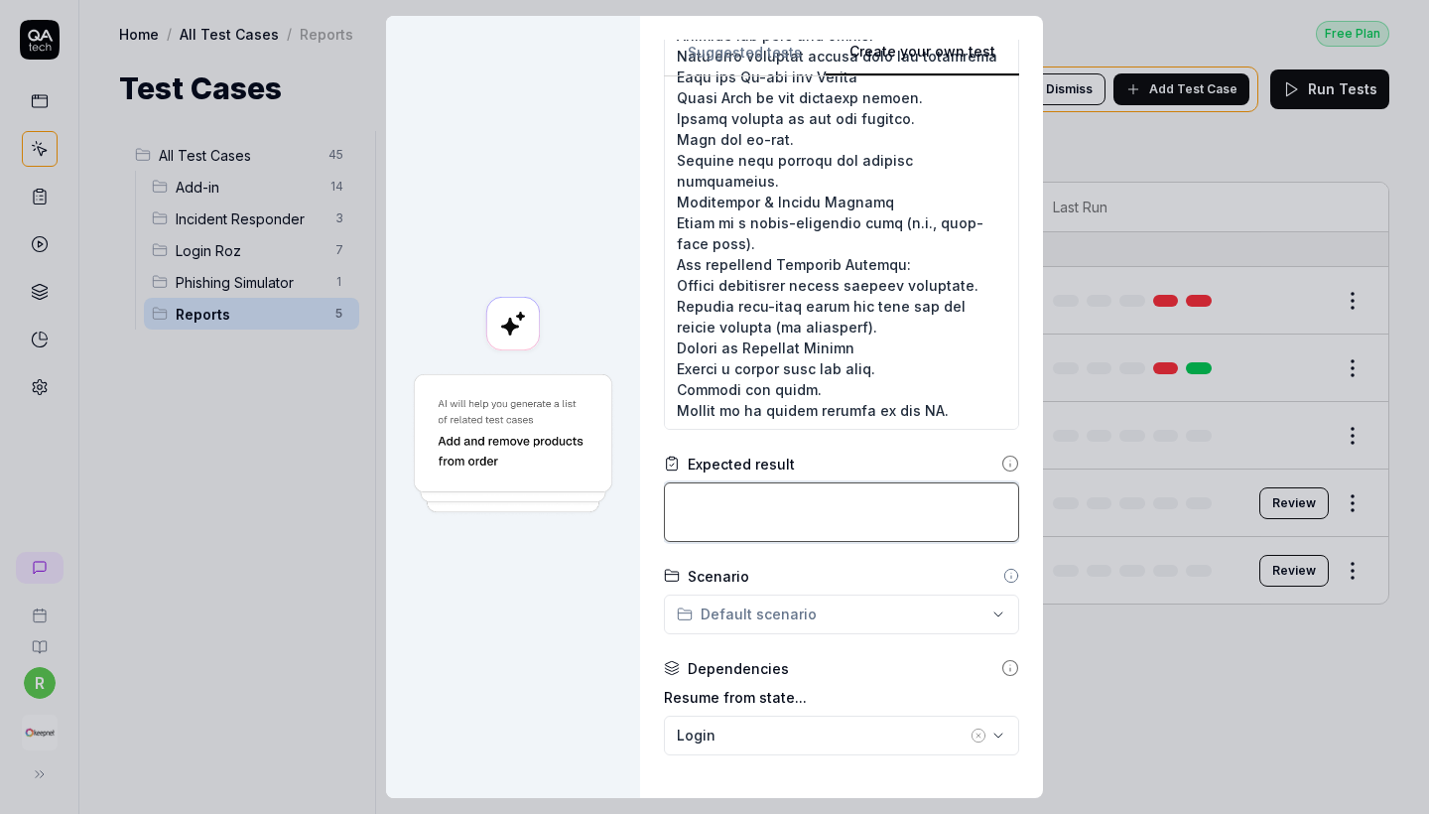
click at [823, 496] on textarea at bounding box center [841, 512] width 355 height 60
paste textarea "The user can create and configure advanced reports with custom metrics and filt…"
type textarea "*"
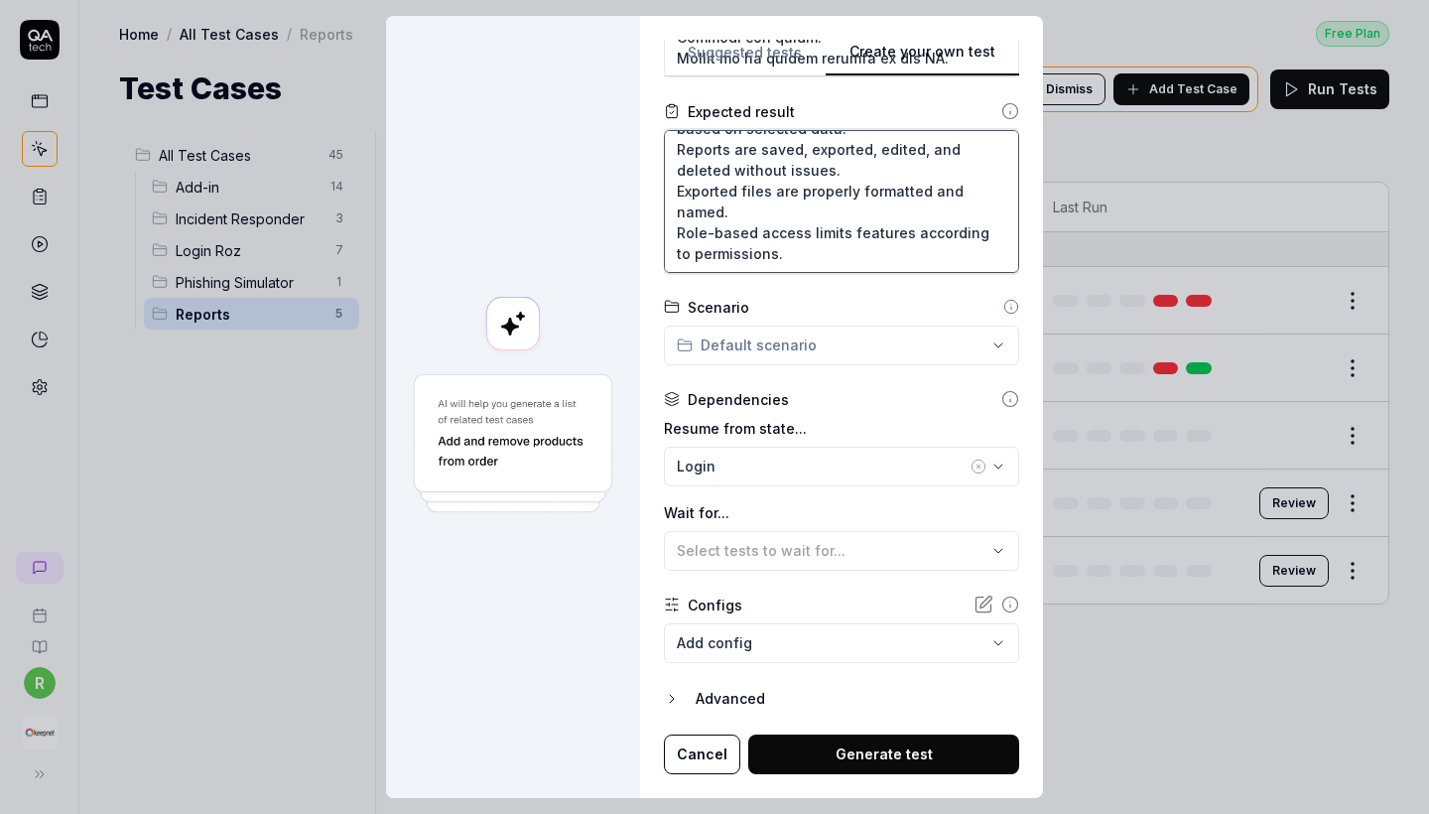
scroll to position [753, 0]
type textarea "The user can create and configure advanced reports with custom metrics and filt…"
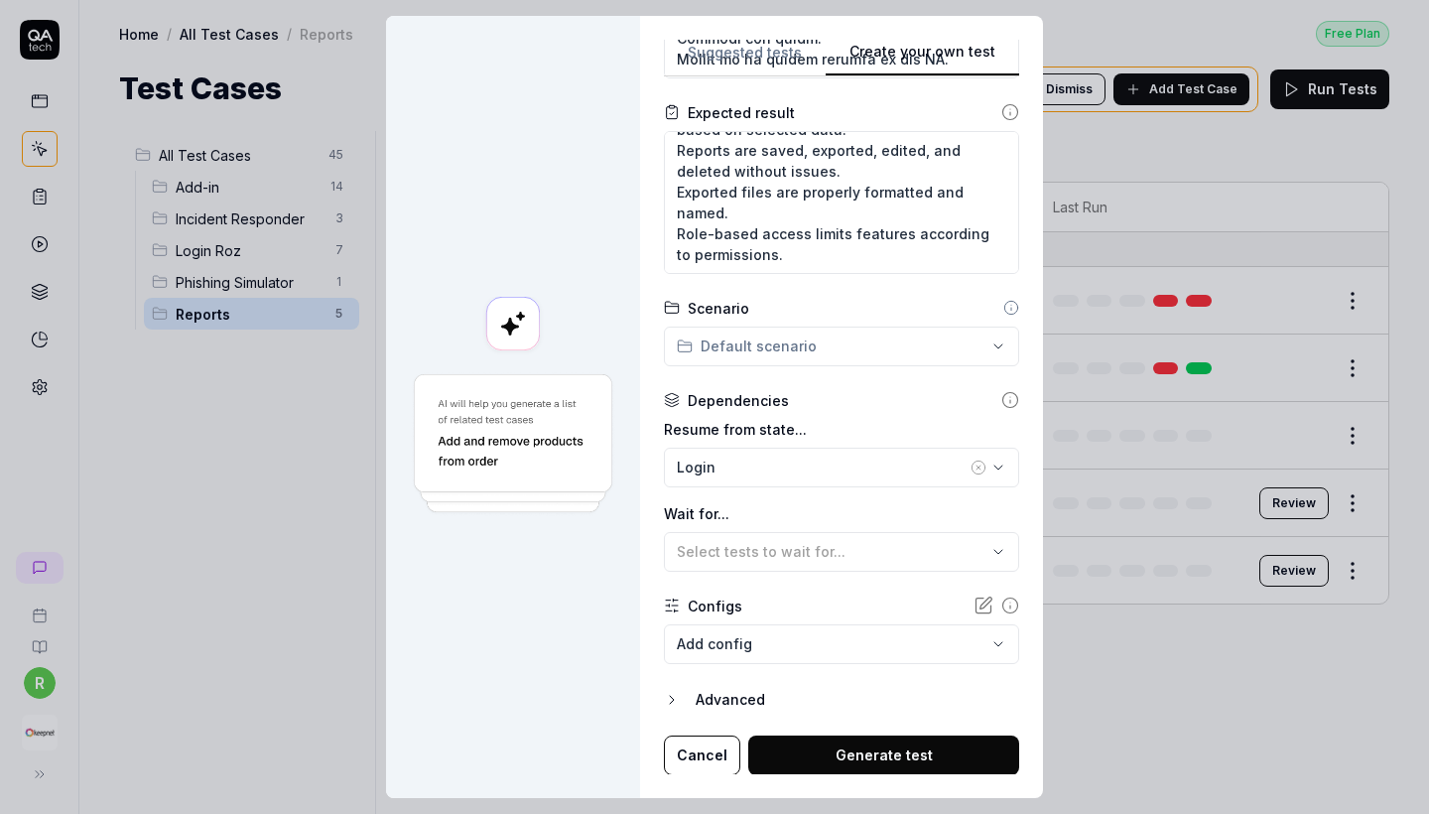
click at [835, 625] on body "r Home / All Test Cases / Reports Free Plan Home / All Test Cases / Reports Fre…" at bounding box center [714, 407] width 1429 height 814
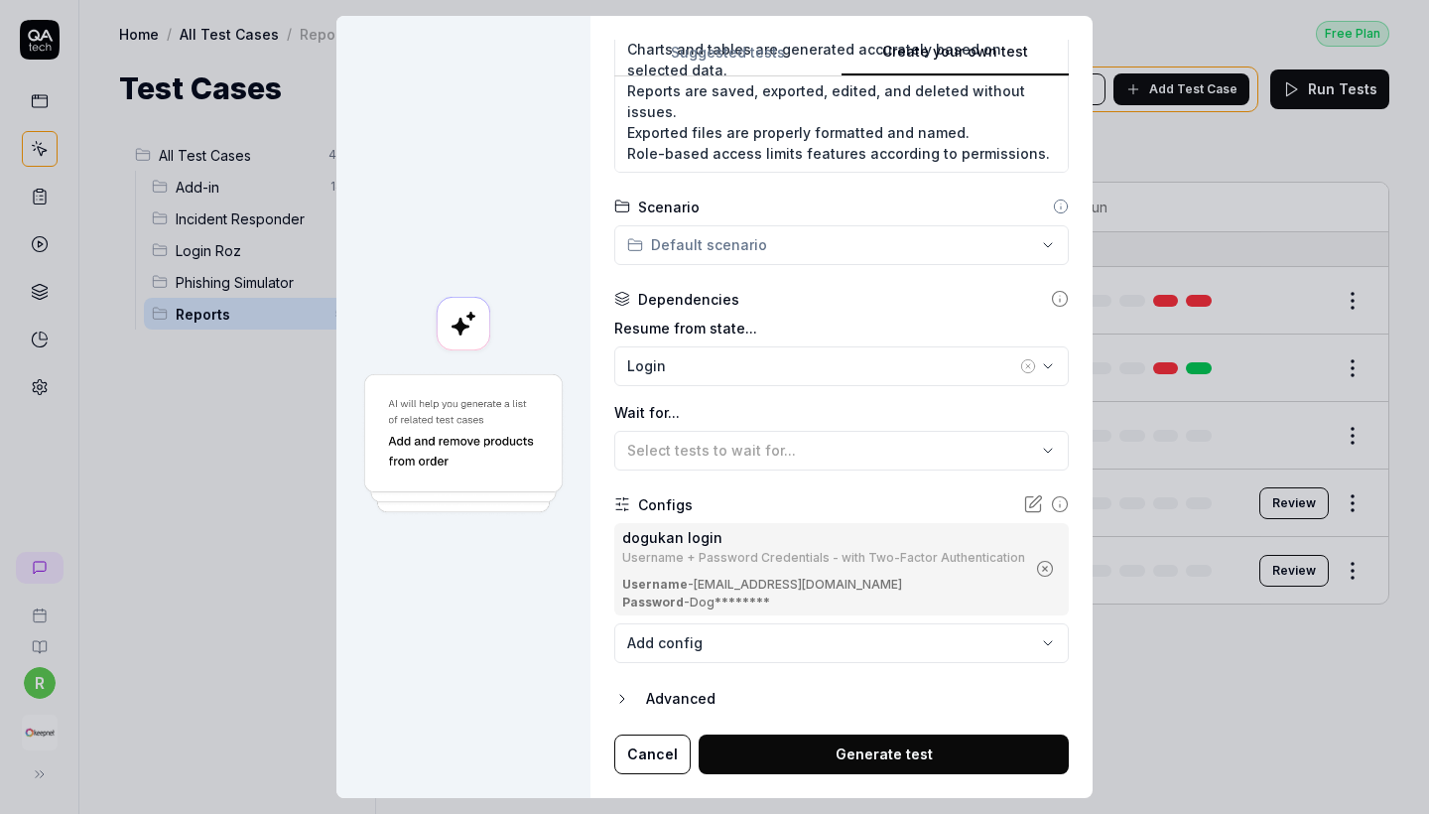
scroll to position [853, 0]
click at [868, 735] on button "Generate test" at bounding box center [884, 755] width 370 height 40
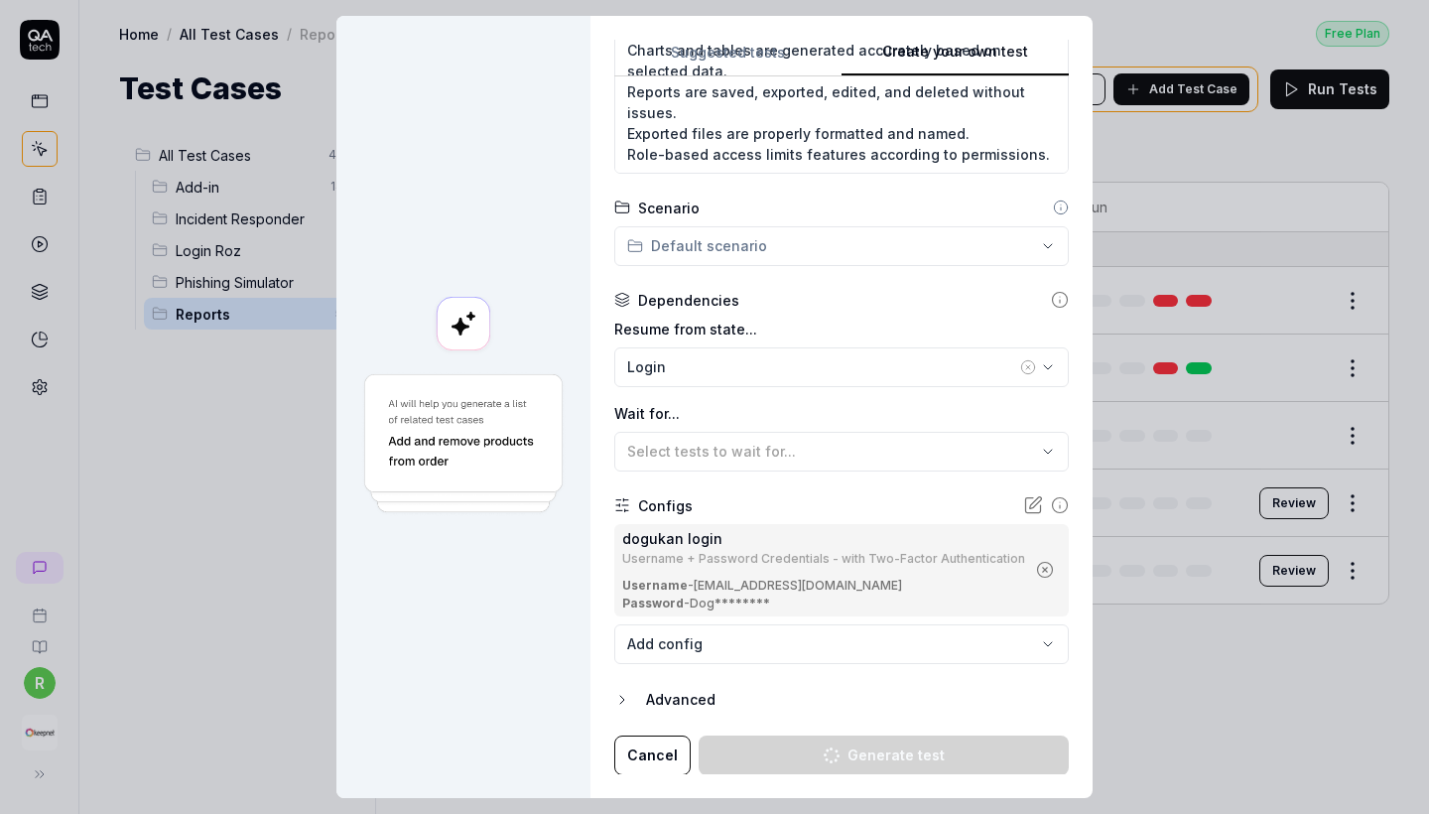
type textarea "*"
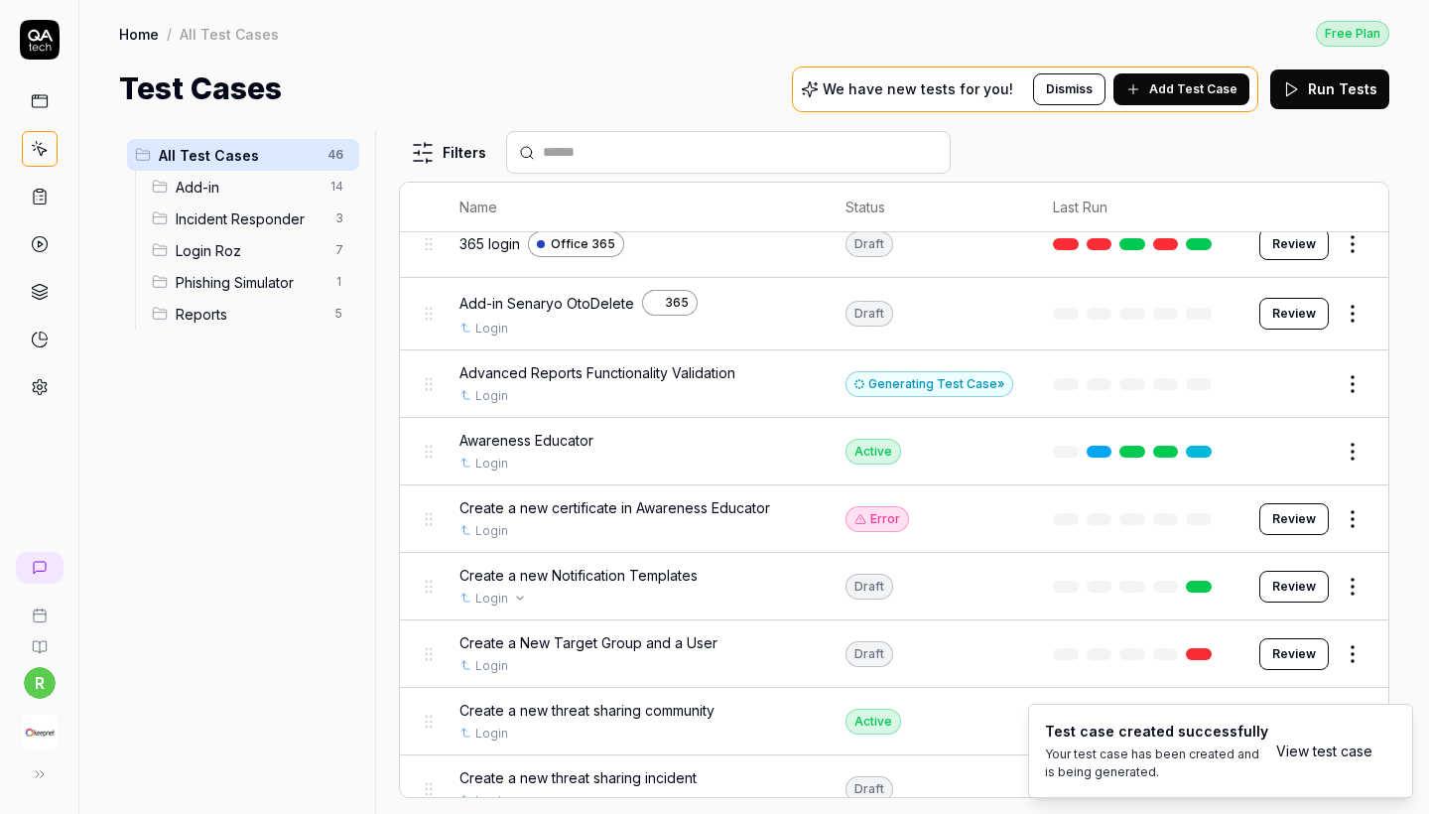
scroll to position [23, 0]
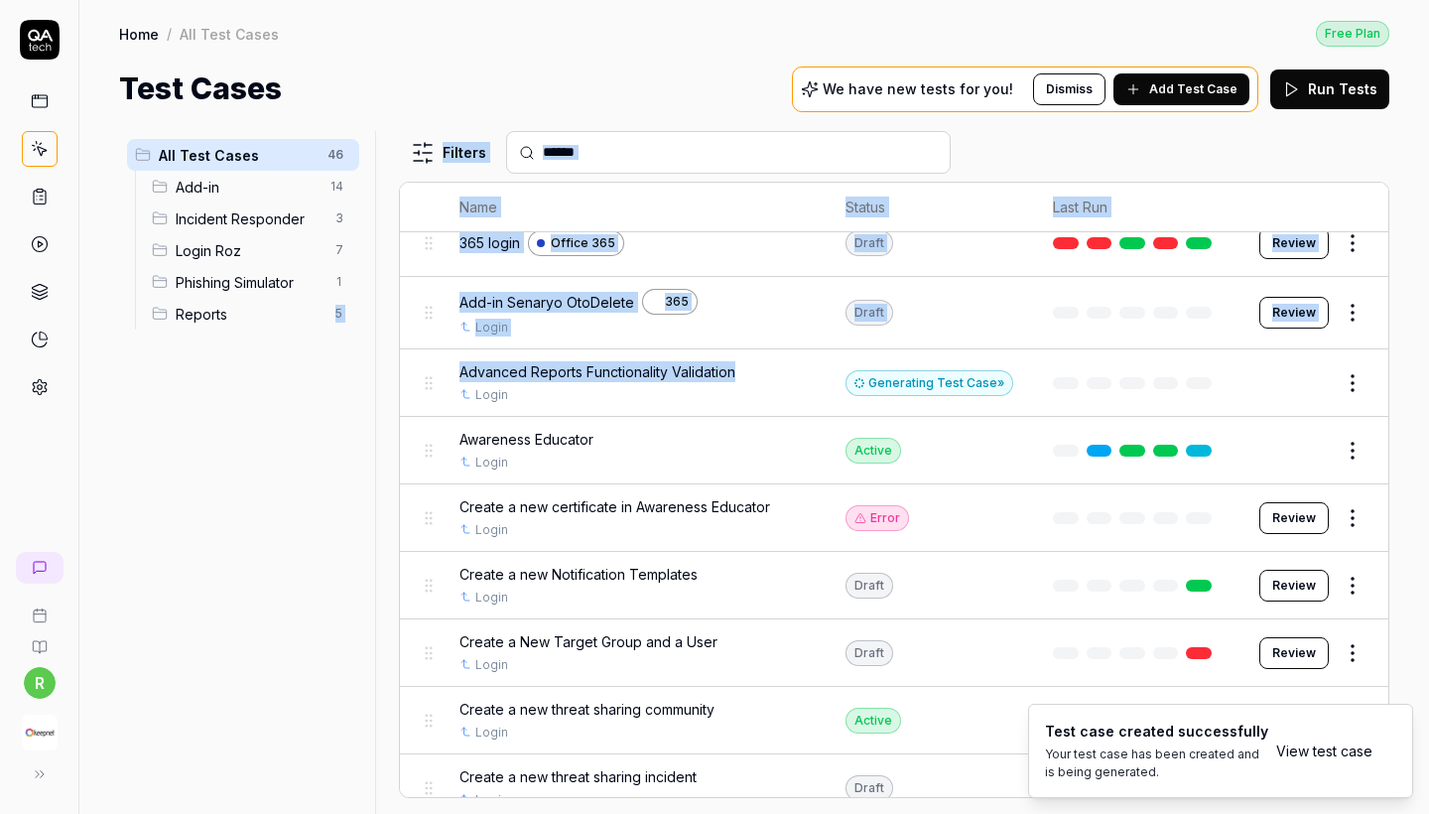
drag, startPoint x: 441, startPoint y: 378, endPoint x: 252, endPoint y: 317, distance: 198.3
click at [252, 317] on div "All Test Cases 46 Add-in 14 Incident Responder 3 Login Roz 7 Phishing Simulator…" at bounding box center [754, 472] width 1270 height 683
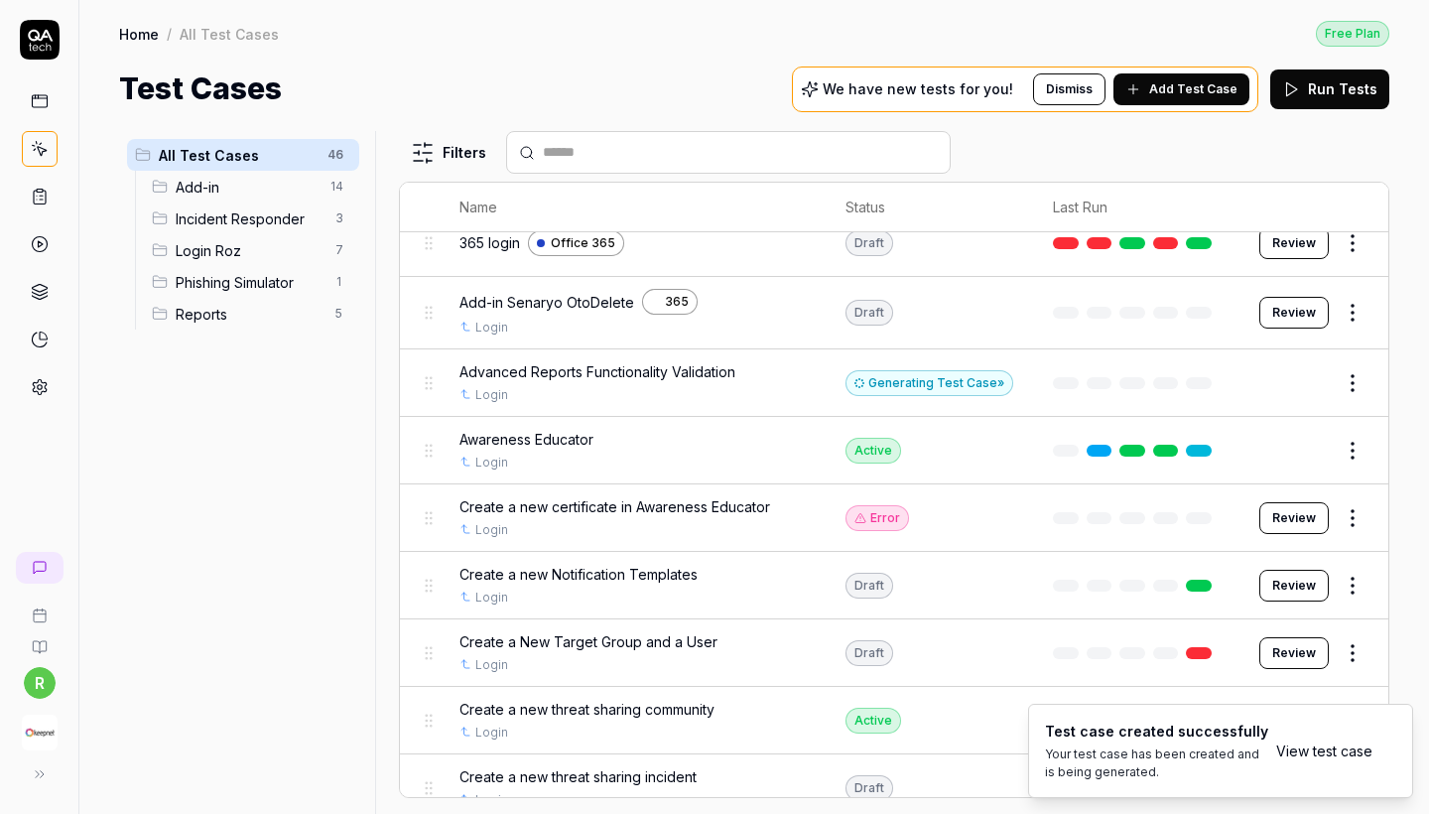
click at [349, 365] on div "All Test Cases 46 Add-in 14 Incident Responder 3 Login Roz 7 Phishing Simulator…" at bounding box center [243, 460] width 248 height 659
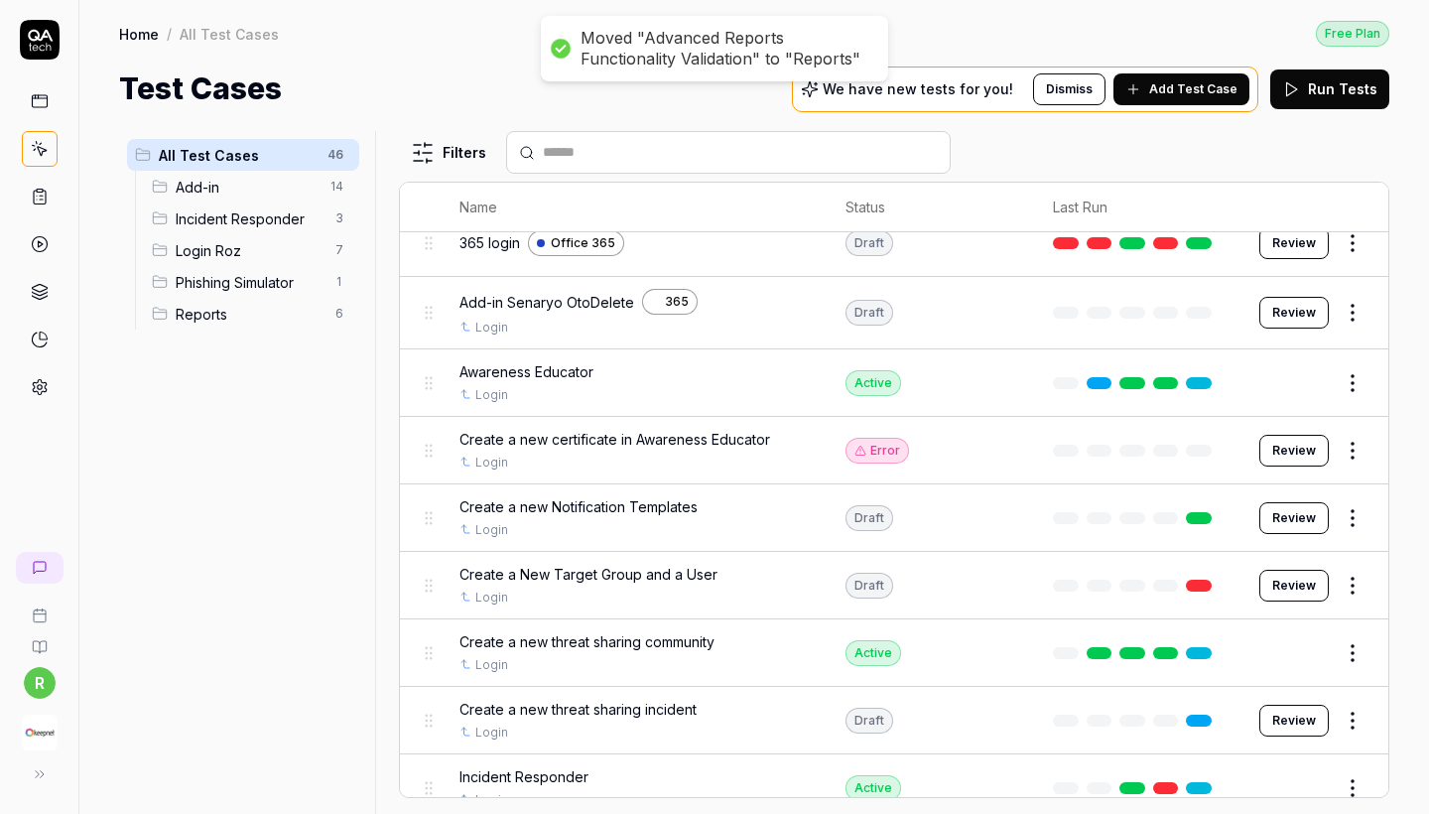
click at [248, 319] on span "Reports" at bounding box center [250, 314] width 148 height 21
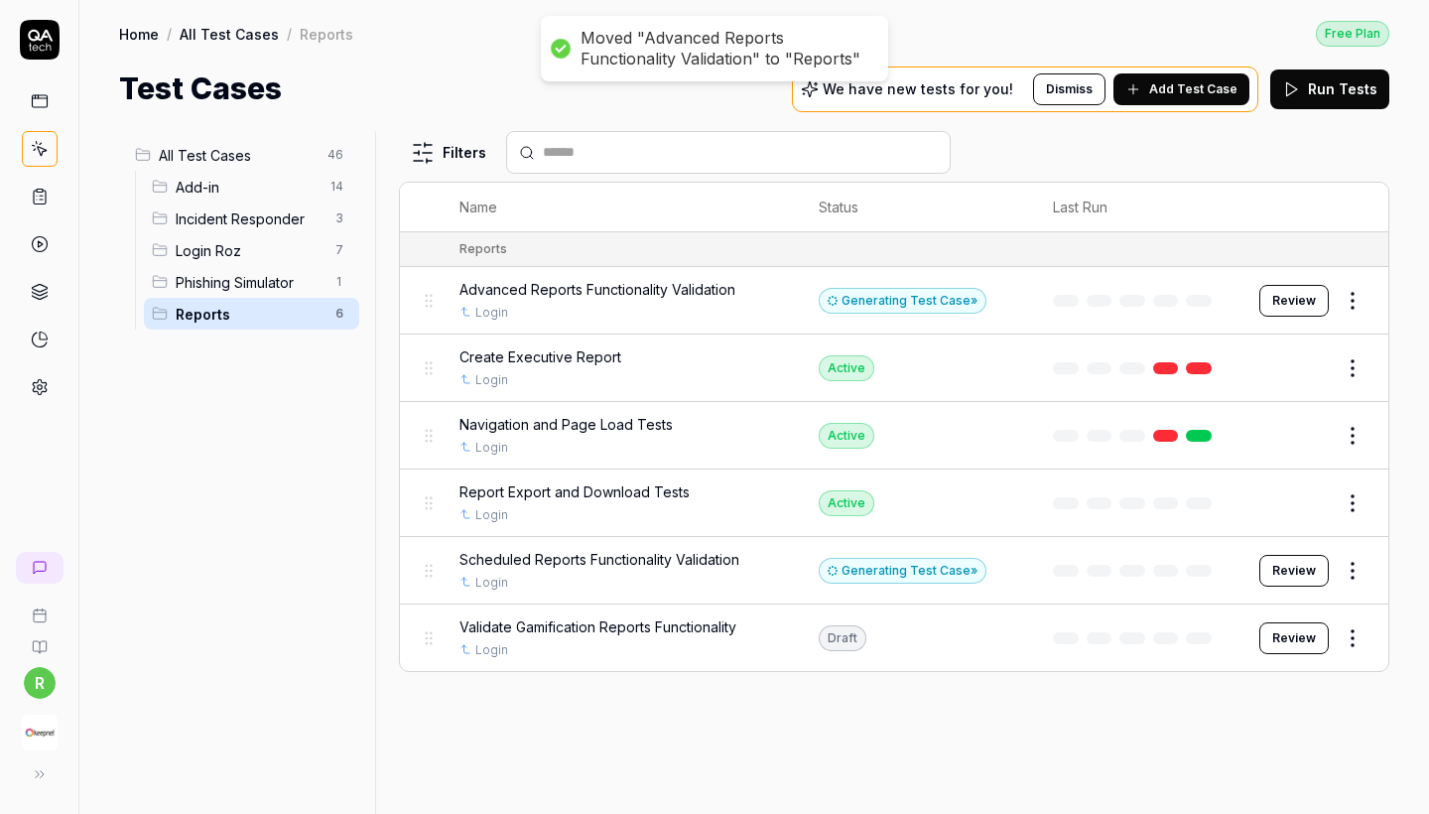
scroll to position [0, 0]
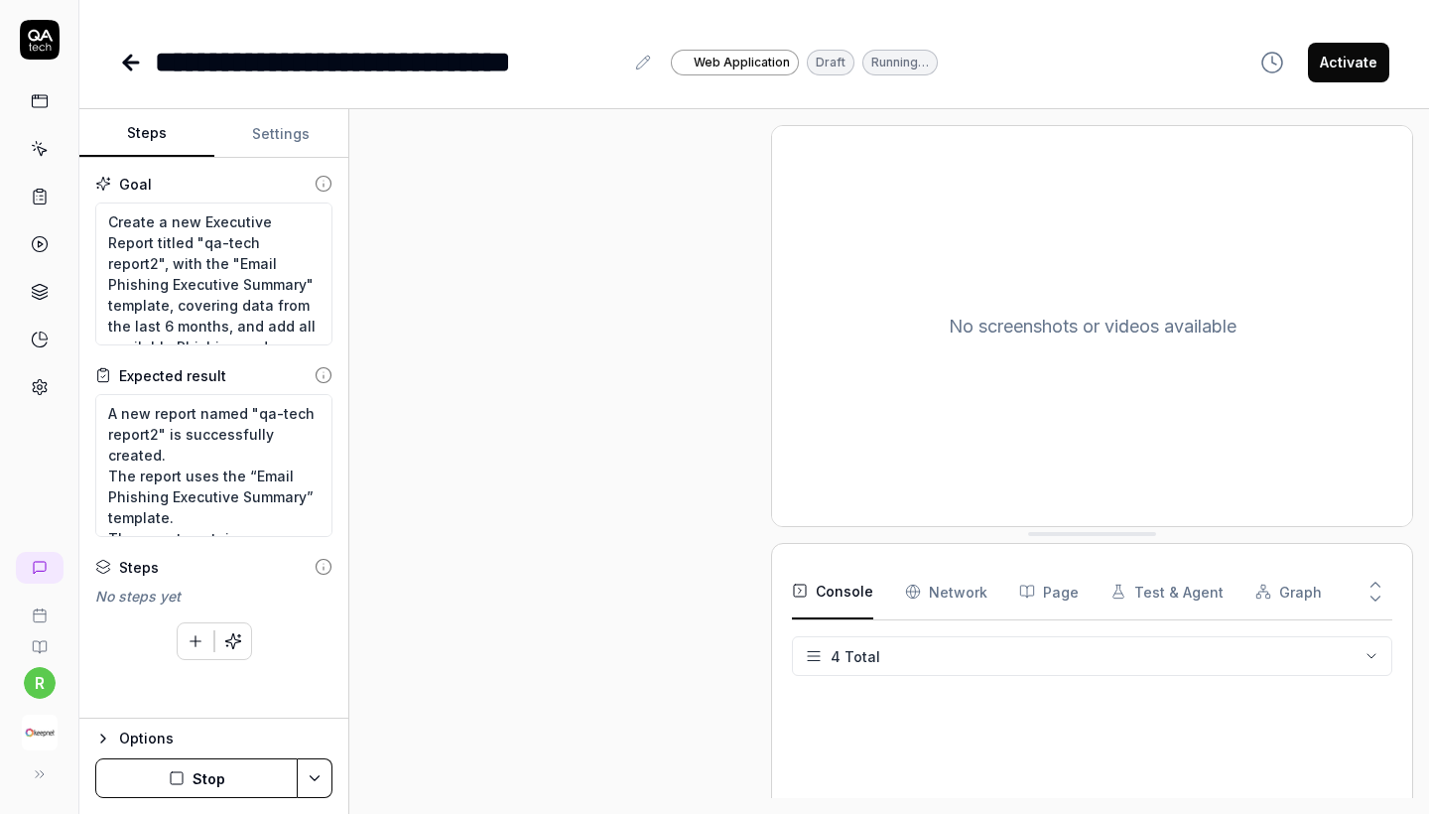
scroll to position [315, 0]
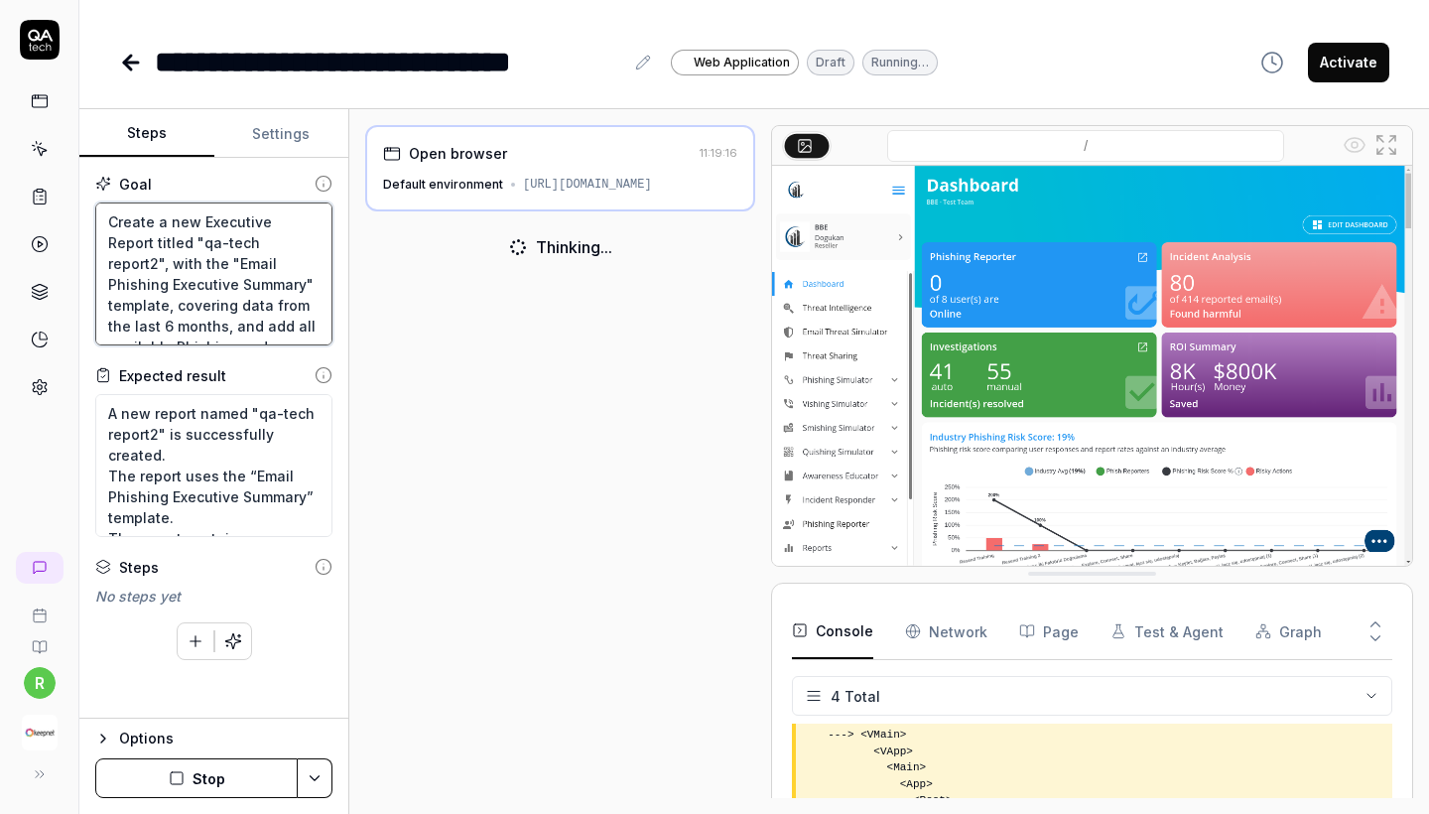
click at [267, 249] on textarea "Create a new Executive Report titled "qa-tech report2", with the "Email Phishin…" at bounding box center [213, 273] width 237 height 143
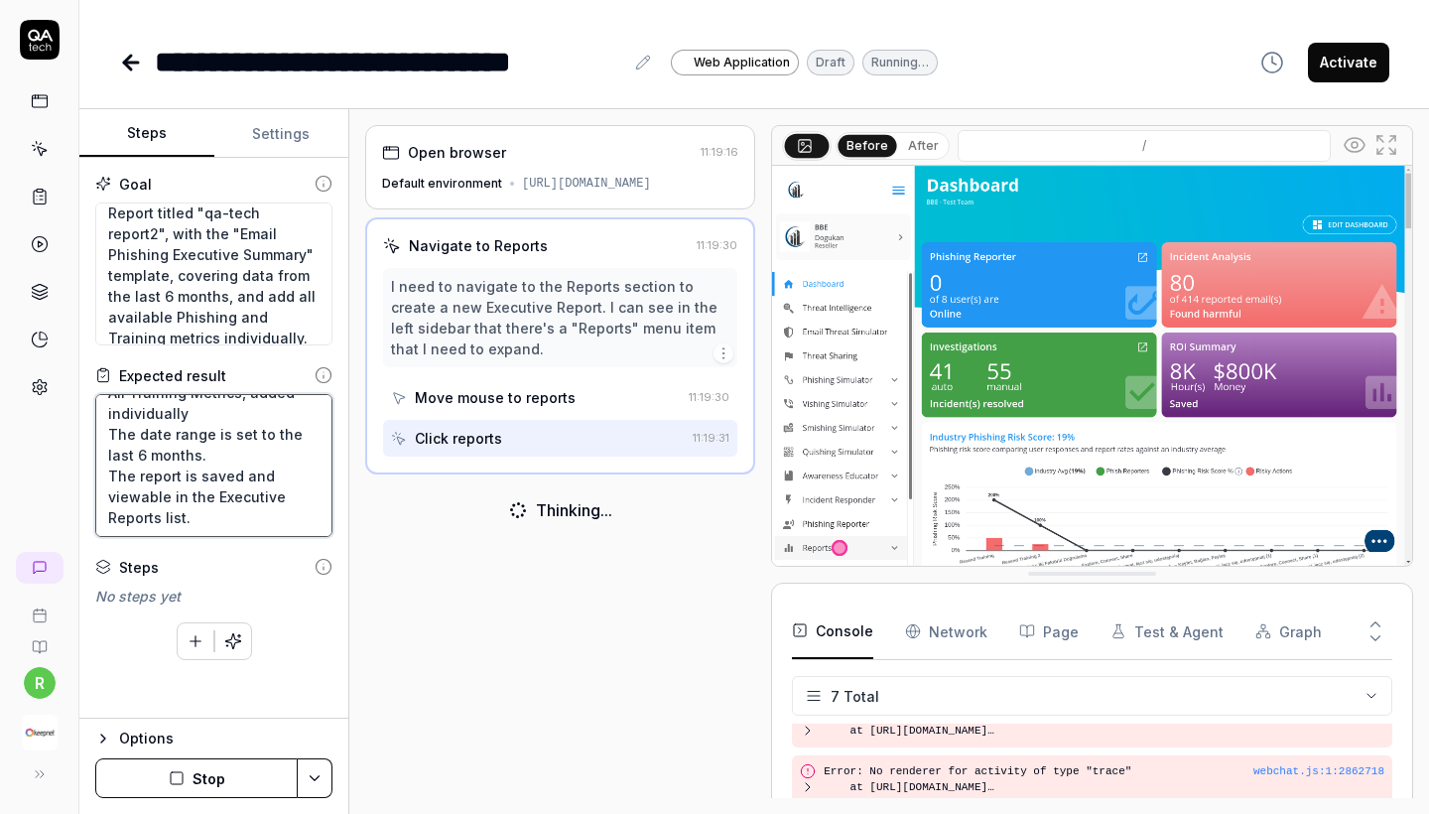
scroll to position [0, 0]
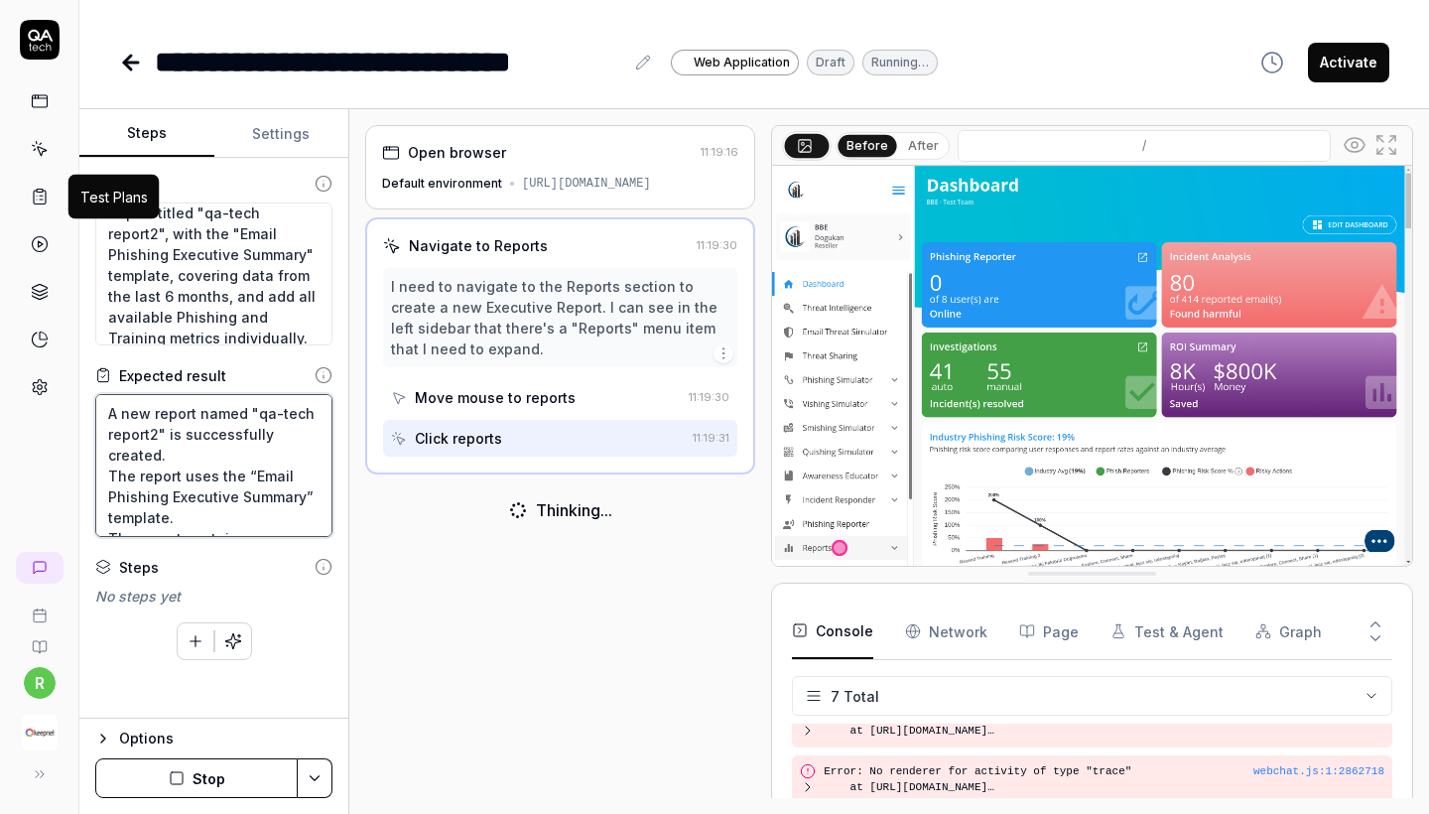
drag, startPoint x: 218, startPoint y: 523, endPoint x: 31, endPoint y: 200, distance: 373.1
click at [31, 200] on div "**********" at bounding box center [714, 407] width 1429 height 814
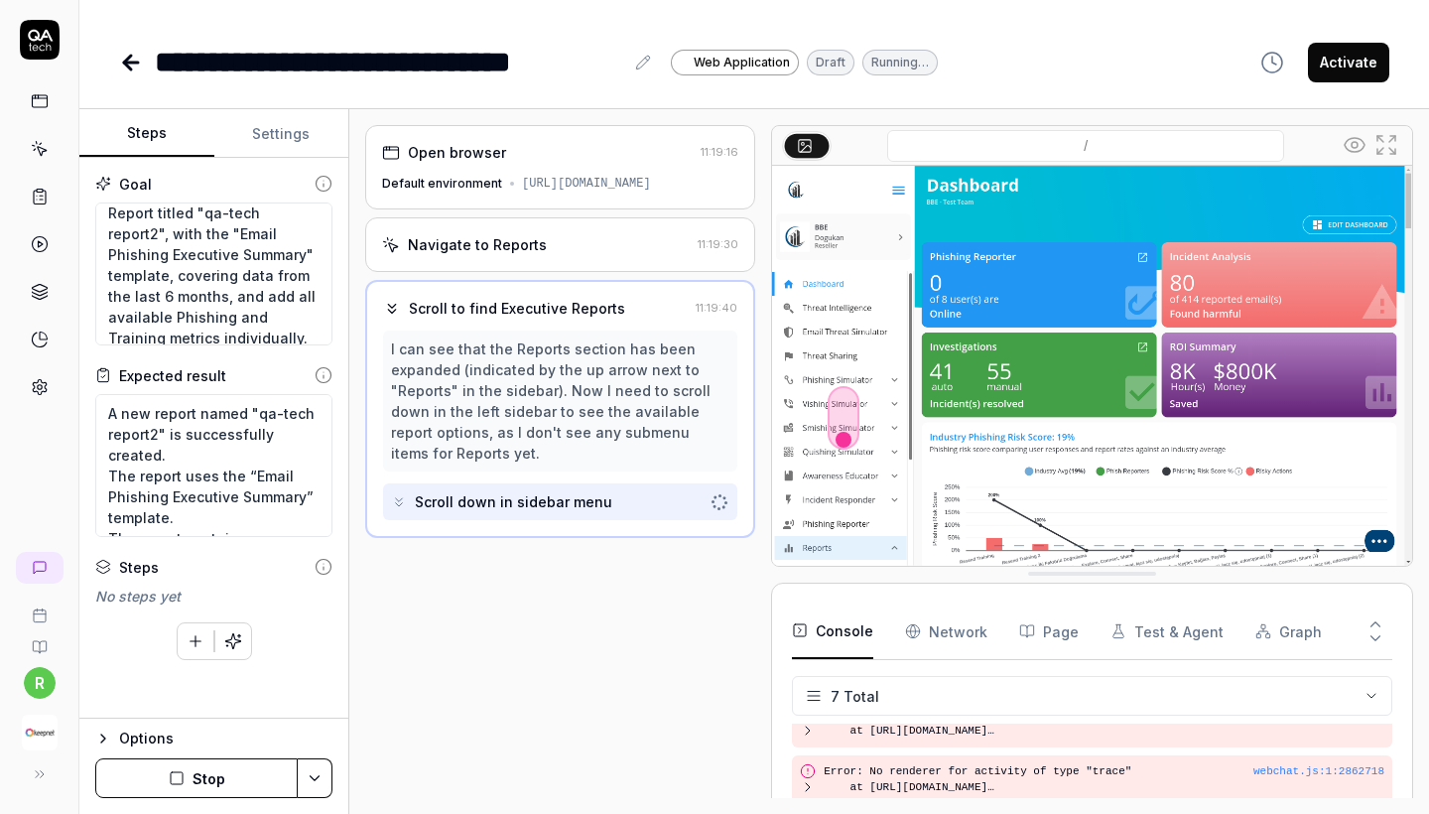
click at [169, 776] on icon "button" at bounding box center [177, 778] width 16 height 16
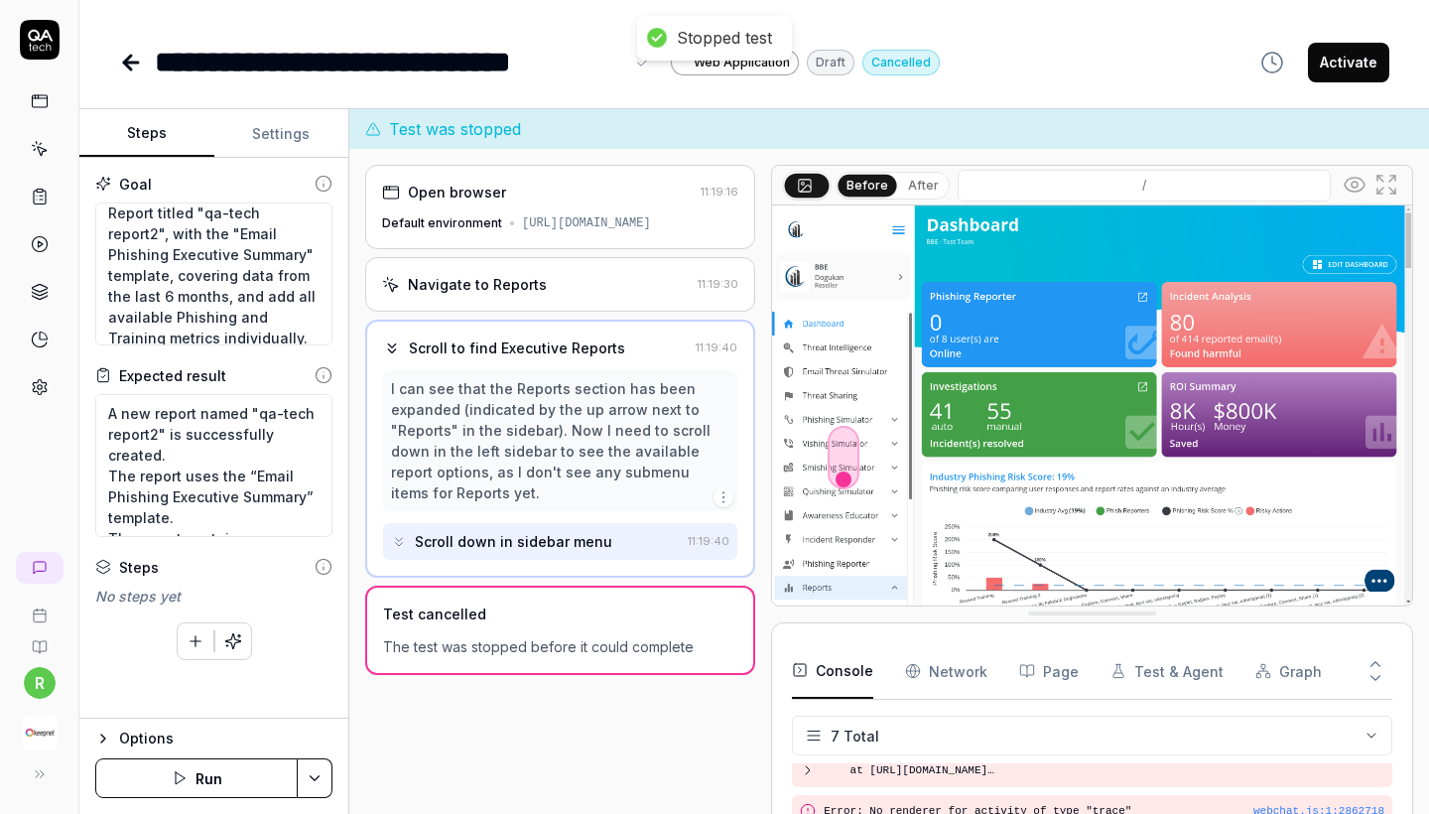
click at [538, 65] on div "**********" at bounding box center [389, 62] width 468 height 45
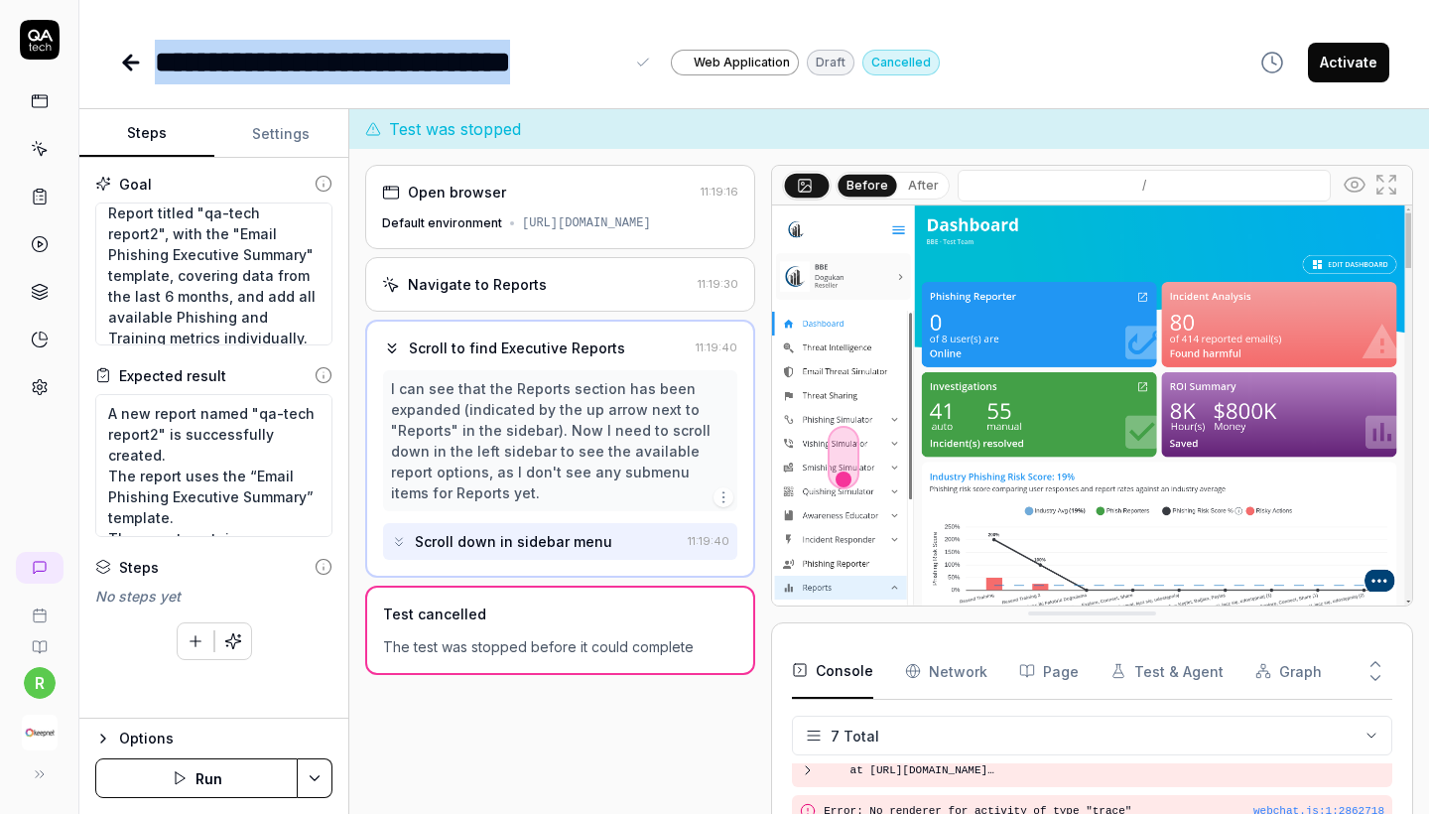
copy div "**********"
drag, startPoint x: 617, startPoint y: 55, endPoint x: 156, endPoint y: 48, distance: 461.5
click at [156, 48] on div "**********" at bounding box center [389, 62] width 468 height 45
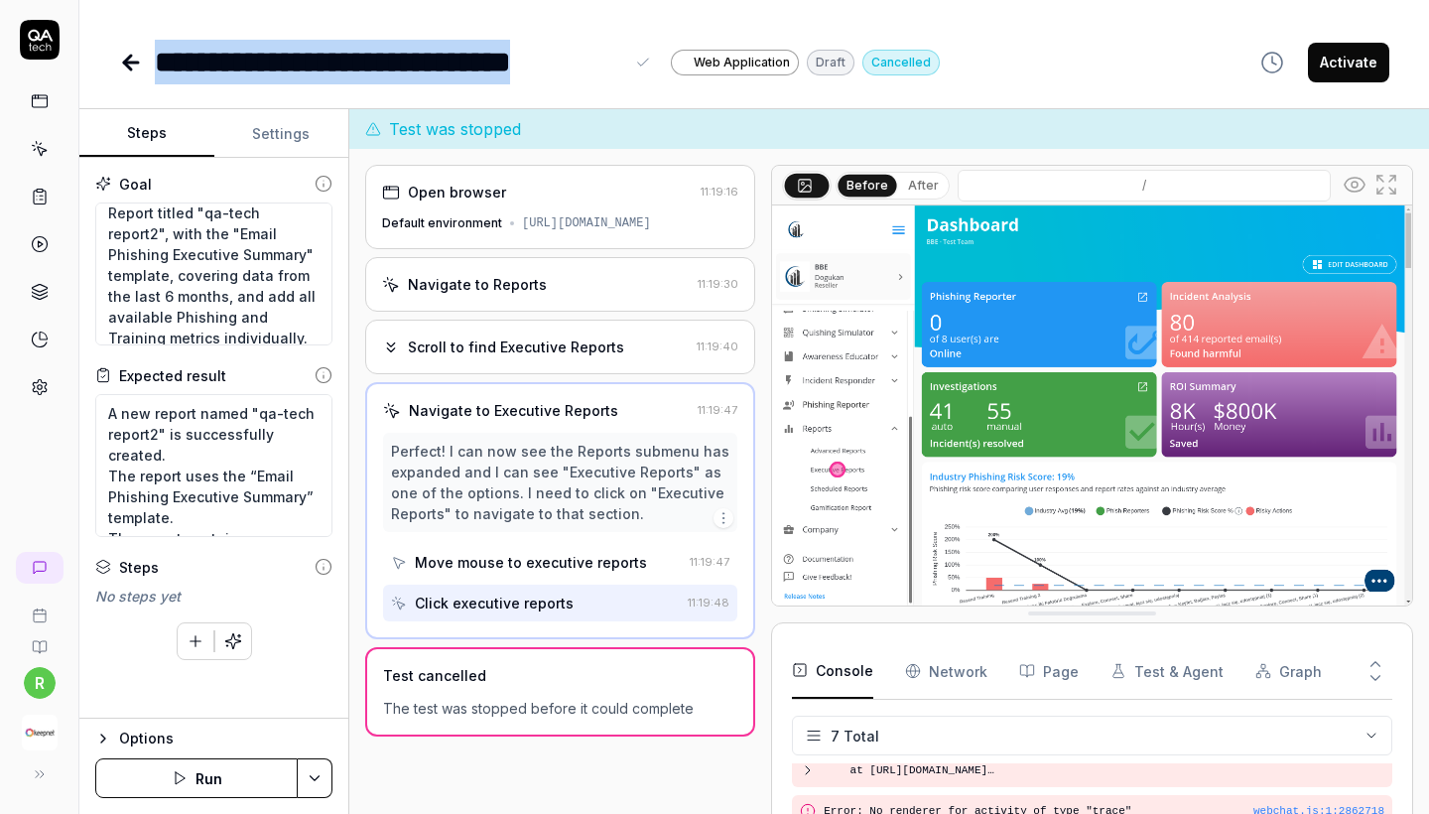
type textarea "*"
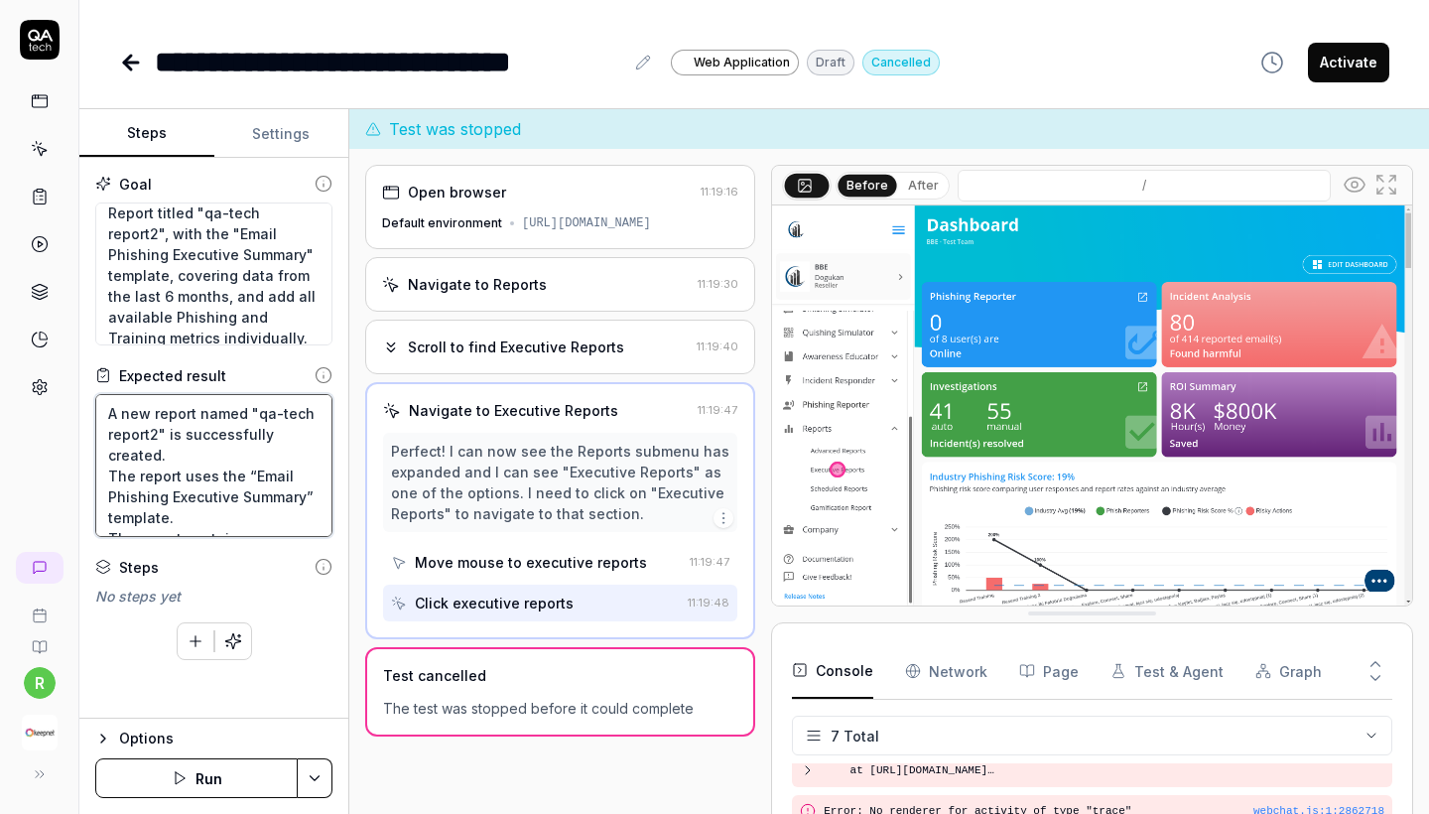
drag, startPoint x: 281, startPoint y: 516, endPoint x: 75, endPoint y: 335, distance: 273.5
click at [75, 335] on div "**********" at bounding box center [714, 407] width 1429 height 814
type textarea "The report contains: All Phishing Metrics, added individually All Training Metr…"
type textarea "*"
drag, startPoint x: 192, startPoint y: 508, endPoint x: 107, endPoint y: 190, distance: 329.5
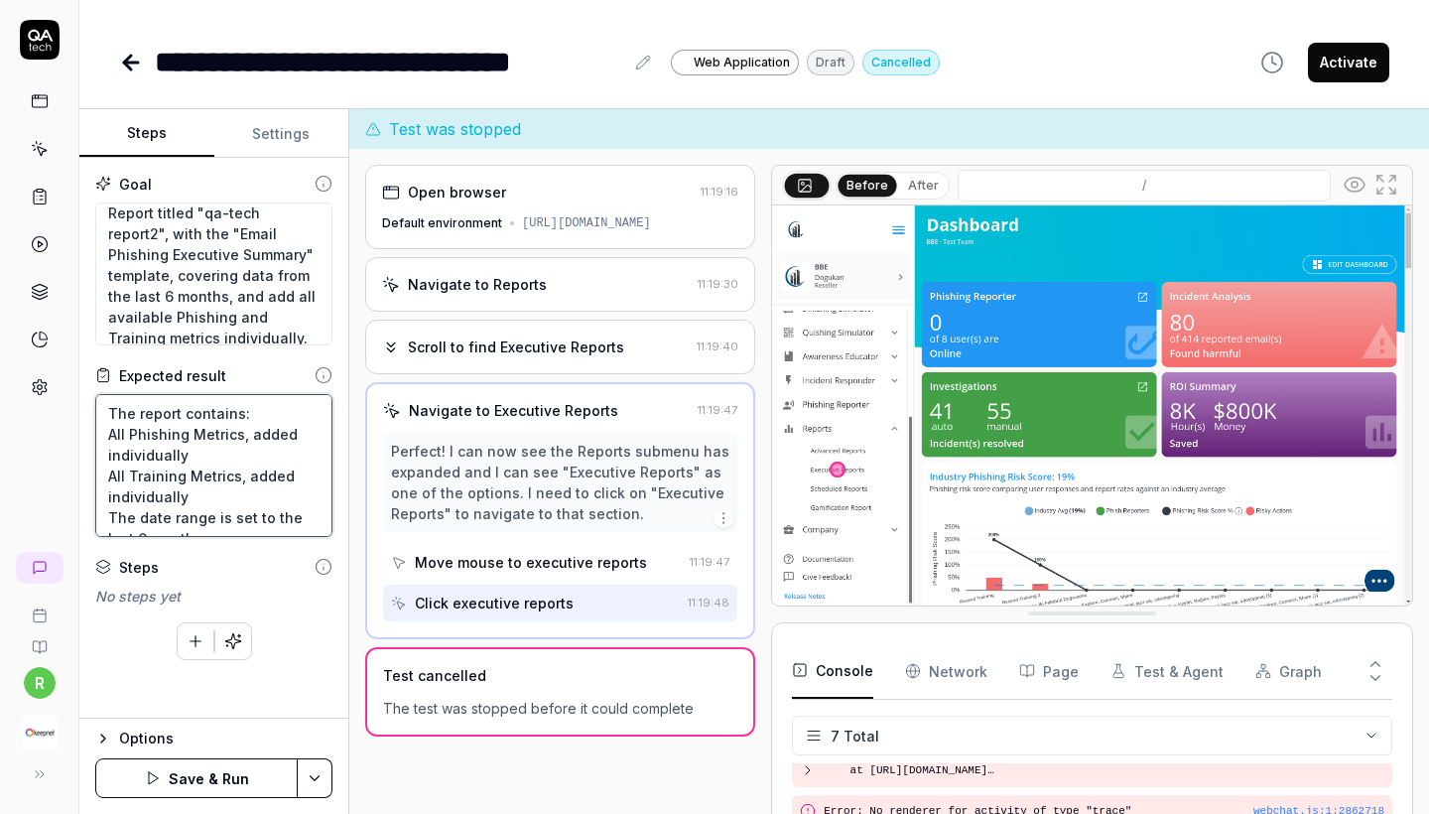
click at [107, 191] on div "Goal Create a new Executive Report titled "qa-tech report2", with the "Email Ph…" at bounding box center [213, 438] width 269 height 561
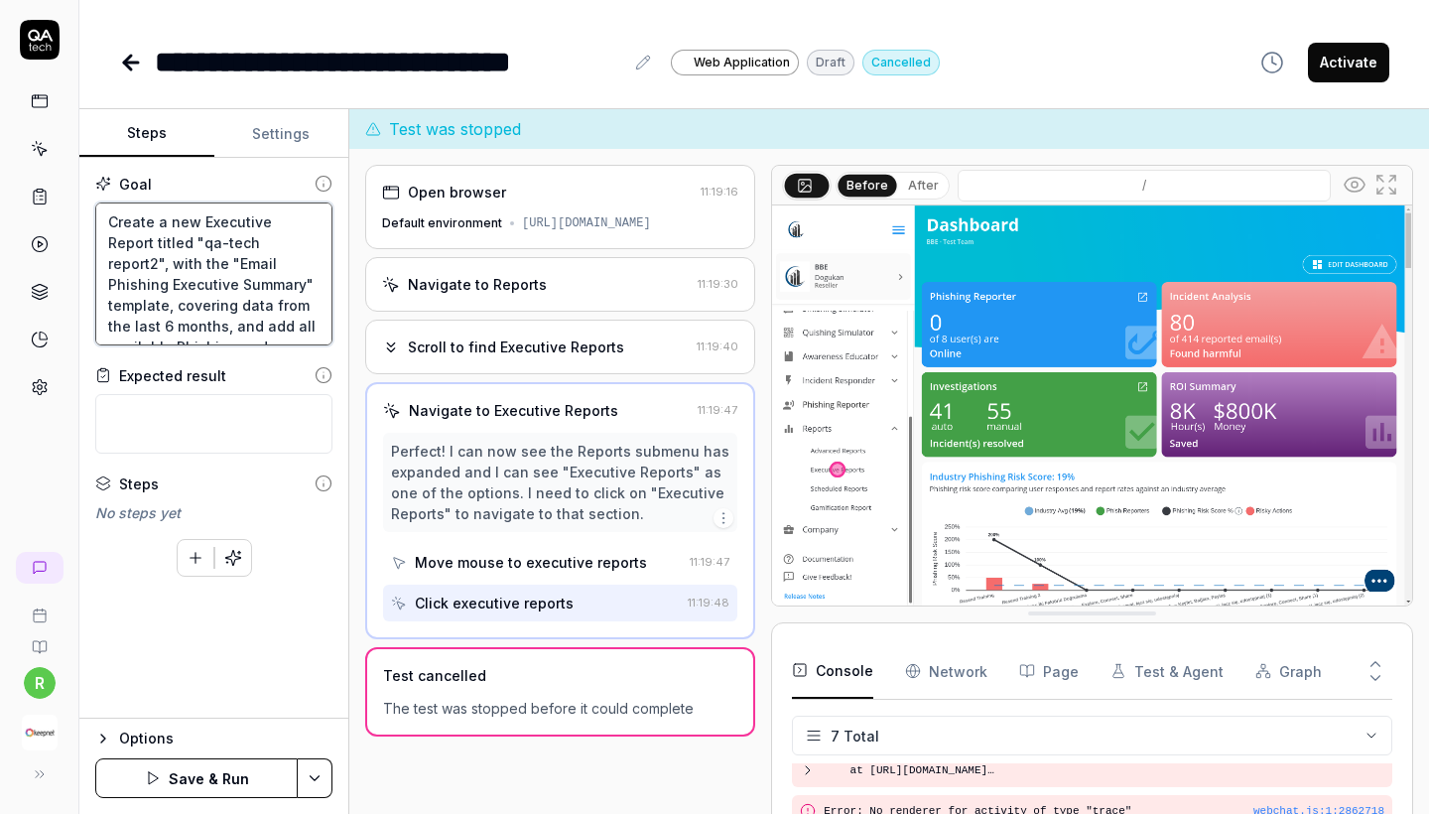
drag, startPoint x: 182, startPoint y: 337, endPoint x: 26, endPoint y: -34, distance: 402.5
click at [26, 0] on html "**********" at bounding box center [714, 407] width 1429 height 814
type textarea "."
type textarea "*"
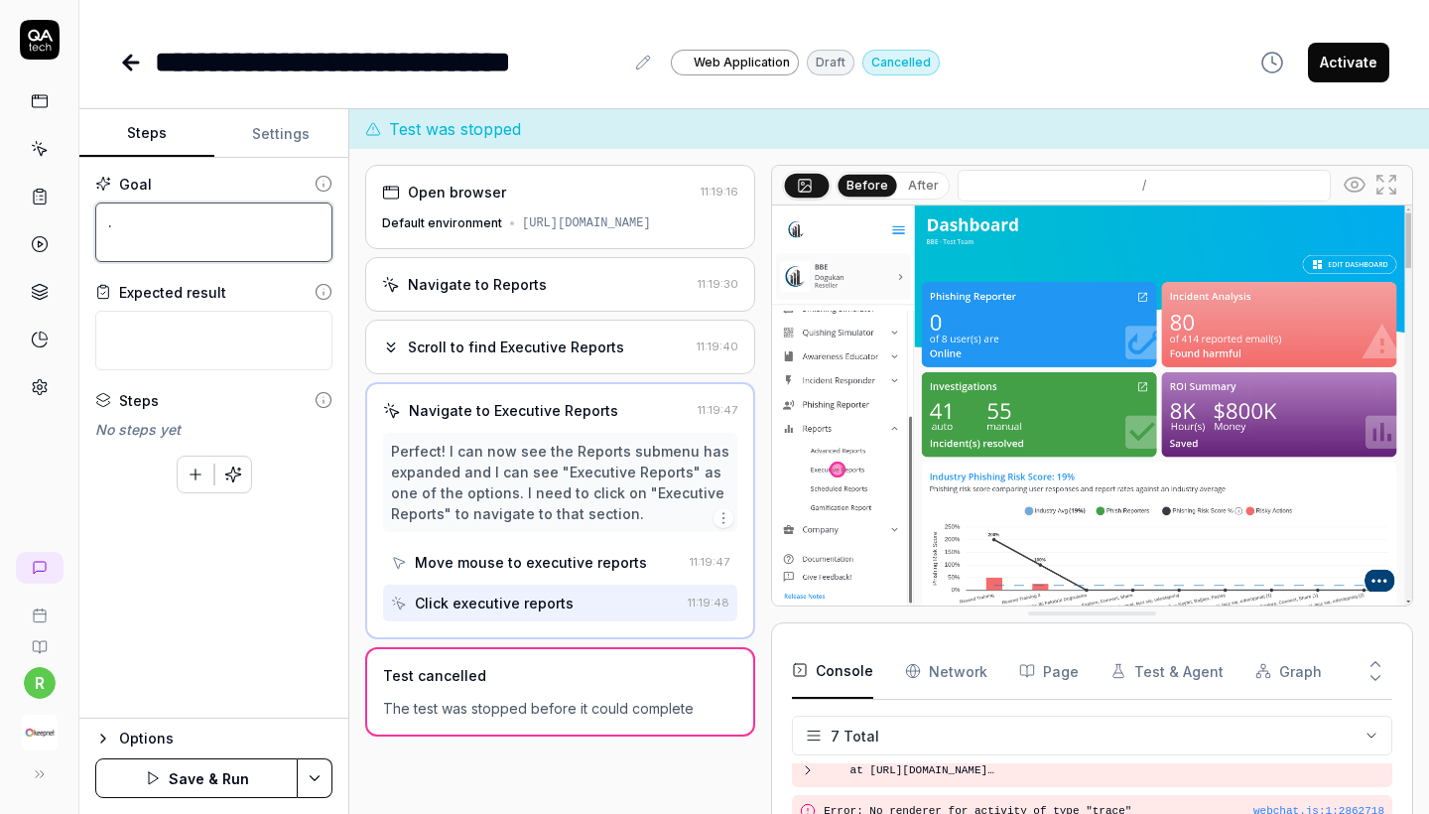
type textarea "."
click at [164, 194] on div "Goal ." at bounding box center [213, 218] width 237 height 88
click at [150, 226] on textarea "." at bounding box center [213, 232] width 237 height 60
paste textarea "Verify that the Reports page loads successfully from the main menu. Check that …"
type textarea "Verify that the Reports page loads successfully from the main menu. Check that …"
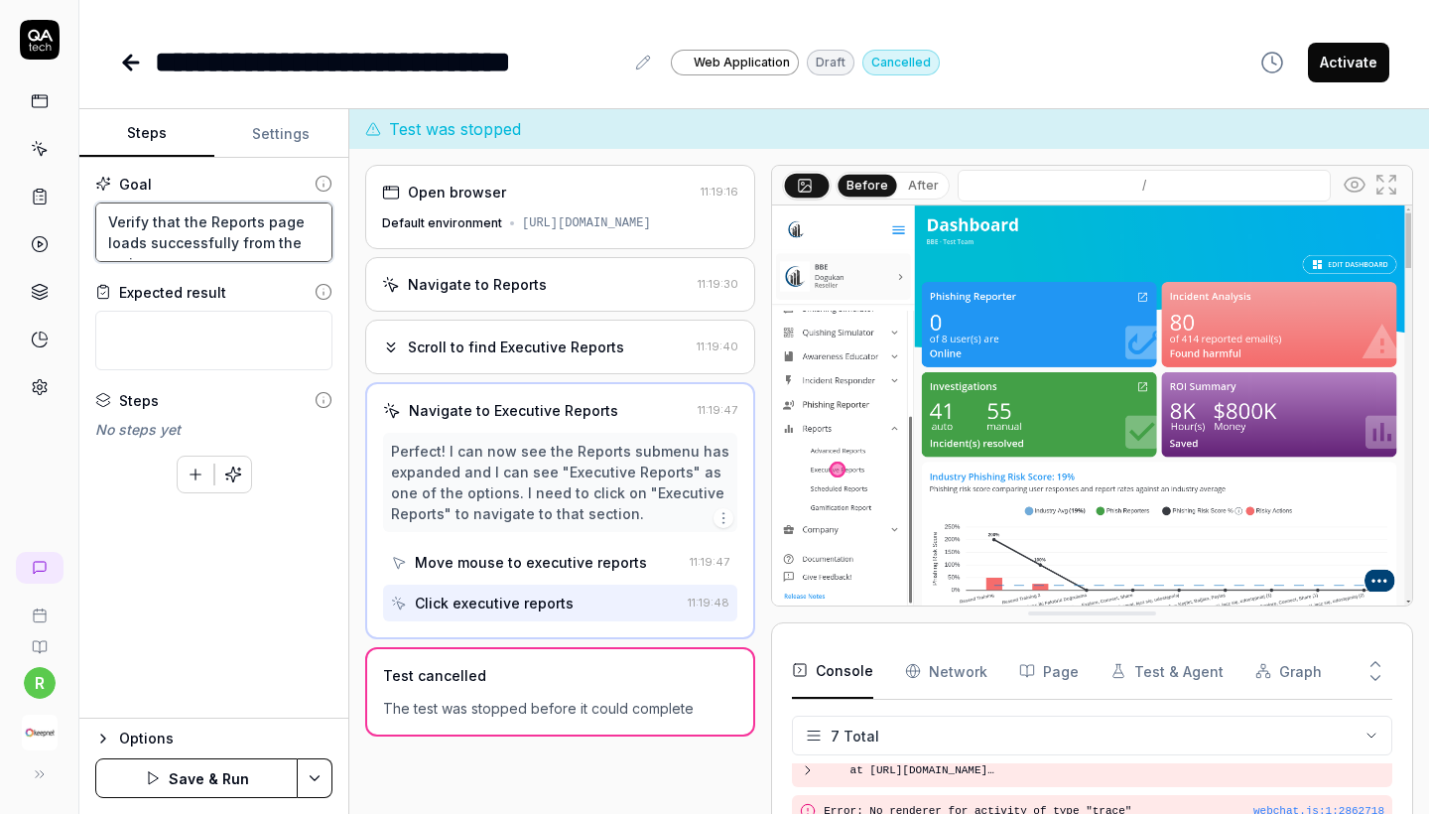
type textarea "*"
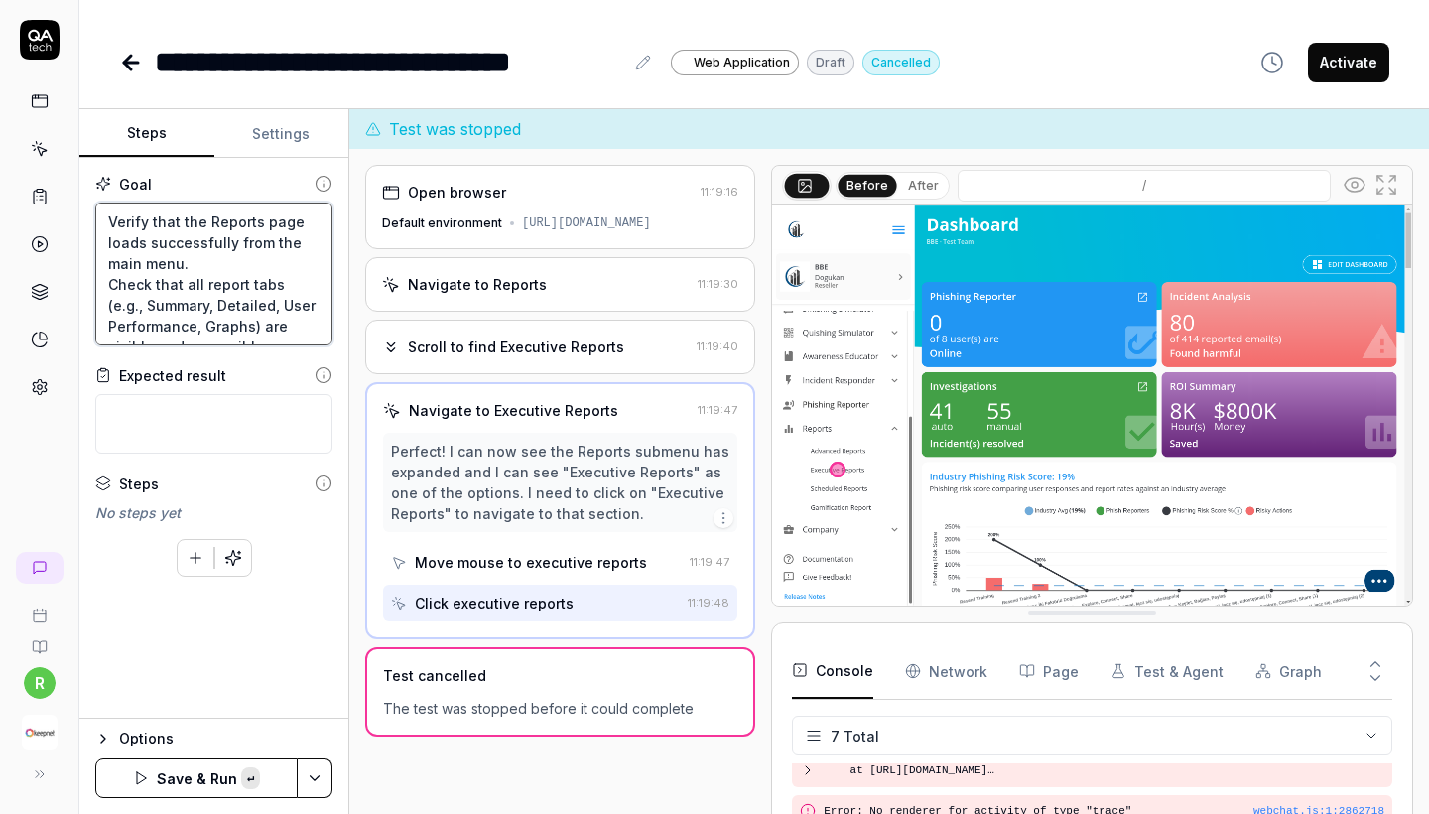
scroll to position [83, 0]
type textarea "Verify that the Reports page loads successfully from the main menu. Check that …"
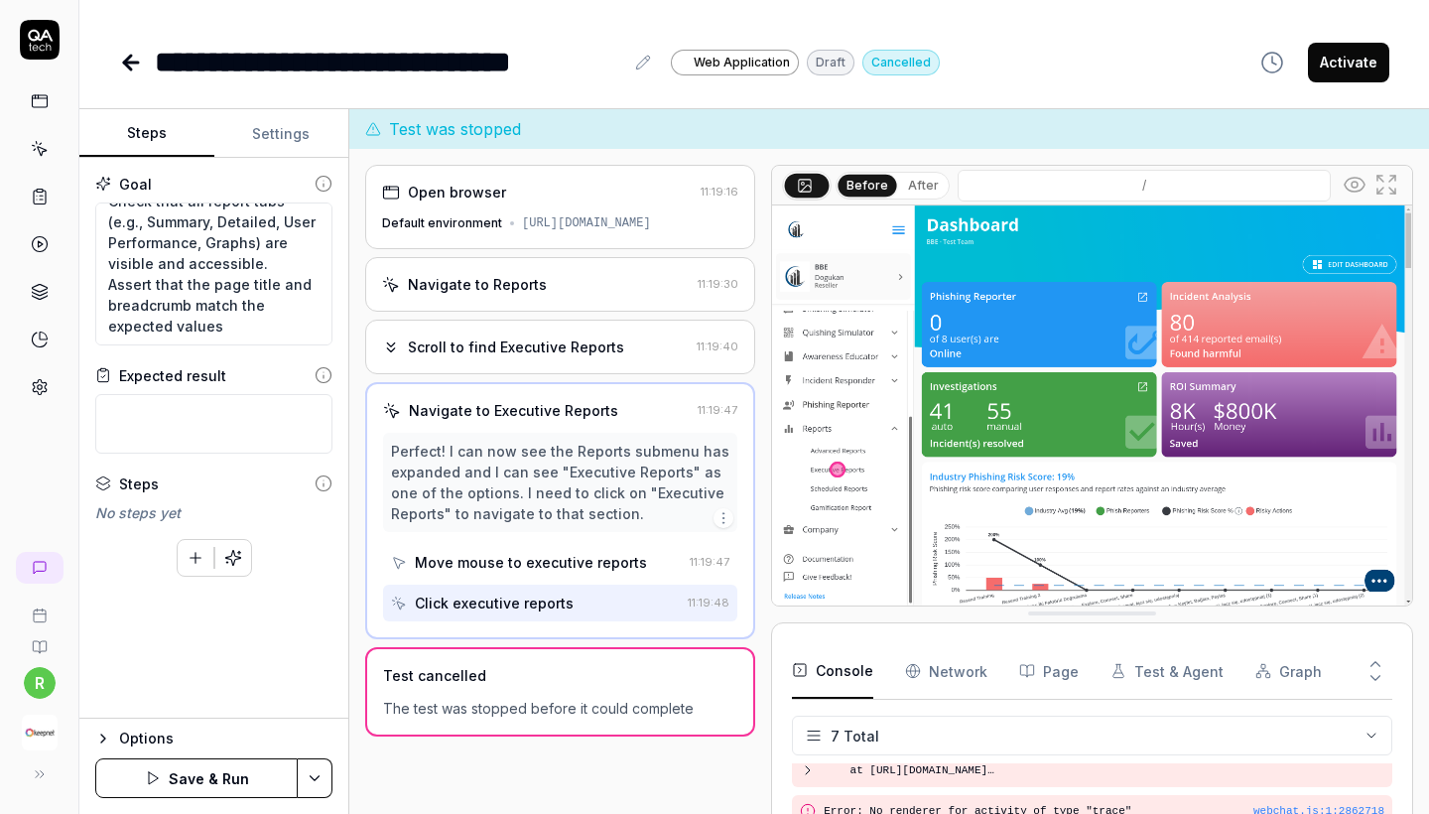
click at [226, 766] on button "Save & Run" at bounding box center [196, 778] width 202 height 40
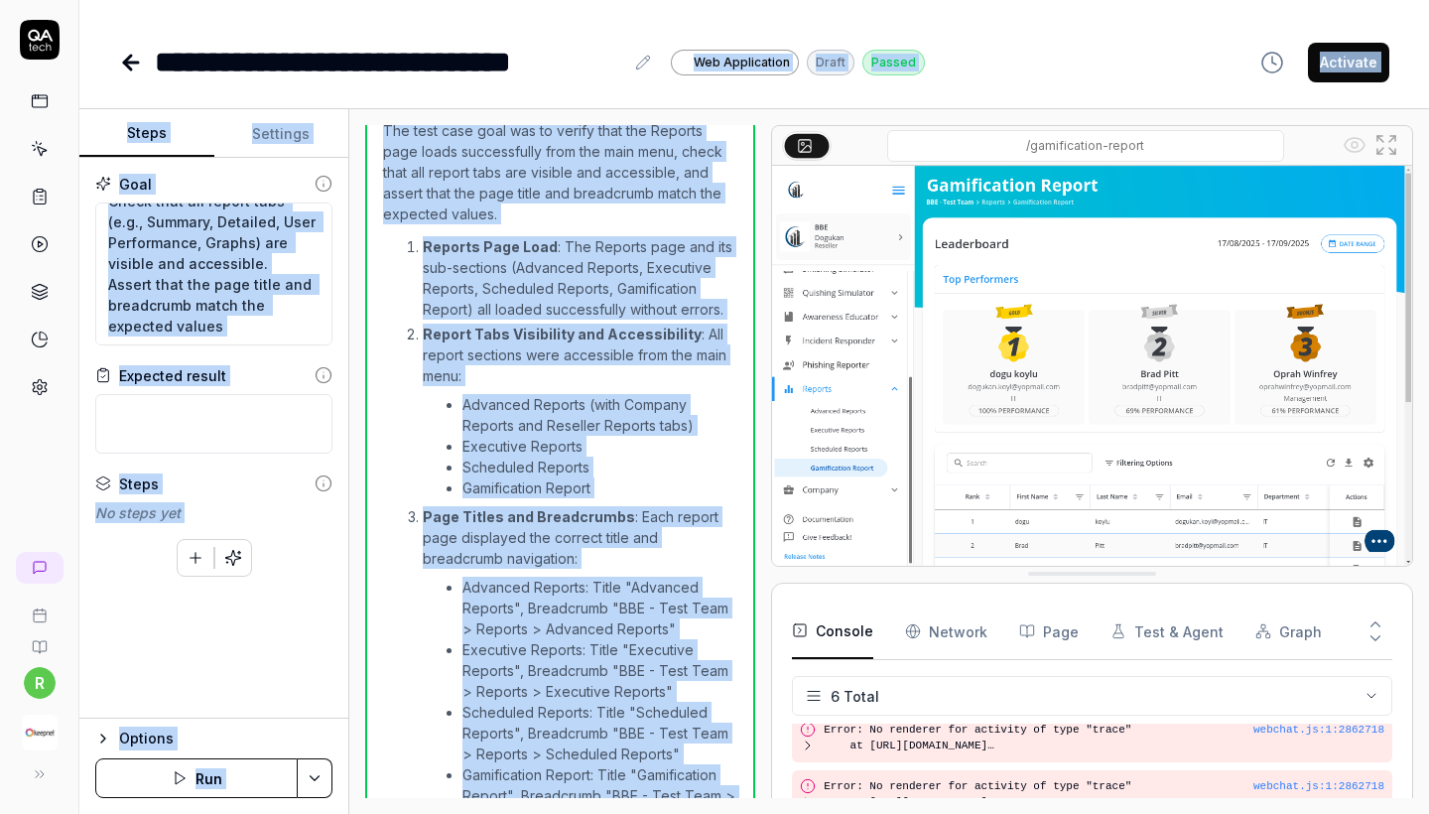
scroll to position [706, 0]
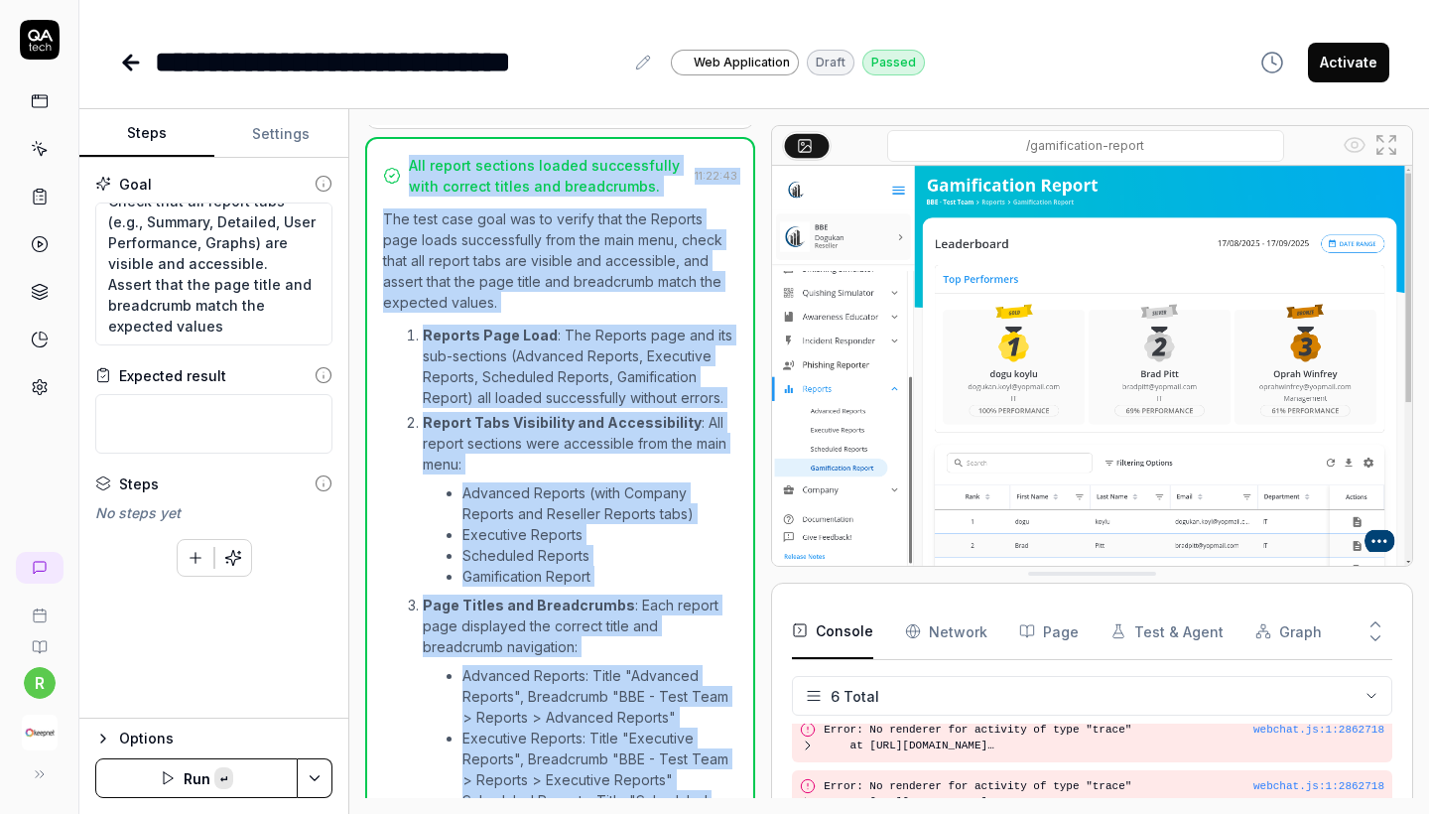
copy div "All report sections loaded successfully with correct titles and breadcrumbs. 11…"
drag, startPoint x: 554, startPoint y: 768, endPoint x: 376, endPoint y: 195, distance: 600.5
click at [376, 195] on div "All report sections loaded successfully with correct titles and breadcrumbs. 11…" at bounding box center [560, 565] width 390 height 857
type textarea "*"
click at [125, 56] on icon at bounding box center [131, 63] width 24 height 24
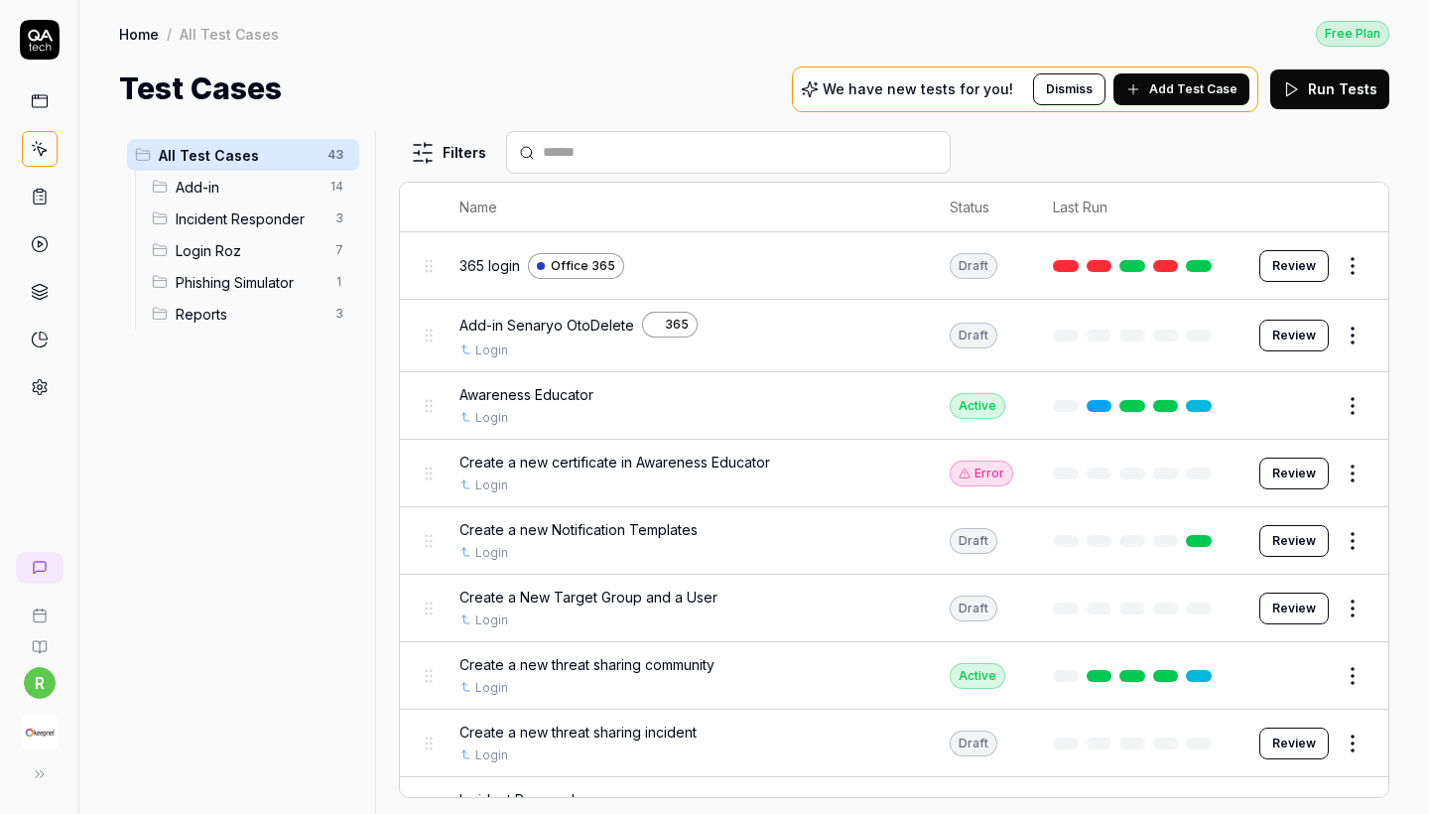
click at [223, 315] on span "Reports" at bounding box center [250, 314] width 148 height 21
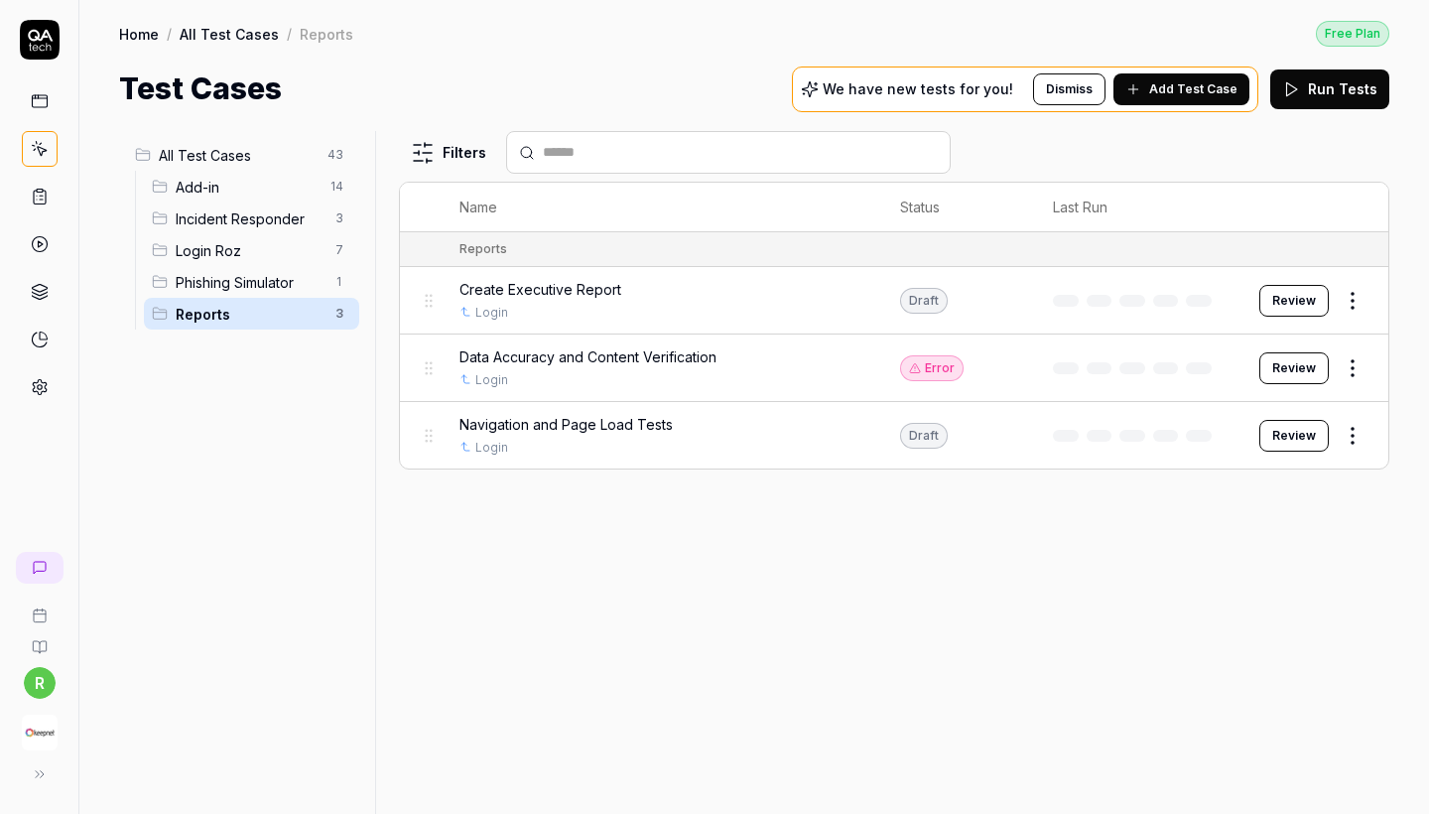
click at [1215, 97] on span "Add Test Case" at bounding box center [1193, 89] width 88 height 18
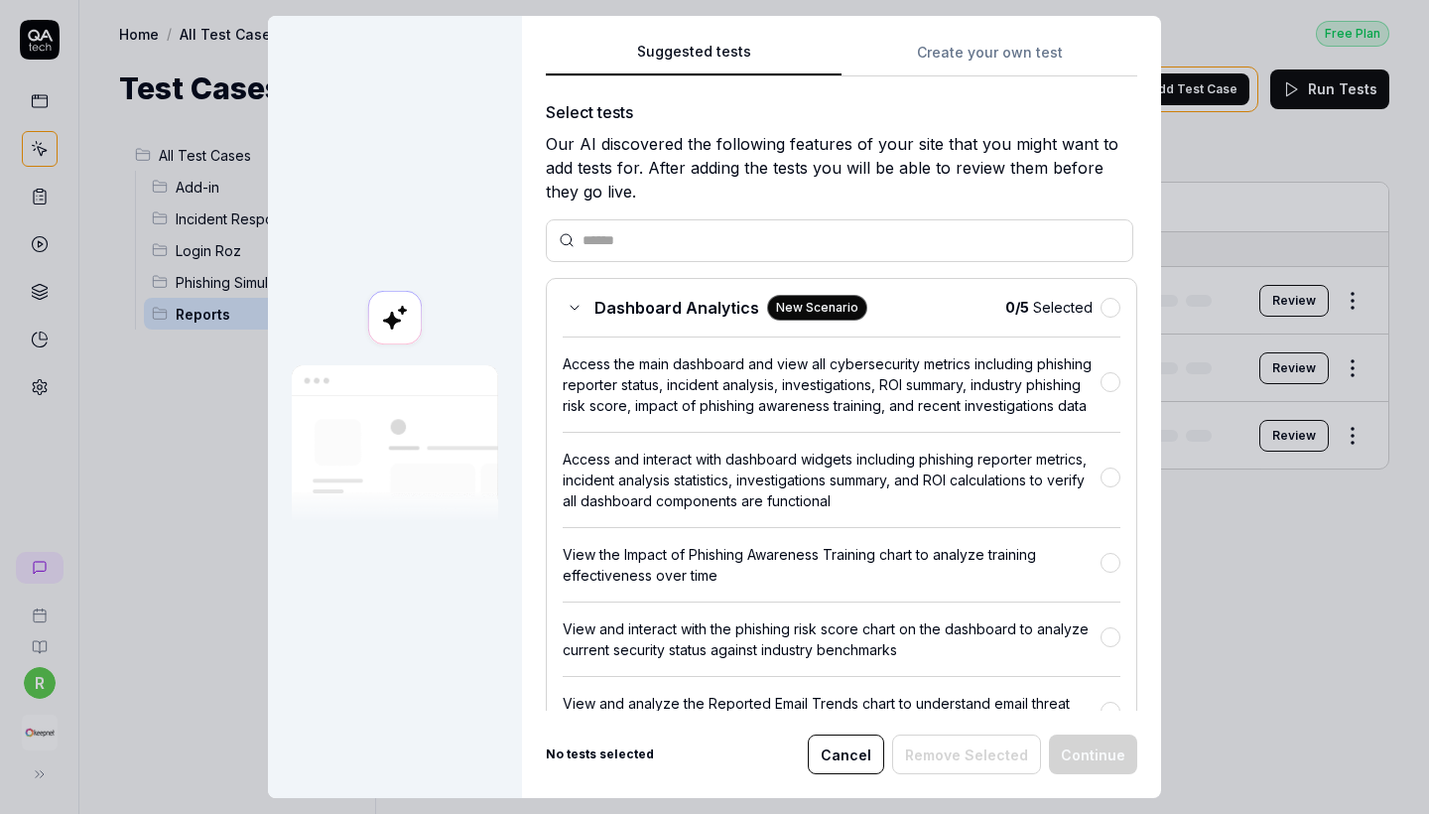
click at [932, 64] on button "Create your own test" at bounding box center [990, 59] width 296 height 36
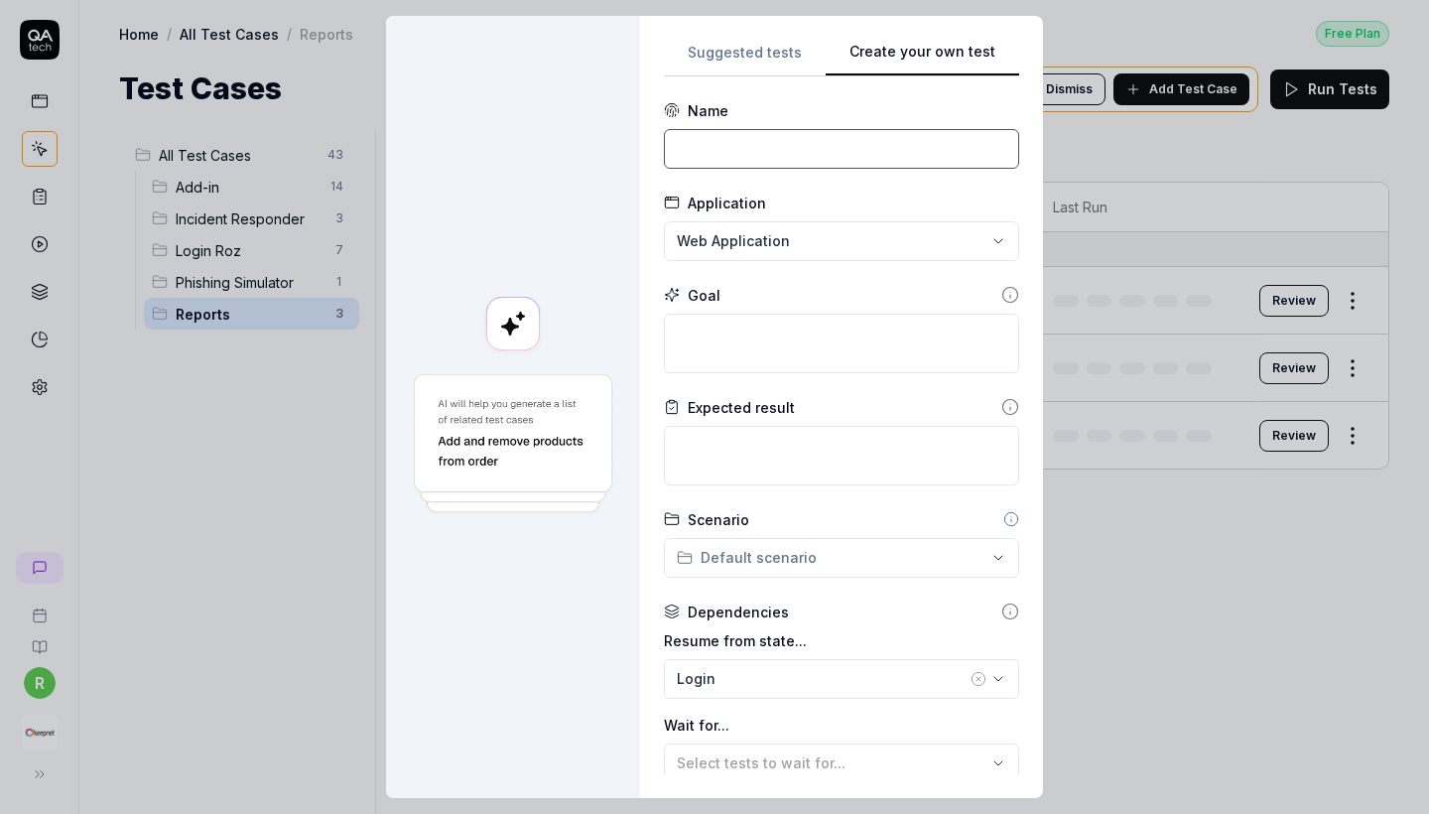
click at [790, 146] on input at bounding box center [841, 149] width 355 height 40
paste input "Report Export and Download Tests"
type input "Report Export and Download Tests"
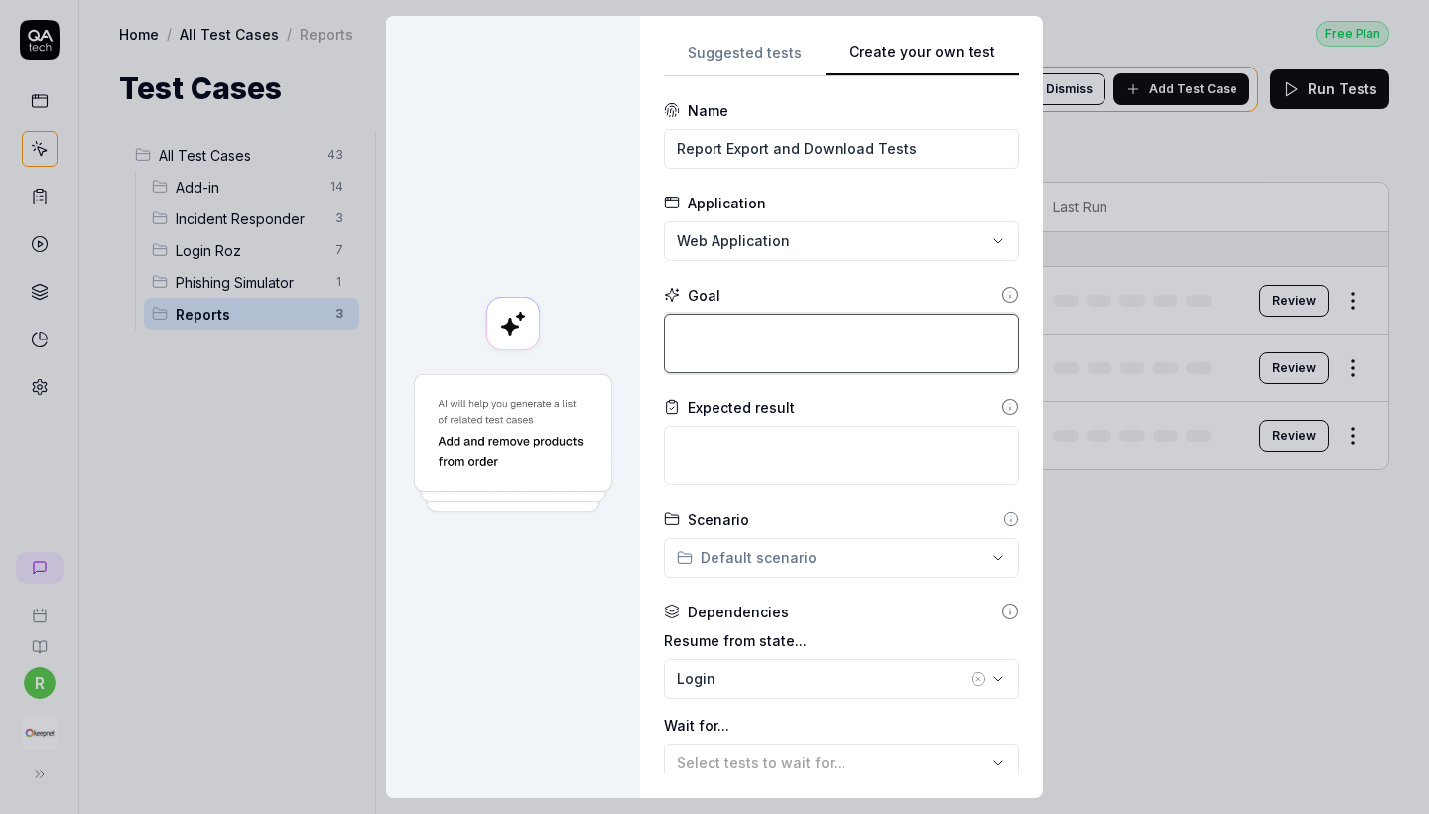
click at [802, 371] on textarea at bounding box center [841, 344] width 355 height 60
paste textarea "Verify that reports can be exported in PDF and Excel formats, and that the down…"
type textarea "*"
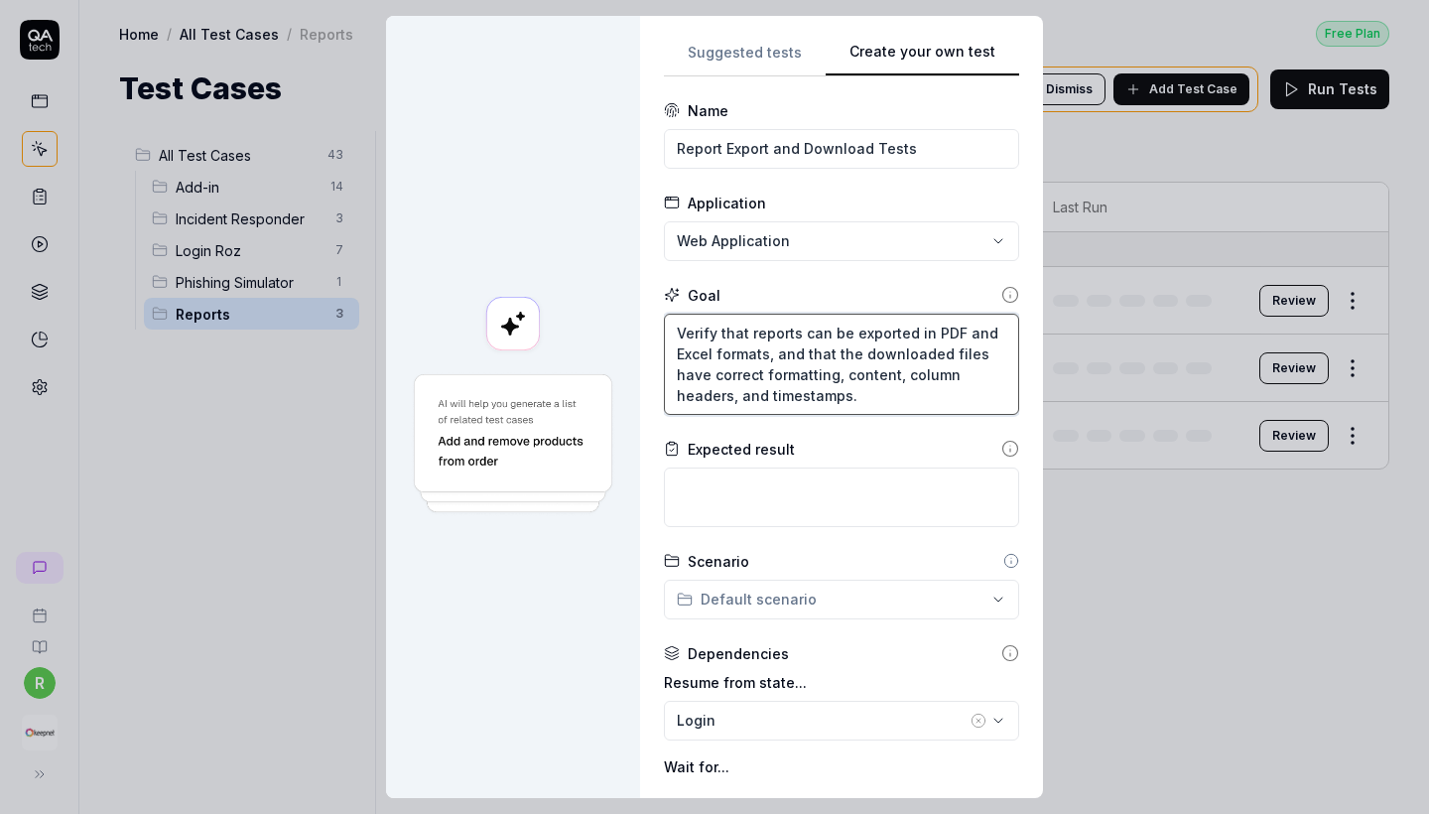
type textarea "Verify that reports can be exported in PDF and Excel formats, and that the down…"
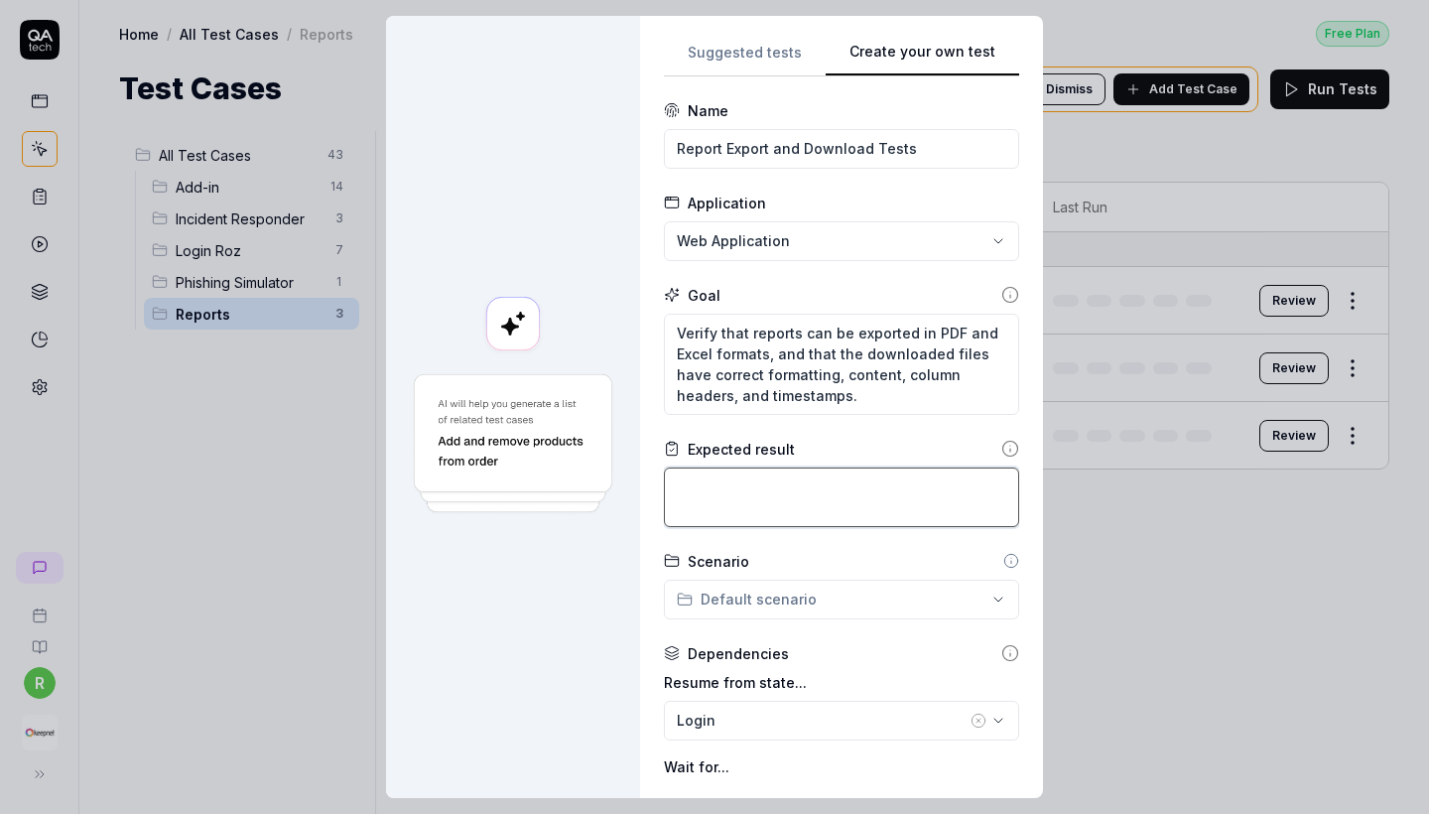
click at [808, 510] on textarea at bounding box center [841, 497] width 355 height 60
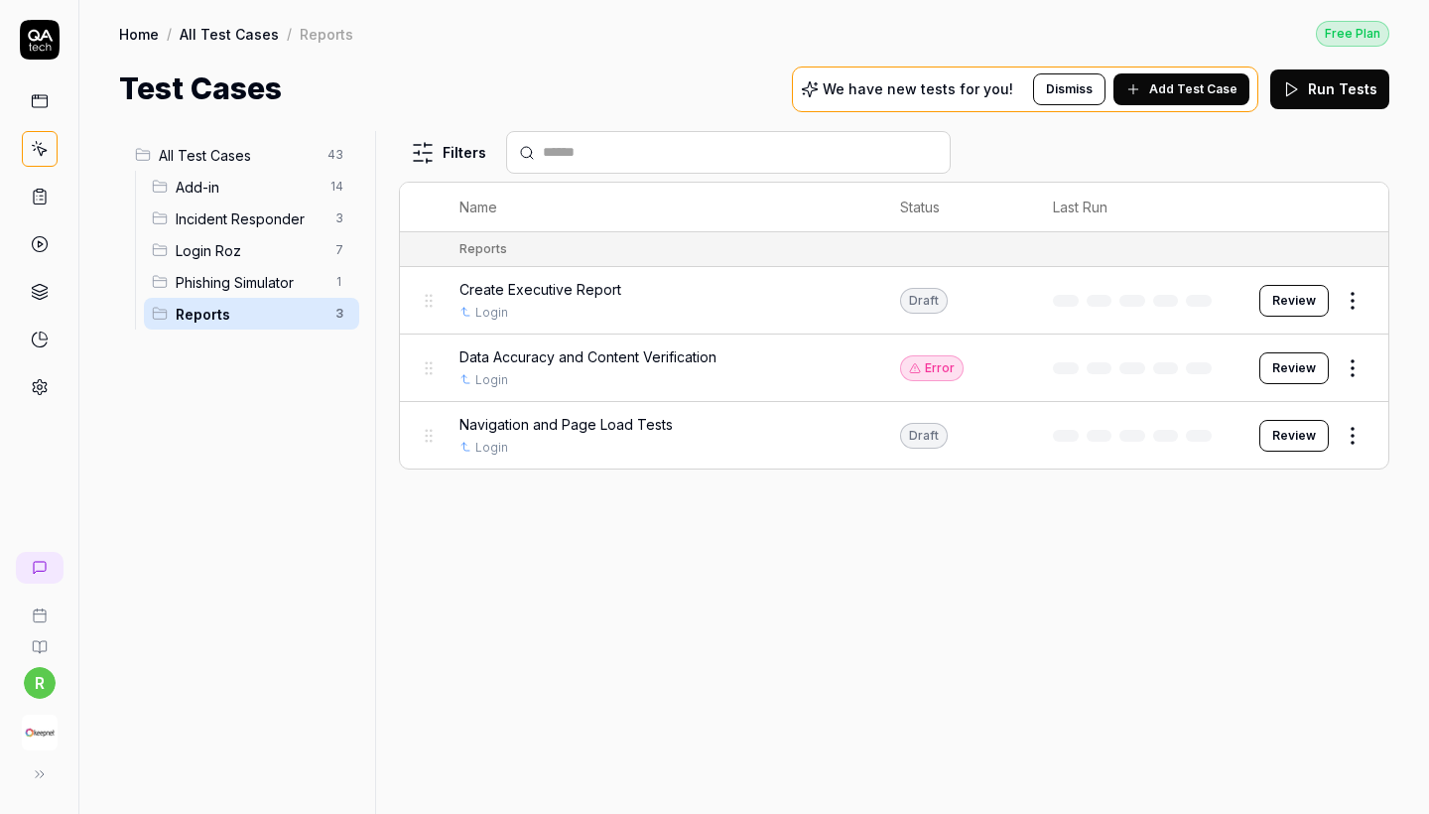
click at [1186, 96] on span "Add Test Case" at bounding box center [1193, 89] width 88 height 18
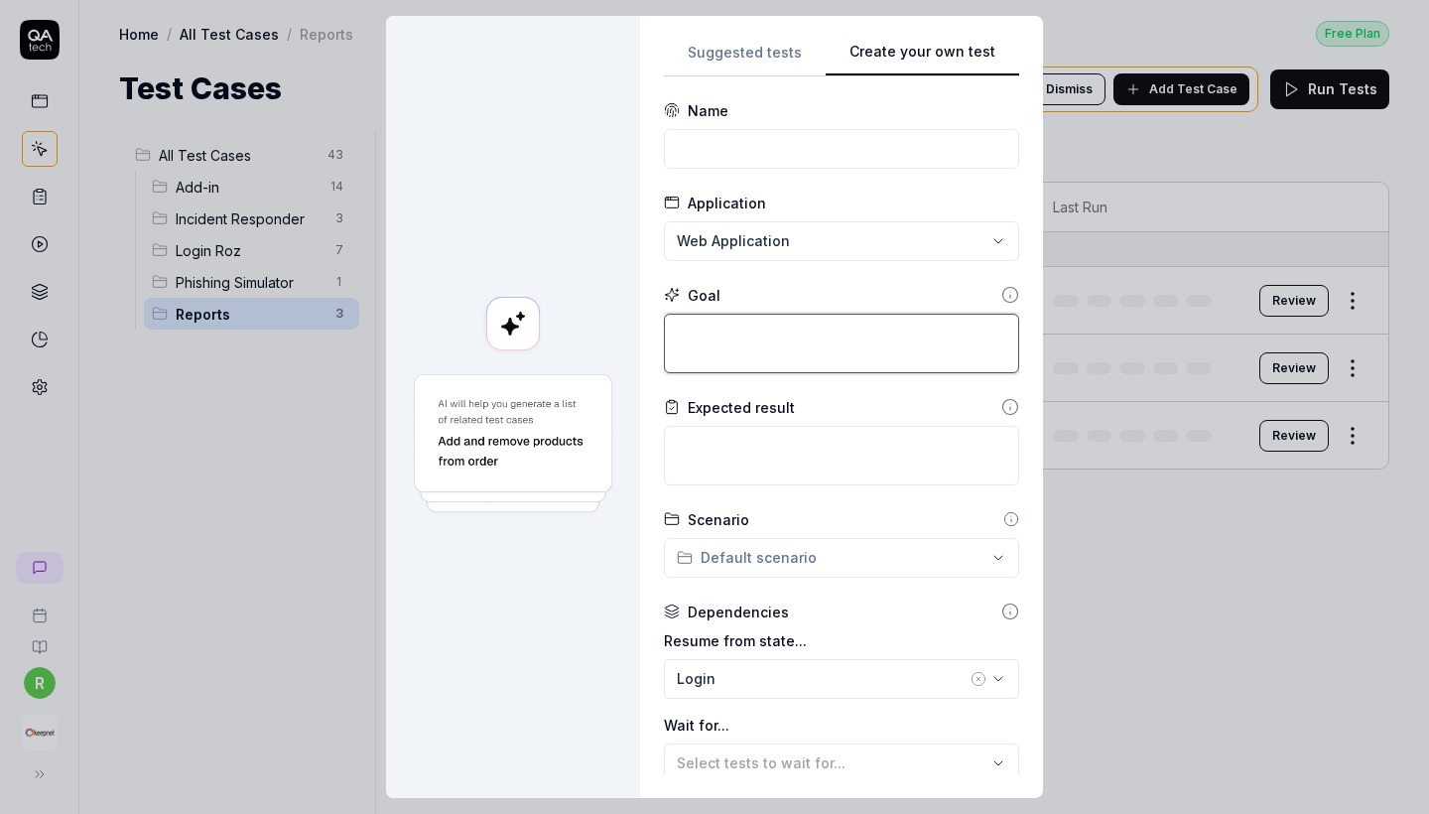
click at [823, 359] on textarea at bounding box center [841, 344] width 355 height 60
paste textarea "Login to the Keepnet platform. Go to the relevant Reports section (e.g., Phishi…"
type textarea "*"
type textarea "Login to the Keepnet platform. Go to the relevant Reports section (e.g., Phishi…"
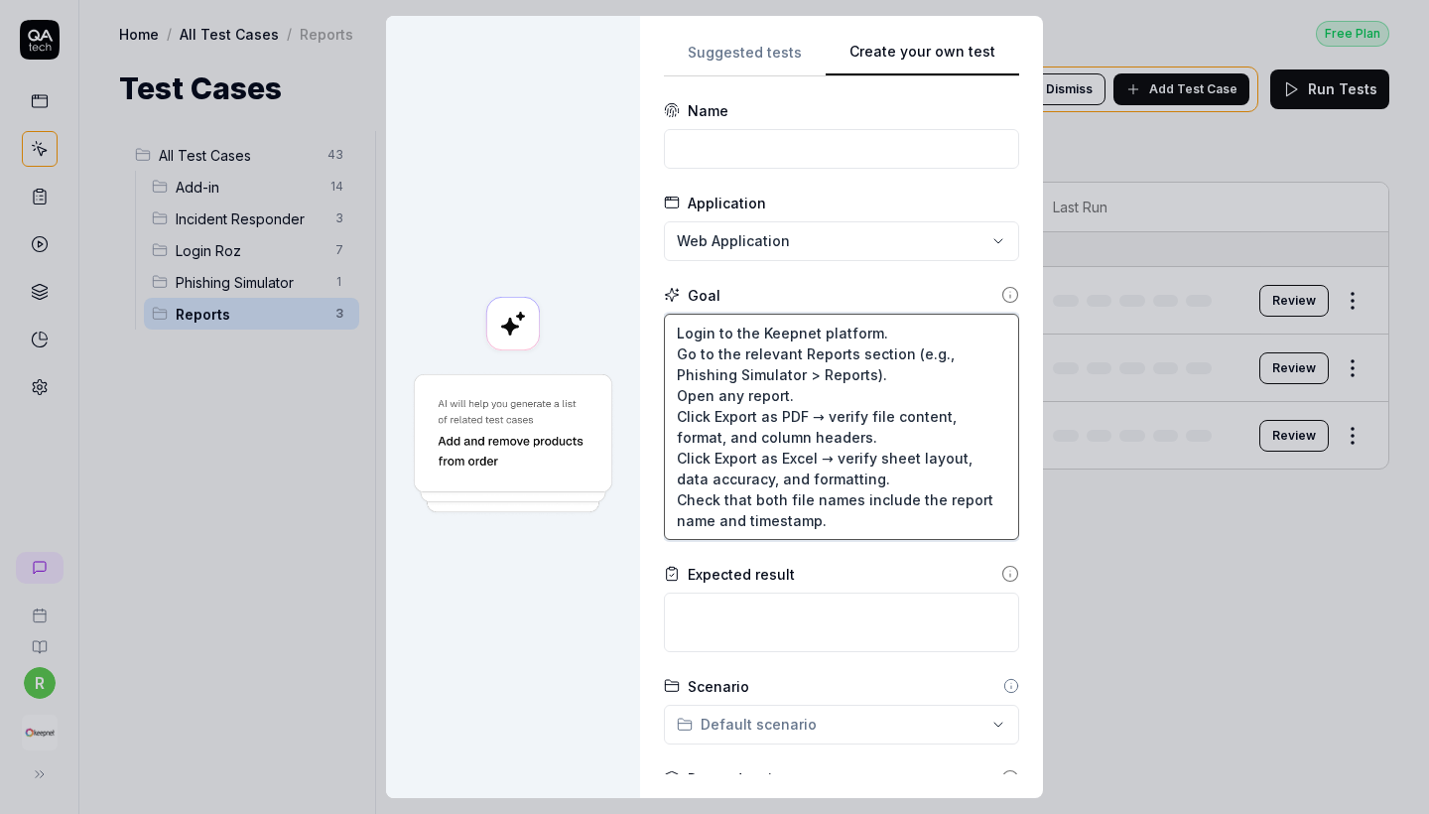
type textarea "*"
type textarea "Login to the Keepnet platform. Go to the relevant Reports section (e.g., Phishi…"
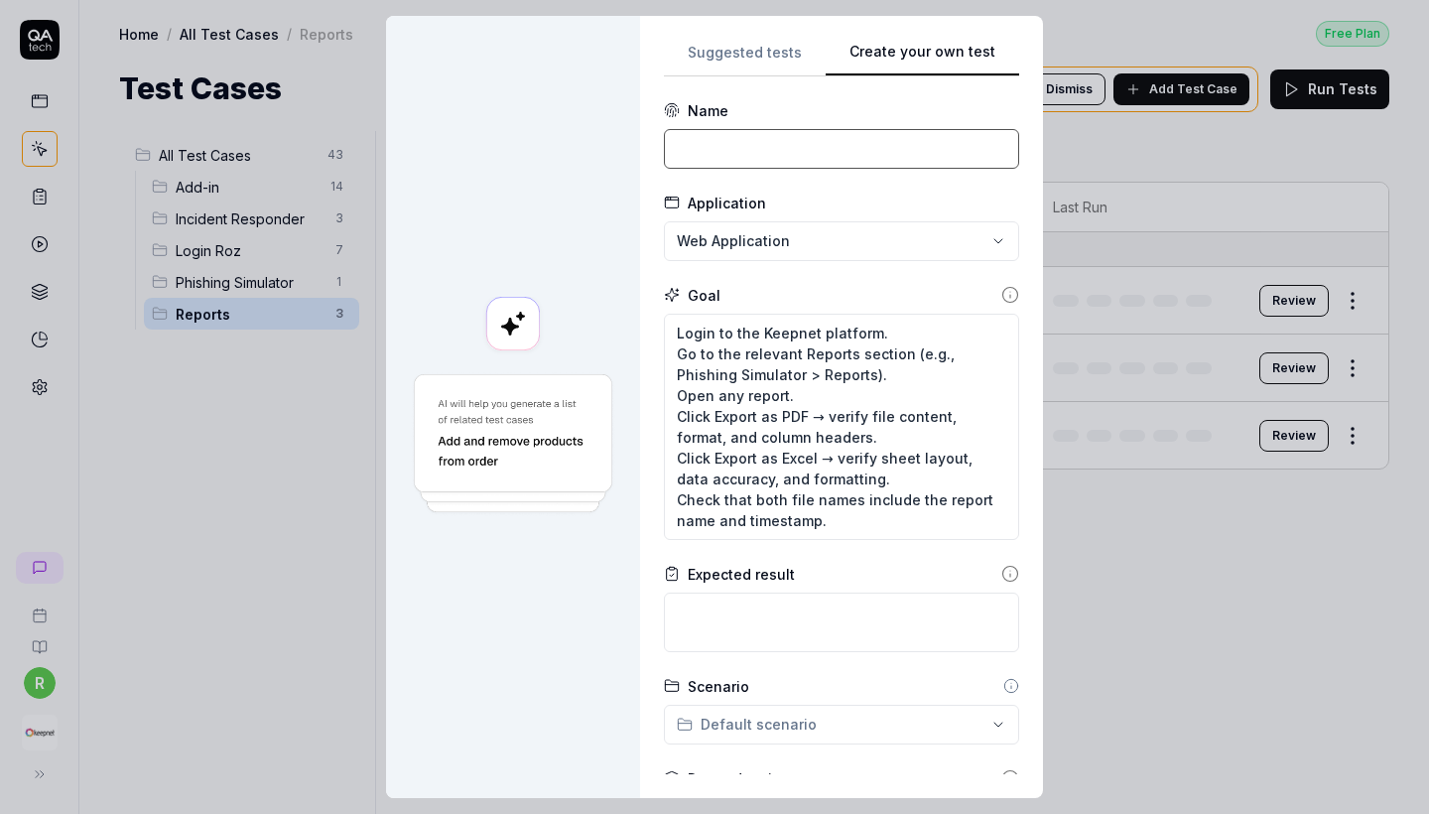
click at [757, 139] on input at bounding box center [841, 149] width 355 height 40
paste input "Report Export and Download Tests"
type input "Report Export and Download Tests"
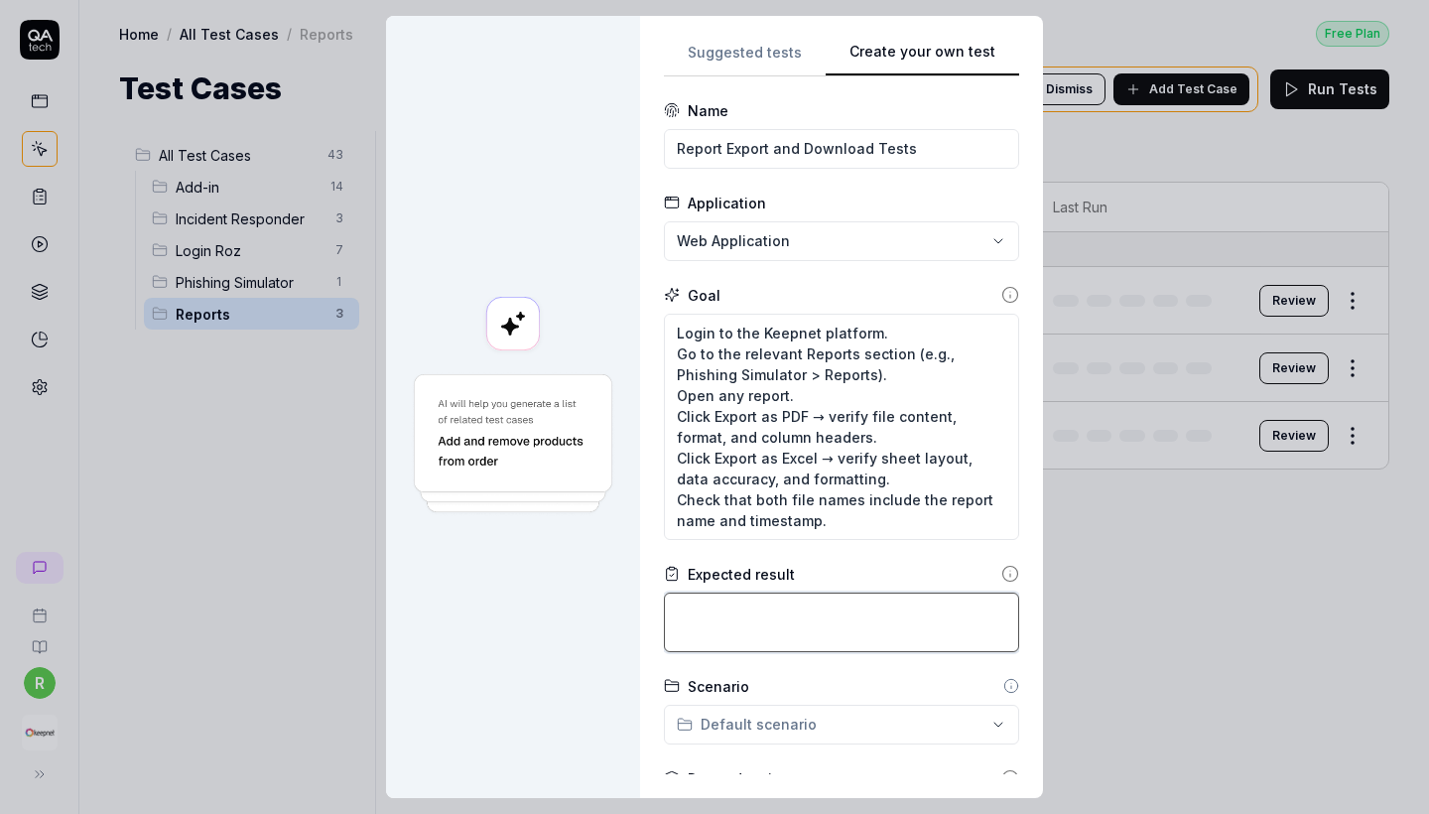
click at [805, 592] on textarea at bounding box center [841, 622] width 355 height 60
paste textarea "PDF and Excel export buttons are visible and functional. Clicking the export bu…"
type textarea "*"
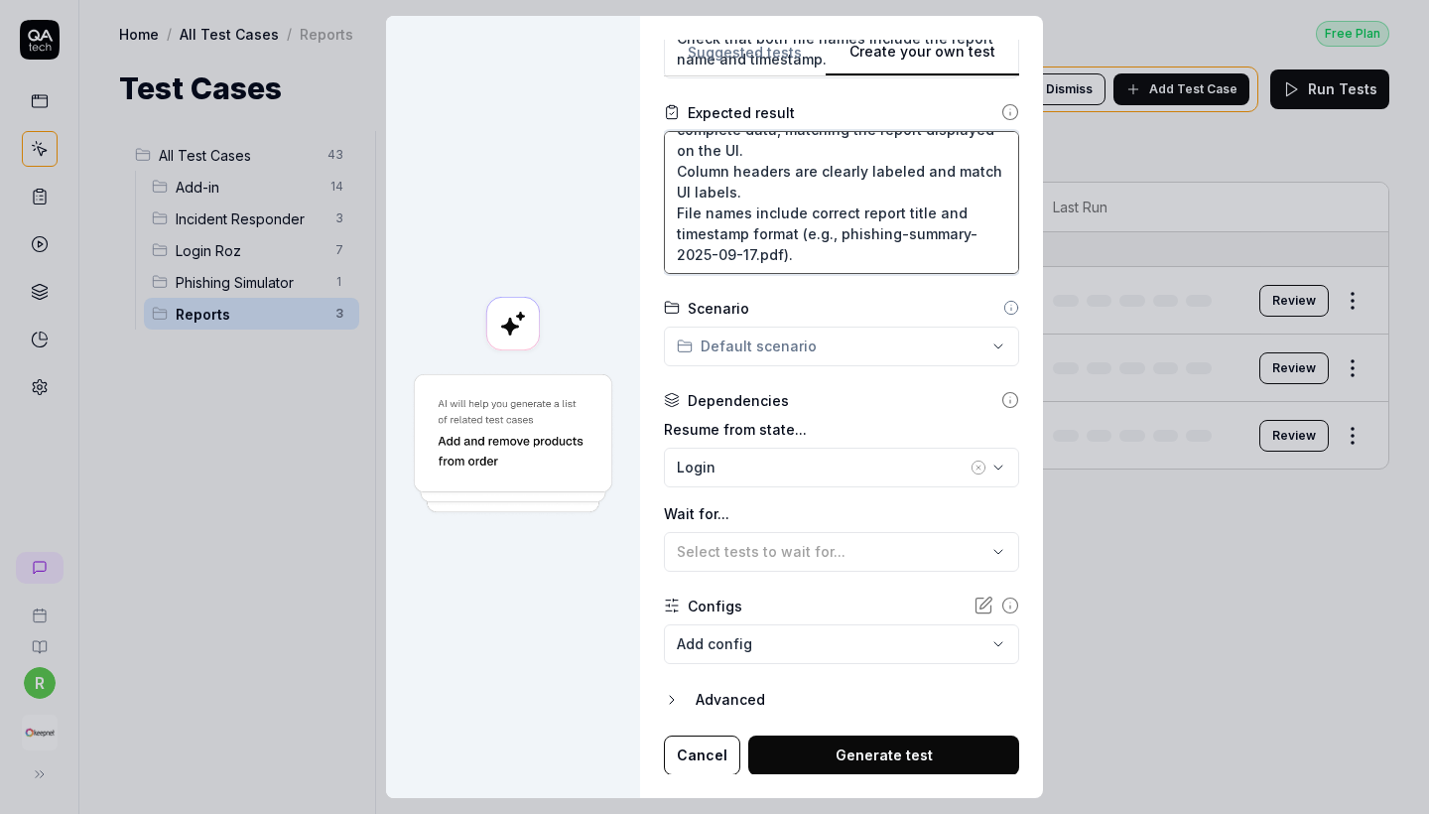
scroll to position [16, 0]
type textarea "PDF and Excel export buttons are visible and functional. Clicking the export bu…"
click at [826, 635] on body "**********" at bounding box center [714, 407] width 1429 height 814
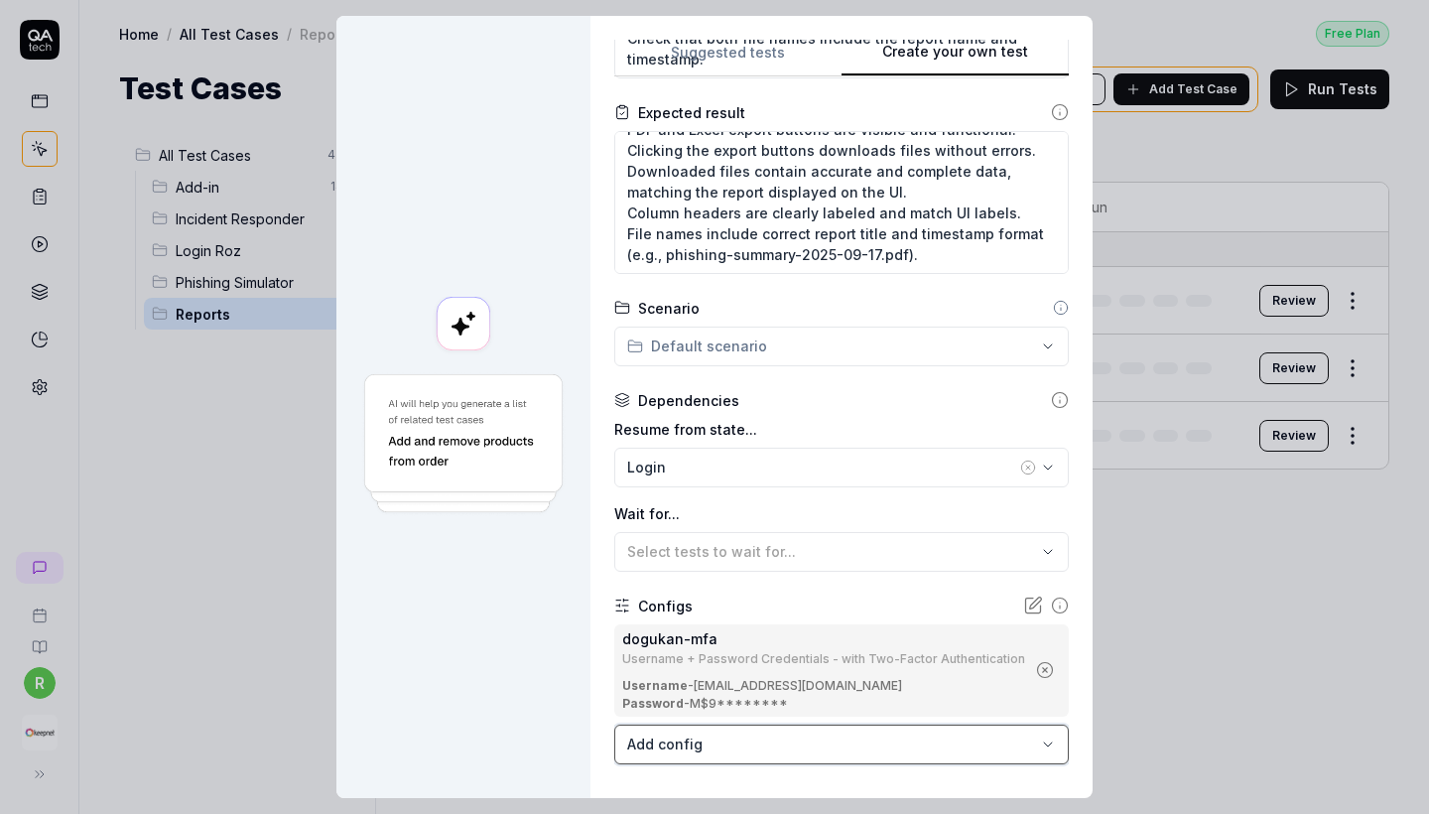
scroll to position [21, 0]
click at [808, 719] on body "r Home / All Test Cases / Reports Free Plan Home / All Test Cases / Reports Fre…" at bounding box center [714, 407] width 1429 height 814
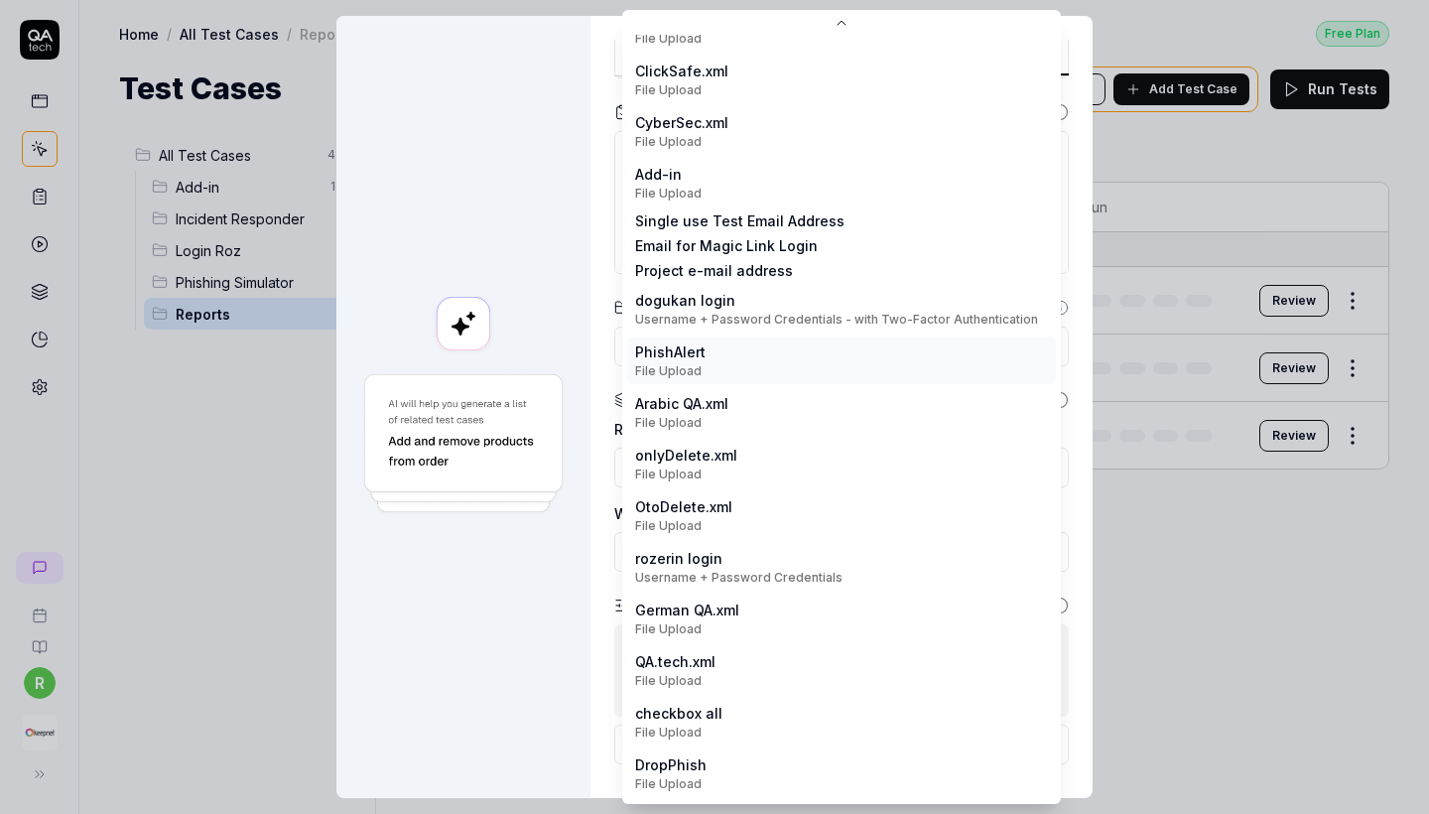
scroll to position [192, 0]
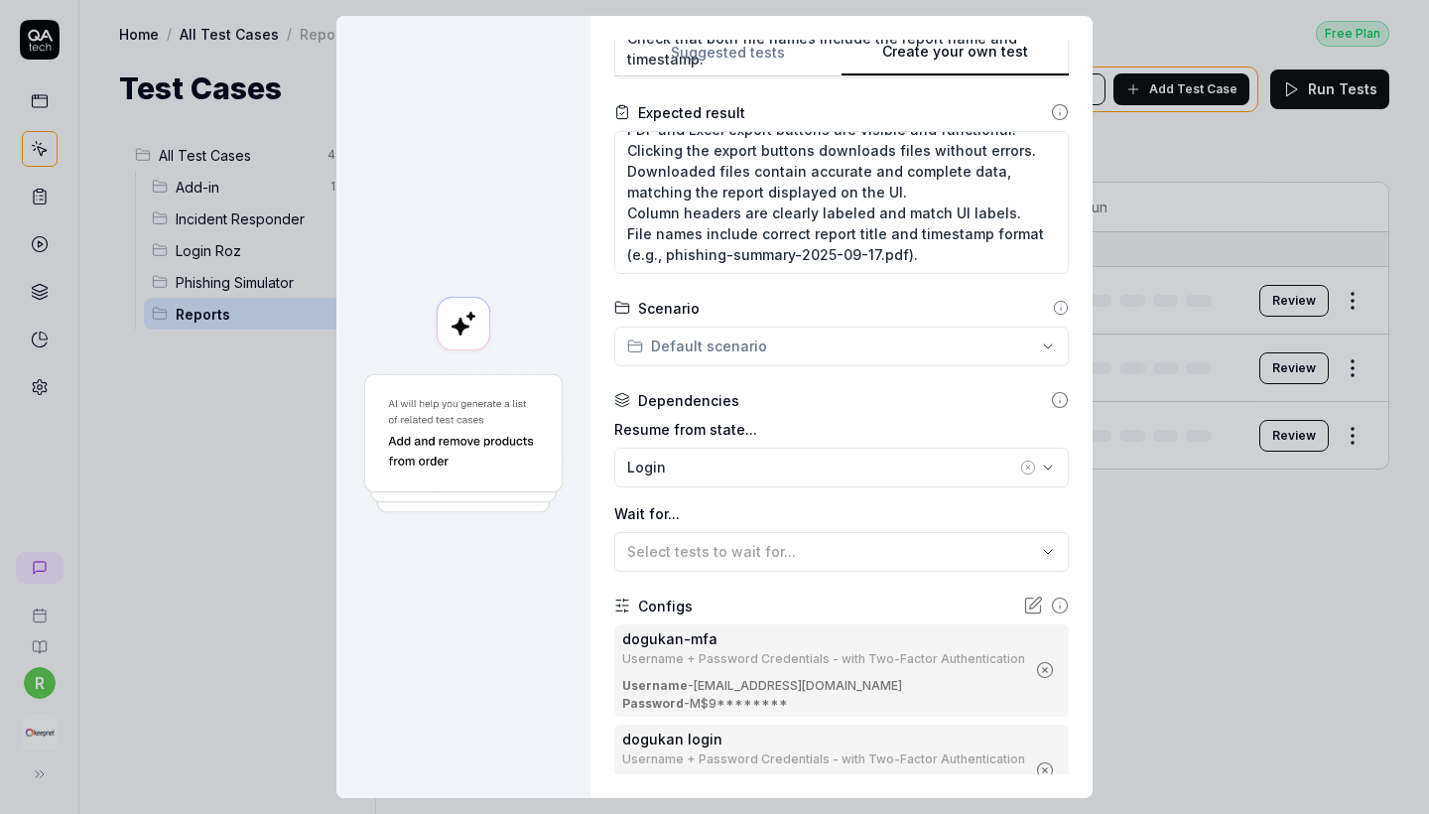
click at [1041, 661] on icon "button" at bounding box center [1045, 670] width 18 height 18
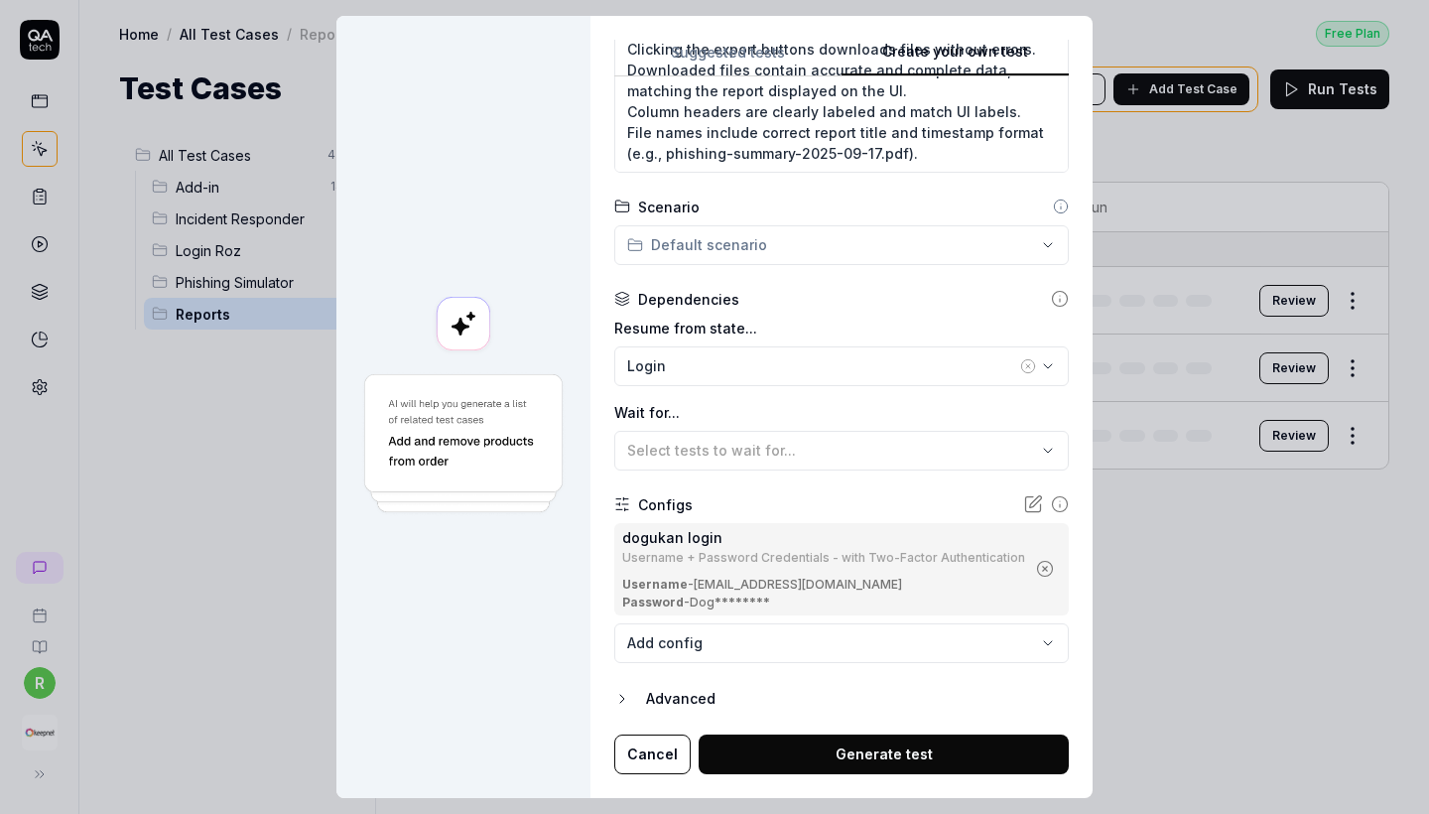
scroll to position [562, 0]
click at [925, 740] on button "Generate test" at bounding box center [884, 755] width 370 height 40
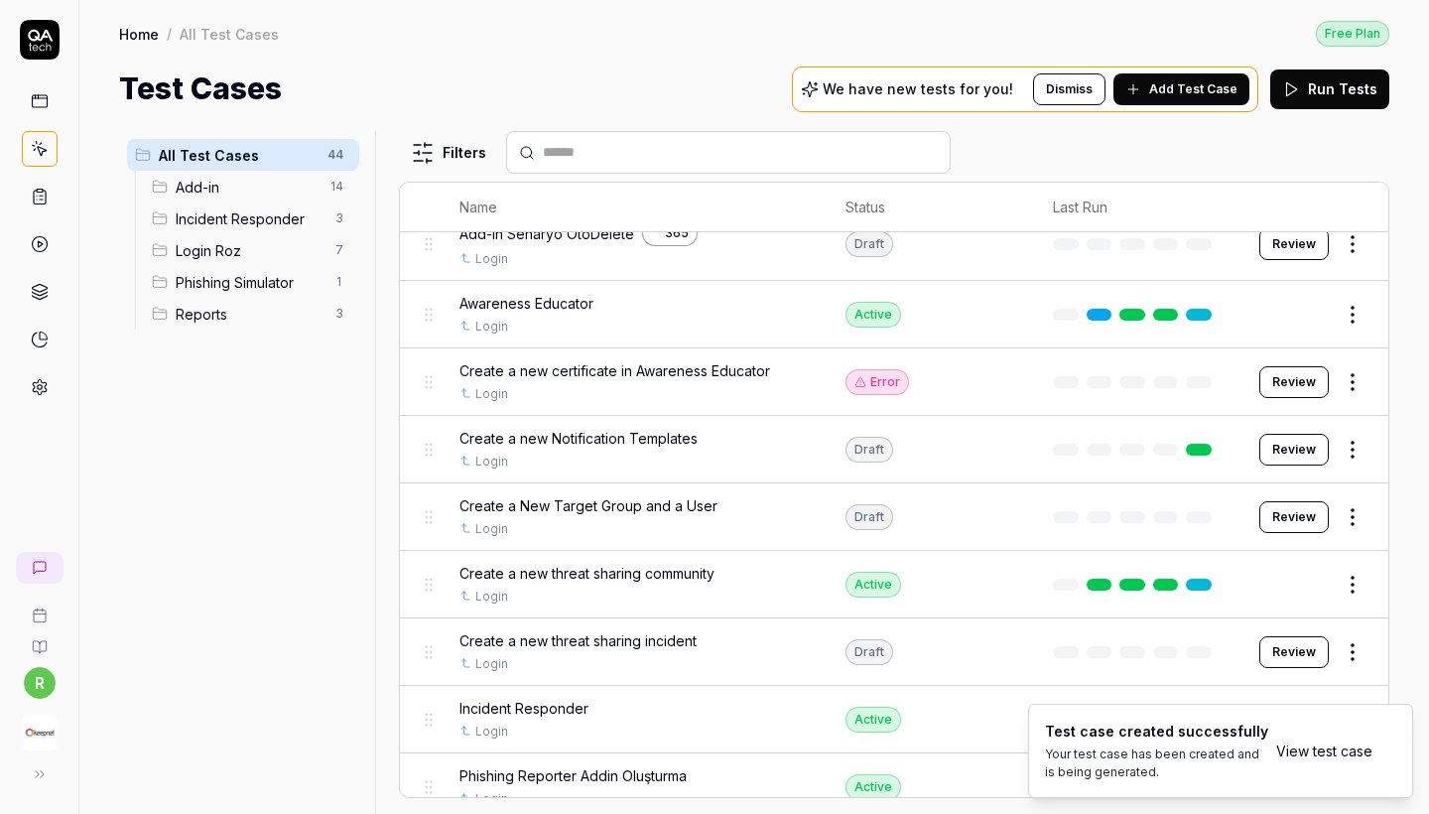
scroll to position [92, 0]
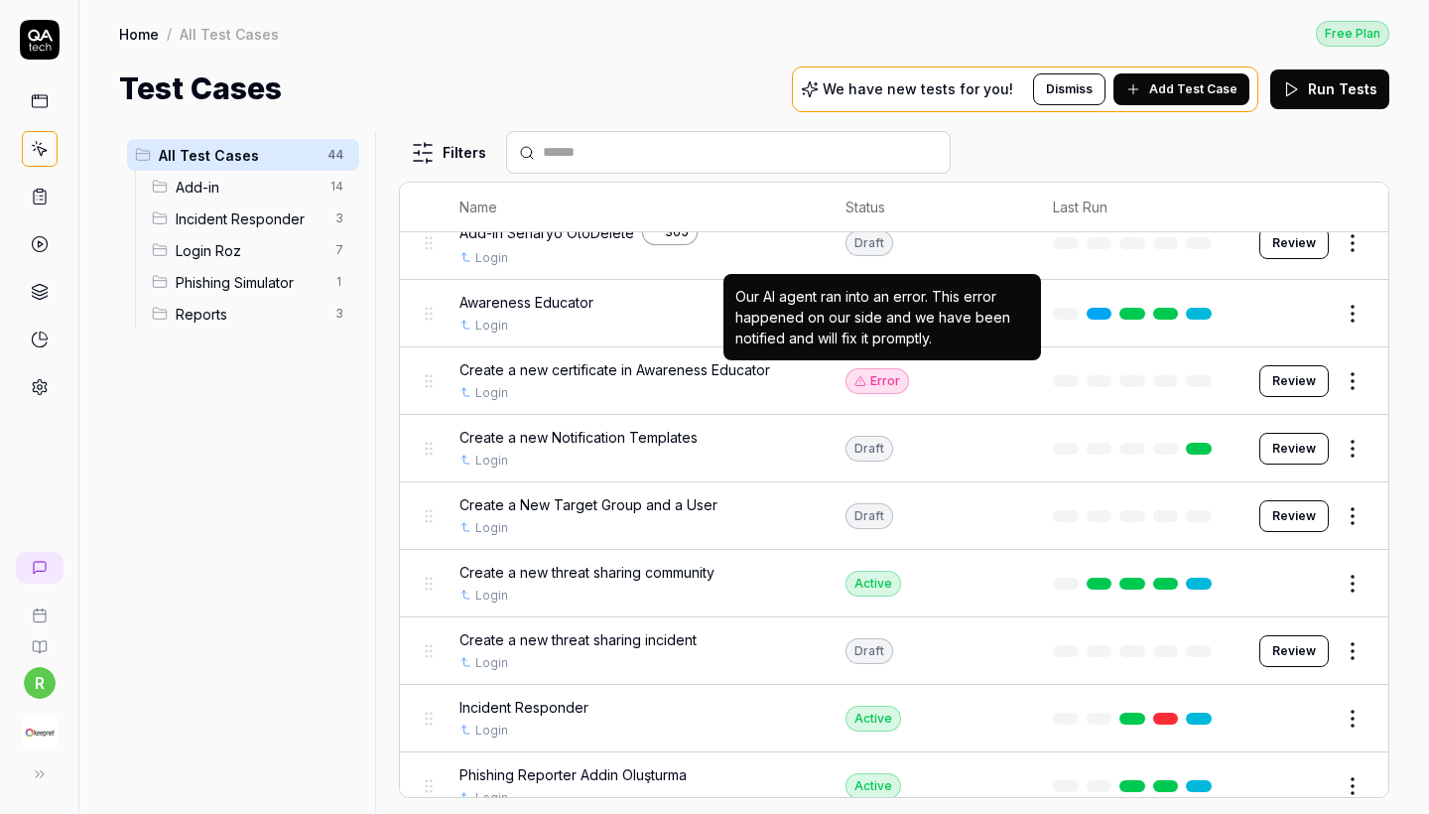
click at [872, 379] on div "Error" at bounding box center [878, 381] width 64 height 26
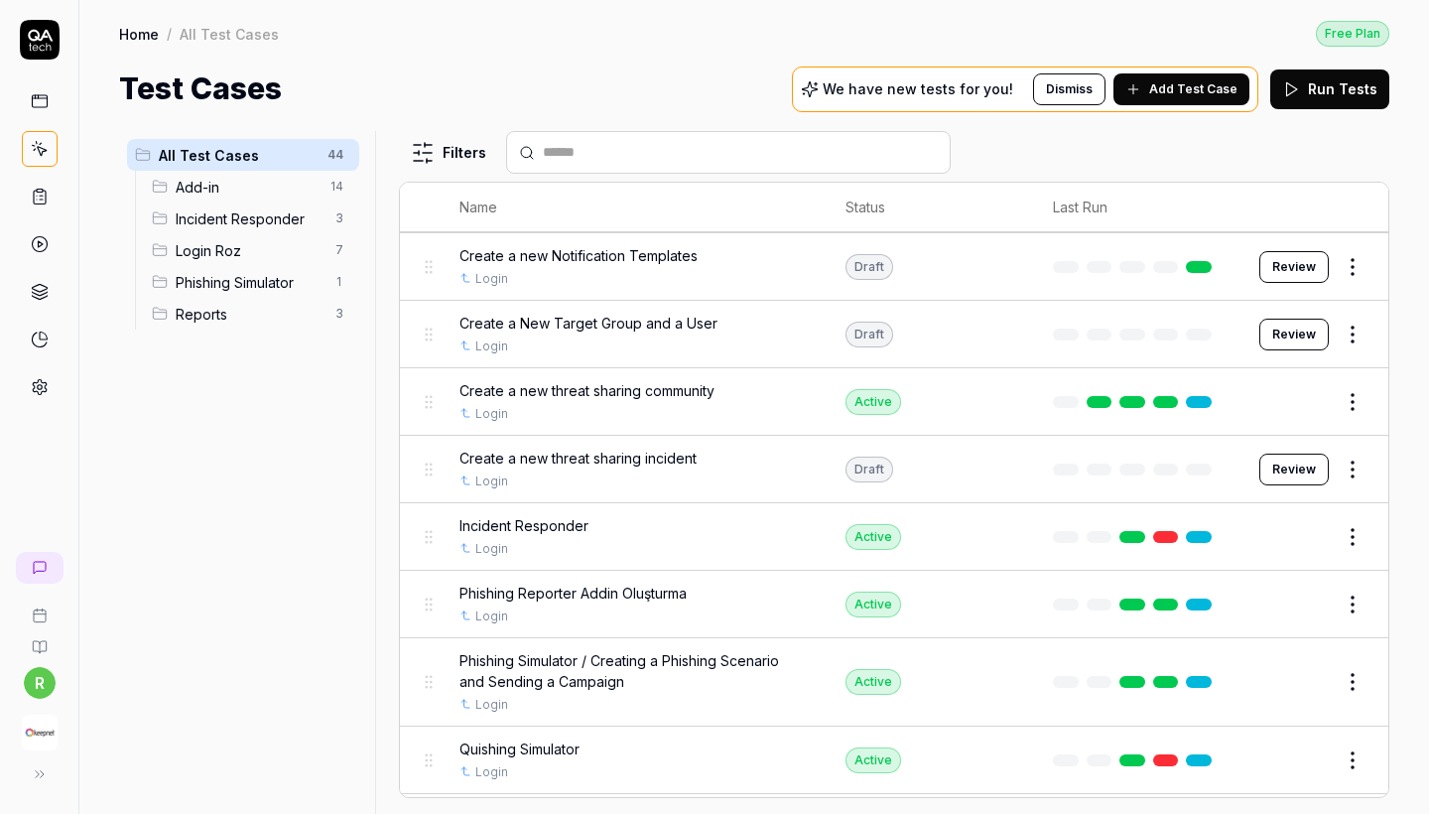
scroll to position [299, 0]
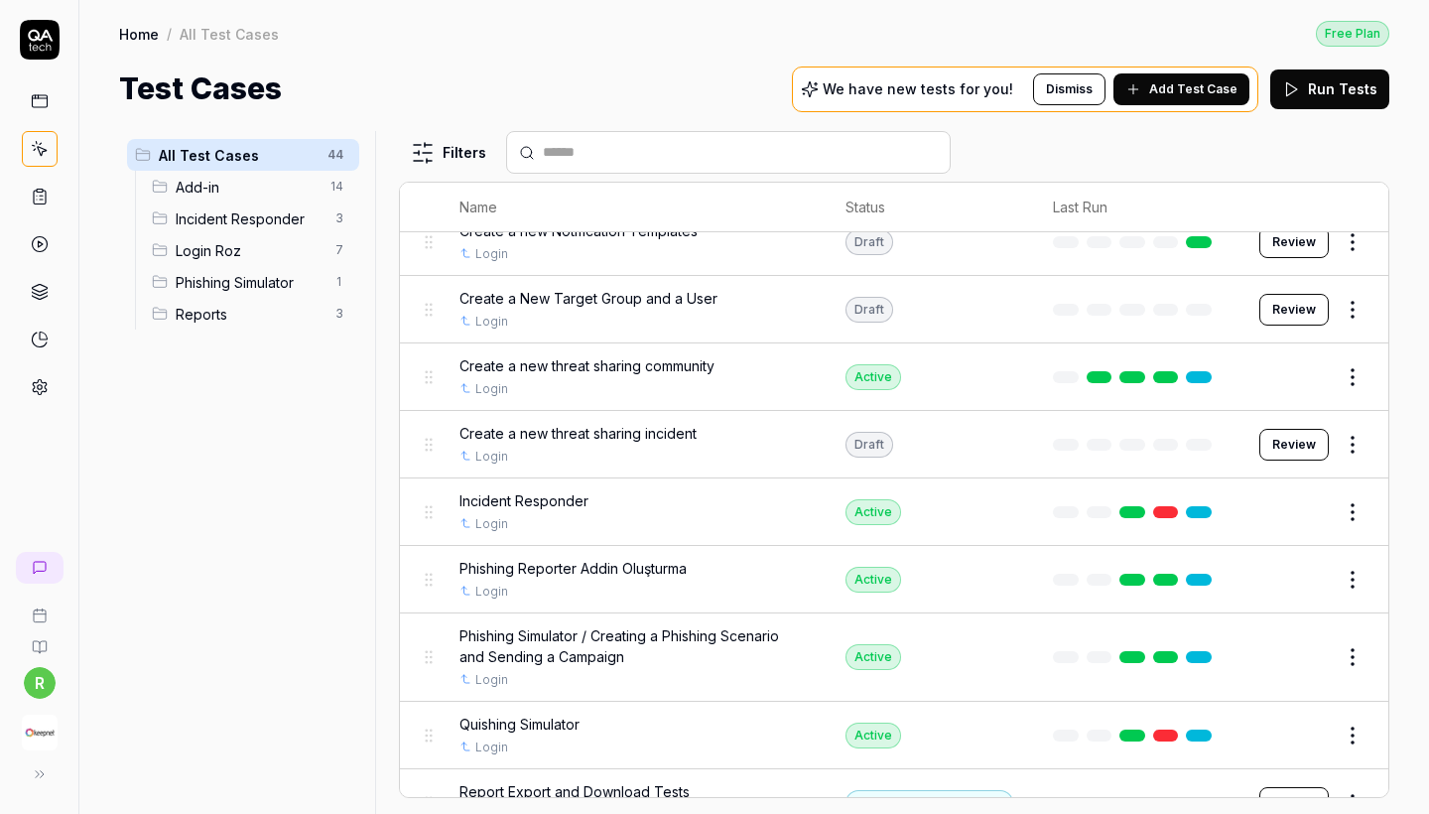
click at [1368, 302] on html "r Home / All Test Cases Free Plan Home / All Test Cases Free Plan Test Cases We…" at bounding box center [714, 407] width 1429 height 814
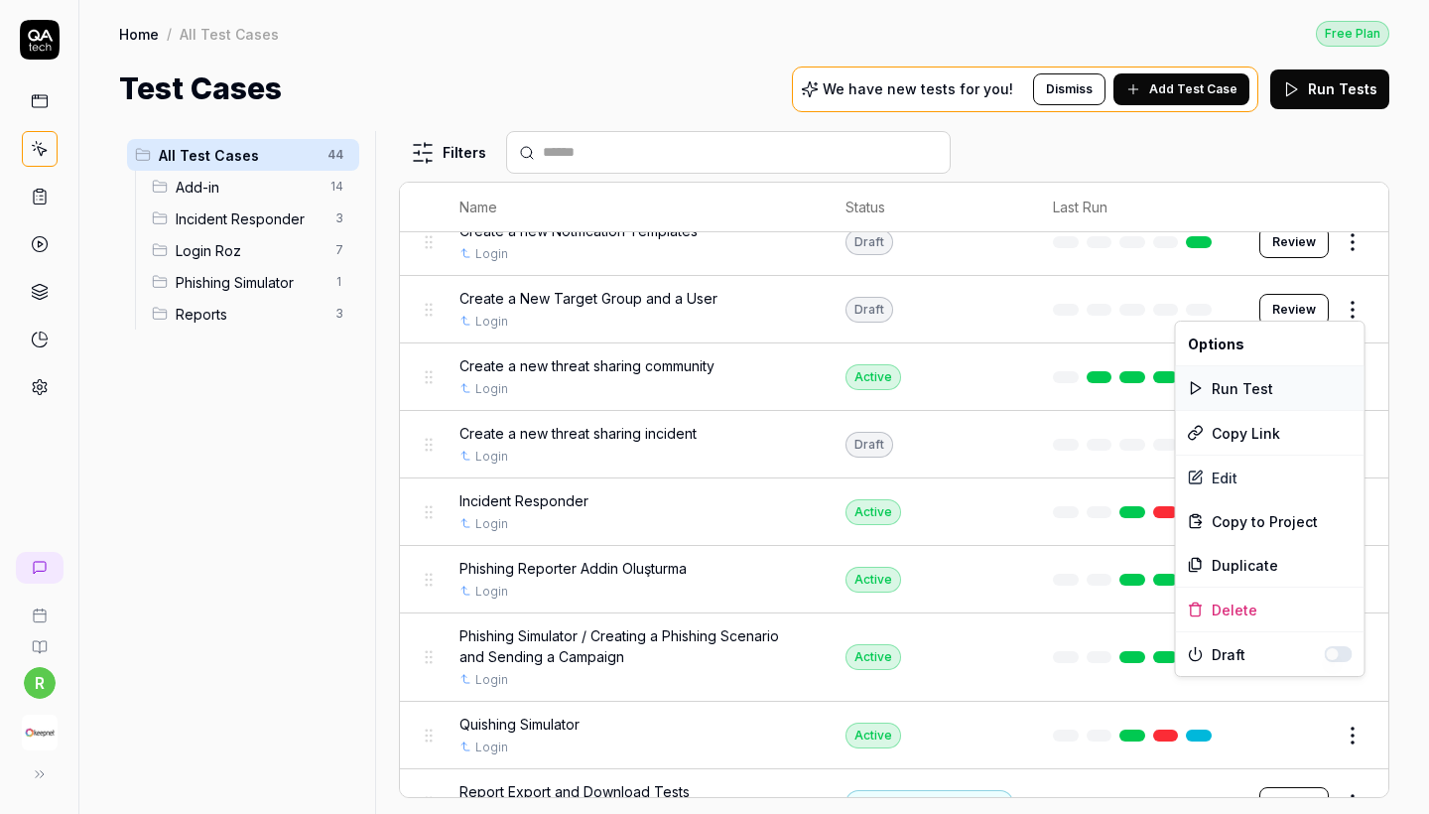
click at [1287, 387] on div "Run Test" at bounding box center [1270, 388] width 189 height 44
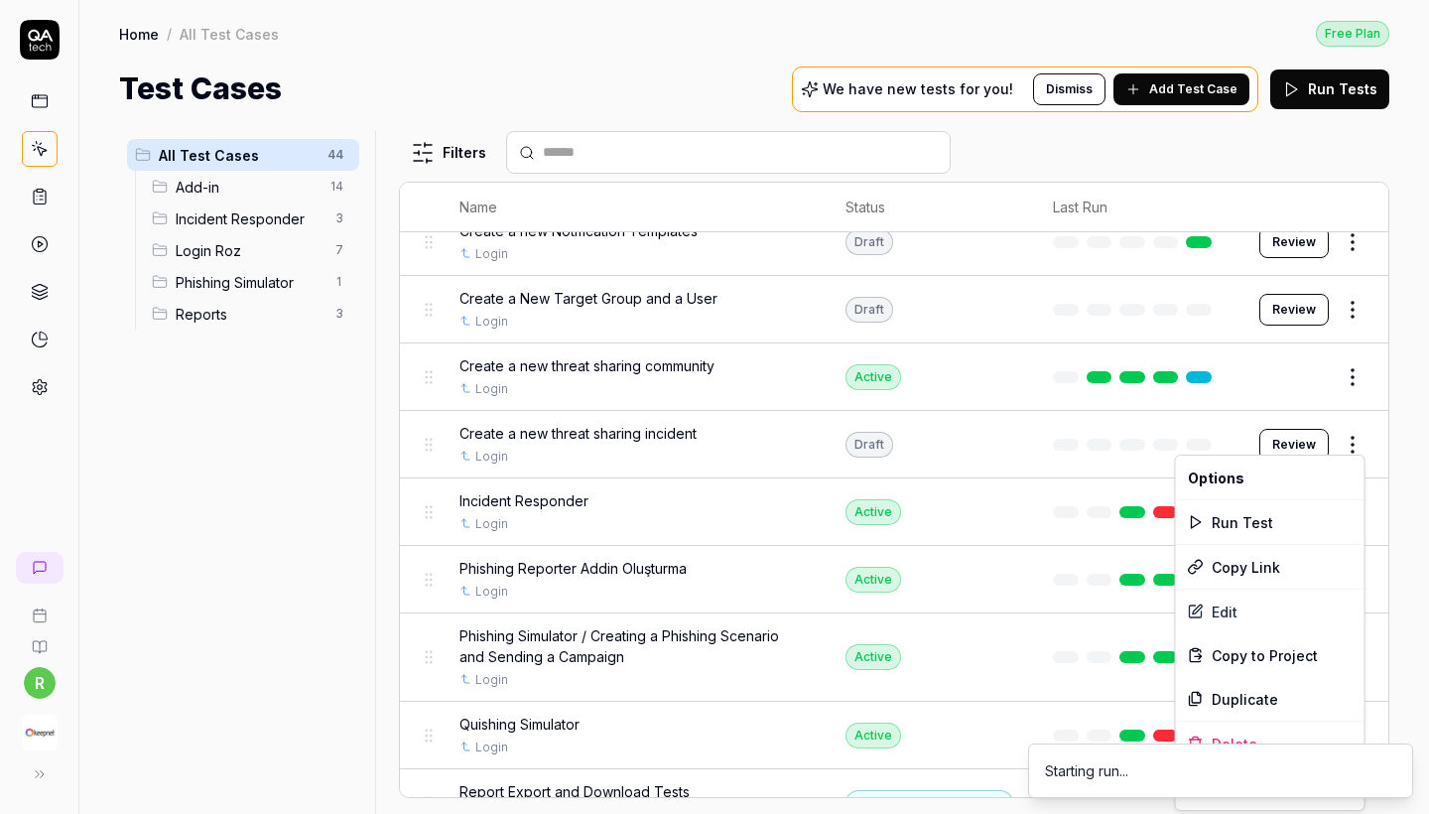
click at [1342, 442] on html "r Home / All Test Cases Free Plan Home / All Test Cases Free Plan Test Cases We…" at bounding box center [714, 407] width 1429 height 814
click at [1263, 522] on div "Run Test" at bounding box center [1270, 522] width 189 height 44
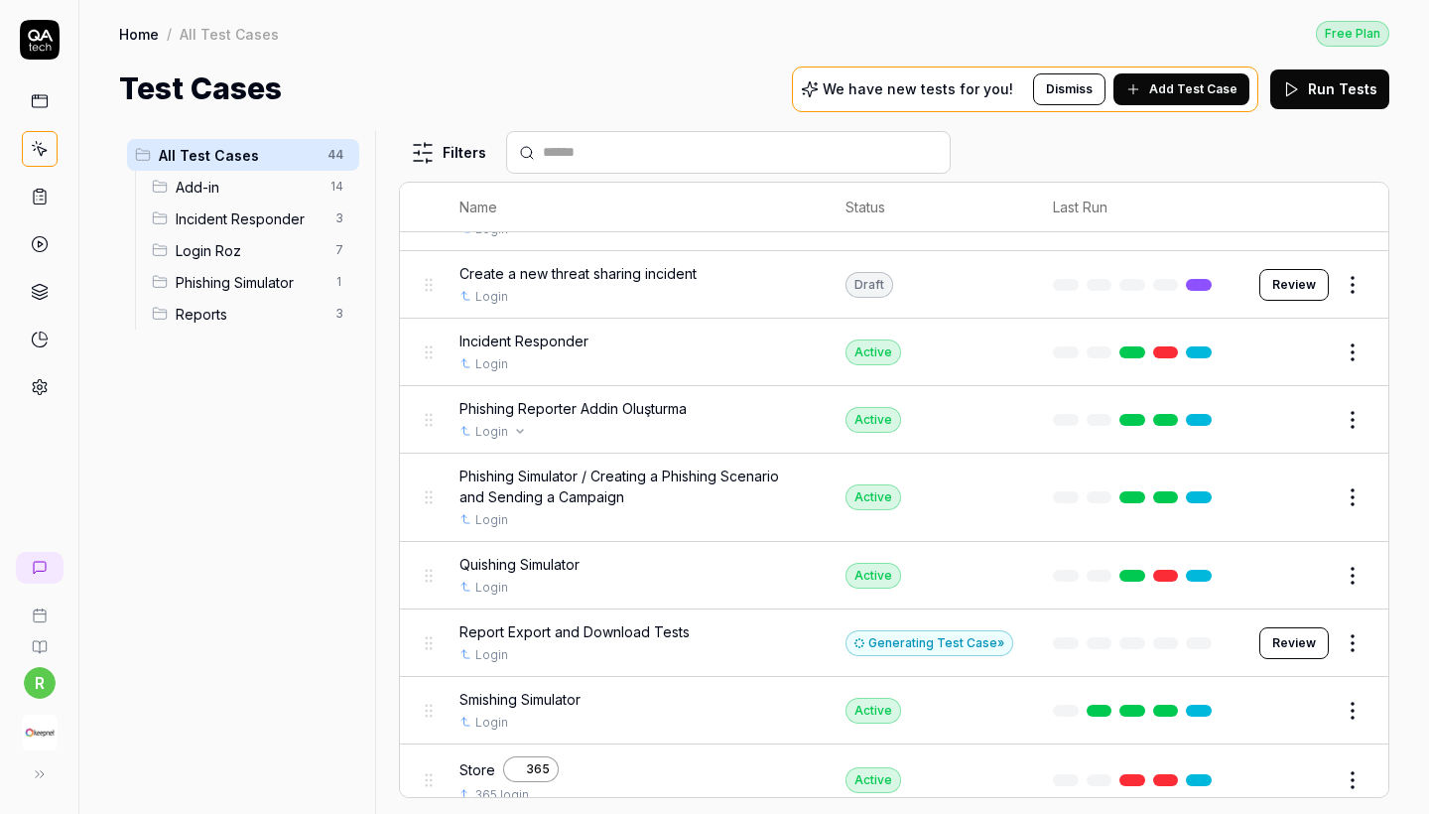
scroll to position [589, 0]
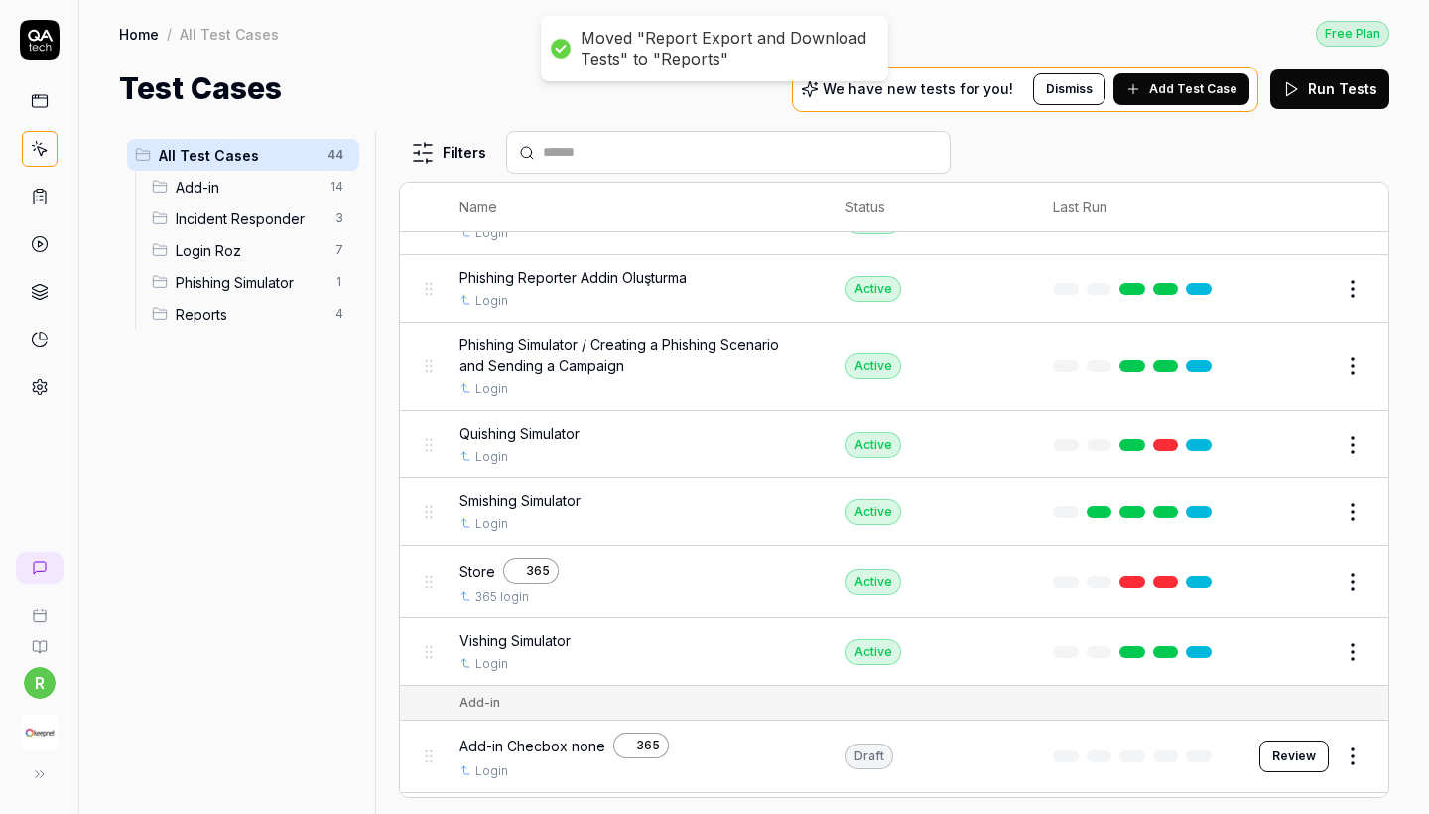
click at [214, 318] on span "Reports" at bounding box center [250, 314] width 148 height 21
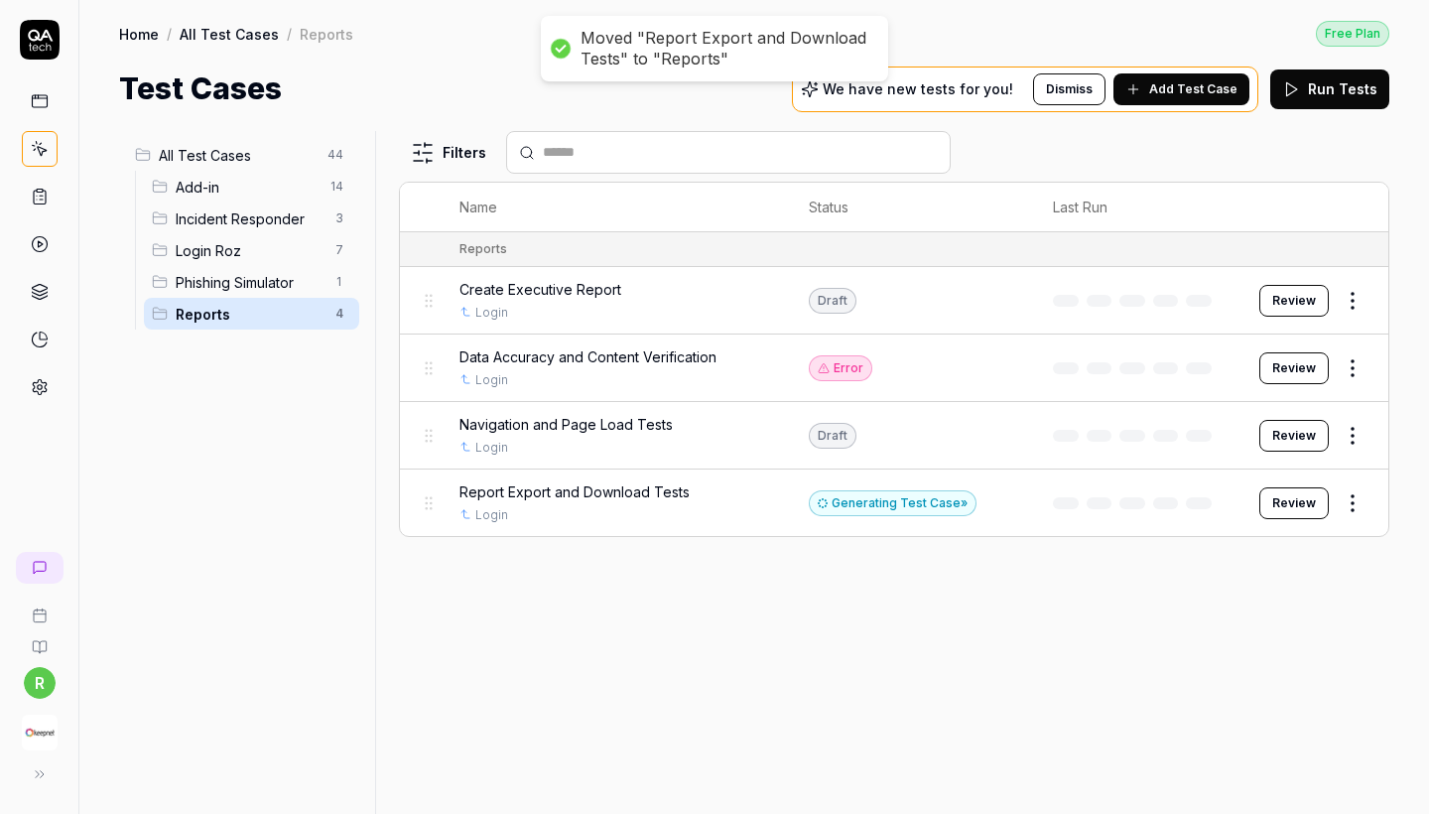
scroll to position [0, 0]
click at [664, 361] on span "Data Accuracy and Content Verification" at bounding box center [587, 356] width 257 height 21
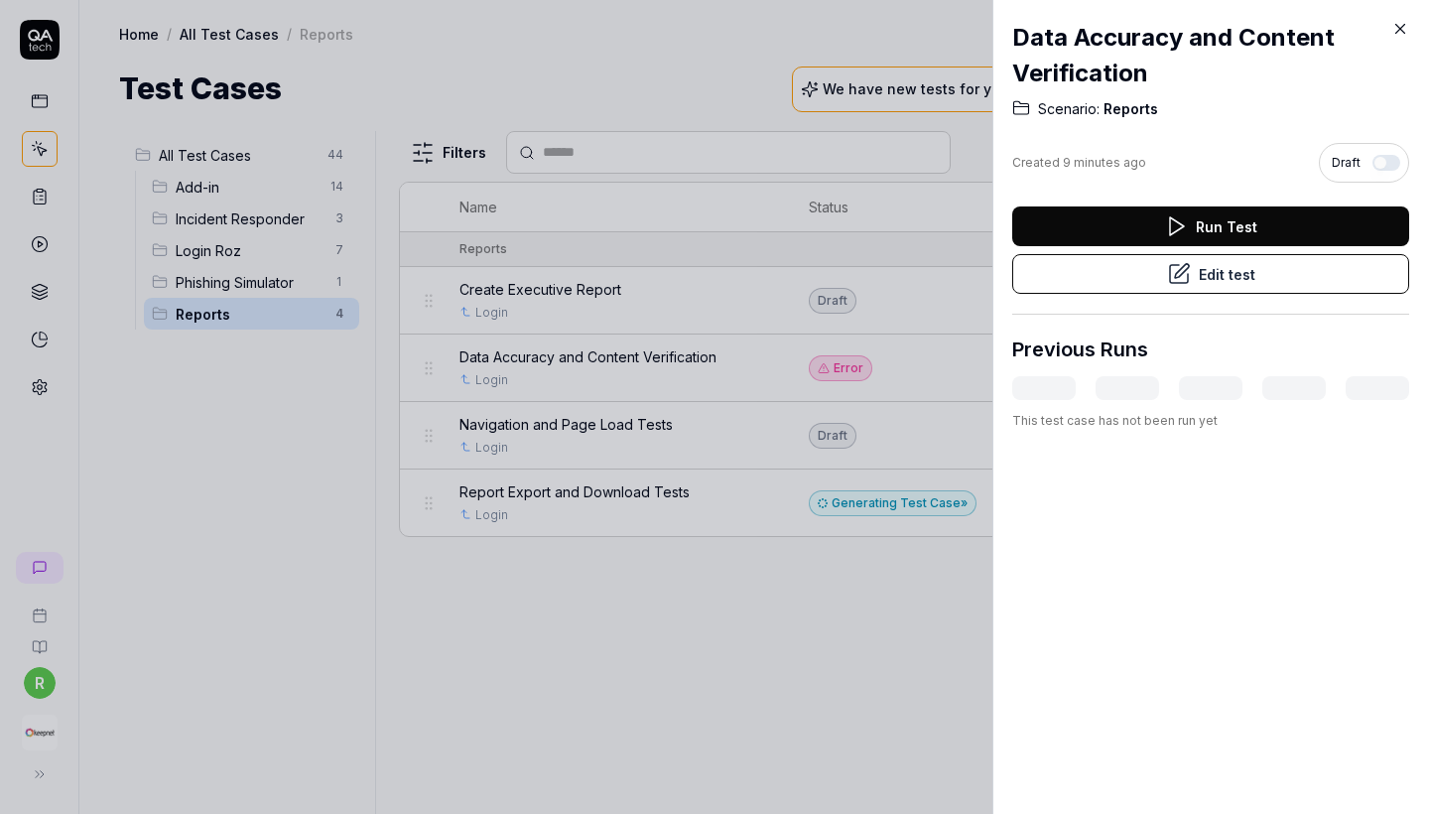
click at [1186, 270] on icon at bounding box center [1181, 271] width 14 height 14
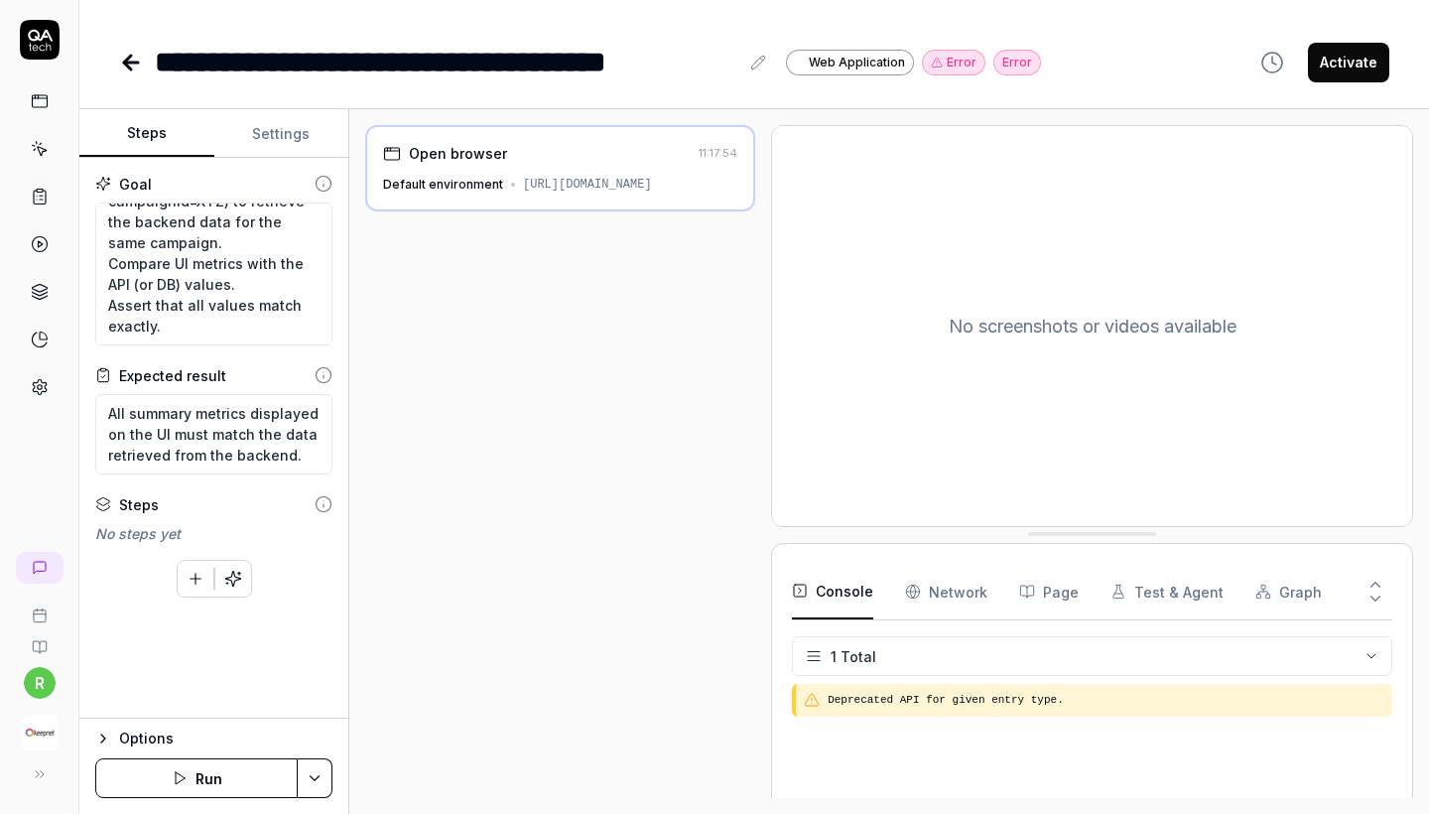
scroll to position [292, 0]
click at [282, 125] on button "Settings" at bounding box center [281, 134] width 135 height 48
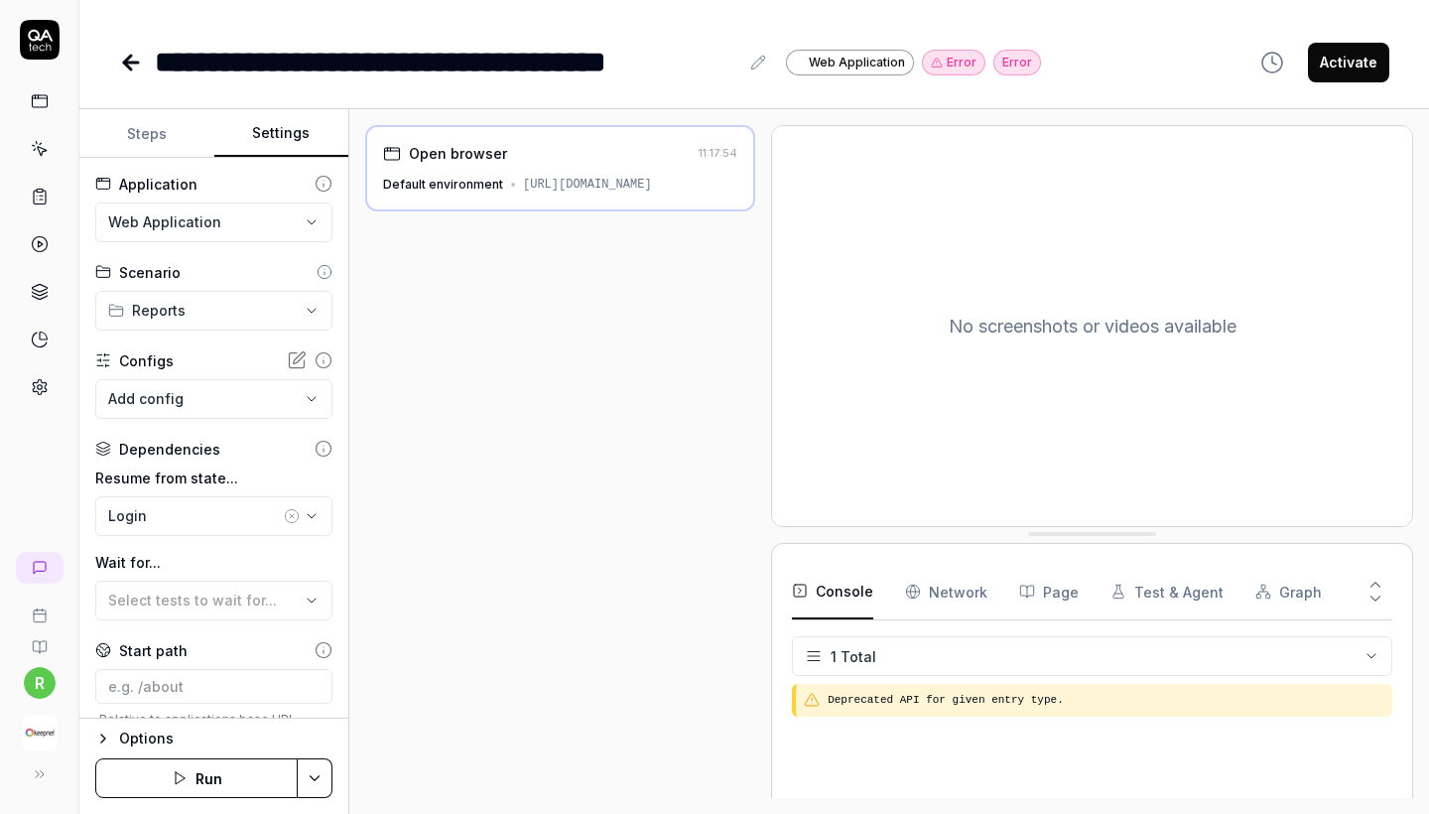
click at [186, 145] on button "Steps" at bounding box center [146, 134] width 135 height 48
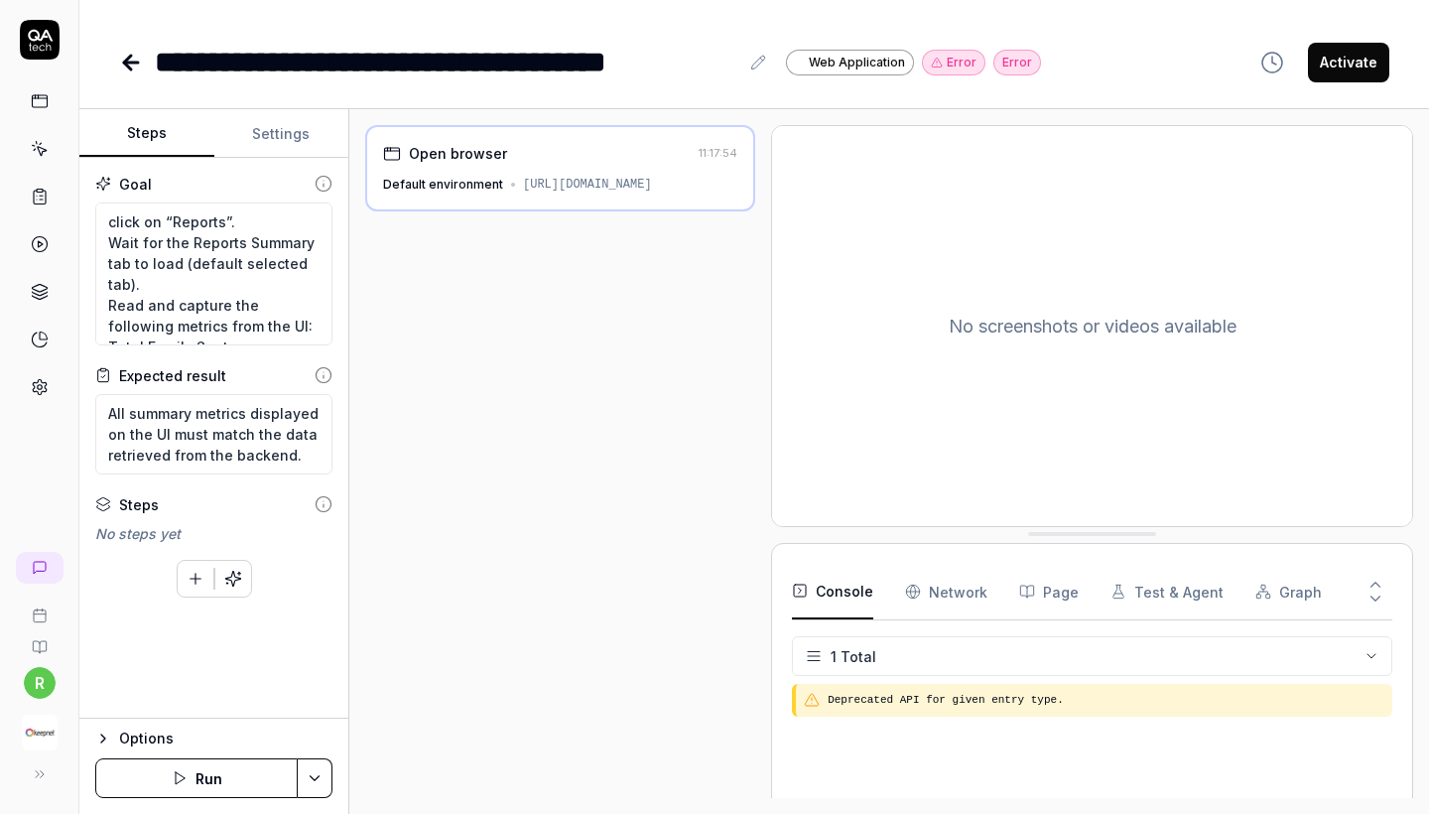
click at [269, 773] on button "Run" at bounding box center [196, 778] width 202 height 40
click at [131, 52] on icon at bounding box center [131, 63] width 24 height 24
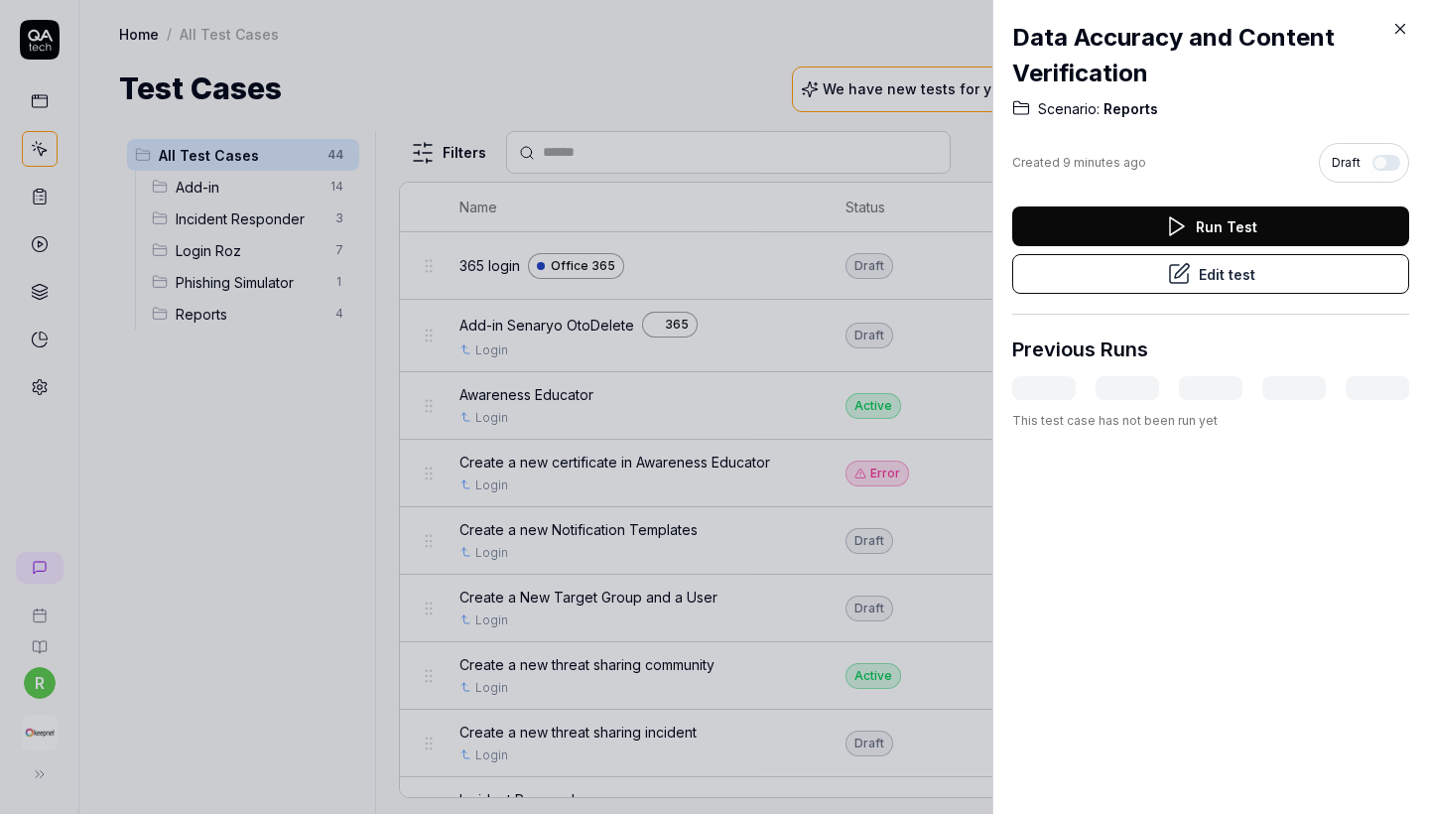
click at [300, 341] on div at bounding box center [714, 407] width 1429 height 814
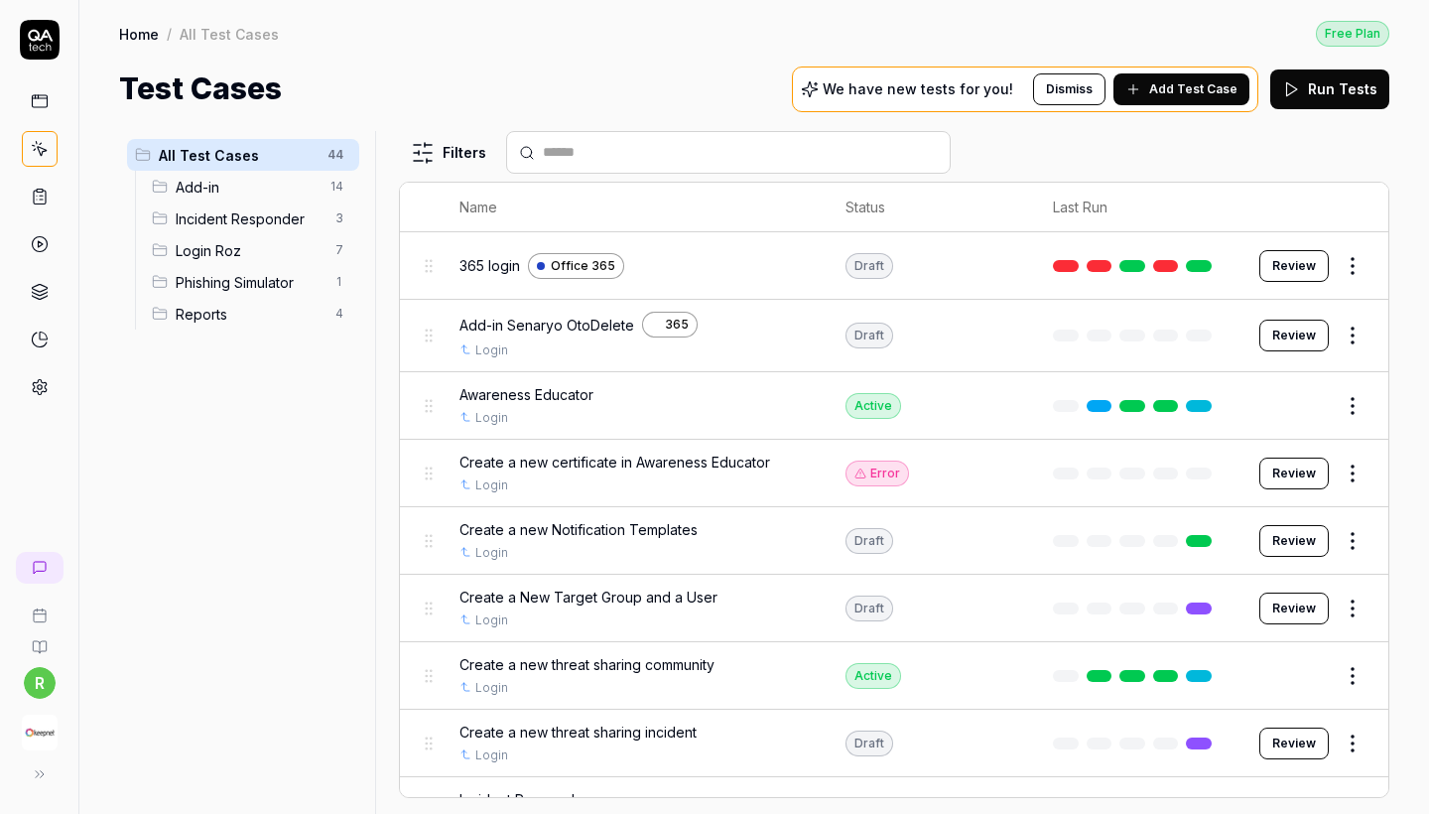
click at [234, 317] on span "Reports" at bounding box center [250, 314] width 148 height 21
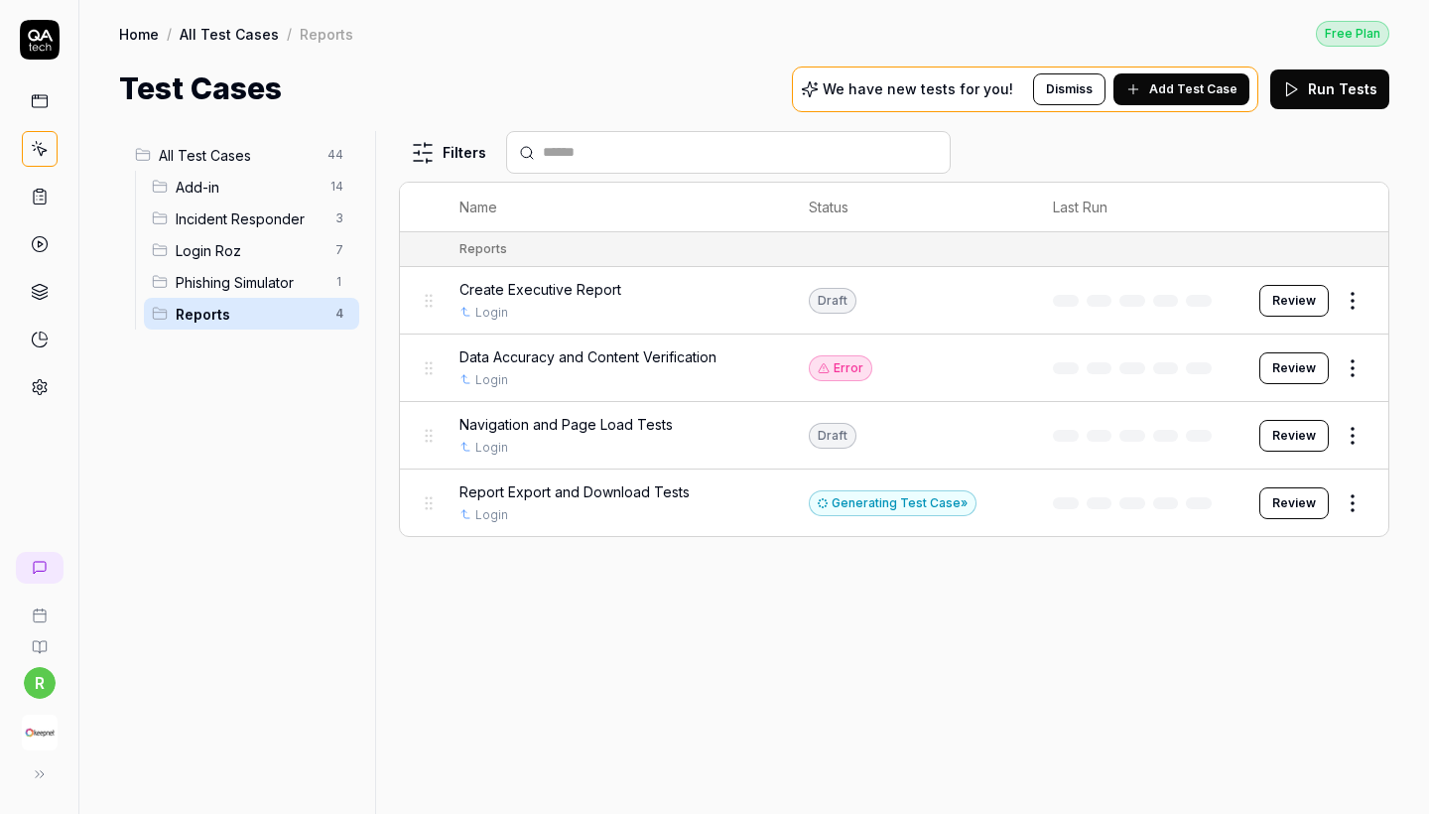
click at [1364, 359] on html "r Home / All Test Cases / Reports Free Plan Home / All Test Cases / Reports Fre…" at bounding box center [714, 407] width 1429 height 814
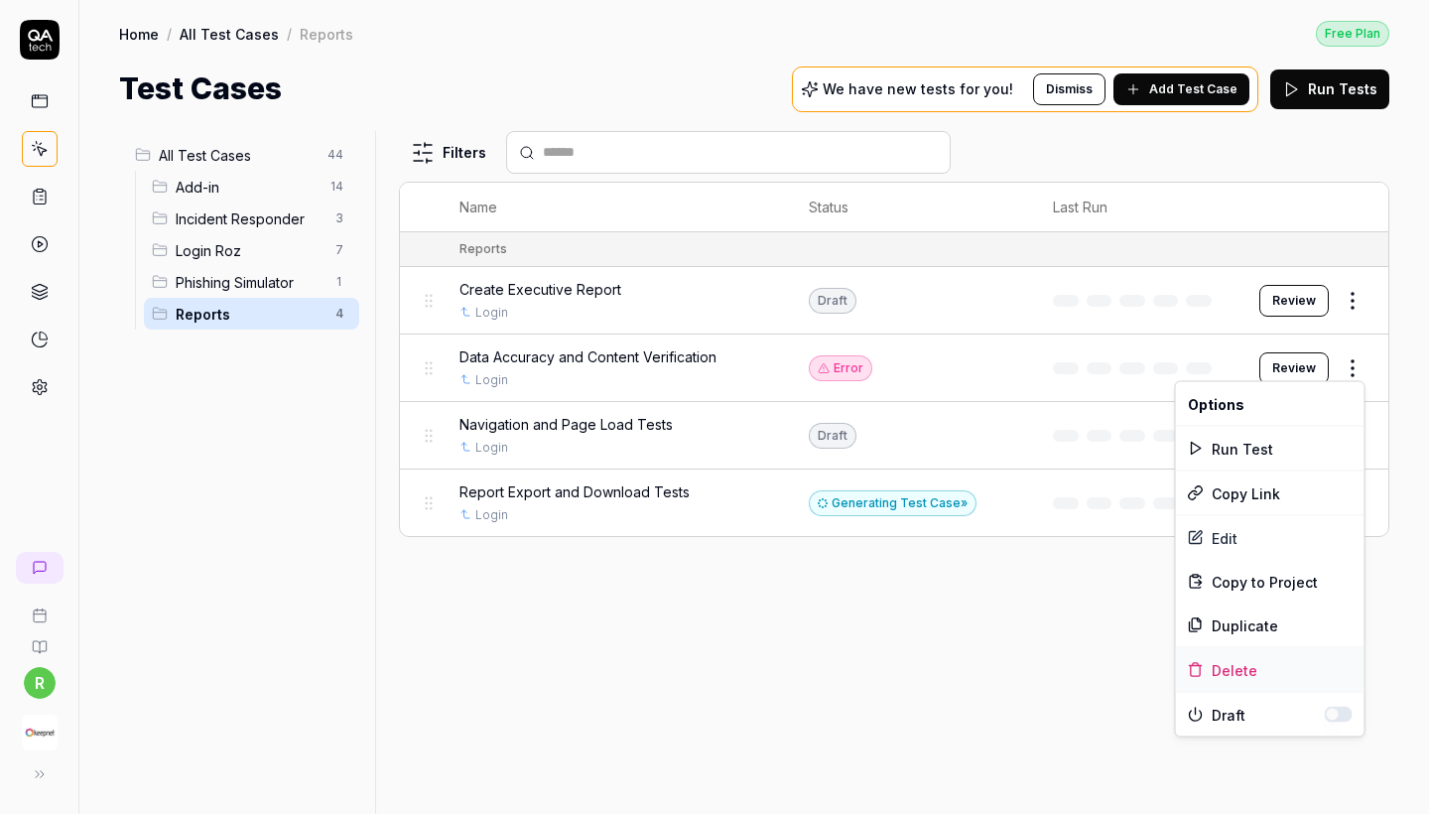
click at [1233, 664] on div "Delete" at bounding box center [1270, 670] width 189 height 44
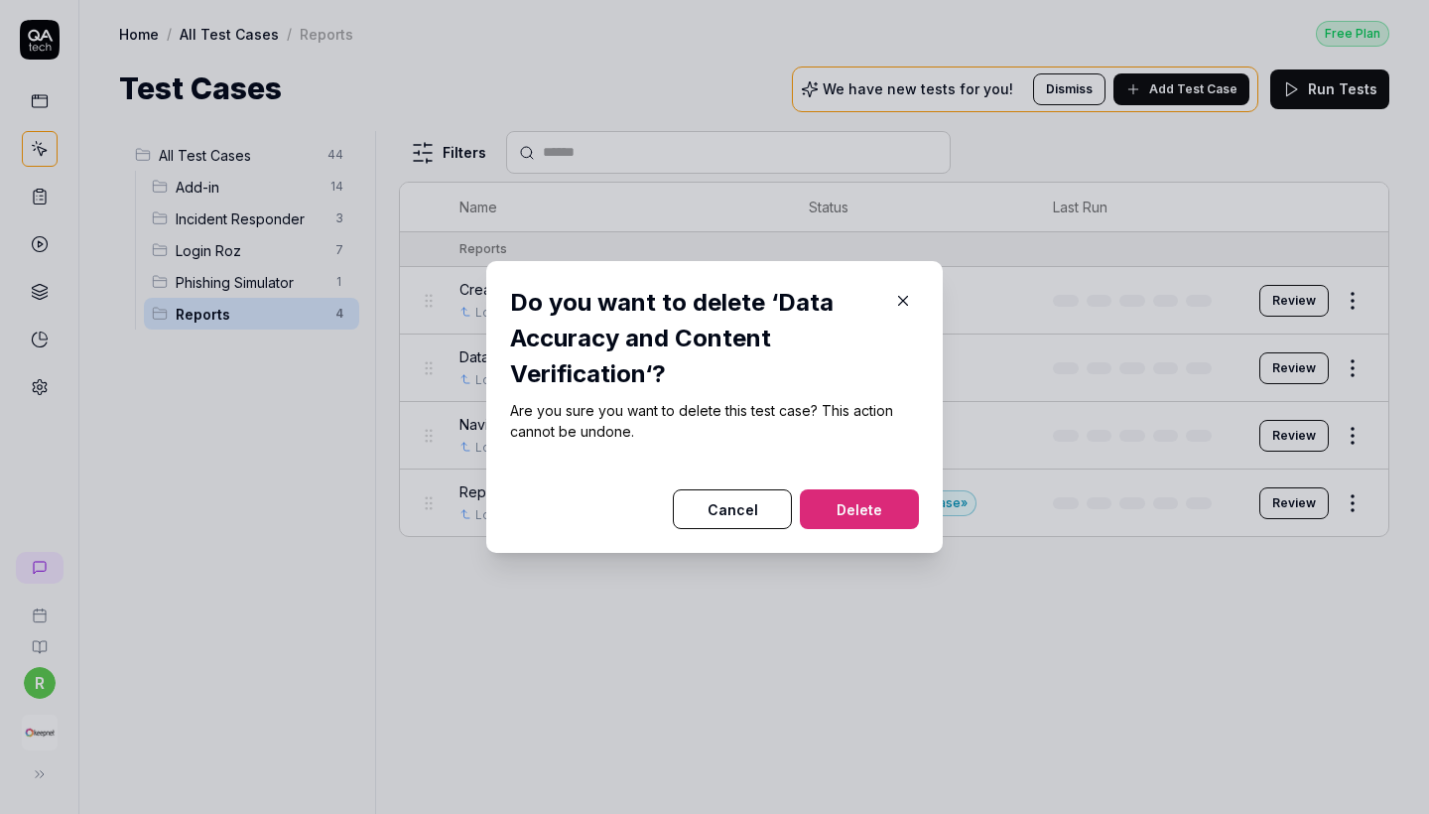
click at [872, 515] on button "Delete" at bounding box center [859, 509] width 119 height 40
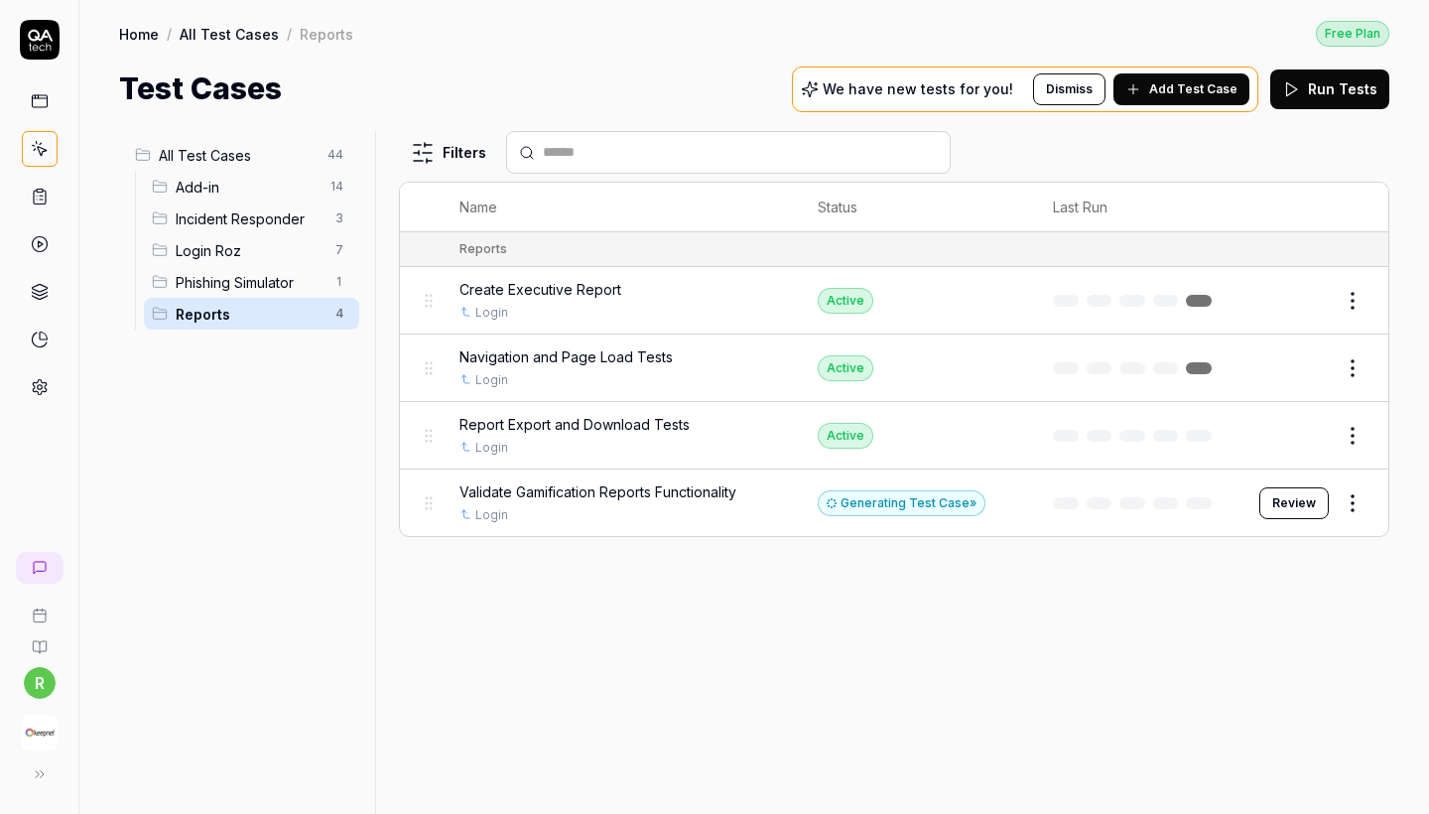
click at [746, 483] on div "Validate Gamification Reports Functionality" at bounding box center [619, 491] width 320 height 21
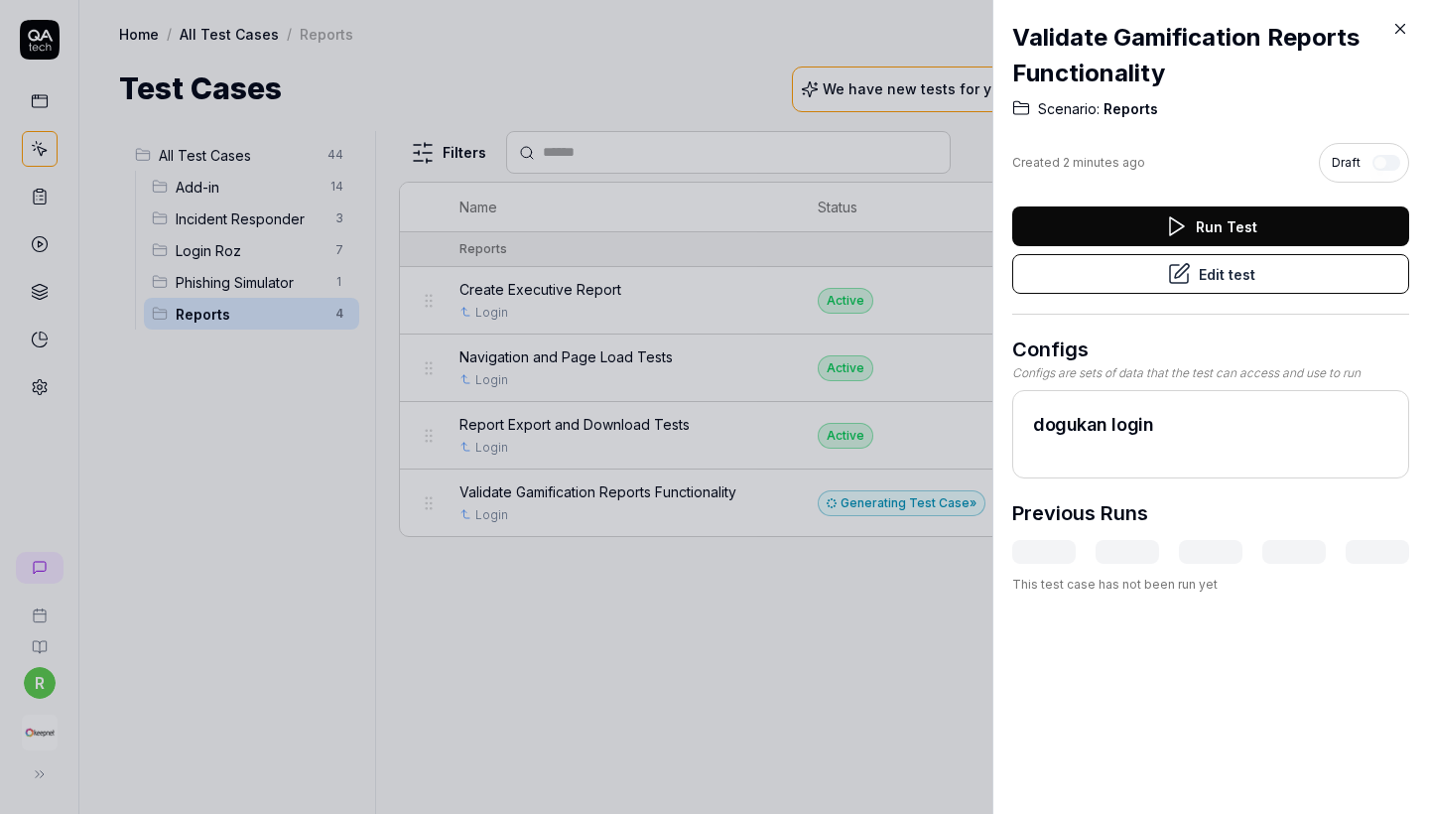
click at [1137, 273] on button "Edit test" at bounding box center [1210, 274] width 397 height 40
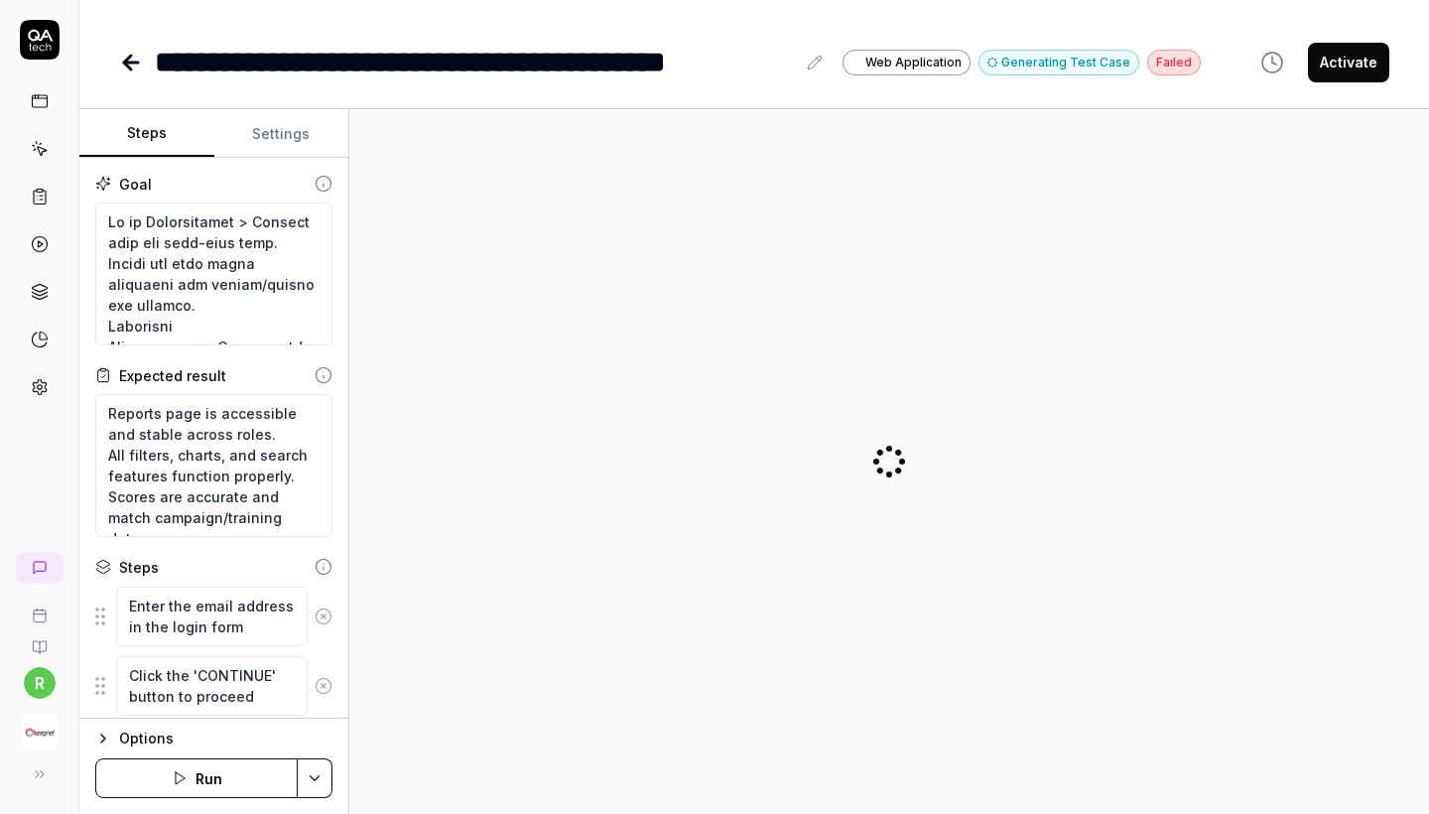
type textarea "*"
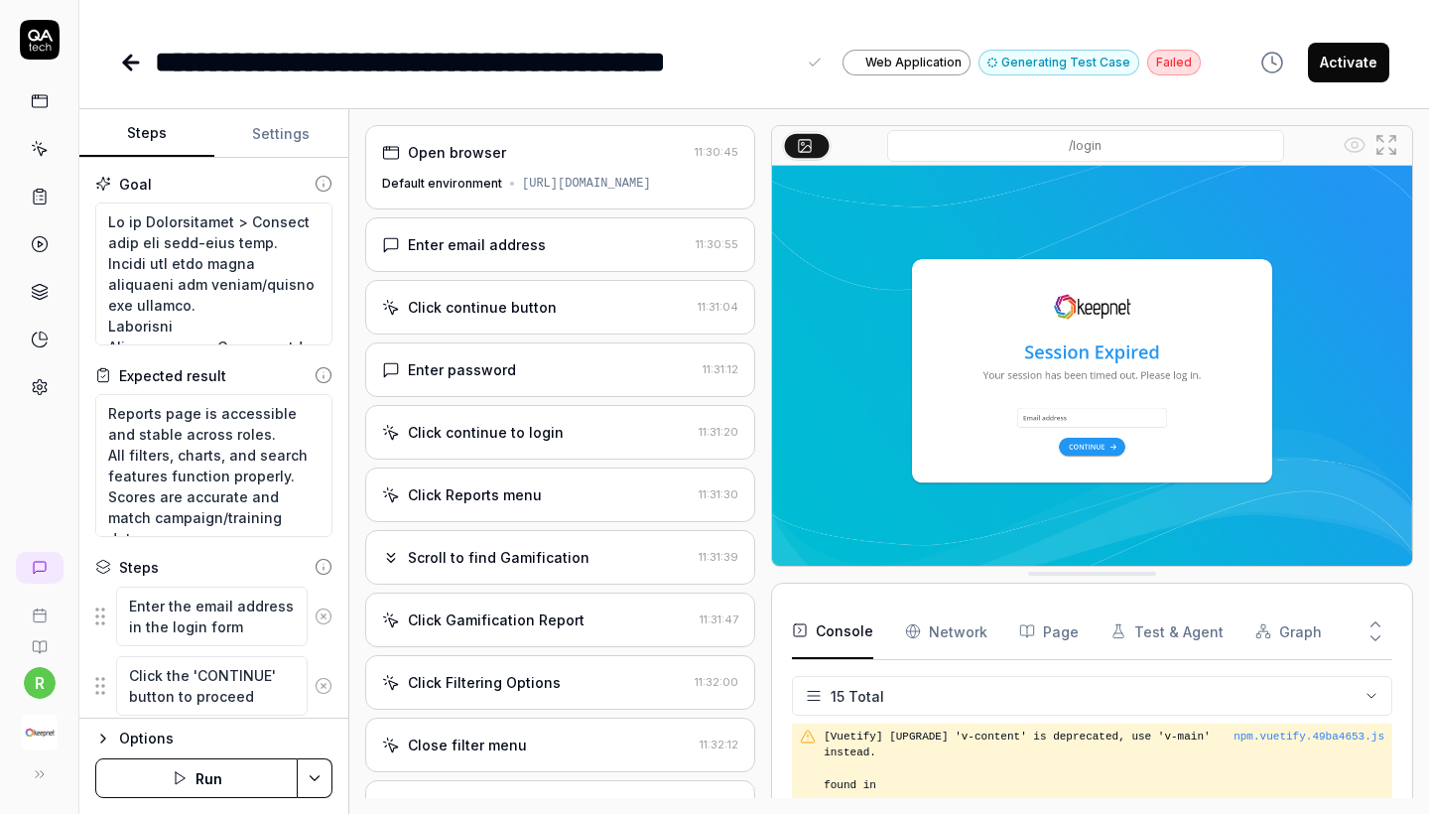
click at [610, 4] on div "**********" at bounding box center [754, 42] width 1350 height 84
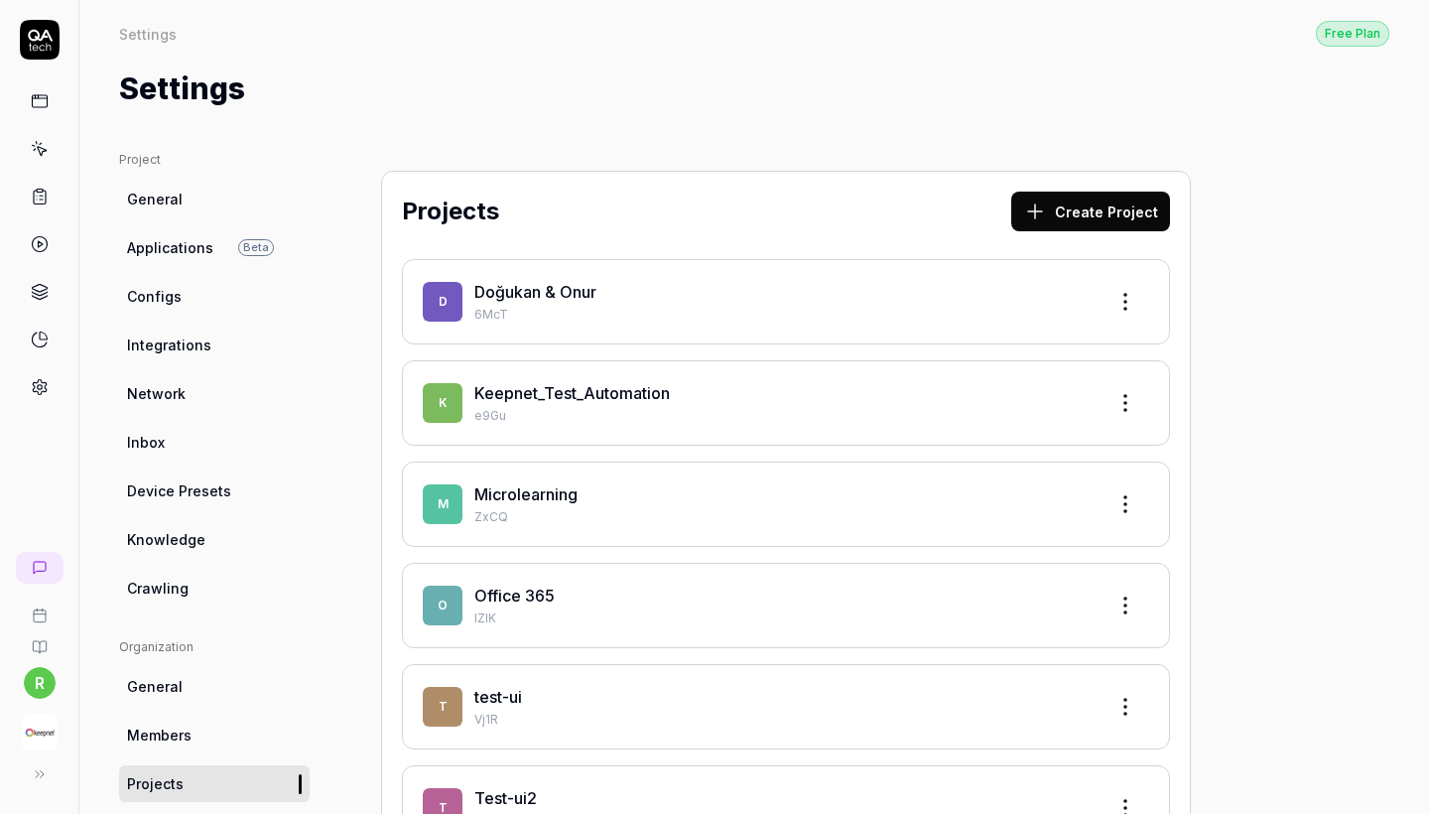
click at [655, 404] on div "Keepnet_Test_Automation" at bounding box center [781, 393] width 615 height 24
click at [641, 399] on link "Keepnet_Test_Automation" at bounding box center [572, 393] width 196 height 20
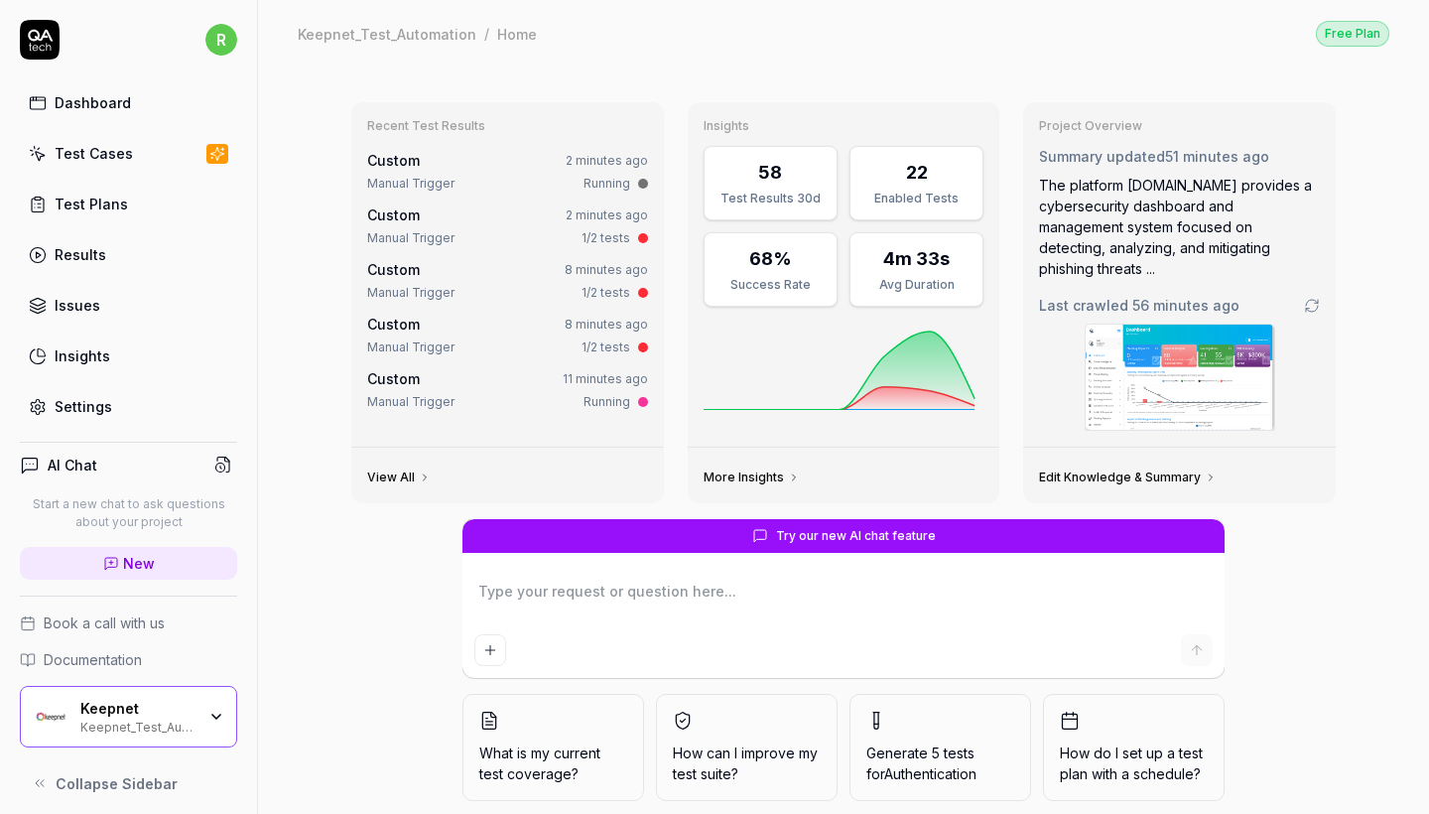
click at [141, 204] on link "Test Plans" at bounding box center [128, 204] width 217 height 39
type textarea "*"
click at [137, 152] on link "Test Cases" at bounding box center [128, 153] width 217 height 39
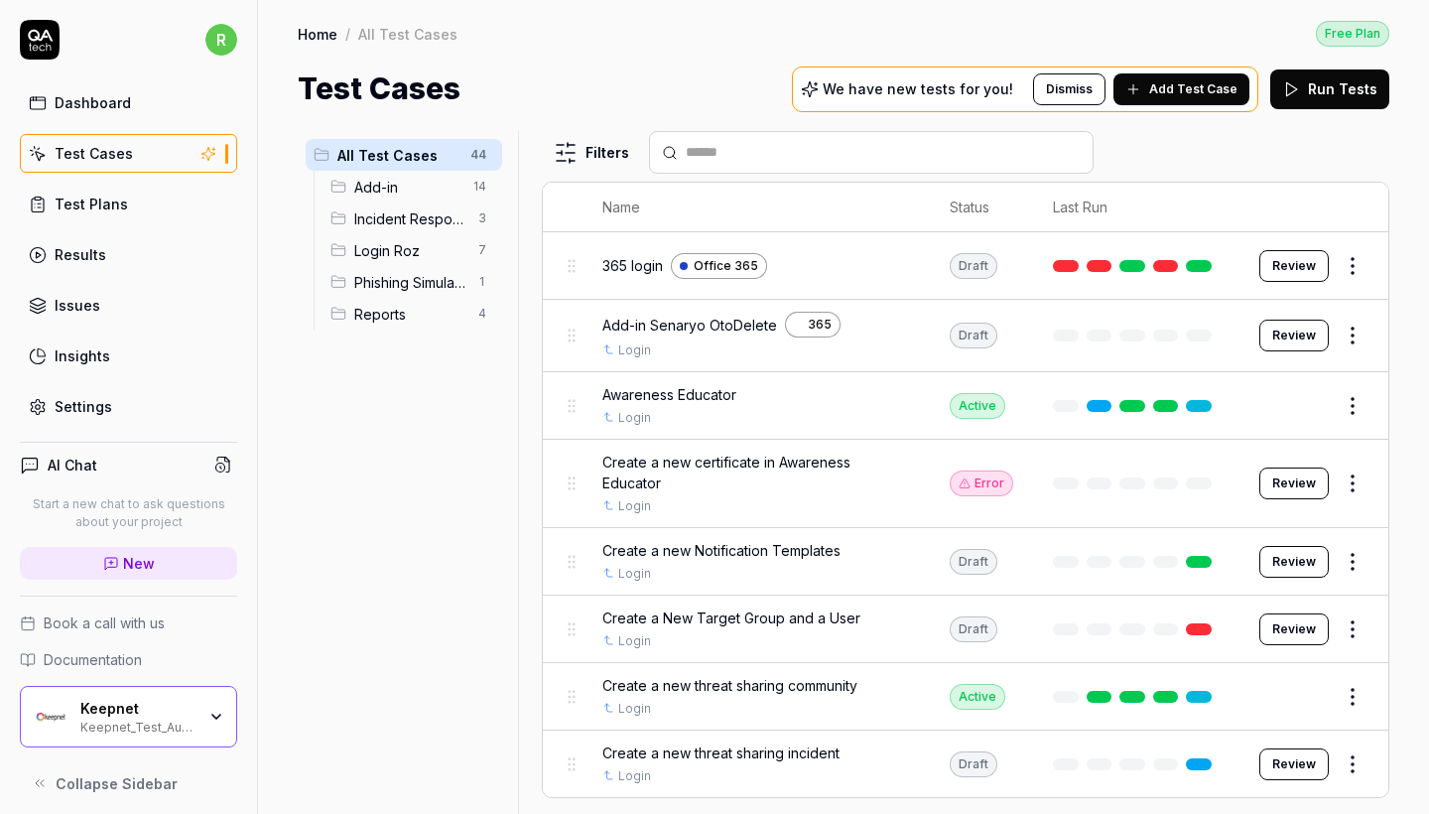
click at [379, 313] on span "Reports" at bounding box center [410, 314] width 112 height 21
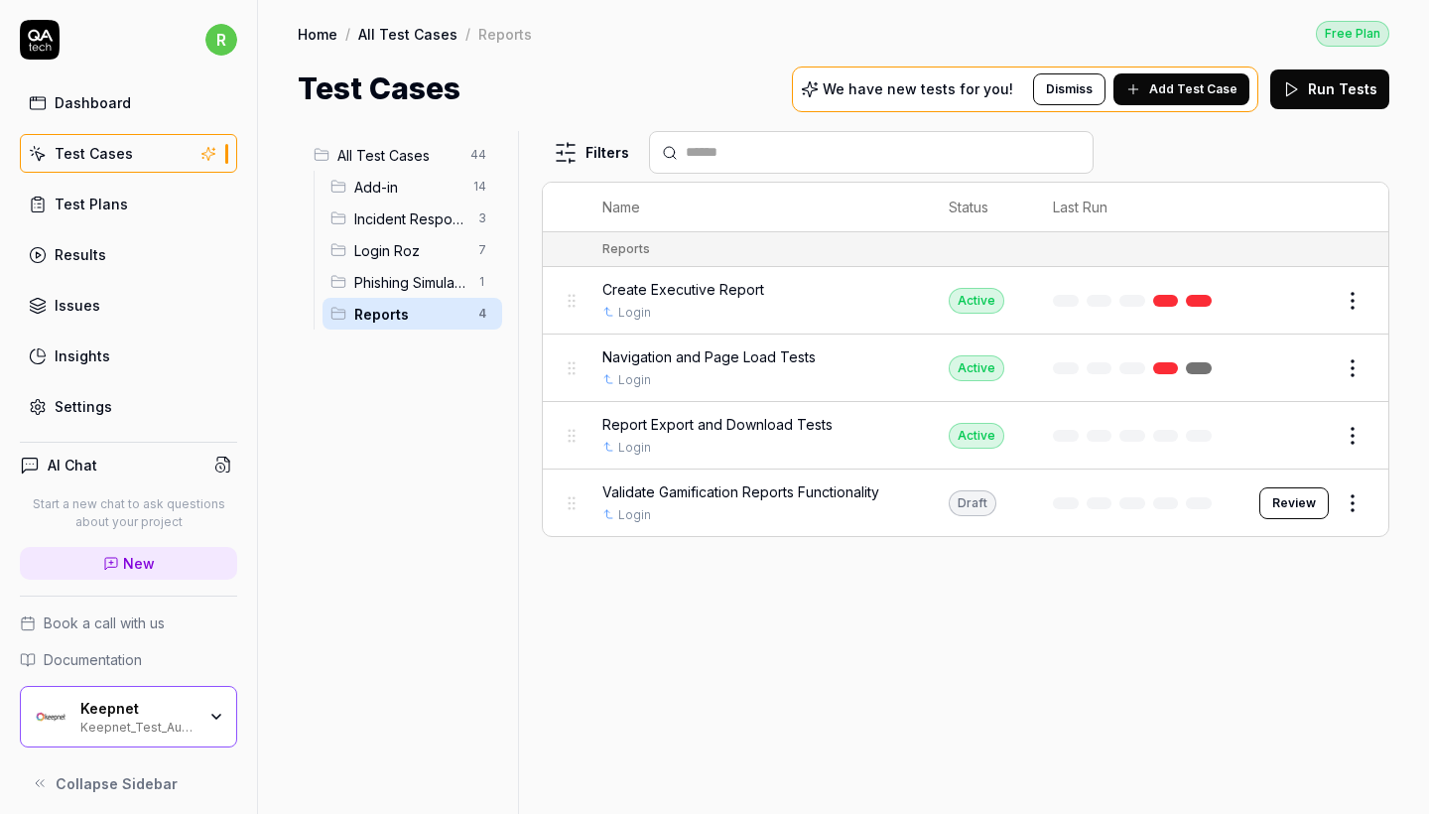
click at [1209, 94] on span "Add Test Case" at bounding box center [1193, 89] width 88 height 18
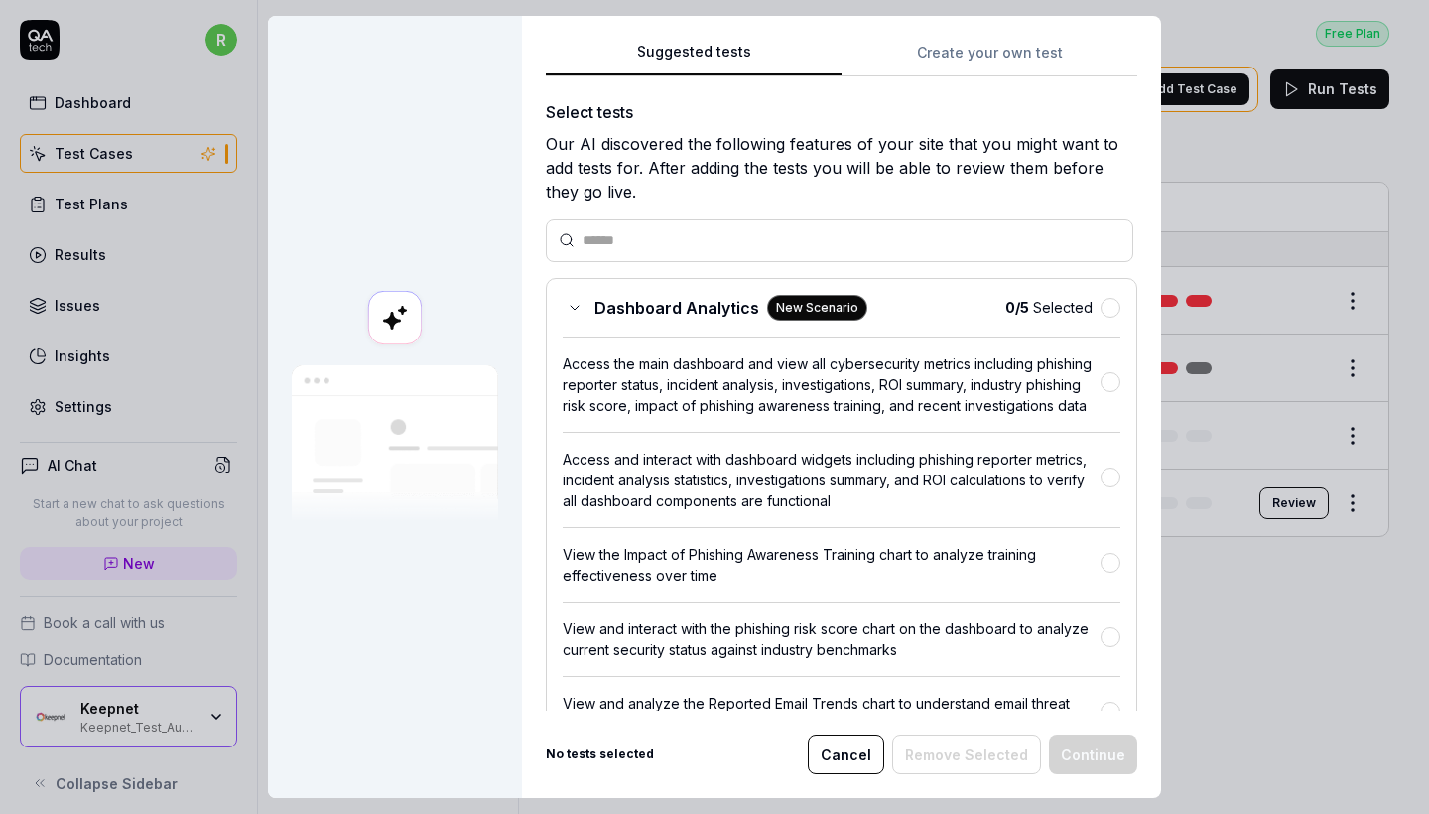
click at [945, 54] on button "Create your own test" at bounding box center [990, 59] width 296 height 36
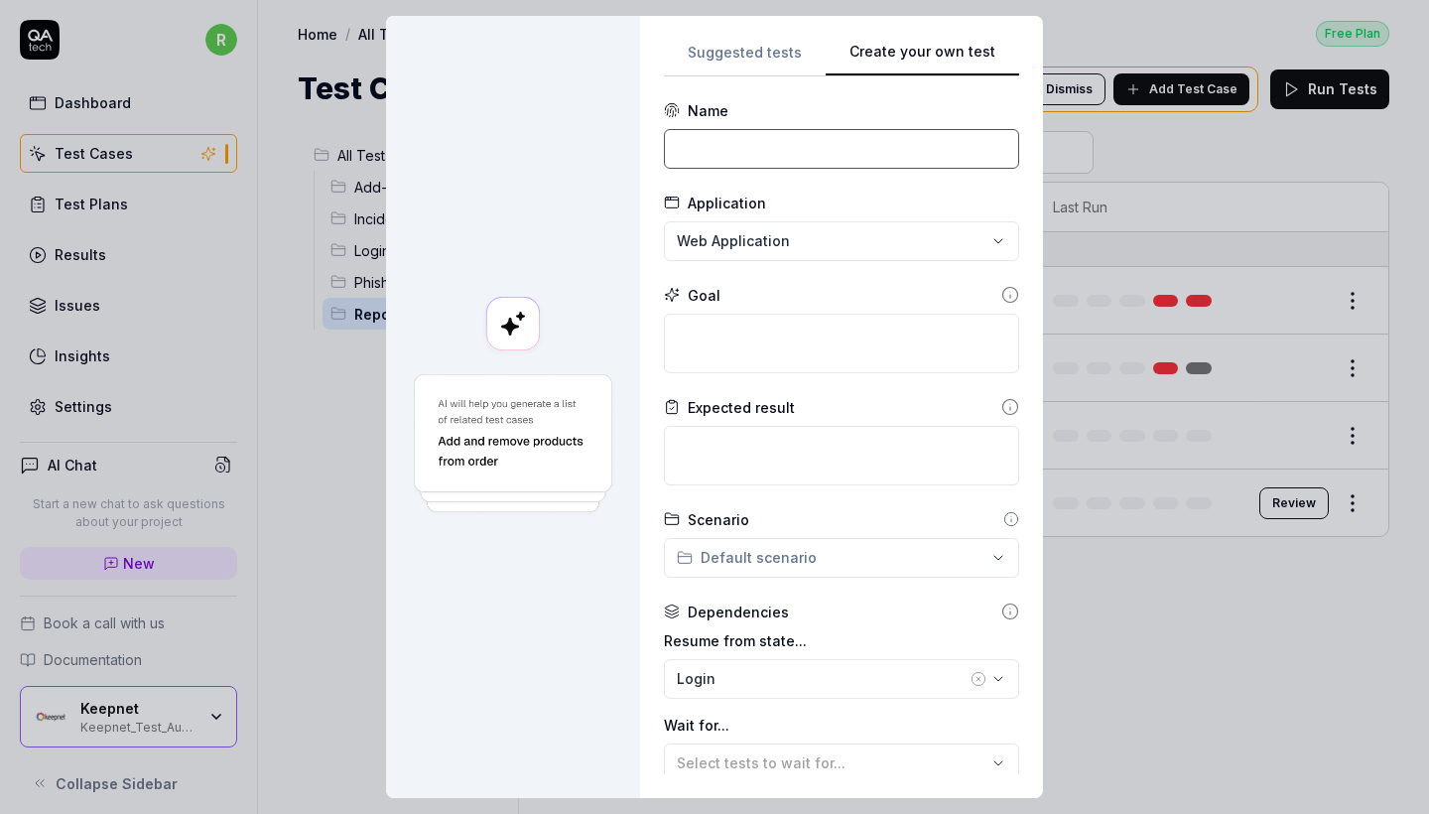
click at [961, 163] on input at bounding box center [841, 149] width 355 height 40
paste input "Scheduled Reports Functionality Validation"
type input "Scheduled Reports Functionality Validation"
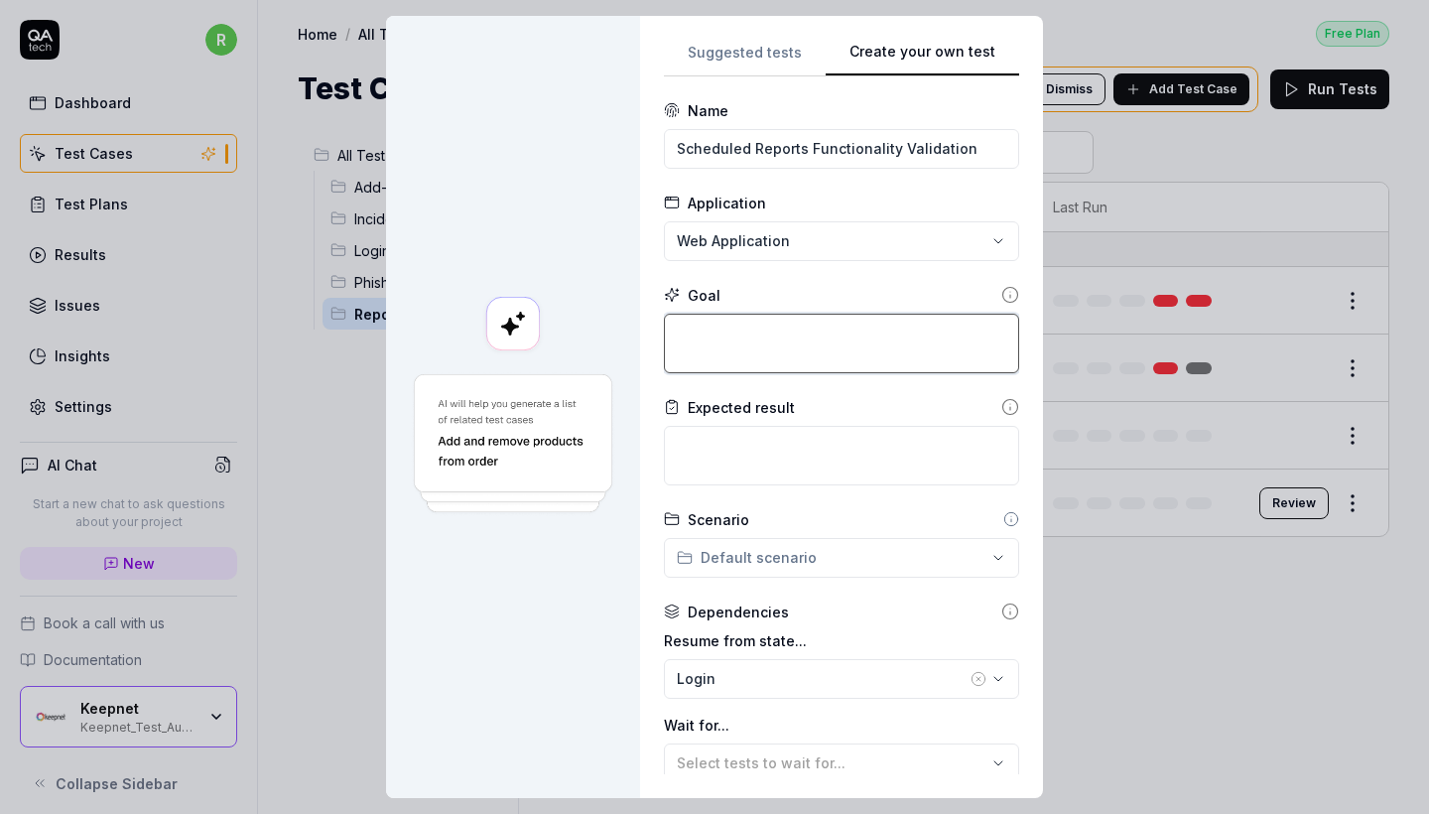
click at [852, 357] on textarea at bounding box center [841, 344] width 355 height 60
paste textarea "Loremi dol sita con Adipiscin Elitsed doe te incidid. Utlabo e Doloremag Aliqua…"
type textarea "*"
type textarea "Loremi dol sita con Adipiscin Elitsed doe te incidid. Utlabo e Doloremag Aliqua…"
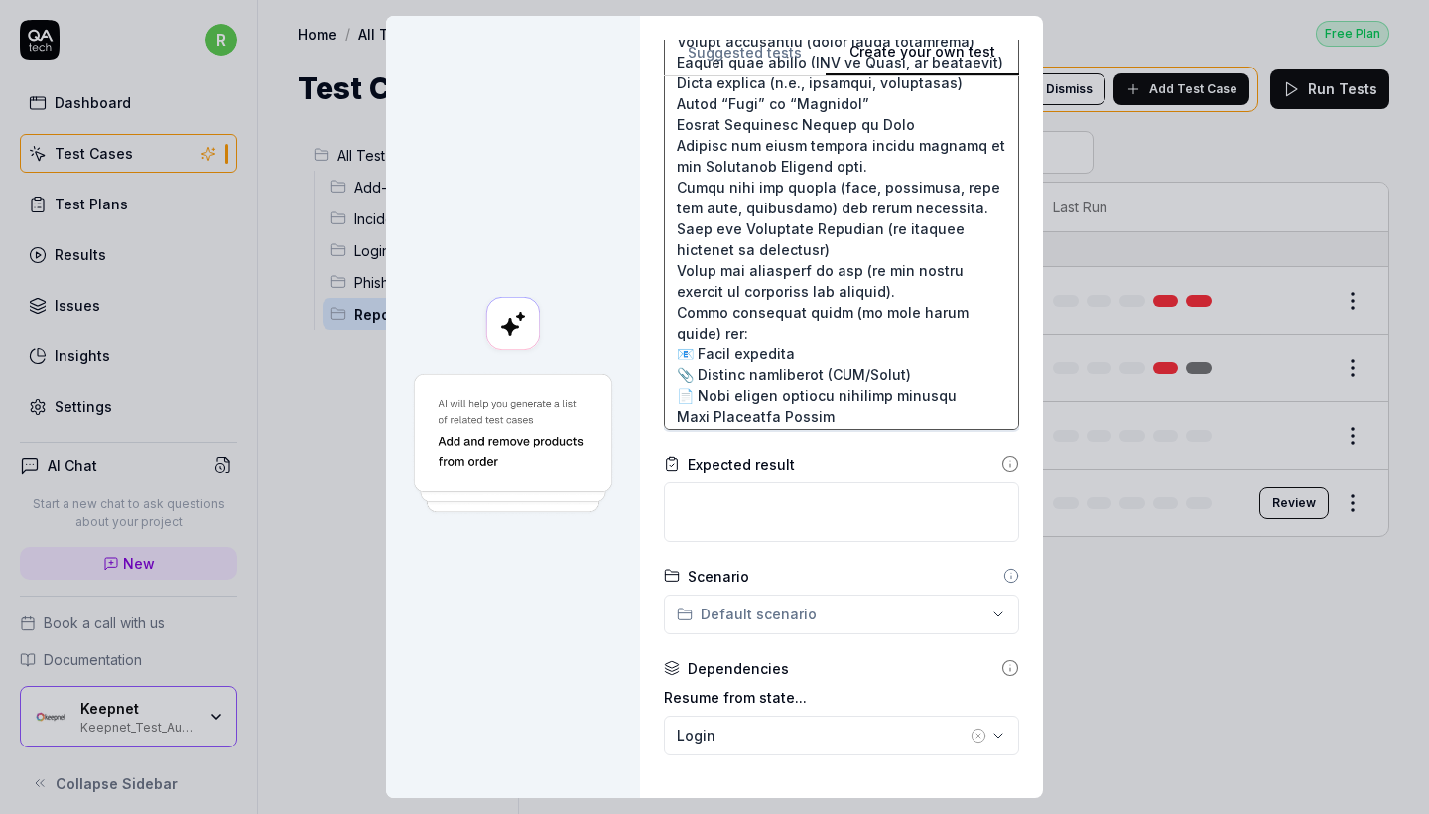
scroll to position [101, 0]
click at [893, 352] on textarea at bounding box center [841, 171] width 355 height 518
type textarea "*"
type textarea "Loremi dol sita con Adipiscin Elitsed doe te incidid. Utlabo e Doloremag Aliqua…"
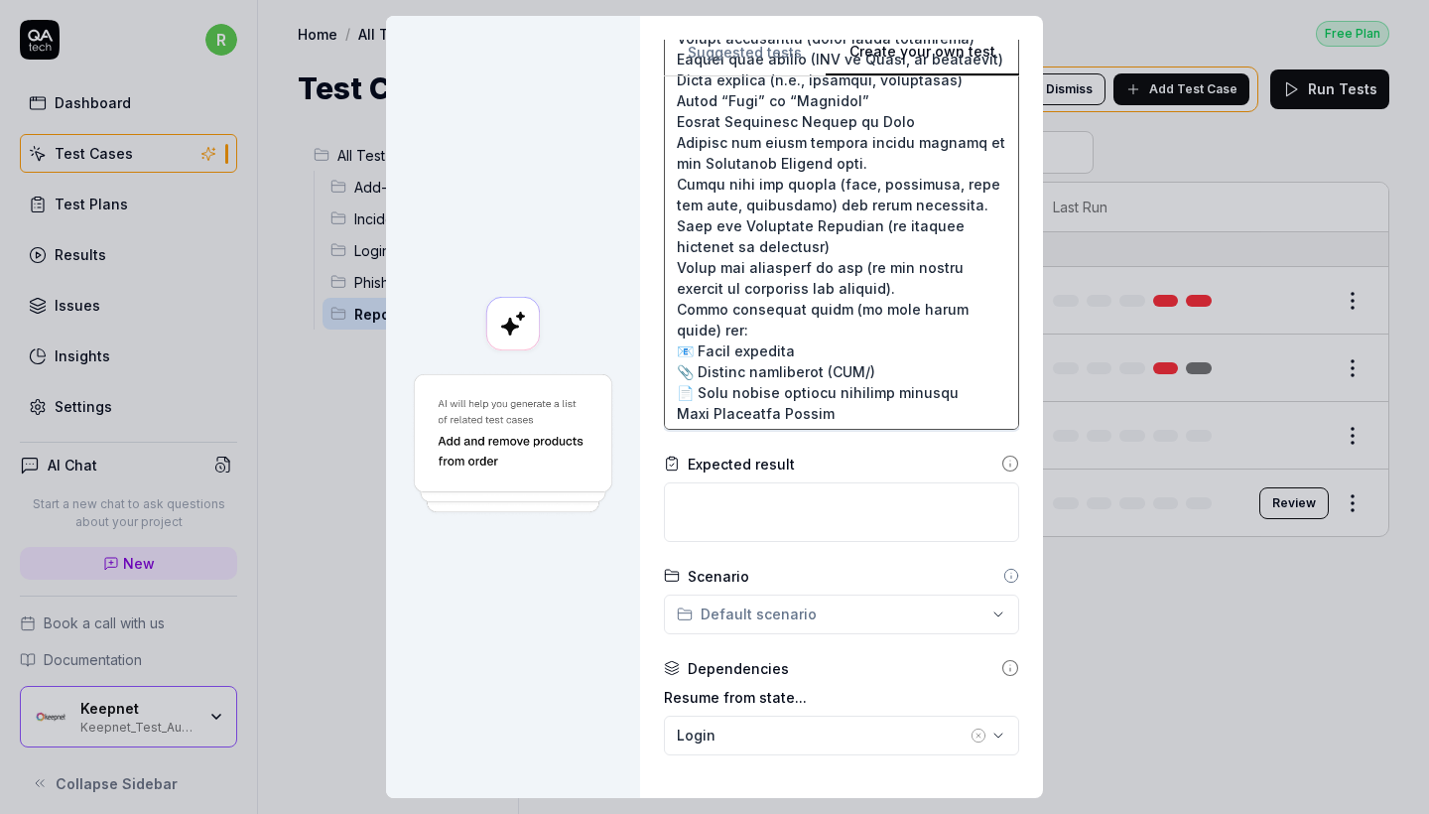
type textarea "*"
type textarea "Loremi dol sita con Adipiscin Elitsed doe te incidid. Utlabo e Doloremag Aliqua…"
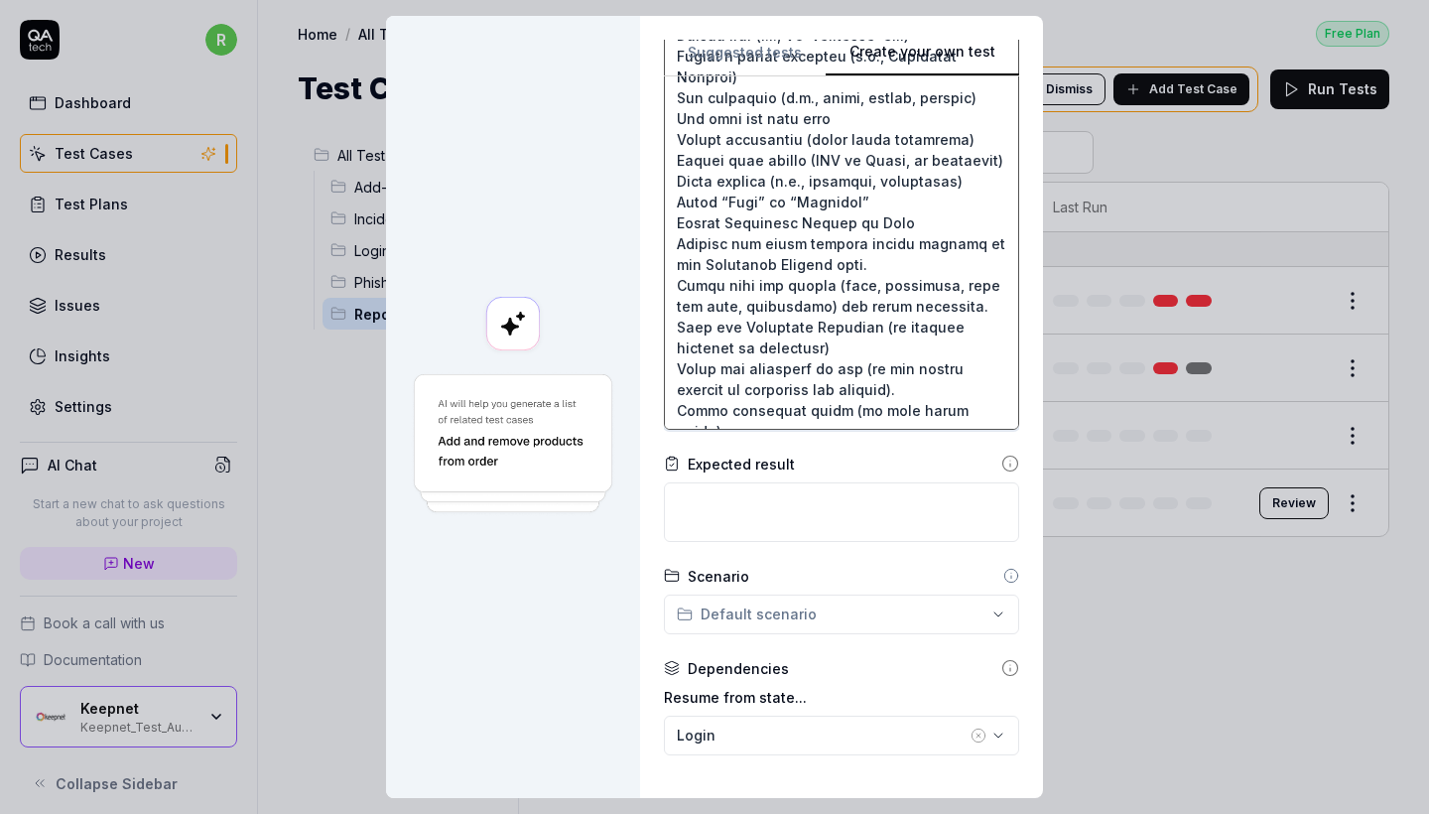
scroll to position [0, 0]
click at [878, 165] on textarea at bounding box center [841, 171] width 355 height 518
type textarea "*"
type textarea "Loremi dol sita con Adipiscin Elitsed doe te incidid. Utlabo e Doloremag Aliqua…"
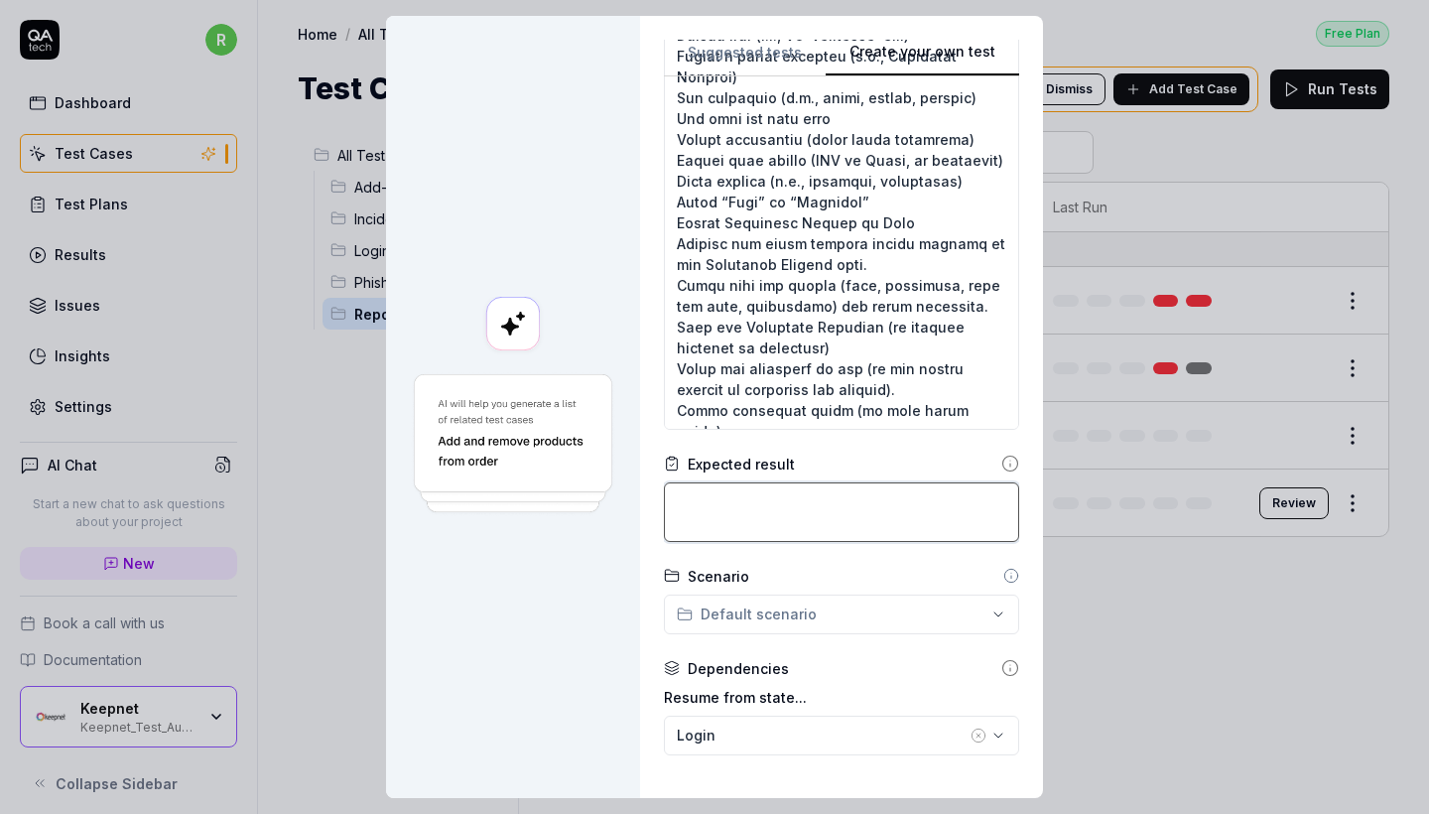
click at [809, 528] on textarea at bounding box center [841, 512] width 355 height 60
paste textarea "User can successfully create a scheduled report with all options. The report ap…"
type textarea "*"
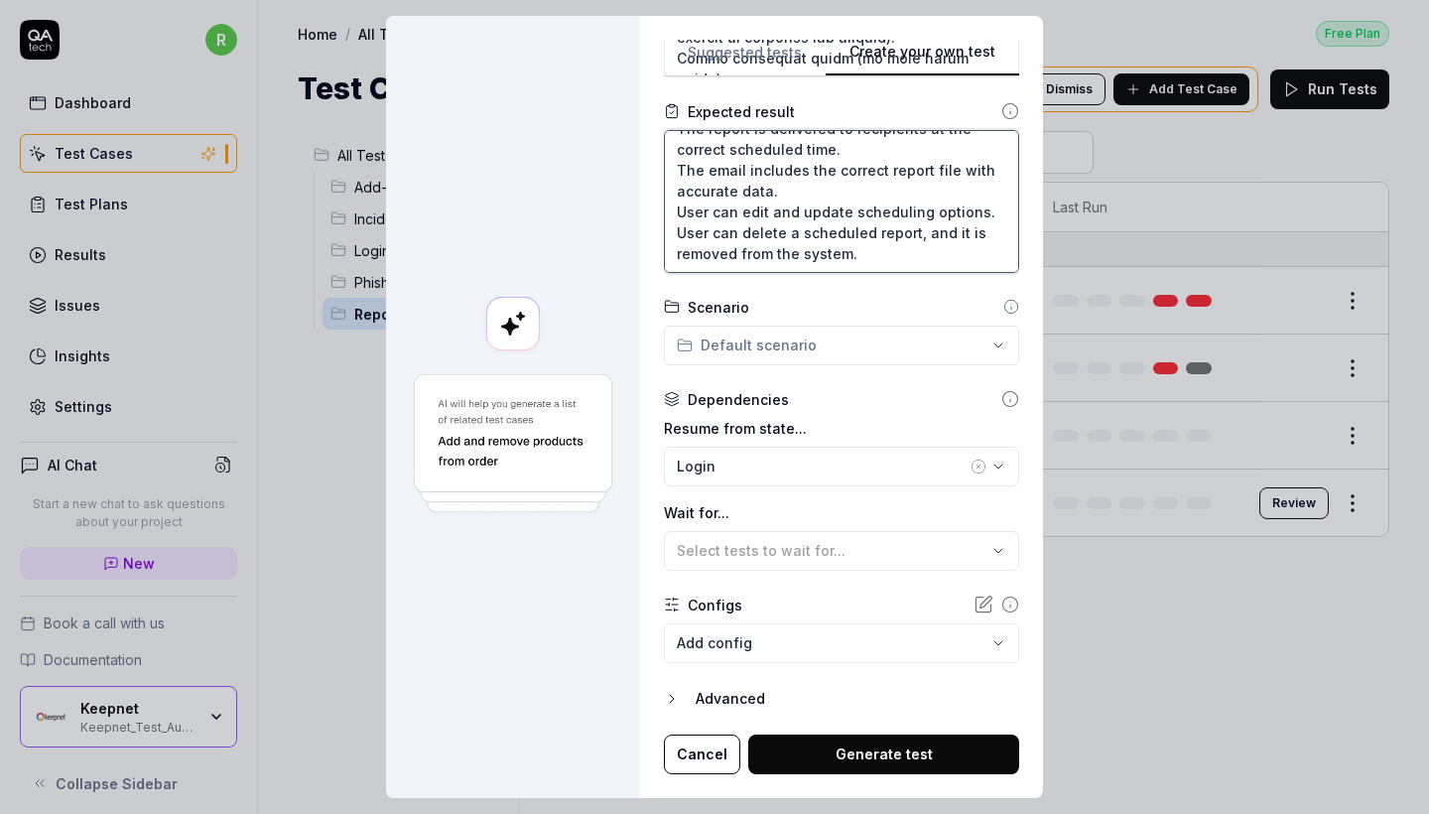
scroll to position [753, 0]
type textarea "User can successfully create a scheduled report with all options. The report ap…"
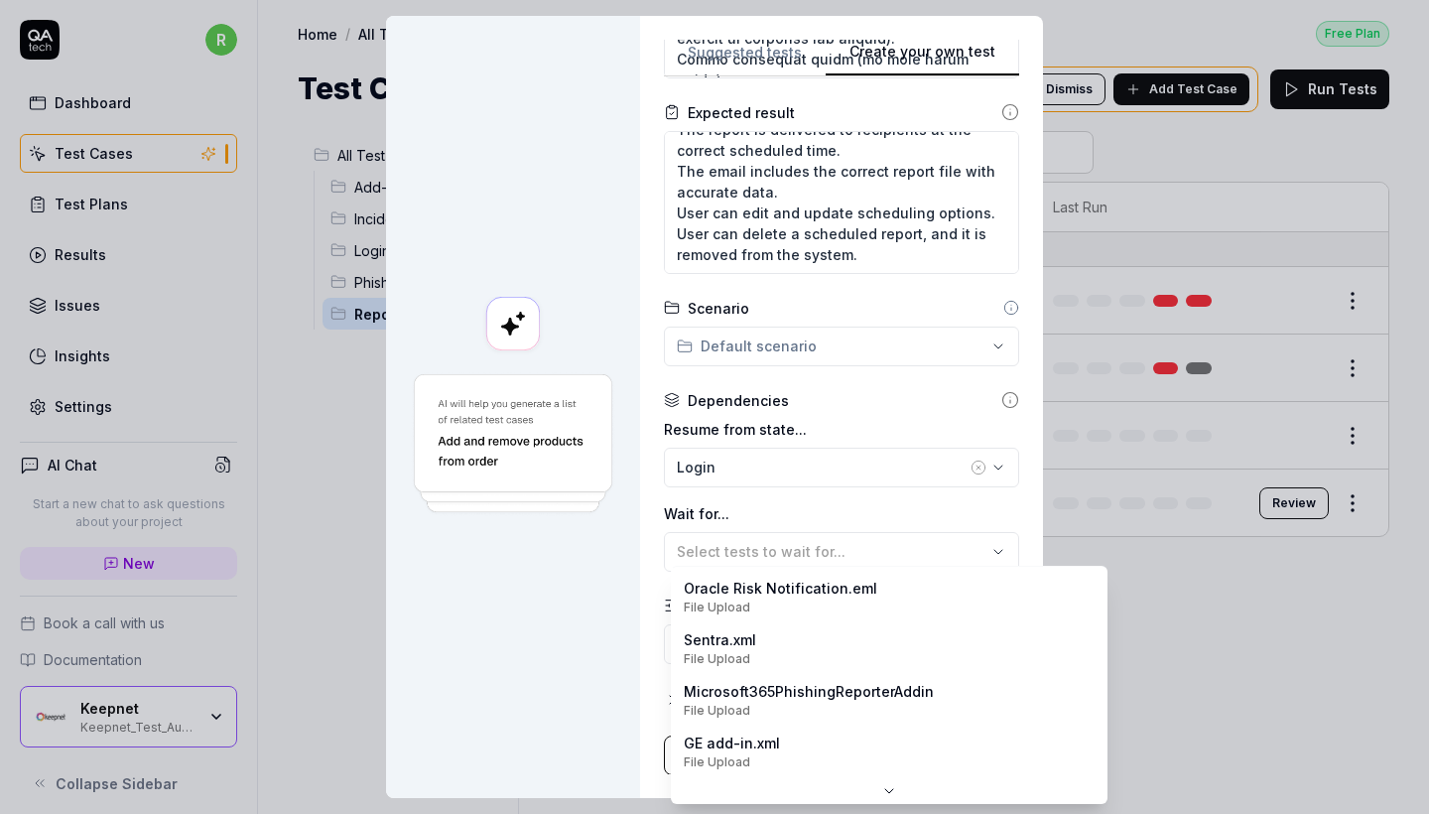
click at [799, 639] on body "r Dashboard Test Cases Test Plans Results Issues Insights Settings AI Chat Star…" at bounding box center [714, 407] width 1429 height 814
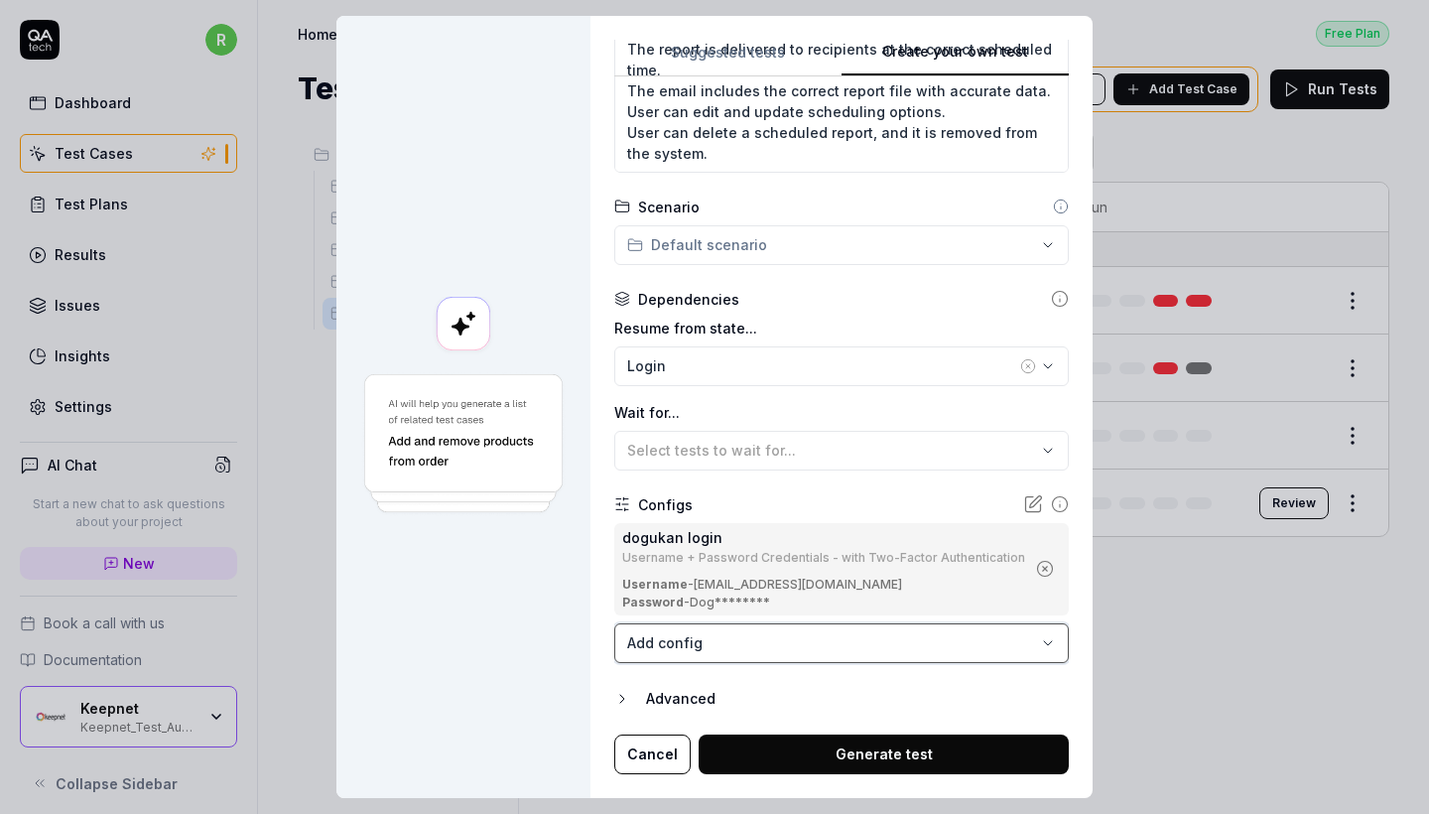
scroll to position [853, 0]
click at [797, 742] on button "Generate test" at bounding box center [884, 755] width 370 height 40
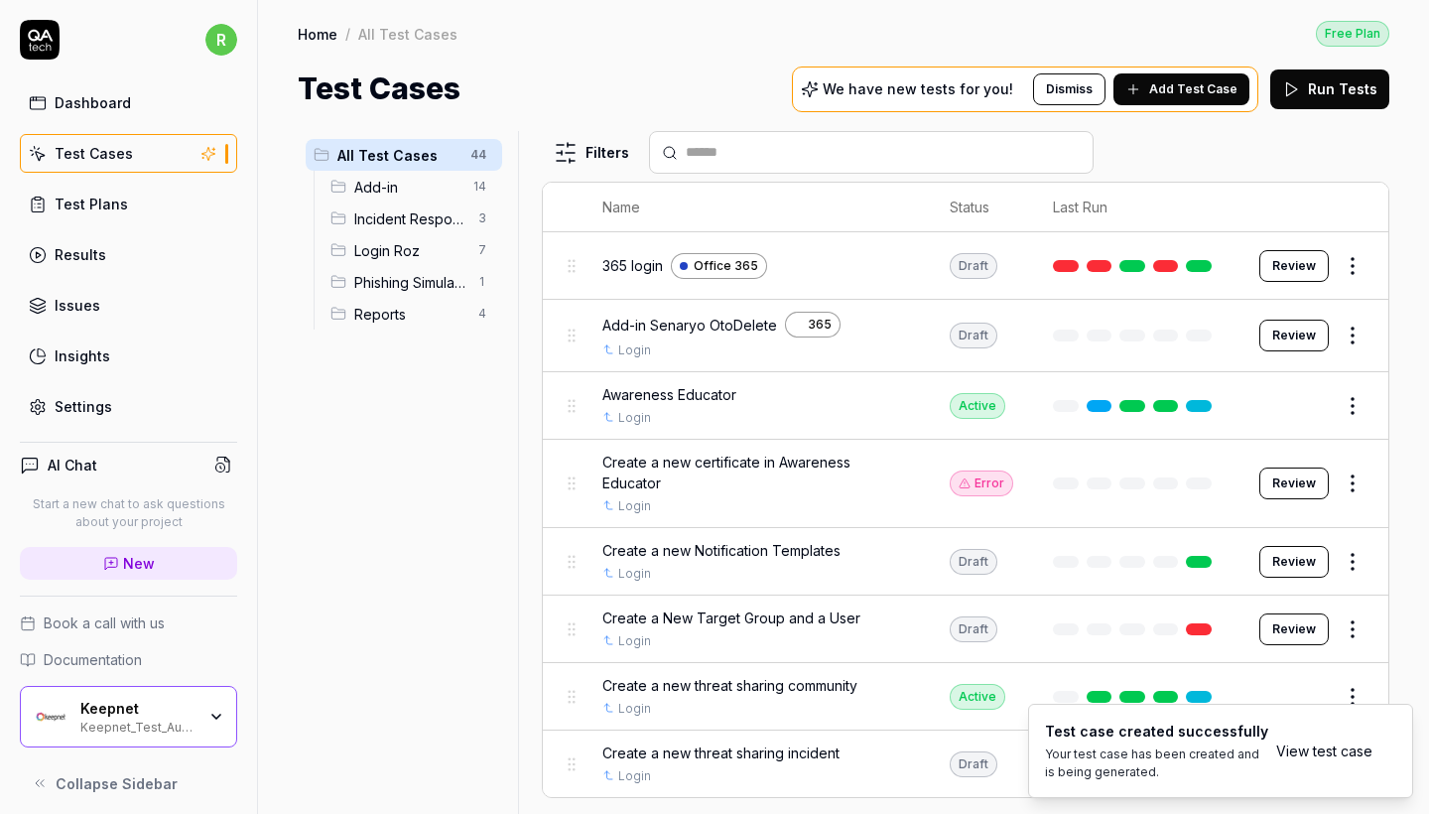
type textarea "*"
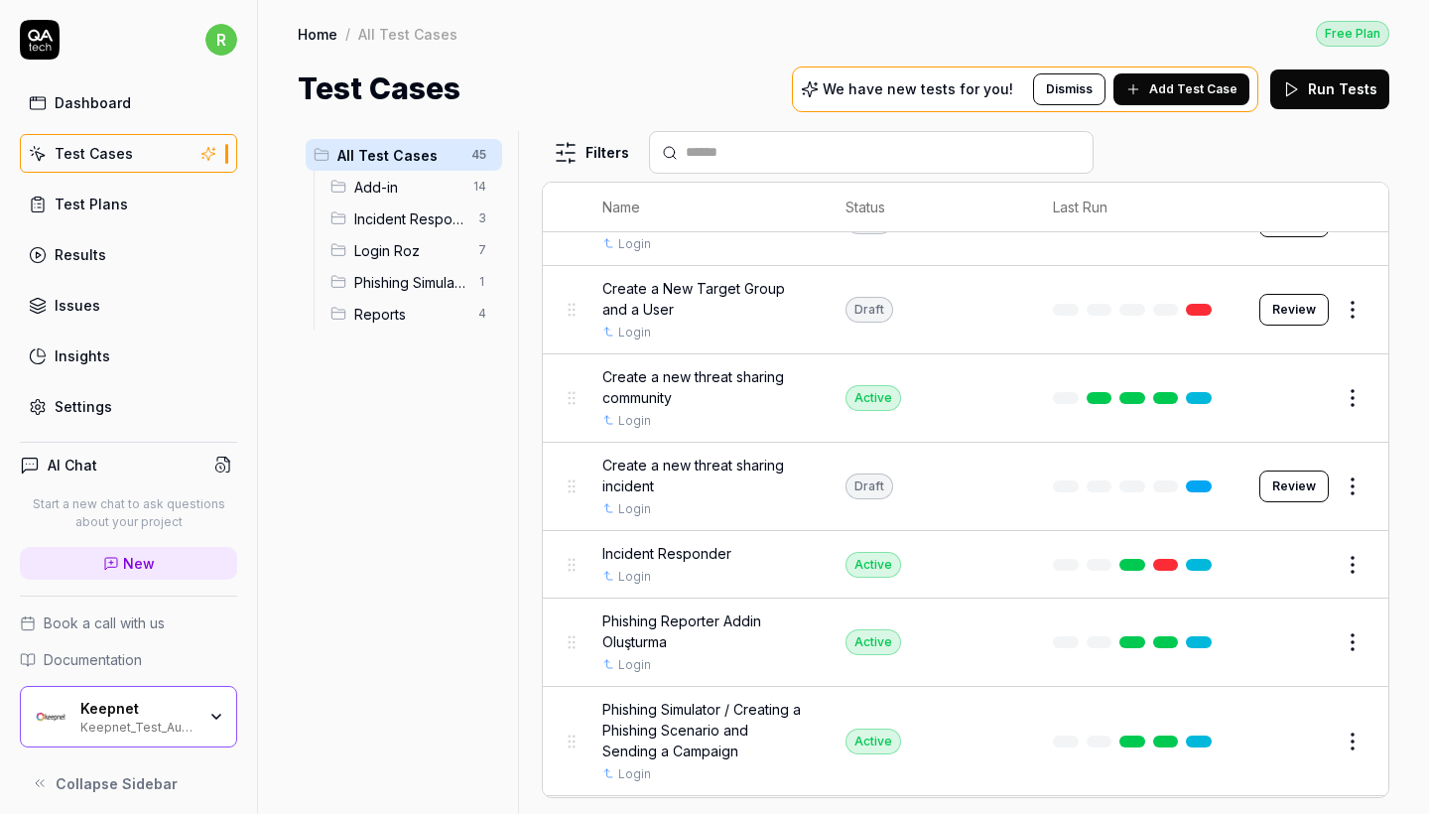
scroll to position [697, 0]
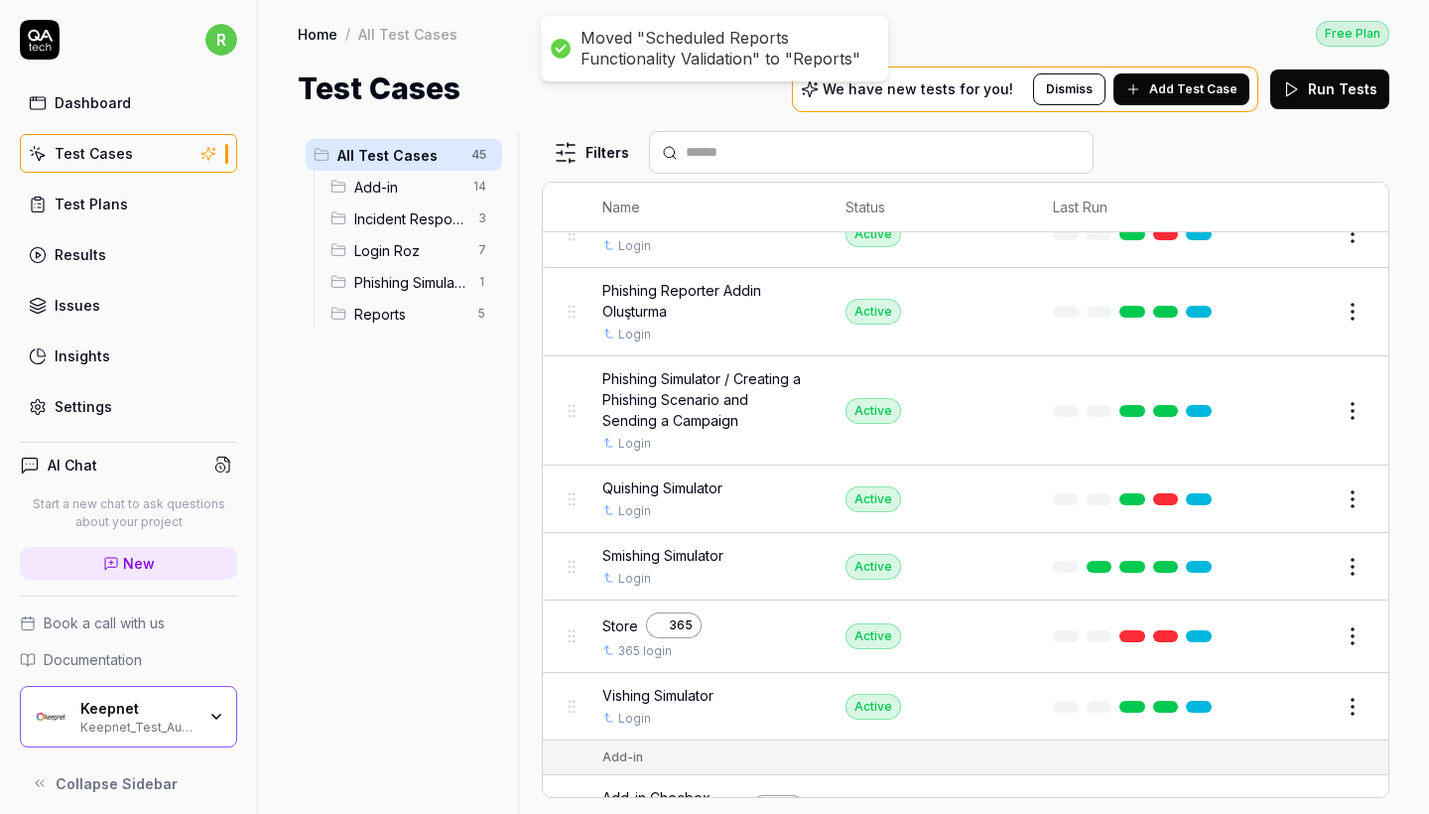
click at [445, 317] on span "Reports" at bounding box center [410, 314] width 112 height 21
